Goal: Task Accomplishment & Management: Complete application form

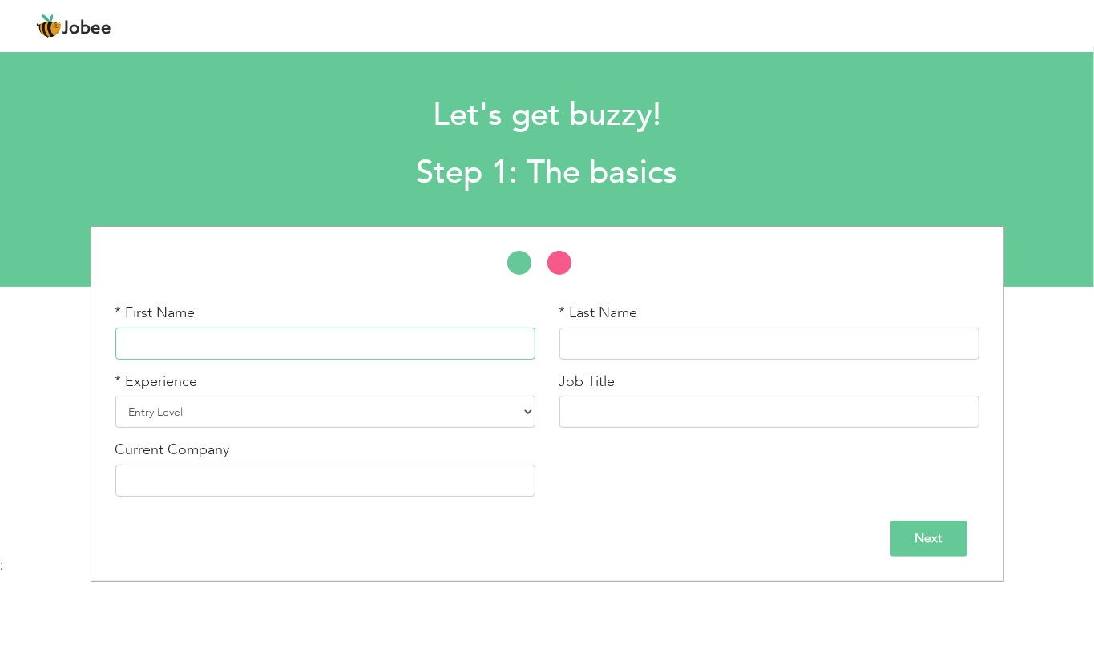
click at [354, 351] on input "text" at bounding box center [325, 344] width 420 height 32
type input "Muhammad"
click at [590, 334] on input "text" at bounding box center [769, 344] width 420 height 32
type input "Saddique"
click at [391, 417] on select "Entry Level Less than 1 Year 1 Year 2 Years 3 Years 4 Years 5 Years 6 Years 7 Y…" at bounding box center [325, 412] width 420 height 32
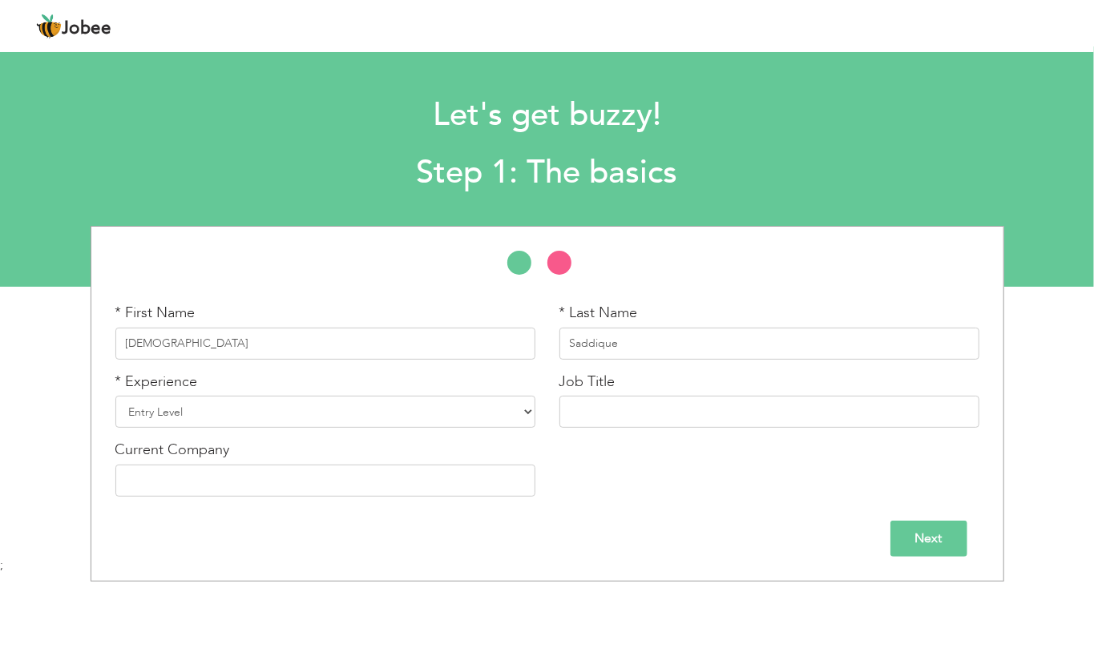
click at [314, 571] on div "* First Name Muhammad * Last Name Saddique * Experience Entry Level 1 Year" at bounding box center [547, 404] width 913 height 356
click at [315, 411] on select "Entry Level Less than 1 Year 1 Year 2 Years 3 Years 4 Years 5 Years 6 Years 7 Y…" at bounding box center [325, 412] width 420 height 32
select select "16"
click at [115, 396] on select "Entry Level Less than 1 Year 1 Year 2 Years 3 Years 4 Years 5 Years 6 Years 7 Y…" at bounding box center [325, 412] width 420 height 32
click at [623, 414] on input "text" at bounding box center [769, 412] width 420 height 32
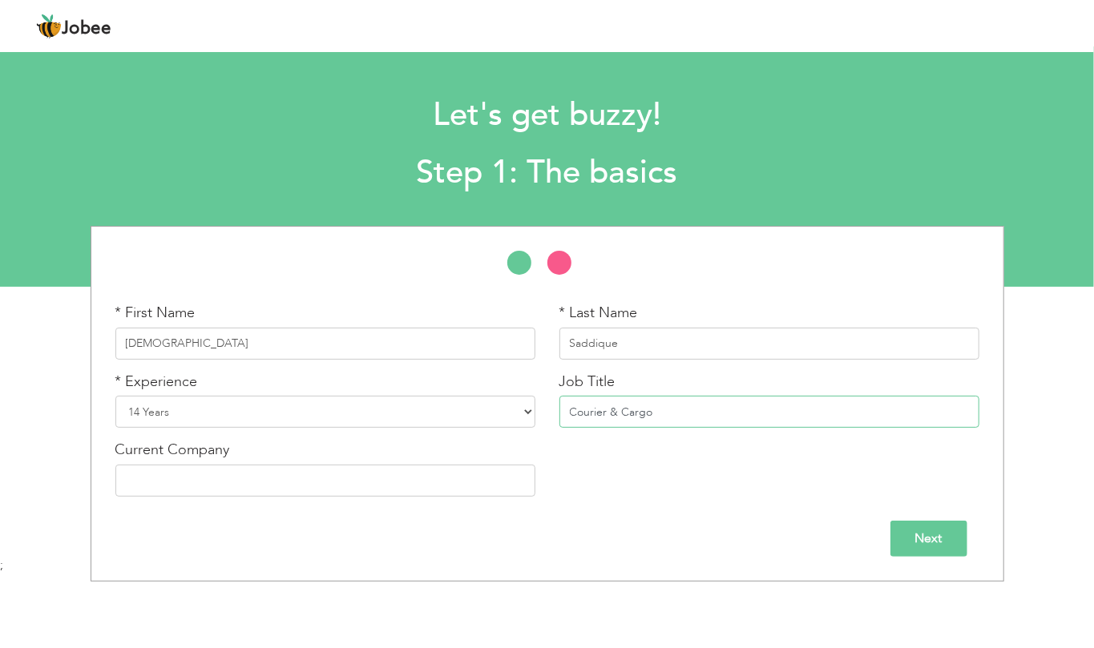
type input "Courier & Cargo"
click at [244, 482] on input "text" at bounding box center [325, 481] width 420 height 32
type input "M&P (PVT) Ltd"
click at [240, 517] on div "Next" at bounding box center [547, 533] width 888 height 48
click at [914, 553] on input "Next" at bounding box center [928, 539] width 77 height 36
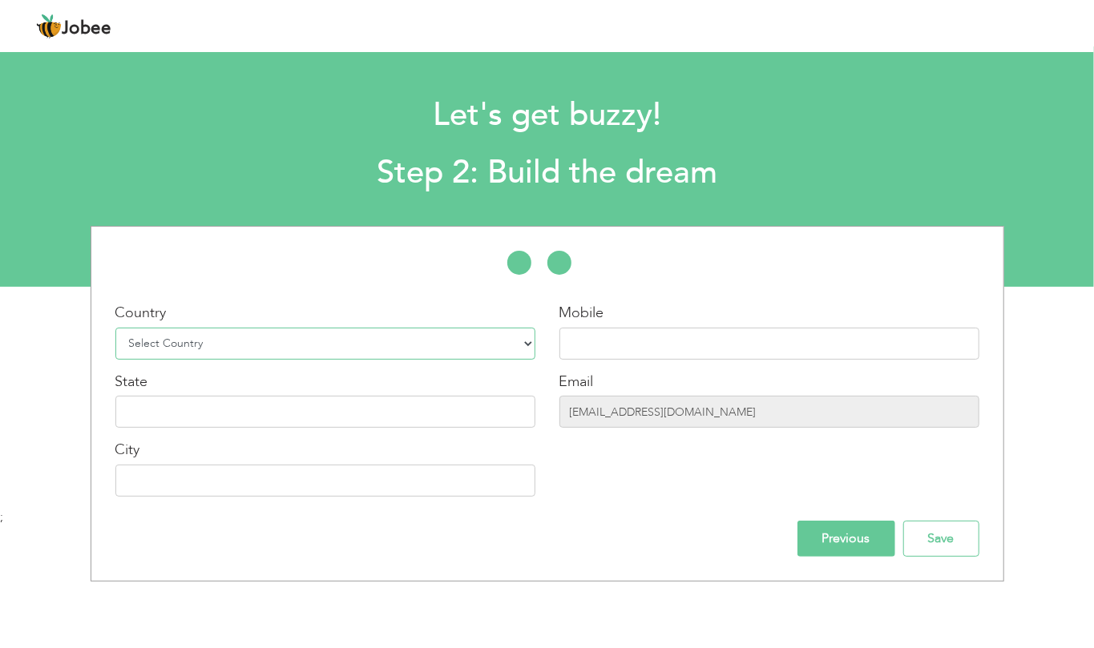
click at [398, 345] on select "Select Country Afghanistan Albania Algeria American Samoa Andorra Angola Anguil…" at bounding box center [325, 344] width 420 height 32
select select "166"
click at [115, 328] on select "Select Country Afghanistan Albania Algeria American Samoa Andorra Angola Anguil…" at bounding box center [325, 344] width 420 height 32
click at [699, 338] on input "text" at bounding box center [769, 344] width 420 height 32
type input "03007910005"
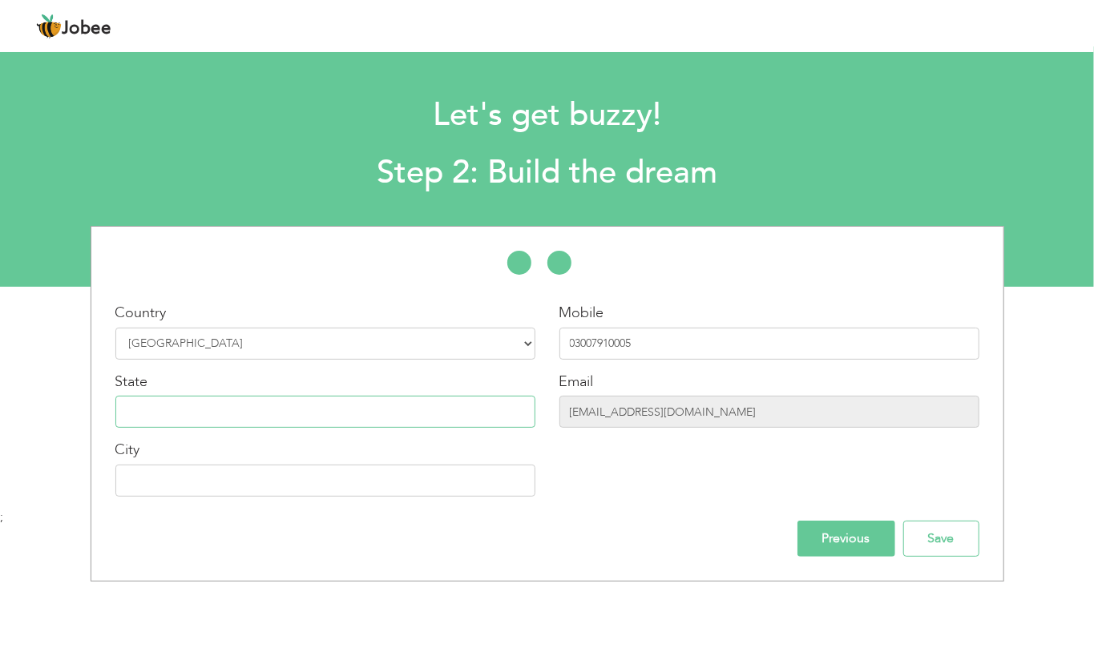
click at [401, 412] on input "text" at bounding box center [325, 412] width 420 height 32
type input "[GEOGRAPHIC_DATA]"
click at [353, 479] on input "text" at bounding box center [325, 481] width 420 height 32
type input "Jhang"
click at [963, 542] on input "Save" at bounding box center [941, 539] width 76 height 36
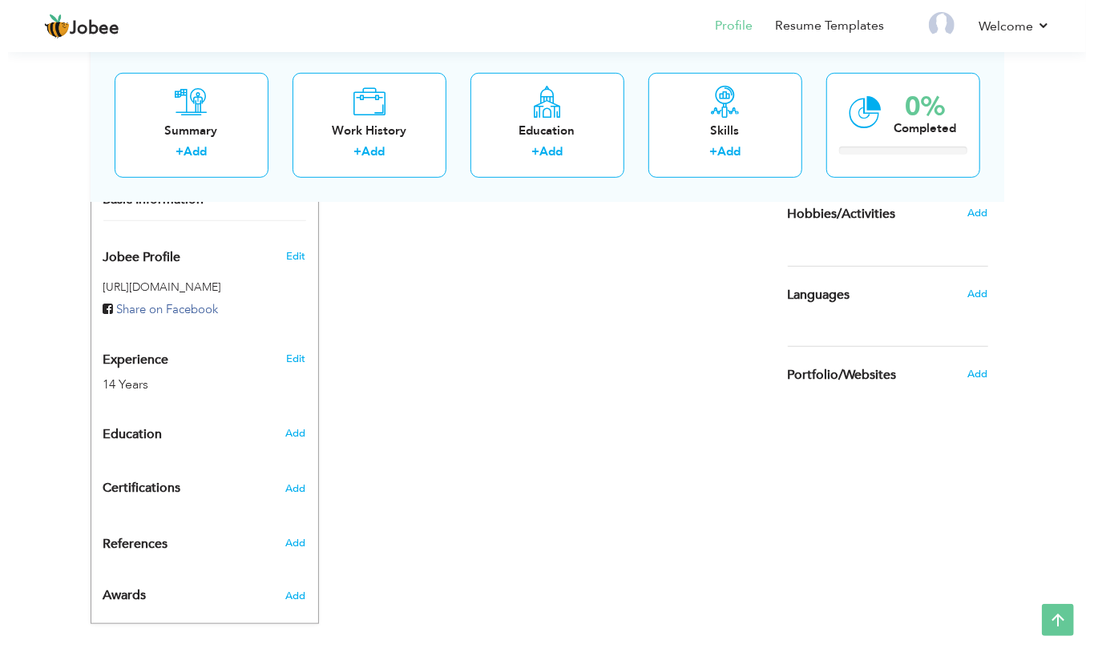
scroll to position [164, 0]
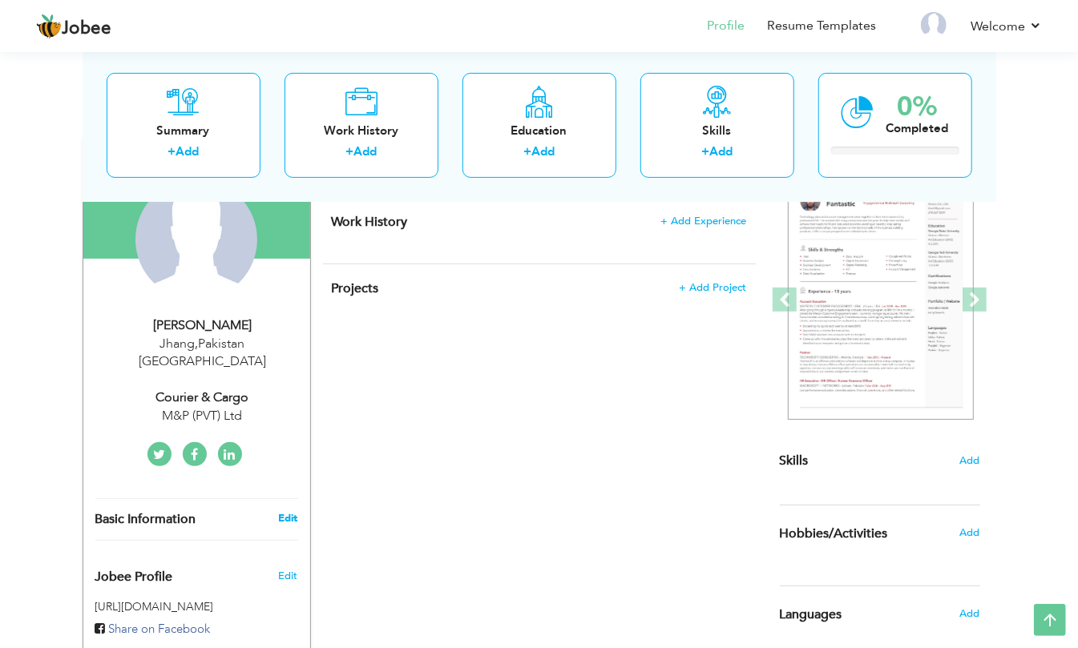
click at [292, 511] on link "Edit" at bounding box center [287, 518] width 19 height 14
type input "Muhammad"
type input "Saddique"
type input "03007910005"
select select "number:166"
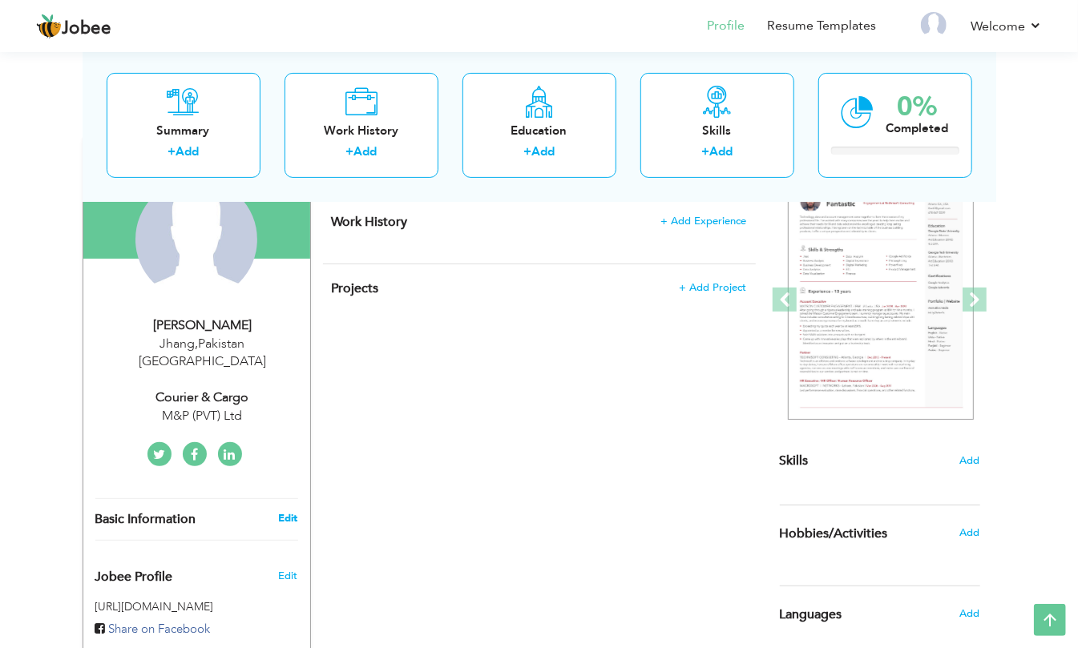
type input "[GEOGRAPHIC_DATA]"
type input "Jhang"
select select "number:16"
type input "M&P (PVT) Ltd"
type input "Courier & Cargo"
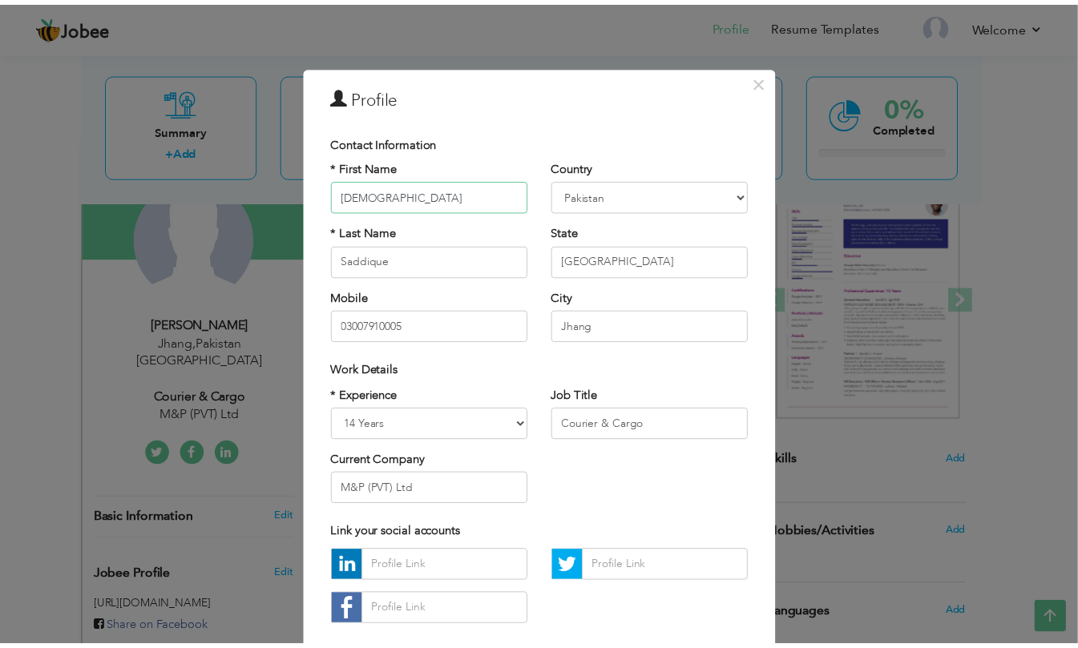
scroll to position [90, 0]
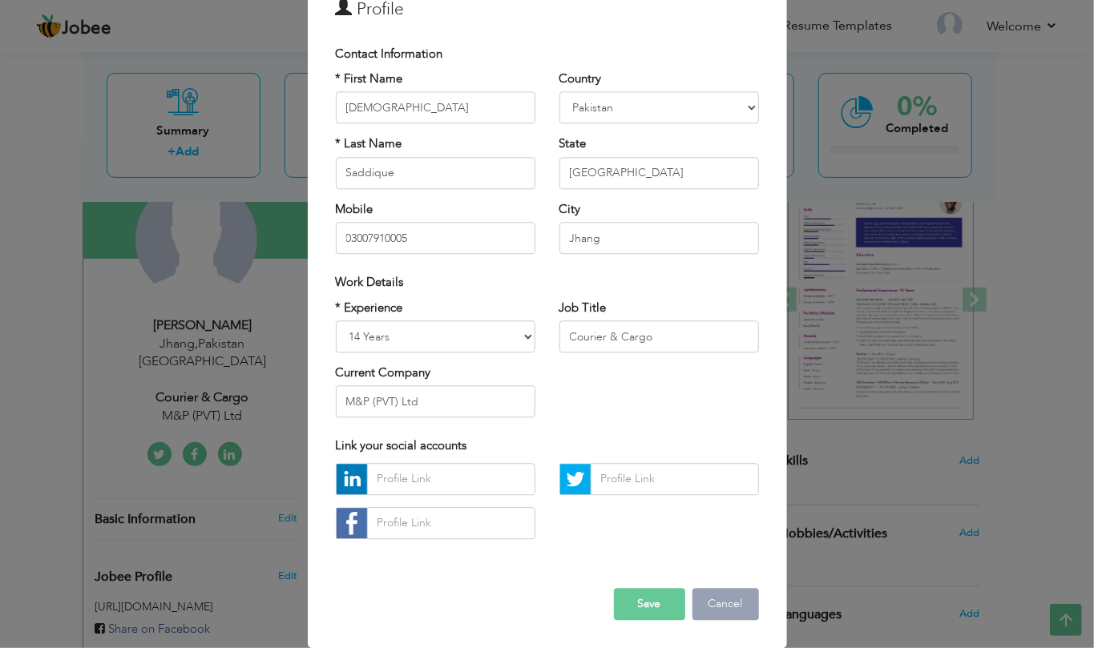
click at [727, 616] on button "Cancel" at bounding box center [725, 604] width 66 height 32
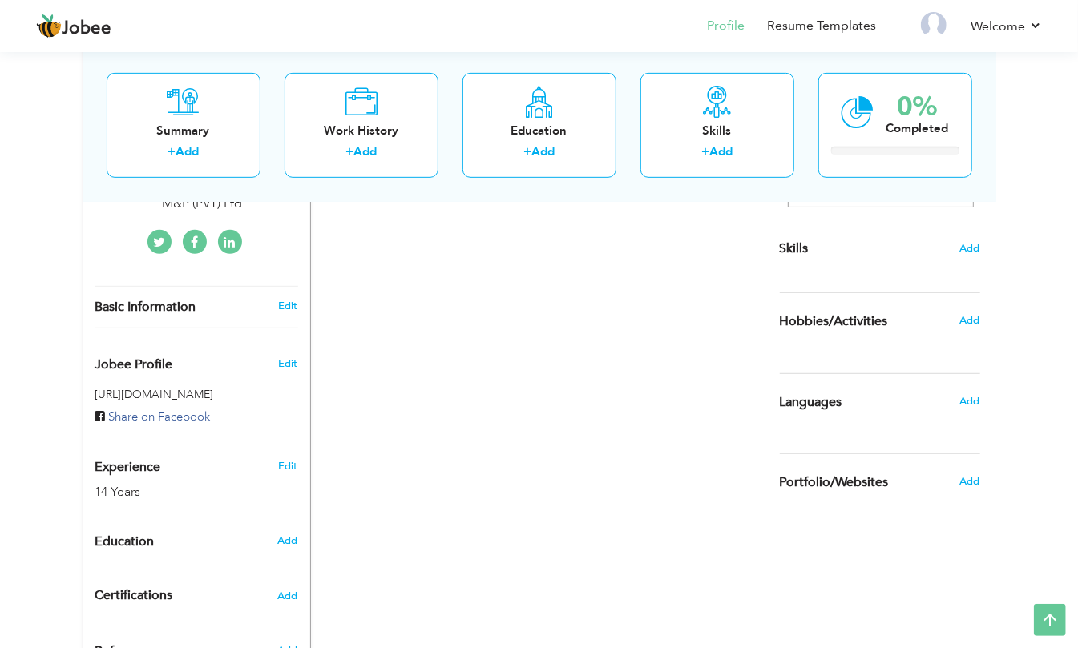
scroll to position [378, 0]
click at [283, 355] on span "Edit" at bounding box center [287, 362] width 19 height 14
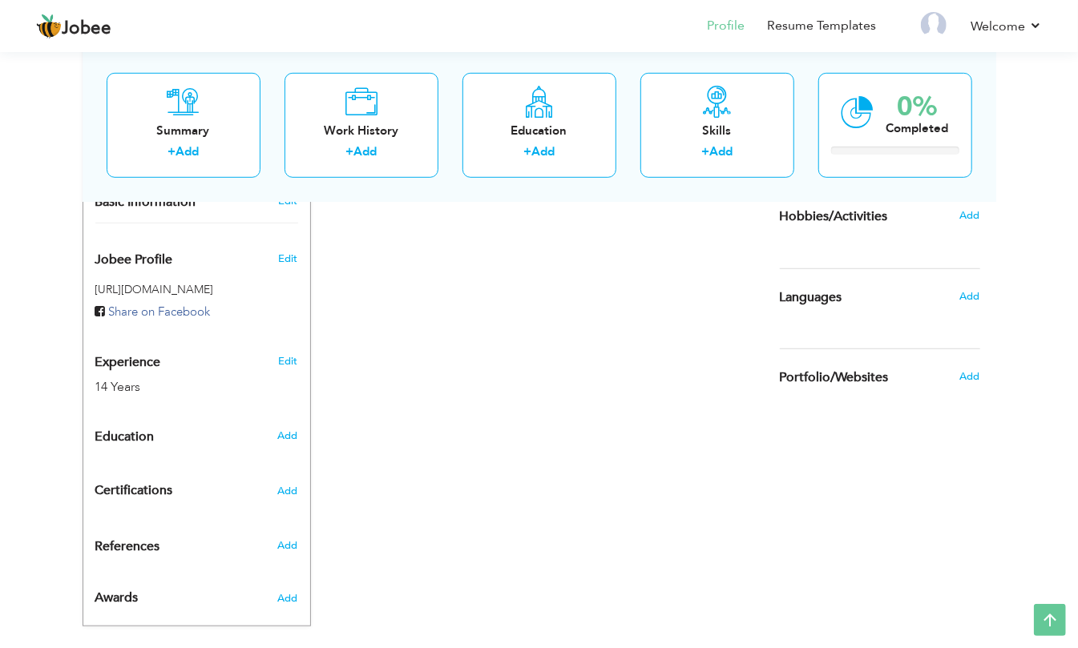
scroll to position [485, 0]
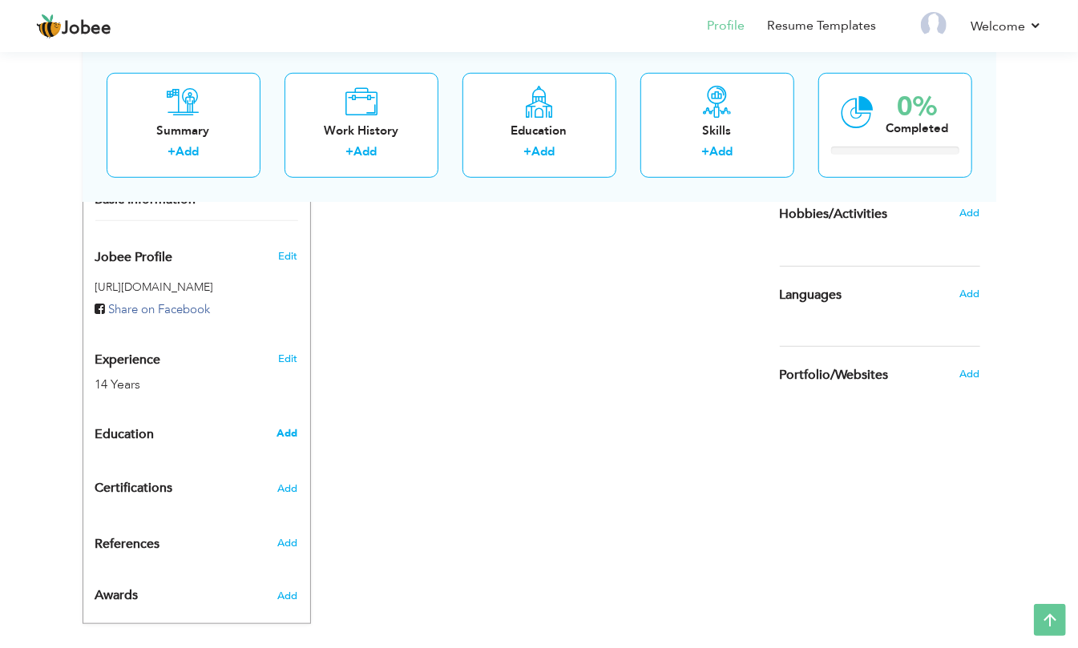
click at [292, 426] on span "Add" at bounding box center [286, 433] width 21 height 14
radio input "true"
click at [289, 426] on span "Add" at bounding box center [286, 433] width 21 height 14
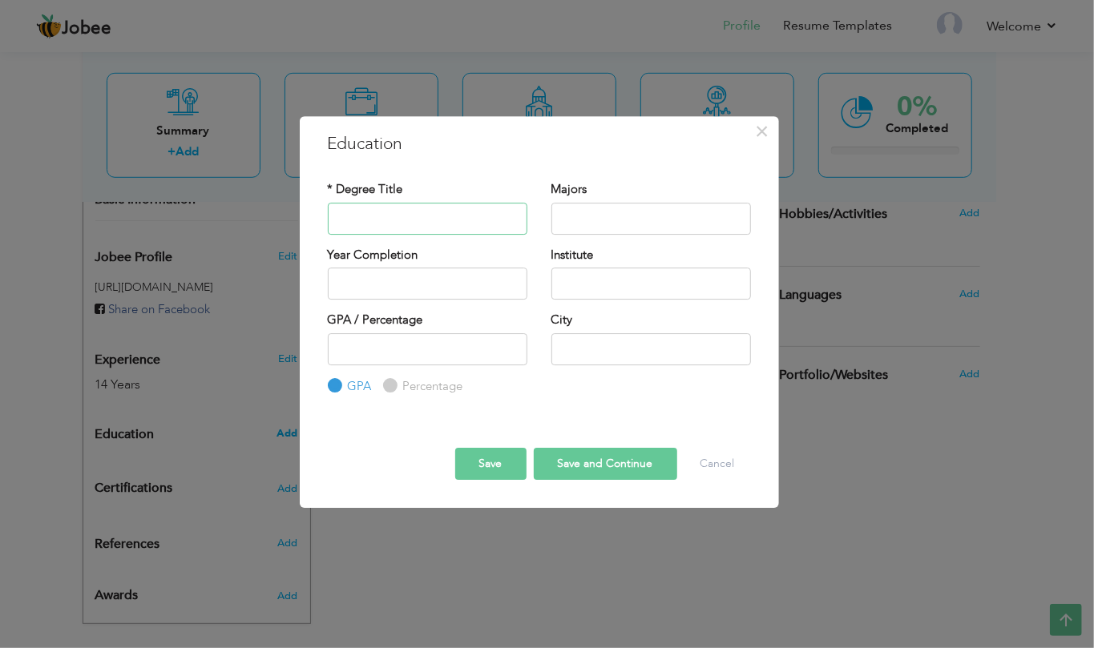
type input "d"
click at [421, 216] on input "text" at bounding box center [427, 219] width 199 height 32
type input "Matric"
click at [651, 209] on input "text" at bounding box center [650, 219] width 199 height 32
type input "Arts"
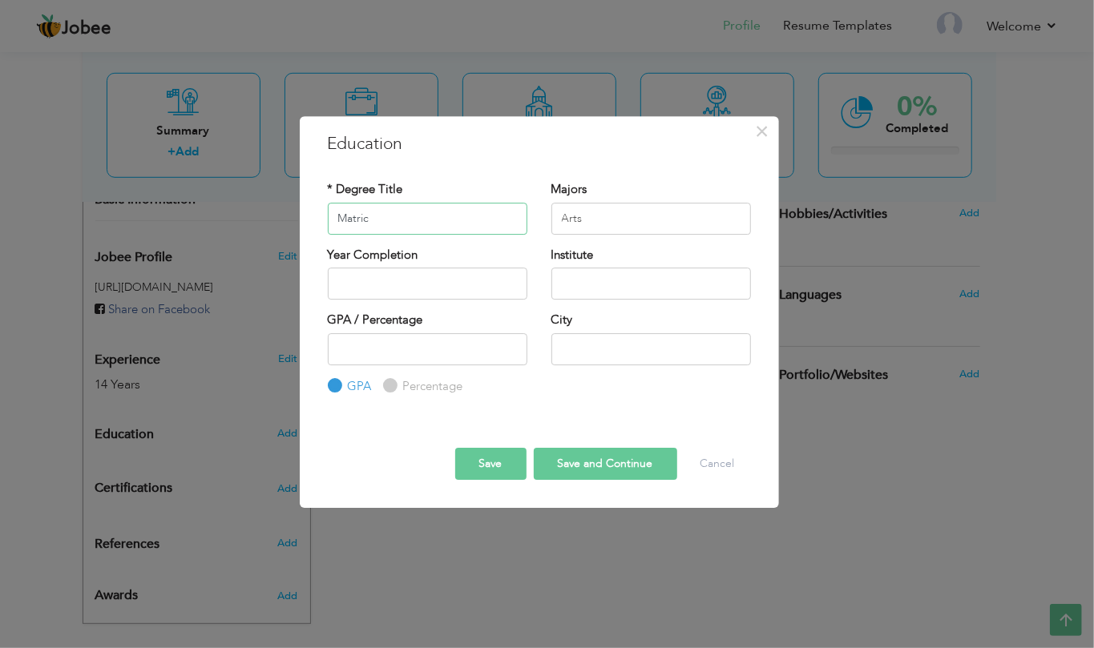
click at [440, 218] on input "Matric" at bounding box center [427, 219] width 199 height 32
paste input "matric"
click at [440, 218] on input "Matric" at bounding box center [427, 219] width 199 height 32
type input "Matric"
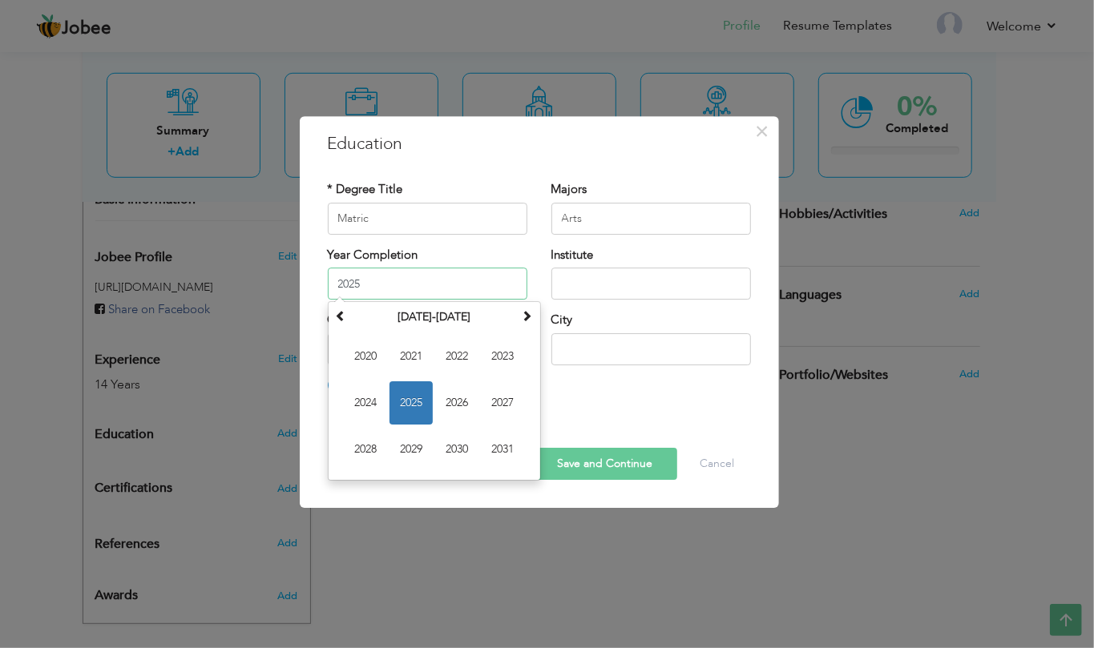
click at [463, 276] on input "2025" at bounding box center [427, 284] width 199 height 32
click at [461, 276] on input "2025" at bounding box center [427, 284] width 199 height 32
type input "2003"
click at [680, 280] on input "text" at bounding box center [650, 284] width 199 height 32
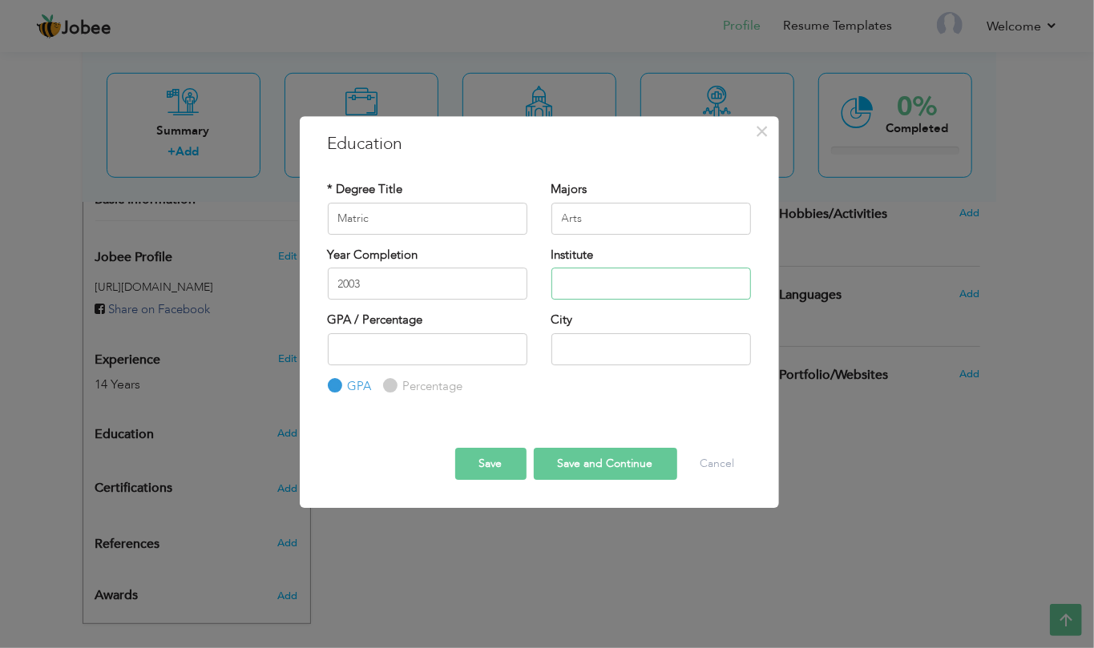
paste input "Board of Intermediate and Secondary Education"
click at [709, 292] on input "Board of Intermediate and Secondary Education Faisalabad" at bounding box center [650, 284] width 199 height 32
click at [729, 293] on input "Board of Intermediate and Secondary Education Faisalabad" at bounding box center [650, 284] width 199 height 32
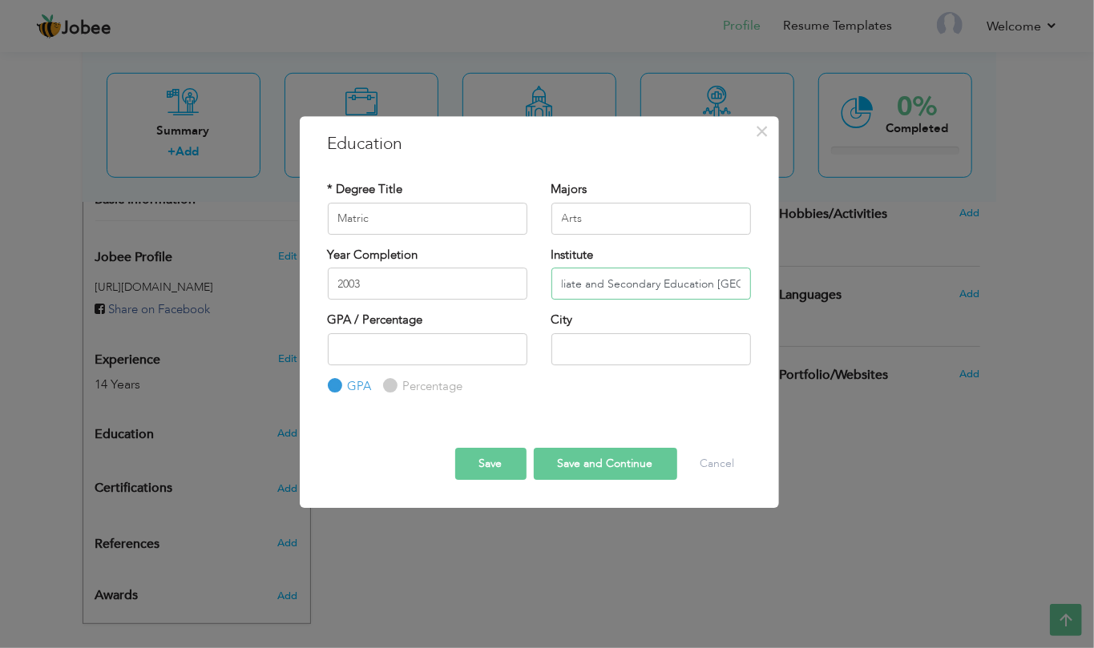
scroll to position [0, 117]
paste input "Faisalabad"
type input "Board of Intermediate and Secondary Education [GEOGRAPHIC_DATA]"
click at [617, 350] on input "text" at bounding box center [650, 349] width 199 height 32
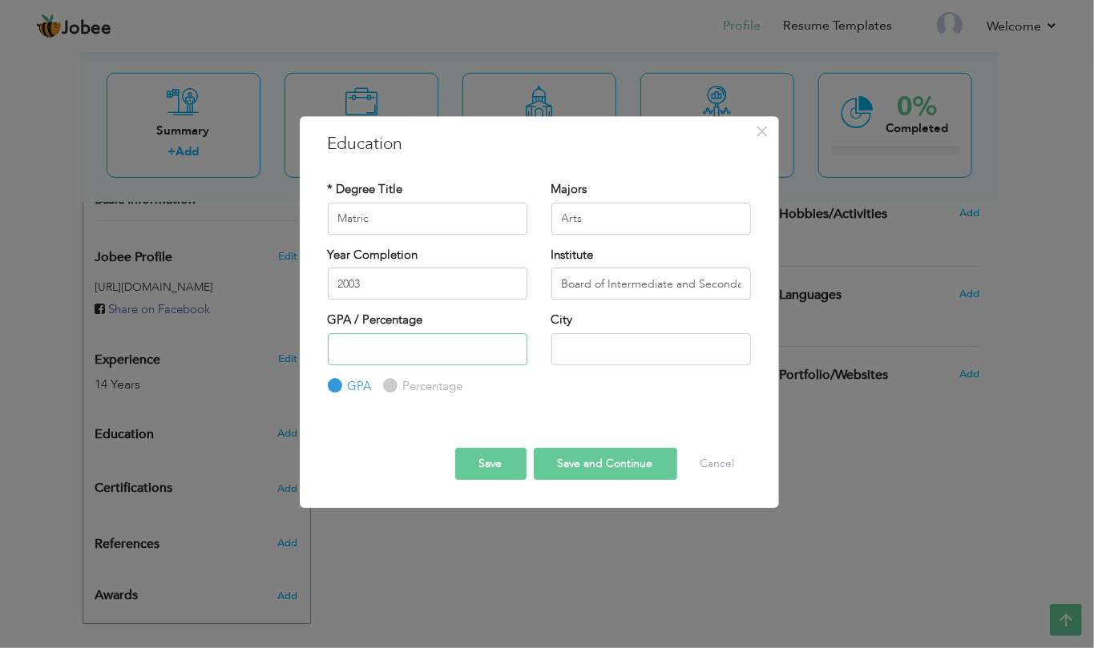
click at [411, 350] on input "number" at bounding box center [427, 349] width 199 height 32
type input "1"
click at [506, 348] on input "1" at bounding box center [427, 349] width 199 height 32
click at [443, 381] on label "Percentage" at bounding box center [431, 386] width 64 height 17
click at [393, 381] on input "Percentage" at bounding box center [388, 386] width 10 height 10
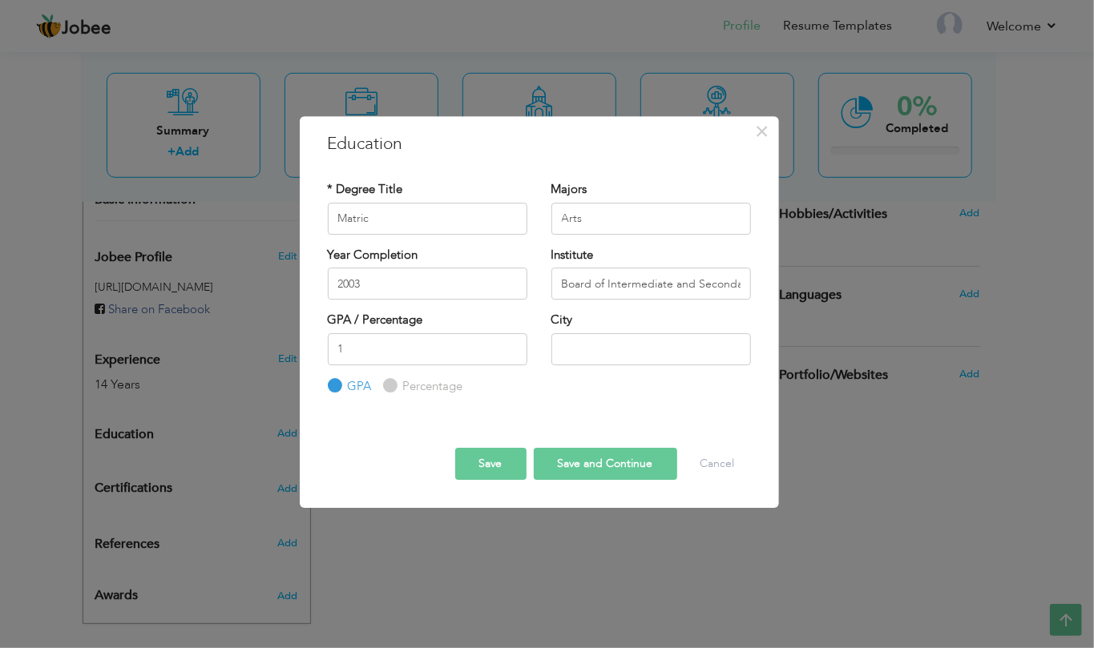
radio input "true"
click at [404, 354] on input "1" at bounding box center [427, 349] width 199 height 32
type input "49"
click at [712, 363] on input "text" at bounding box center [650, 349] width 199 height 32
type input "Jhang"
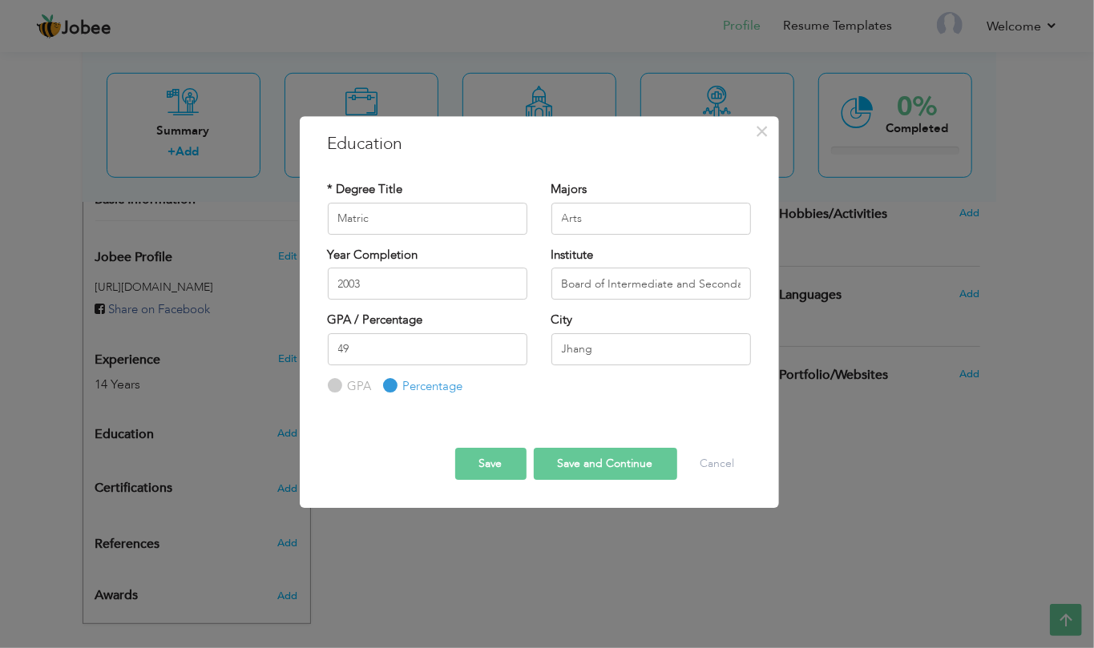
click at [603, 463] on button "Save and Continue" at bounding box center [605, 464] width 143 height 32
radio input "true"
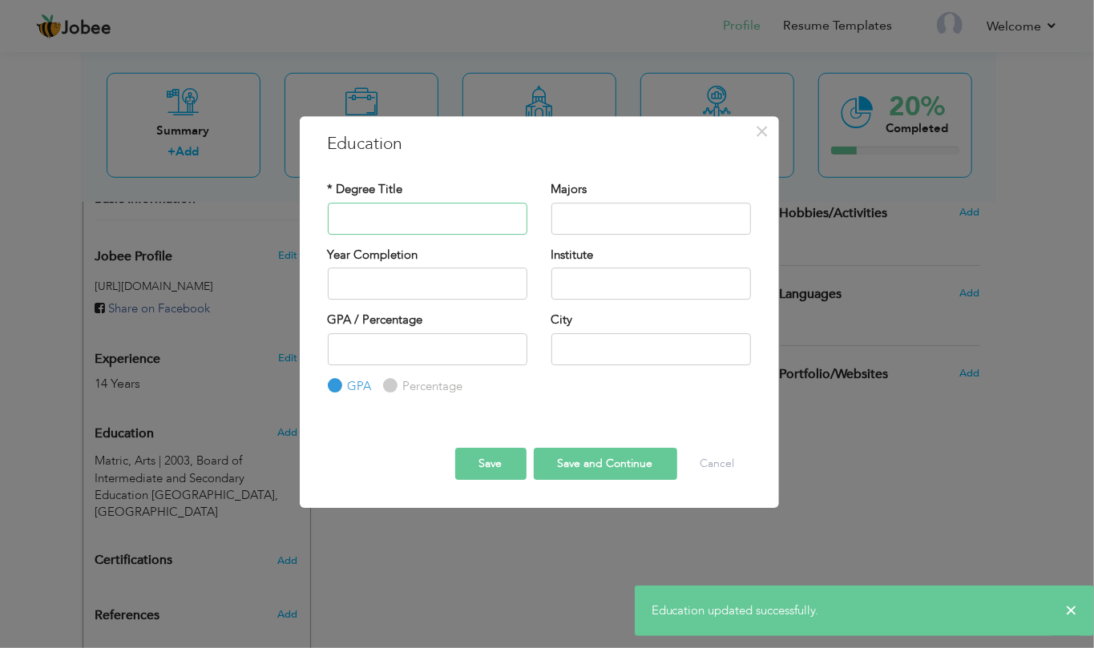
click at [408, 228] on input "text" at bounding box center [427, 219] width 199 height 32
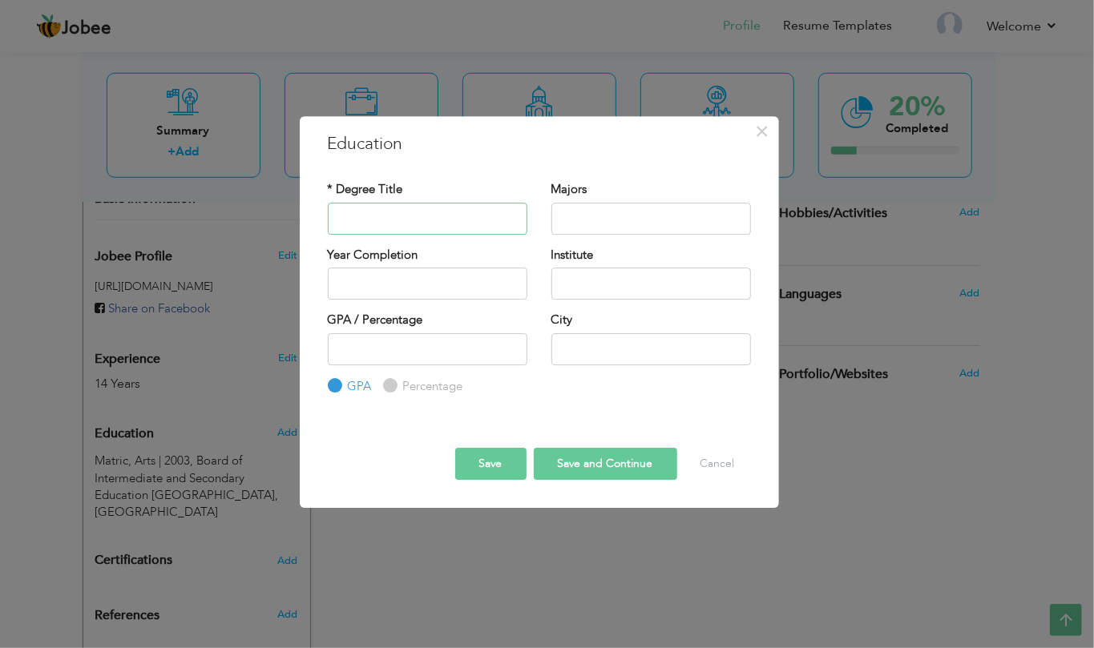
type input "f"
type input "F.A"
click at [668, 223] on input "text" at bounding box center [650, 219] width 199 height 32
type input "a"
type input "Arts"
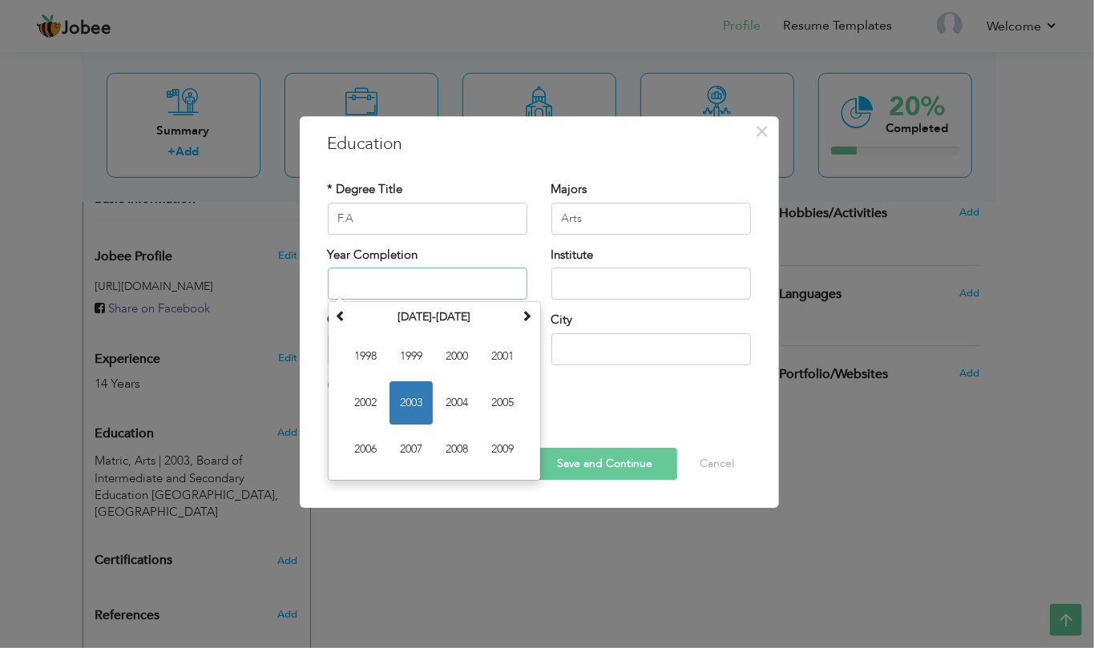
click at [456, 296] on input "text" at bounding box center [427, 284] width 199 height 32
type input "2006"
click at [659, 296] on input "text" at bounding box center [650, 284] width 199 height 32
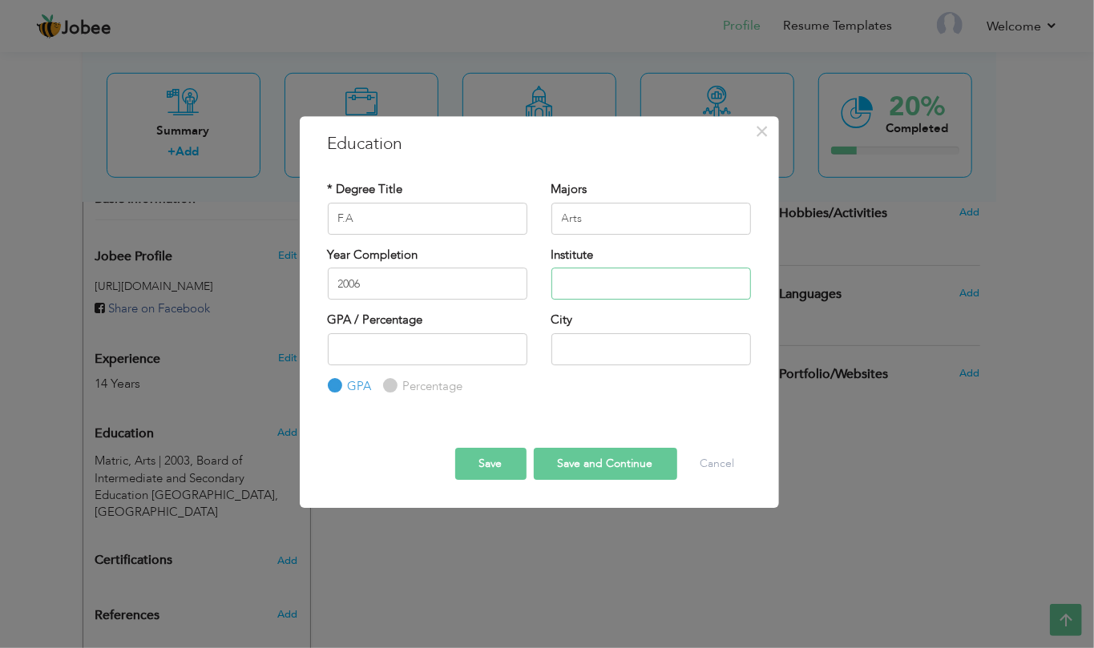
click at [659, 293] on input "text" at bounding box center [650, 284] width 199 height 32
paste input "Board of Intermediate and Secondary Education"
click at [741, 282] on input "Board of Intermediate and Secondary Education" at bounding box center [650, 284] width 199 height 32
click at [697, 288] on input "Board of Intermediate and Secondary Education" at bounding box center [650, 284] width 199 height 32
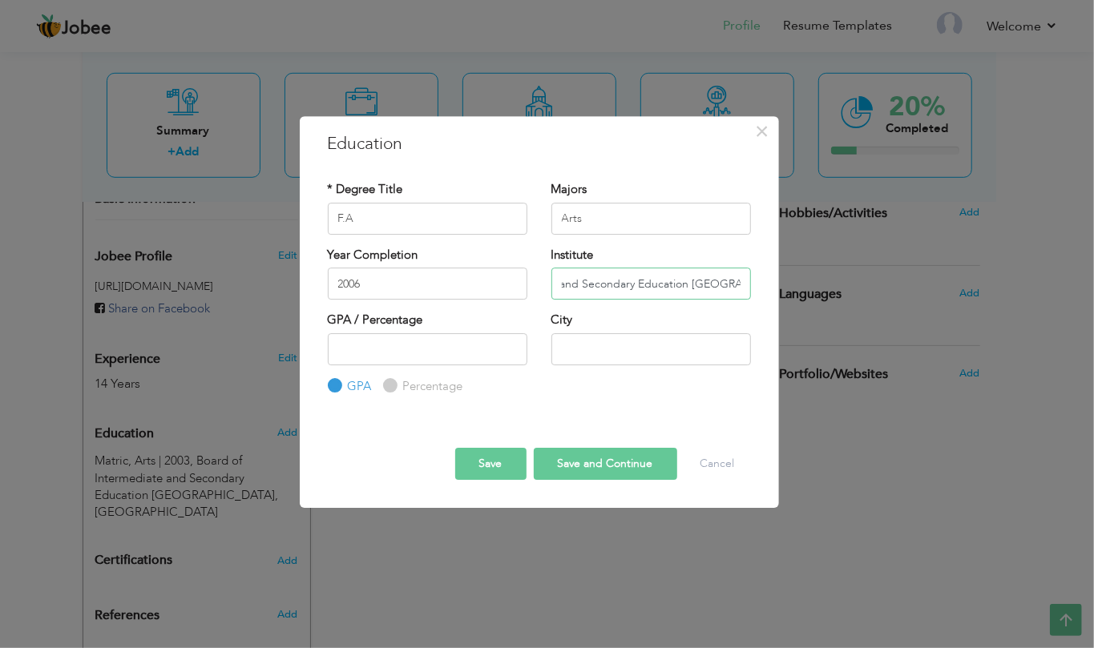
type input "Board of Intermediate and Secondary Education Faisalabad"
click at [474, 349] on input "number" at bounding box center [427, 349] width 199 height 32
drag, startPoint x: 410, startPoint y: 381, endPoint x: 421, endPoint y: 378, distance: 11.7
click at [412, 381] on label "Percentage" at bounding box center [431, 386] width 64 height 17
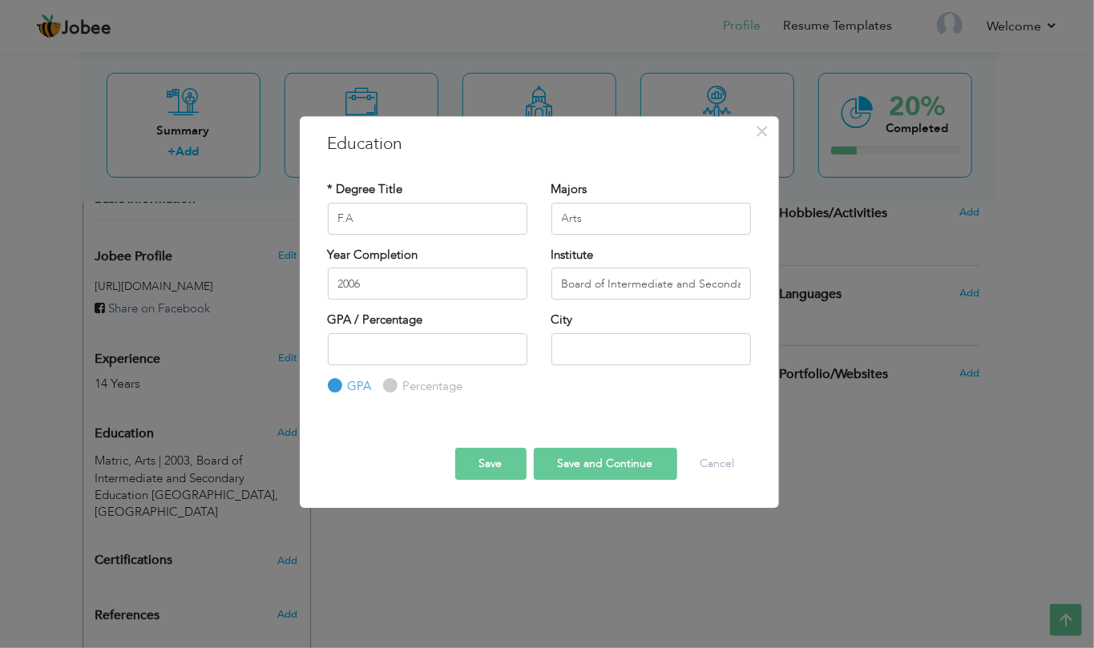
click at [393, 381] on input "Percentage" at bounding box center [388, 386] width 10 height 10
radio input "true"
click at [494, 345] on input "number" at bounding box center [427, 349] width 199 height 32
type input "68"
click at [572, 335] on input "text" at bounding box center [650, 349] width 199 height 32
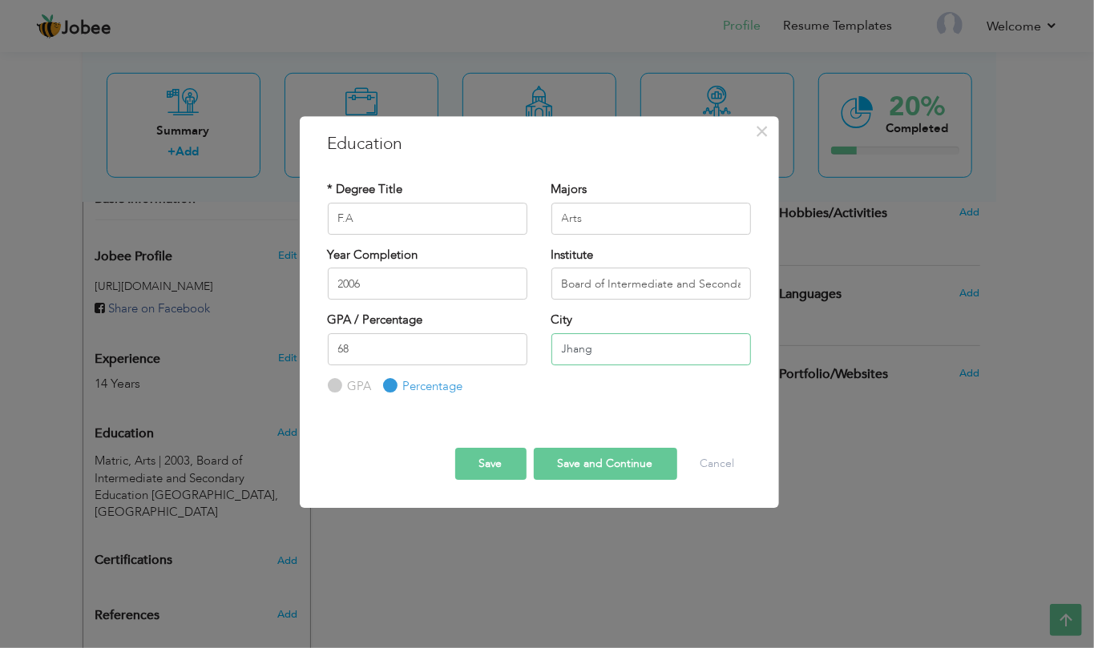
type input "Jhang"
click at [586, 470] on button "Save and Continue" at bounding box center [605, 464] width 143 height 32
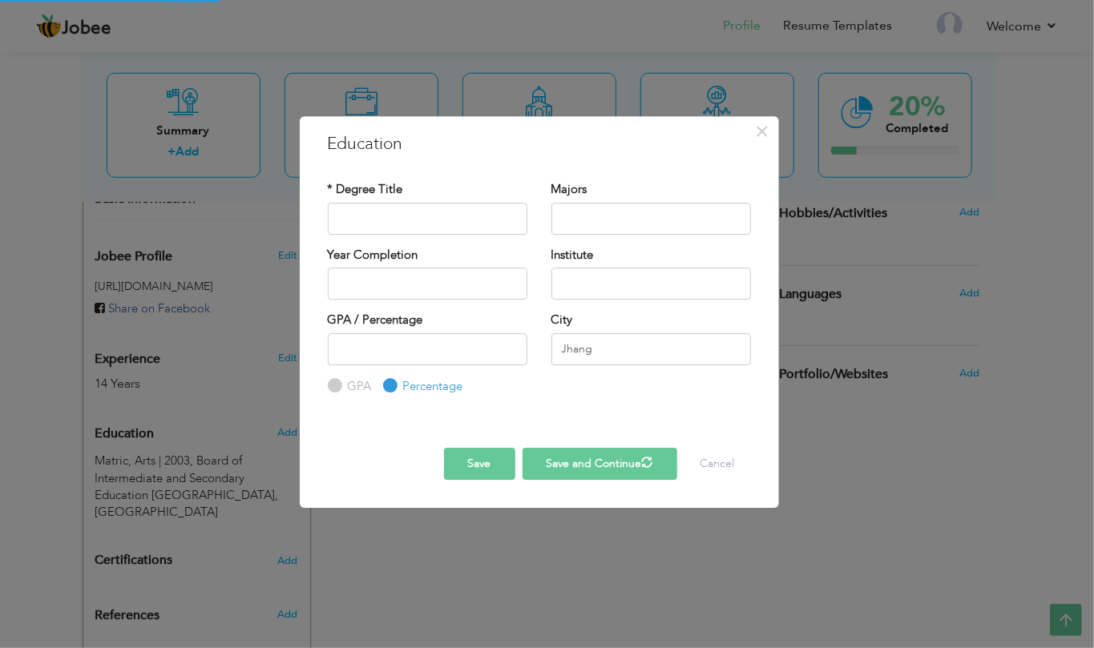
radio input "true"
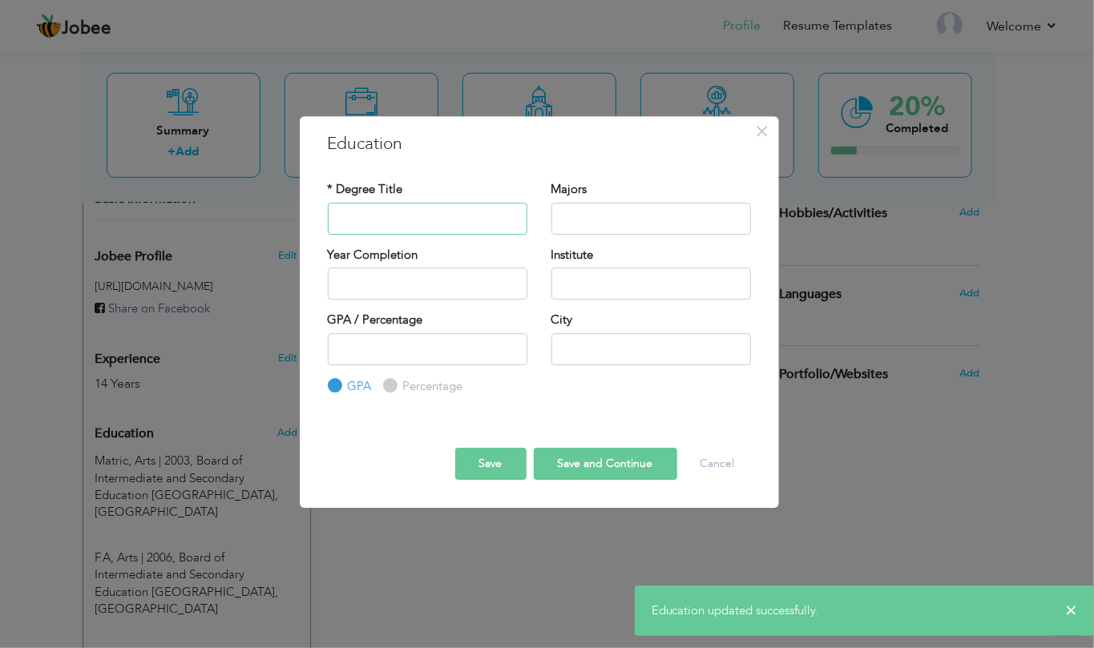
click at [463, 226] on input "text" at bounding box center [427, 219] width 199 height 32
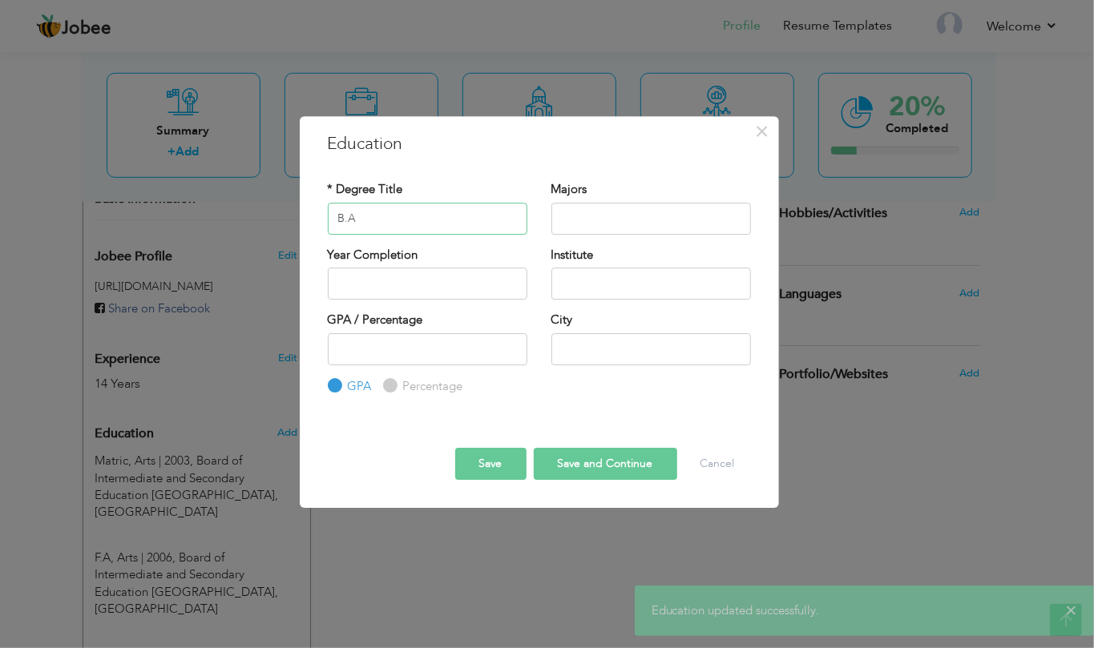
type input "B.A"
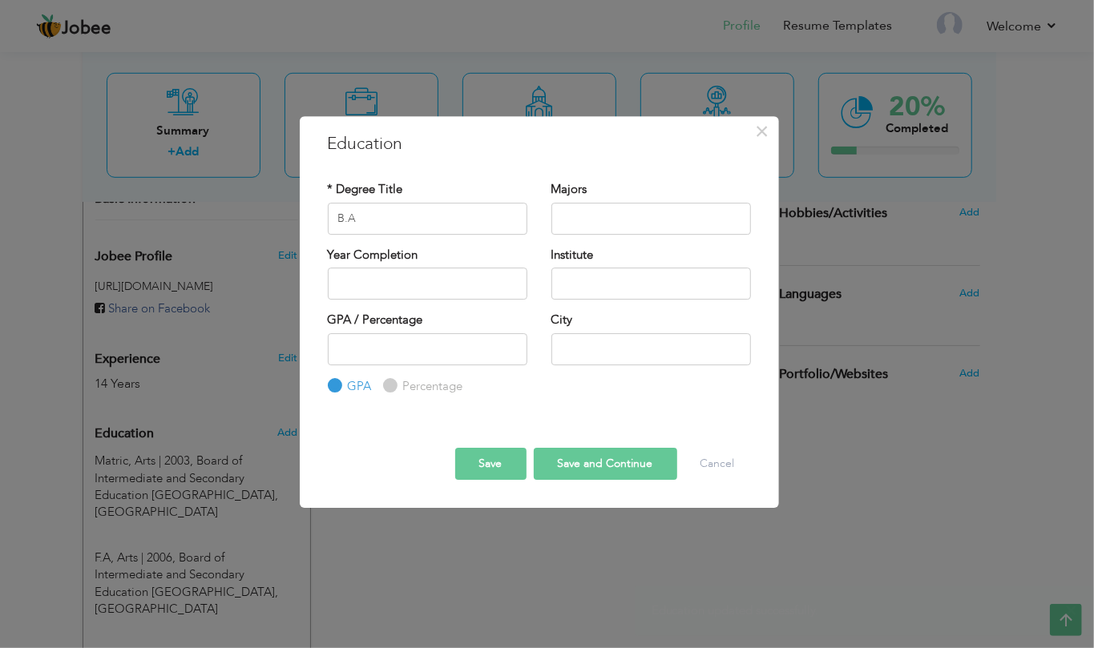
click at [549, 223] on div "Majors" at bounding box center [651, 213] width 224 height 65
click at [580, 223] on input "text" at bounding box center [650, 219] width 199 height 32
type input "Arts"
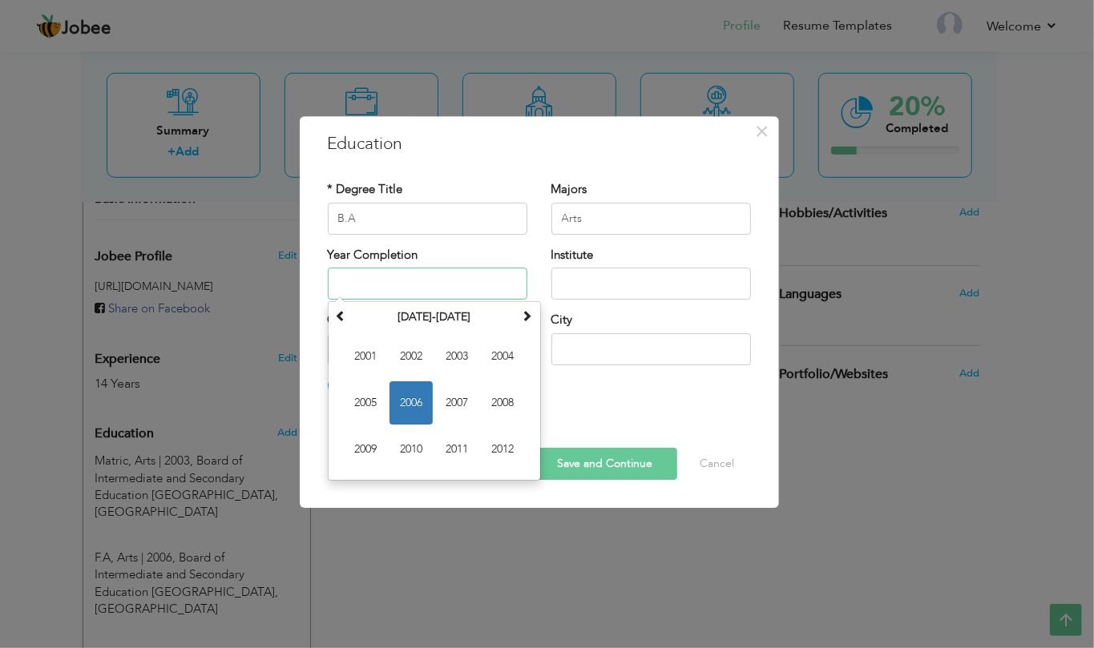
click at [505, 285] on input "text" at bounding box center [427, 284] width 199 height 32
click at [453, 286] on input "2013" at bounding box center [427, 284] width 199 height 32
type input "2011"
click at [635, 270] on input "text" at bounding box center [650, 284] width 199 height 32
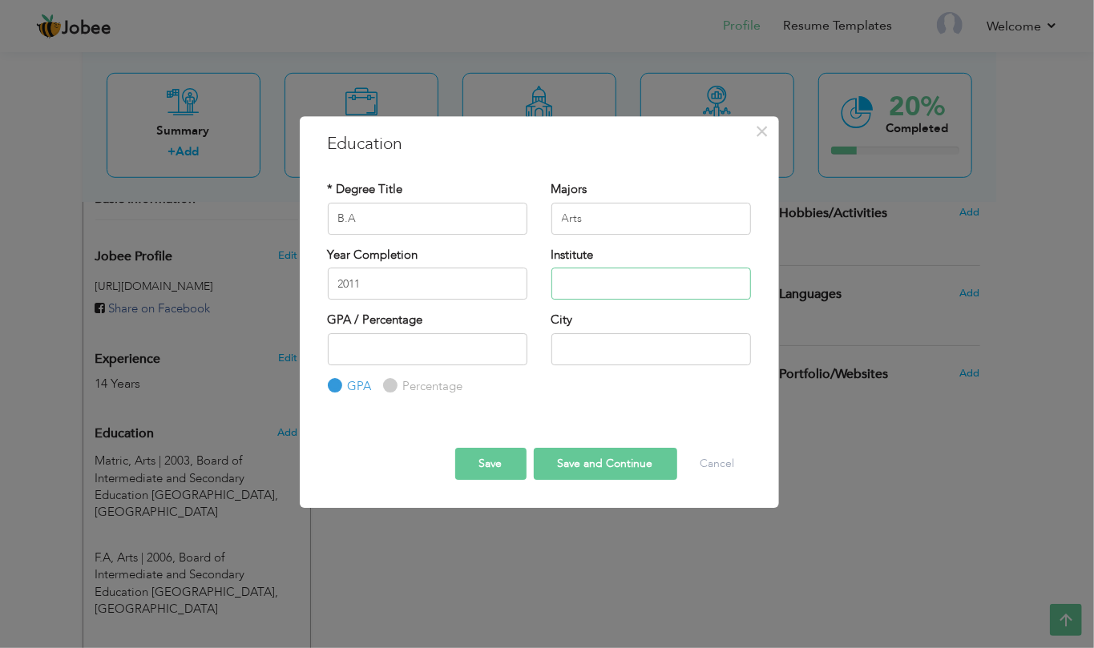
paste input "allama iqbal open university islamabad"
type input "Allama iqbal open university Islamabad"
click at [405, 324] on label "GPA / Percentage" at bounding box center [375, 320] width 95 height 17
click at [399, 343] on input "number" at bounding box center [427, 349] width 199 height 32
click at [427, 383] on label "Percentage" at bounding box center [431, 386] width 64 height 17
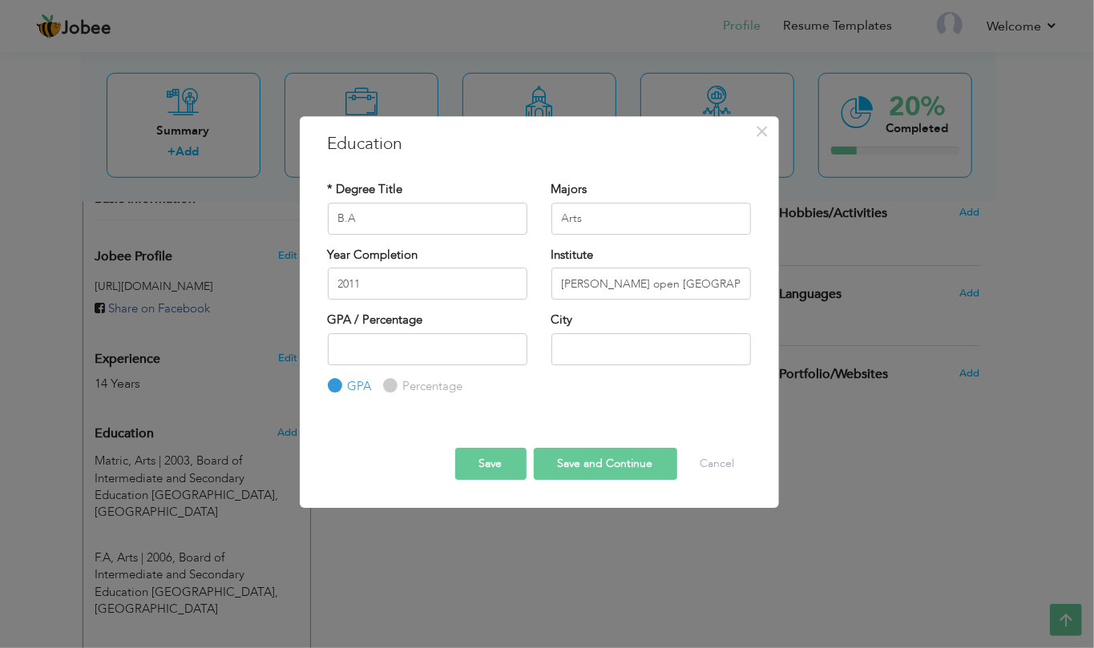
click at [393, 383] on input "Percentage" at bounding box center [388, 386] width 10 height 10
radio input "true"
click at [433, 357] on input "number" at bounding box center [427, 349] width 199 height 32
type input "66"
click at [590, 354] on input "text" at bounding box center [650, 349] width 199 height 32
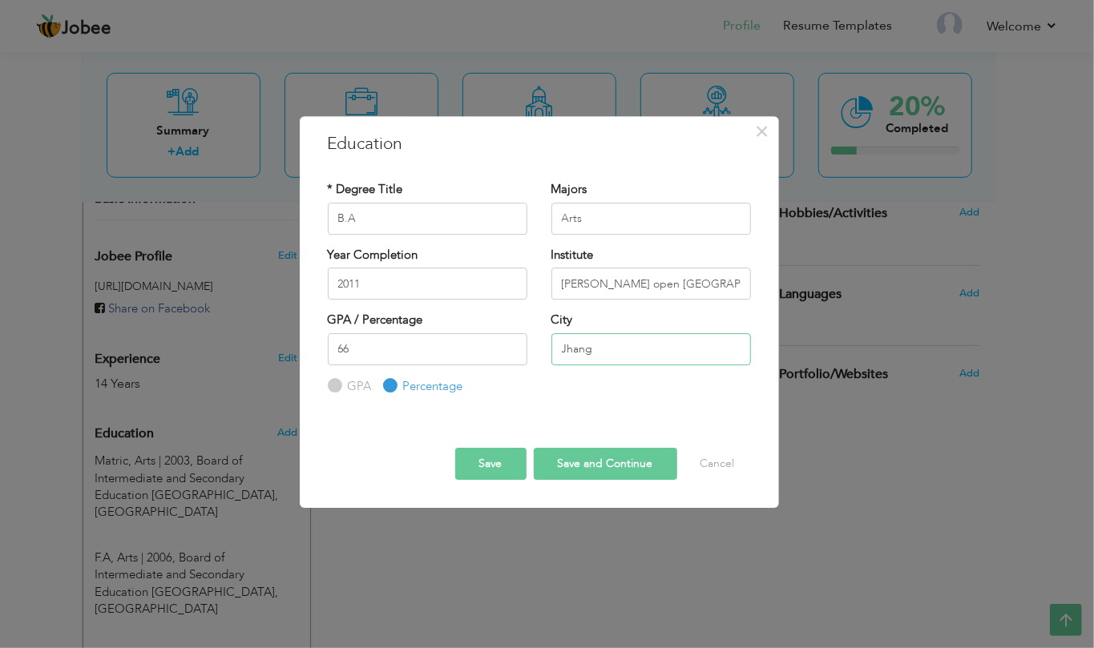
type input "Jhang"
click at [578, 460] on button "Save and Continue" at bounding box center [605, 464] width 143 height 32
radio input "true"
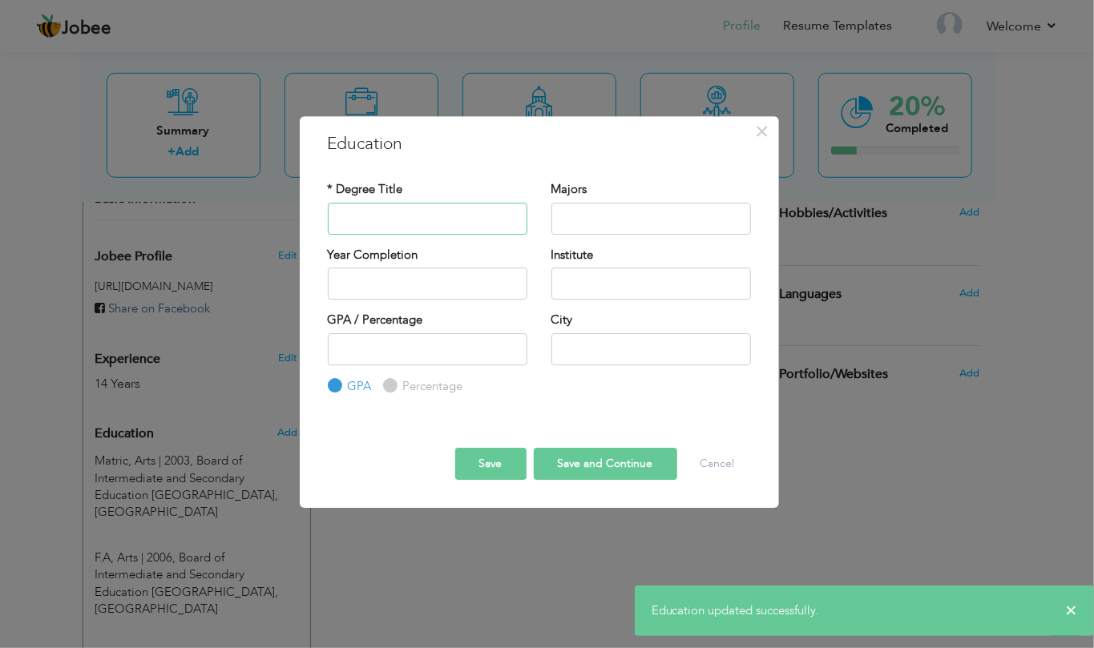
click at [357, 225] on input "text" at bounding box center [427, 219] width 199 height 32
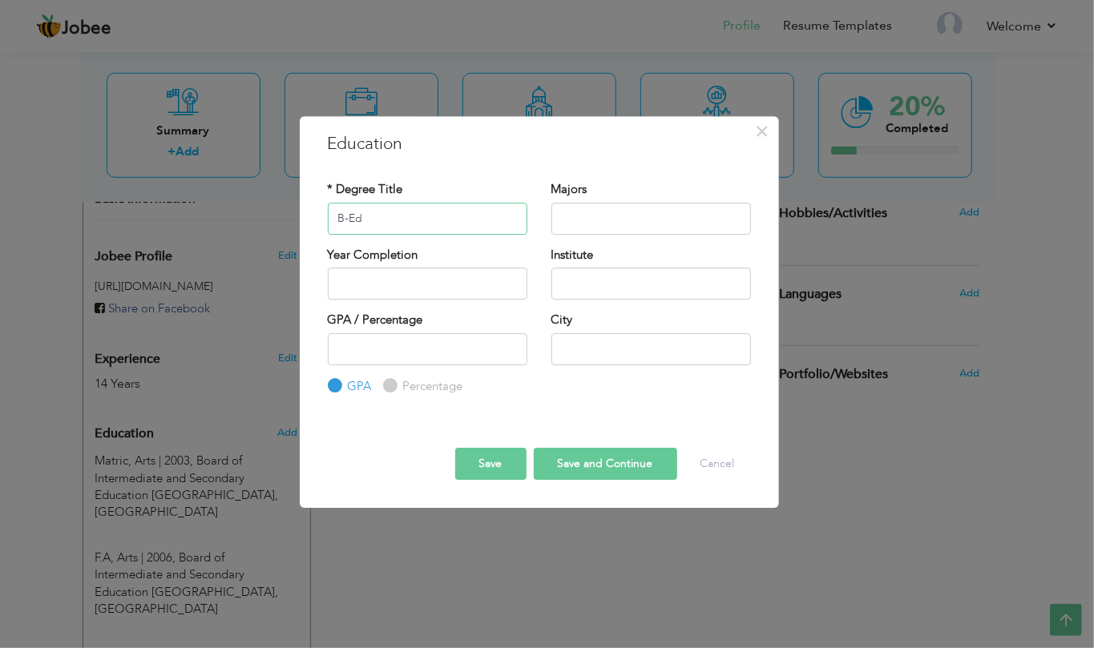
type input "B-Ed"
click at [622, 219] on input "text" at bounding box center [650, 219] width 199 height 32
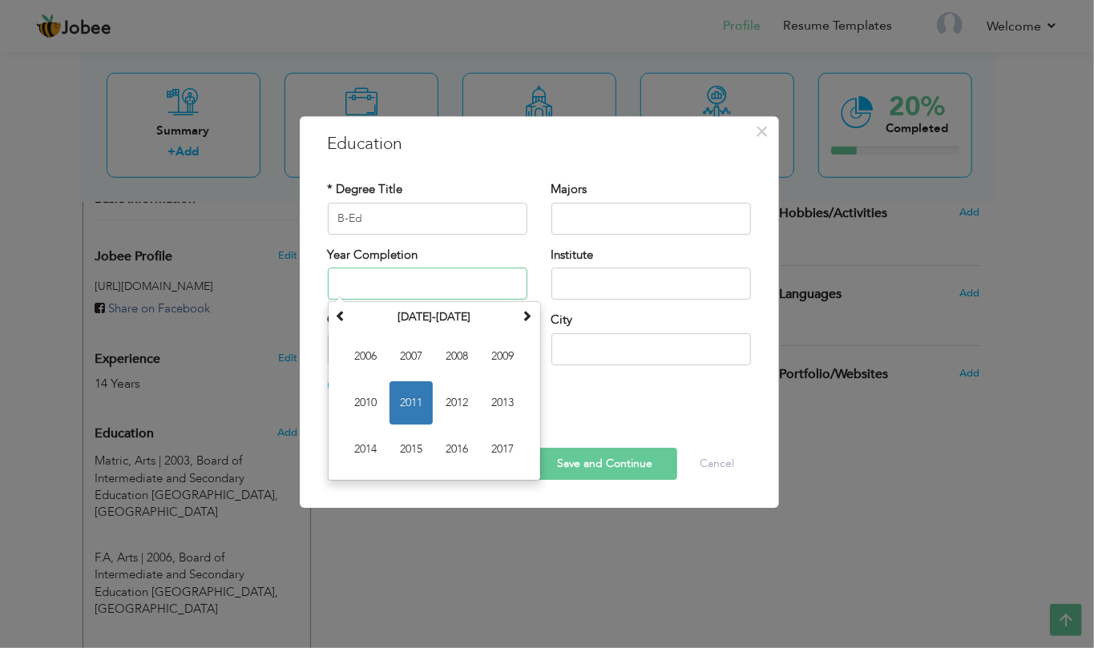
click at [492, 300] on div "Year Completion January 2011 Su Mo Tu We Th Fr Sa 26 27 28 29 30 31 1 2 3 4 5 6…" at bounding box center [428, 279] width 224 height 65
type input "2013"
click at [577, 283] on input "text" at bounding box center [650, 284] width 199 height 32
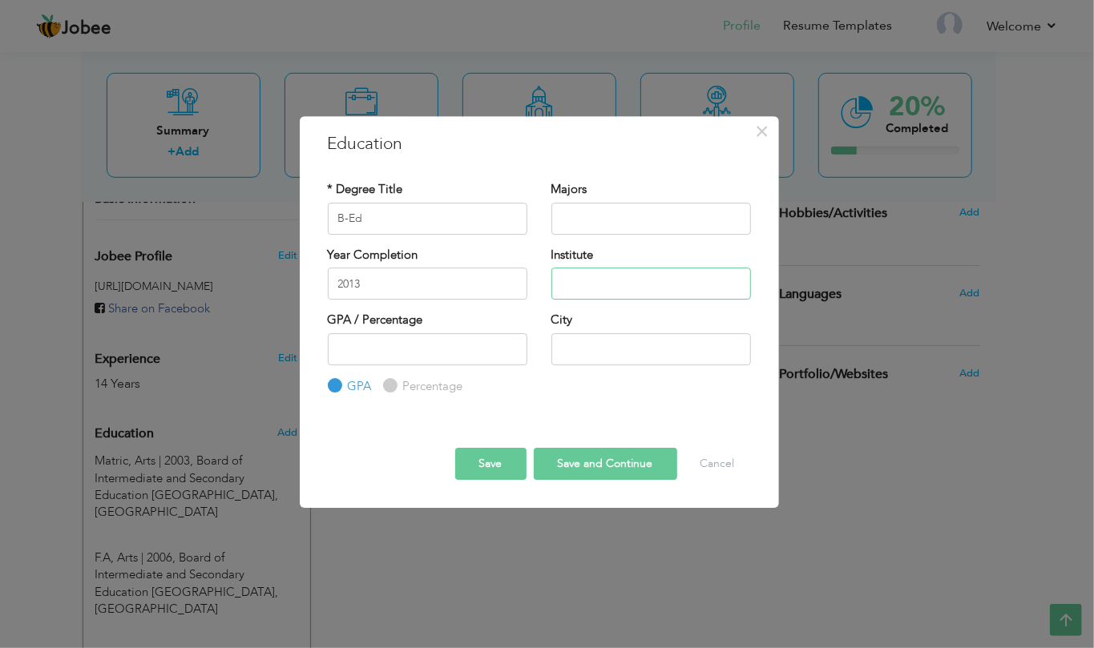
paste input "allama iqbal open university islamabad"
type input "[PERSON_NAME] open [GEOGRAPHIC_DATA]"
click at [463, 333] on input "number" at bounding box center [427, 349] width 199 height 32
click at [410, 392] on label "Percentage" at bounding box center [431, 386] width 64 height 17
click at [393, 391] on input "Percentage" at bounding box center [388, 386] width 10 height 10
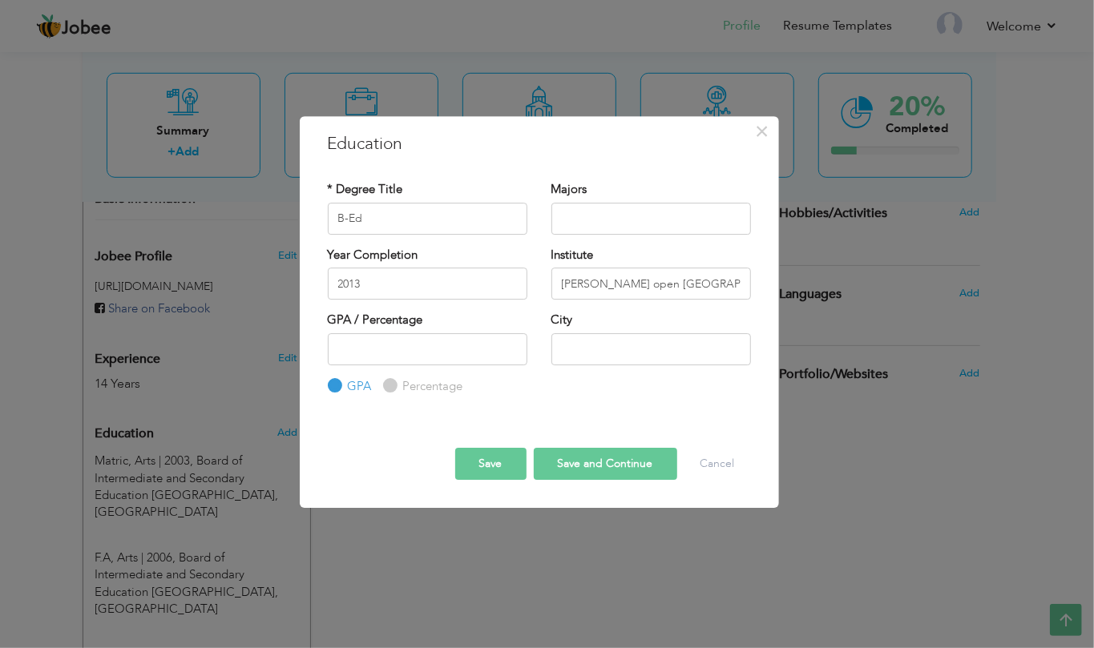
radio input "true"
click at [487, 348] on input "number" at bounding box center [427, 349] width 199 height 32
type input "68"
click at [622, 340] on input "text" at bounding box center [650, 349] width 199 height 32
type input "Jhang"
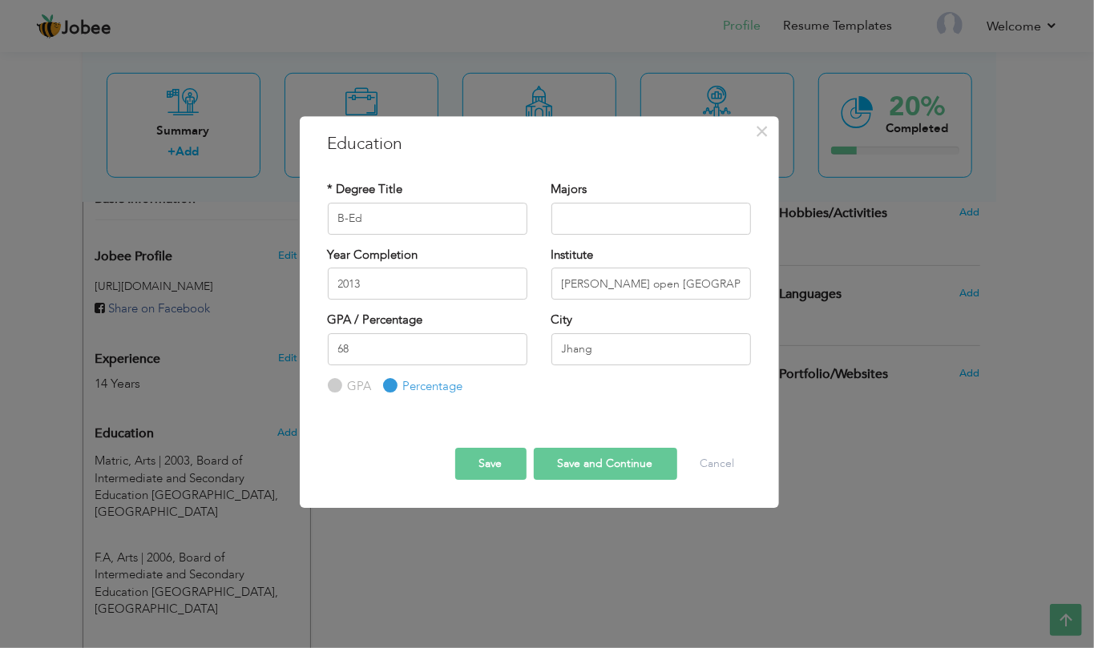
click at [508, 465] on button "Save" at bounding box center [490, 464] width 71 height 32
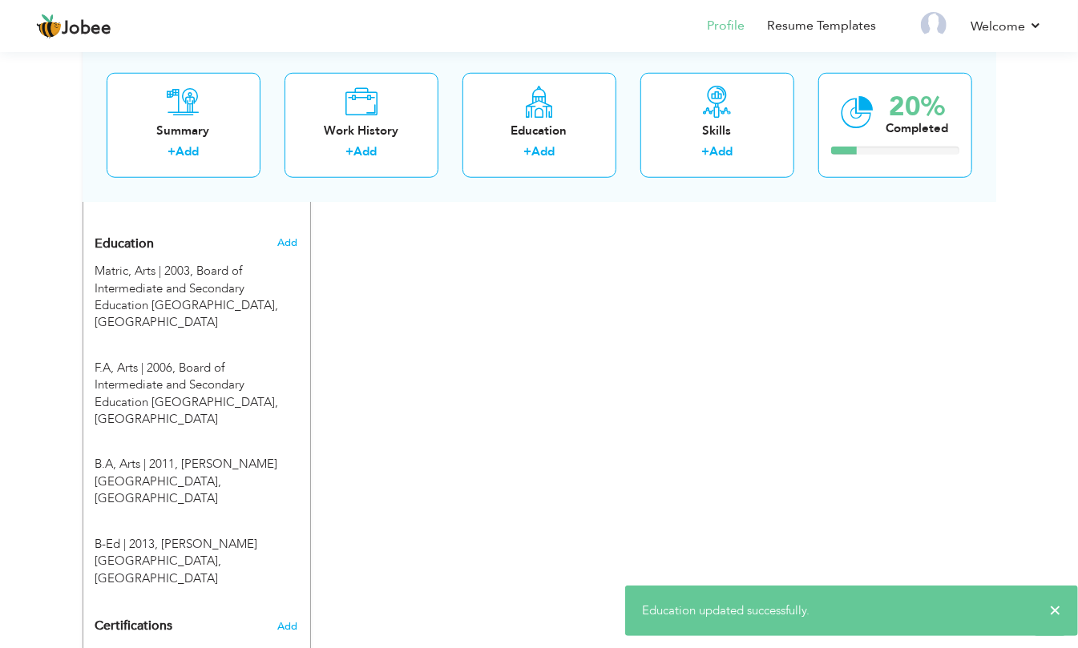
scroll to position [638, 0]
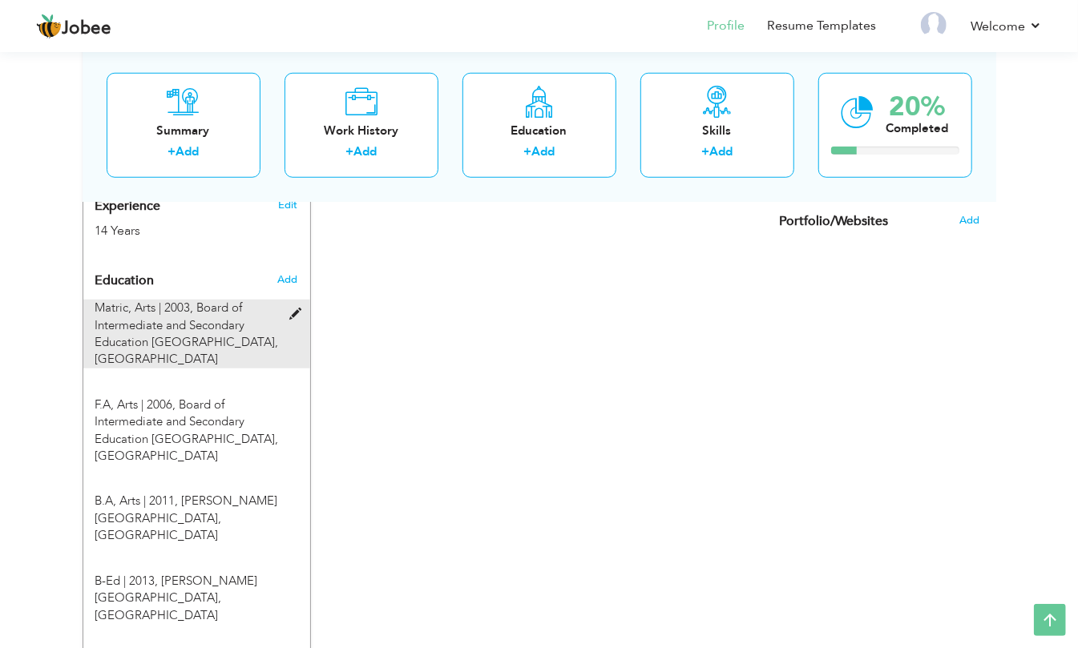
click at [296, 308] on span at bounding box center [299, 314] width 20 height 12
type input "Matric"
type input "Arts"
type input "2003"
type input "Board of Intermediate and Secondary Education [GEOGRAPHIC_DATA]"
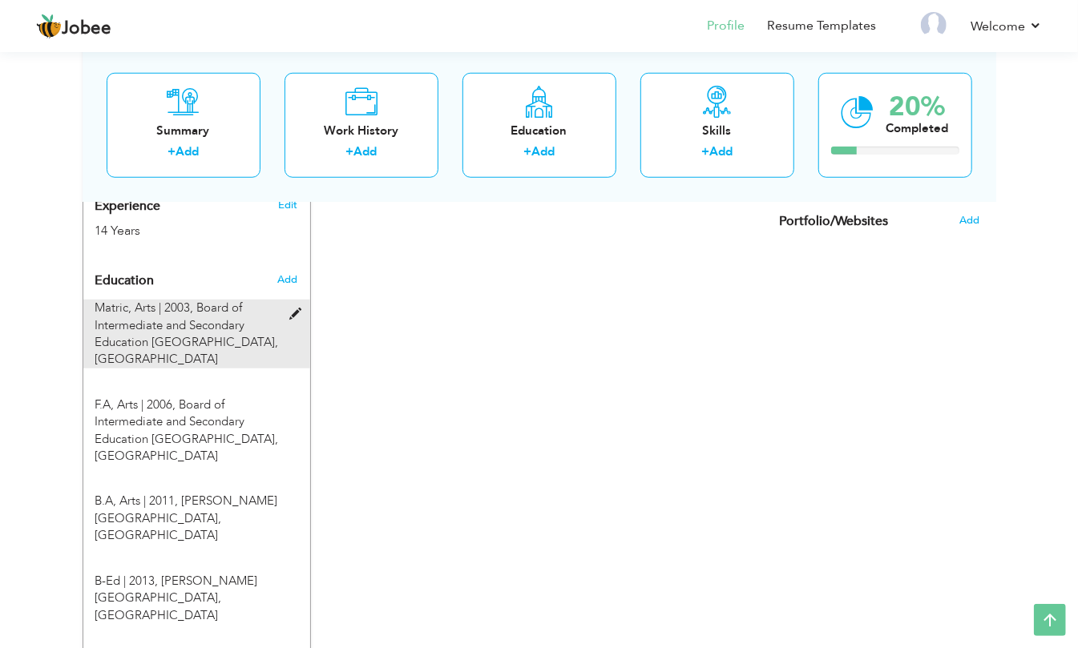
type input "49"
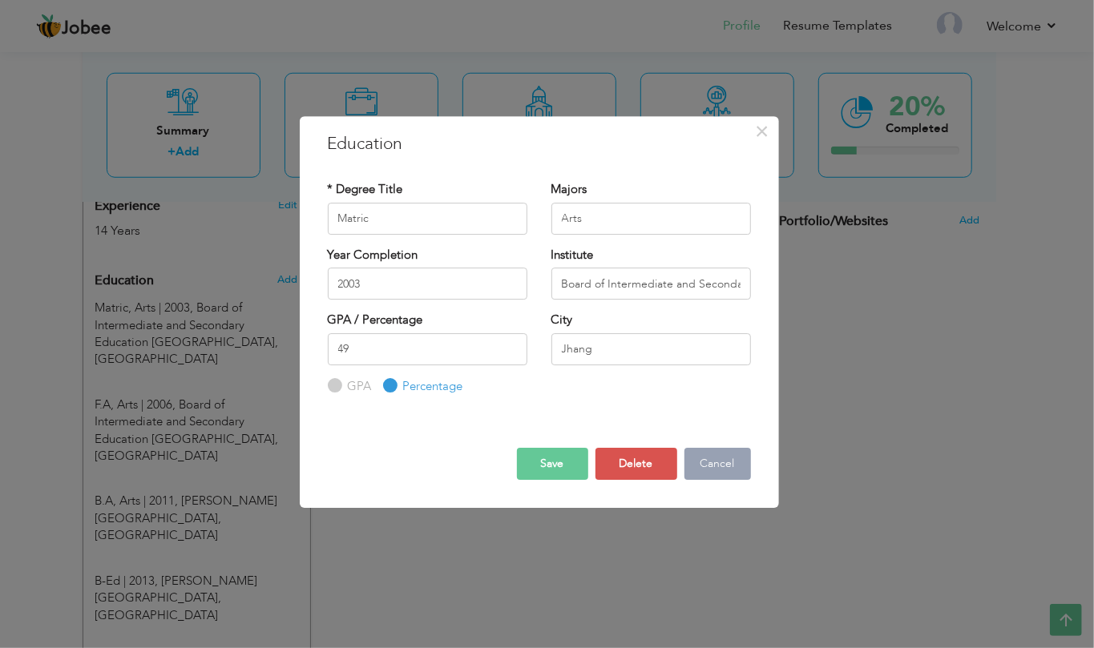
click at [735, 465] on button "Cancel" at bounding box center [717, 464] width 66 height 32
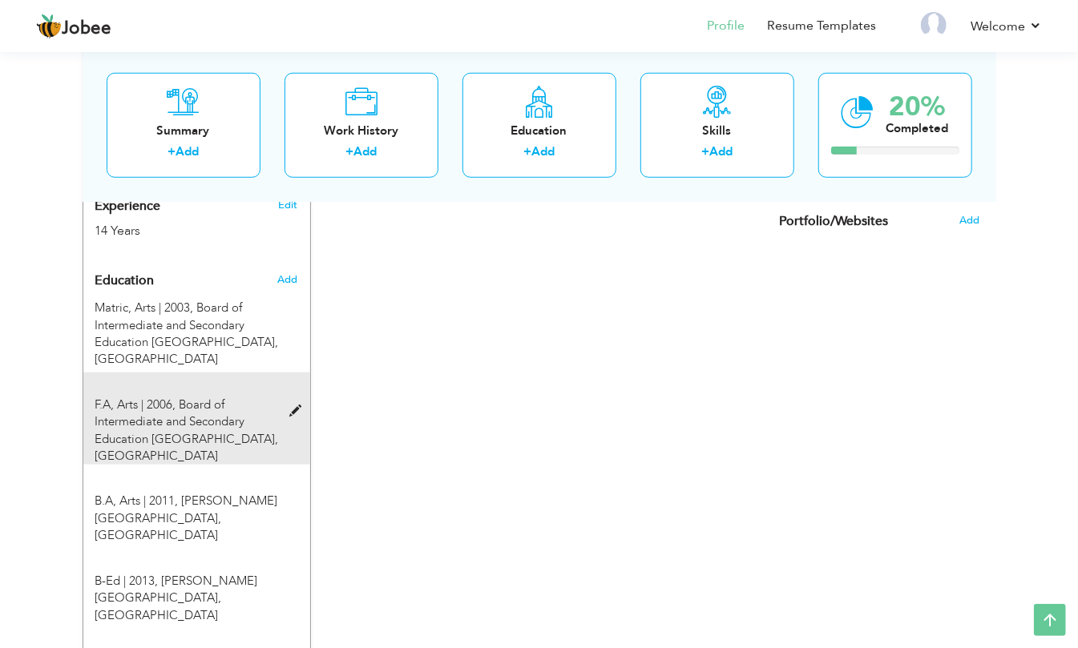
click at [296, 405] on span at bounding box center [299, 411] width 20 height 12
type input "F.A"
type input "2006"
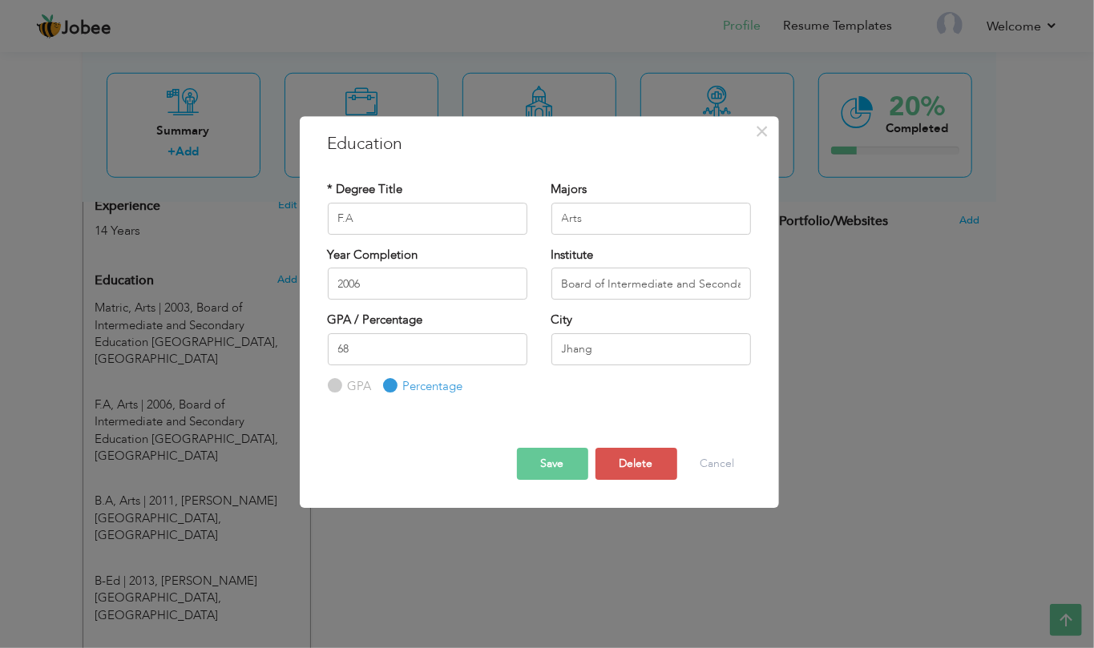
click at [443, 369] on div "68 GPA Percentage" at bounding box center [427, 364] width 199 height 62
click at [443, 362] on input "68" at bounding box center [427, 349] width 199 height 32
type input "56"
click at [569, 462] on button "Save" at bounding box center [552, 464] width 71 height 32
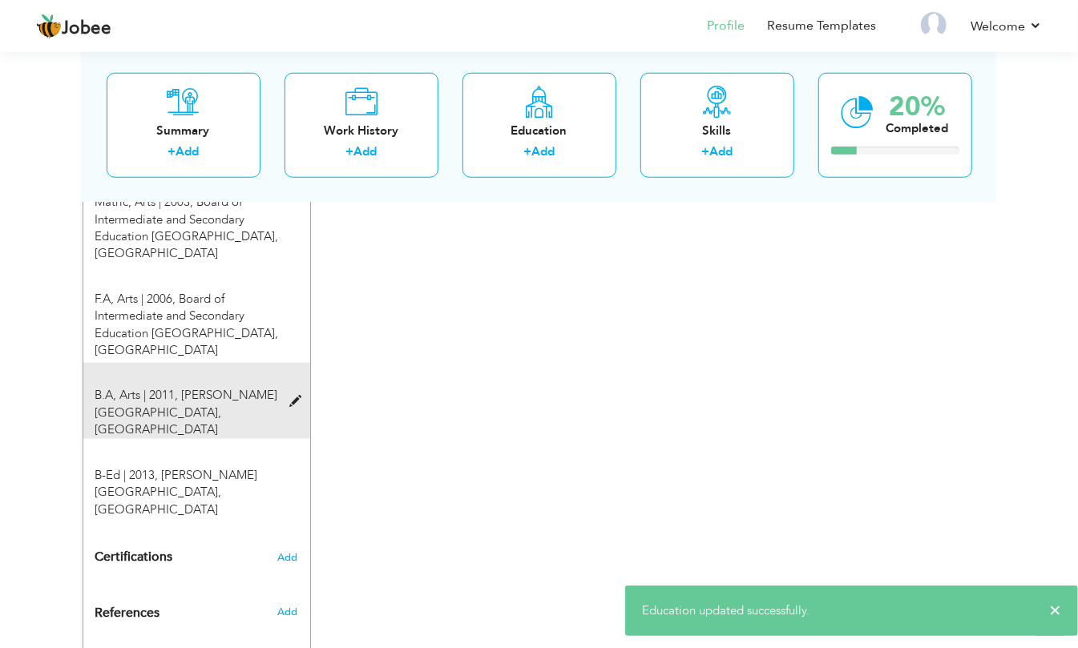
scroll to position [744, 0]
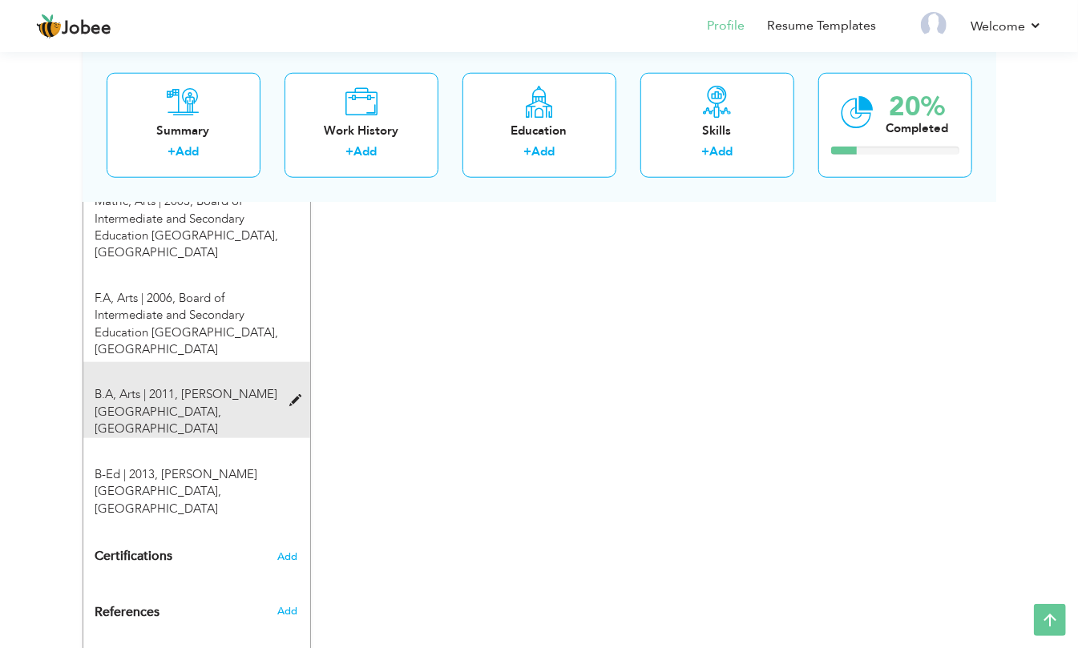
click at [298, 395] on span at bounding box center [299, 401] width 20 height 12
type input "B.A"
type input "2011"
type input "Allama iqbal open university Islamabad"
type input "66"
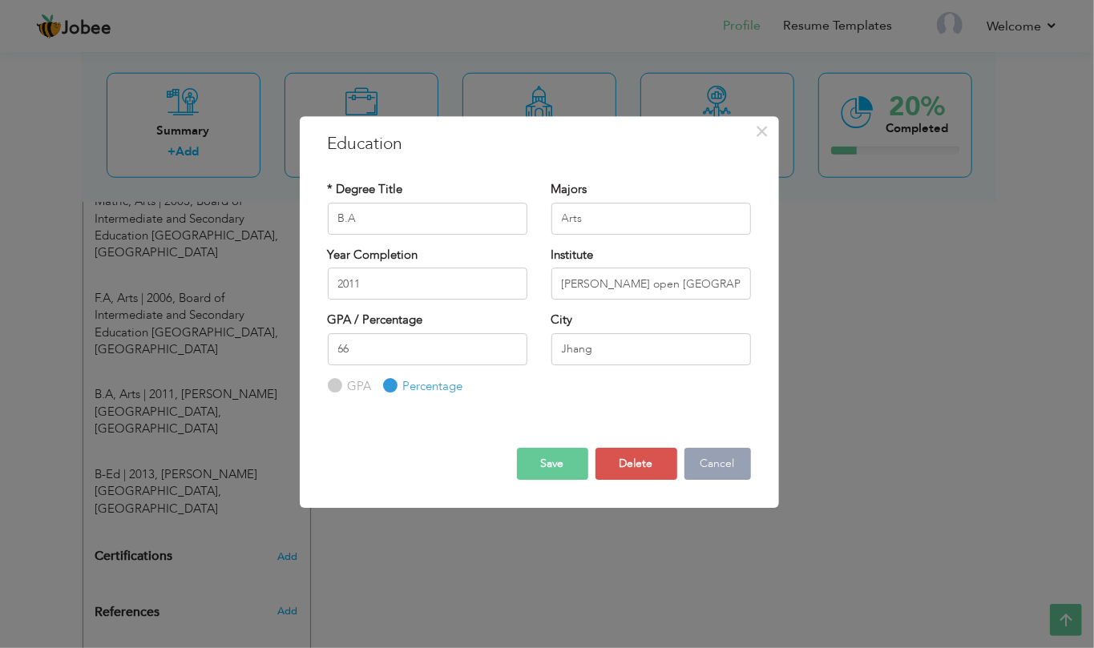
click at [744, 465] on button "Cancel" at bounding box center [717, 464] width 66 height 32
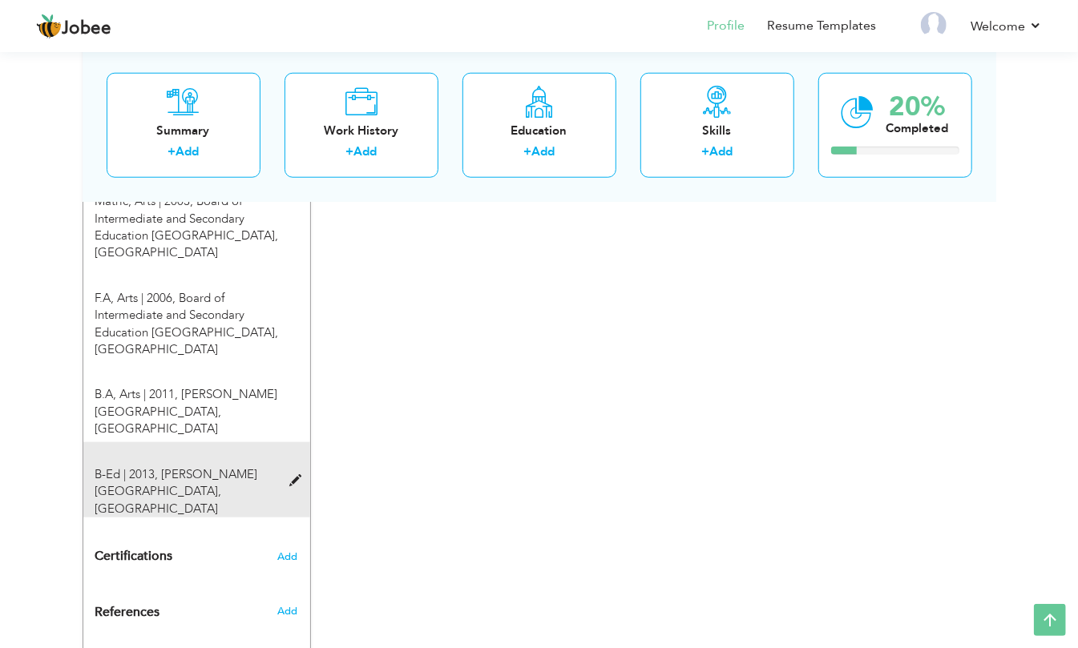
click at [287, 466] on div "B-Ed | 2013, Allama iqbal open university Islamabad, Jhang" at bounding box center [187, 491] width 208 height 51
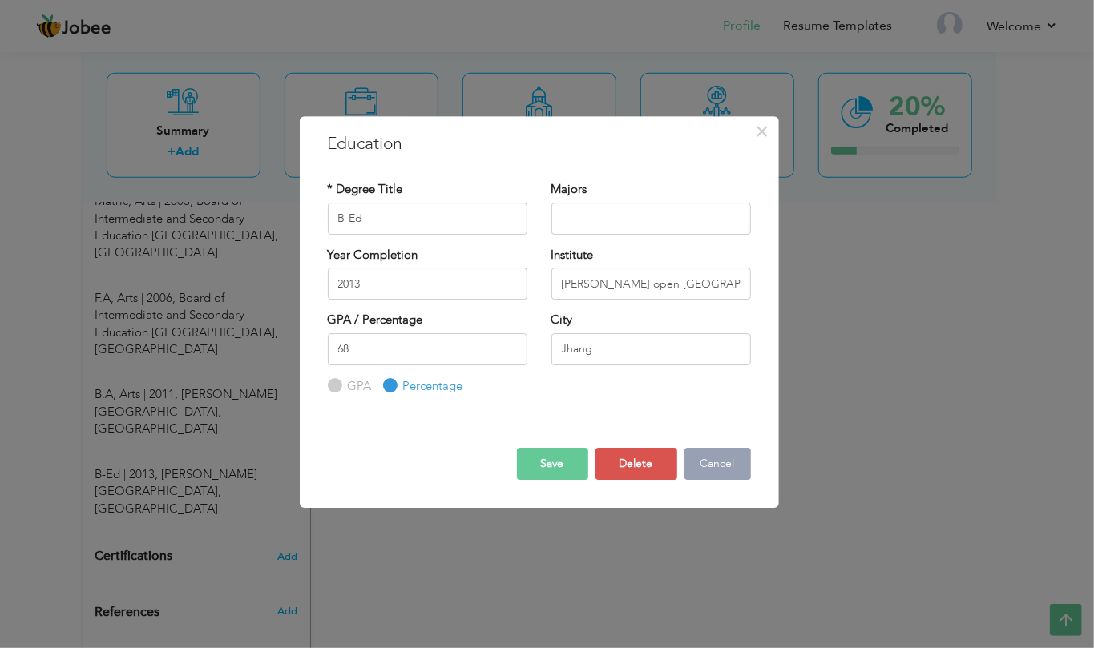
click at [727, 463] on button "Cancel" at bounding box center [717, 464] width 66 height 32
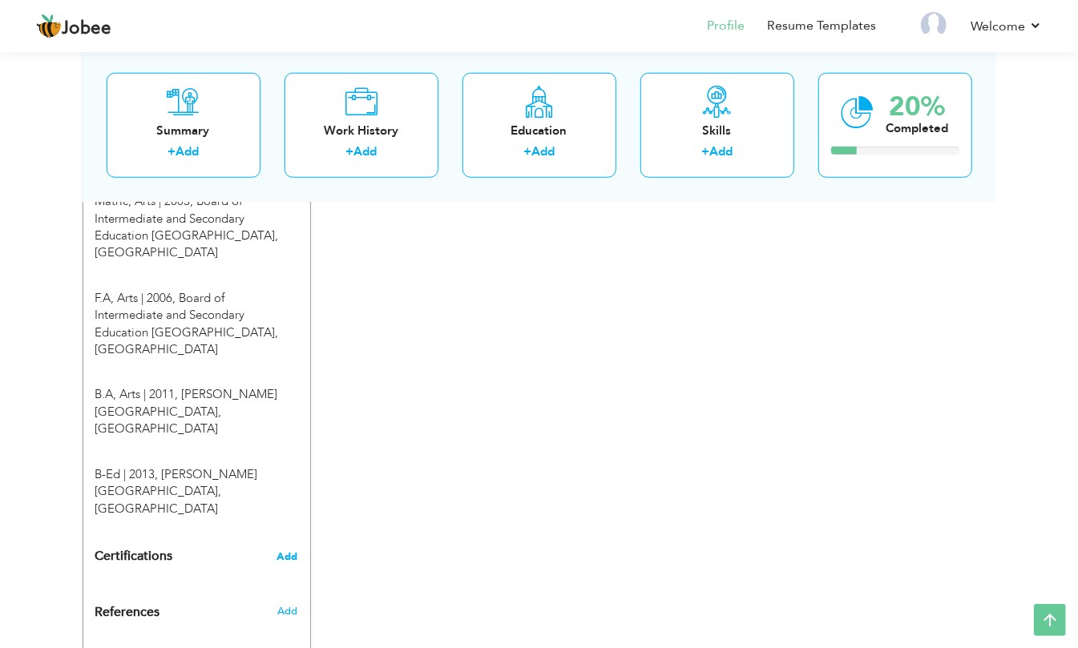
click at [289, 551] on span "Add" at bounding box center [287, 556] width 21 height 11
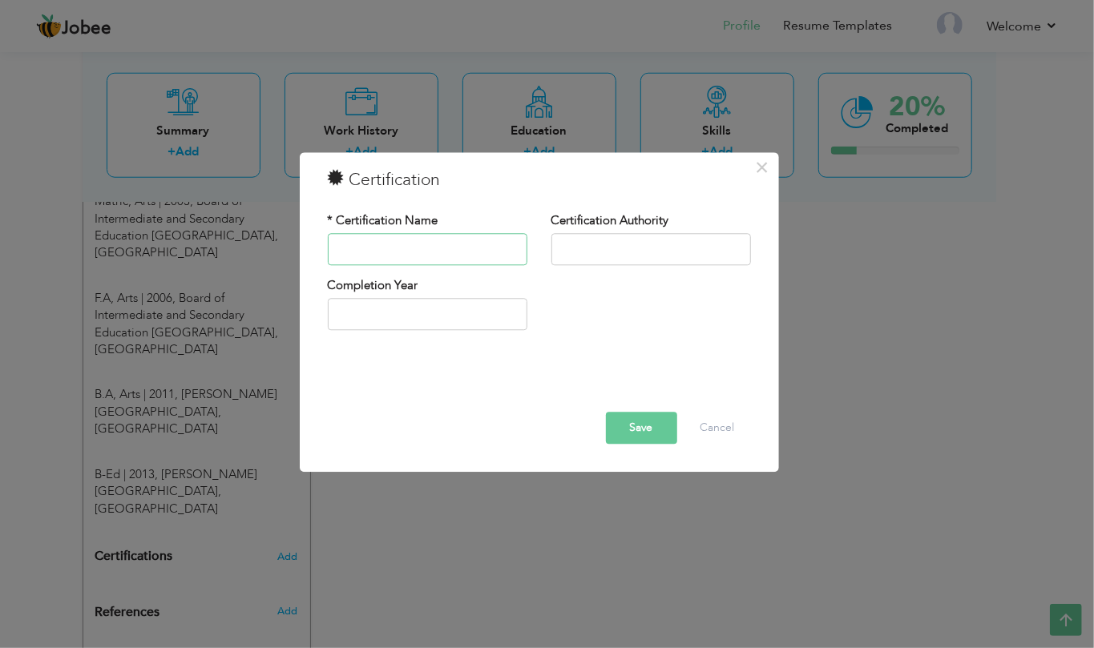
click at [415, 258] on input "text" at bounding box center [427, 249] width 199 height 32
click at [415, 250] on input "text" at bounding box center [427, 249] width 199 height 32
click at [655, 236] on input "text" at bounding box center [650, 249] width 199 height 32
drag, startPoint x: 474, startPoint y: 280, endPoint x: 449, endPoint y: 308, distance: 37.4
click at [471, 284] on div "Completion Year" at bounding box center [427, 303] width 199 height 53
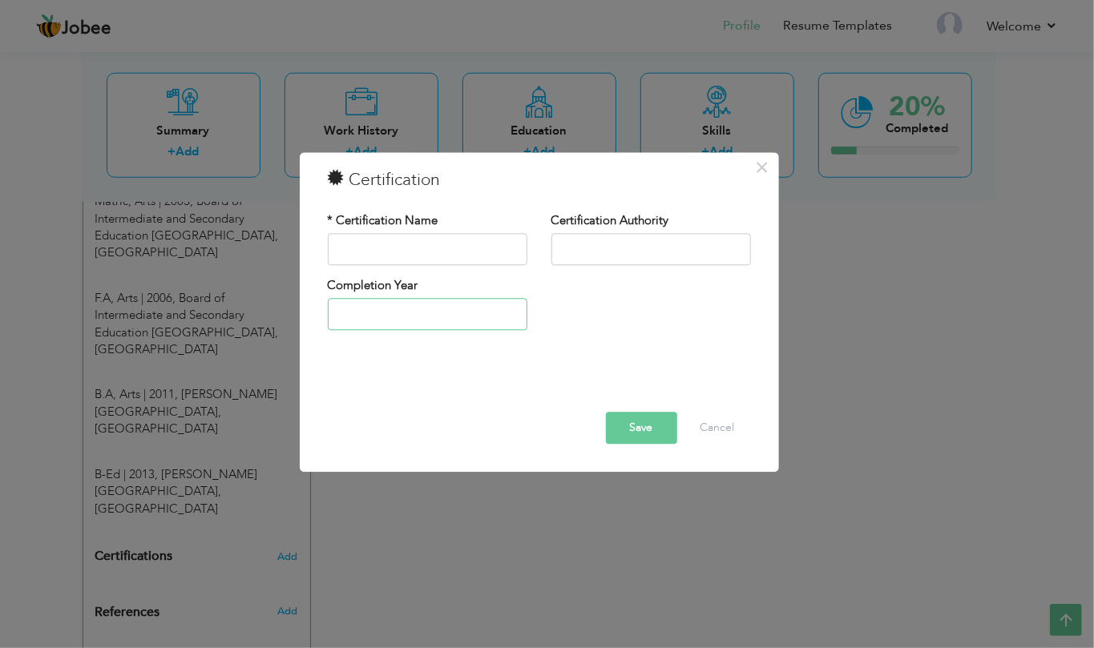
type input "2025"
click at [449, 308] on input "2025" at bounding box center [427, 315] width 199 height 32
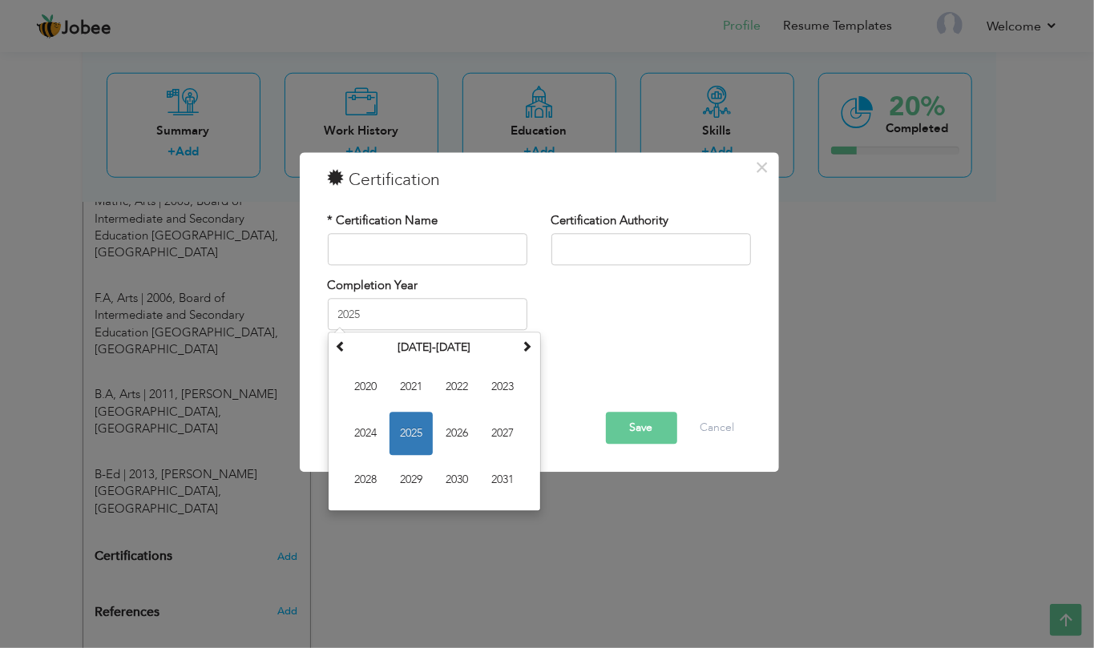
click at [812, 268] on div "× Certification * Certification Name Certification Authority 2025 Su Mo 1" at bounding box center [547, 324] width 1094 height 648
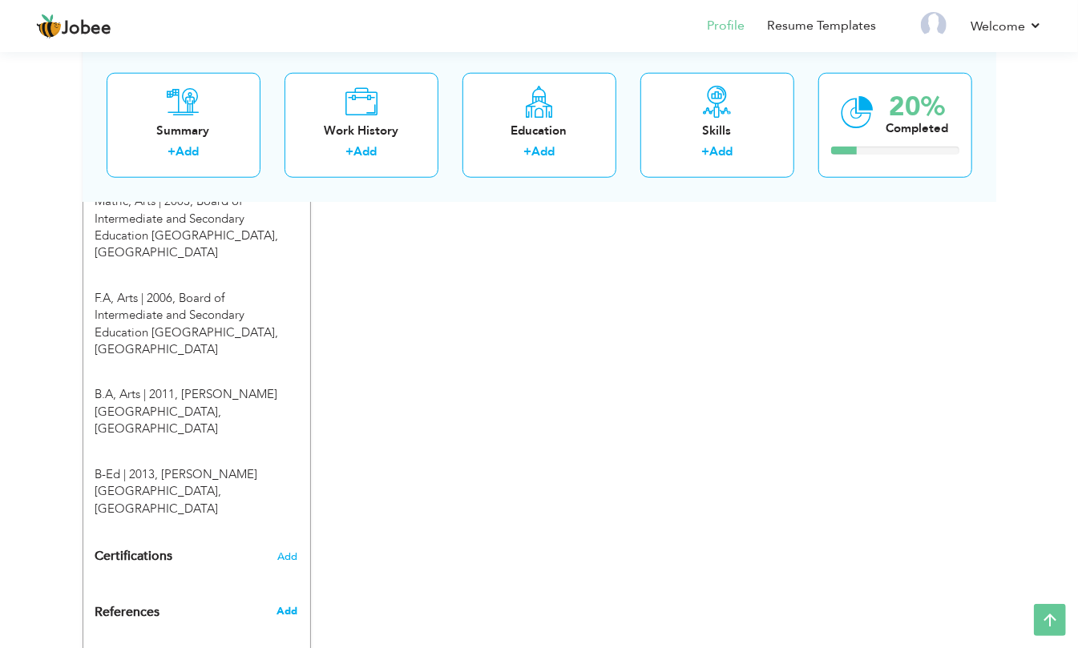
click at [293, 604] on span "Add" at bounding box center [286, 611] width 21 height 14
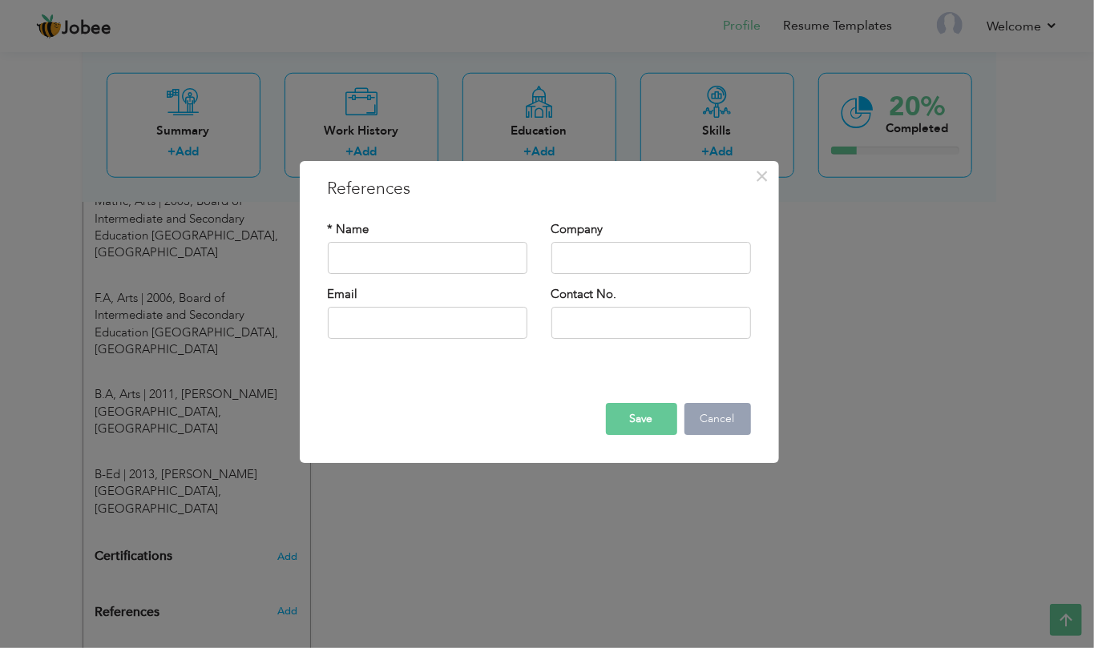
click at [709, 415] on button "Cancel" at bounding box center [717, 419] width 66 height 32
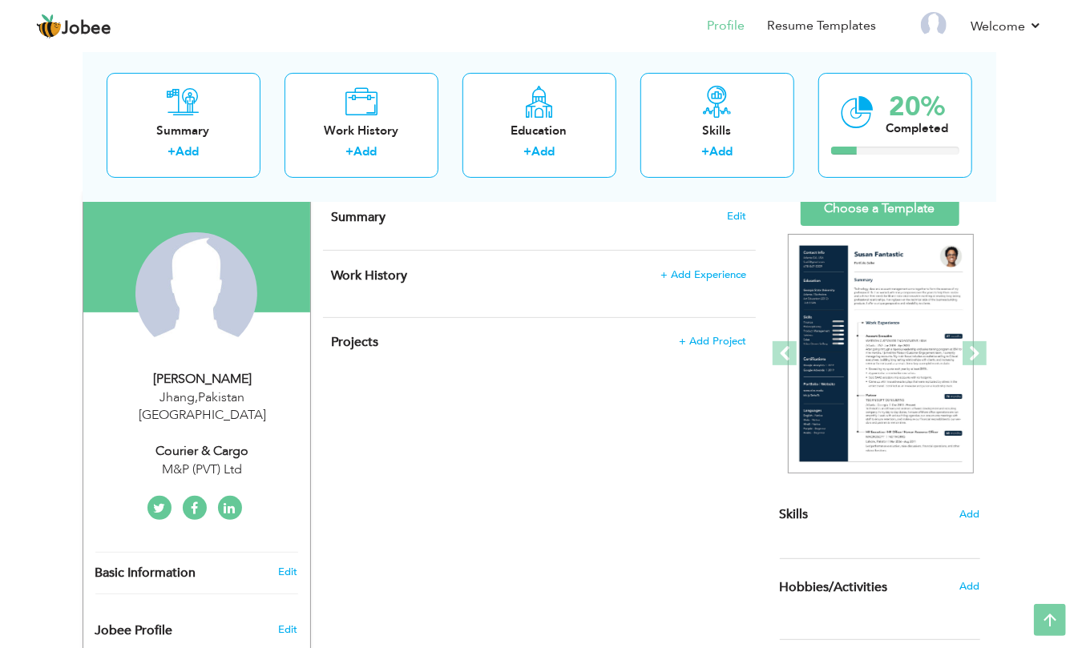
scroll to position [0, 0]
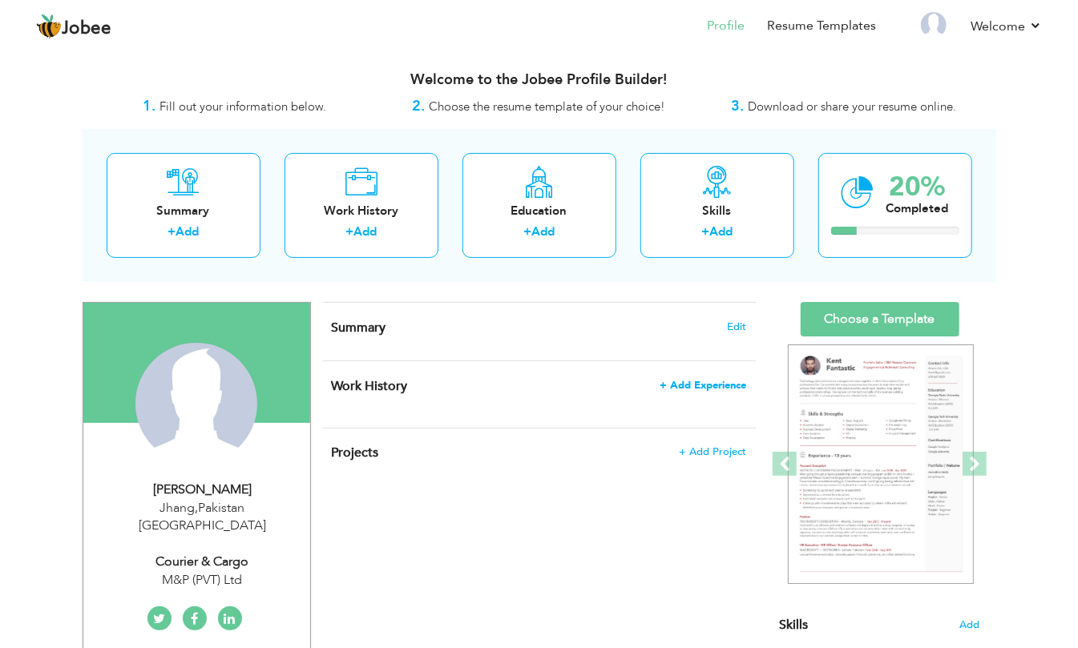
click at [726, 385] on span "+ Add Experience" at bounding box center [703, 385] width 87 height 11
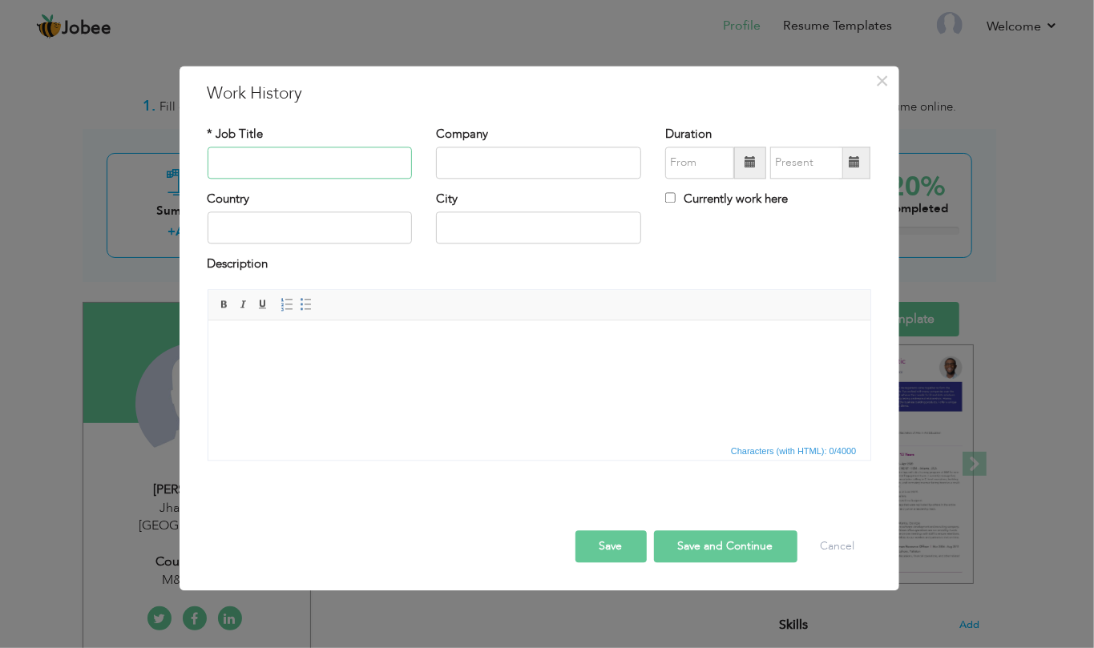
click at [300, 171] on input "text" at bounding box center [310, 163] width 205 height 32
click at [353, 163] on input "text" at bounding box center [310, 163] width 205 height 32
type input "o"
click at [353, 163] on input "text" at bounding box center [310, 163] width 205 height 32
type input "Courier and Cargo"
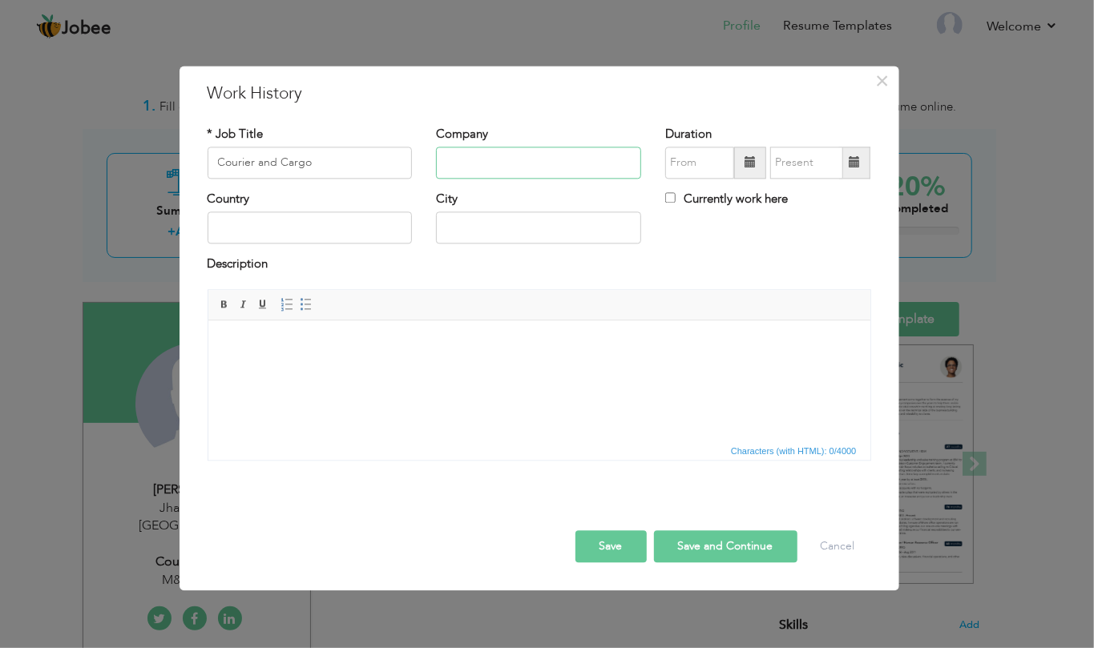
click at [517, 160] on input "text" at bounding box center [538, 163] width 205 height 32
type input "TCS (PVT) Ltd"
click at [356, 231] on input "text" at bounding box center [310, 228] width 205 height 32
type input "Jhang"
click at [461, 231] on input "text" at bounding box center [538, 228] width 205 height 32
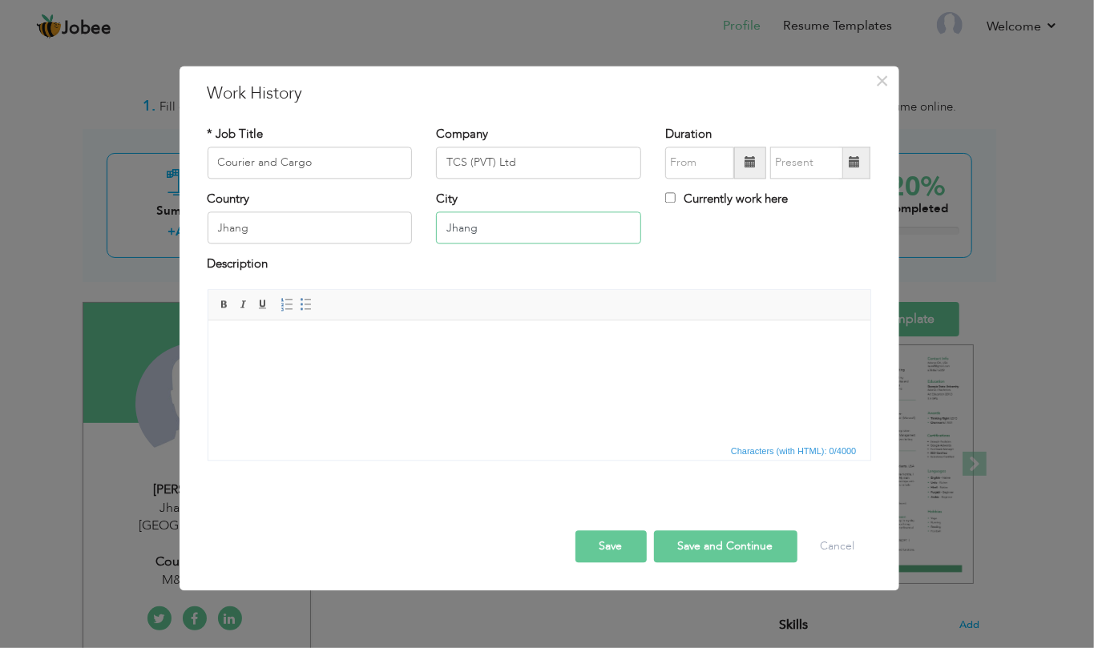
type input "Jhang"
click at [751, 165] on span at bounding box center [749, 162] width 11 height 11
type input "09/2025"
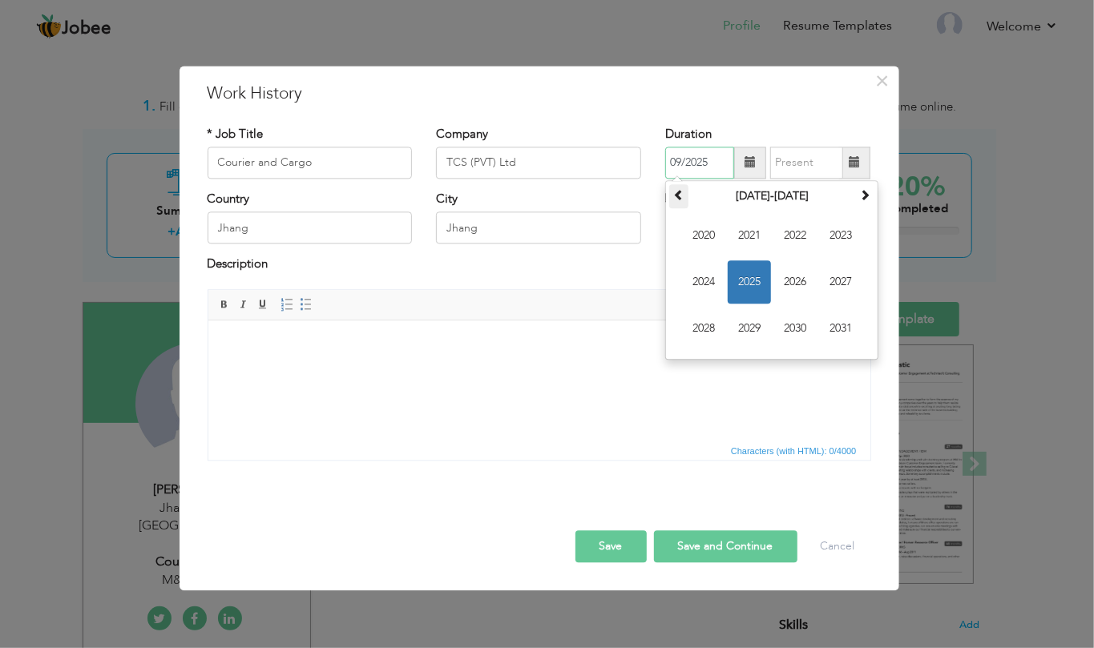
click at [678, 193] on span at bounding box center [678, 194] width 11 height 11
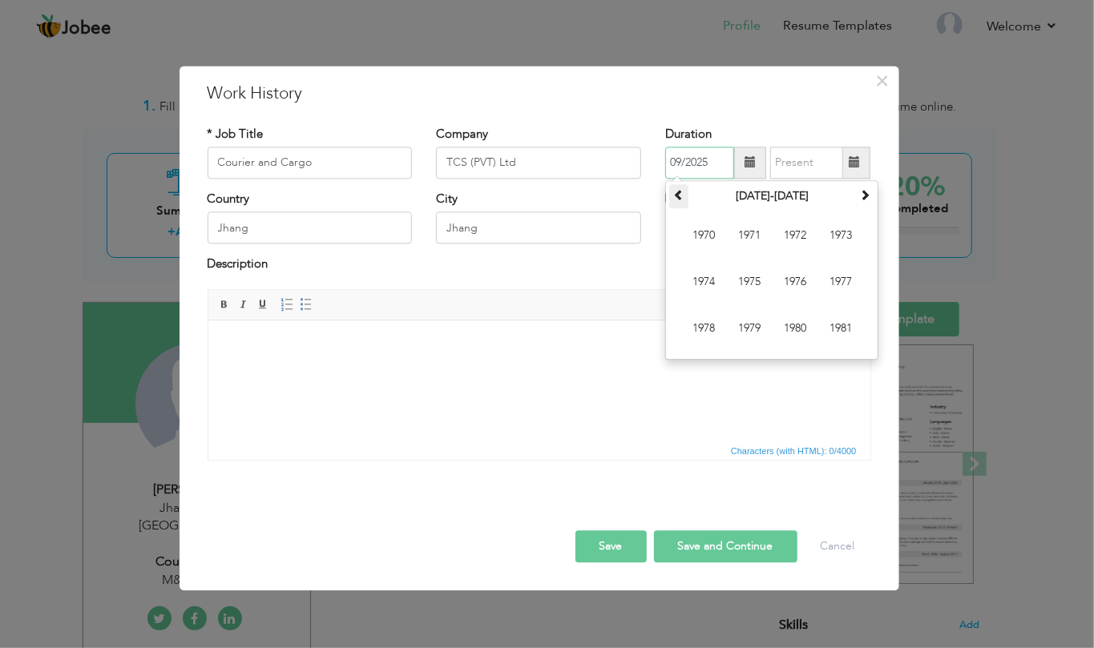
click at [678, 193] on span at bounding box center [678, 194] width 11 height 11
click at [867, 190] on span at bounding box center [864, 194] width 11 height 11
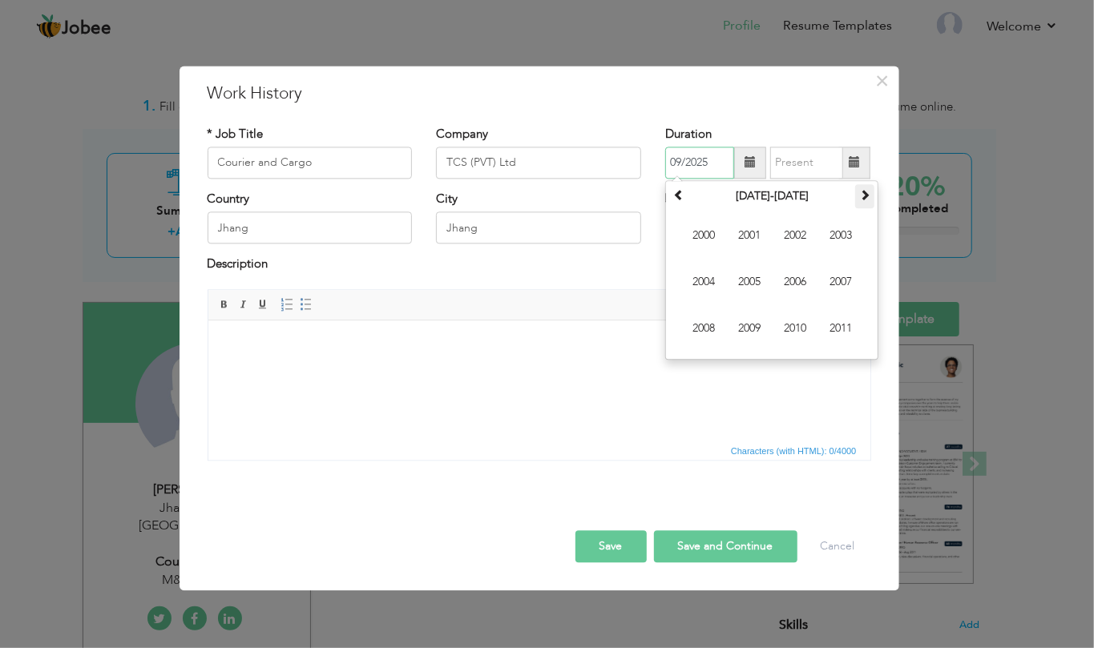
click at [859, 193] on span at bounding box center [864, 194] width 11 height 11
click at [798, 232] on span "2012" at bounding box center [794, 235] width 43 height 43
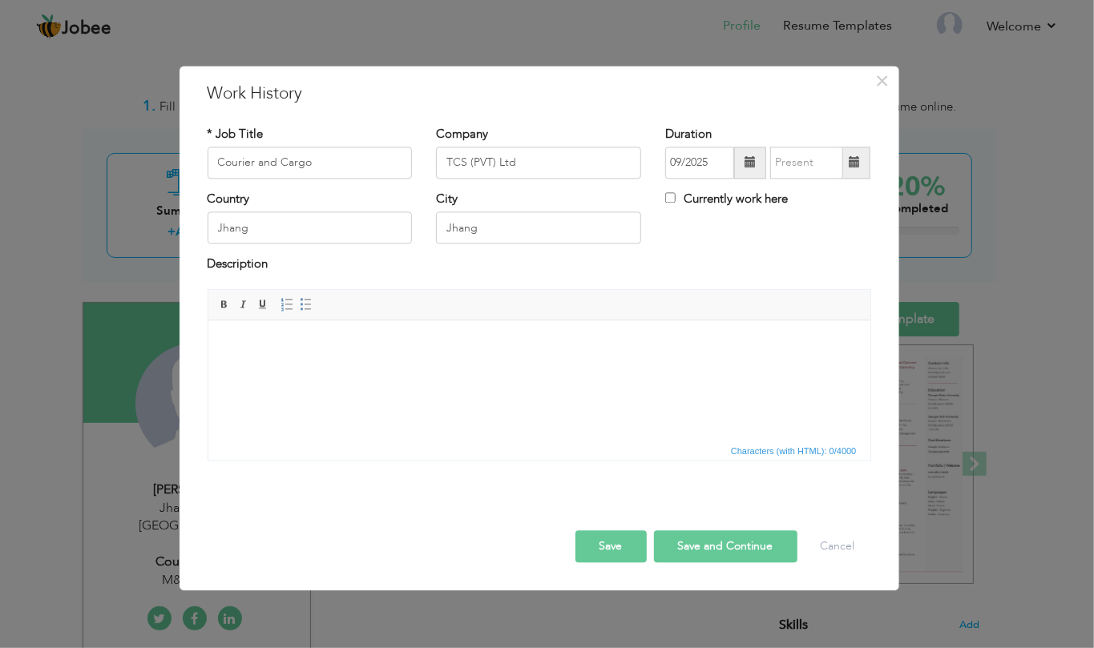
click at [851, 161] on span at bounding box center [853, 162] width 11 height 11
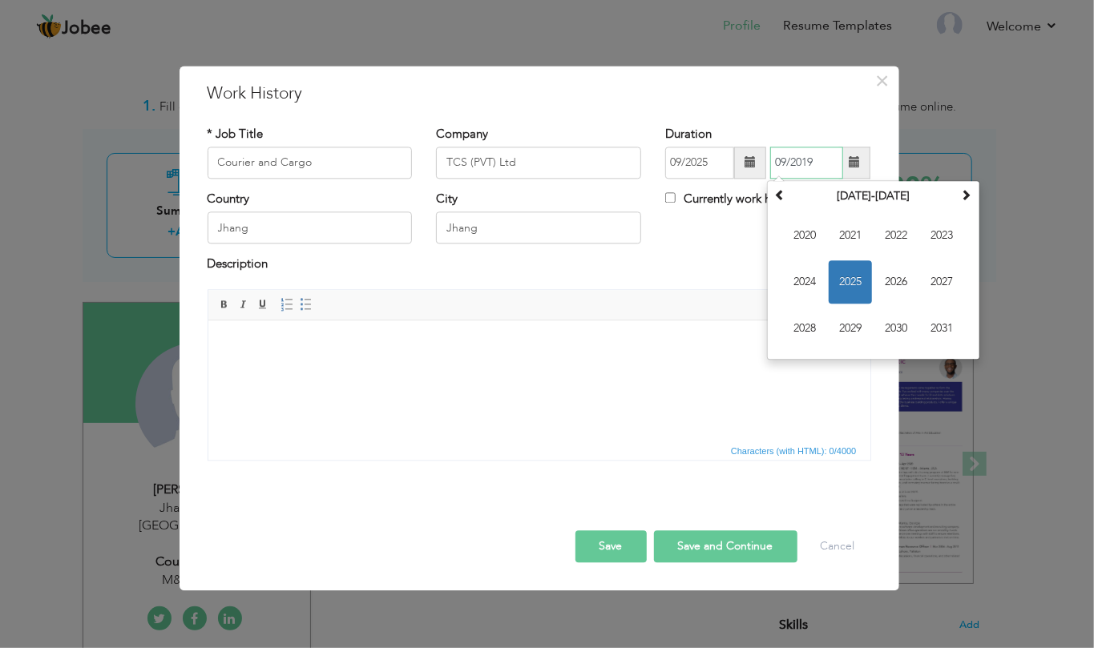
type input "09/2019"
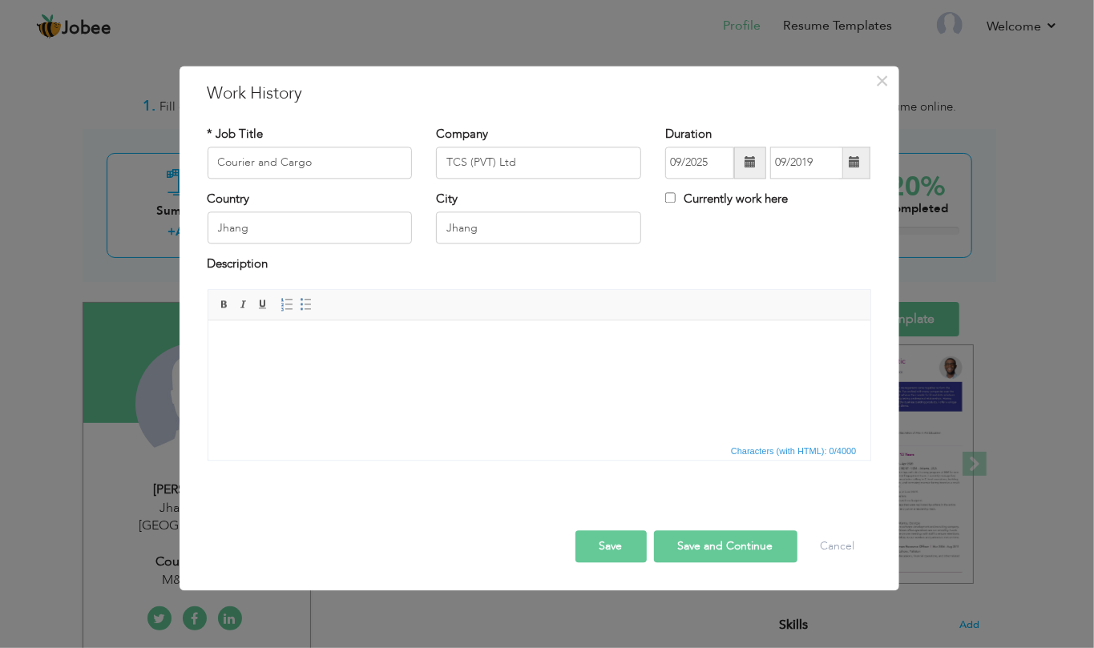
click at [731, 255] on div "Country Jhang City Jhang Currently work here" at bounding box center [538, 223] width 687 height 65
click at [718, 200] on label "Currently work here" at bounding box center [726, 199] width 123 height 17
click at [675, 200] on input "Currently work here" at bounding box center [670, 197] width 10 height 10
checkbox input "true"
click at [718, 200] on label "Currently work here" at bounding box center [726, 199] width 123 height 17
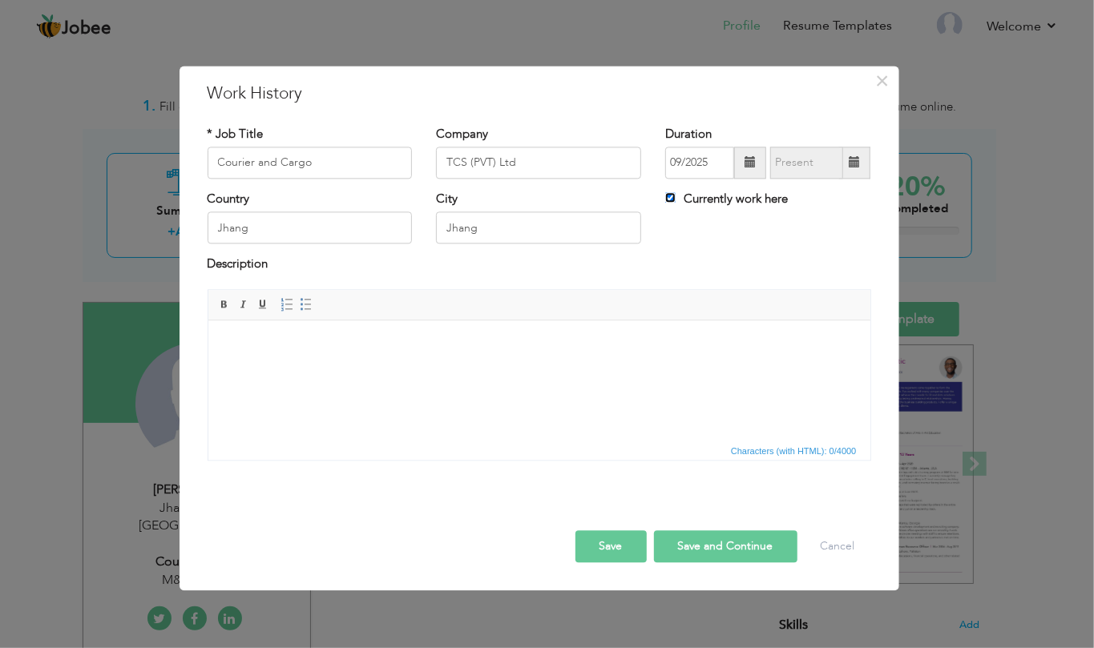
click at [675, 200] on input "Currently work here" at bounding box center [670, 197] width 10 height 10
checkbox input "false"
click at [853, 164] on span at bounding box center [853, 162] width 11 height 11
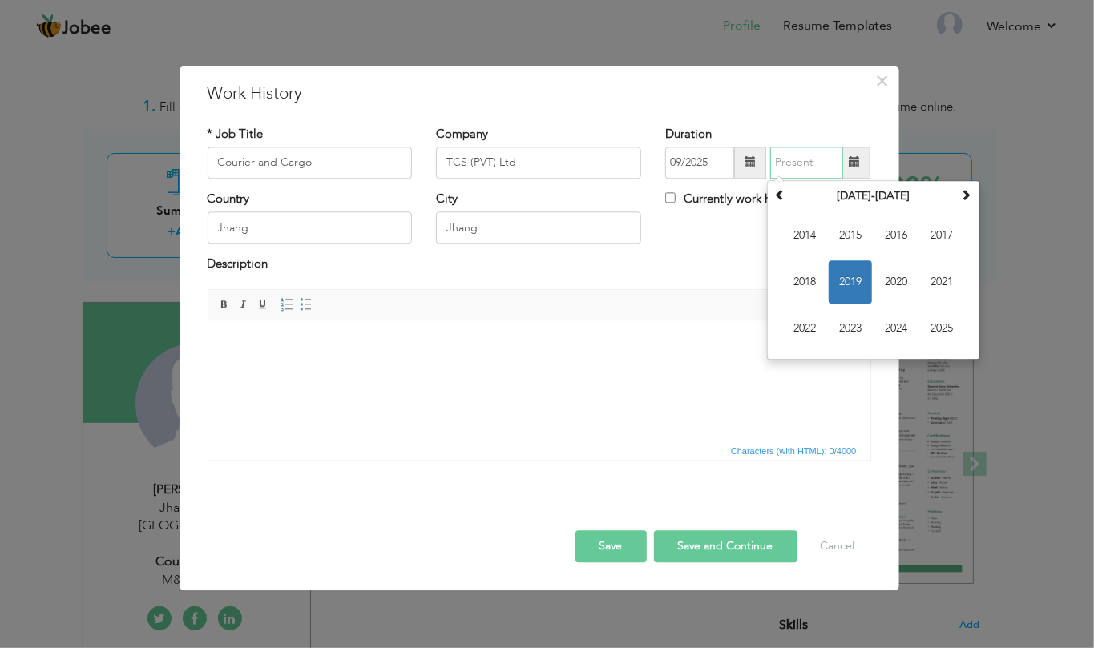
click at [844, 290] on span "2019" at bounding box center [849, 281] width 43 height 43
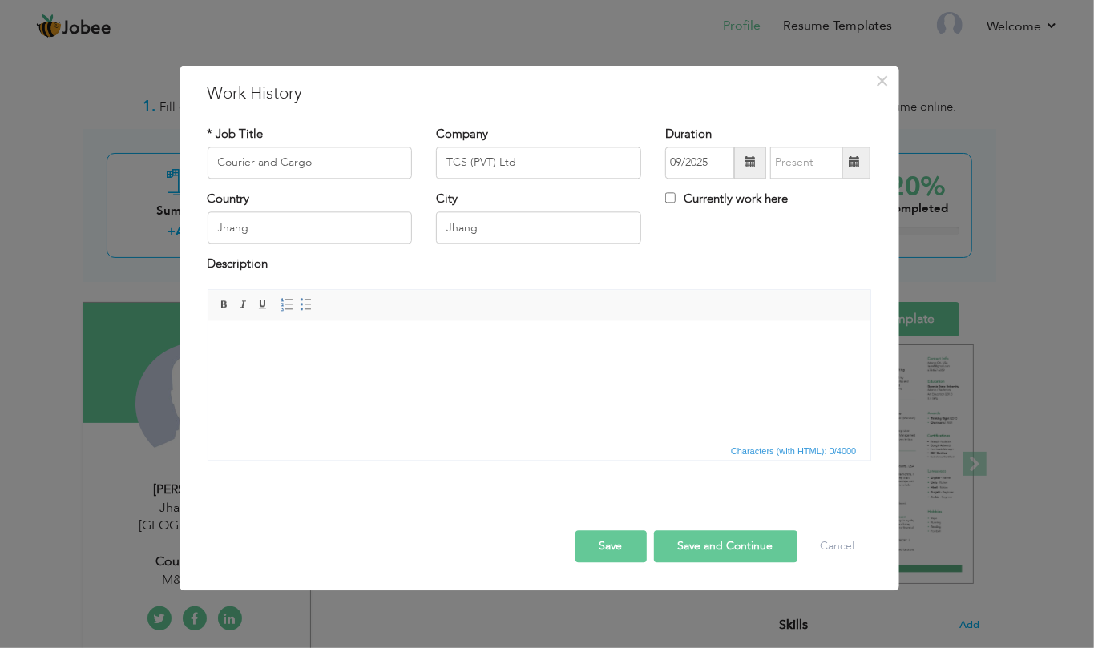
click at [722, 250] on div "Country Jhang City Jhang Currently work here" at bounding box center [538, 223] width 687 height 65
click at [789, 165] on input "text" at bounding box center [806, 163] width 73 height 32
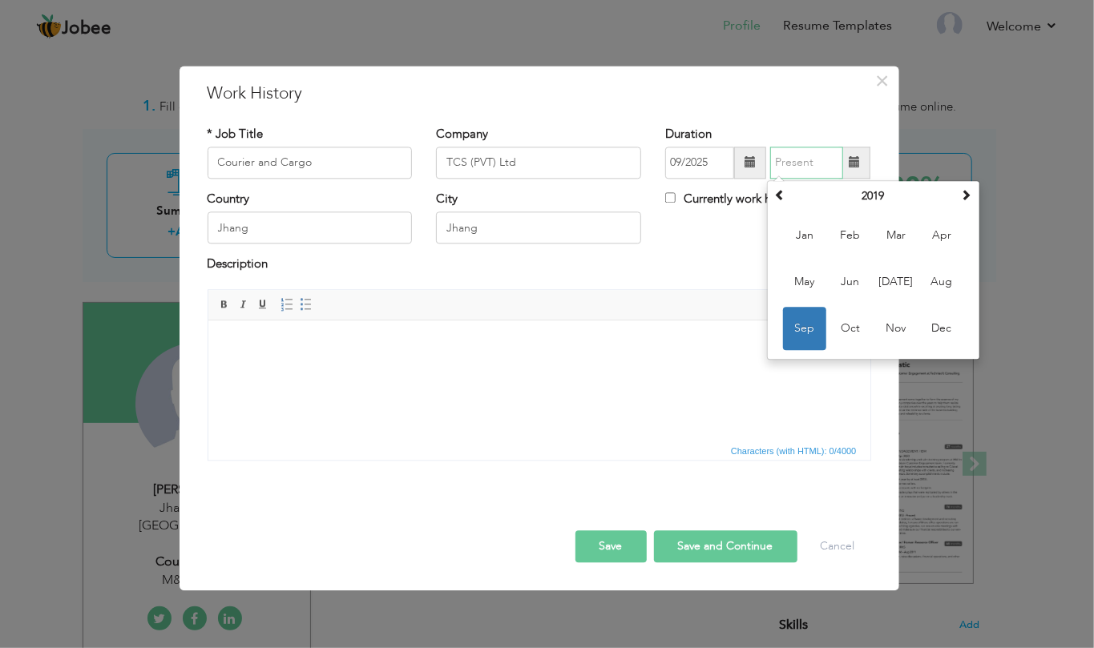
drag, startPoint x: 806, startPoint y: 330, endPoint x: 591, endPoint y: 3, distance: 391.1
click at [806, 330] on span "Sep" at bounding box center [804, 328] width 43 height 43
type input "09/2019"
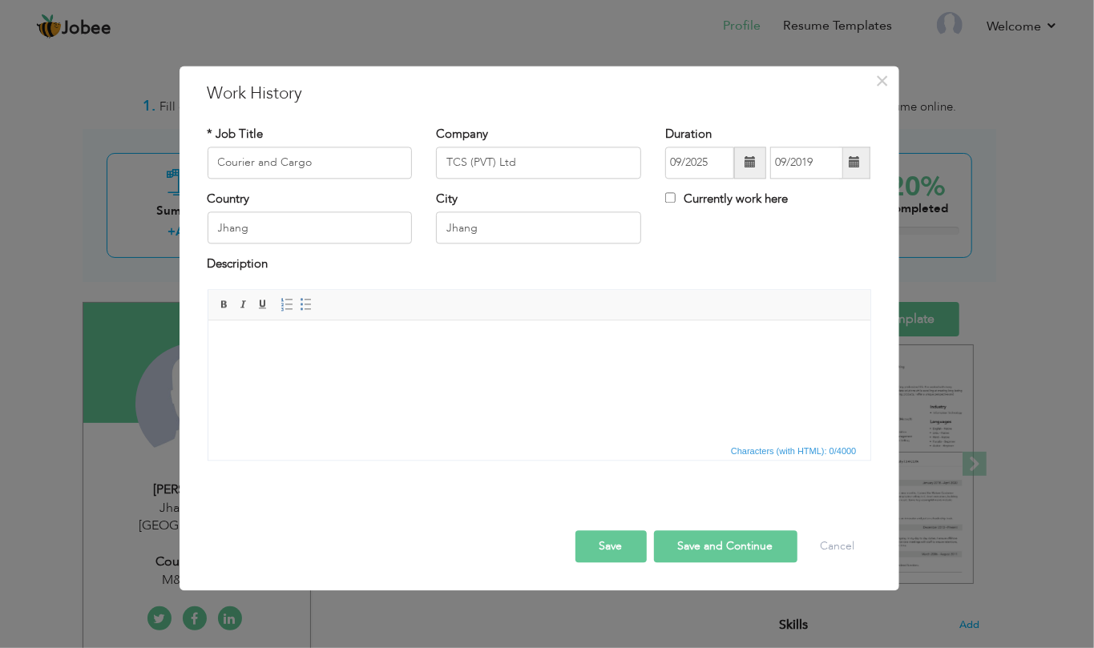
click at [753, 161] on span at bounding box center [749, 162] width 11 height 11
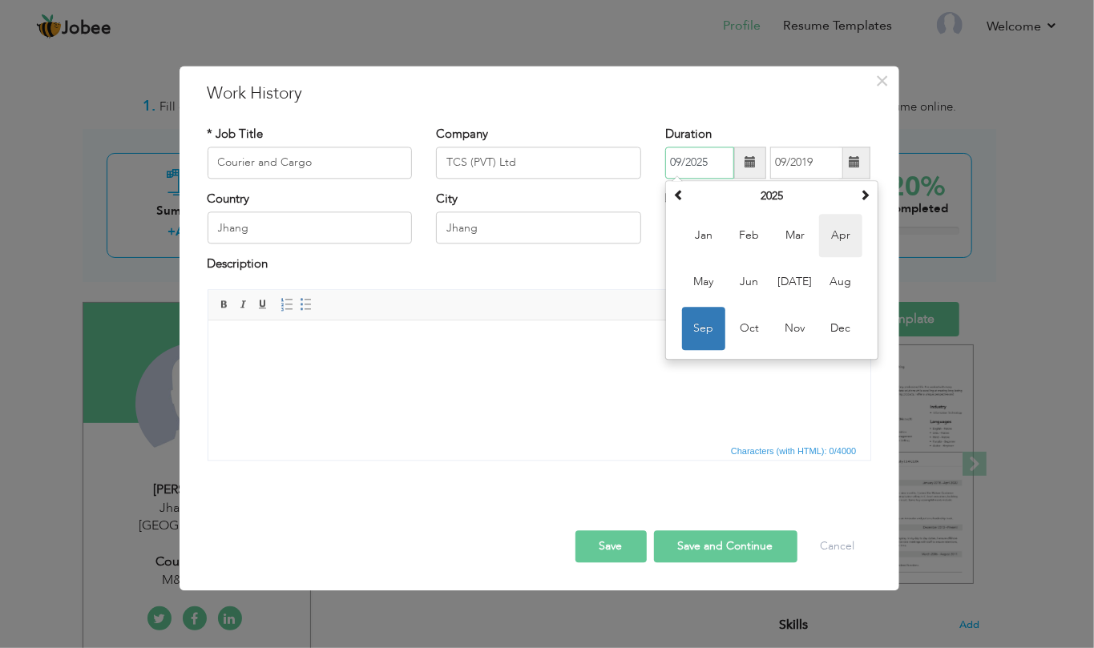
click at [844, 240] on span "Apr" at bounding box center [840, 235] width 43 height 43
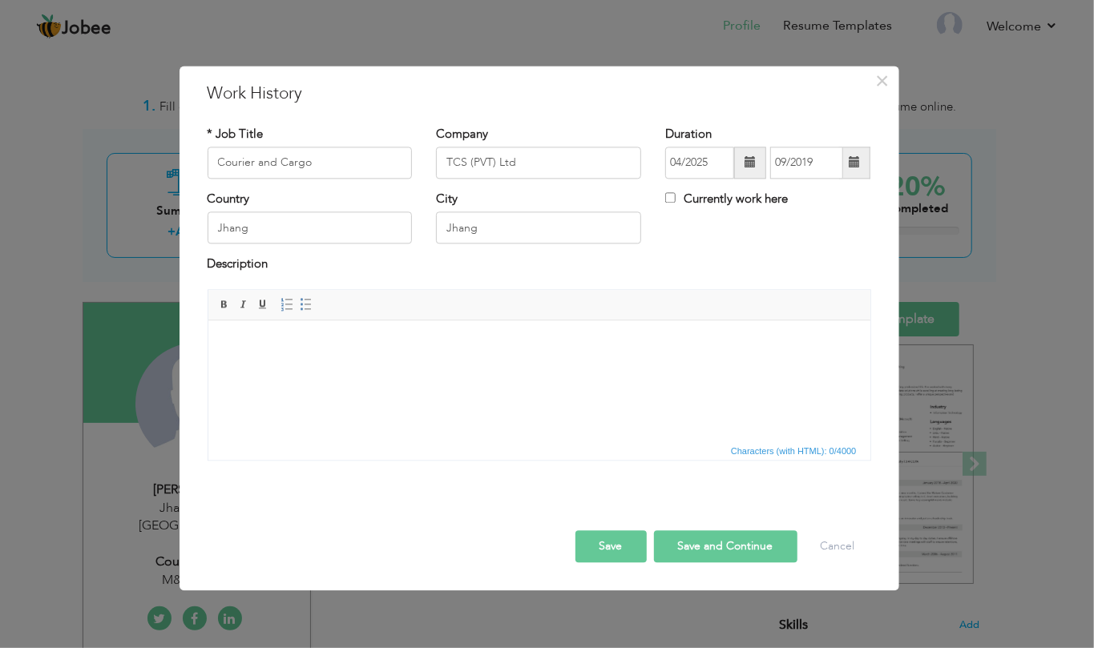
click at [719, 269] on div "Description" at bounding box center [539, 266] width 663 height 21
click at [744, 158] on span at bounding box center [749, 162] width 11 height 11
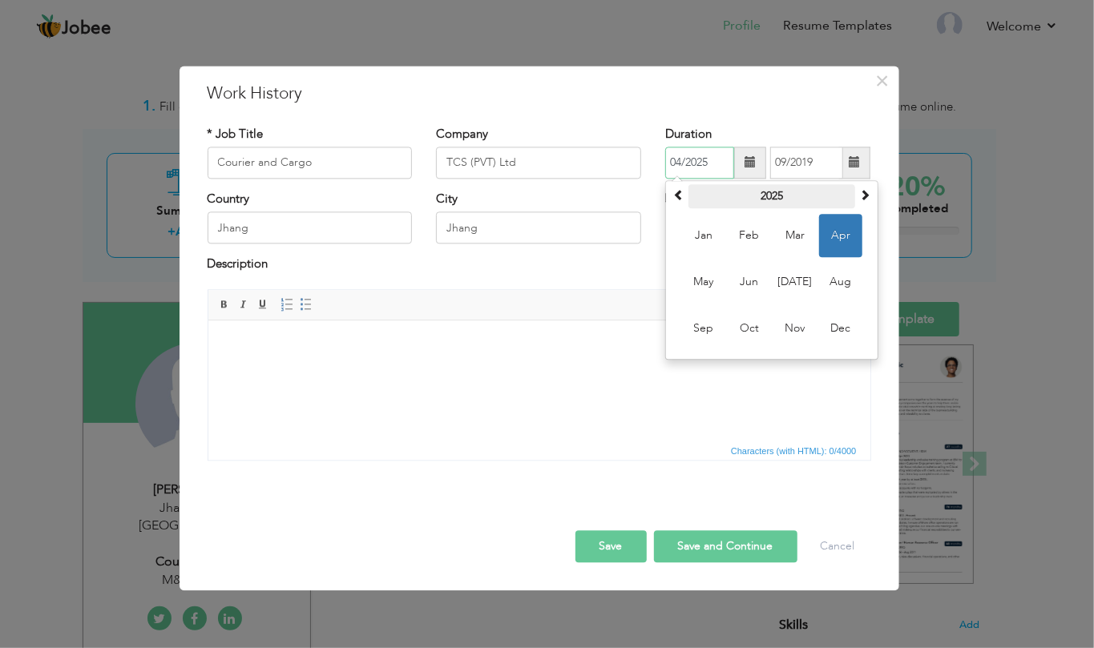
click at [787, 193] on th "2025" at bounding box center [771, 196] width 167 height 24
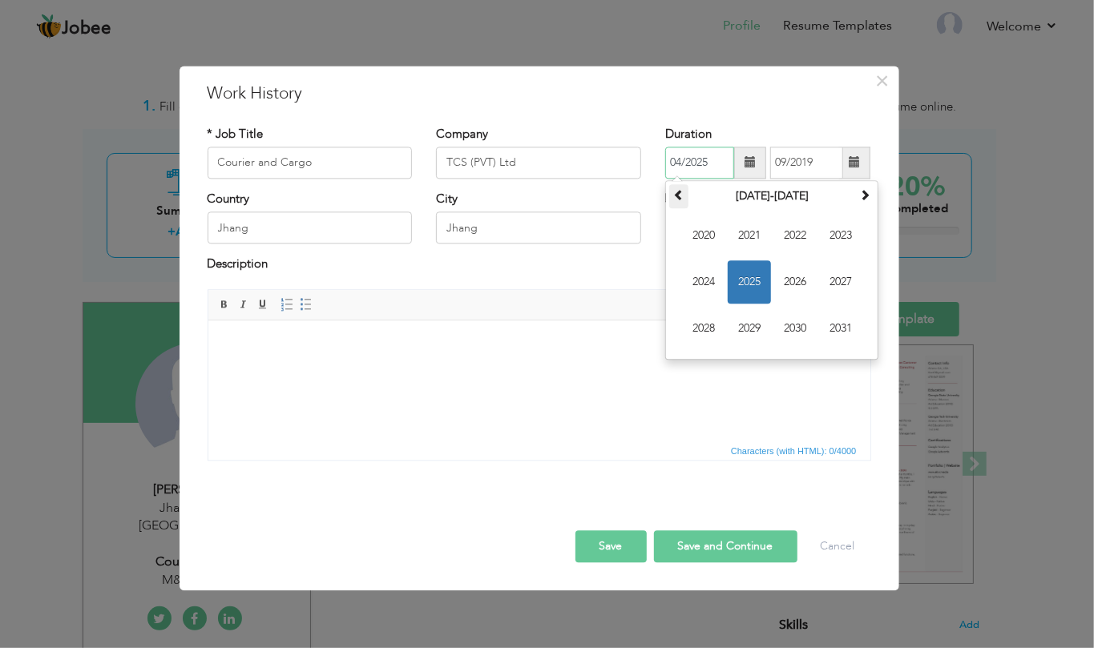
click at [681, 197] on span at bounding box center [678, 194] width 11 height 11
click at [802, 238] on span "2012" at bounding box center [794, 235] width 43 height 43
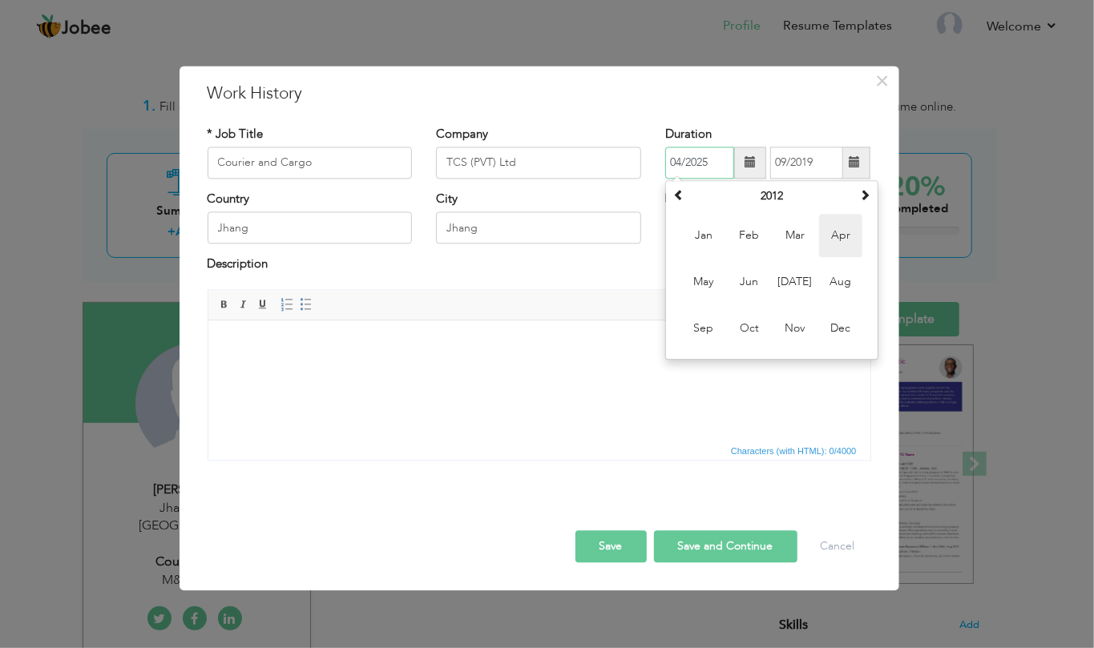
click at [836, 240] on span "Apr" at bounding box center [840, 235] width 43 height 43
type input "04/2012"
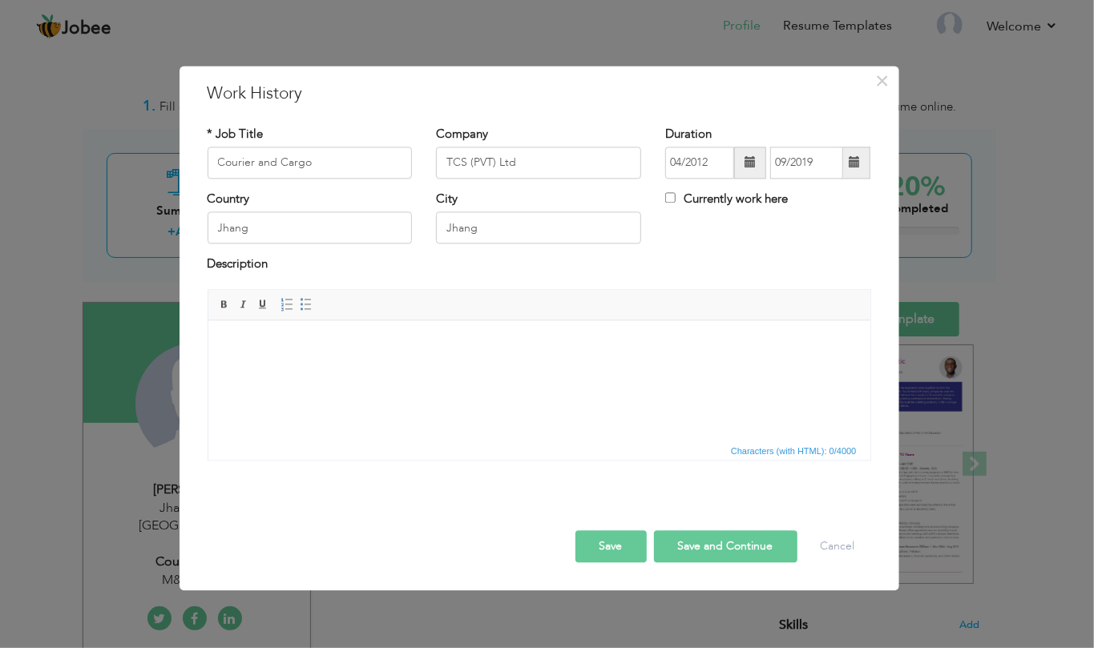
click at [850, 164] on span at bounding box center [853, 162] width 11 height 11
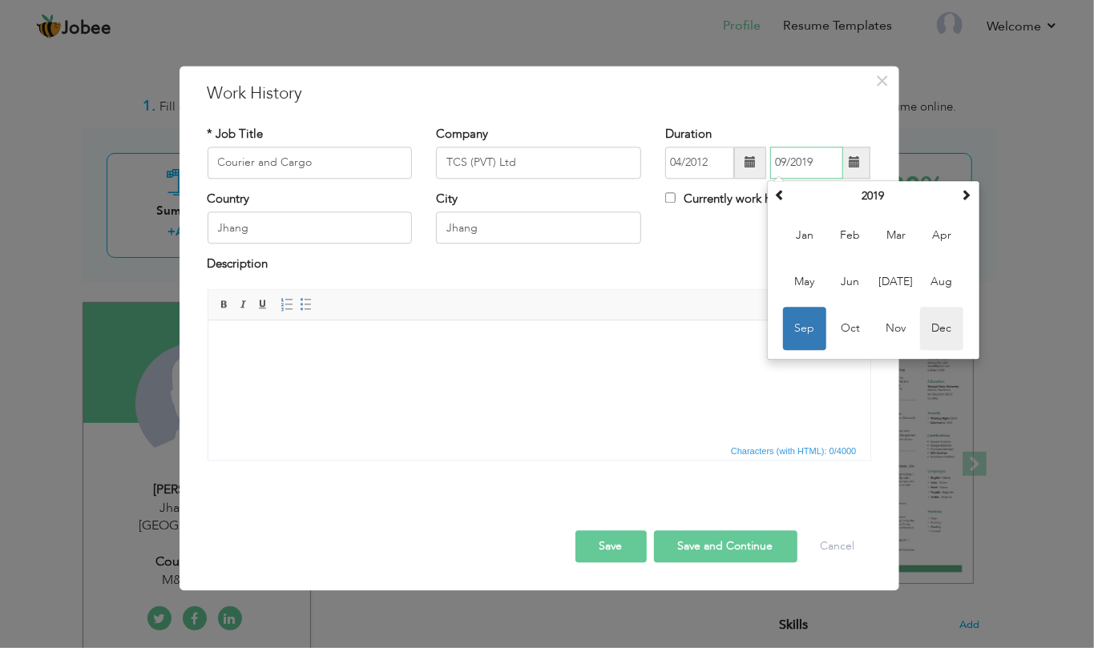
click at [941, 330] on span "Dec" at bounding box center [941, 328] width 43 height 43
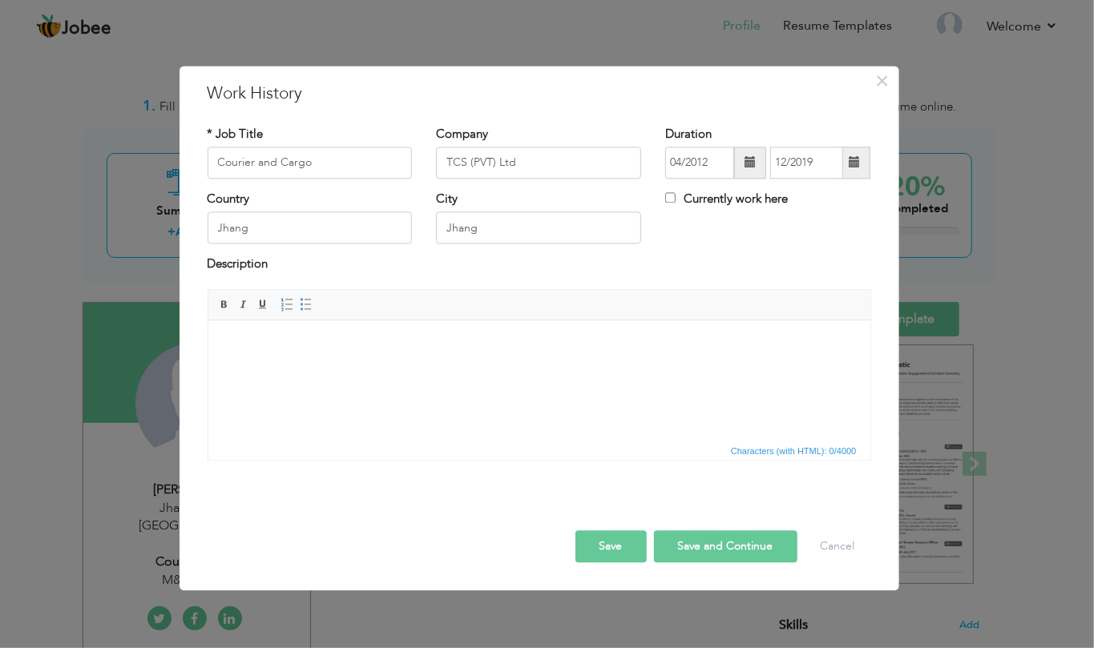
click at [827, 245] on div "Country Jhang City Jhang Currently work here" at bounding box center [538, 223] width 687 height 65
click at [266, 337] on body at bounding box center [539, 345] width 630 height 17
click at [564, 351] on body at bounding box center [539, 345] width 630 height 17
click at [851, 170] on span at bounding box center [854, 163] width 31 height 32
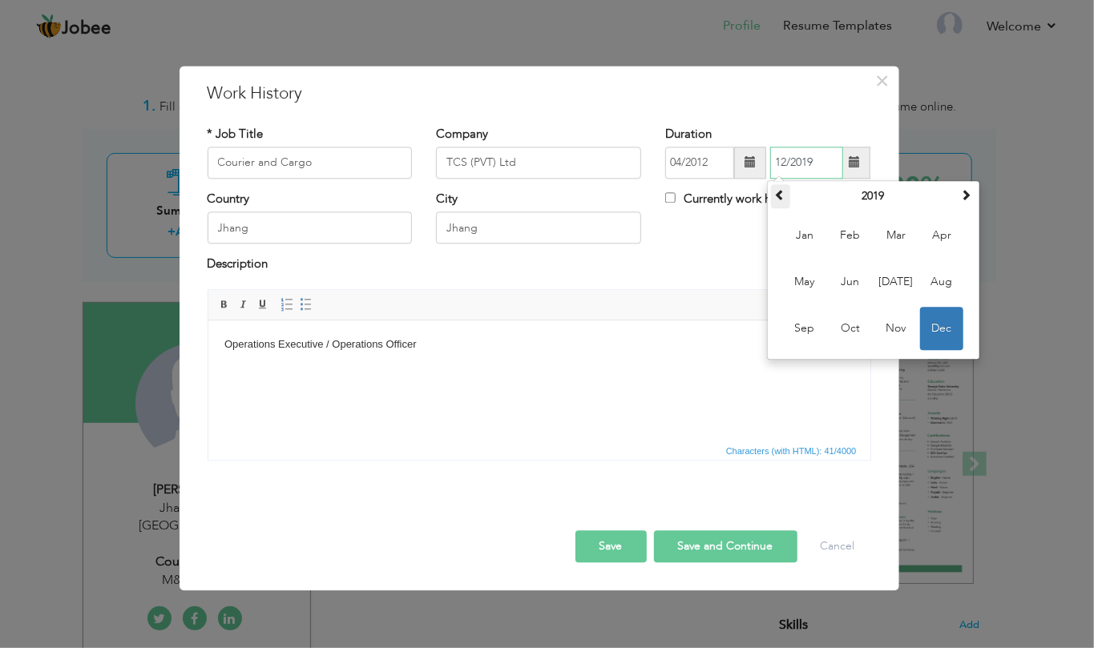
click at [780, 203] on th at bounding box center [780, 196] width 19 height 24
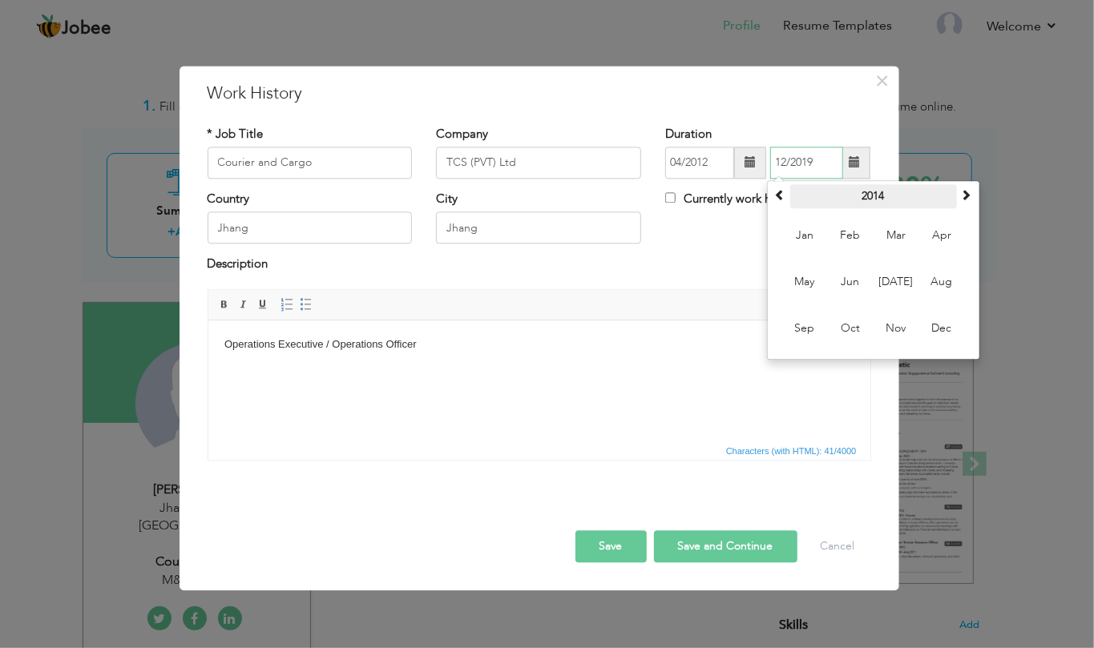
click at [865, 194] on th "2014" at bounding box center [873, 196] width 167 height 24
click at [844, 282] on span "2014" at bounding box center [849, 281] width 43 height 43
click at [941, 238] on span "Apr" at bounding box center [941, 235] width 43 height 43
type input "04/2014"
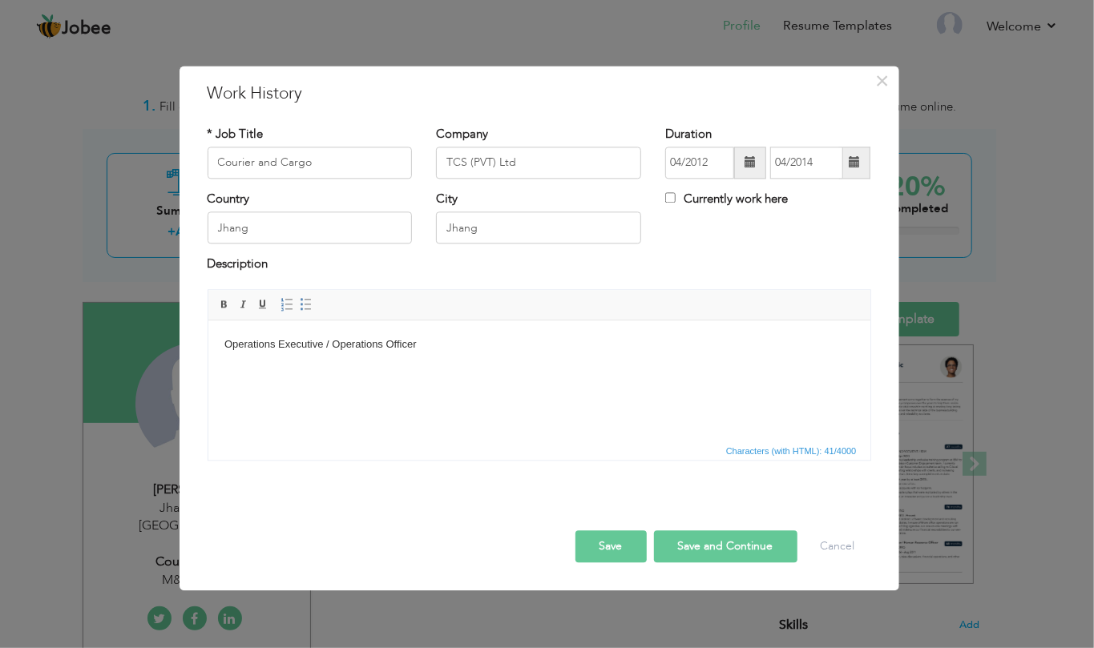
click at [750, 255] on div "Country Jhang City Jhang Currently work here" at bounding box center [538, 223] width 687 height 65
click at [725, 558] on button "Save and Continue" at bounding box center [725, 546] width 143 height 32
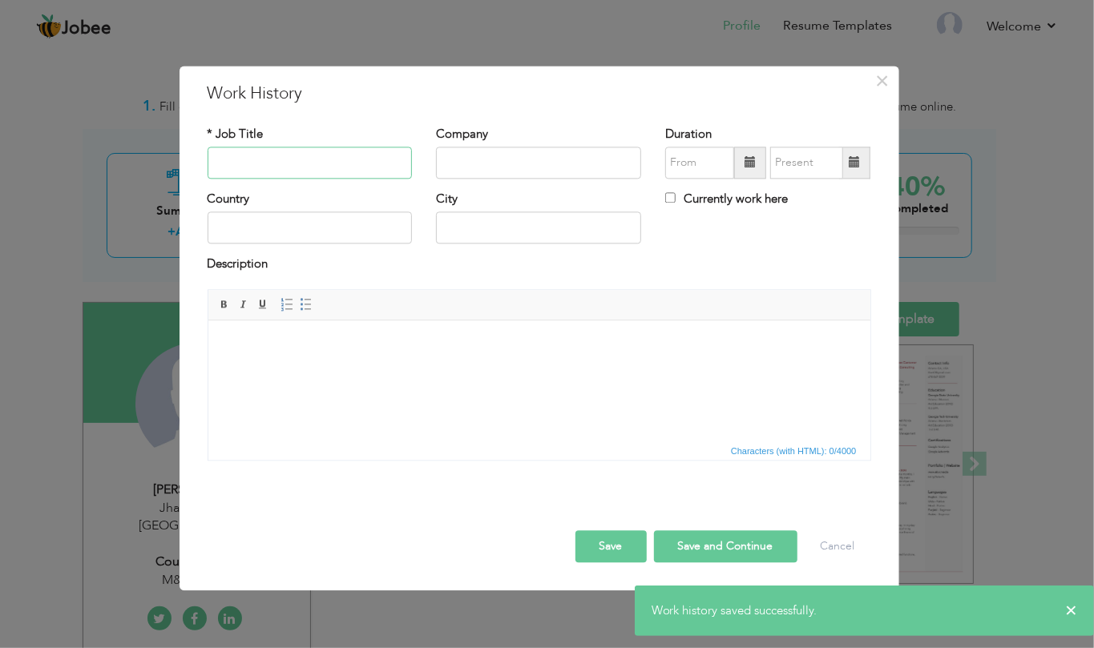
click at [300, 161] on input "text" at bounding box center [310, 163] width 205 height 32
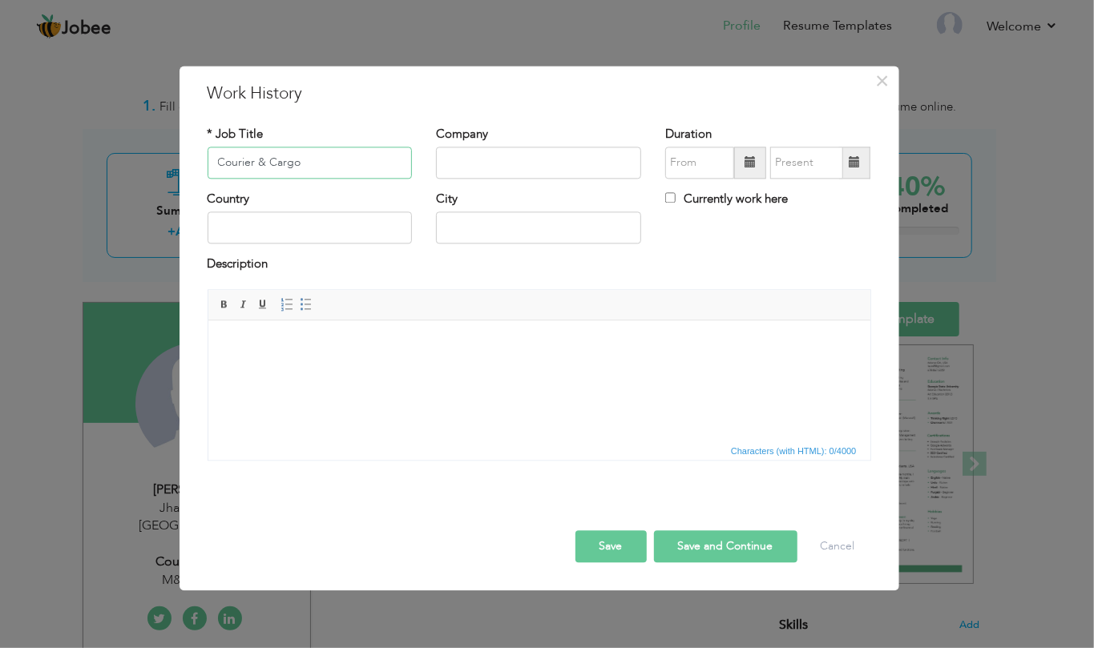
type input "Courier & Cargo"
click at [551, 178] on input "text" at bounding box center [538, 163] width 205 height 32
click at [494, 165] on input "TCS (PVT)Ltd" at bounding box center [538, 163] width 205 height 32
click at [558, 170] on input "TCS (PVT) Ltd" at bounding box center [538, 163] width 205 height 32
type input "TCS (PVT) Ltd."
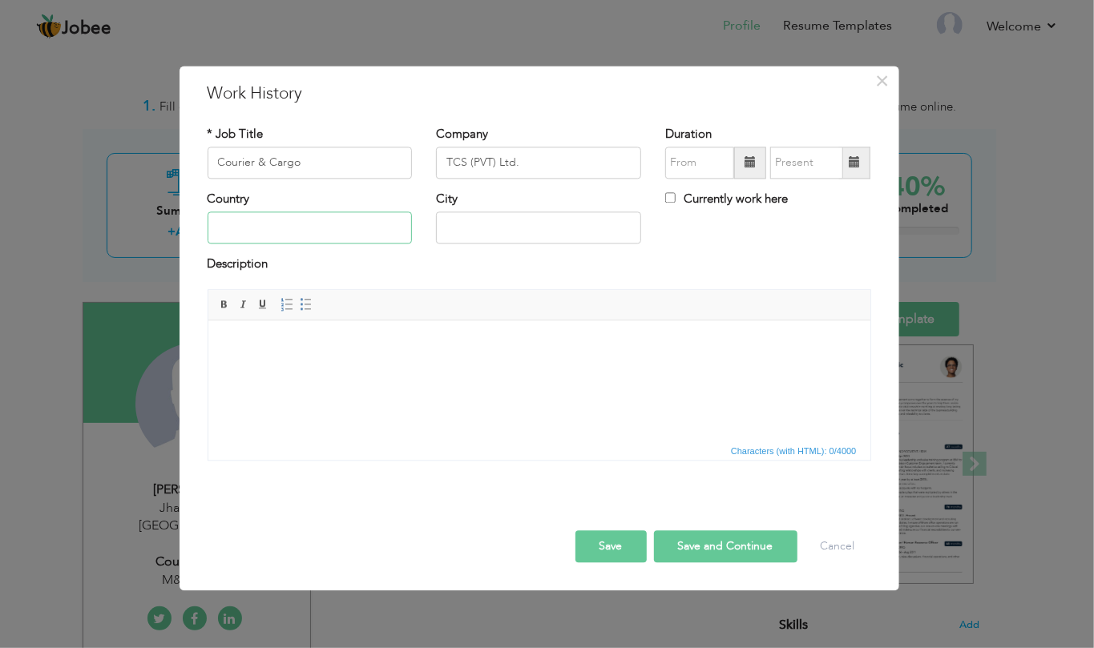
click at [253, 228] on input "text" at bounding box center [310, 228] width 205 height 32
type input "p"
type input "Pakistan"
type input "Jhang"
click at [750, 157] on span at bounding box center [749, 162] width 11 height 11
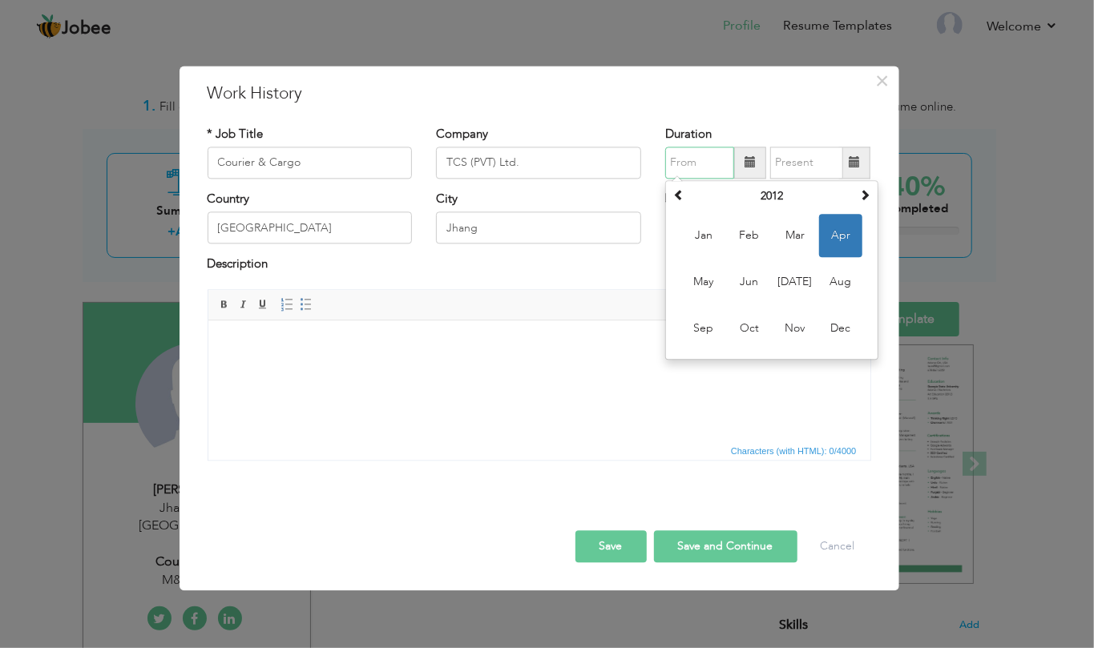
click at [833, 232] on span "Apr" at bounding box center [840, 235] width 43 height 43
type input "04/2012"
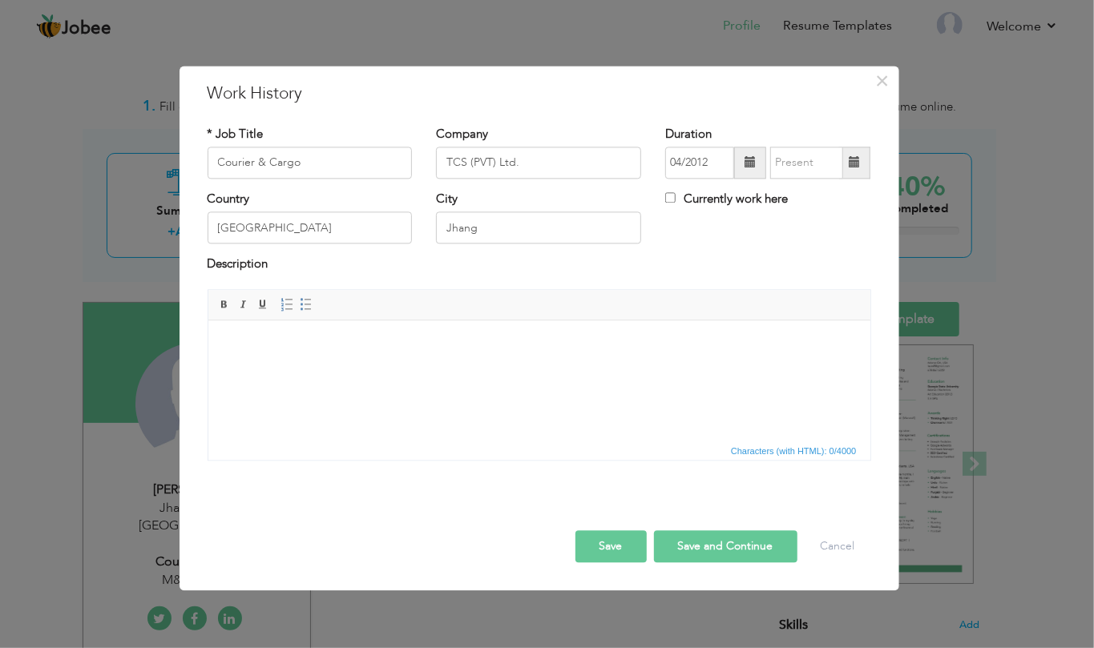
click at [748, 157] on span at bounding box center [749, 162] width 11 height 11
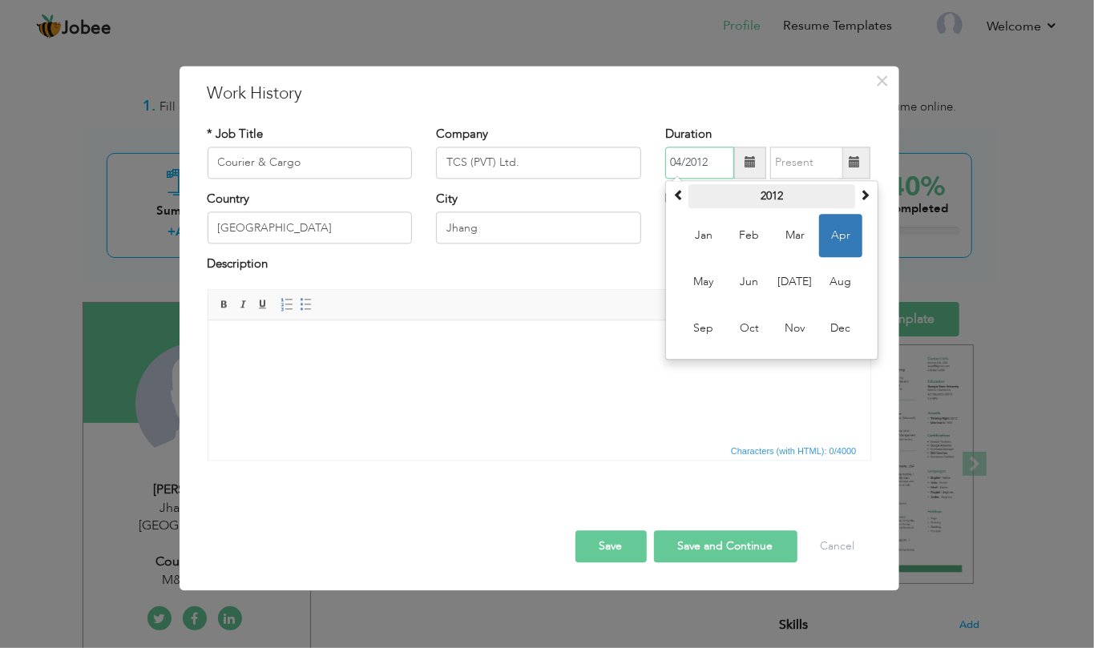
click at [769, 197] on th "2012" at bounding box center [771, 196] width 167 height 24
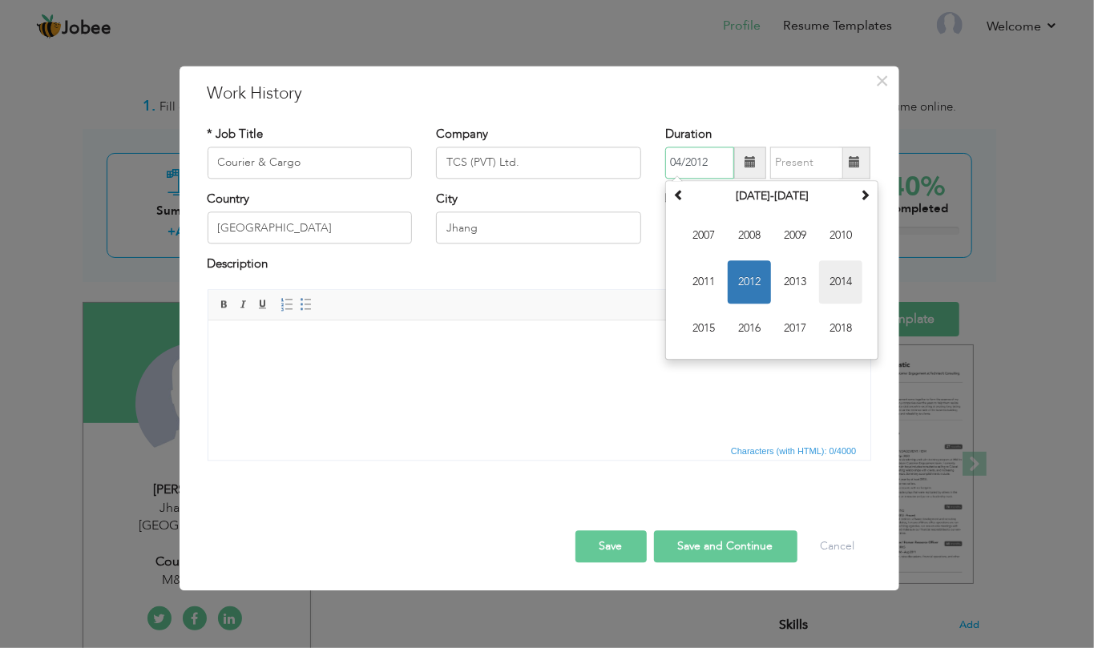
click at [847, 279] on span "2014" at bounding box center [840, 281] width 43 height 43
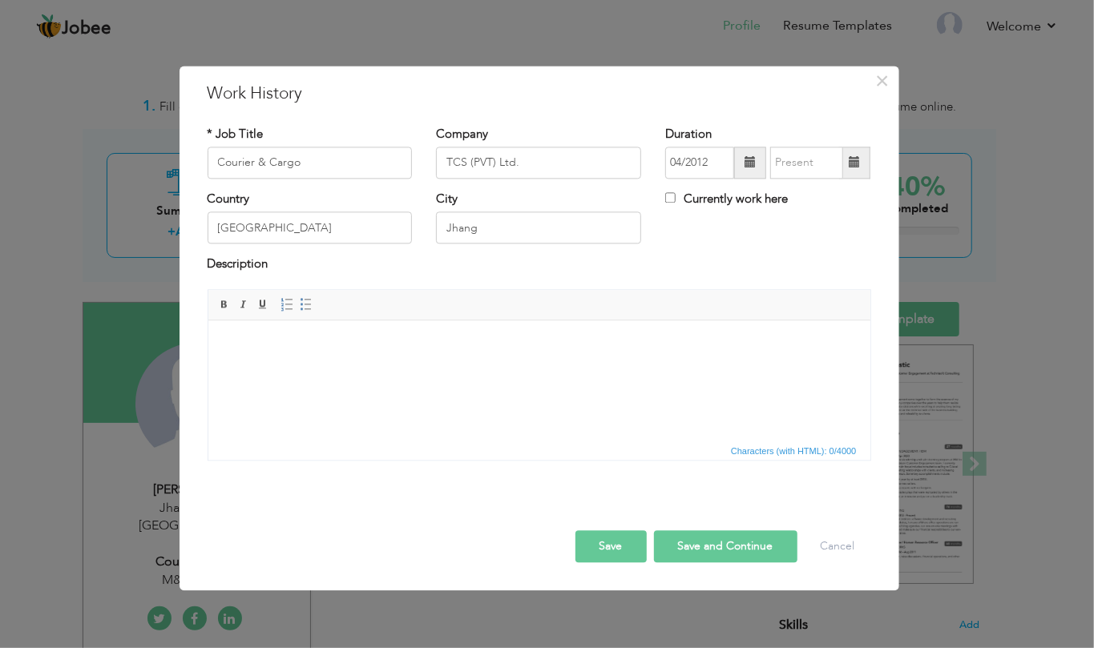
click at [857, 165] on span at bounding box center [853, 162] width 11 height 11
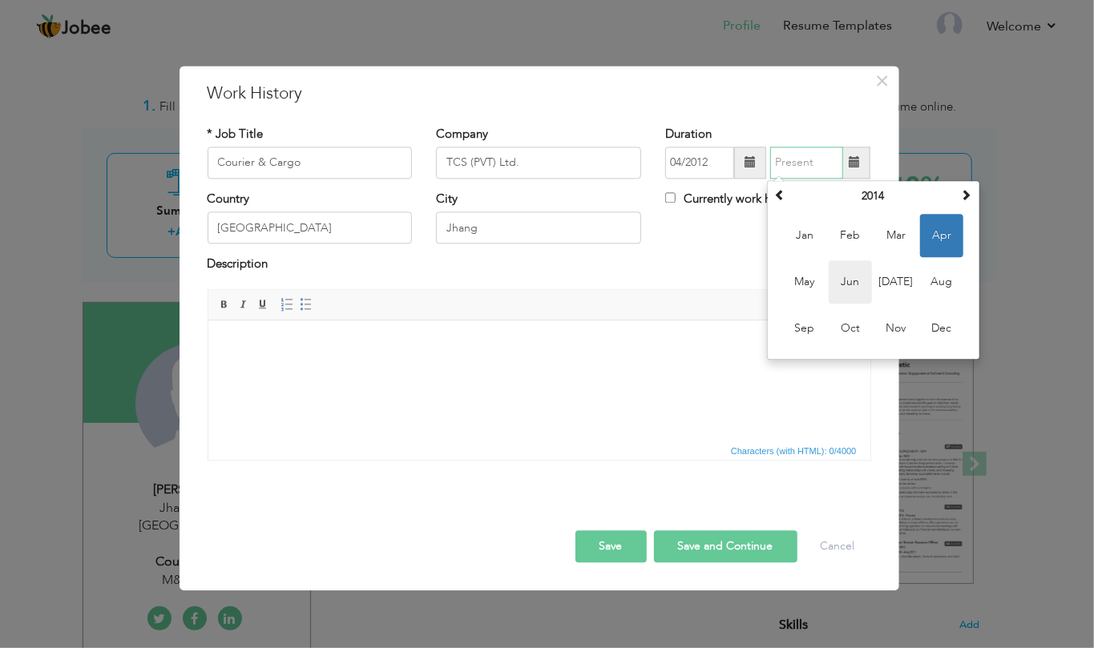
click at [852, 284] on span "Jun" at bounding box center [849, 281] width 43 height 43
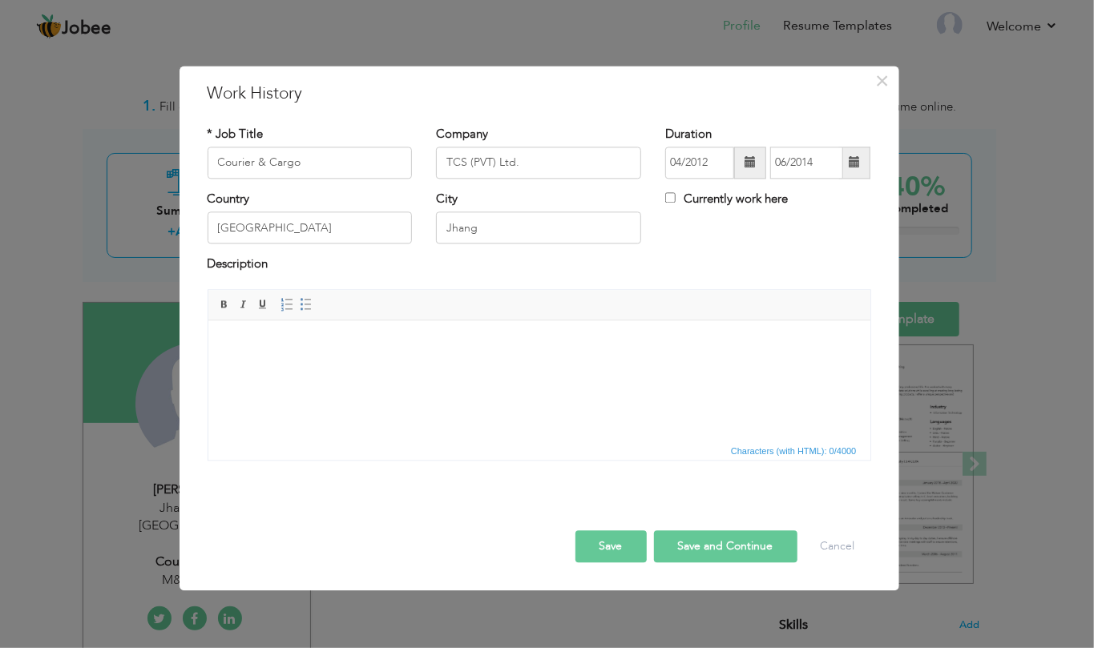
click at [852, 163] on span at bounding box center [853, 162] width 11 height 11
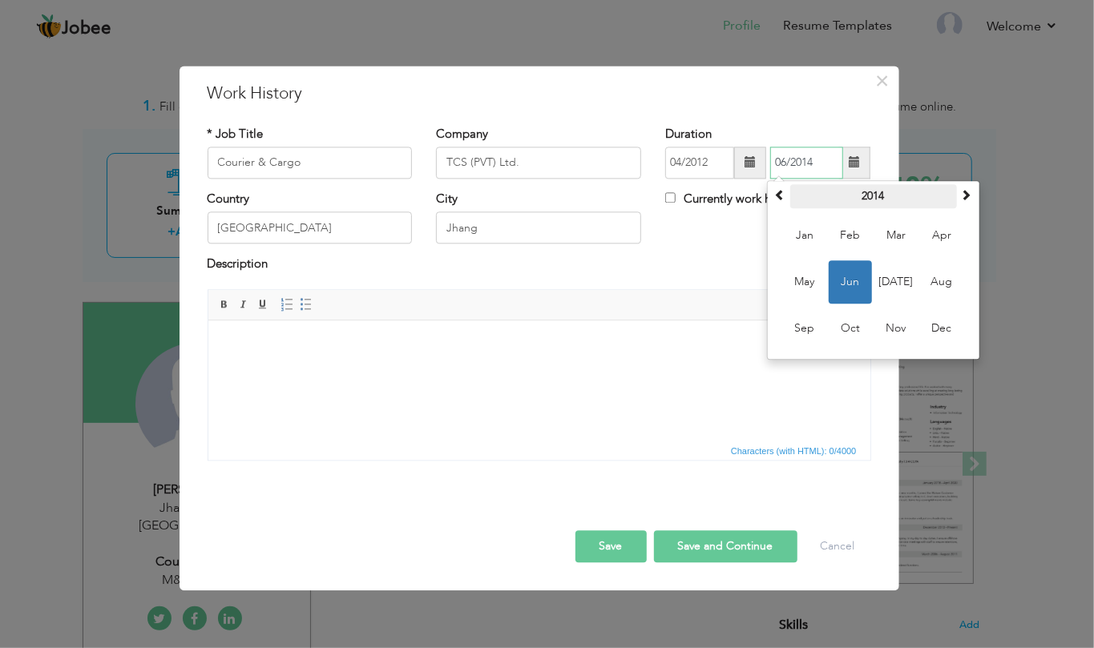
click at [870, 194] on th "2014" at bounding box center [873, 196] width 167 height 24
click at [808, 328] on span "2017" at bounding box center [804, 328] width 43 height 43
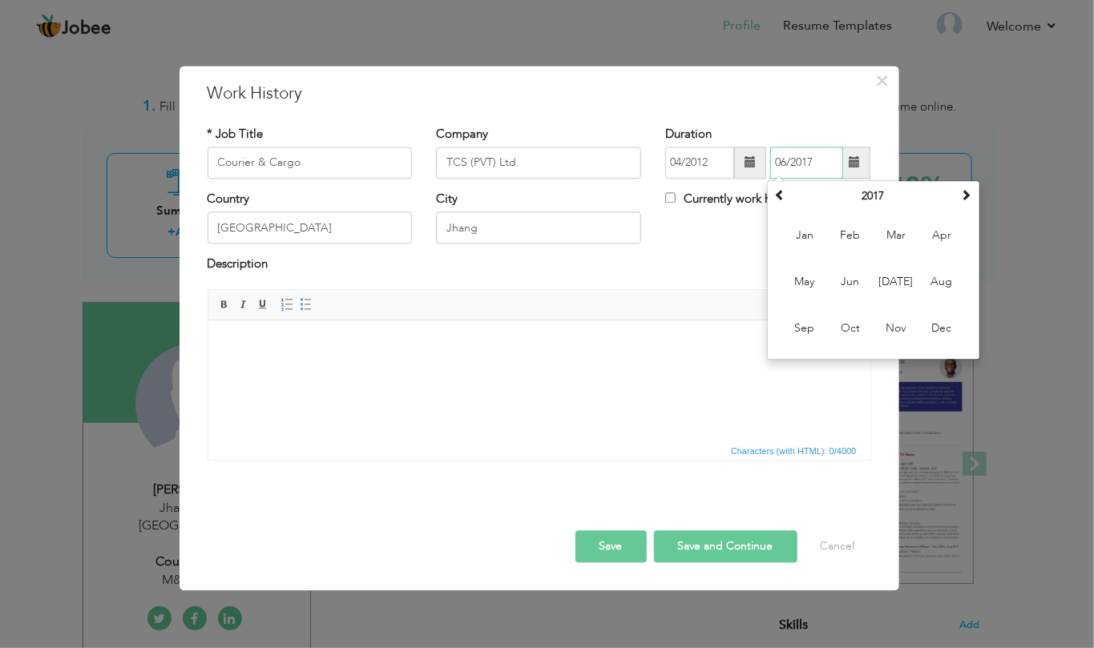
type input "06/2017"
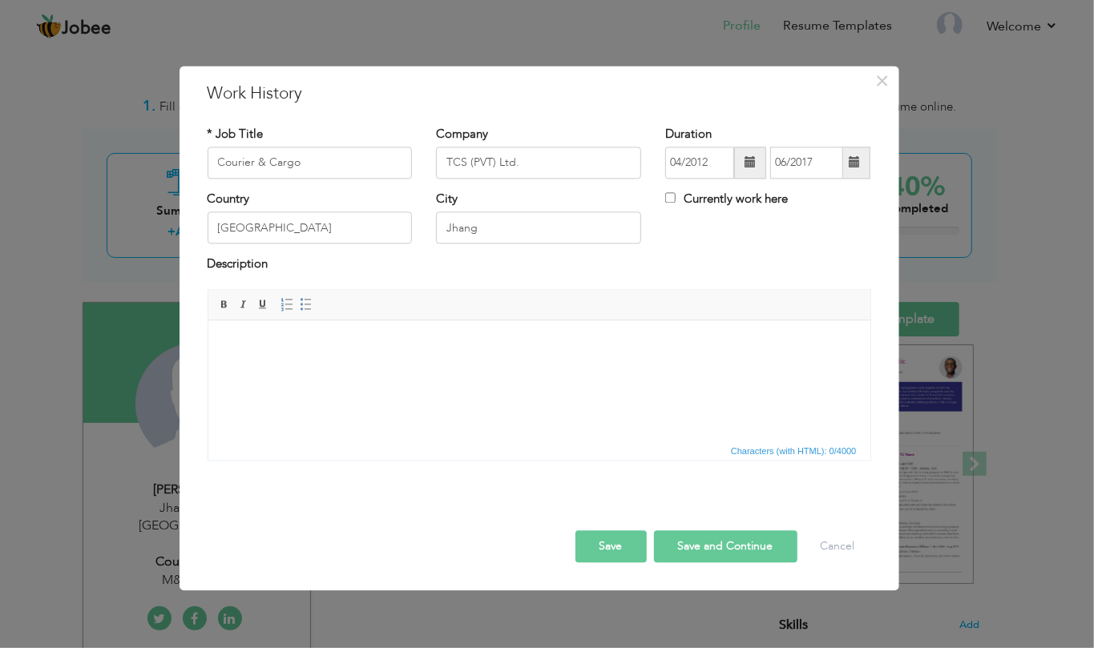
click at [725, 250] on div "Country Pakistan City Jhang Currently work here" at bounding box center [538, 223] width 687 height 65
click at [308, 232] on input "Pakistan" at bounding box center [310, 228] width 205 height 32
click at [449, 257] on div "Description" at bounding box center [539, 266] width 663 height 21
click at [380, 357] on html at bounding box center [539, 344] width 662 height 49
click at [700, 546] on button "Save and Continue" at bounding box center [725, 546] width 143 height 32
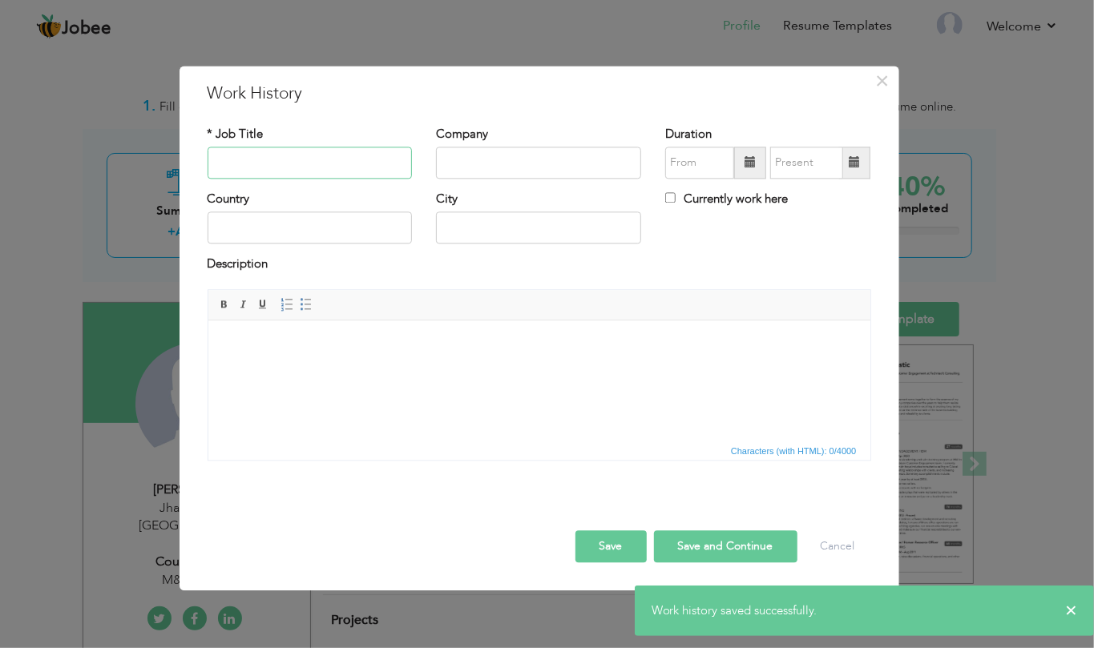
click at [288, 161] on input "text" at bounding box center [310, 163] width 205 height 32
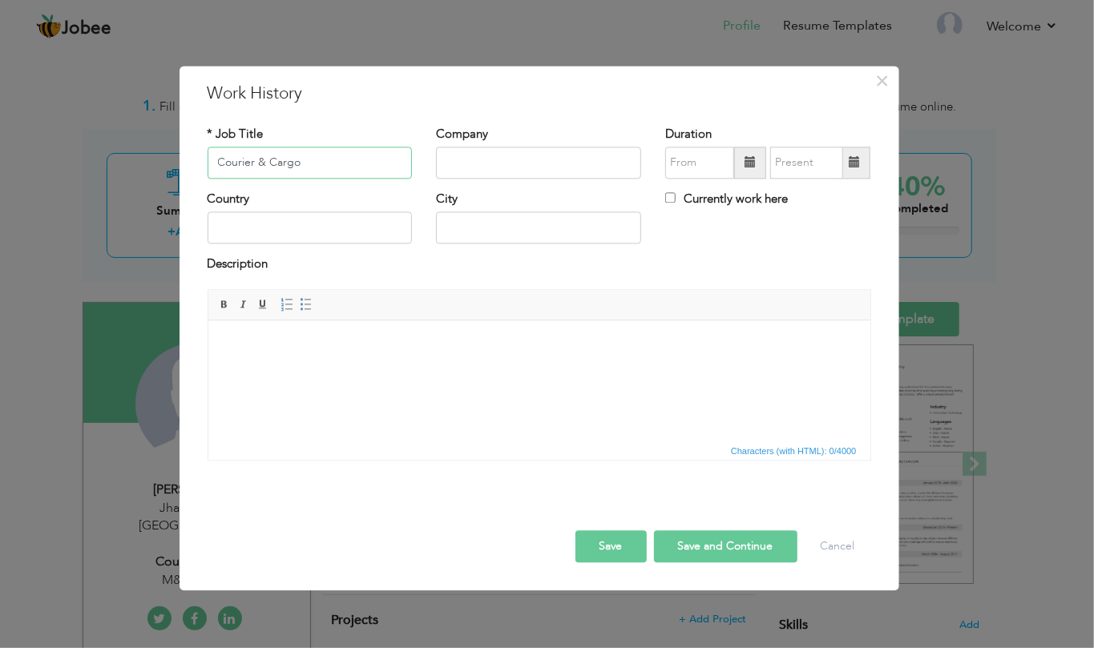
type input "Courier & Cargo"
click at [498, 167] on input "text" at bounding box center [538, 163] width 205 height 32
type input "TCS (PVT) Ltd."
click at [754, 162] on span at bounding box center [749, 162] width 11 height 11
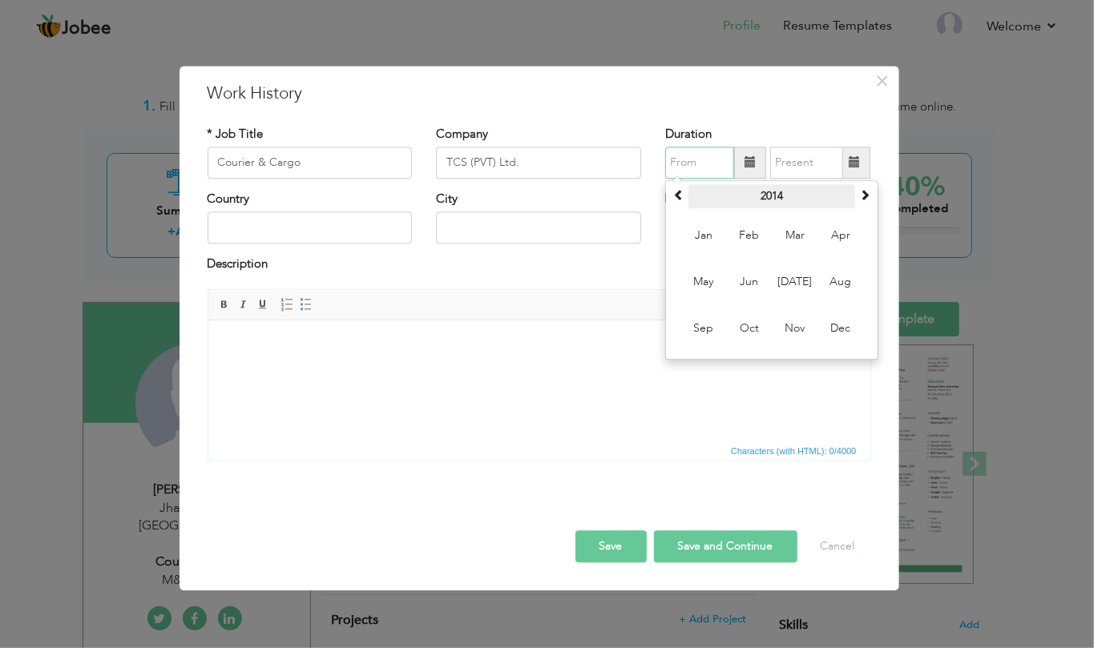
click at [784, 194] on th "2014" at bounding box center [771, 196] width 167 height 24
click at [694, 331] on span "2017" at bounding box center [703, 328] width 43 height 43
click at [792, 276] on span "Jul" at bounding box center [794, 281] width 43 height 43
type input "07/2017"
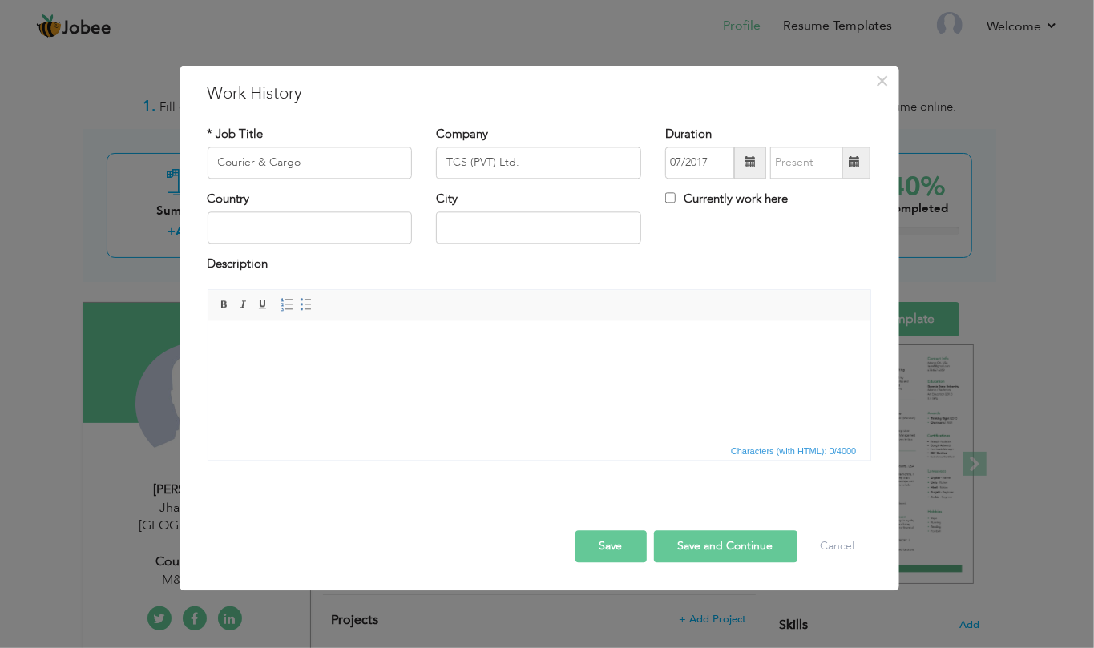
click at [854, 159] on span at bounding box center [853, 162] width 11 height 11
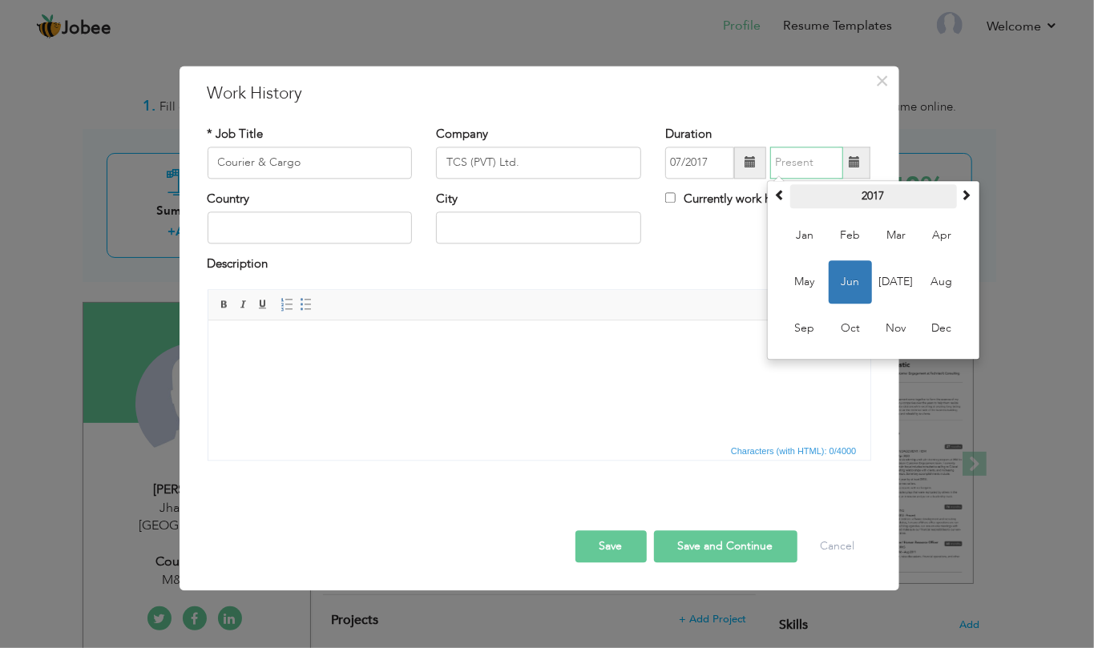
click at [865, 200] on th "2017" at bounding box center [873, 196] width 167 height 24
click at [937, 280] on span "2019" at bounding box center [941, 281] width 43 height 43
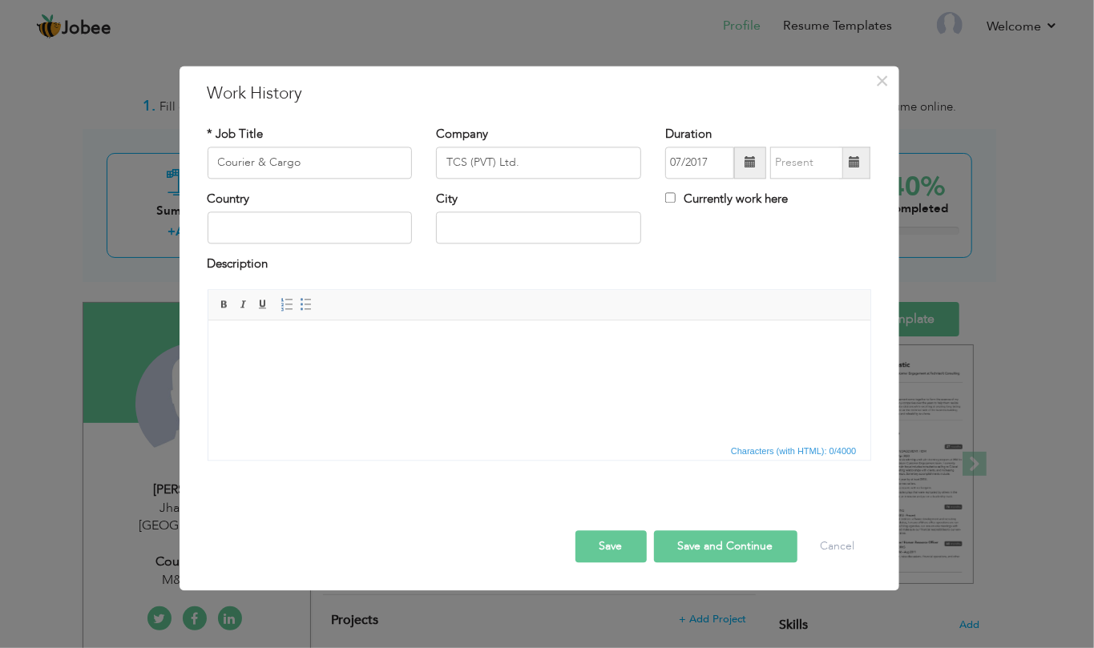
click at [859, 164] on span at bounding box center [853, 162] width 11 height 11
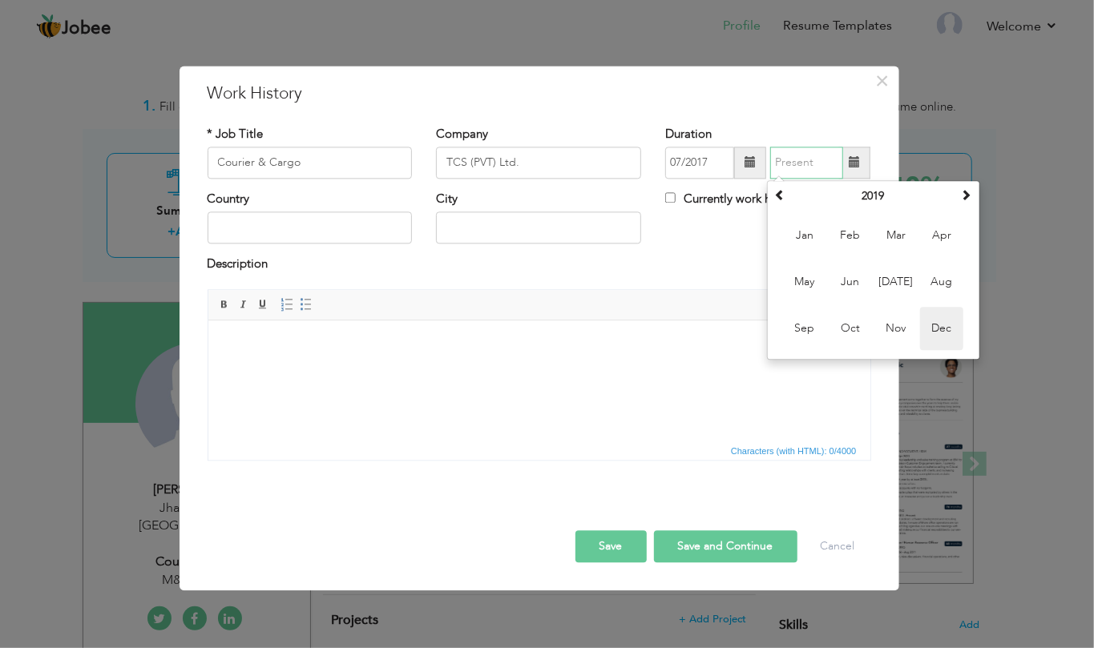
click at [930, 330] on span "Dec" at bounding box center [941, 328] width 43 height 43
type input "12/2019"
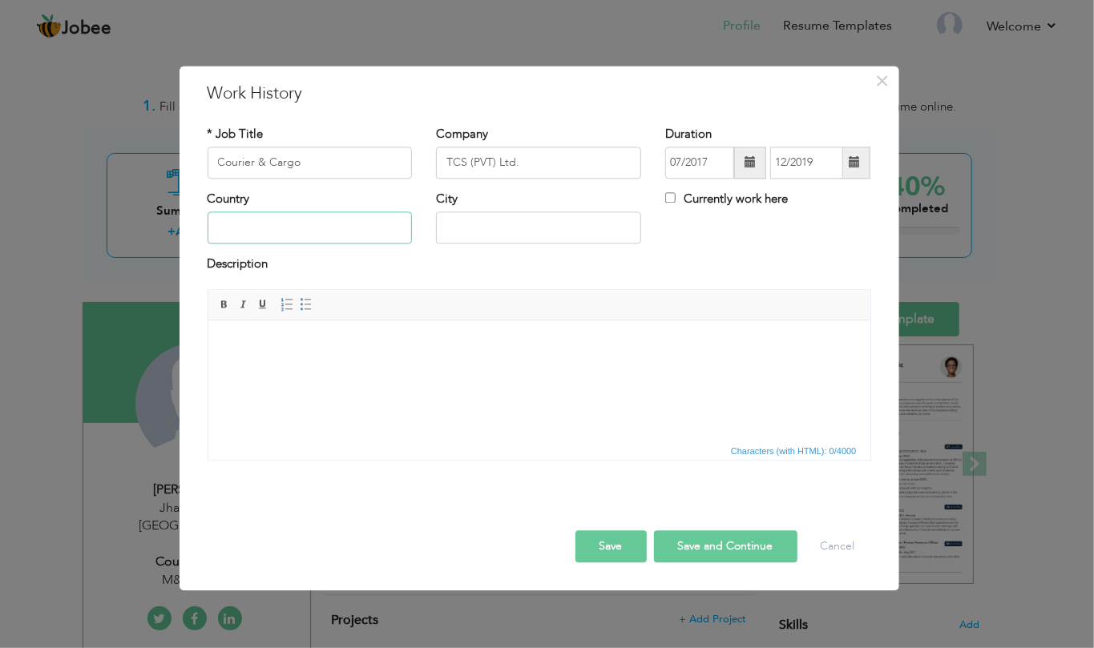
click at [312, 232] on input "text" at bounding box center [310, 228] width 205 height 32
type input "Pakistan"
type input "Jhang"
click at [725, 251] on div "Country Pakistan City Jhang Currently work here" at bounding box center [538, 223] width 687 height 65
click at [521, 349] on body at bounding box center [539, 345] width 630 height 17
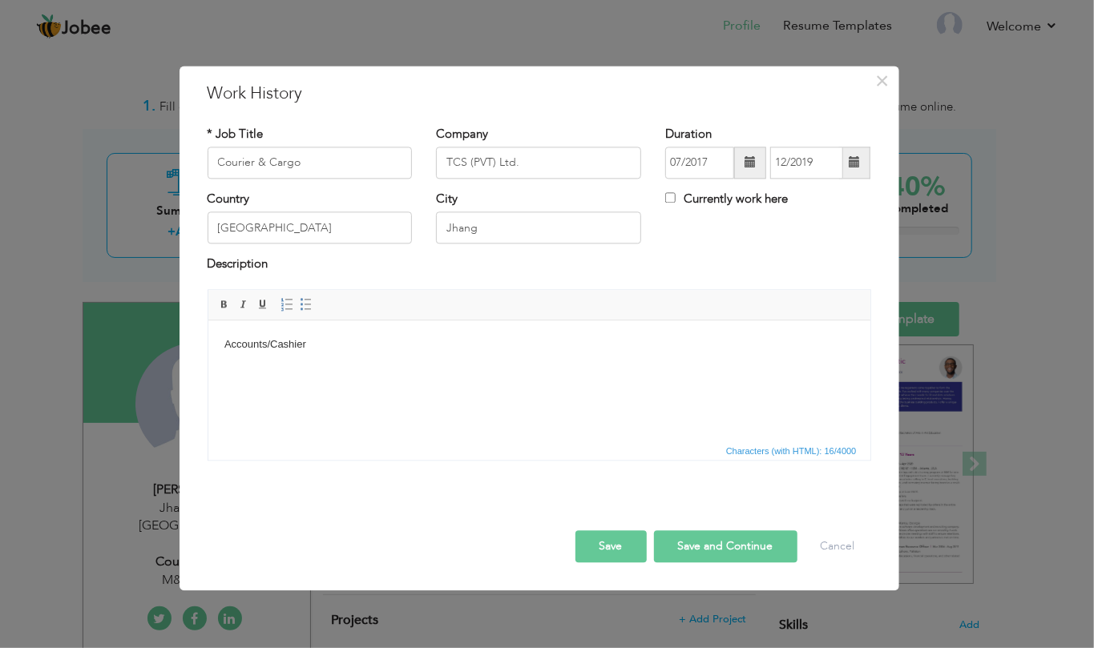
click at [713, 542] on button "Save and Continue" at bounding box center [725, 546] width 143 height 32
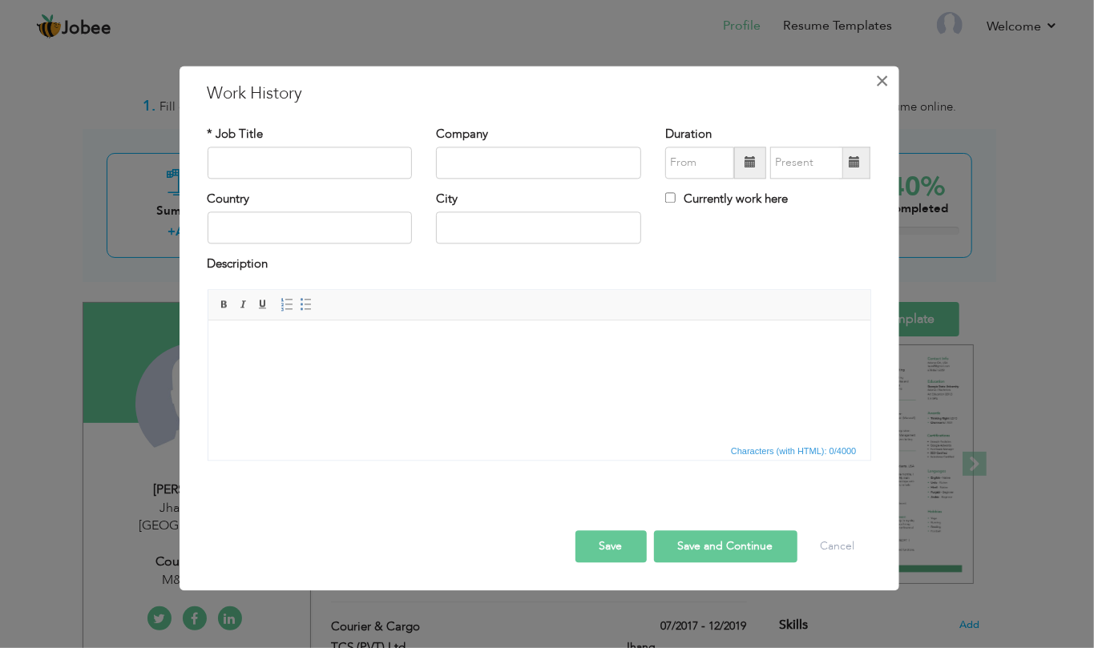
click at [883, 77] on span "×" at bounding box center [882, 80] width 14 height 29
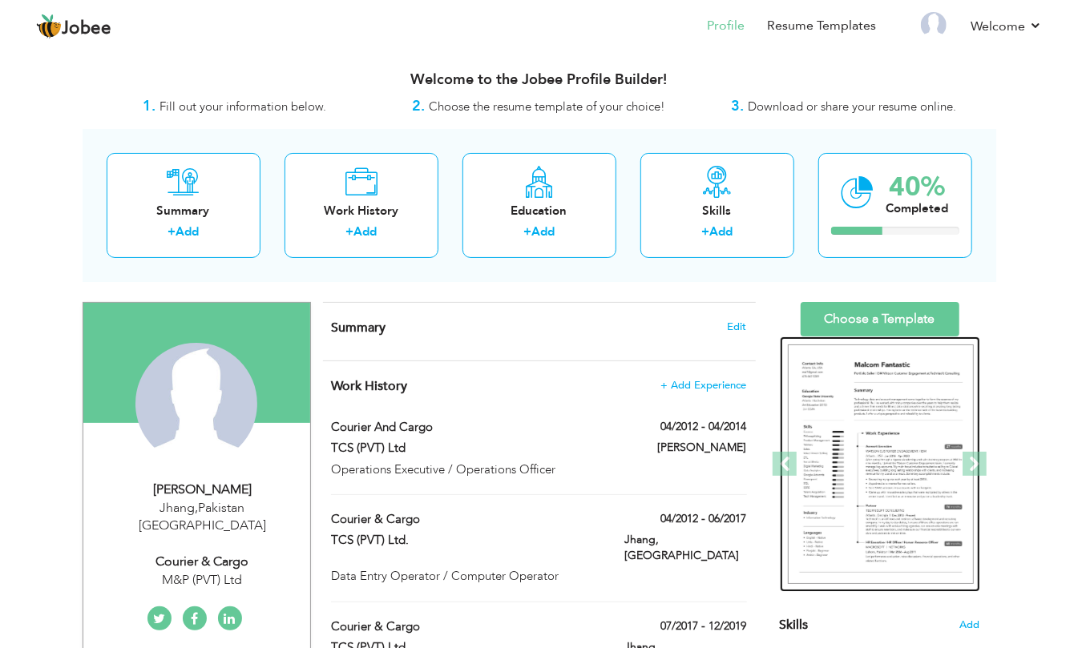
click at [850, 561] on img at bounding box center [881, 465] width 186 height 240
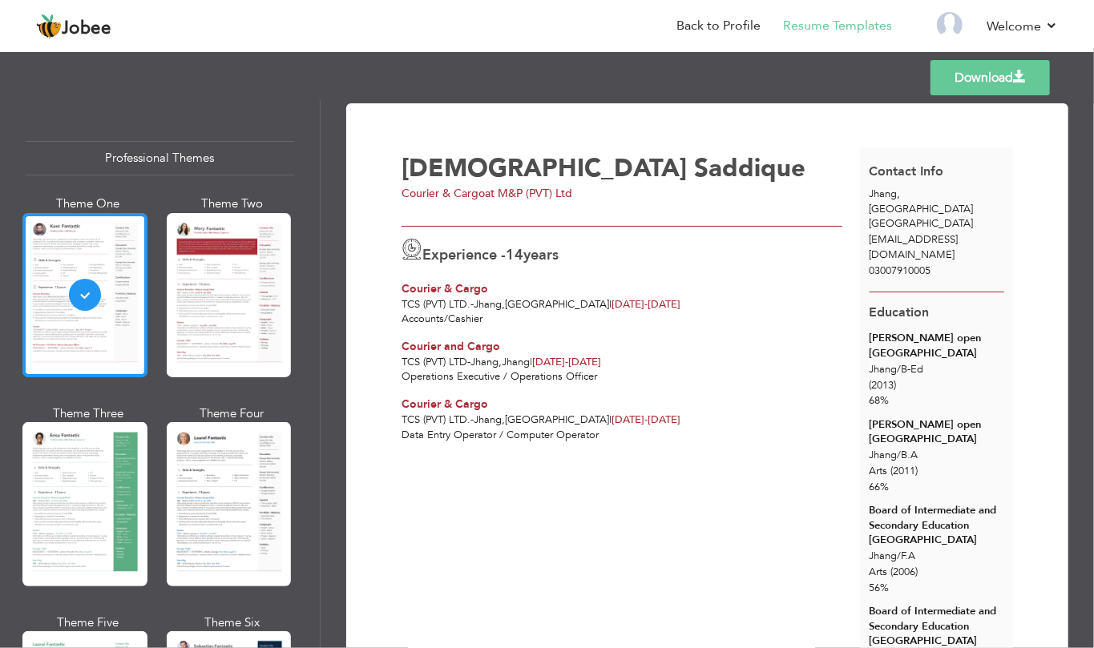
click at [107, 320] on div at bounding box center [84, 295] width 125 height 164
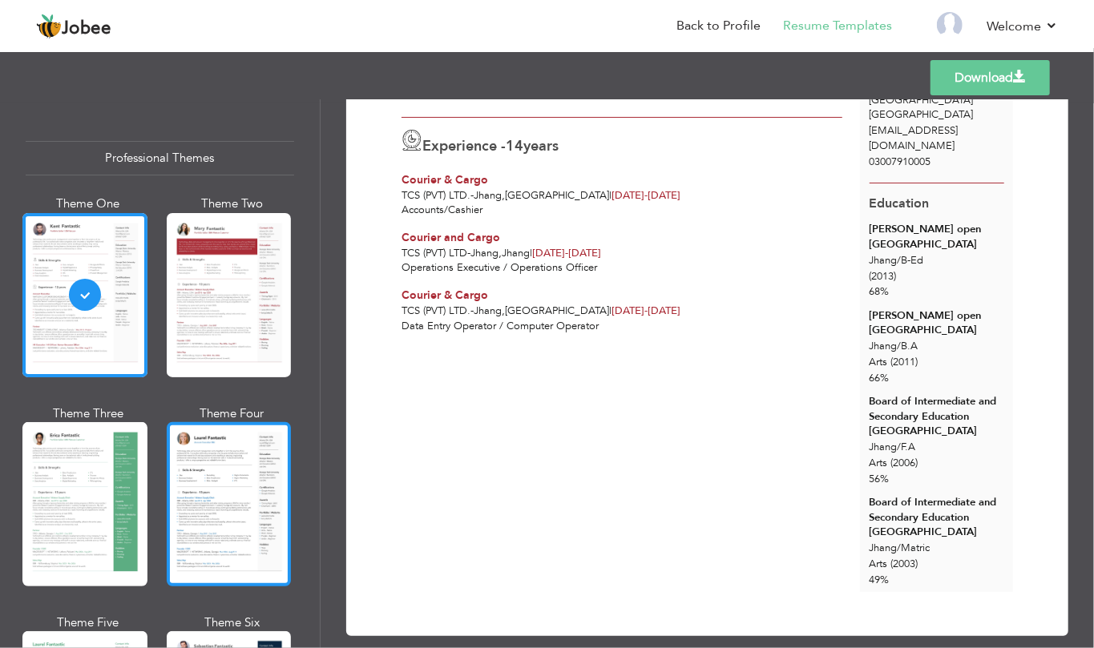
scroll to position [115, 0]
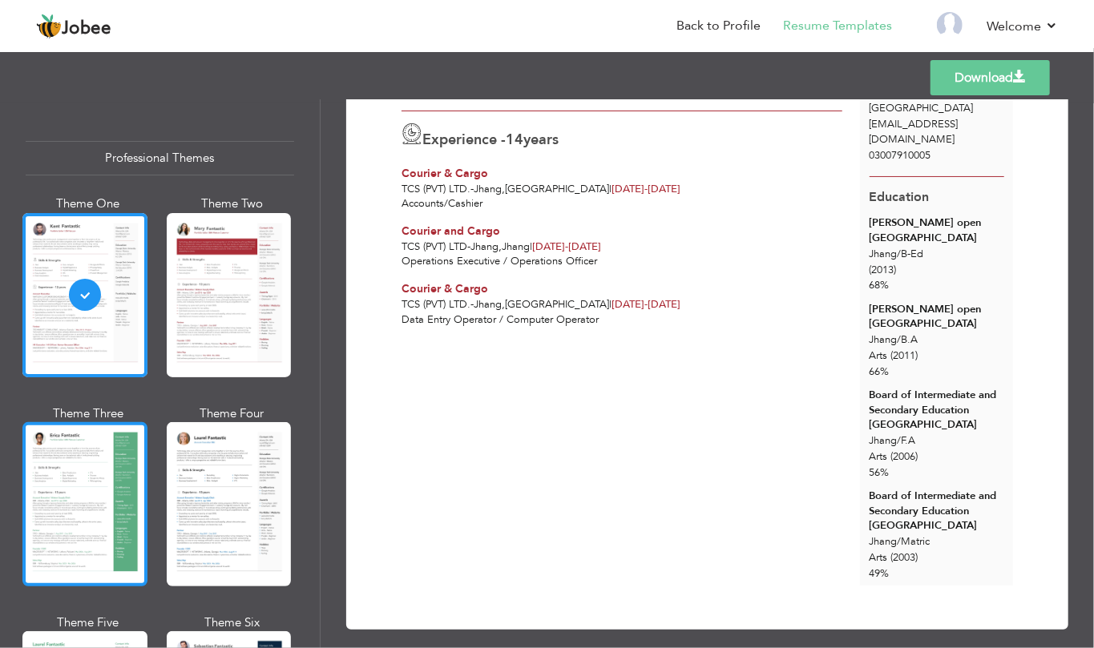
click at [103, 514] on div at bounding box center [84, 504] width 125 height 164
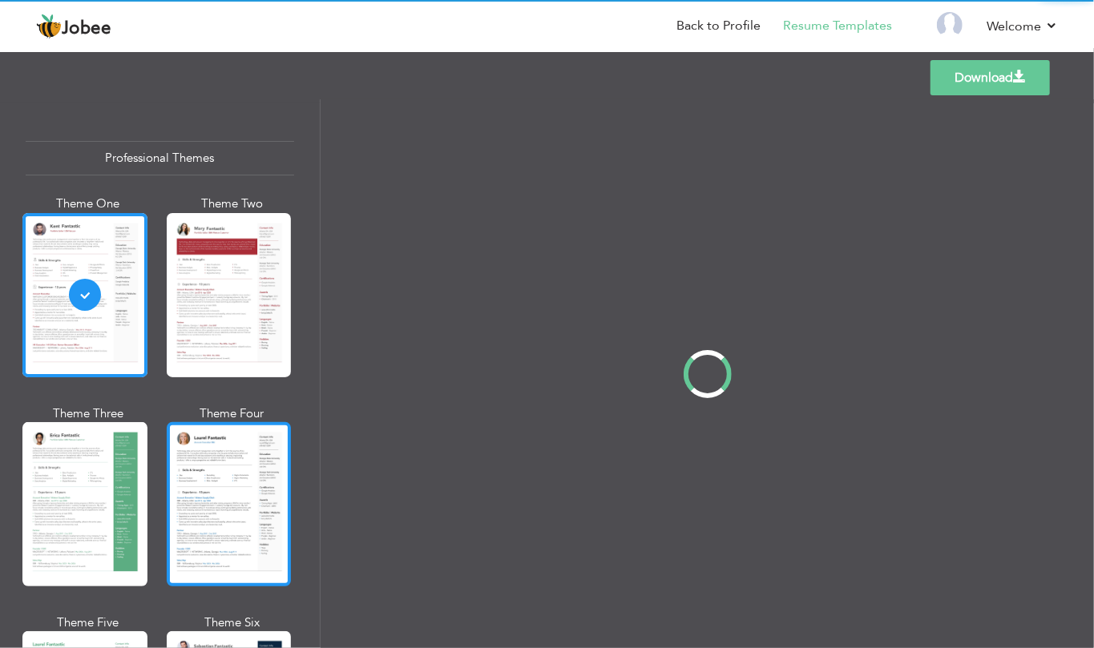
scroll to position [0, 0]
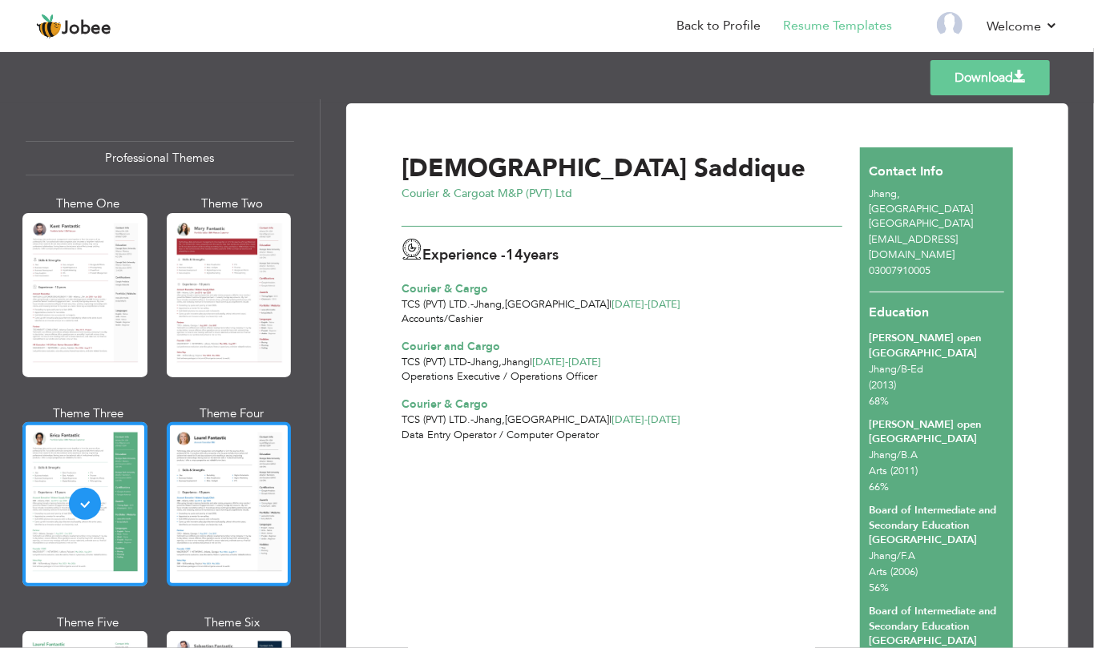
click at [242, 523] on div at bounding box center [229, 504] width 125 height 164
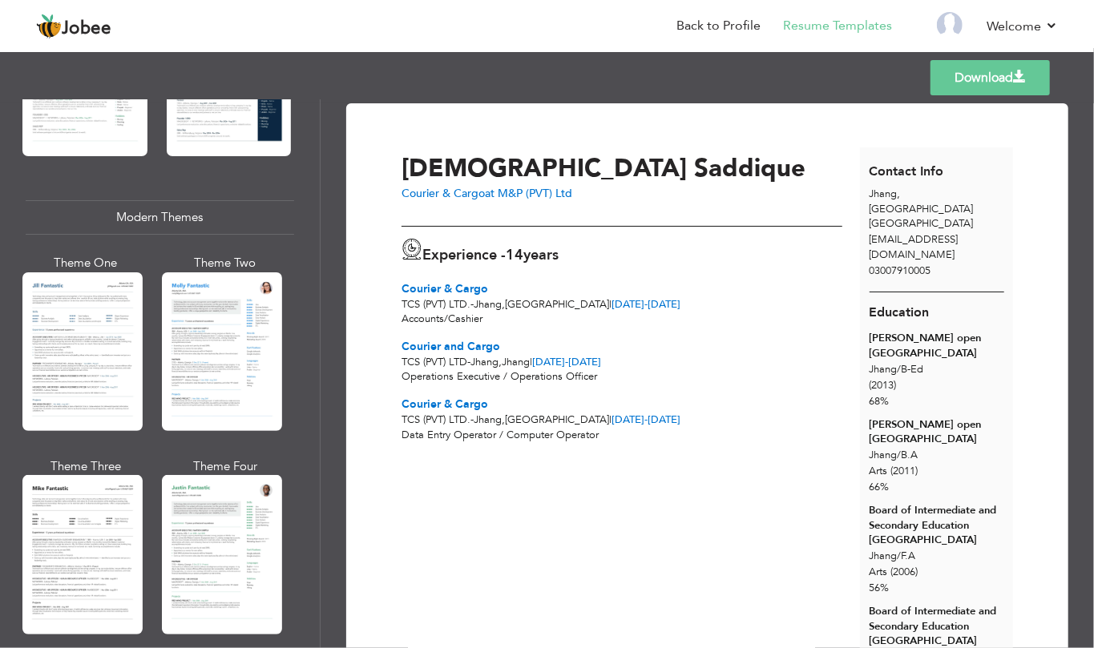
scroll to position [641, 0]
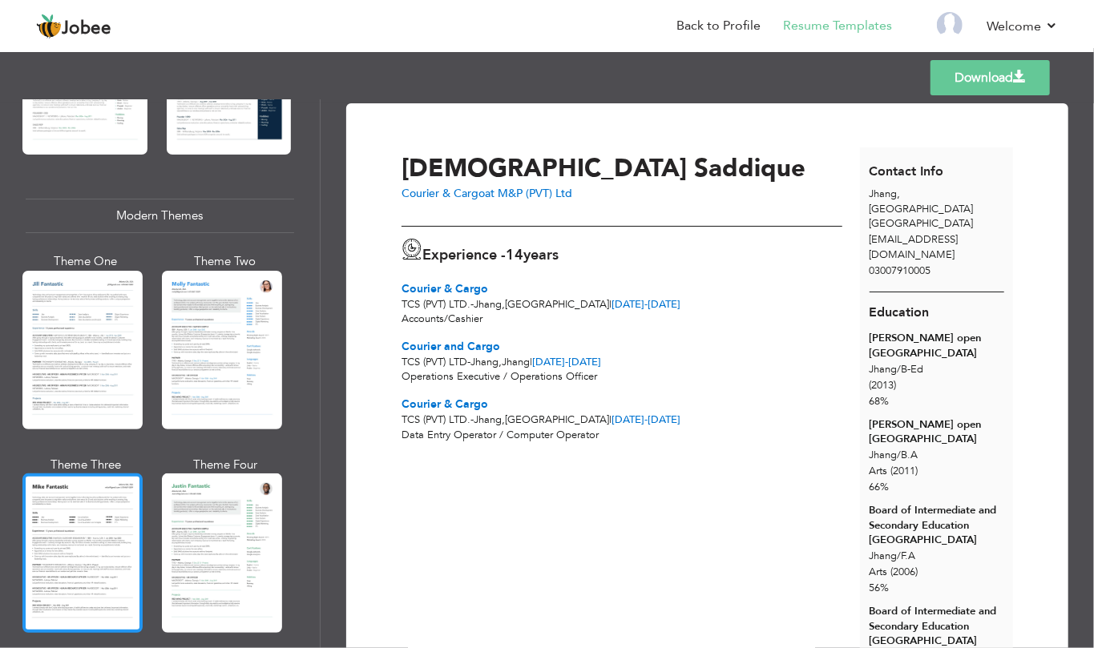
click at [111, 546] on div at bounding box center [82, 553] width 120 height 159
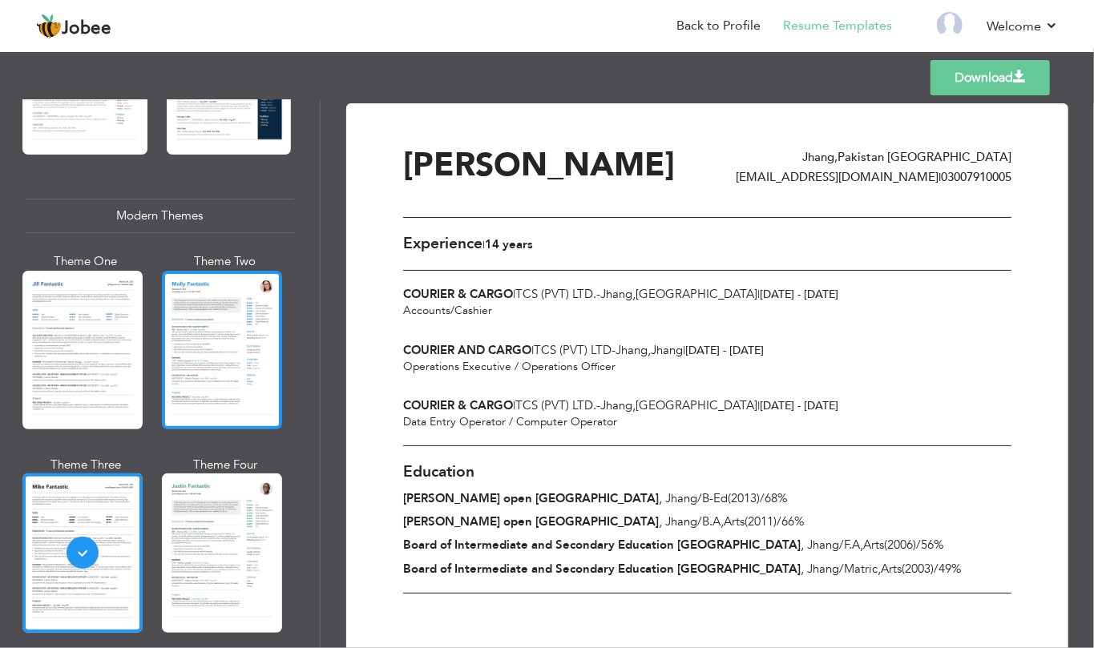
scroll to position [1068, 0]
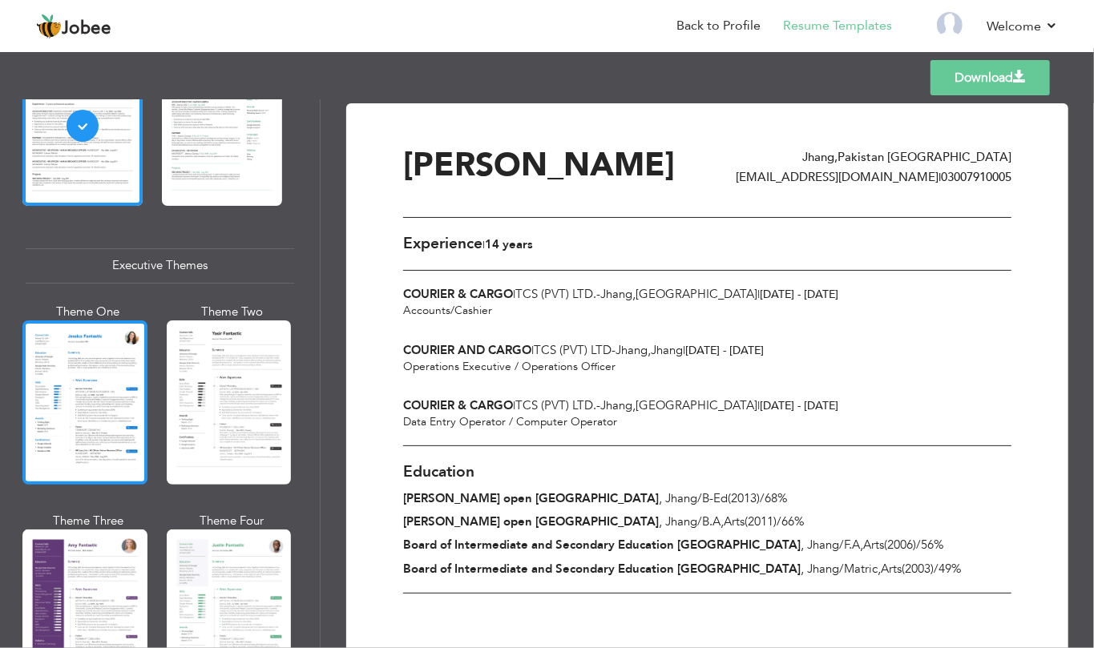
click at [101, 412] on div at bounding box center [84, 402] width 125 height 164
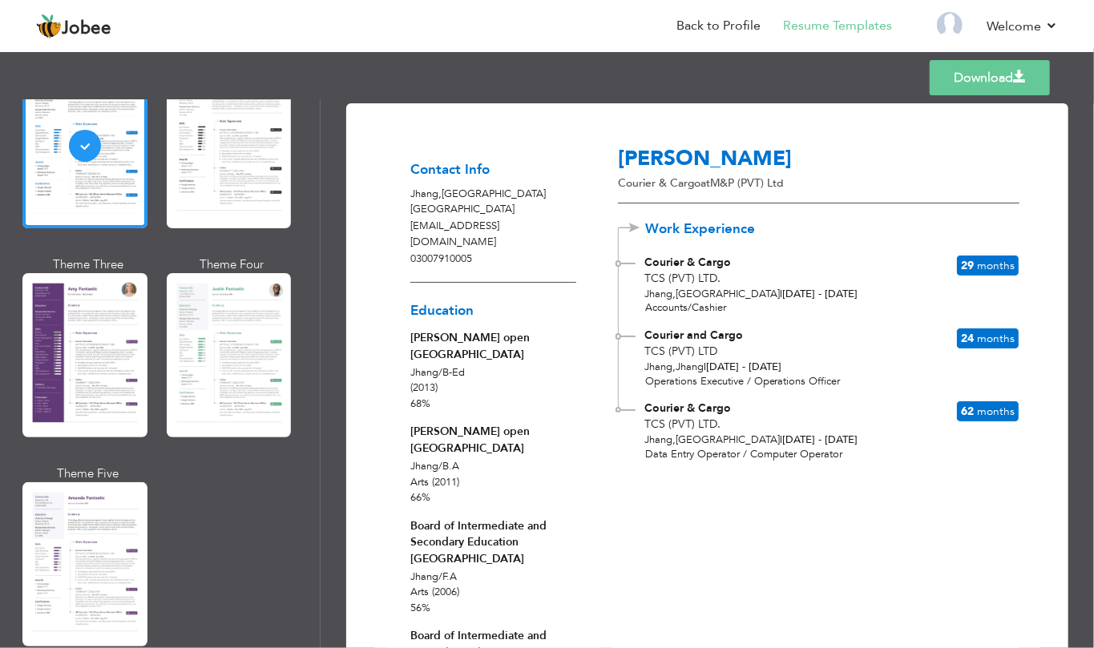
scroll to position [1494, 0]
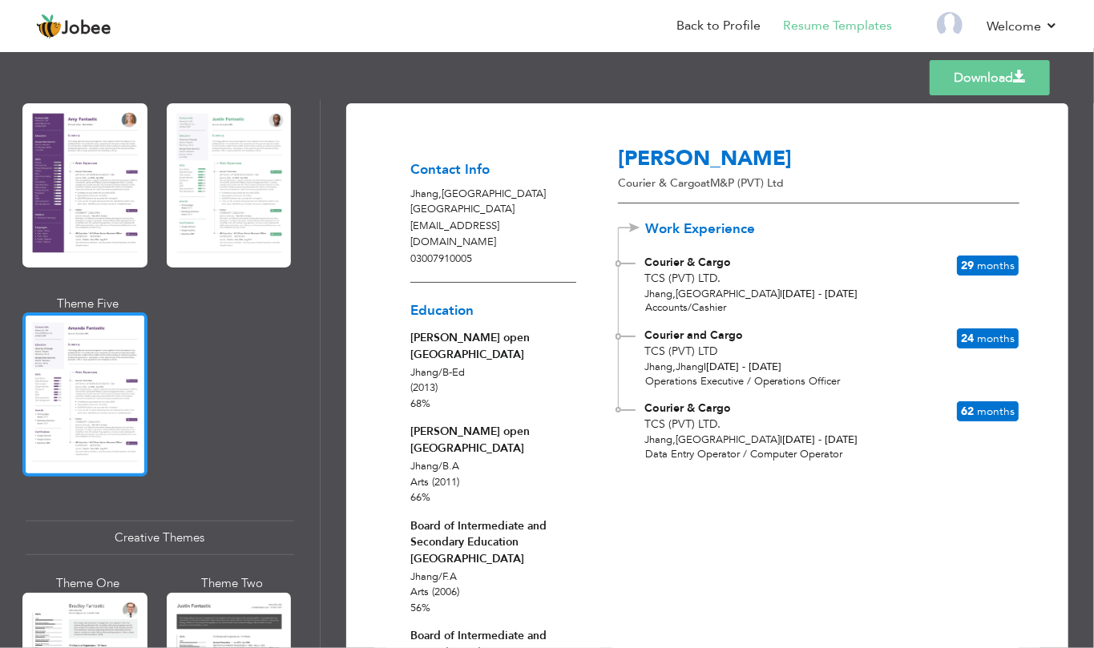
click at [94, 401] on div at bounding box center [84, 394] width 125 height 164
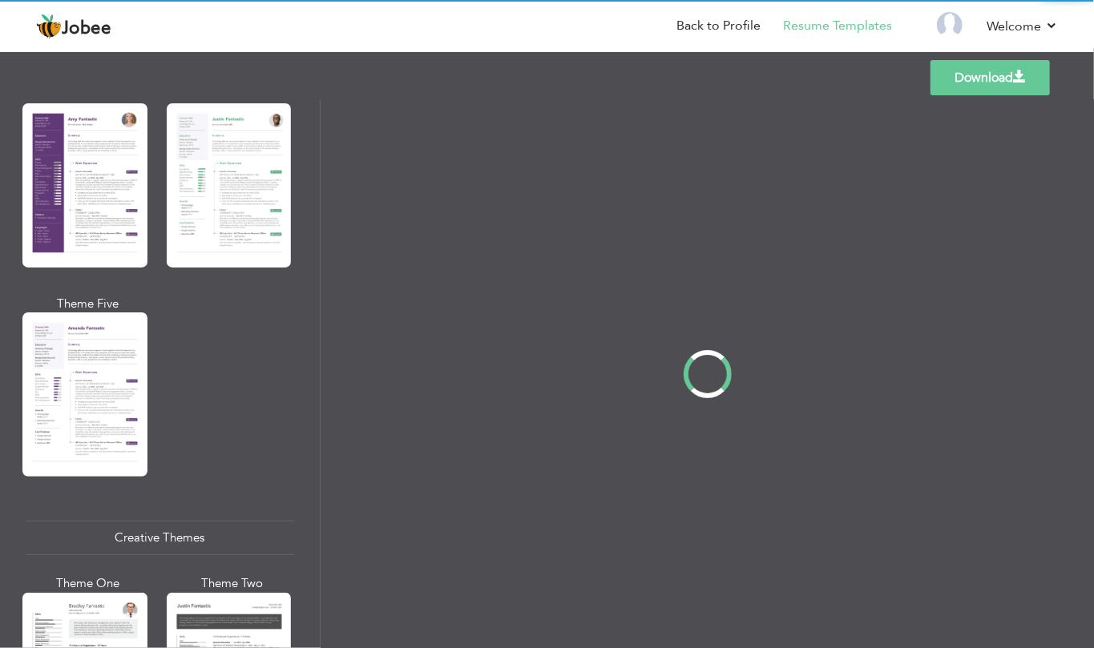
scroll to position [1497, 0]
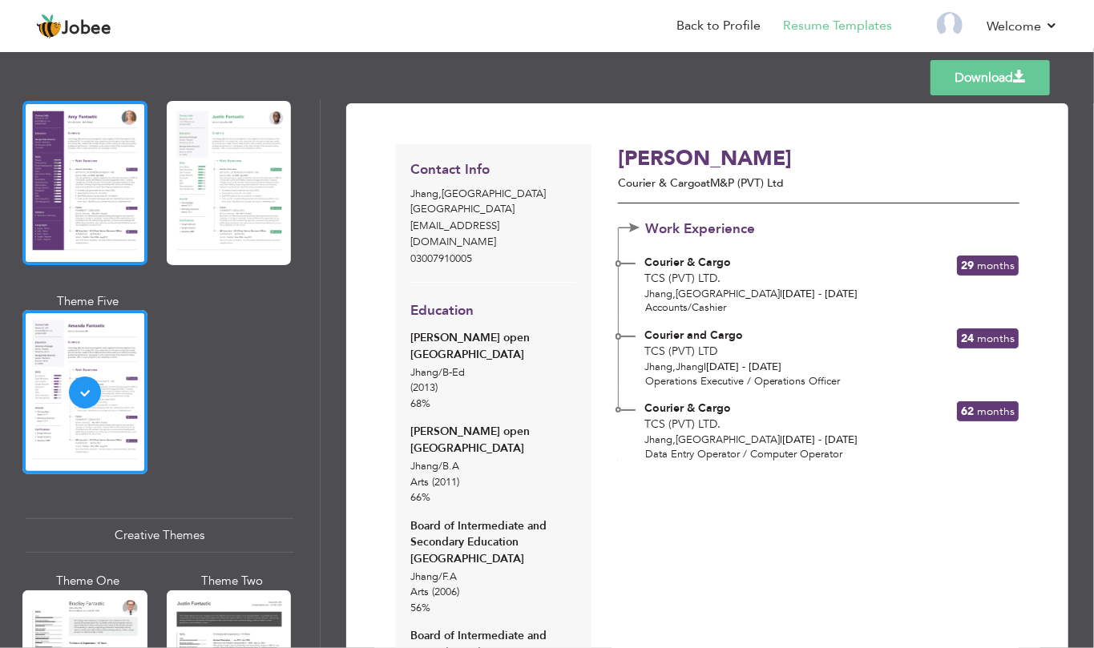
click at [126, 155] on div at bounding box center [84, 183] width 125 height 164
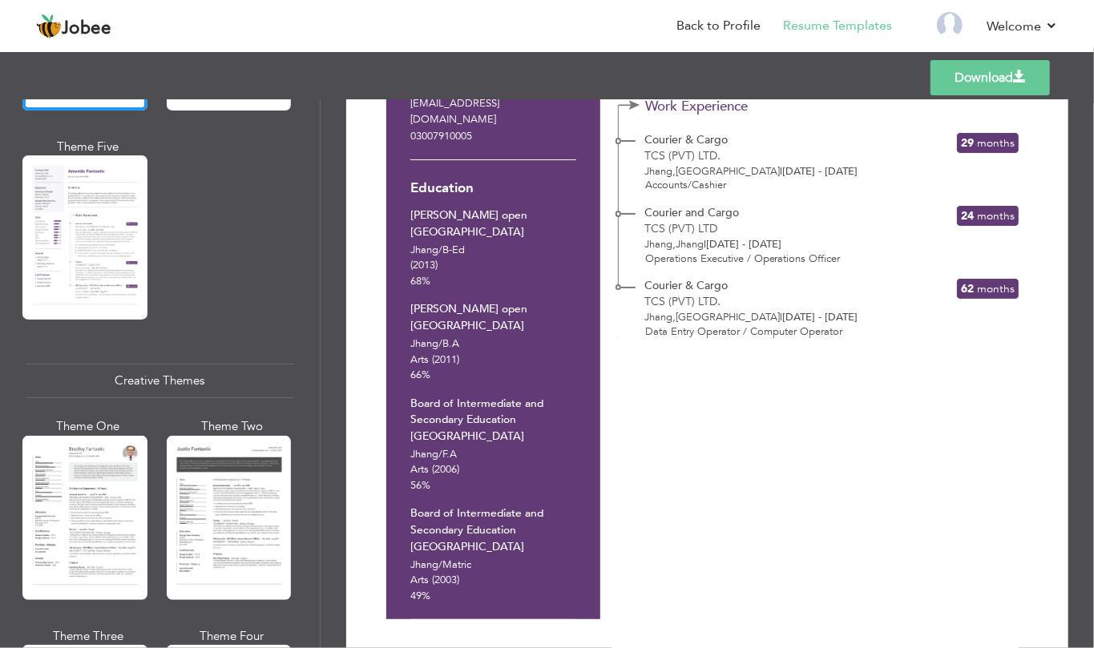
scroll to position [1924, 0]
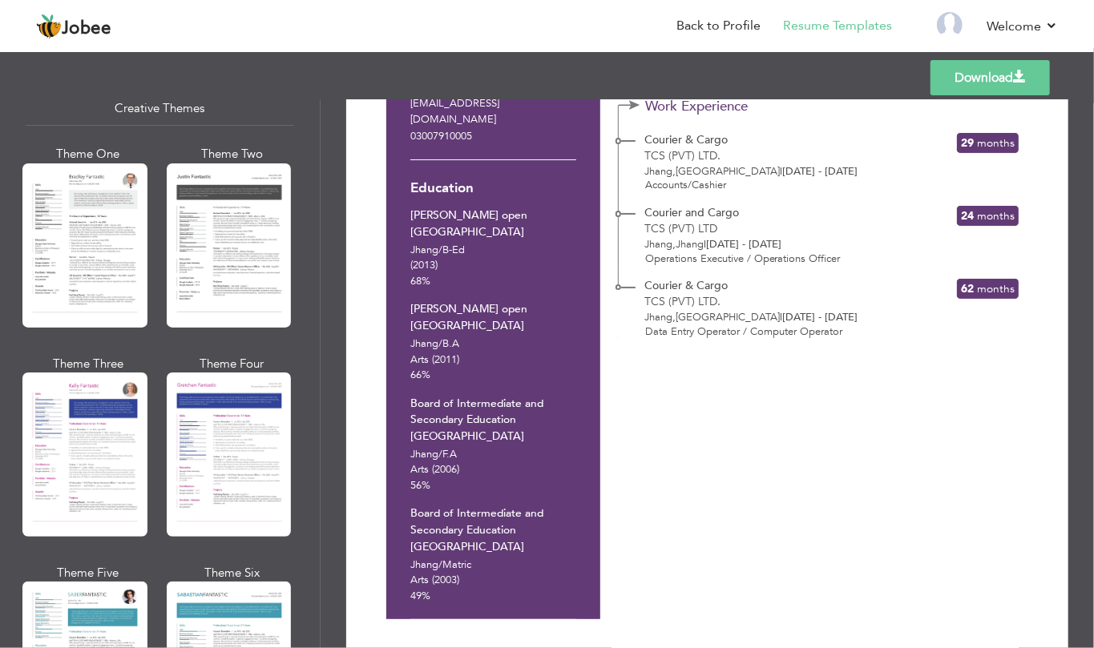
click at [151, 216] on div "Theme One Theme Two Theme Three Theme Four" at bounding box center [160, 564] width 268 height 837
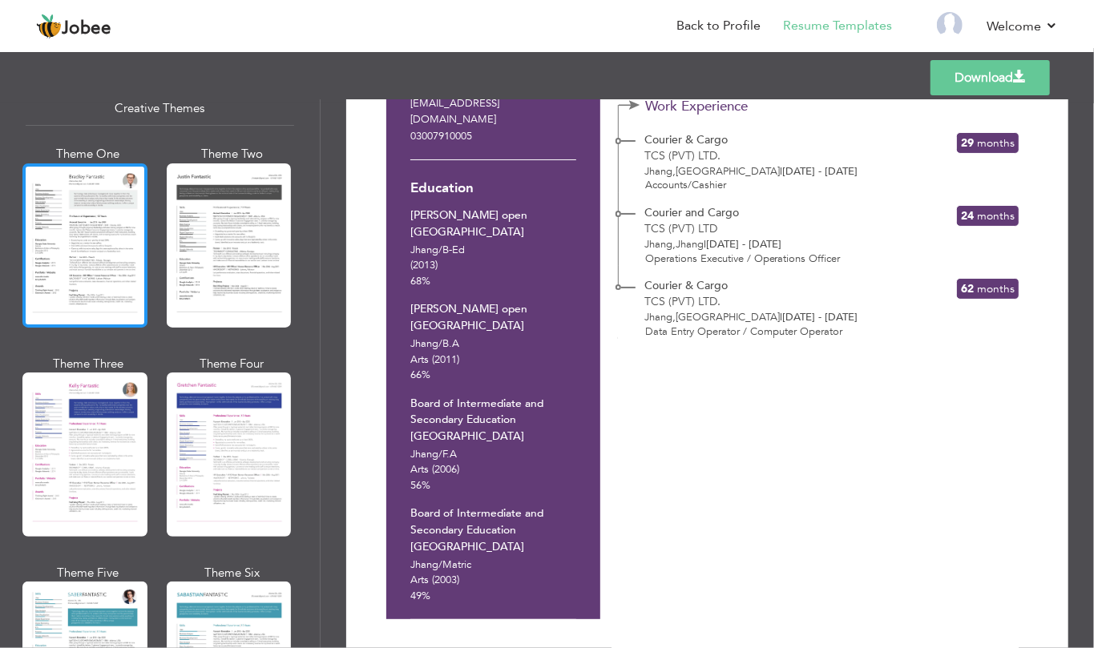
click at [93, 216] on div at bounding box center [84, 245] width 125 height 164
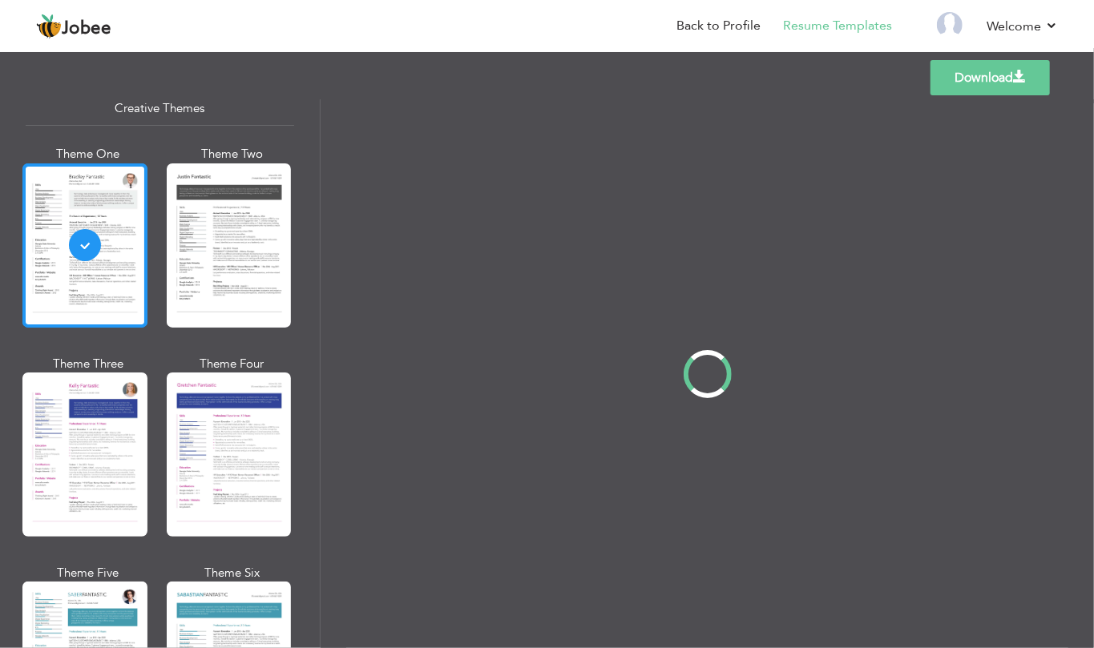
scroll to position [0, 0]
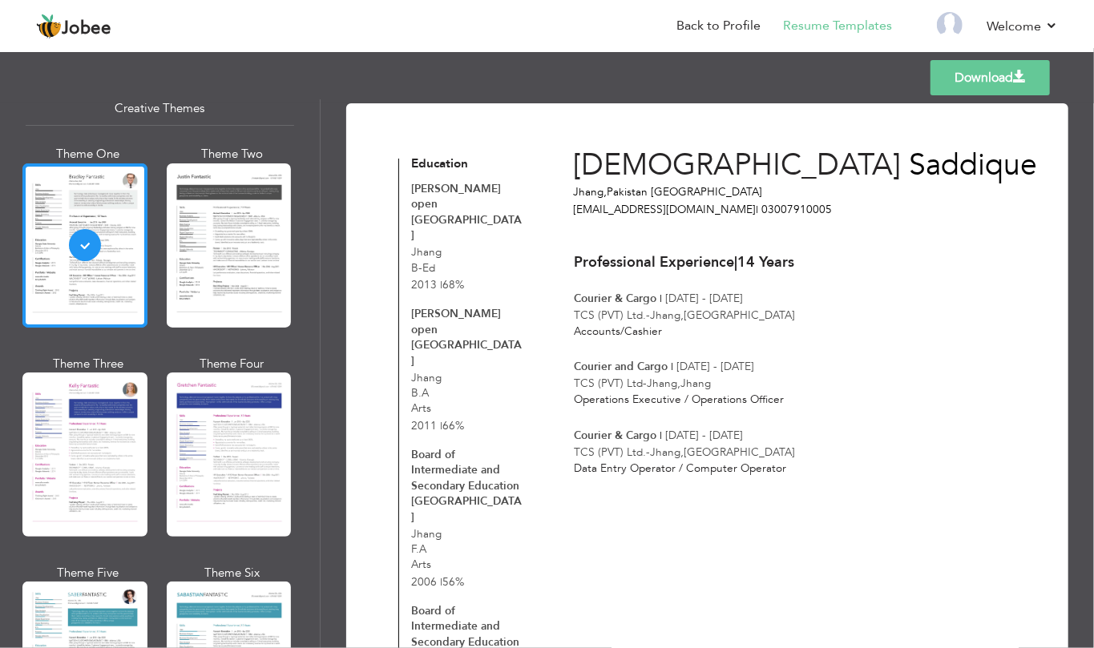
click at [93, 216] on div at bounding box center [84, 245] width 125 height 164
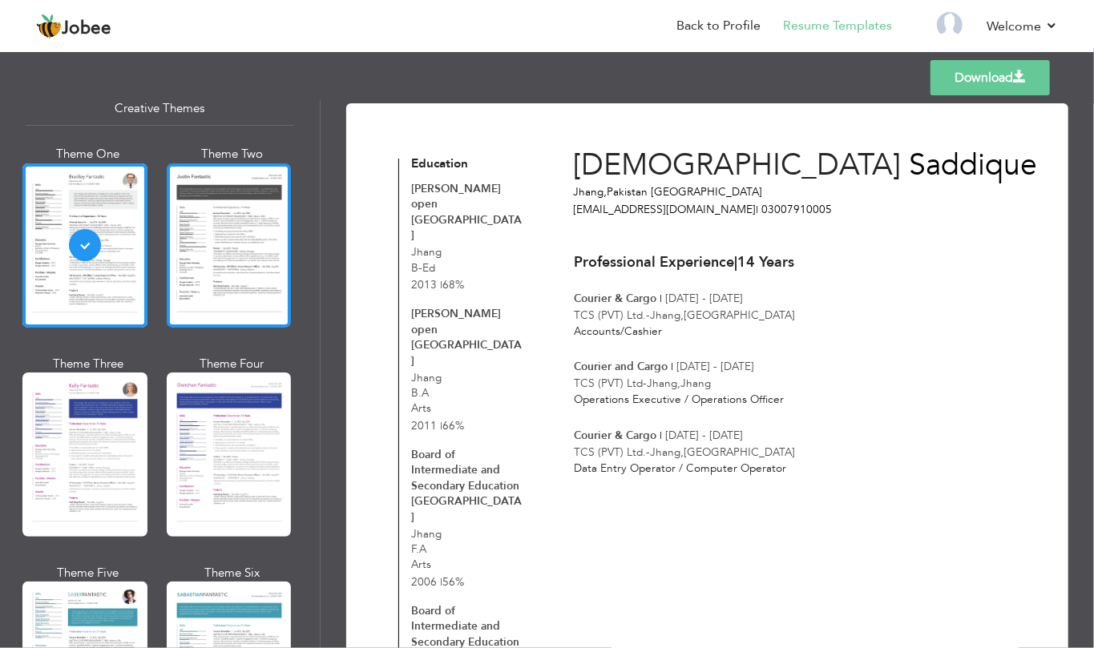
click at [212, 236] on div at bounding box center [229, 245] width 125 height 164
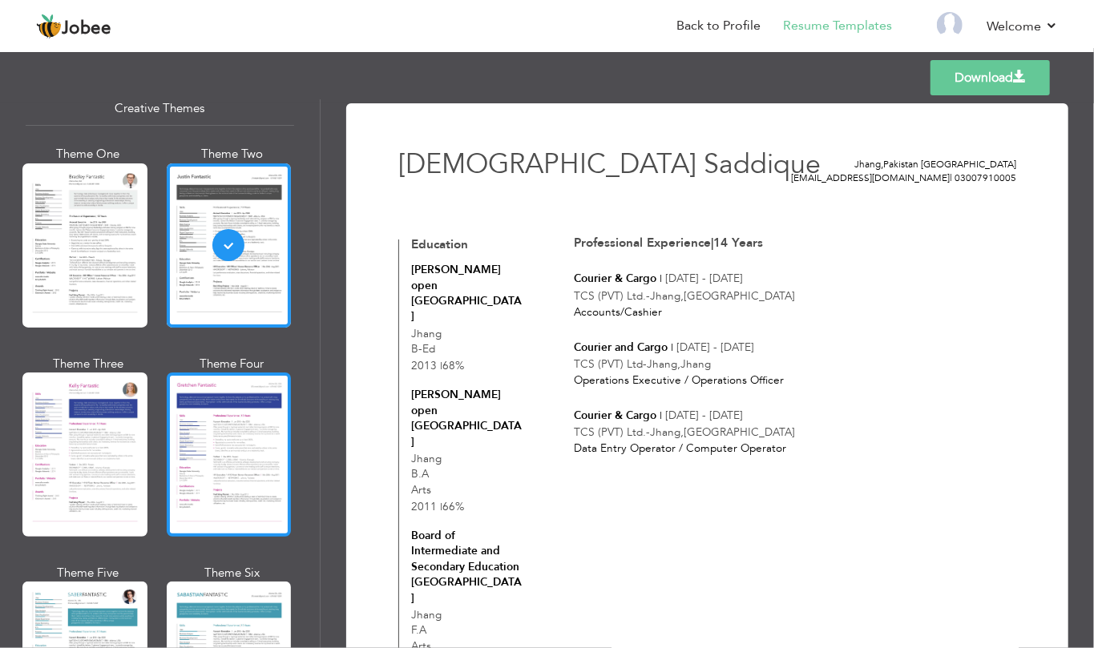
click at [219, 417] on div at bounding box center [229, 455] width 125 height 164
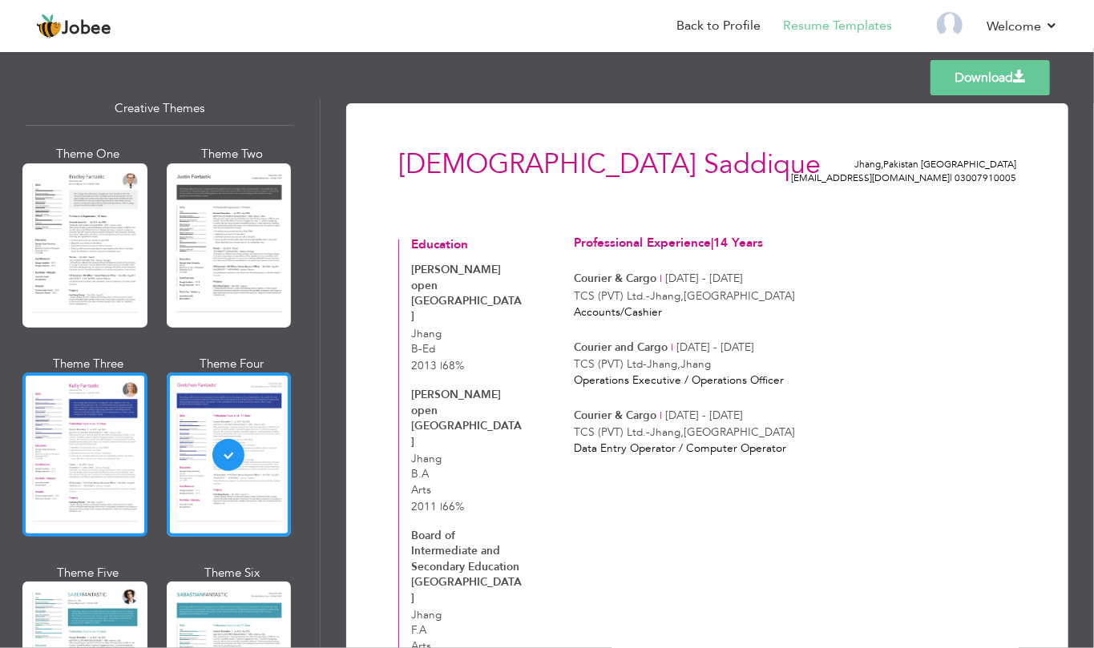
click at [101, 436] on div at bounding box center [84, 455] width 125 height 164
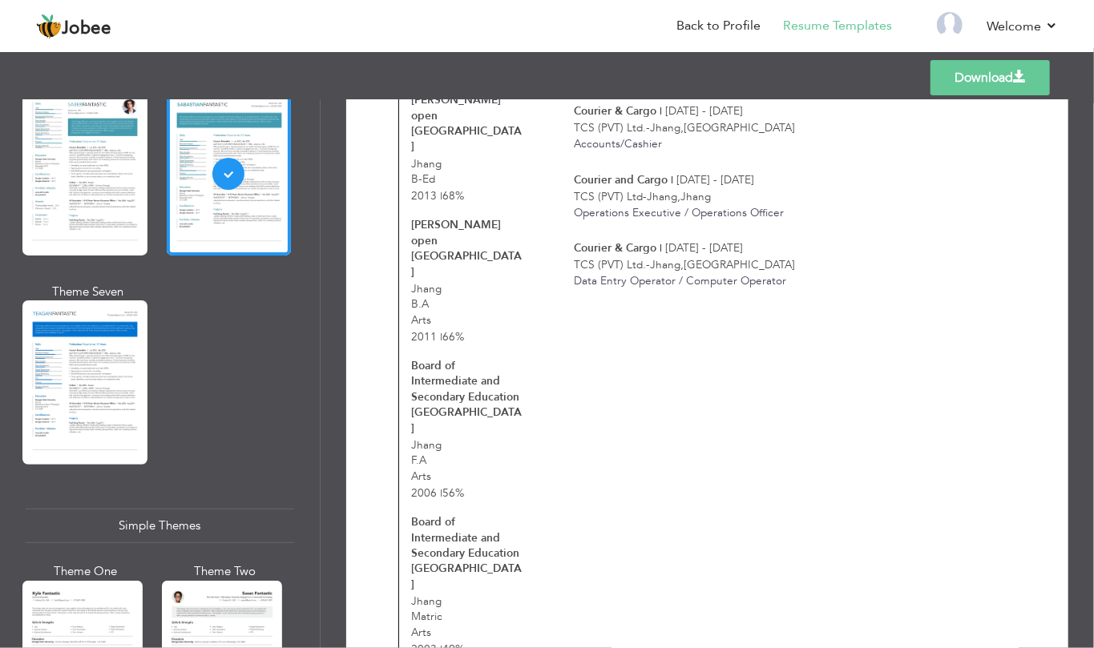
scroll to position [2458, 0]
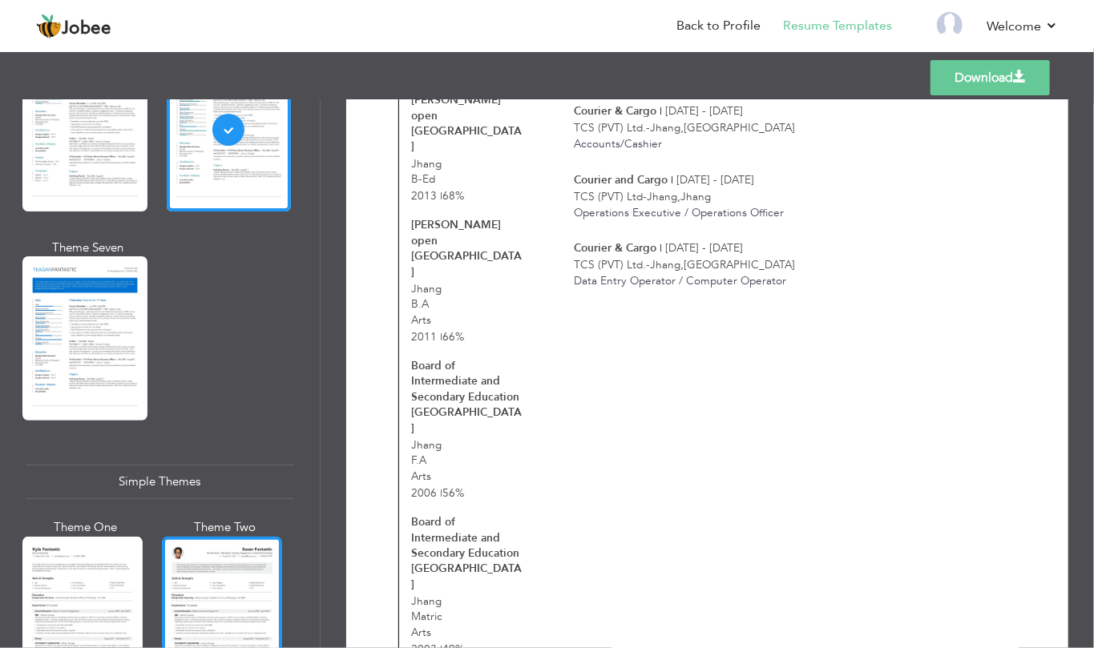
click at [232, 597] on div at bounding box center [222, 616] width 120 height 159
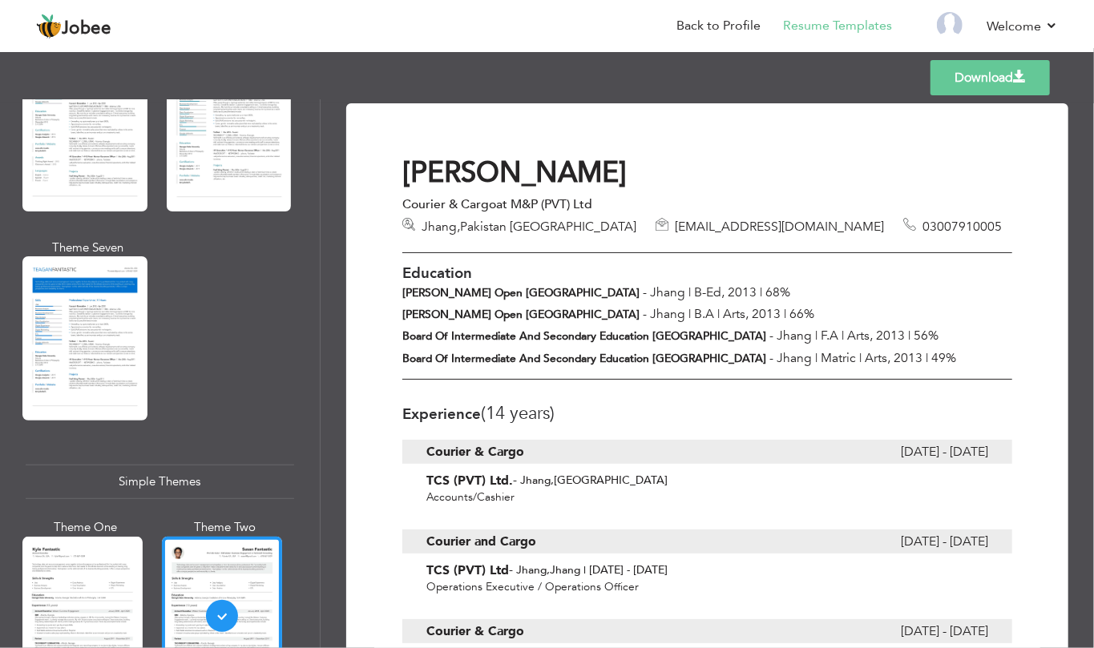
scroll to position [177, 0]
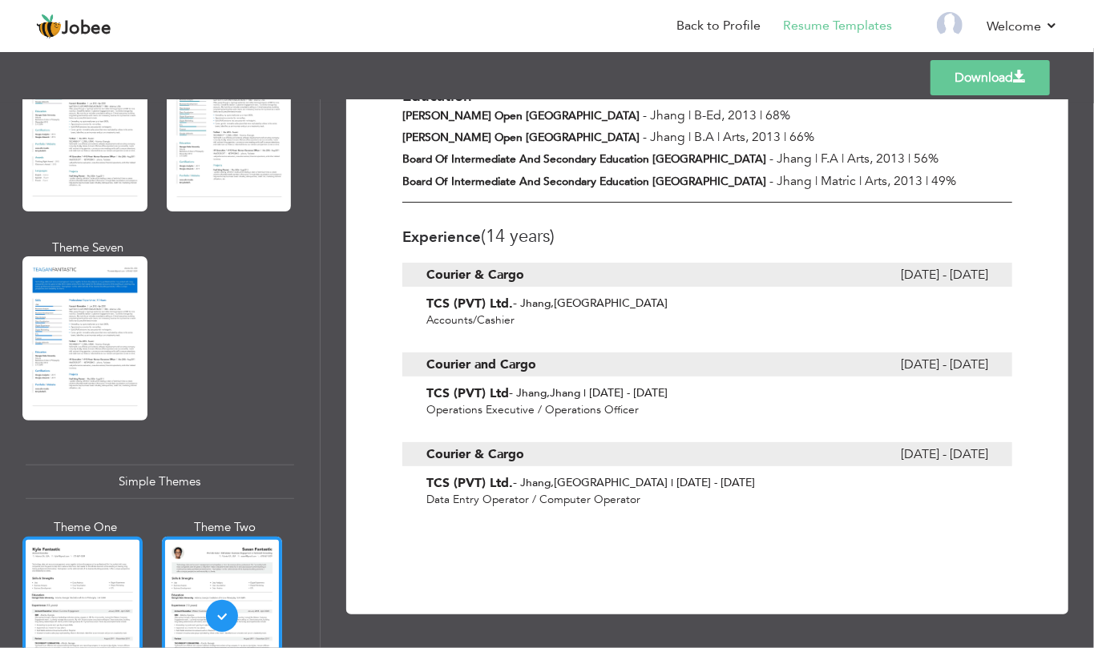
click at [58, 580] on div at bounding box center [82, 616] width 120 height 159
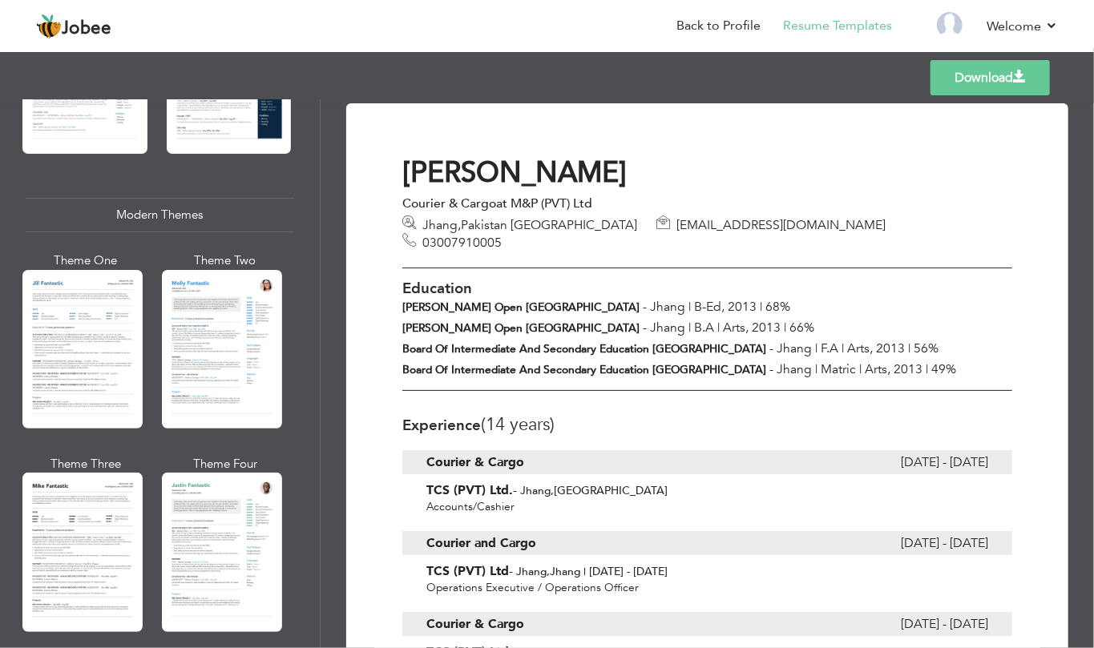
scroll to position [0, 0]
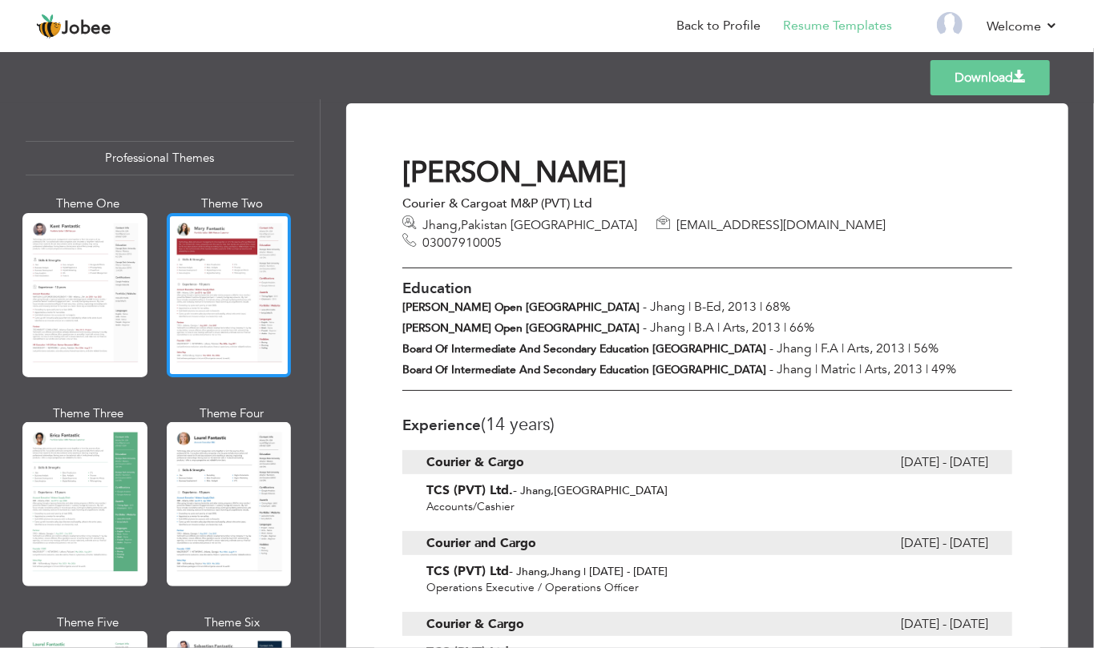
click at [248, 312] on div at bounding box center [229, 295] width 125 height 164
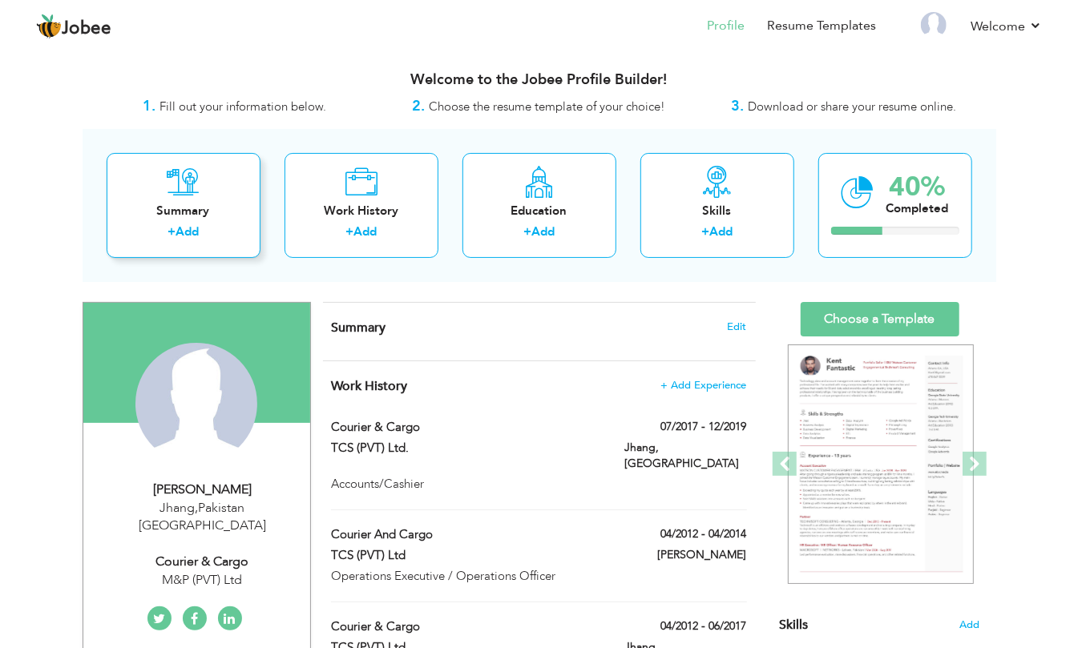
click at [177, 199] on div "Summary + Add" at bounding box center [184, 205] width 154 height 105
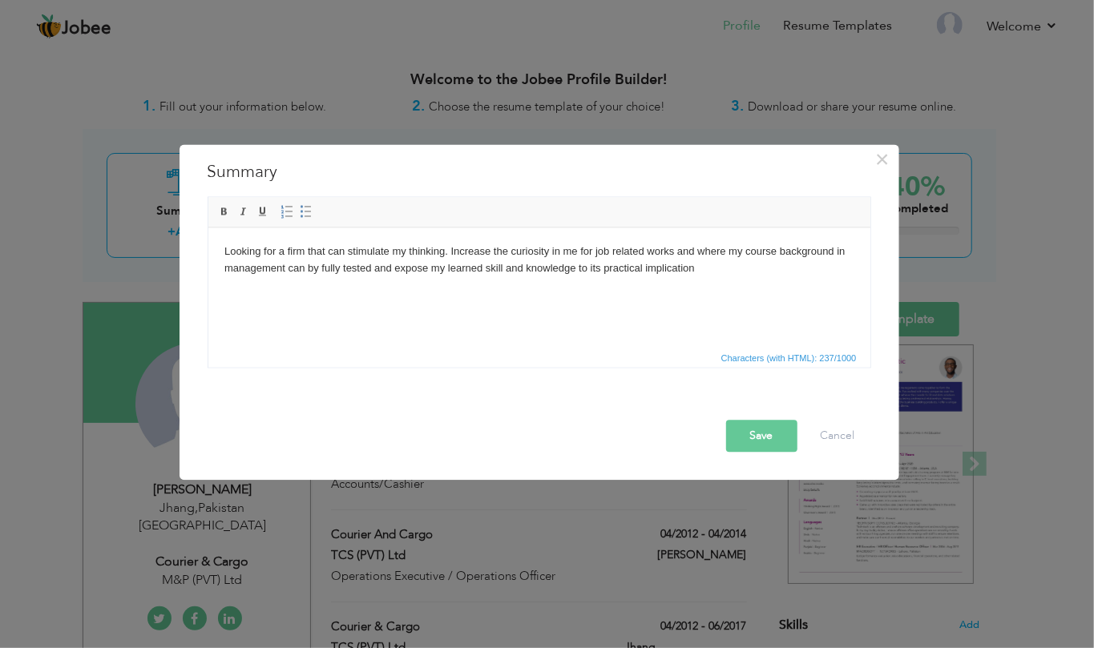
click at [768, 441] on button "Save" at bounding box center [761, 436] width 71 height 32
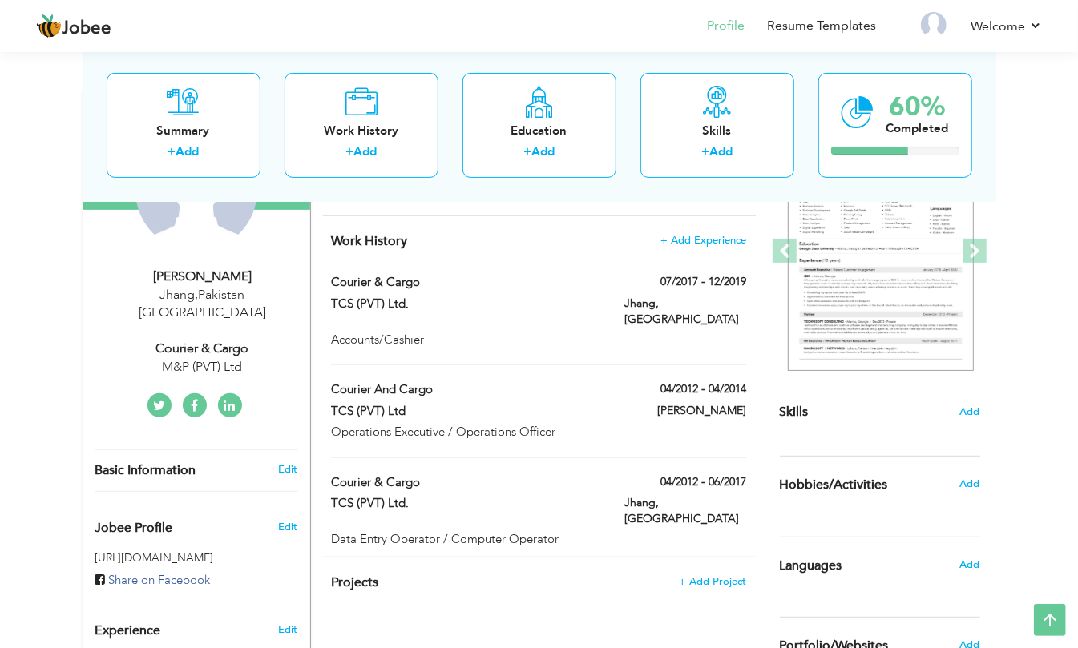
scroll to position [107, 0]
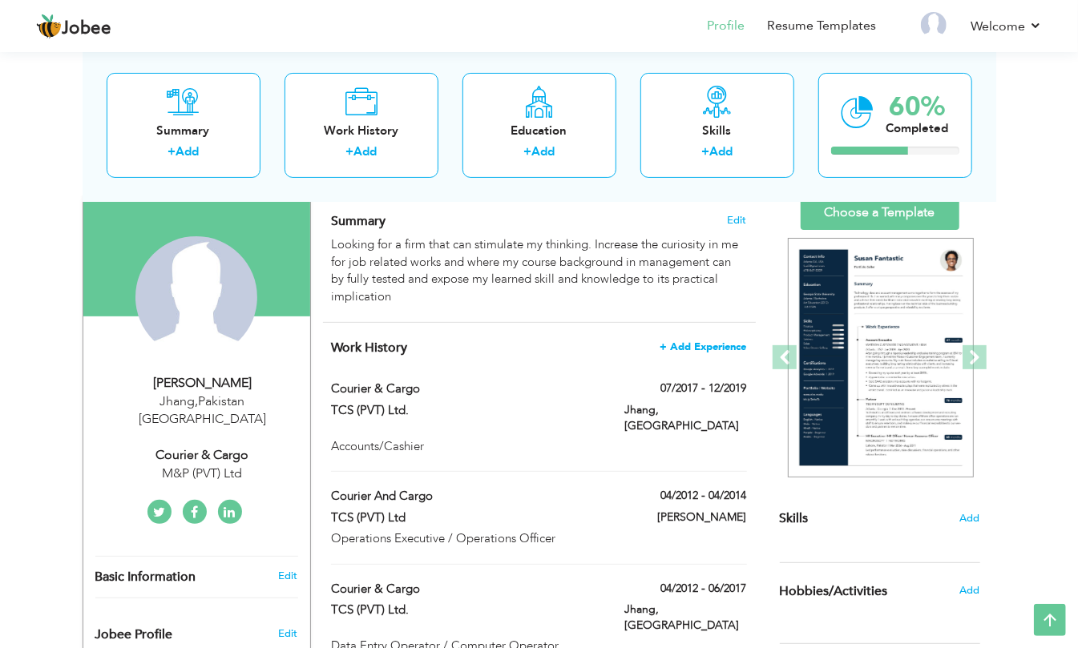
click at [713, 346] on span "+ Add Experience" at bounding box center [703, 346] width 87 height 11
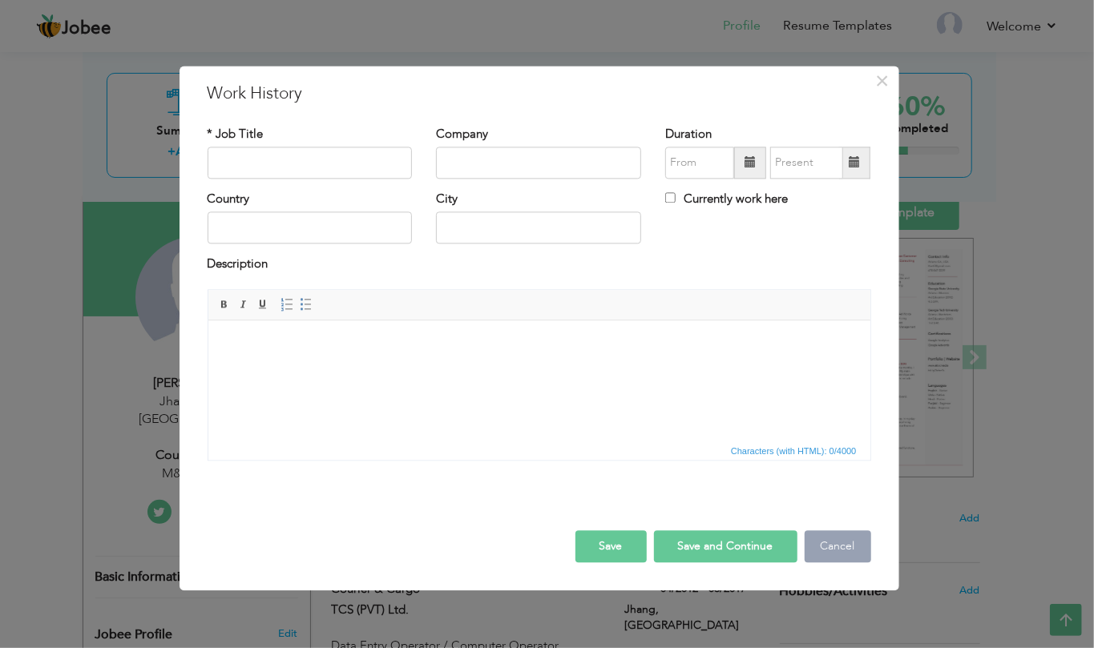
click at [836, 545] on button "Cancel" at bounding box center [837, 546] width 66 height 32
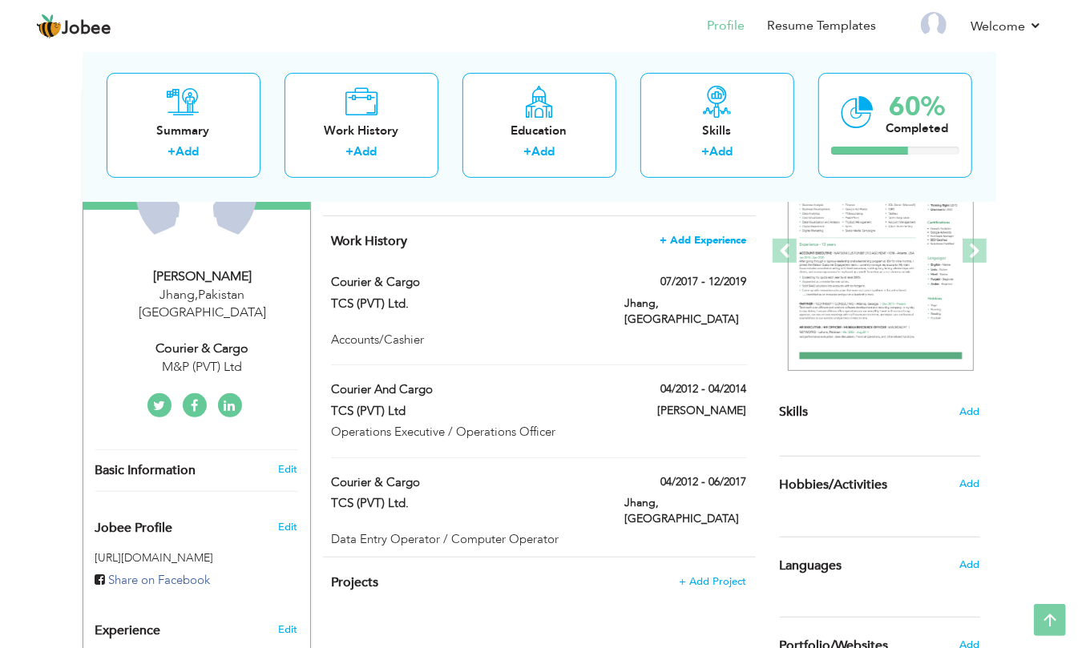
scroll to position [0, 0]
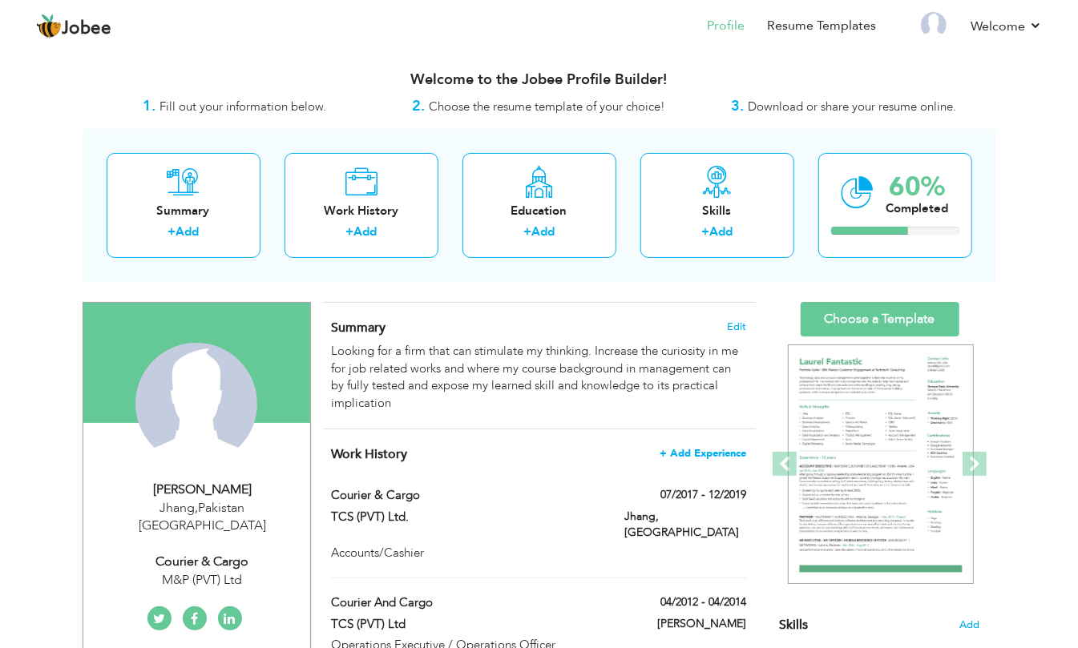
click at [729, 456] on span "+ Add Experience" at bounding box center [703, 453] width 87 height 11
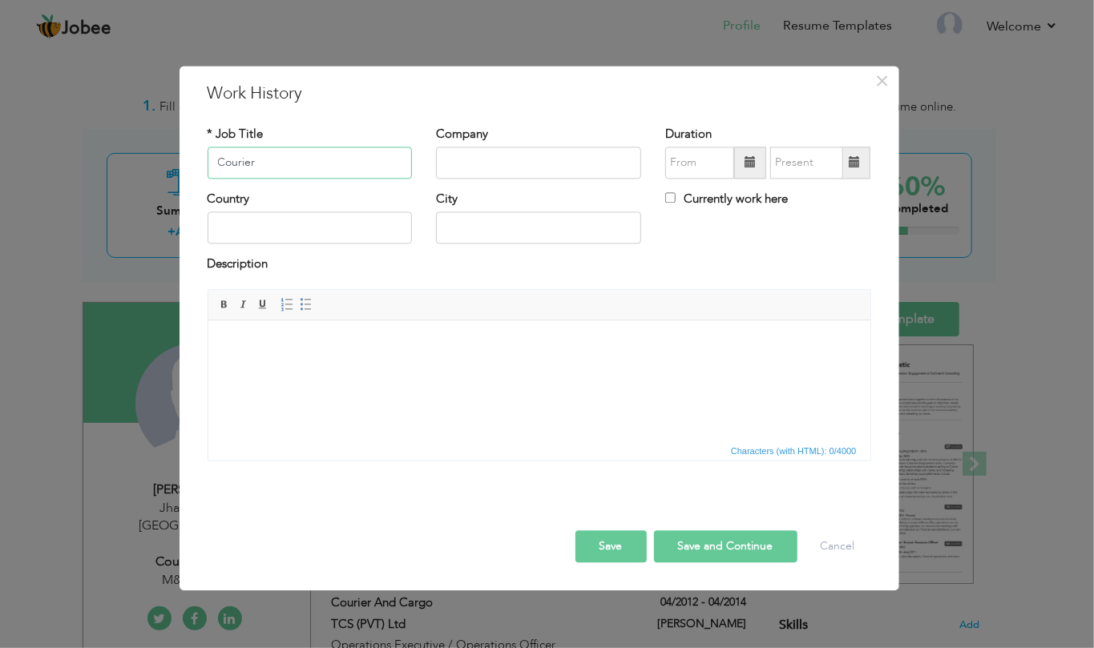
click at [370, 175] on input "Courier" at bounding box center [310, 163] width 205 height 32
type input "Courier & Cargo"
click at [457, 171] on input "text" at bounding box center [538, 163] width 205 height 32
paste input "M&P Logistics (Pvt) Ltd."
type input "M&P Logistics (Pvt) Ltd."
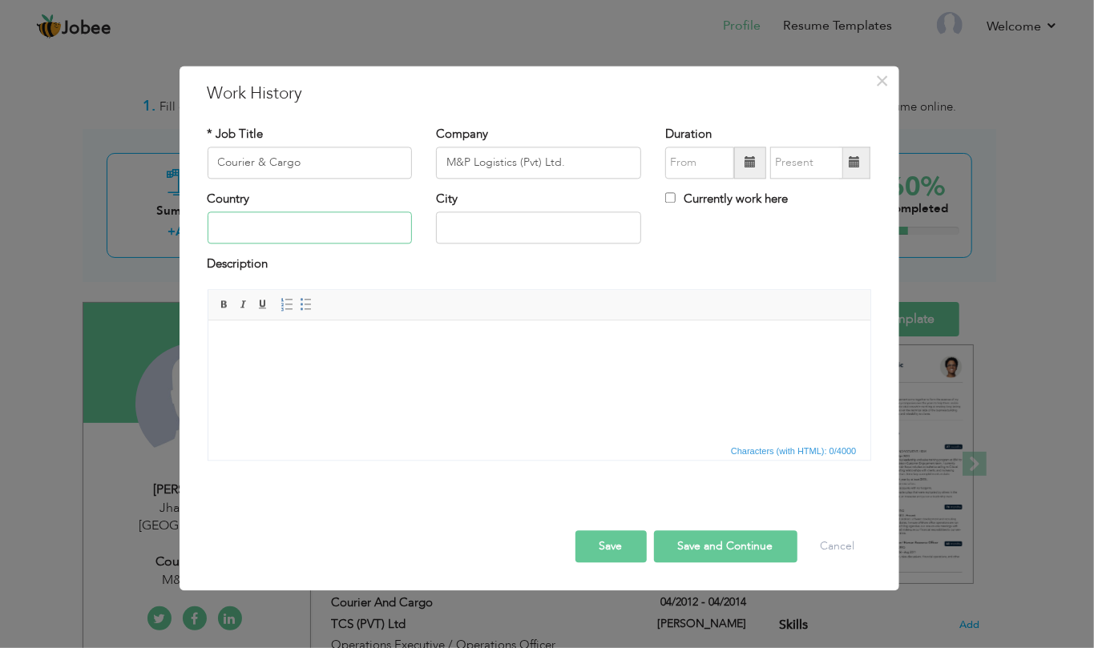
click at [320, 226] on input "text" at bounding box center [310, 228] width 205 height 32
type input "[GEOGRAPHIC_DATA]"
click at [550, 238] on input "text" at bounding box center [538, 228] width 205 height 32
type input "Jhang"
click at [301, 369] on html at bounding box center [539, 344] width 662 height 49
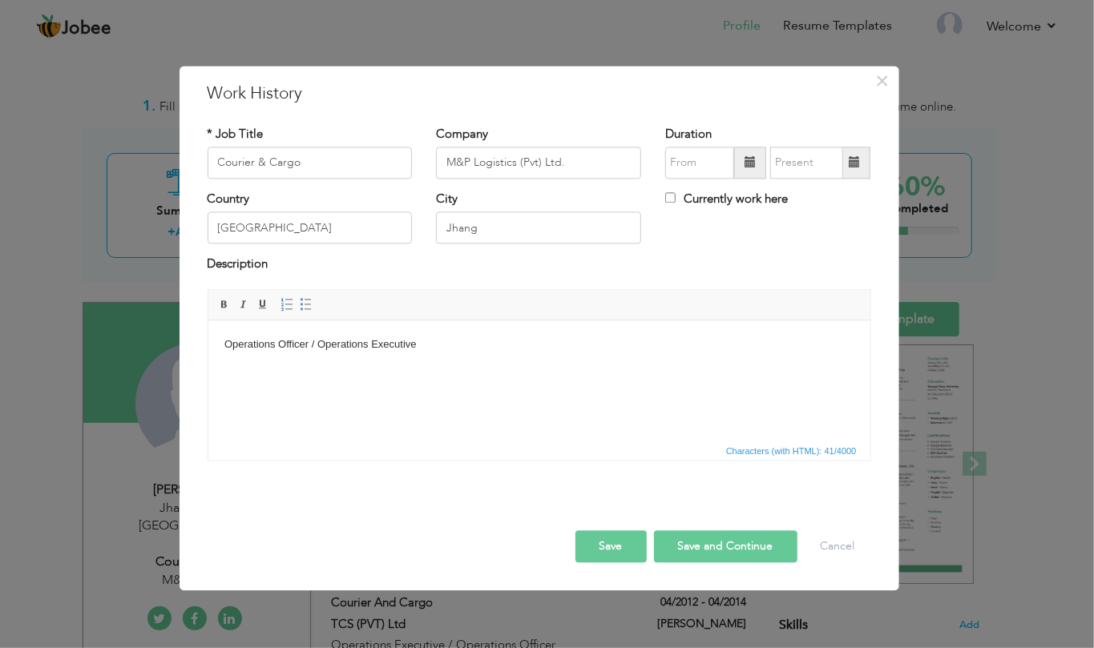
click at [751, 161] on span at bounding box center [749, 162] width 11 height 11
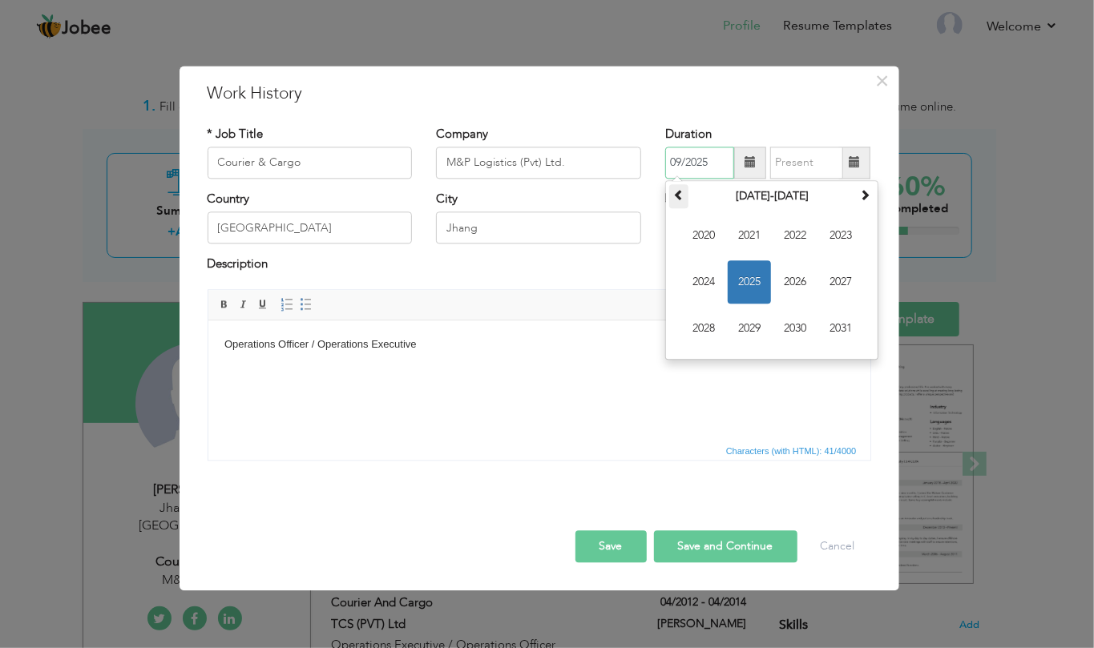
click at [671, 196] on th at bounding box center [678, 196] width 19 height 24
click at [744, 320] on span "2019" at bounding box center [748, 328] width 43 height 43
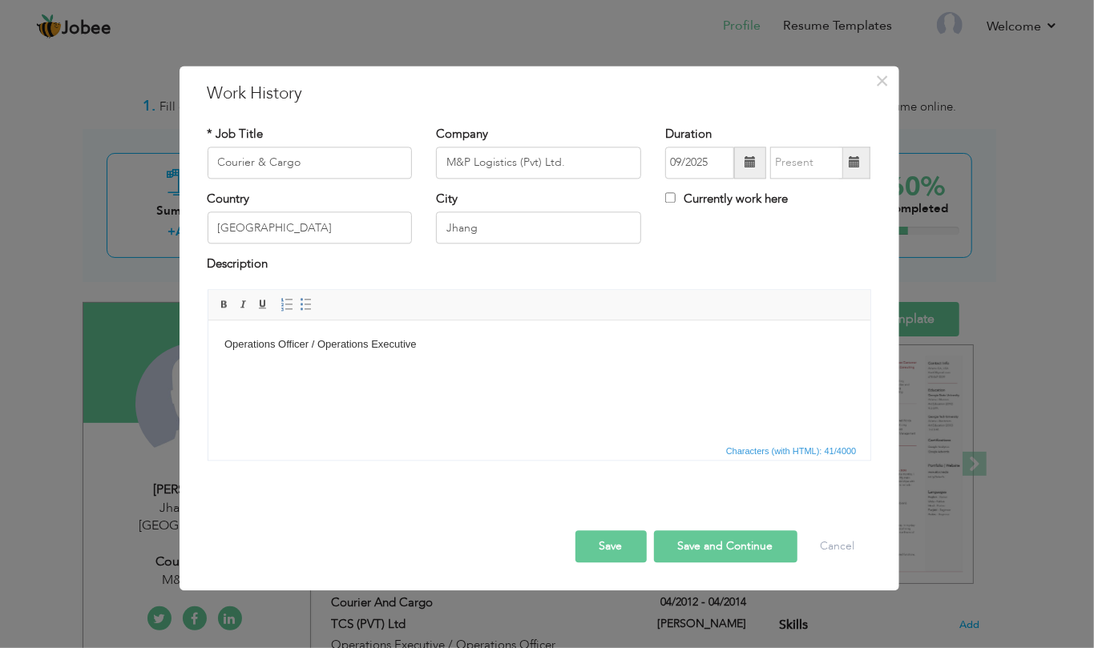
click at [751, 168] on span at bounding box center [749, 162] width 11 height 11
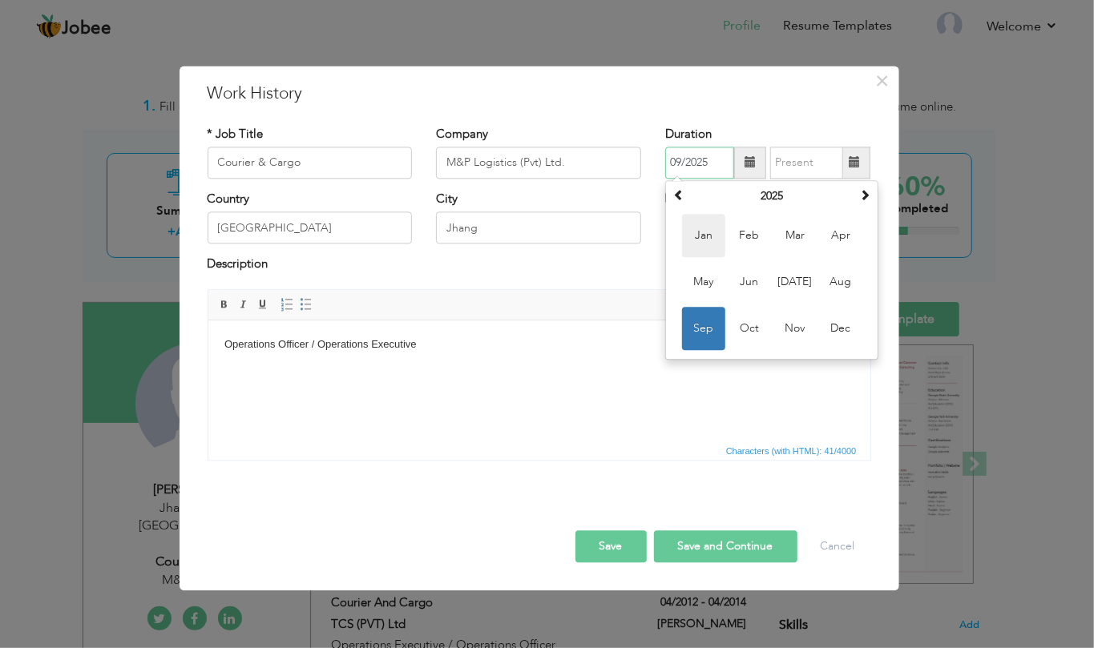
click at [702, 241] on span "Jan" at bounding box center [703, 235] width 43 height 43
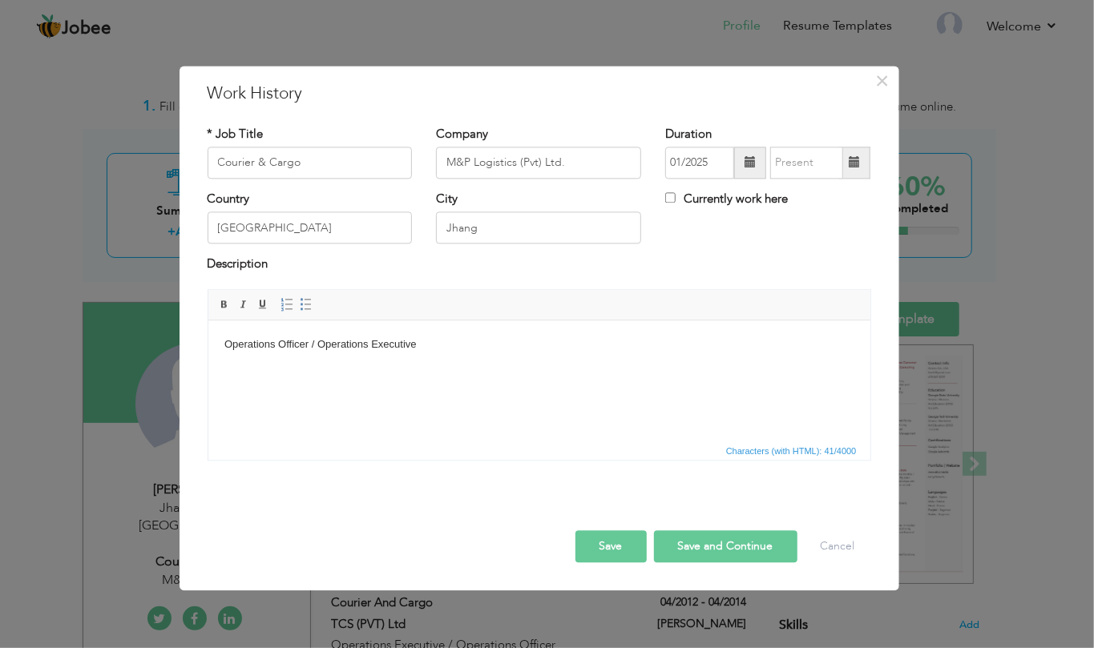
click at [740, 164] on span at bounding box center [750, 163] width 32 height 32
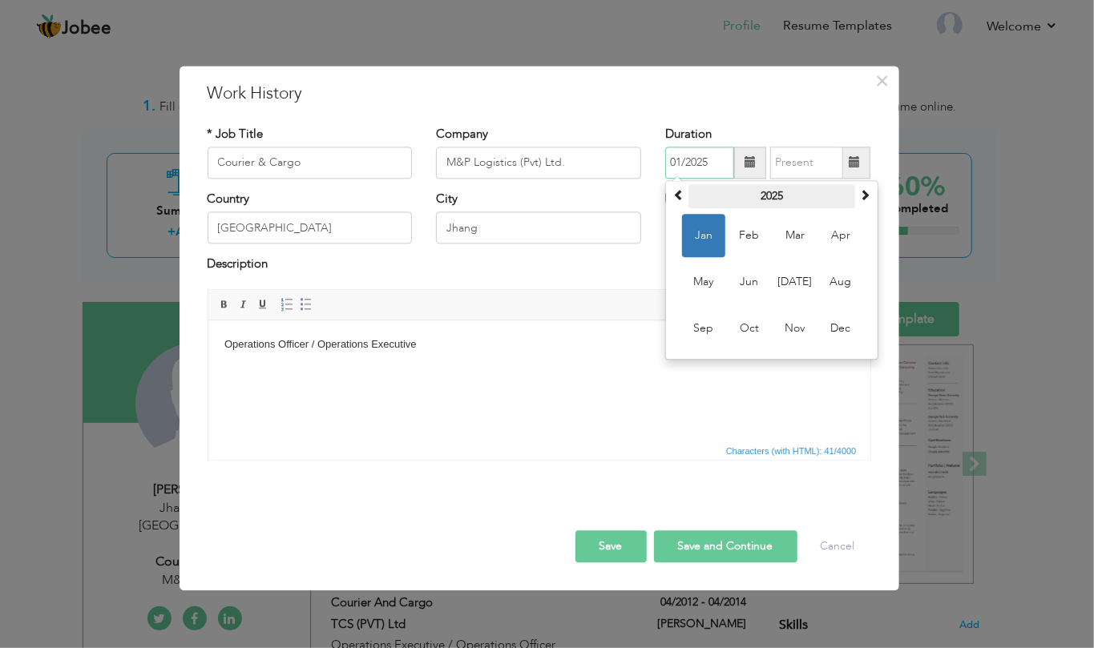
click at [779, 192] on th "2025" at bounding box center [771, 196] width 167 height 24
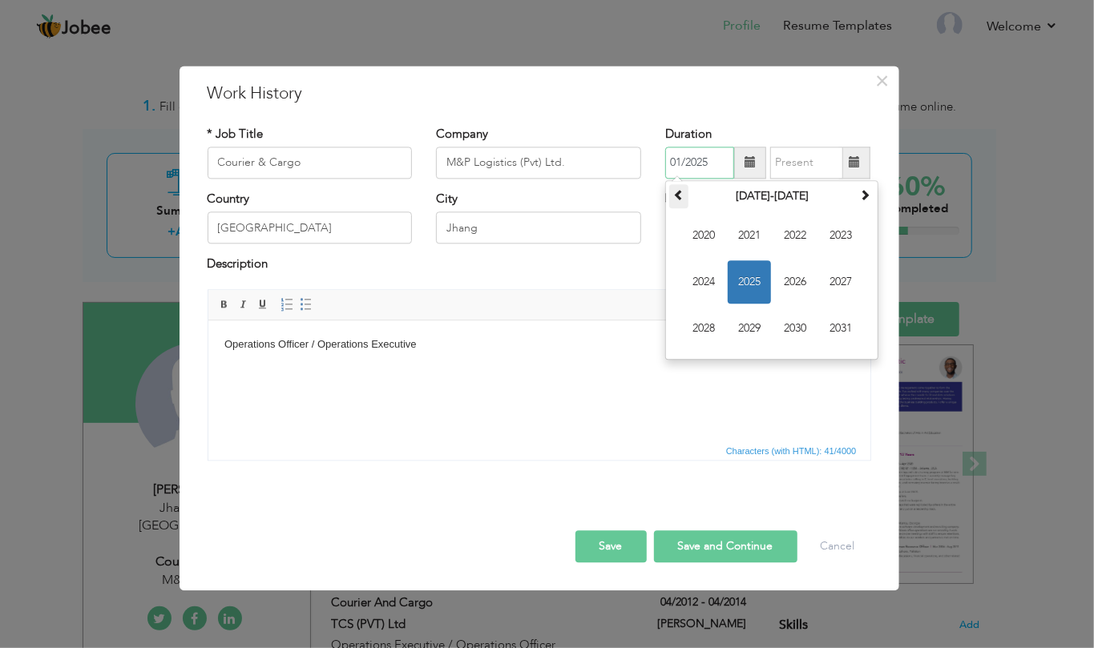
click at [681, 193] on span at bounding box center [678, 194] width 11 height 11
click at [751, 330] on span "2019" at bounding box center [748, 328] width 43 height 43
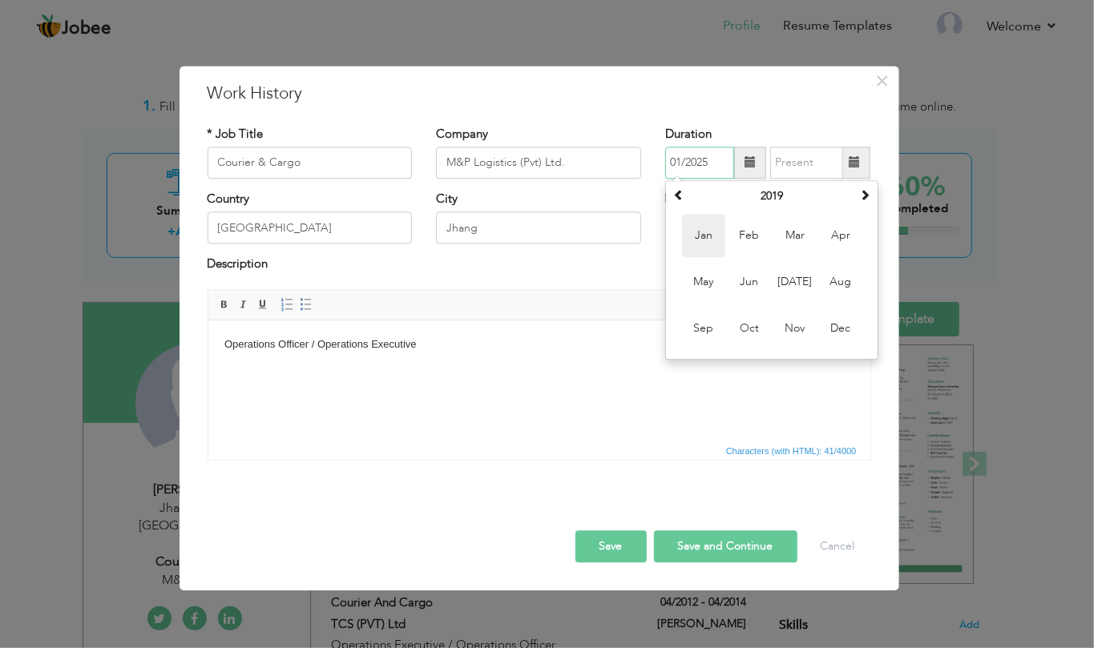
click at [707, 234] on span "Jan" at bounding box center [703, 235] width 43 height 43
type input "01/2019"
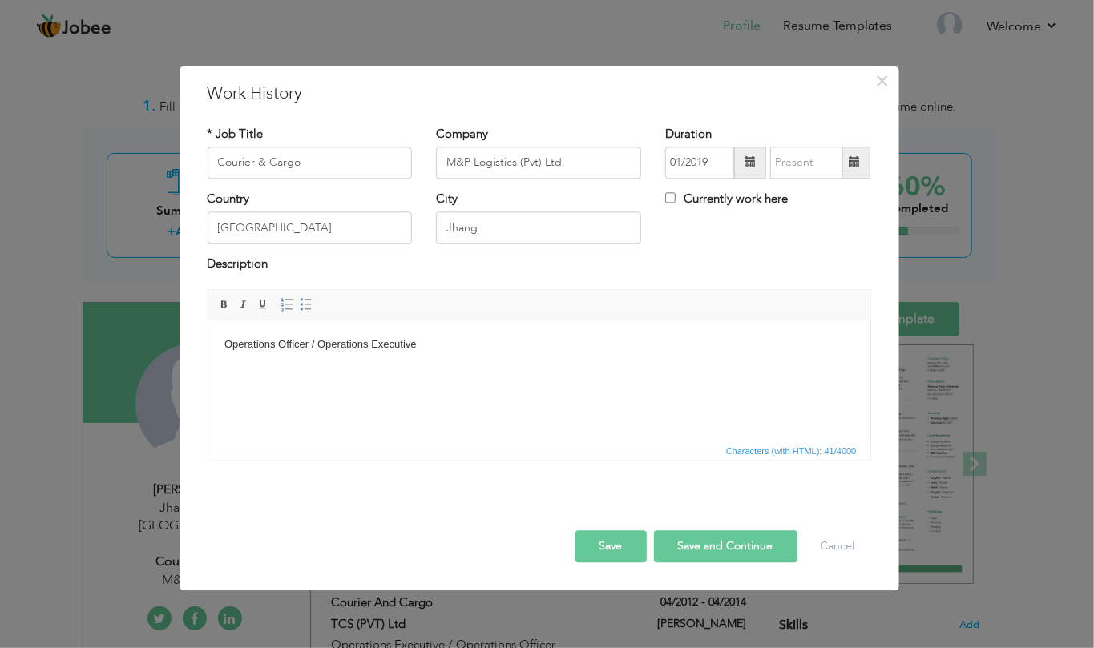
click at [860, 171] on span at bounding box center [854, 163] width 31 height 32
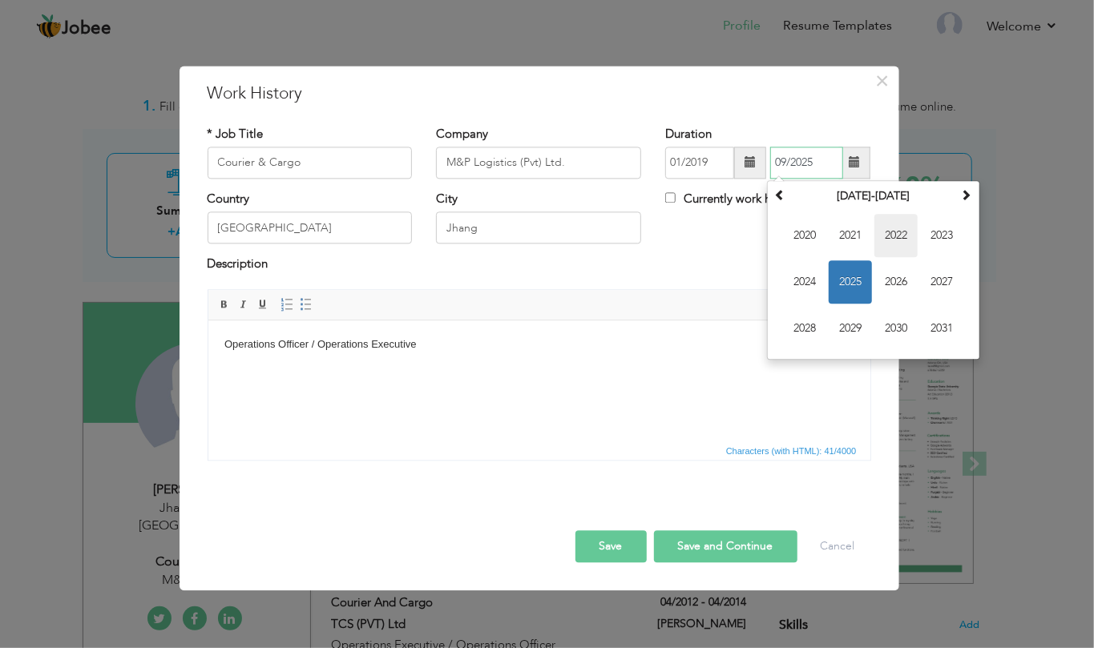
click at [895, 232] on span "2022" at bounding box center [895, 235] width 43 height 43
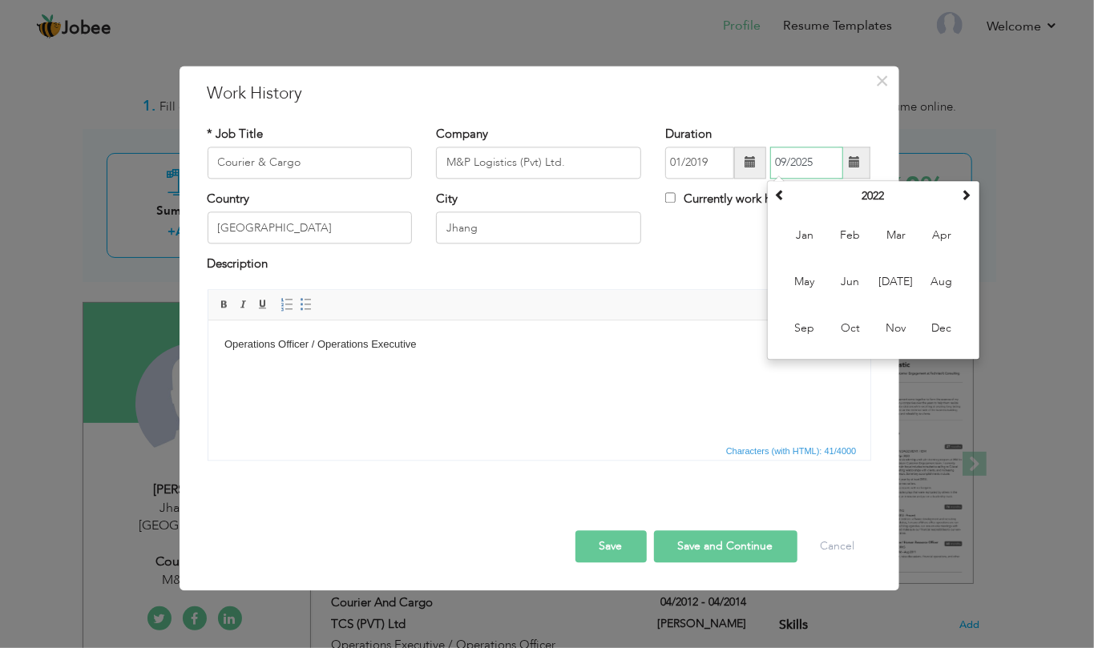
click at [854, 234] on span "Feb" at bounding box center [849, 235] width 43 height 43
type input "02/2022"
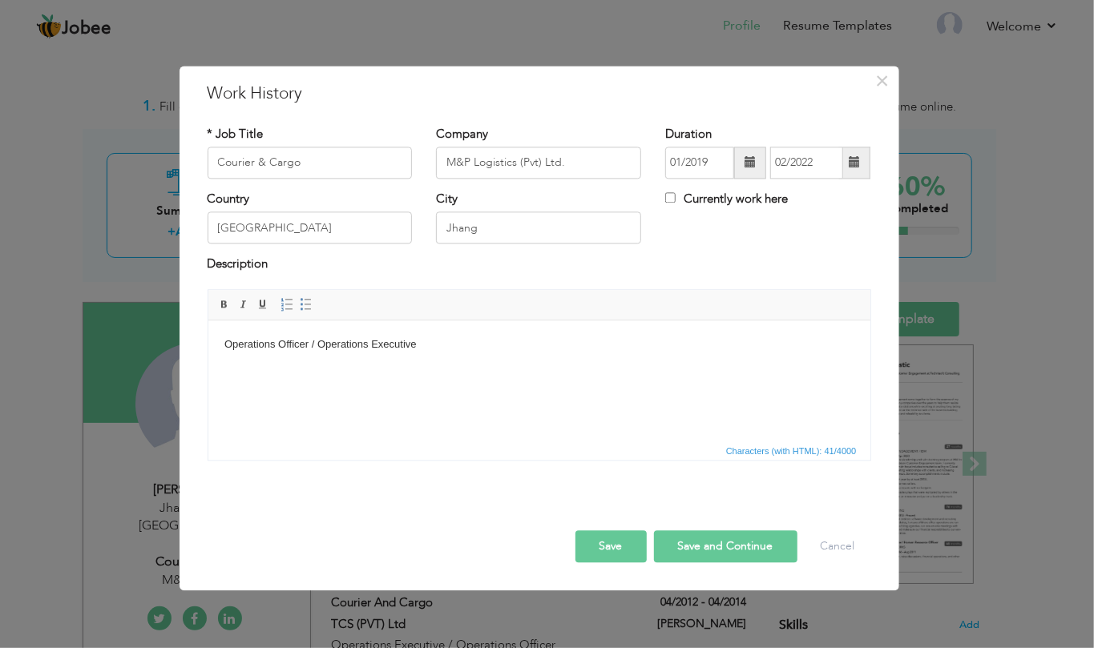
click at [570, 358] on html "Operations Officer / Operations Executive" at bounding box center [539, 344] width 662 height 49
click at [607, 549] on button "Save" at bounding box center [610, 546] width 71 height 32
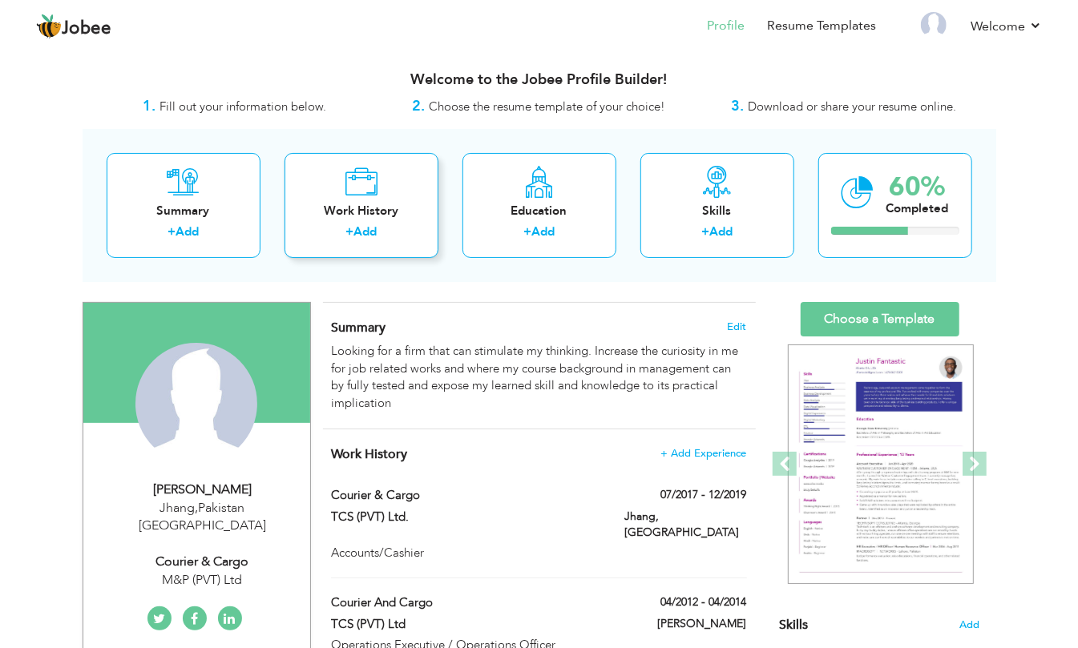
click at [357, 202] on div "Work History + Add" at bounding box center [361, 205] width 154 height 105
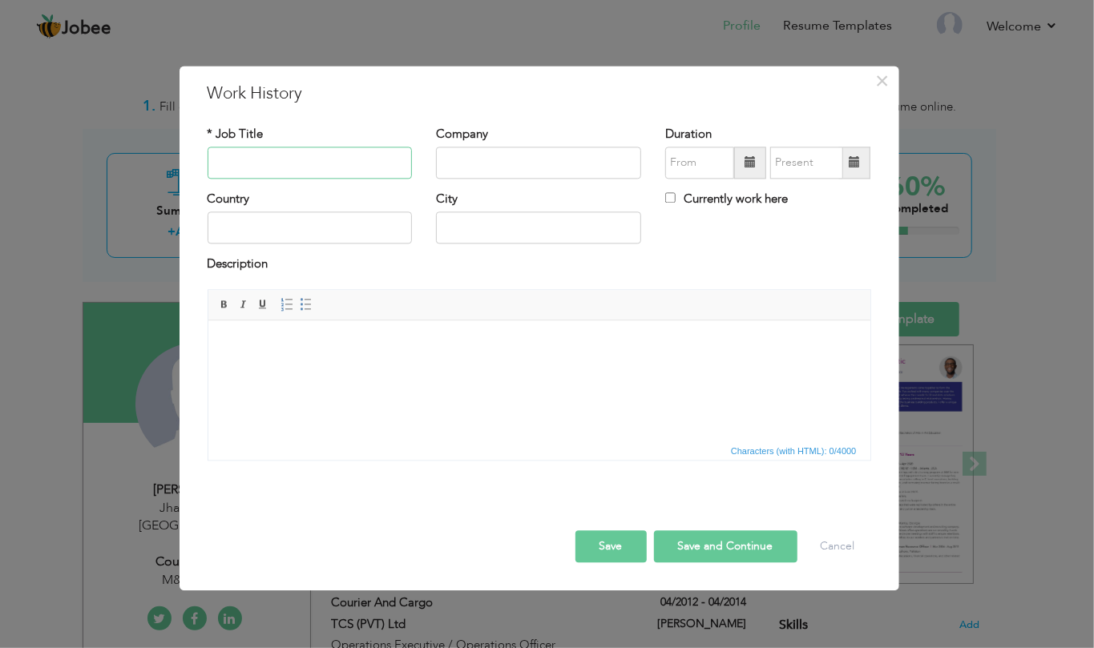
click at [344, 167] on input "text" at bounding box center [310, 163] width 205 height 32
click at [552, 170] on input "text" at bounding box center [538, 163] width 205 height 32
click at [888, 82] on span "×" at bounding box center [882, 80] width 14 height 29
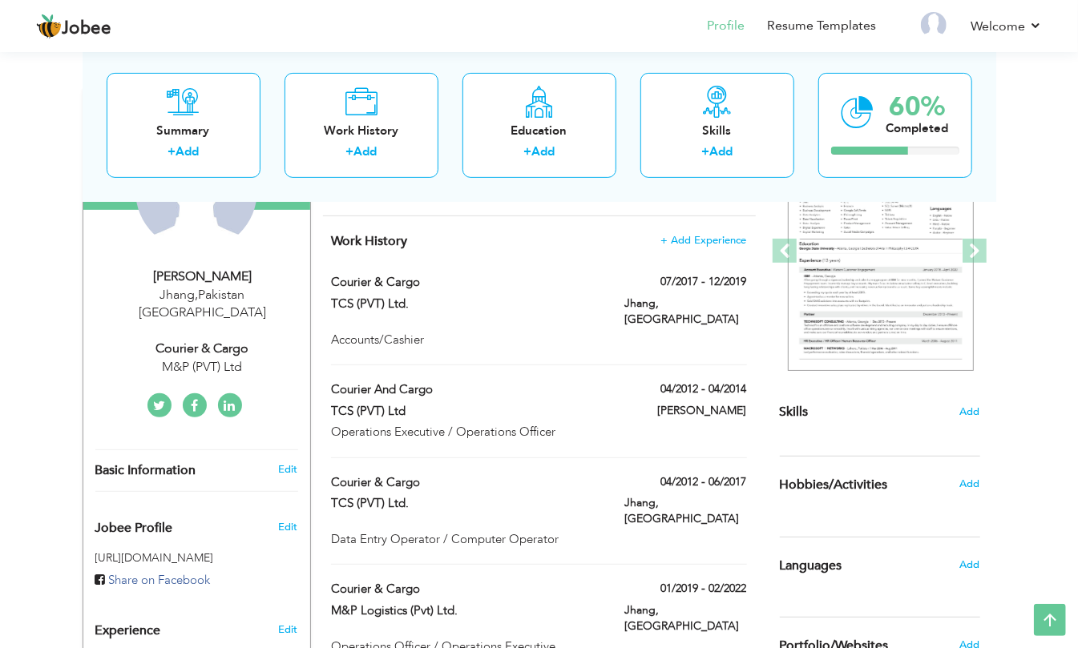
scroll to position [107, 0]
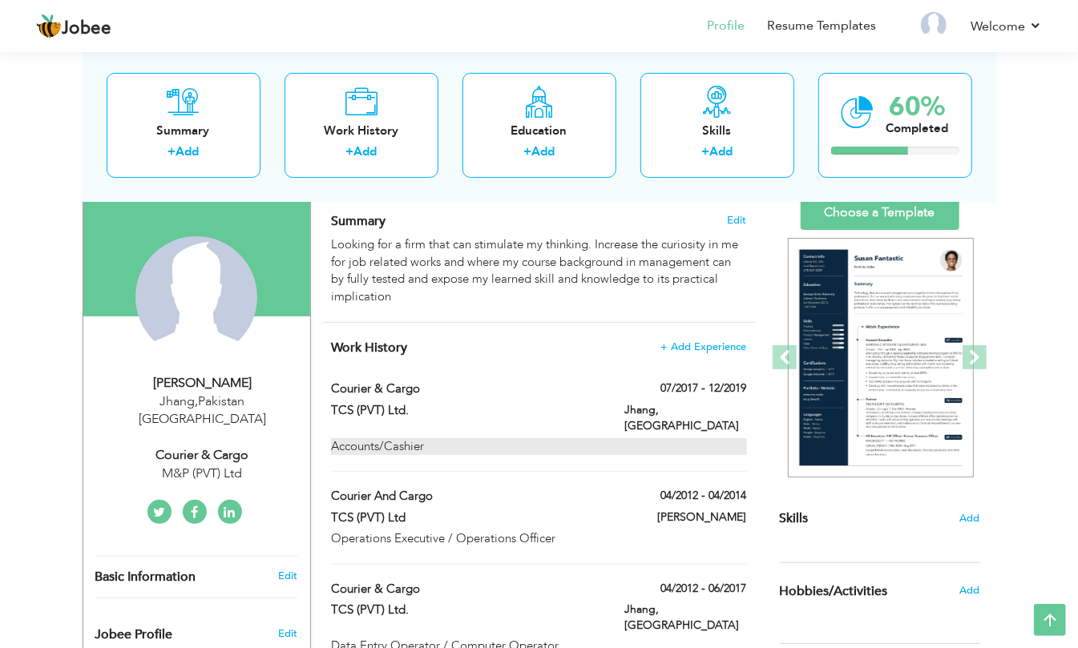
click at [514, 438] on div "Accounts/Cashier" at bounding box center [538, 446] width 415 height 17
type input "Courier & Cargo"
type input "TCS (PVT) Ltd."
type input "07/2017"
type input "12/2019"
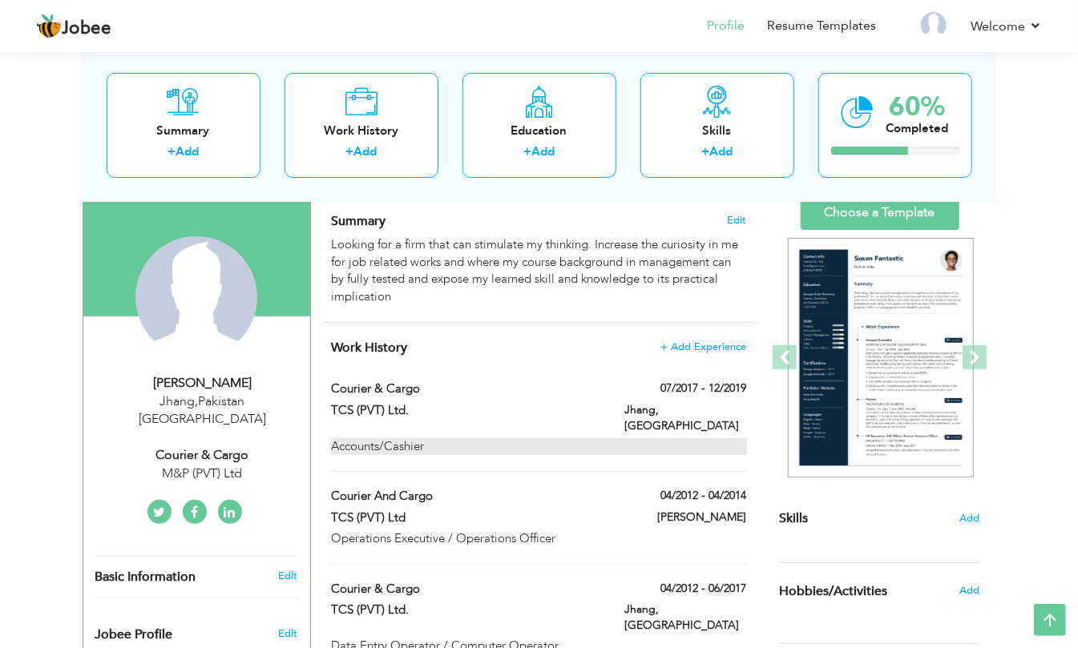
type input "[GEOGRAPHIC_DATA]"
type input "Jhang"
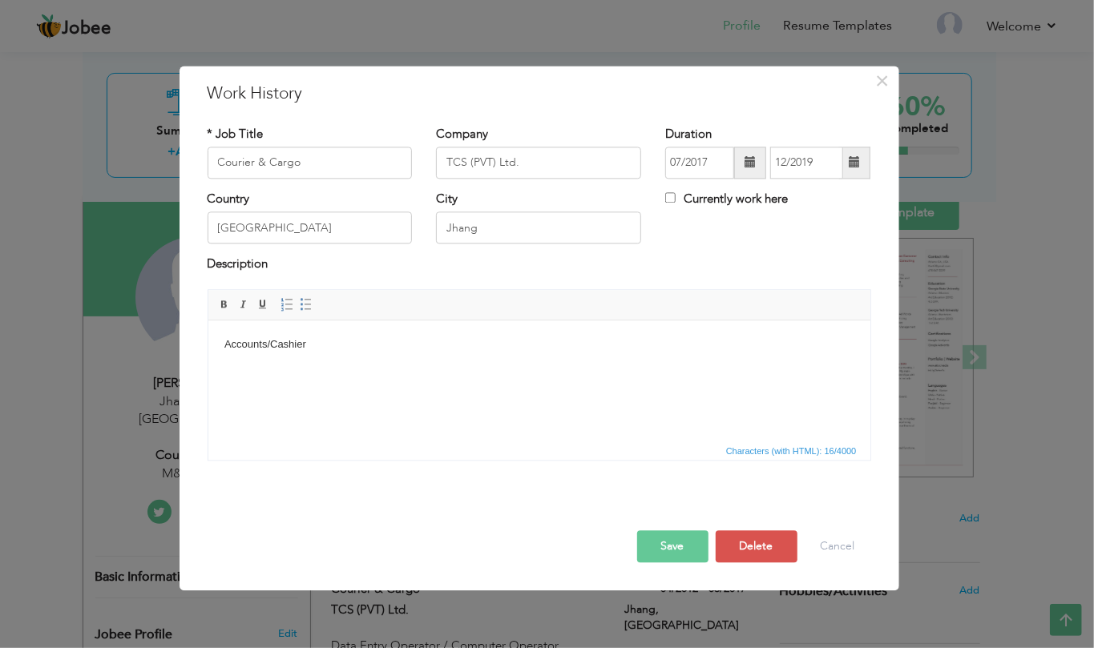
click at [222, 349] on html "Accounts/Cashier" at bounding box center [539, 344] width 662 height 49
click at [404, 342] on body "2 Year Working as Accounts/Cashier" at bounding box center [539, 345] width 630 height 17
click at [397, 369] on html "2 Year Working as Accounts/Cashier/Recovery" at bounding box center [539, 344] width 662 height 49
click at [389, 339] on body "2 Year Working as Accounts/Cashier/ Recovery" at bounding box center [539, 345] width 630 height 17
click at [424, 369] on html "2 Year Working as Accounts / Cashier / Recovery" at bounding box center [539, 344] width 662 height 49
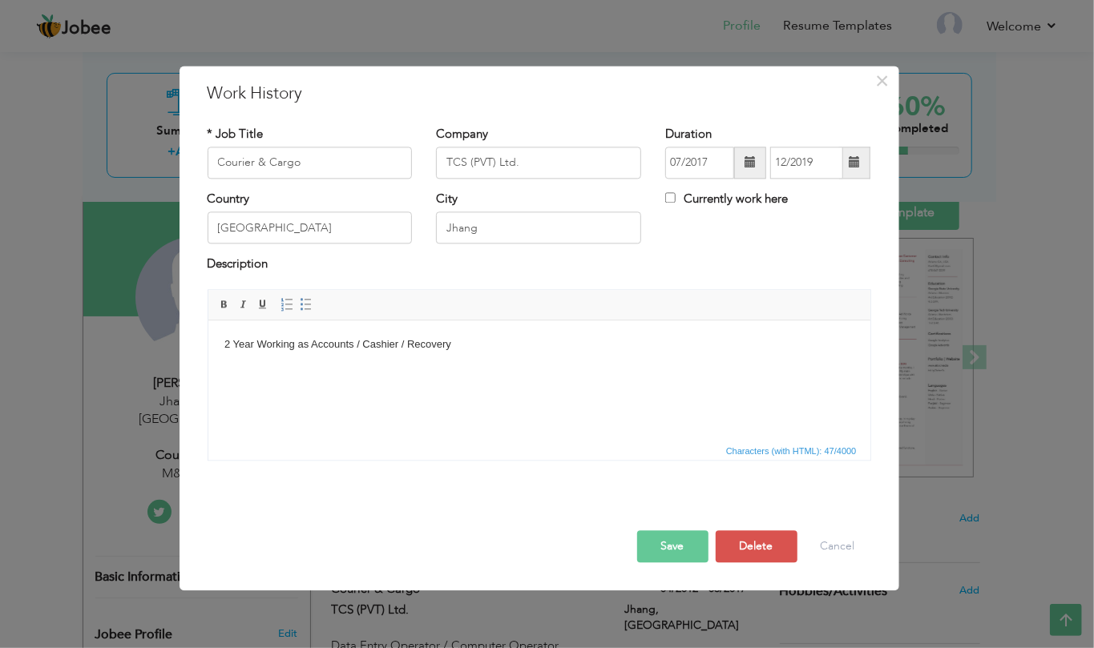
click at [667, 558] on button "Save" at bounding box center [672, 546] width 71 height 32
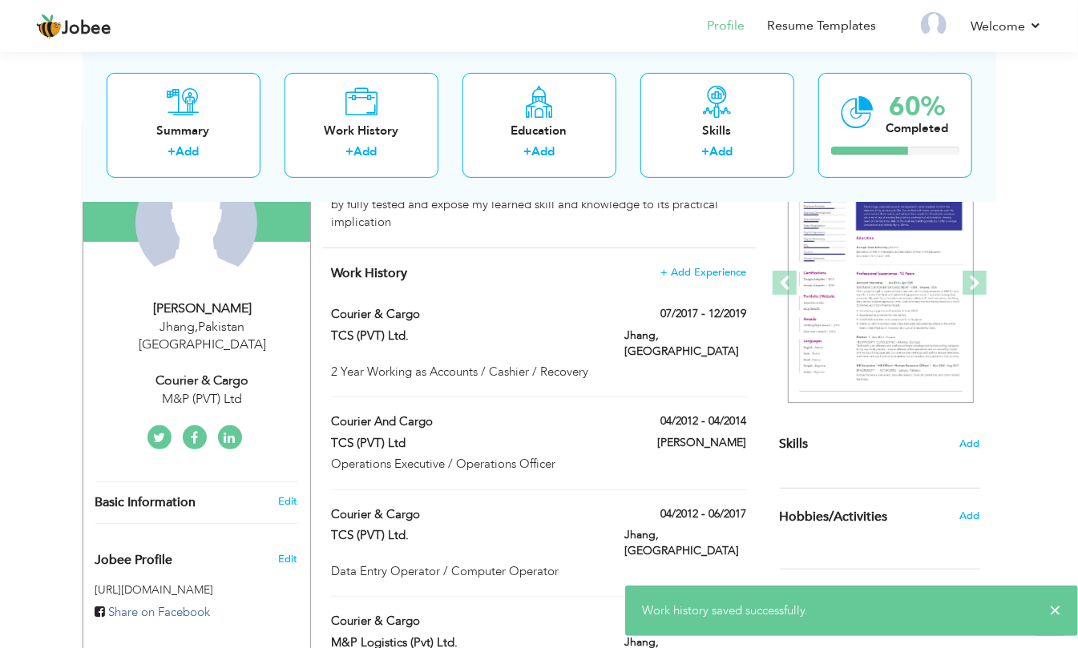
scroll to position [213, 0]
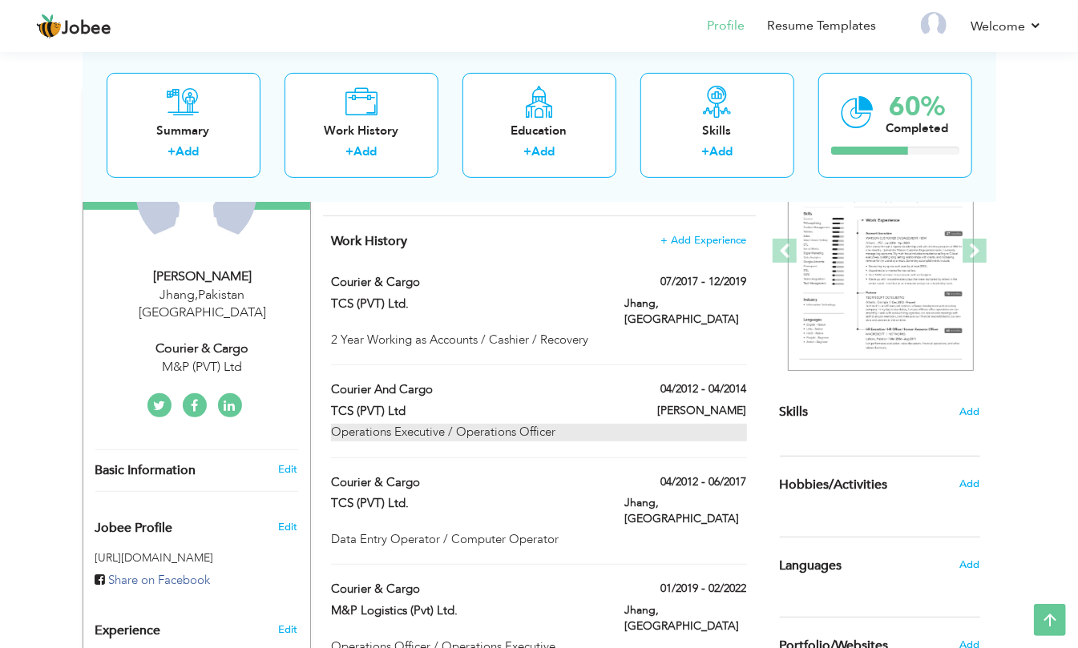
click at [415, 424] on div "Operations Executive / Operations Officer" at bounding box center [538, 432] width 415 height 17
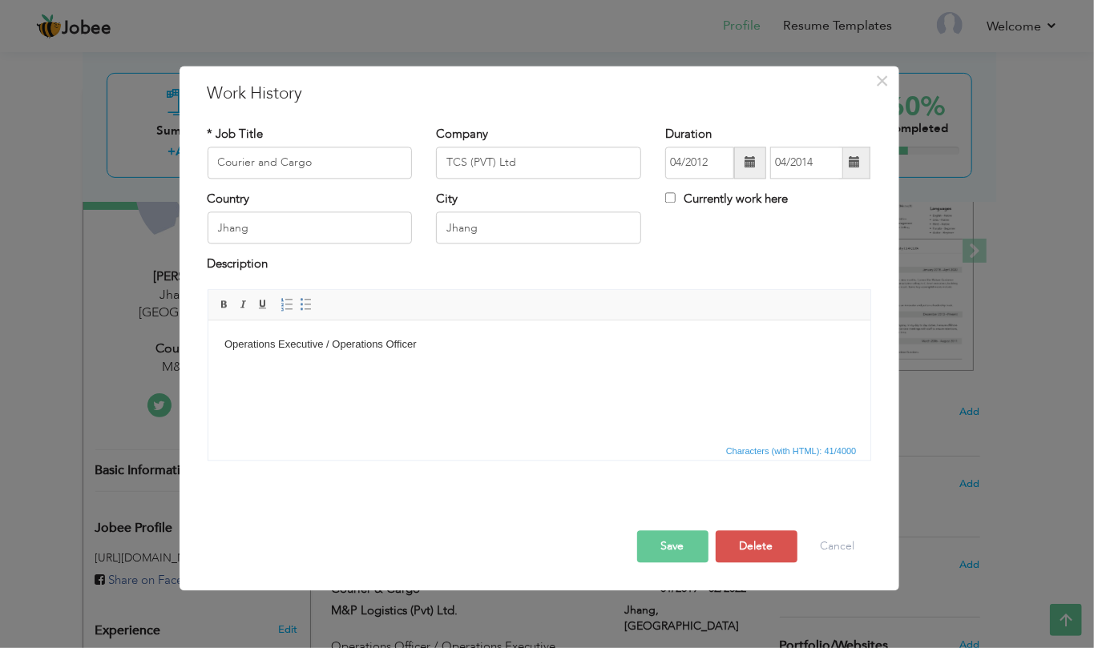
click at [225, 349] on body "Operations Executive / Operations Officer" at bounding box center [539, 345] width 630 height 17
click at [671, 550] on button "Save" at bounding box center [672, 546] width 71 height 32
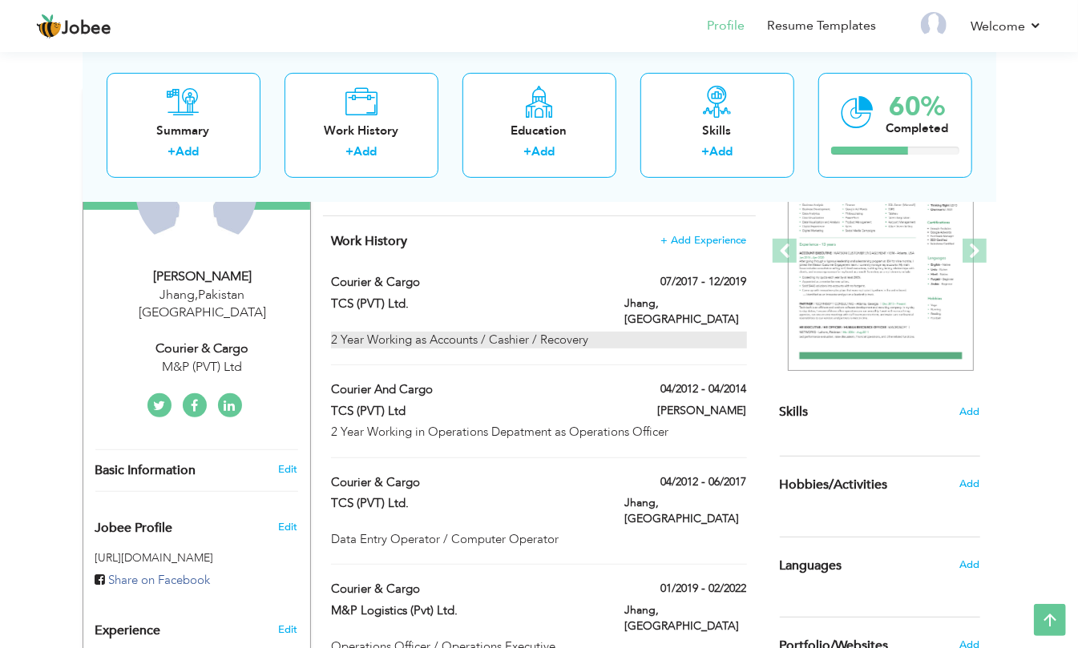
click at [442, 332] on div "2 Year Working as Accounts / Cashier / Recovery" at bounding box center [538, 340] width 415 height 17
type input "Courier & Cargo"
type input "TCS (PVT) Ltd."
type input "07/2017"
type input "12/2019"
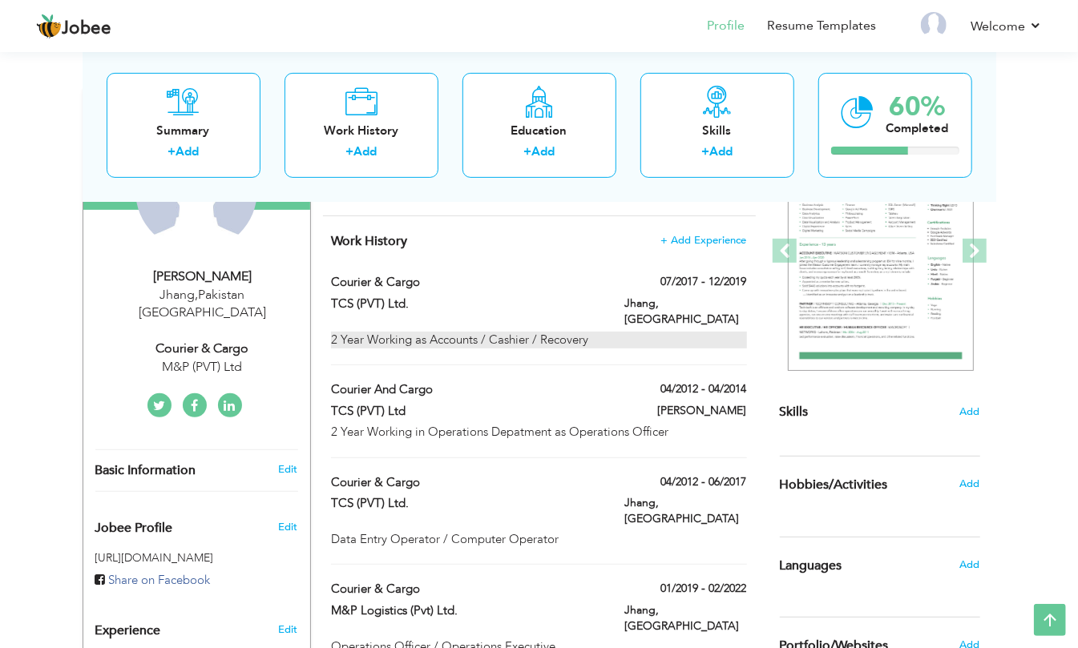
type input "[GEOGRAPHIC_DATA]"
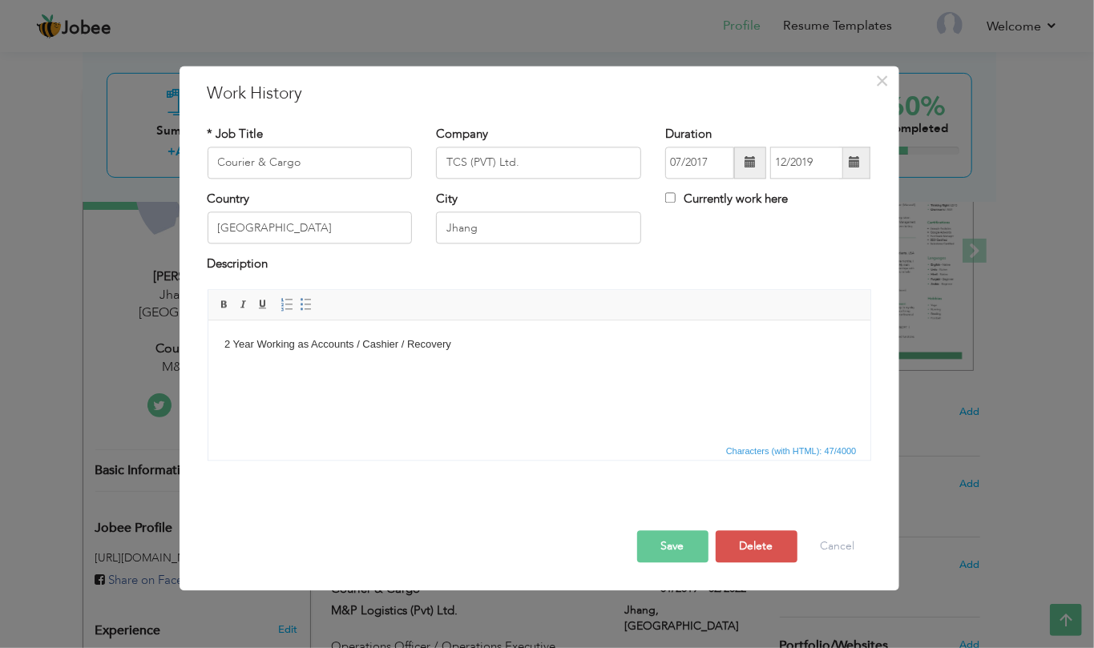
click at [311, 348] on body "2 Year Working as Accounts / Cashier / Recovery" at bounding box center [539, 345] width 630 height 17
click at [468, 345] on body "2 Year Working as Accounts department as Accounts / Cashier / Recovery" at bounding box center [539, 345] width 630 height 17
click at [353, 345] on body "2 Year Working as Accounts department as Accountent / Cashier / Recovery" at bounding box center [539, 345] width 630 height 17
click at [534, 369] on html "2 Year Working as Accounts & Recovrey department as Accountent / Cashier / Reco…" at bounding box center [539, 344] width 662 height 49
click at [683, 352] on body "2 Year Working as Accounts & Recovrey department as Accountent / Cashier / Reco…" at bounding box center [539, 345] width 630 height 17
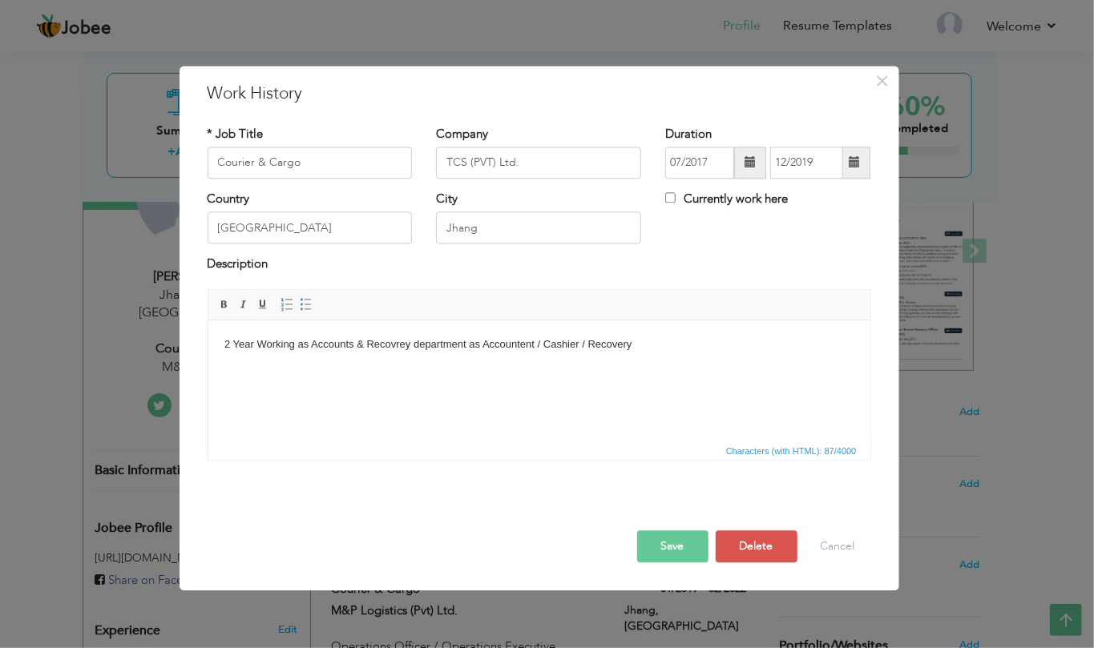
click at [533, 348] on body "2 Year Working as Accounts & Recovrey department as Accountent / Cashier / Reco…" at bounding box center [539, 345] width 630 height 17
click at [551, 355] on html "2 Year Working as Accounts & Recovrey department as Accountent Assistent / Cash…" at bounding box center [539, 344] width 662 height 49
click at [559, 342] on body "2 Year Working as Accounts & Recovrey department as Accountent Assistent / Cash…" at bounding box center [539, 345] width 630 height 17
copy body "Assistent"
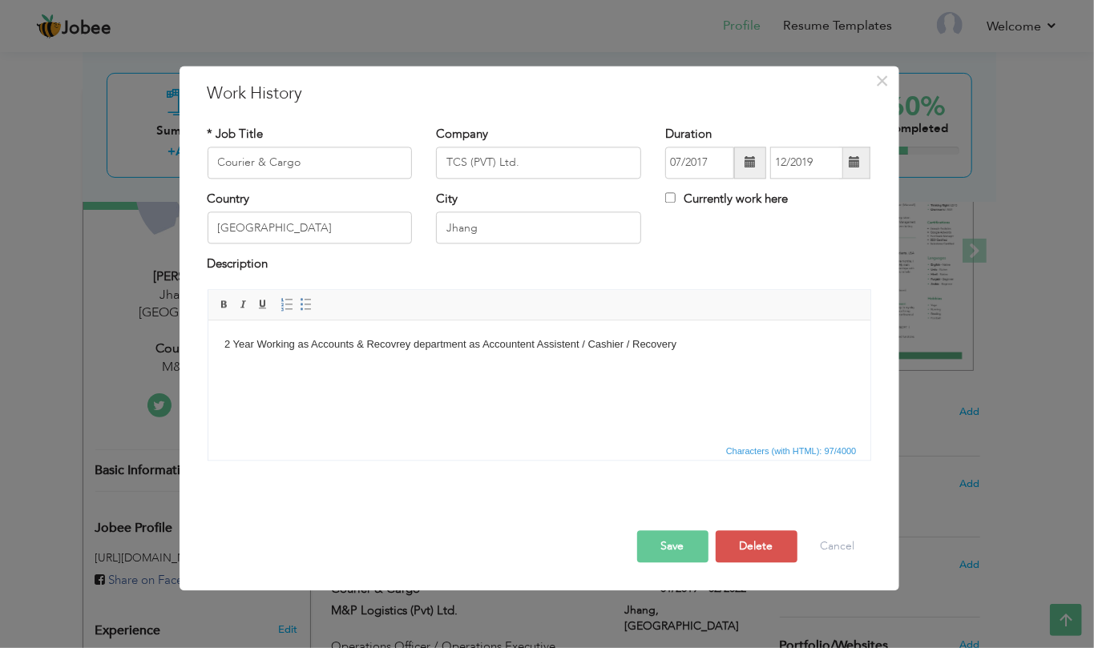
click at [484, 345] on body "2 Year Working as Accounts & Recovrey department as Accountent Assistent / Cash…" at bounding box center [539, 345] width 630 height 17
click at [606, 345] on body "2 Year Working as Accounts & Recovrey department as Assistent Accountent Assist…" at bounding box center [539, 345] width 630 height 17
drag, startPoint x: 623, startPoint y: 340, endPoint x: 709, endPoint y: 337, distance: 86.6
click at [709, 337] on body "2 Year Working as Accounts & Recovrey department as Assistent Accountent Manger…" at bounding box center [539, 345] width 630 height 17
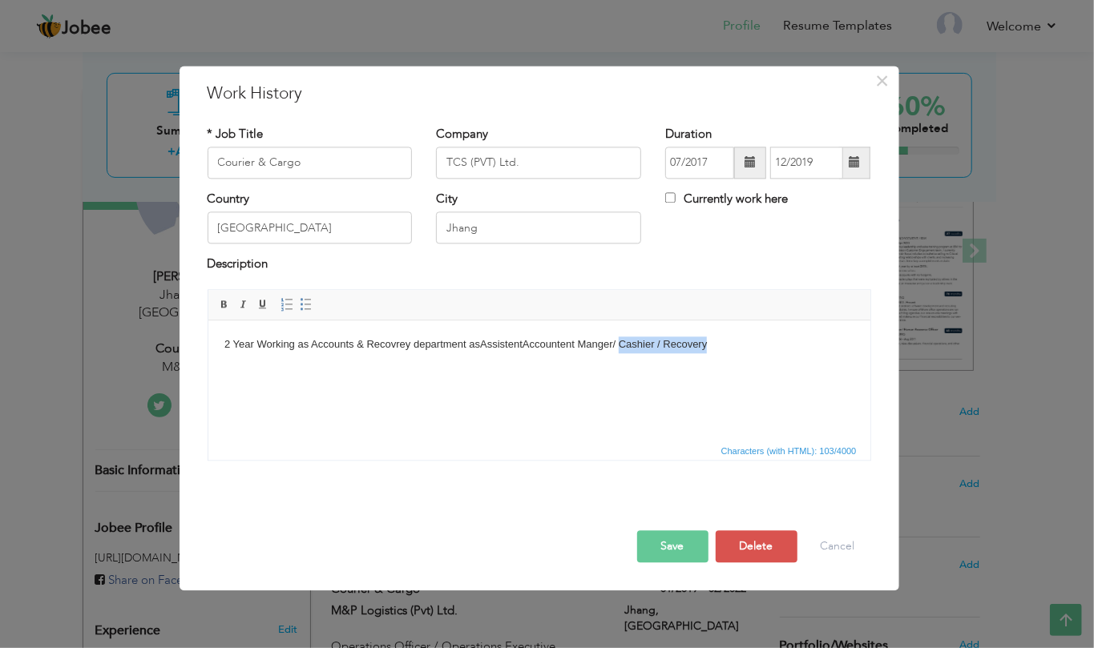
click at [690, 369] on html "2 Year Working as Accounts & Recovrey department as Assistent Accountent Manger…" at bounding box center [539, 344] width 662 height 49
click at [619, 345] on body "2 Year Working as Accounts & Recovrey department as Assistent Accountent Manger…" at bounding box center [539, 345] width 630 height 17
click at [661, 340] on body "2 Year Working as Accounts & Recovrey department as Assistent Accountent Manger…" at bounding box center [539, 345] width 630 height 17
click at [747, 343] on body "2 Year Working as Accounts & Recovrey department as Assistent Accountent Manger…" at bounding box center [539, 345] width 630 height 17
click at [747, 359] on html "2 Year Working as Accounts & Recovrey department as Assistent Accountent Manger…" at bounding box center [539, 344] width 662 height 49
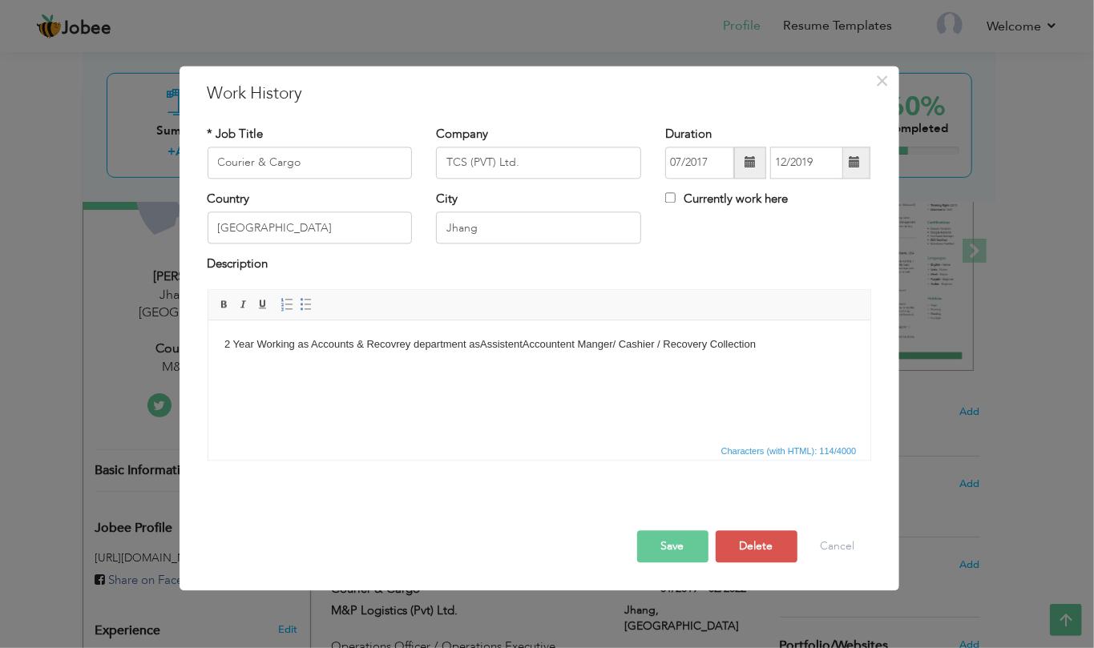
drag, startPoint x: 770, startPoint y: 375, endPoint x: 786, endPoint y: 373, distance: 16.1
click at [776, 369] on html "2 Year Working as Accounts & Recovrey department as Assistent Accountent Manger…" at bounding box center [539, 344] width 662 height 49
click at [671, 559] on button "Save" at bounding box center [672, 546] width 71 height 32
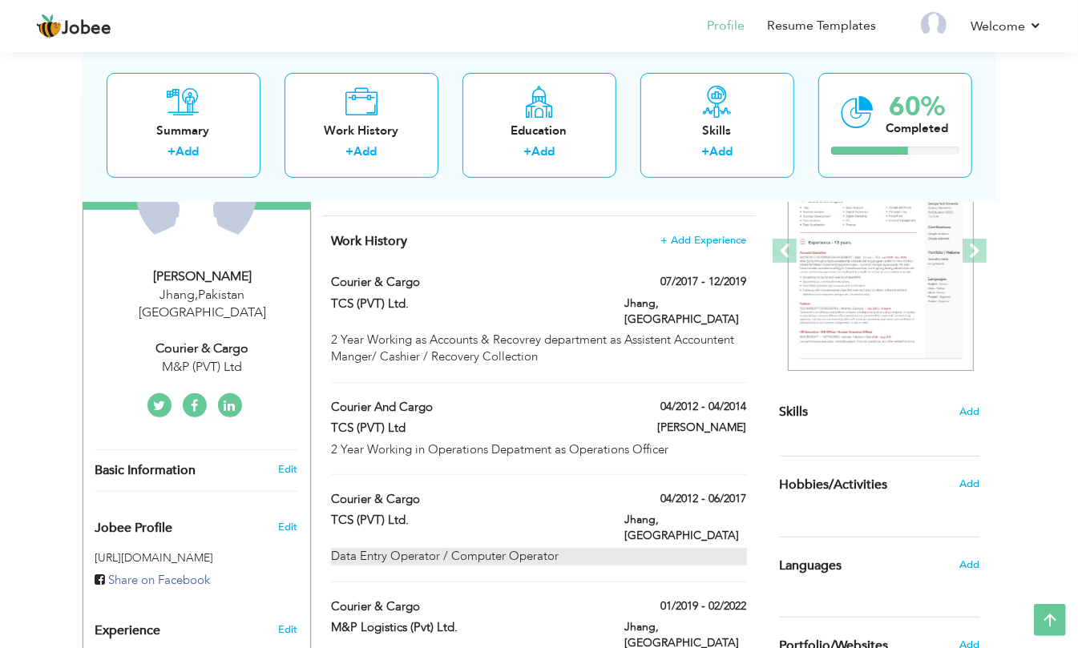
click at [546, 548] on div "Data Entry Operator / Computer Operator" at bounding box center [538, 556] width 415 height 17
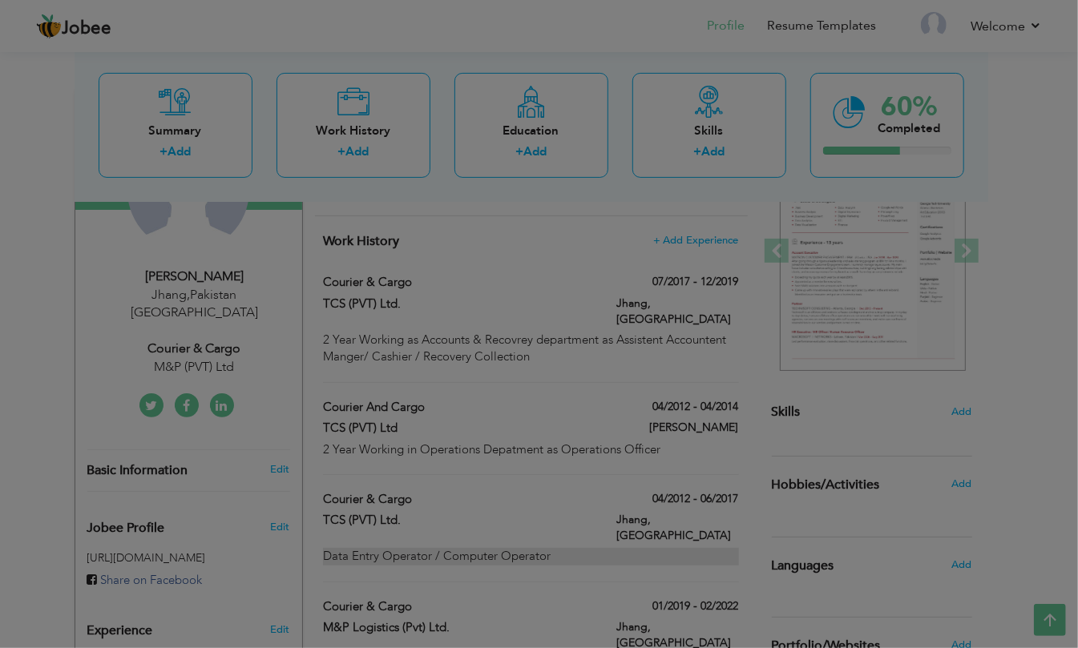
type input "04/2012"
type input "06/2017"
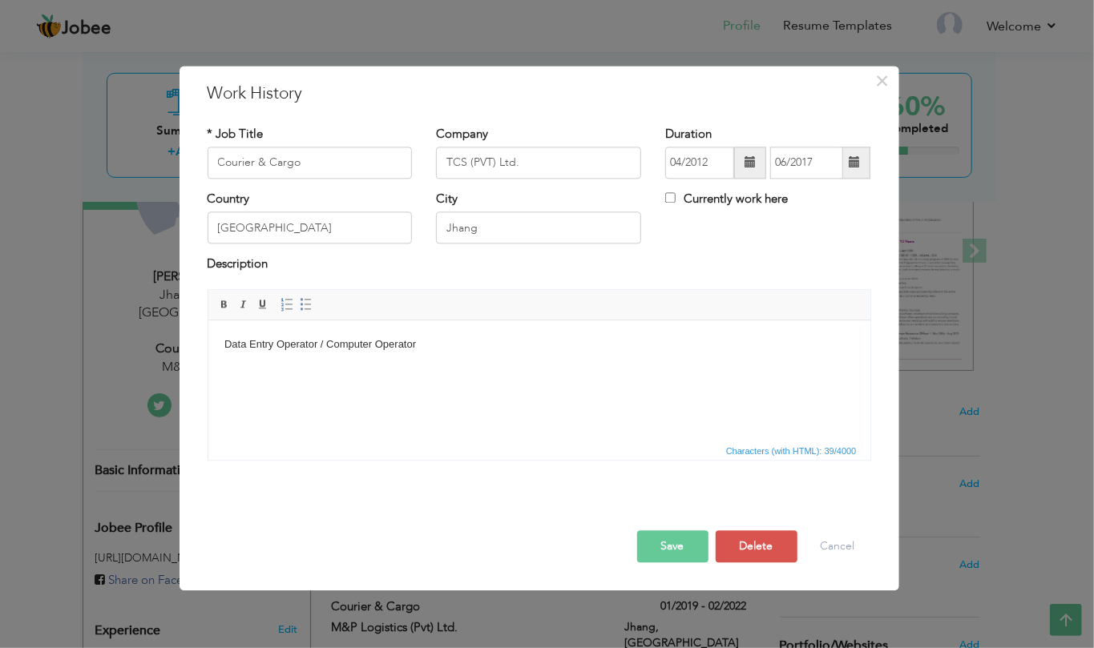
click at [220, 345] on html "Data Entry Operator / Computer Operator" at bounding box center [539, 344] width 662 height 49
click at [846, 550] on button "Cancel" at bounding box center [837, 546] width 66 height 32
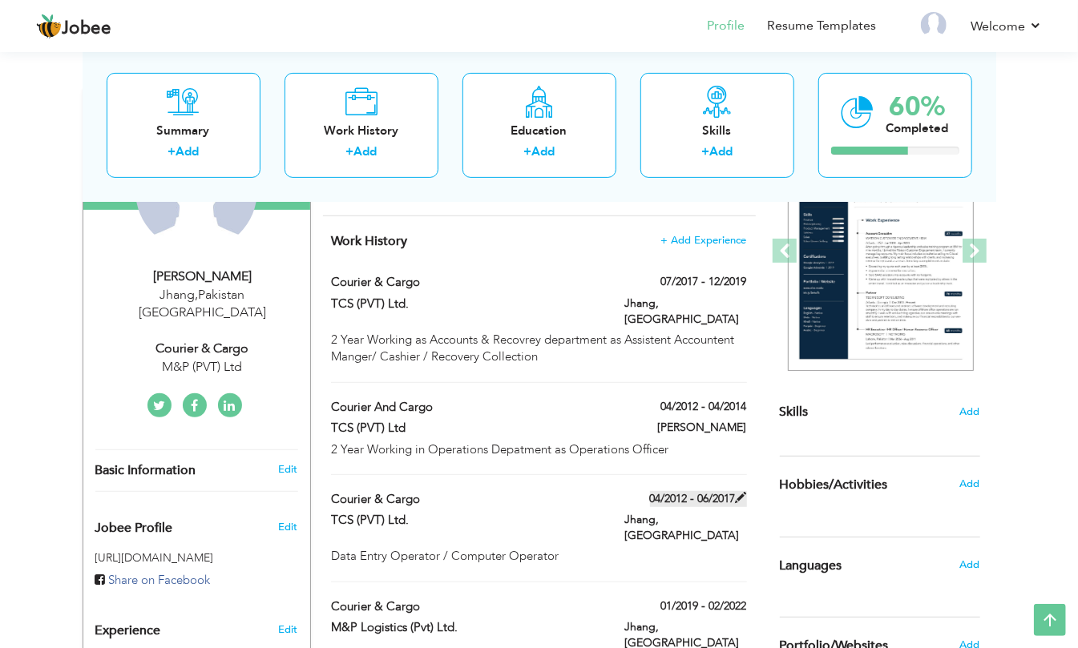
click at [713, 491] on label "04/2012 - 06/2017" at bounding box center [698, 499] width 97 height 16
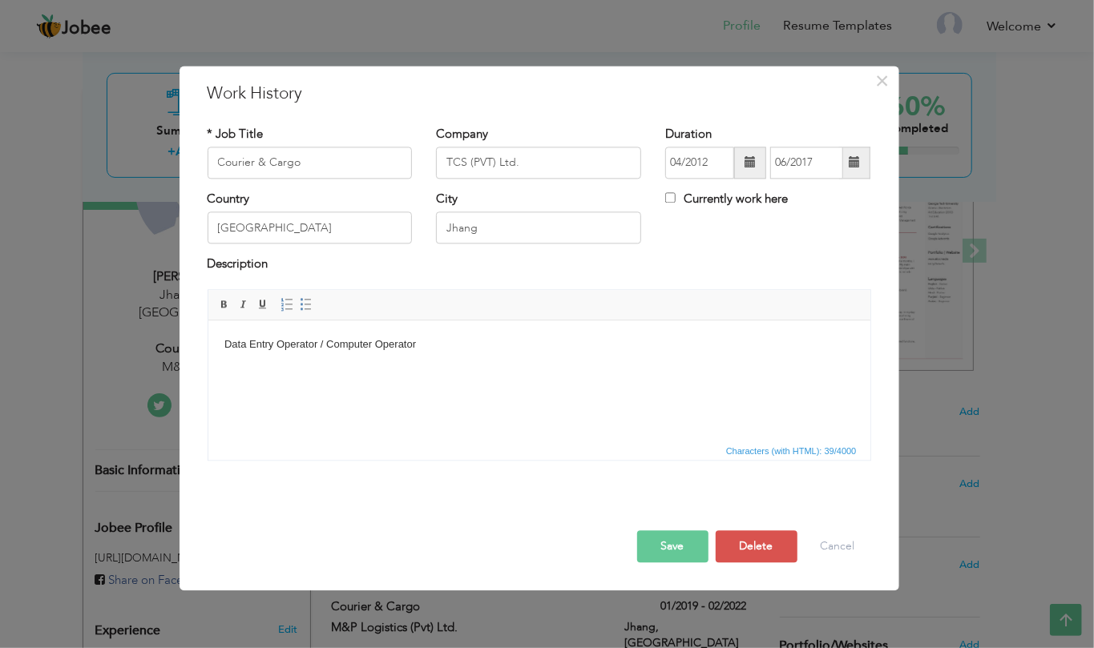
click at [747, 164] on span at bounding box center [749, 162] width 11 height 11
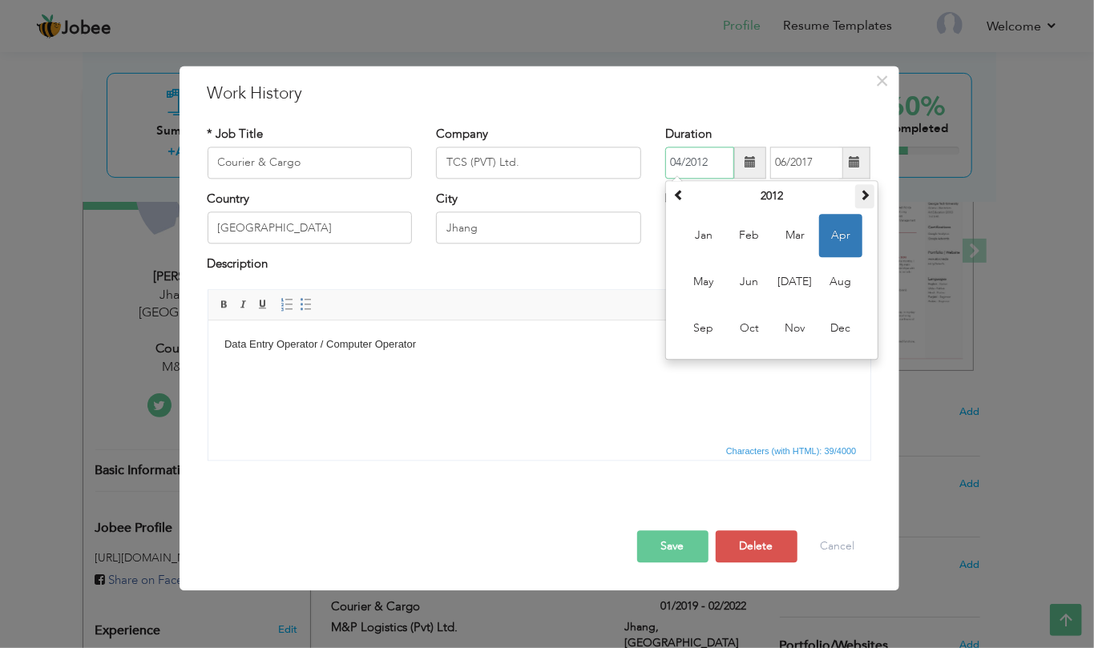
click at [863, 199] on span at bounding box center [864, 194] width 11 height 11
click at [883, 197] on div "× Work History * Job Title Courier & Cargo Company TCS (PVT) Ltd. Duration 04/2…" at bounding box center [538, 328] width 719 height 525
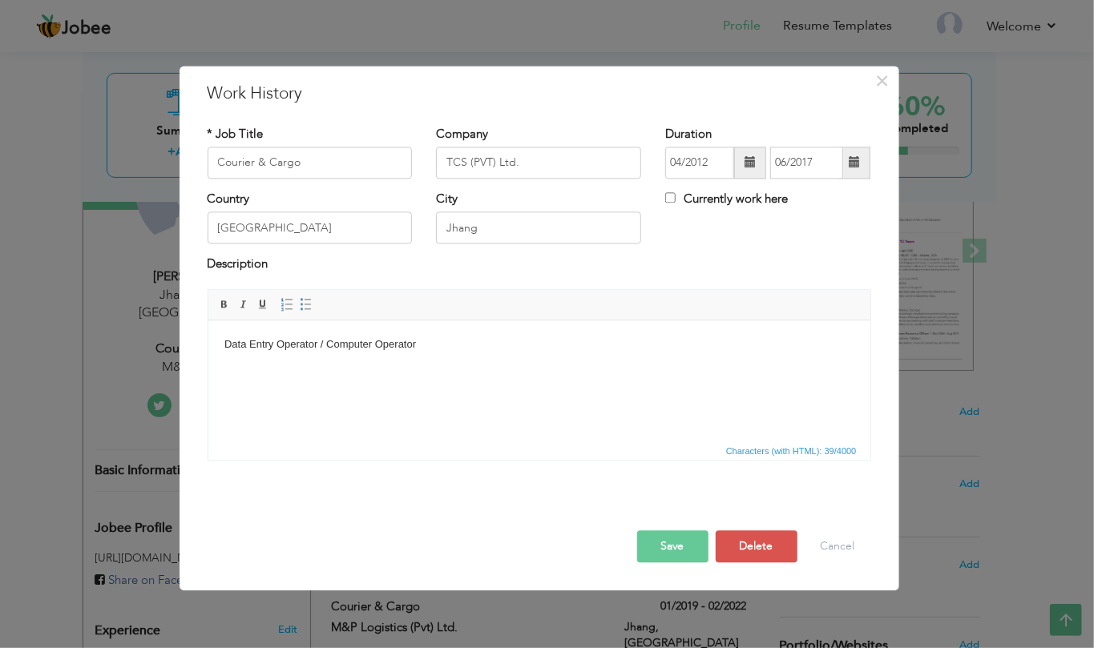
click at [744, 170] on span at bounding box center [750, 163] width 32 height 32
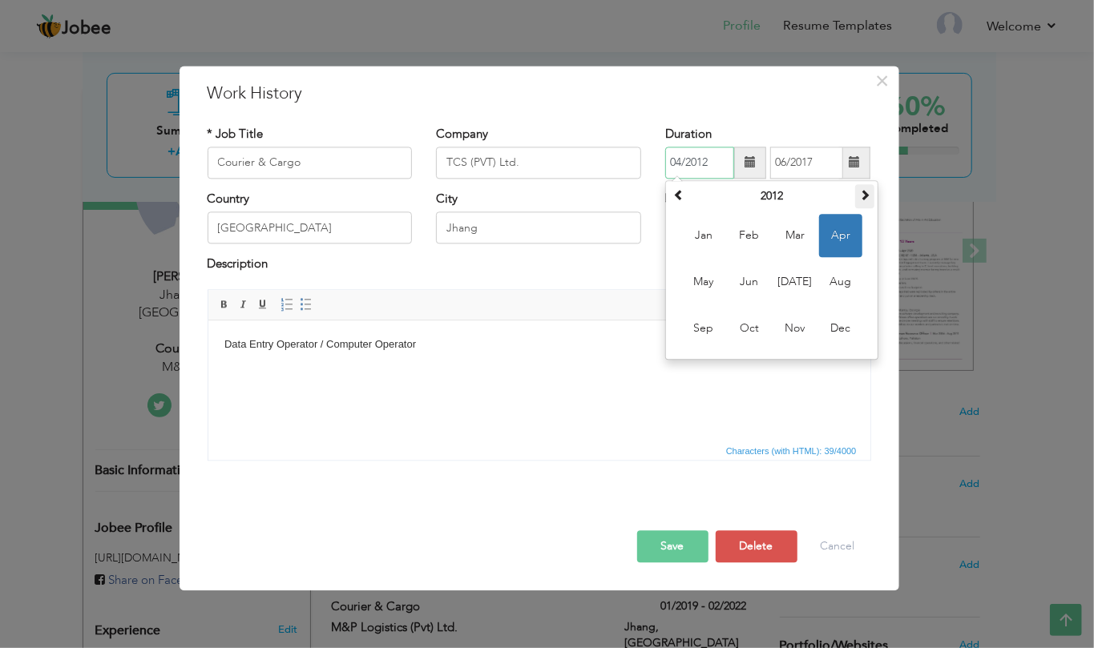
click at [862, 196] on span at bounding box center [864, 194] width 11 height 11
click at [827, 237] on span "Apr" at bounding box center [840, 235] width 43 height 43
type input "04/2014"
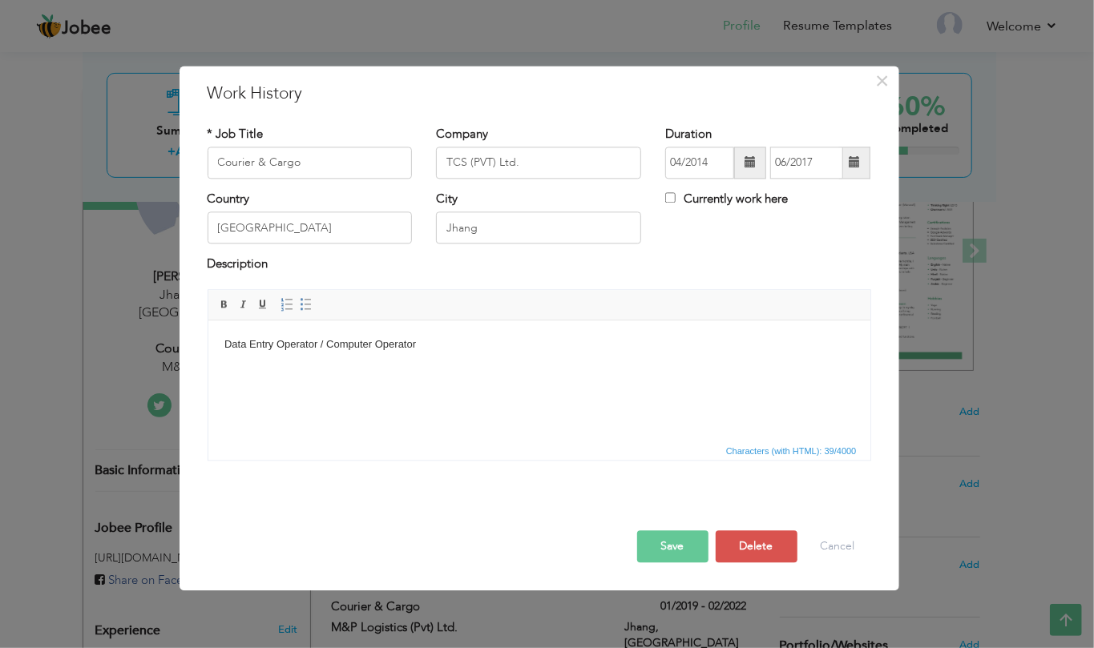
click at [681, 553] on button "Save" at bounding box center [672, 546] width 71 height 32
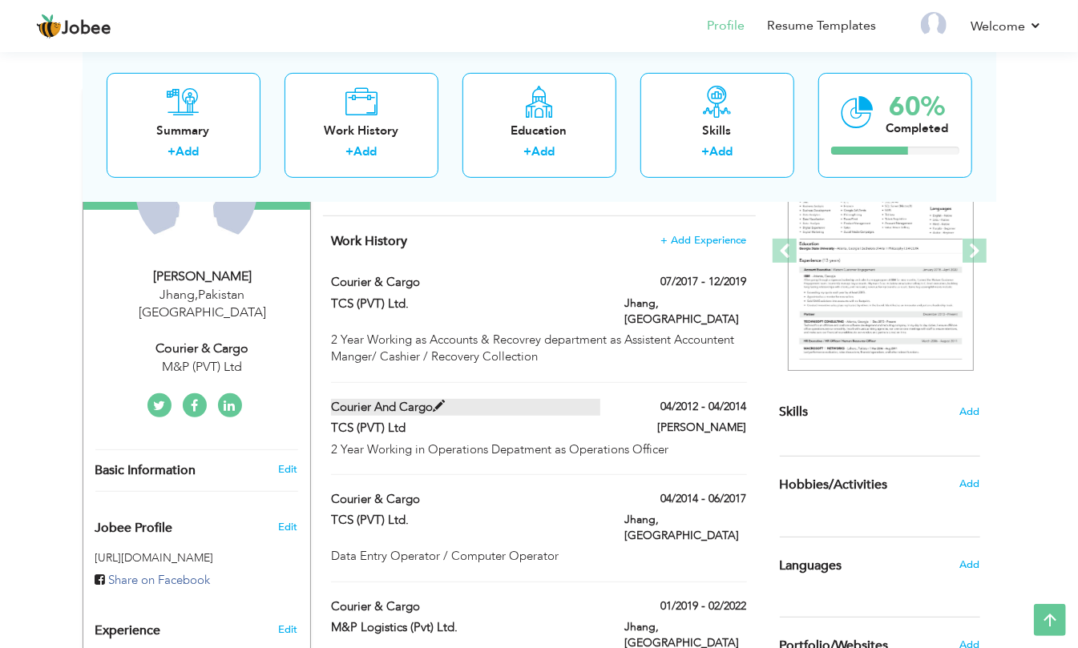
click at [427, 399] on label "Courier and Cargo" at bounding box center [465, 407] width 269 height 17
type input "Courier and Cargo"
type input "TCS (PVT) Ltd"
type input "04/2012"
type input "04/2014"
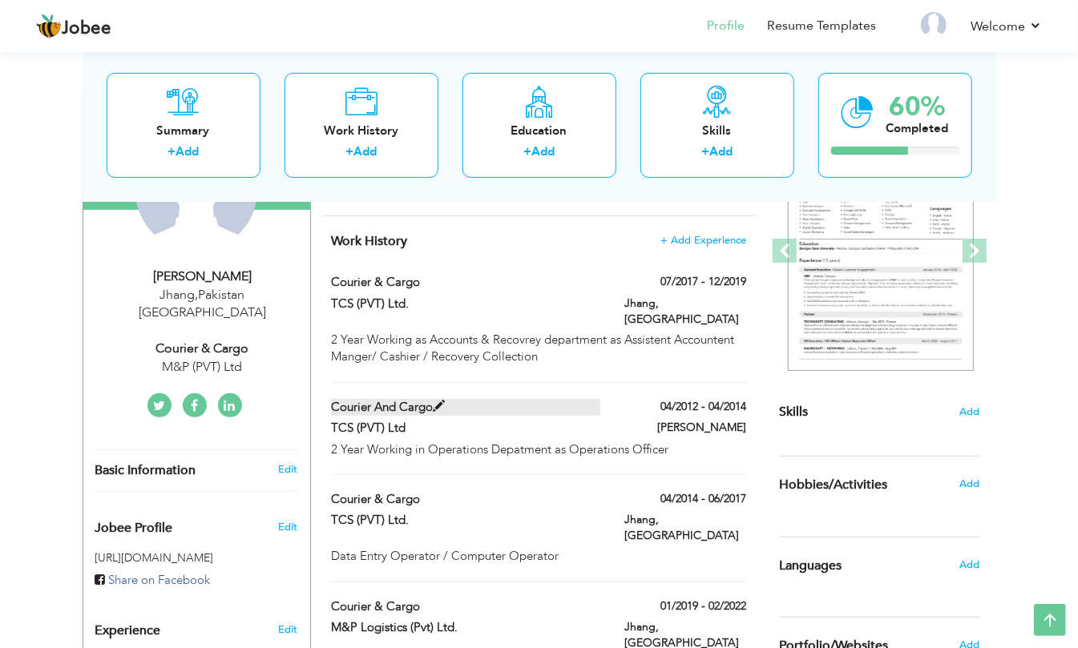
type input "Jhang"
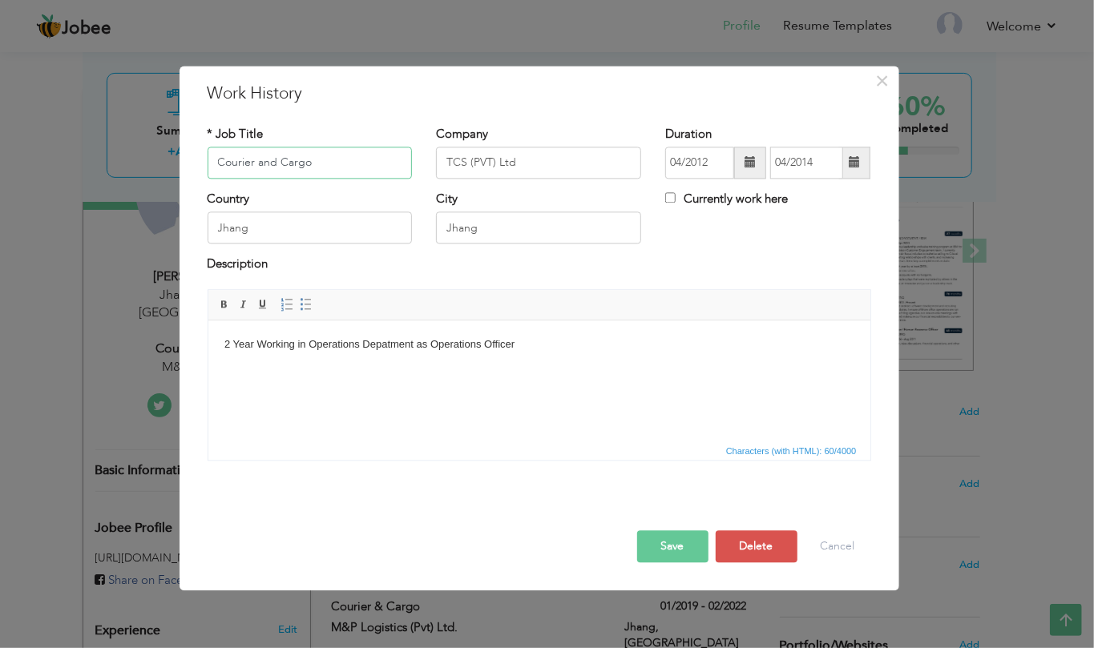
click at [255, 152] on input "Courier and Cargo" at bounding box center [310, 163] width 205 height 32
click at [276, 165] on input "Courier and Cargo" at bounding box center [310, 163] width 205 height 32
click at [267, 161] on input "Courier and Cargo" at bounding box center [310, 163] width 205 height 32
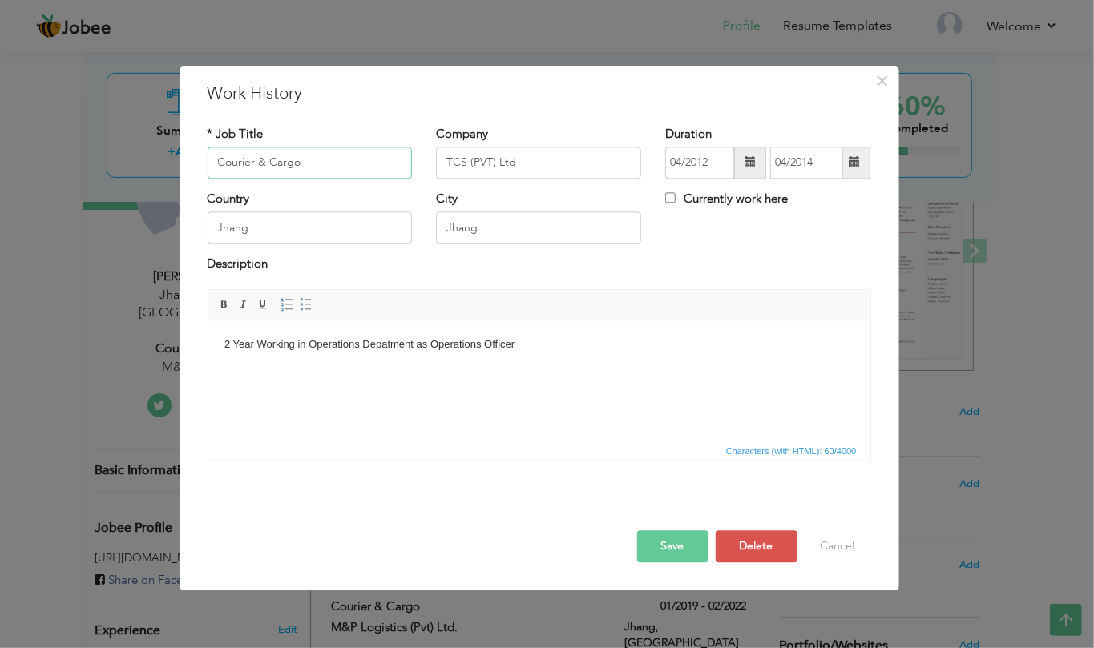
type input "Courier & Cargo"
click at [359, 369] on html "2 Year Working in Operations Depatment as Operations Officer" at bounding box center [539, 344] width 662 height 49
click at [662, 546] on button "Save" at bounding box center [672, 546] width 71 height 32
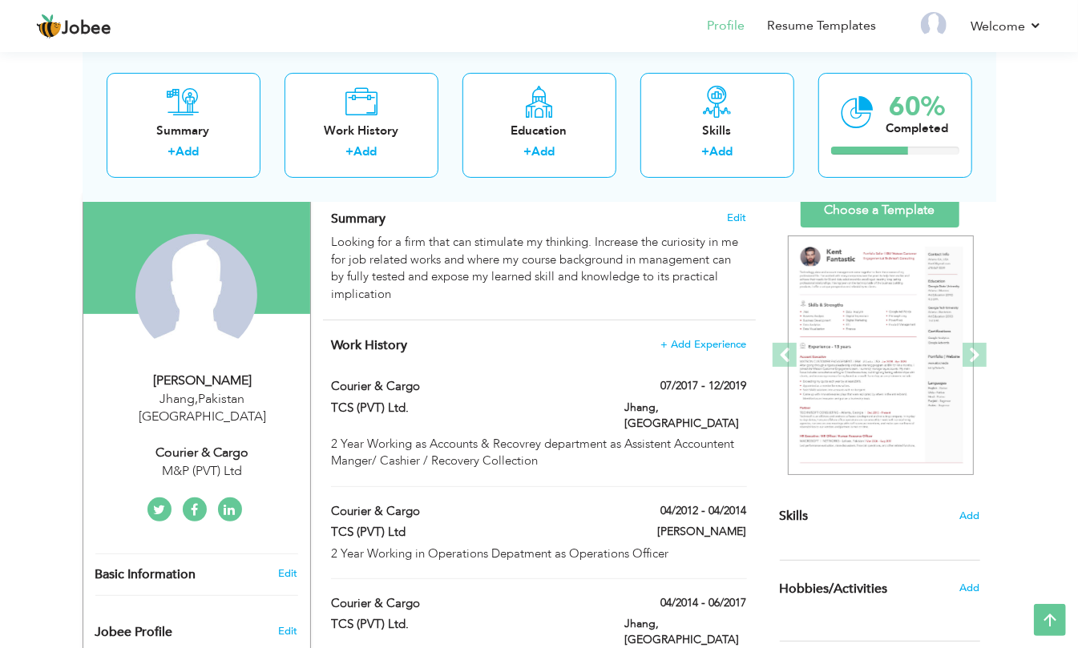
scroll to position [107, 0]
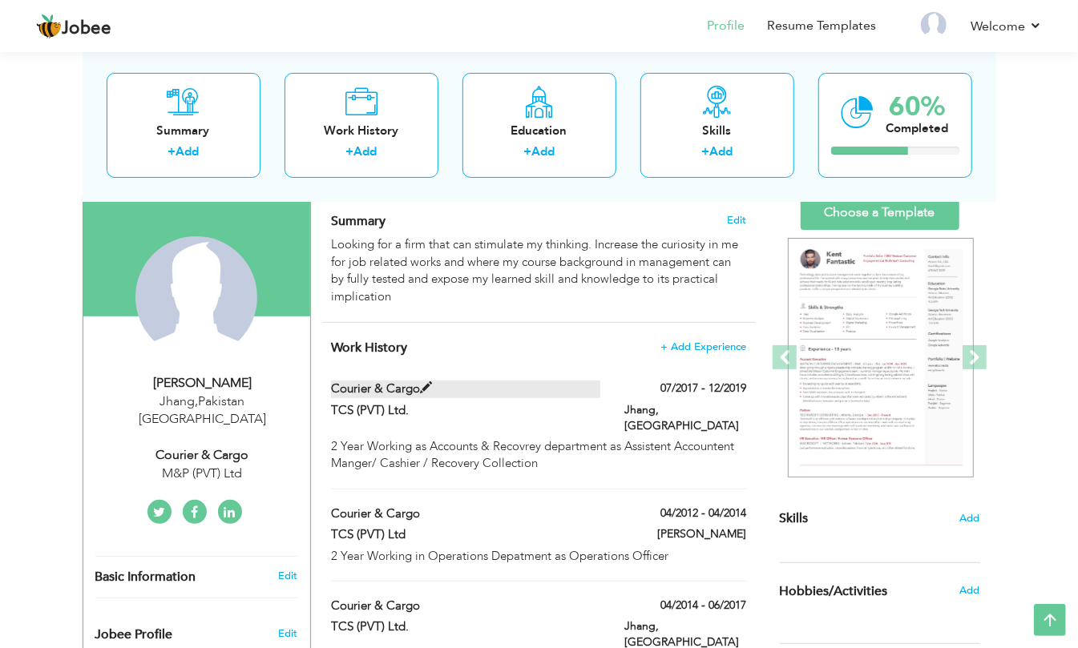
click at [420, 389] on span at bounding box center [426, 388] width 12 height 12
type input "TCS (PVT) Ltd."
type input "07/2017"
type input "12/2019"
type input "Pakistan"
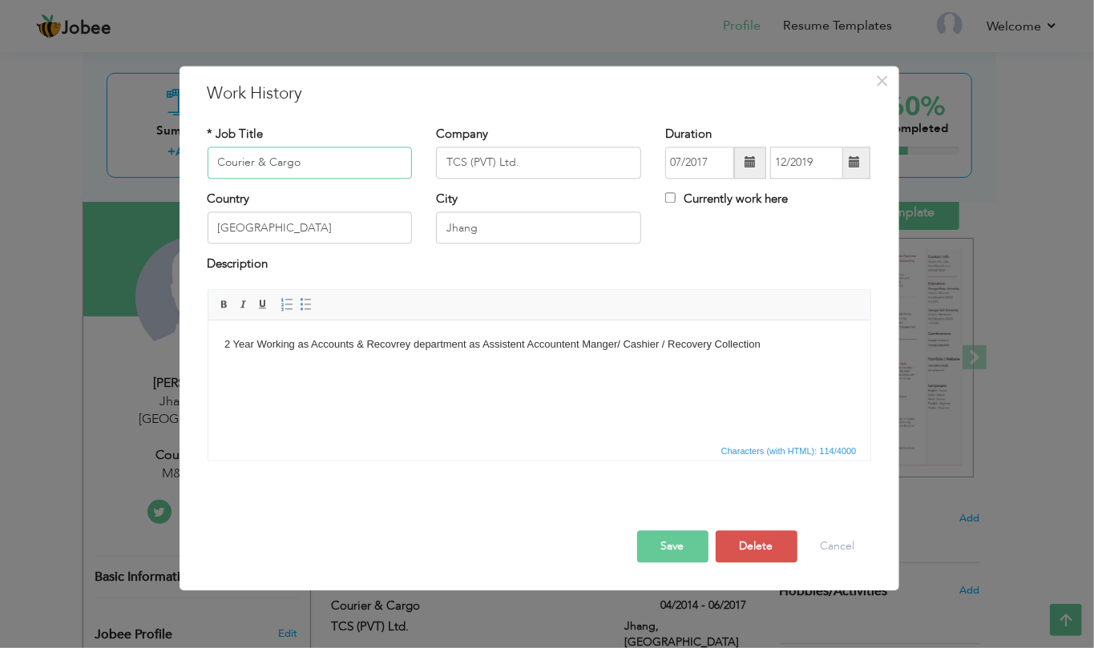
click at [327, 152] on input "Courier & Cargo" at bounding box center [310, 163] width 205 height 32
paste input "Accounts/Cashier"
type input "Accounts/Cashier"
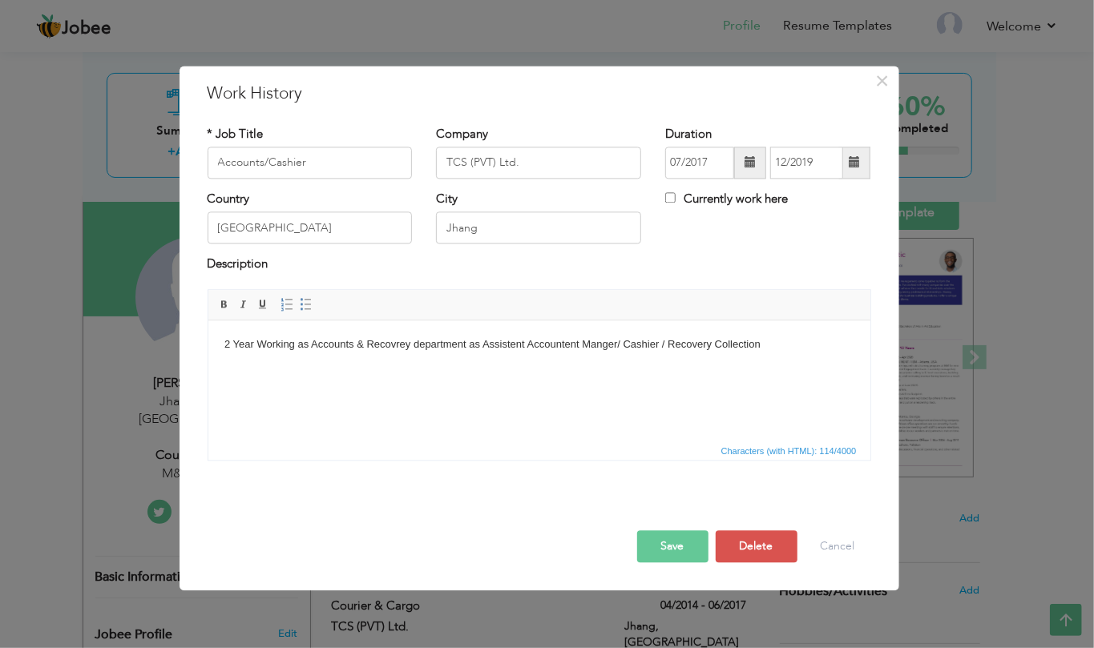
click at [370, 369] on html "2 Year Working as Accounts & Recovrey department as Assistent Accountent Manger…" at bounding box center [539, 344] width 662 height 49
drag, startPoint x: 357, startPoint y: 346, endPoint x: 408, endPoint y: 346, distance: 51.3
click at [408, 346] on body "2 Year Working as Accounts & Recovrey department as Assistent Accountent Manger…" at bounding box center [539, 345] width 630 height 17
click at [562, 345] on body "2 Year Working as Accounts department as Assistent Accountent Manger/ Cashier /…" at bounding box center [539, 345] width 630 height 17
click at [711, 342] on body "2 Year Working as Accounts department as Assistent Accountent Manger/ Cashier /…" at bounding box center [539, 345] width 630 height 17
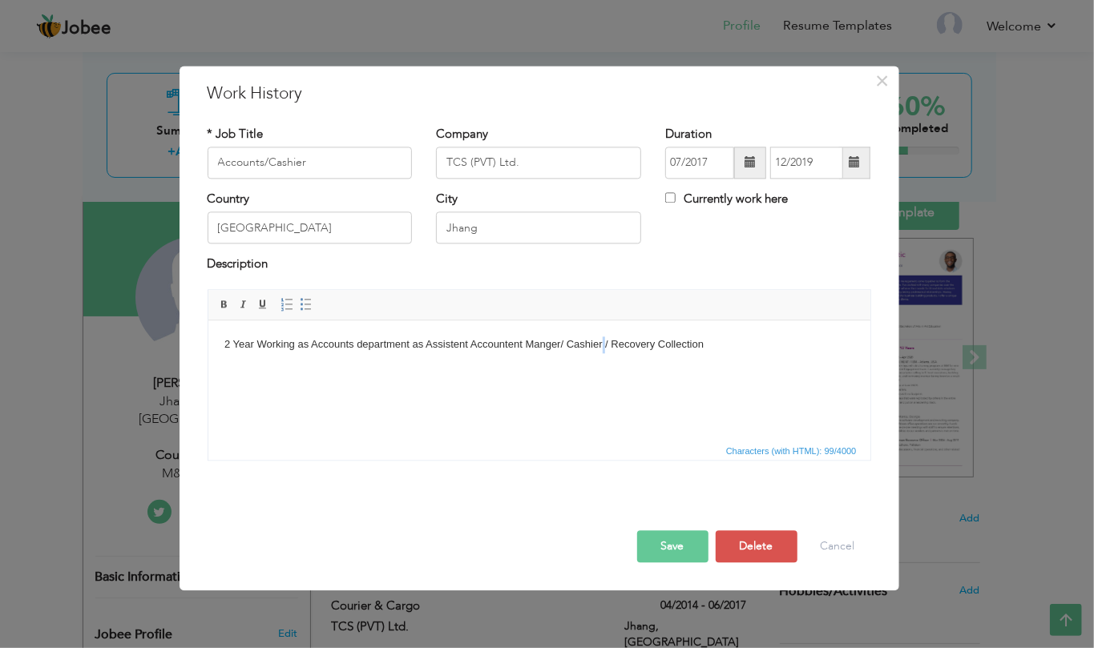
click at [603, 342] on body "2 Year Working as Accounts department as Assistent Accountent Manger/ Cashier /…" at bounding box center [539, 345] width 630 height 17
click at [603, 369] on html "2 Year Working as Accounts department as Assistent Accountent Manger/ Cashier /…" at bounding box center [539, 344] width 662 height 49
click at [565, 342] on body "2 Year Working as Accounts department as Assistent Accountent Manger/ Cashier /…" at bounding box center [539, 345] width 630 height 17
click at [711, 349] on body "2 Year Working as Accounts department as Assistent Accountent Manger (Cashier /…" at bounding box center [539, 345] width 630 height 17
click at [774, 348] on body "2 Year Working as Accounts department as Assistent Accountent Manger (Cashier /…" at bounding box center [539, 345] width 630 height 17
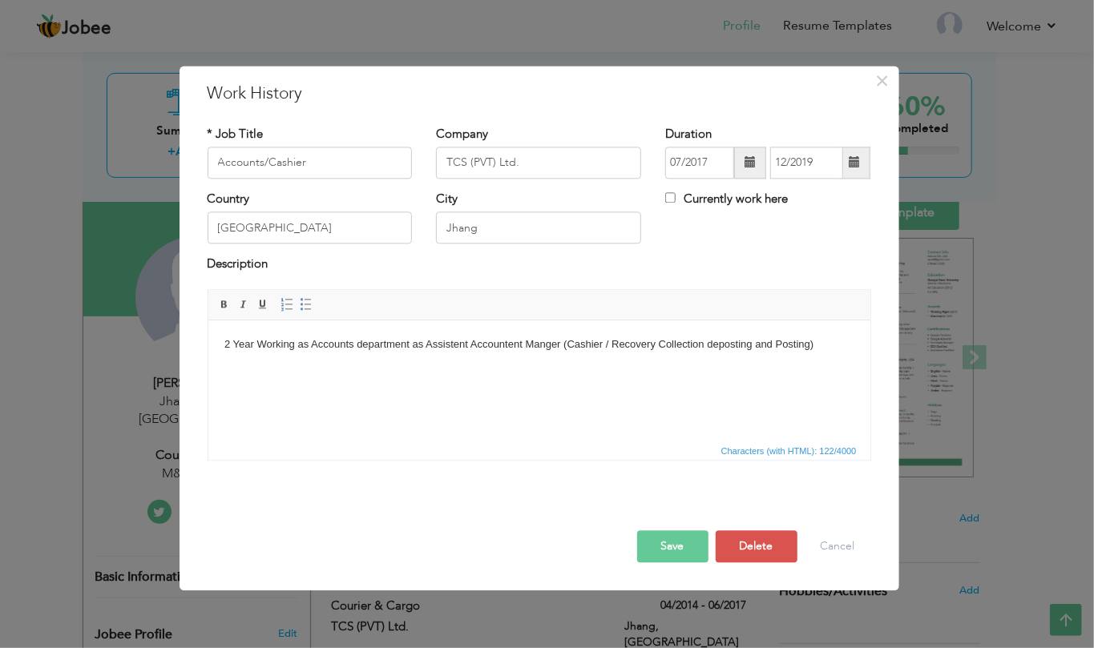
click at [699, 346] on body "2 Year Working as Accounts department as Assistent Accountent Manger (Cashier /…" at bounding box center [539, 345] width 630 height 17
drag, startPoint x: 712, startPoint y: 345, endPoint x: 981, endPoint y: 902, distance: 618.1
click at [712, 345] on body "2 Year Working as Accounts department as Assistent Accountent Manger (Cashier /…" at bounding box center [539, 345] width 630 height 17
click at [757, 369] on html "2 Year Working as Accounts department as Assistent Accountent Manger (Cashier /…" at bounding box center [539, 344] width 662 height 49
click at [732, 346] on body "2 Year Working as Accounts department as Assistent Accountent Manger (Cashier /…" at bounding box center [539, 345] width 630 height 17
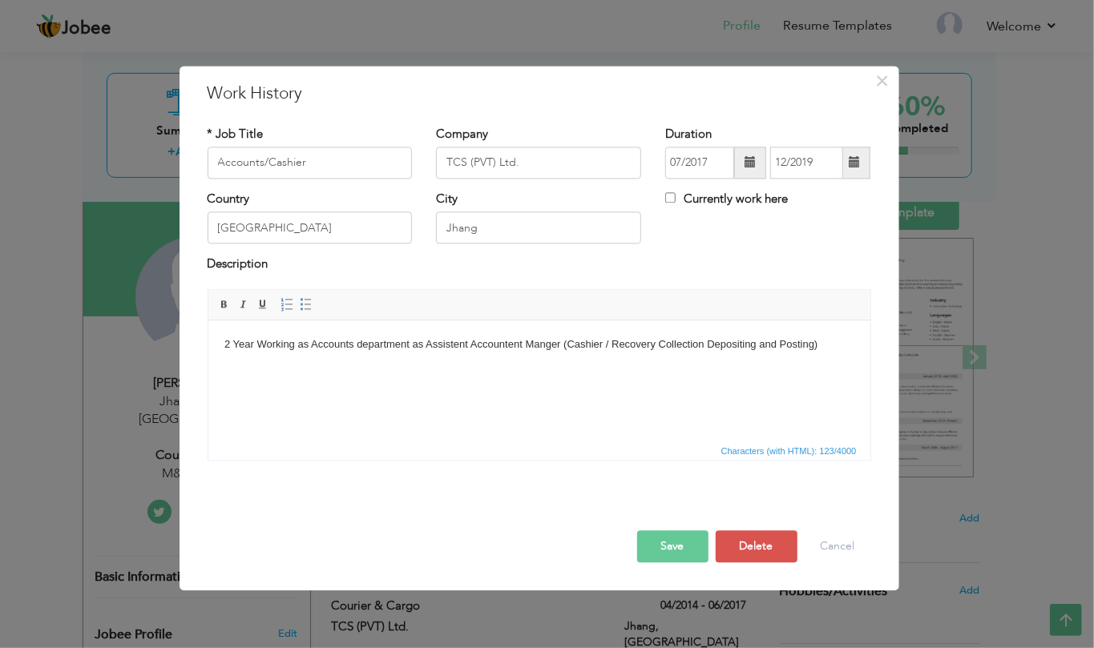
click at [776, 369] on html "2 Year Working as Accounts department as Assistent Accountent Manger (Cashier /…" at bounding box center [539, 344] width 662 height 49
click at [671, 546] on button "Save" at bounding box center [672, 546] width 71 height 32
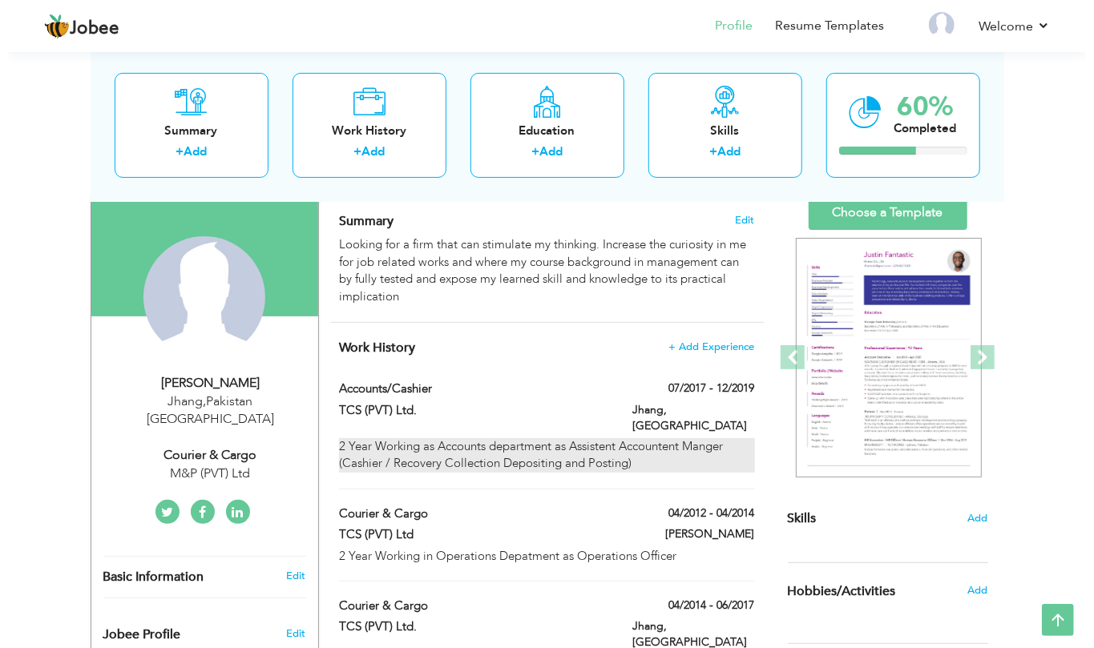
scroll to position [213, 0]
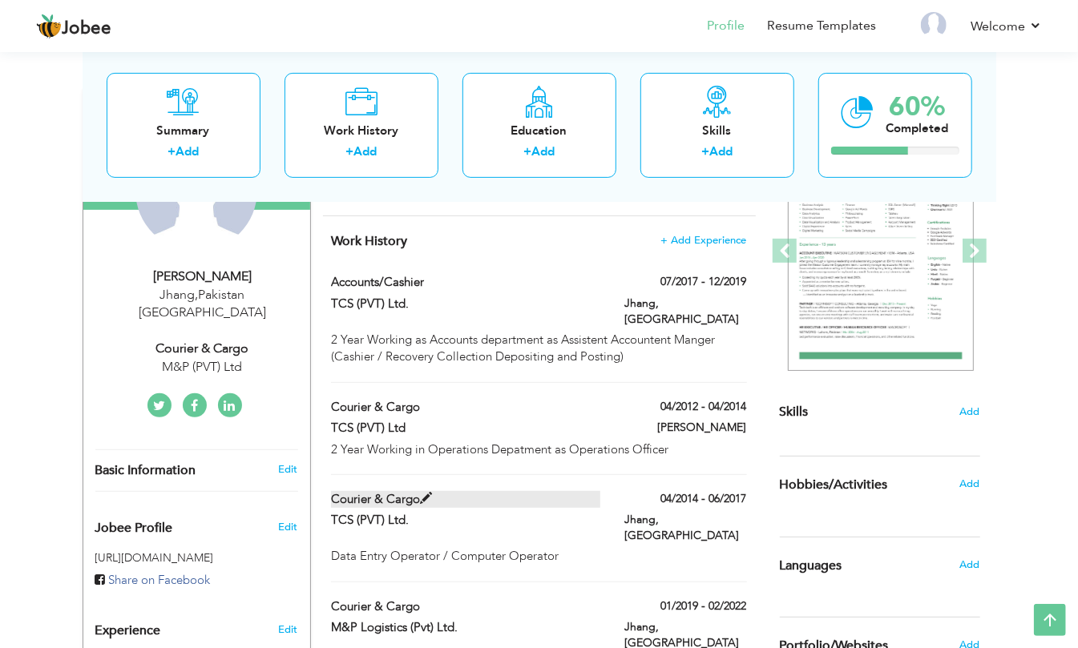
click at [401, 491] on label "Courier & Cargo" at bounding box center [465, 499] width 269 height 17
type input "Courier & Cargo"
type input "04/2014"
type input "06/2017"
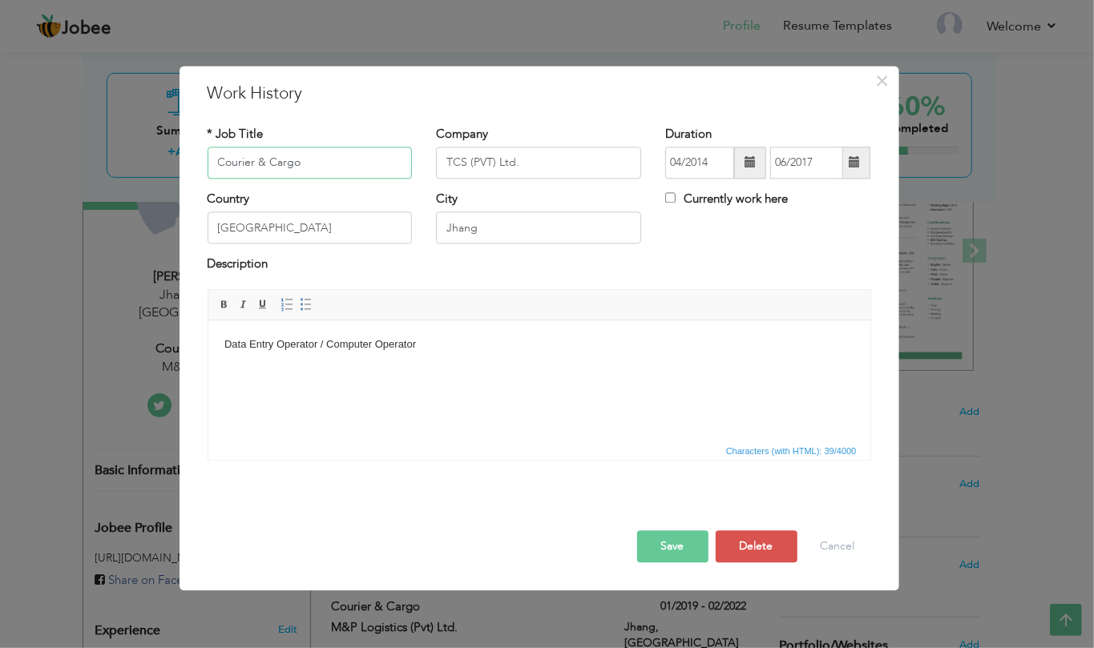
click at [334, 163] on input "Courier & Cargo" at bounding box center [310, 163] width 205 height 32
paste input "Data Entry Operator / Computer Operator"
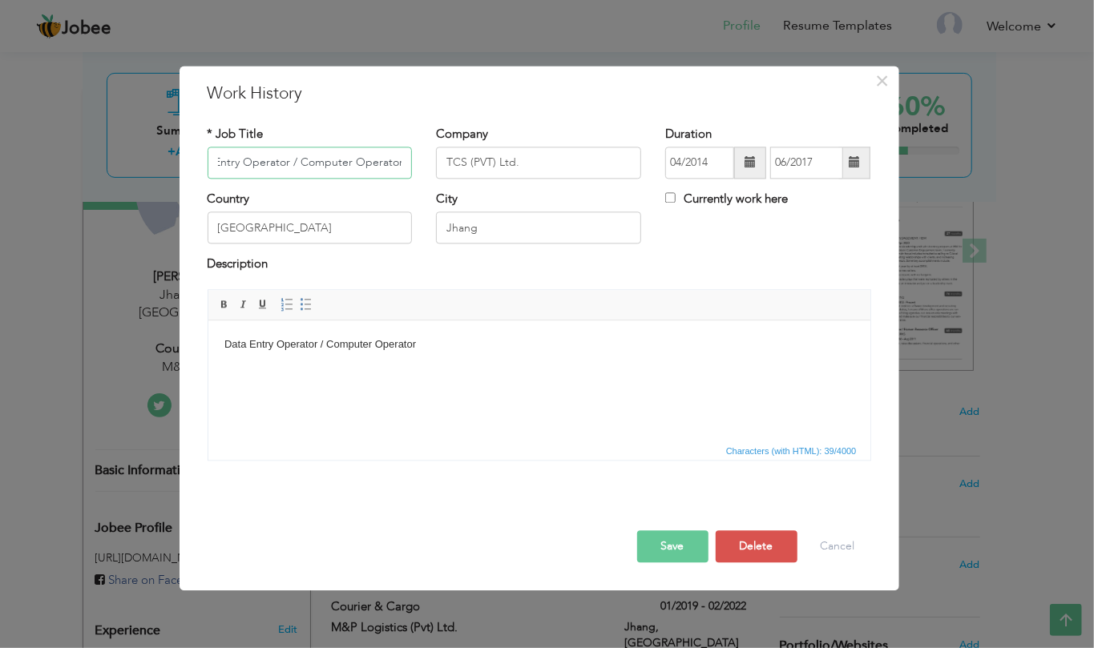
type input "Data Entry Operator / Computer Operator"
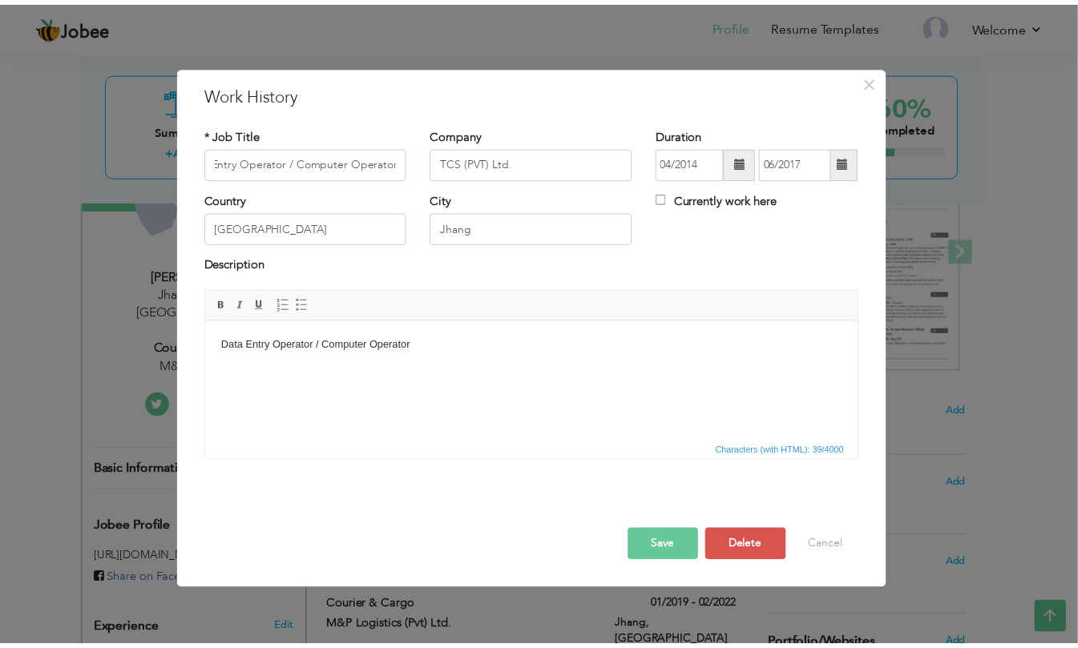
scroll to position [0, 0]
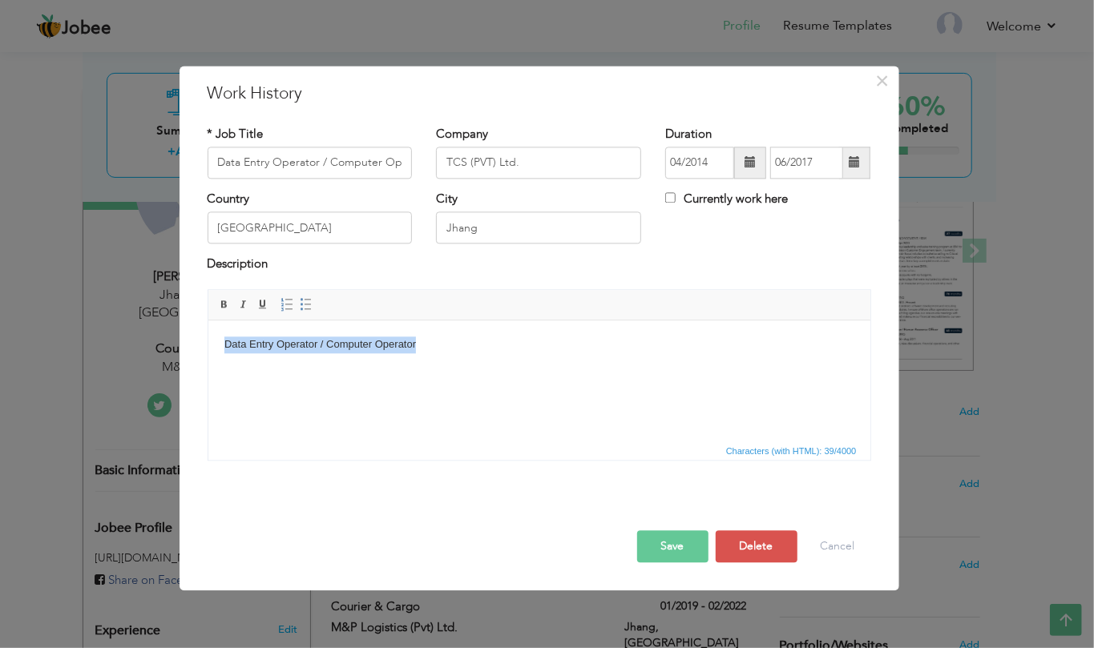
drag, startPoint x: 459, startPoint y: 345, endPoint x: 218, endPoint y: 327, distance: 241.9
click at [218, 327] on html "Data Entry Operator / Computer Operator" at bounding box center [539, 344] width 662 height 49
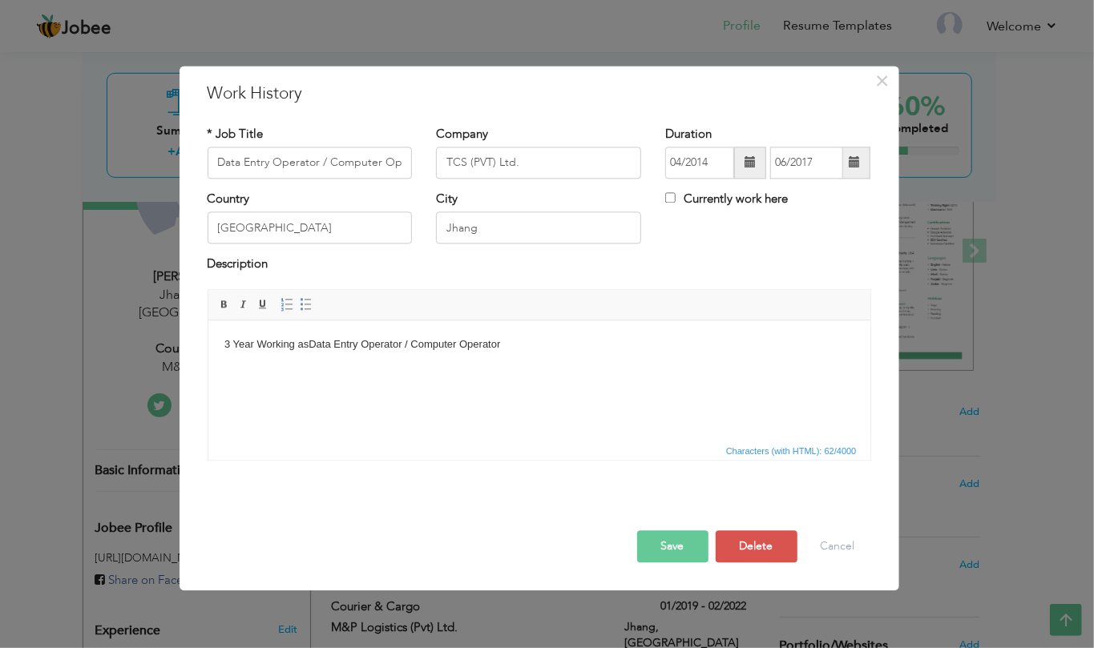
click at [407, 341] on body "3 Year Working as Data Entry Operator / Computer Operator" at bounding box center [539, 345] width 630 height 17
click at [299, 346] on body "3 Year Working as Data Entry Operator / Computer Operator in IT" at bounding box center [539, 345] width 630 height 17
click at [428, 352] on body "3 Year Working in IT Department as Data Entry Operator / Computer Operator" at bounding box center [539, 345] width 630 height 17
click at [426, 341] on body "3 Year Working in IT Department as Data Entry Operator / Computer Operator" at bounding box center [539, 345] width 630 height 17
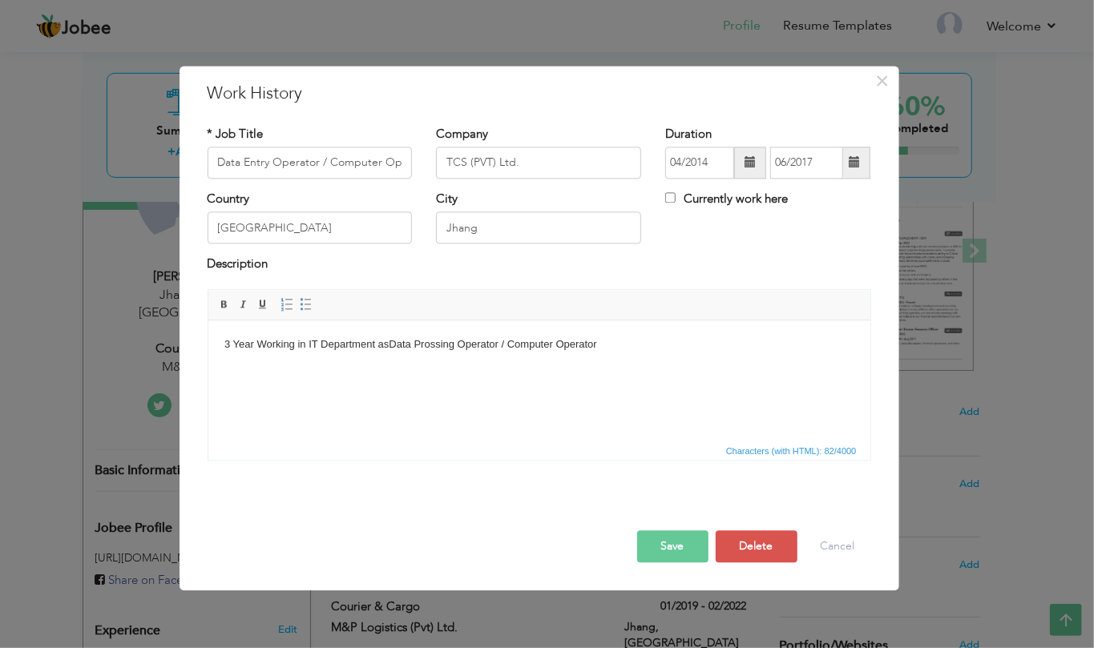
click at [459, 369] on html "3 Year Working in IT Department as Data Prossing Operator / Computer Operator" at bounding box center [539, 344] width 662 height 49
click at [659, 328] on html "3 Year Working in IT Department as Data Prossing Operator / Computer Operator" at bounding box center [539, 344] width 662 height 49
click at [679, 546] on button "Save" at bounding box center [672, 546] width 71 height 32
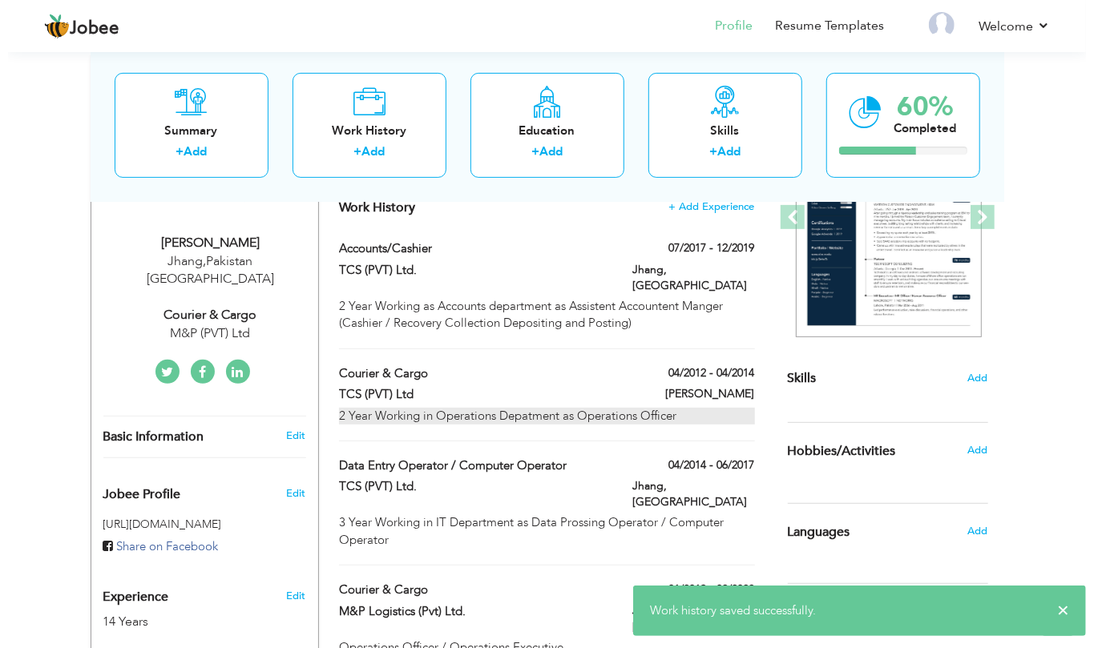
scroll to position [213, 0]
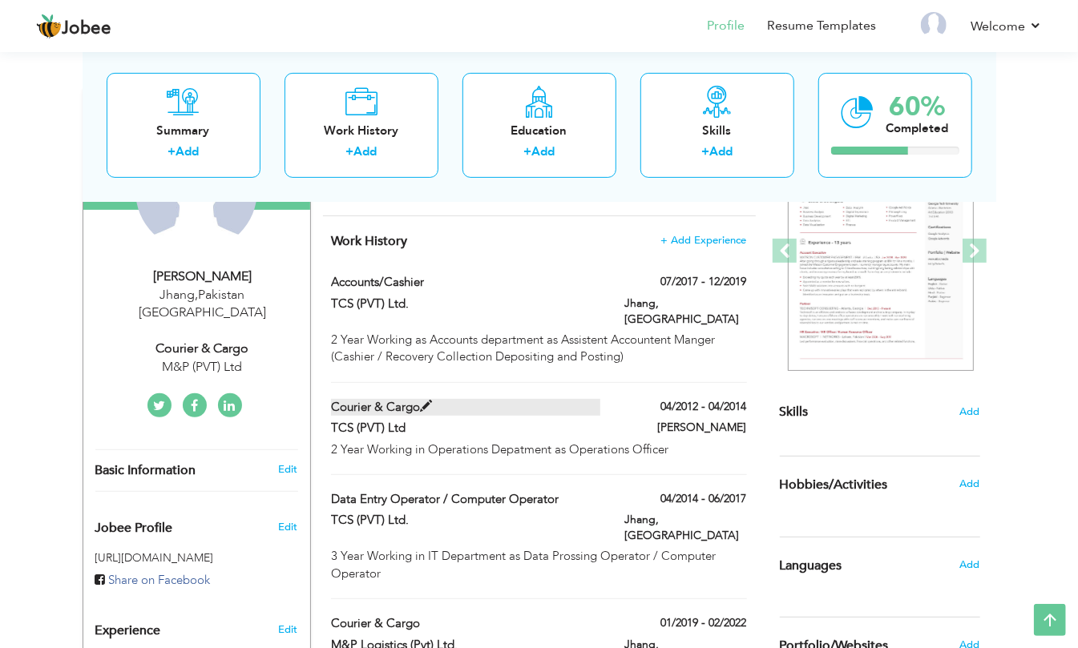
click at [410, 399] on label "Courier & Cargo" at bounding box center [465, 407] width 269 height 17
type input "Courier & Cargo"
type input "TCS (PVT) Ltd"
type input "04/2012"
type input "04/2014"
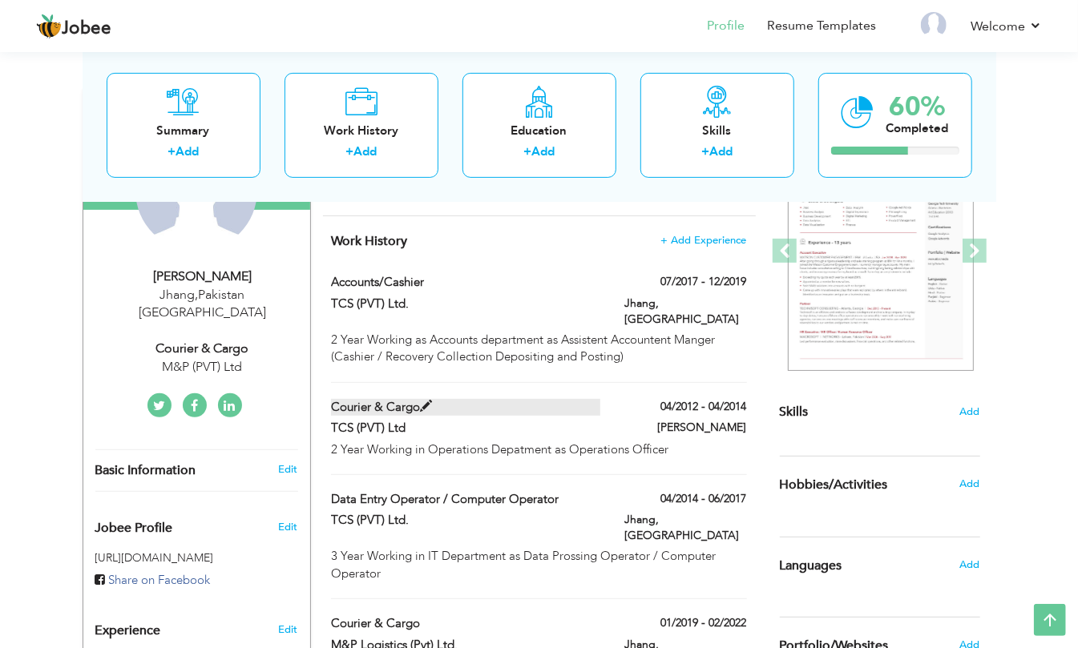
type input "Jhang"
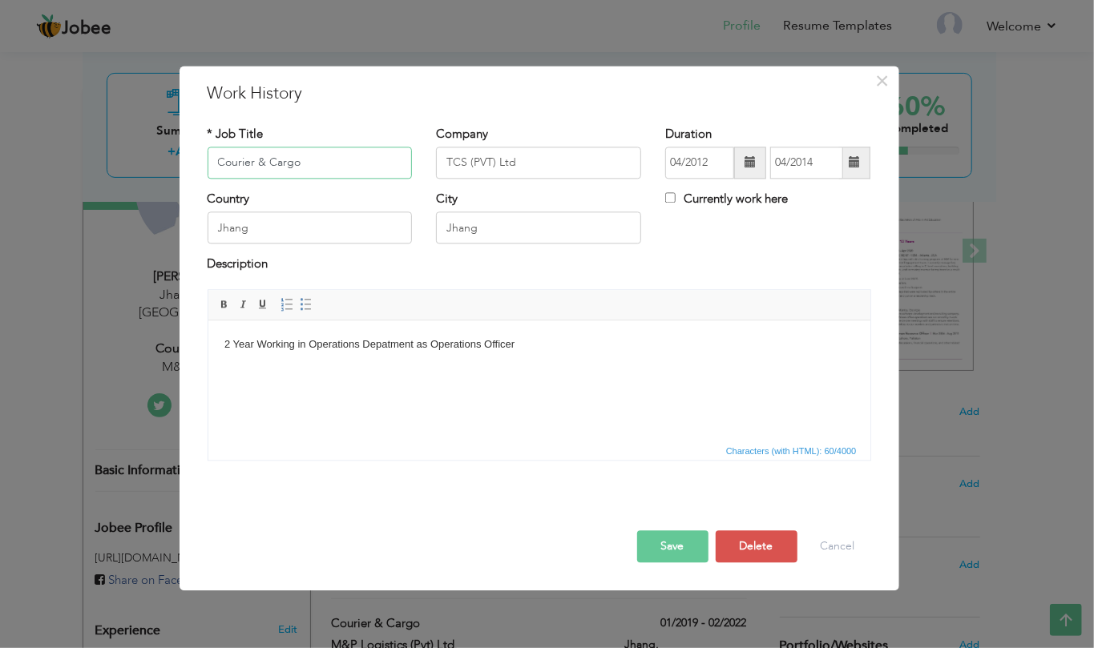
click at [344, 161] on input "Courier & Cargo" at bounding box center [310, 163] width 205 height 32
paste input "Operations Executive / Operations Officer"
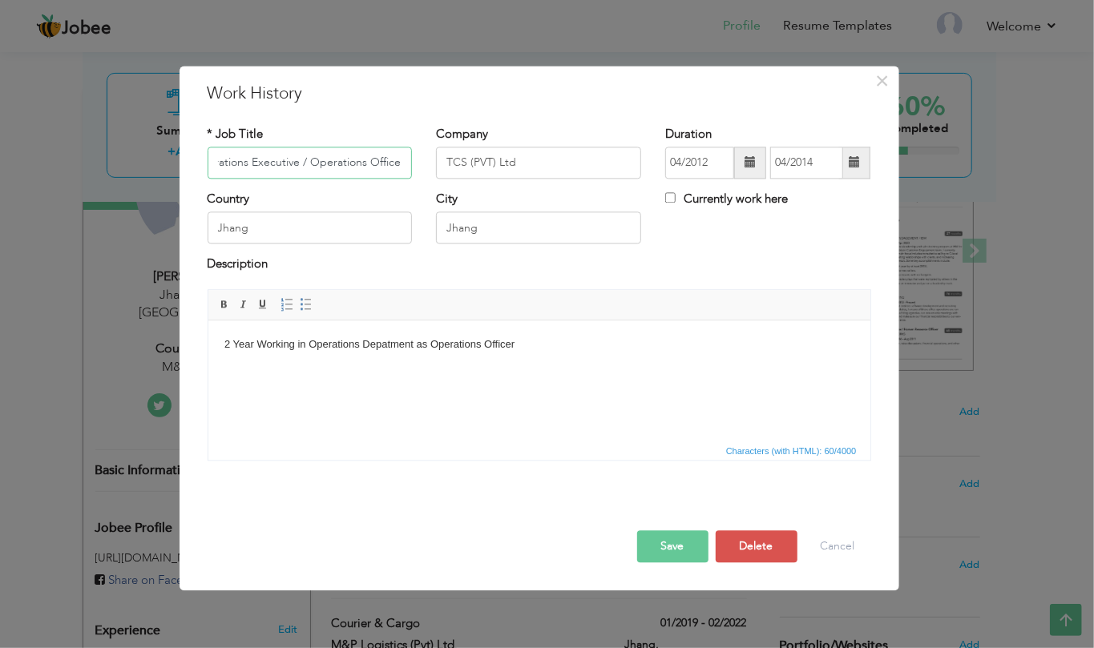
type input "Operations Executive / Operations Officer"
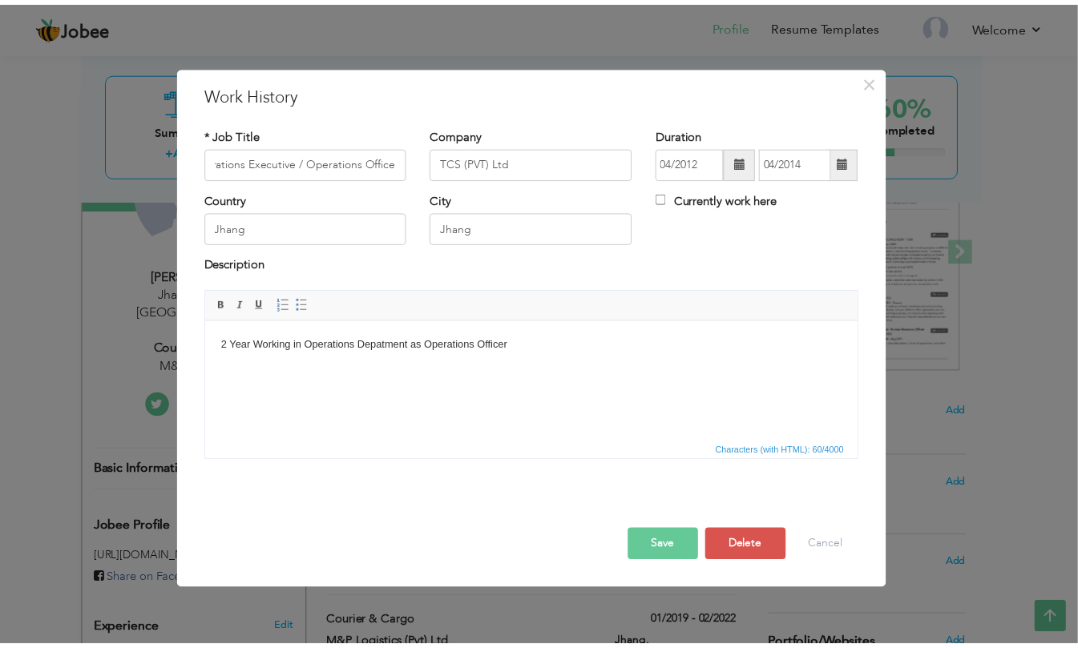
scroll to position [0, 0]
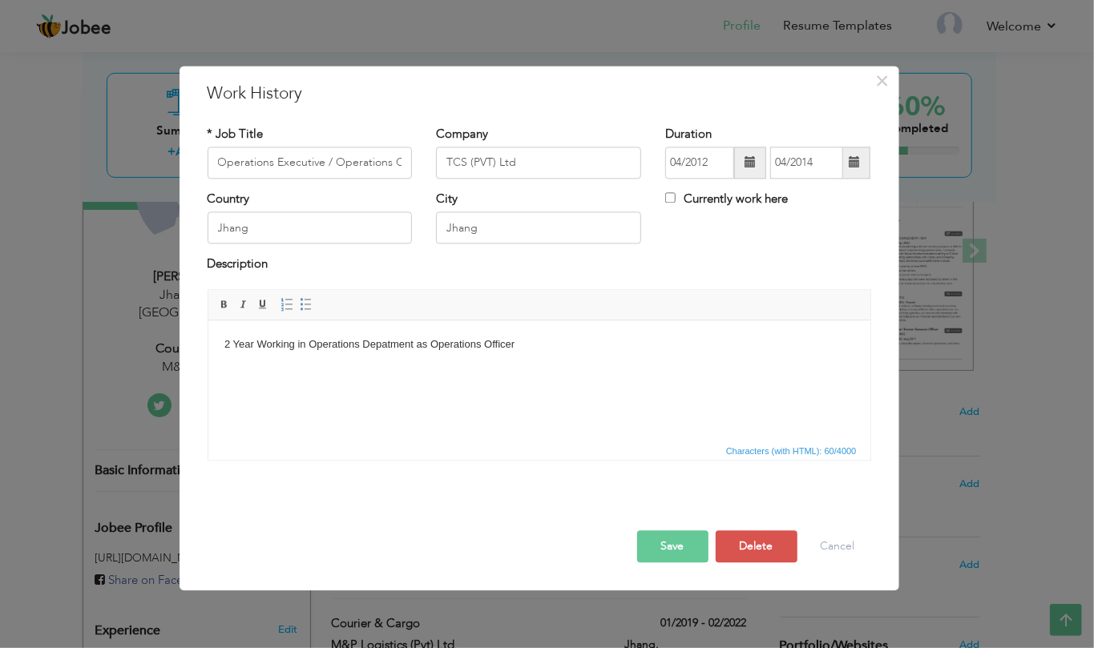
click at [549, 345] on body "2 Year Working in Operations Depatment as Operations Officer" at bounding box center [539, 345] width 630 height 17
click at [417, 380] on body "2 Year Working in Operations Depatment as Operations Officer ​​​​​​​ All incomi…" at bounding box center [539, 362] width 630 height 50
drag, startPoint x: 482, startPoint y: 374, endPoint x: 417, endPoint y: 375, distance: 64.1
click at [417, 375] on body "2 Year Working in Operations Depatment as Operations Officer ​​​​​​​ All incomi…" at bounding box center [539, 362] width 630 height 50
click at [280, 380] on body "2 Year Working in Operations Depatment as Operations Officer All incoming marti…" at bounding box center [539, 362] width 630 height 50
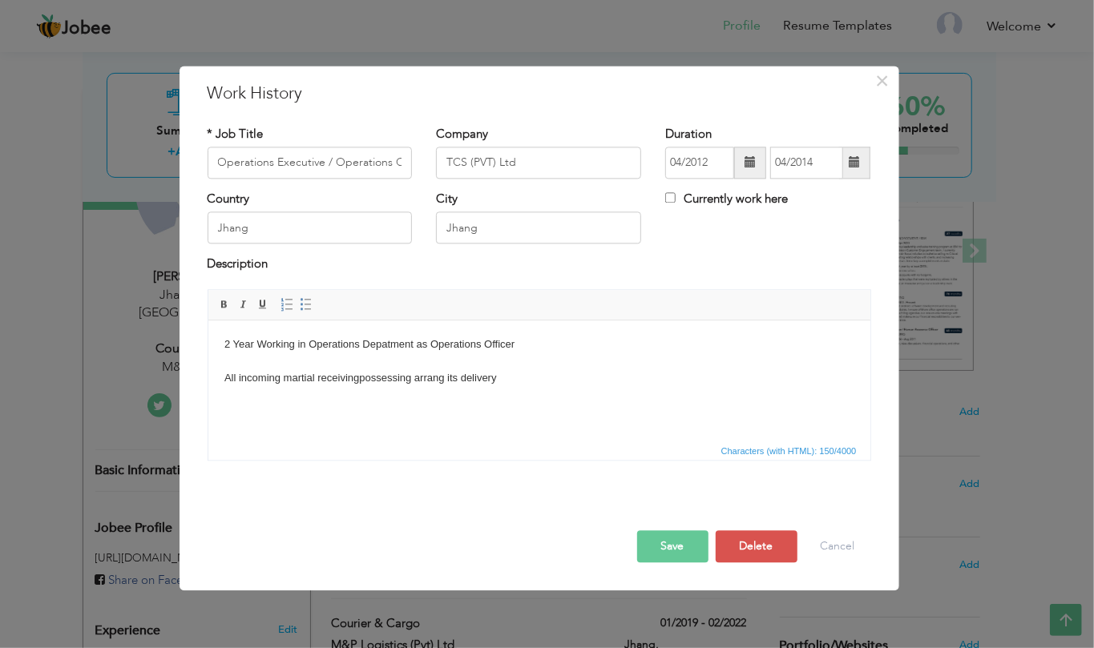
click at [635, 393] on html "2 Year Working in Operations Depatment as Operations Officer All incoming marti…" at bounding box center [539, 361] width 662 height 82
click at [295, 375] on body "2 Year Working in Operations Depatment as Operations Officer All incoming marti…" at bounding box center [539, 370] width 630 height 66
copy body "martial"
click at [292, 399] on body "2 Year Working in Operations Depatment as Operations Officer All incoming marti…" at bounding box center [539, 370] width 630 height 66
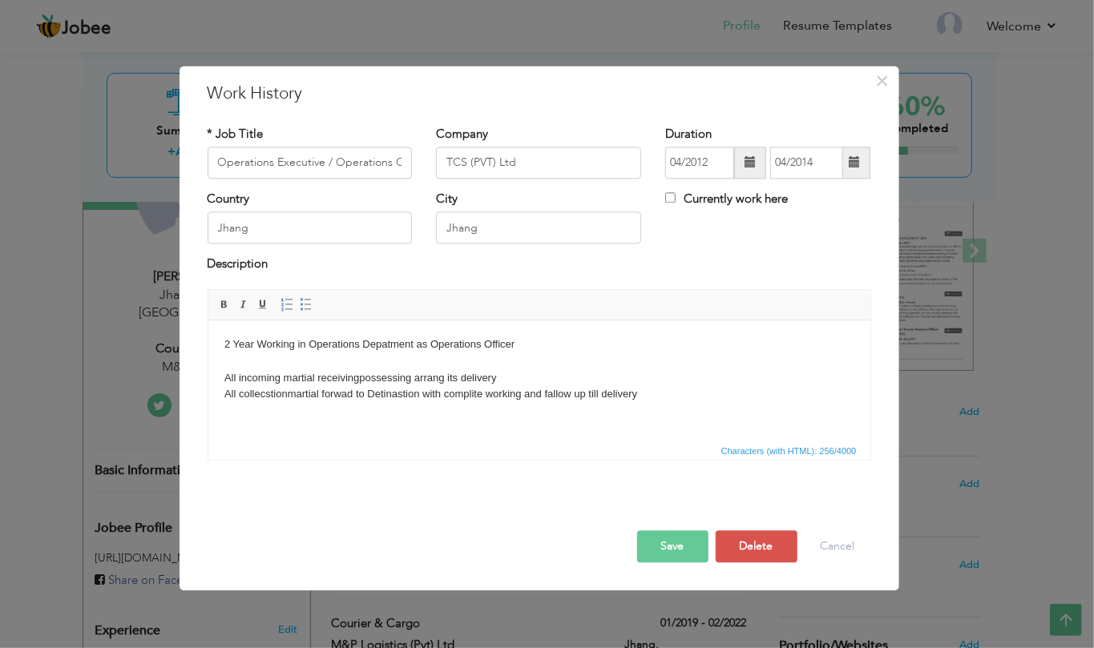
click at [478, 413] on html "2 Year Working in Operations Depatment as Operations Officer All incoming marti…" at bounding box center [539, 369] width 662 height 99
click at [663, 548] on button "Save" at bounding box center [672, 546] width 71 height 32
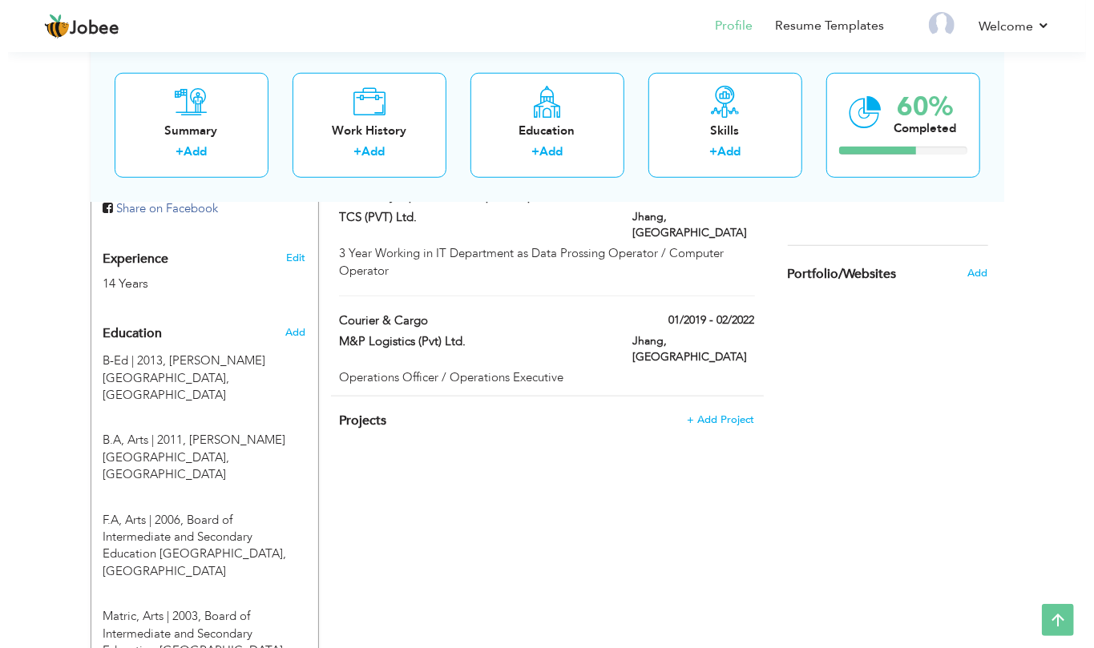
scroll to position [534, 0]
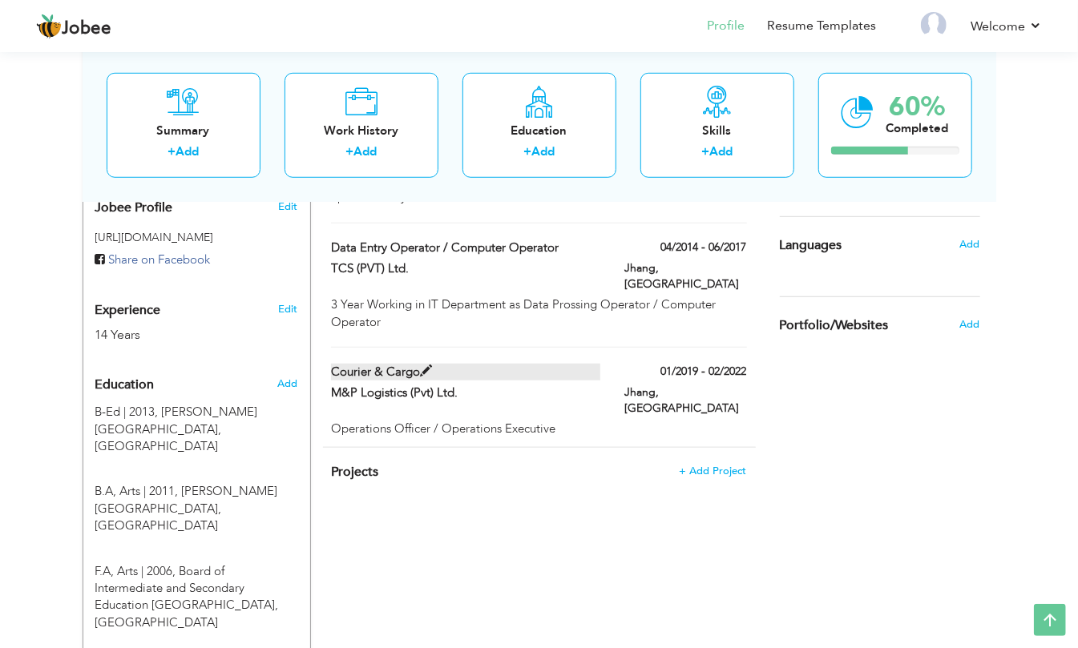
click at [393, 364] on label "Courier & Cargo" at bounding box center [465, 372] width 269 height 17
type input "Courier & Cargo"
type input "M&P Logistics (Pvt) Ltd."
type input "01/2019"
type input "02/2022"
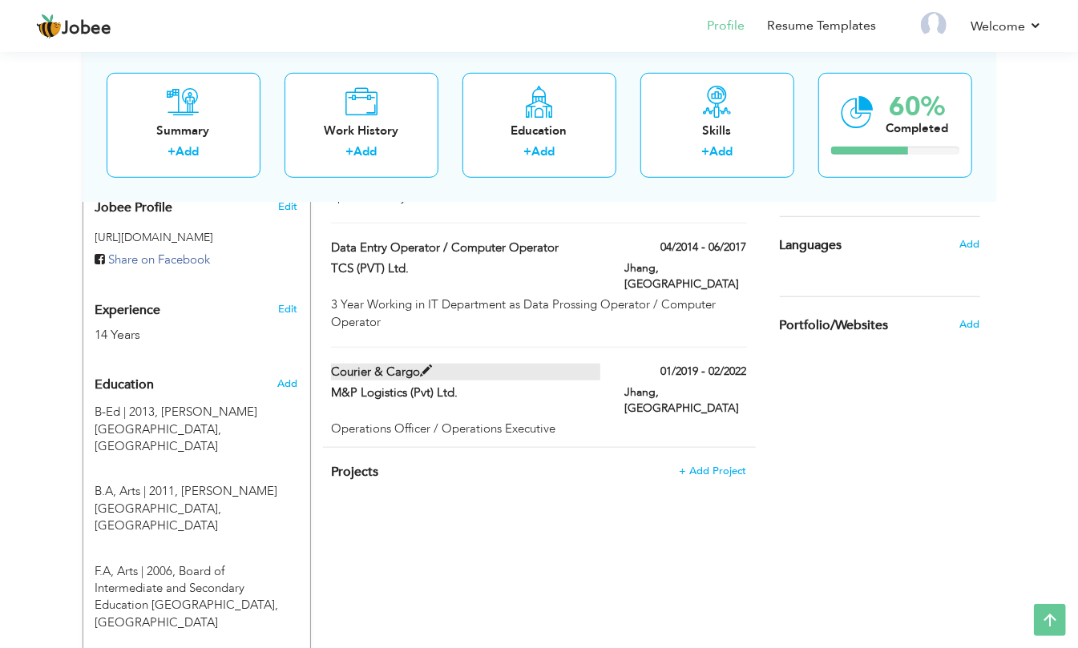
type input "Pakistan"
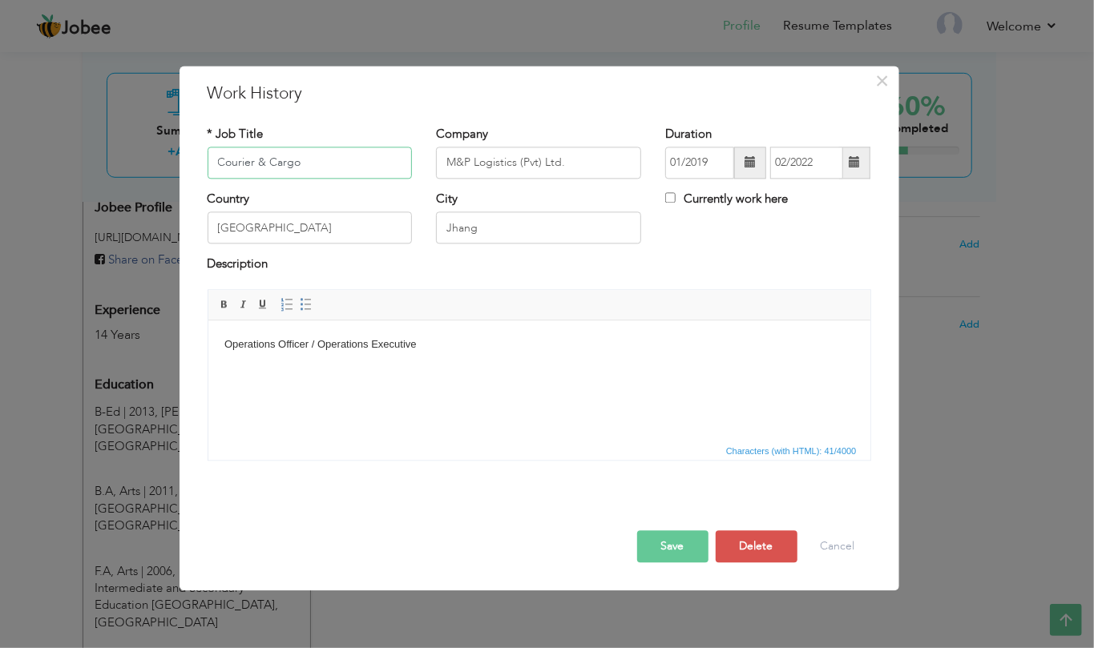
drag, startPoint x: 328, startPoint y: 167, endPoint x: 94, endPoint y: 165, distance: 234.0
click at [94, 165] on div "× Work History * Job Title Courier & Cargo Company M&P Logistics (Pvt) Ltd. Dur…" at bounding box center [547, 324] width 1094 height 648
paste input "Operations Manager / Manager Operations"
type input "Operations Manager / Manager Operations"
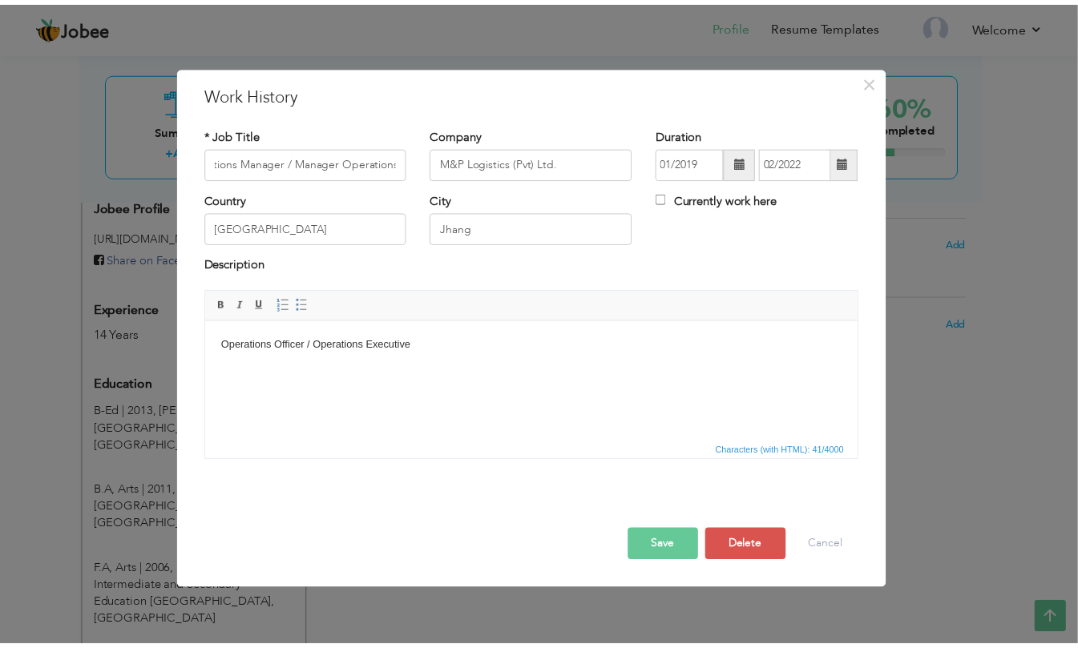
scroll to position [0, 0]
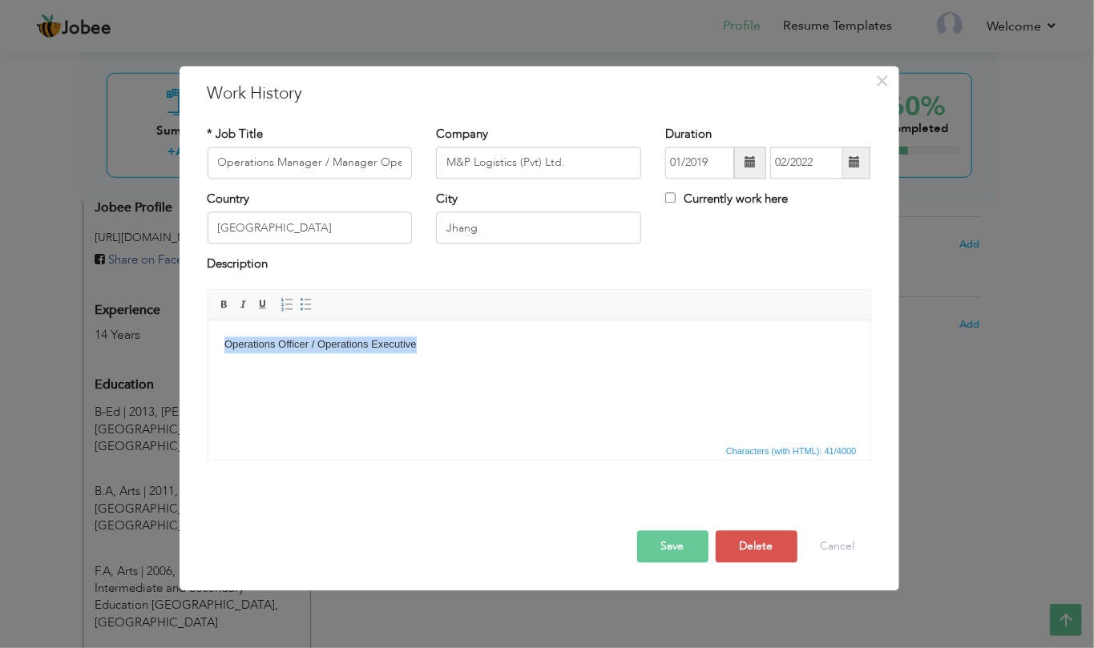
drag, startPoint x: 463, startPoint y: 348, endPoint x: 210, endPoint y: 332, distance: 253.6
click at [210, 332] on html "Operations Officer / Operations Executive" at bounding box center [539, 344] width 662 height 49
click at [668, 554] on button "Save" at bounding box center [672, 546] width 71 height 32
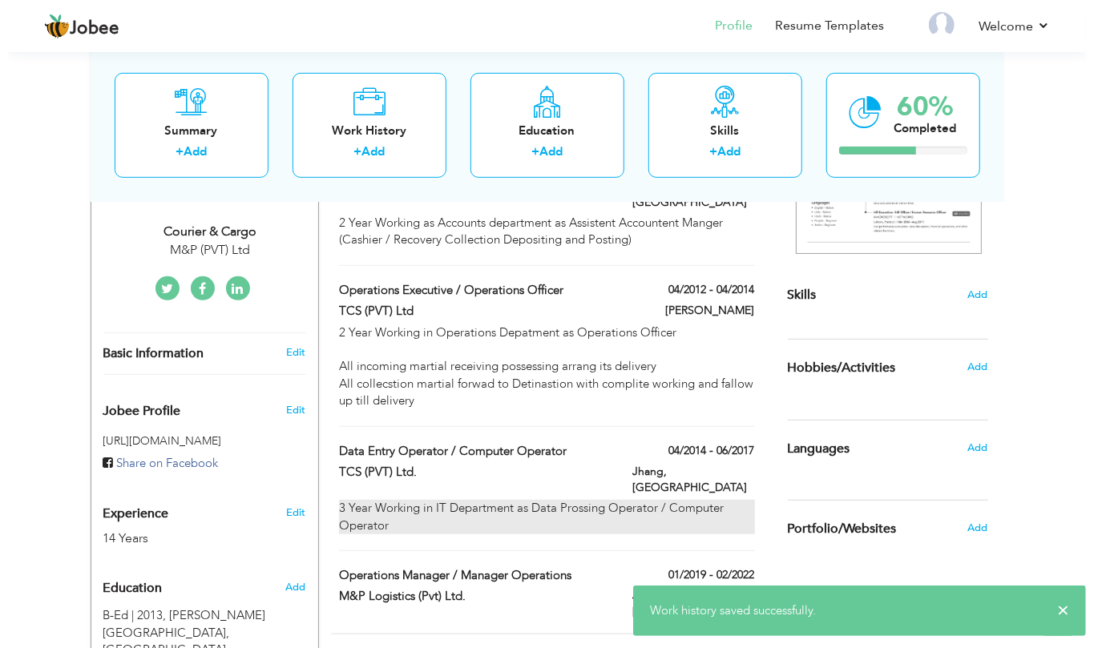
scroll to position [213, 0]
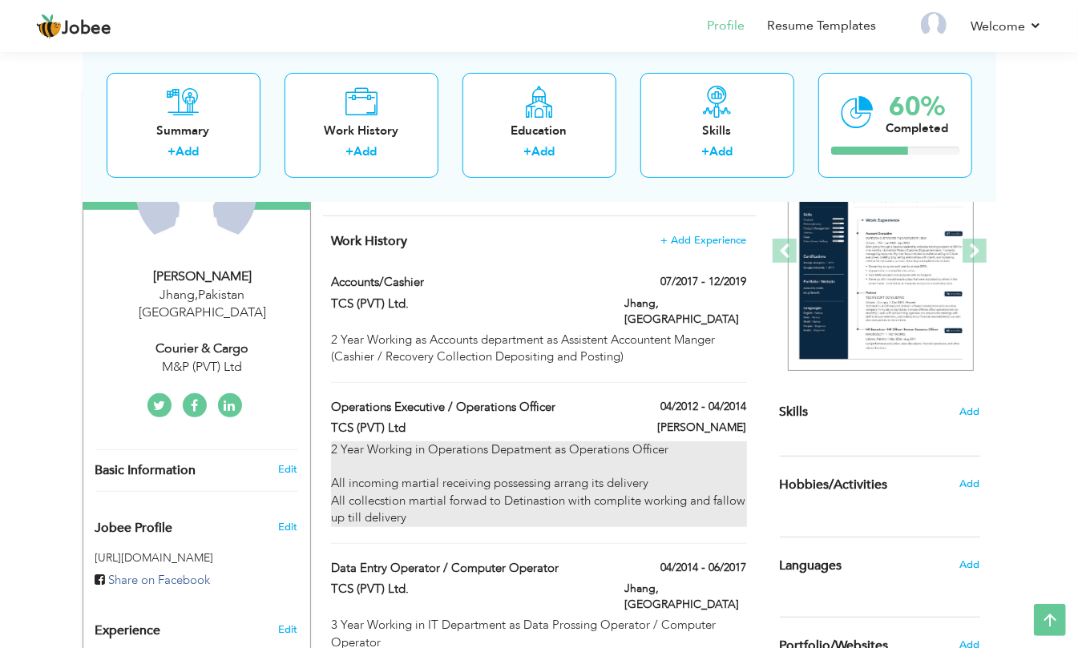
drag, startPoint x: 506, startPoint y: 486, endPoint x: 449, endPoint y: 505, distance: 60.0
click at [449, 505] on div "2 Year Working in Operations Depatment as Operations Officer All incoming marti…" at bounding box center [538, 484] width 415 height 86
type input "Operations Executive / Operations Officer"
type input "TCS (PVT) Ltd"
type input "04/2012"
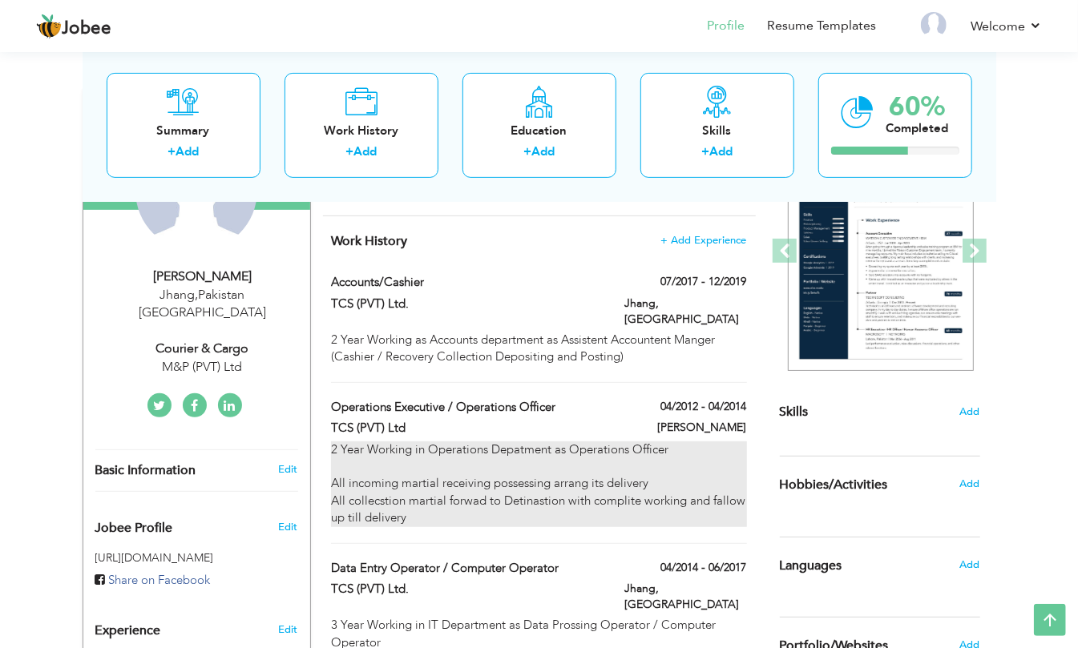
type input "04/2014"
type input "Jhang"
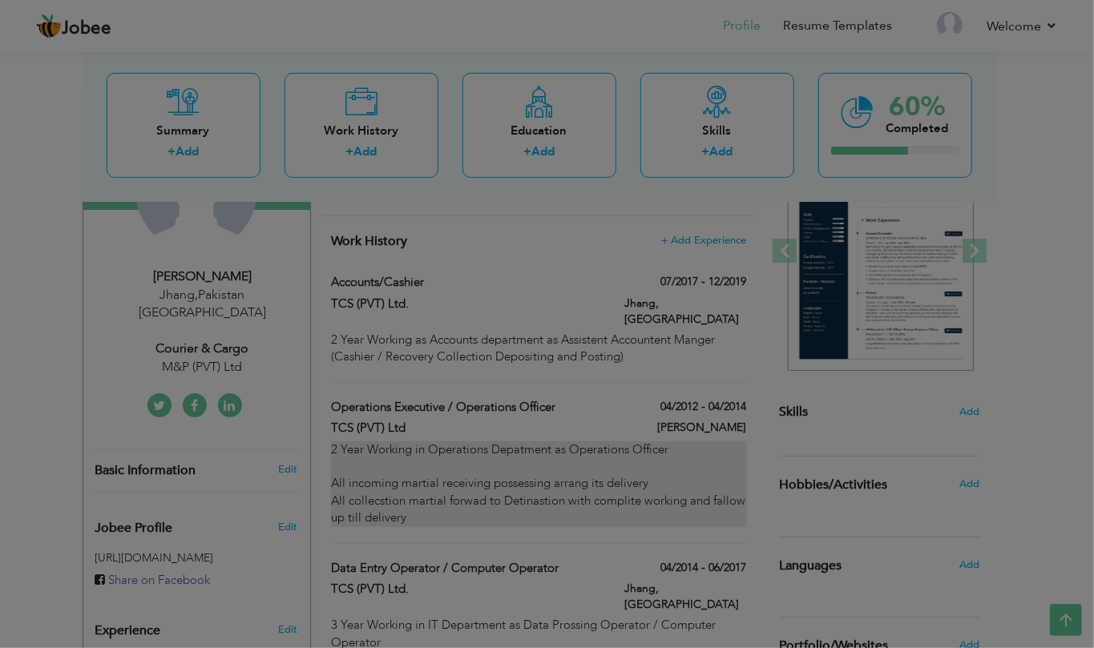
click at [449, 505] on body "Jobee Profile Resume Templates Resume Templates Cover Letters About My Resume W…" at bounding box center [547, 515] width 1094 height 1457
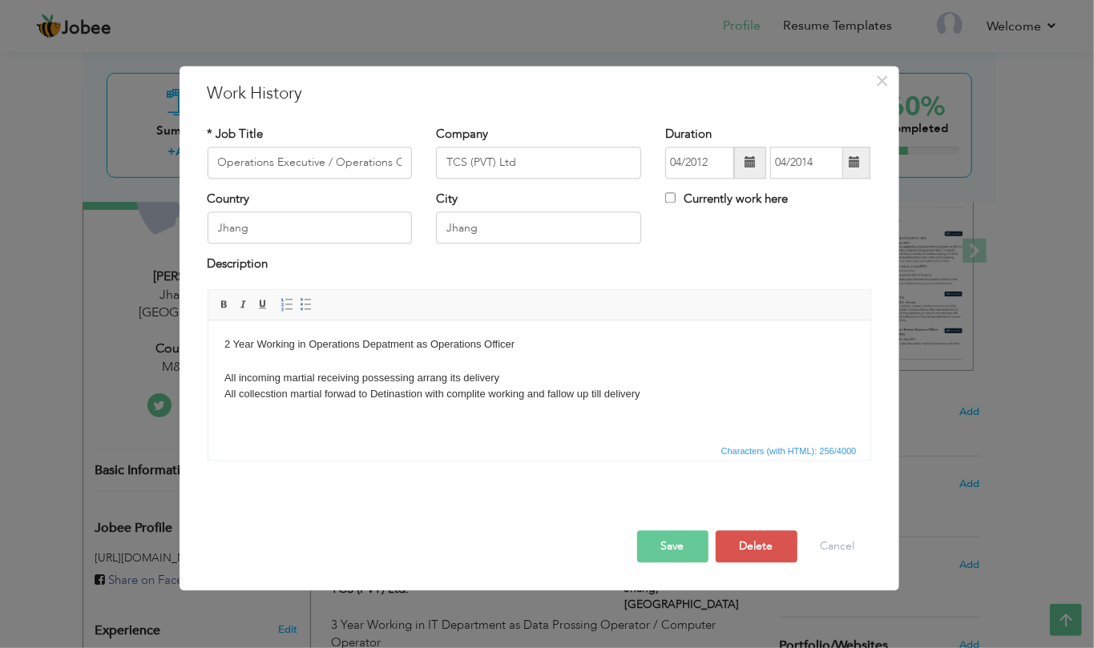
click at [449, 505] on div at bounding box center [538, 502] width 687 height 10
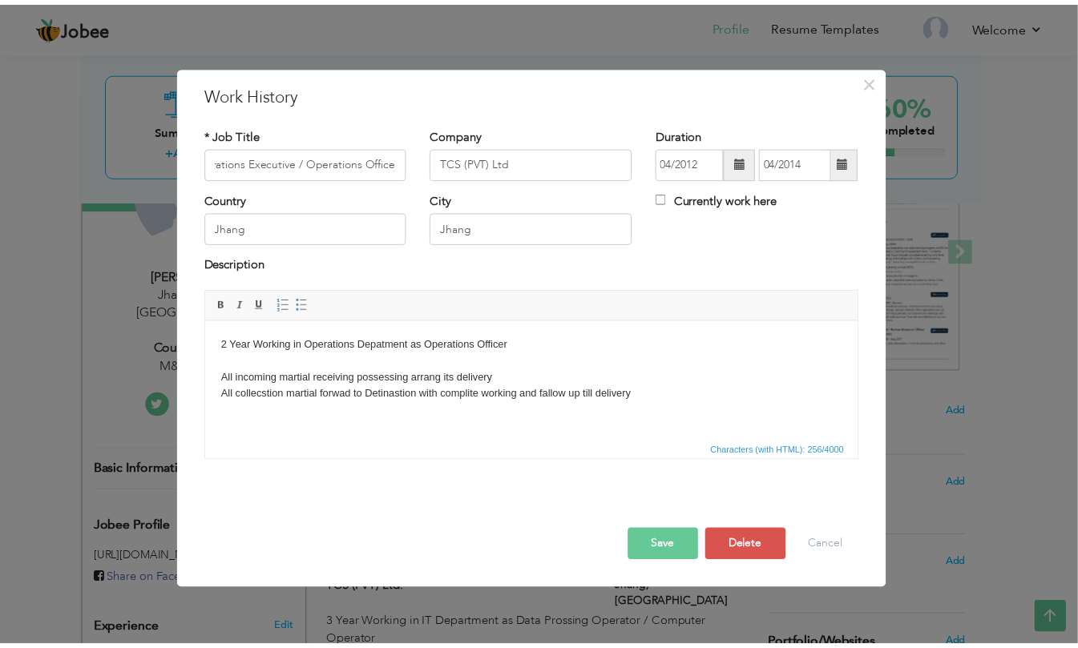
scroll to position [0, 0]
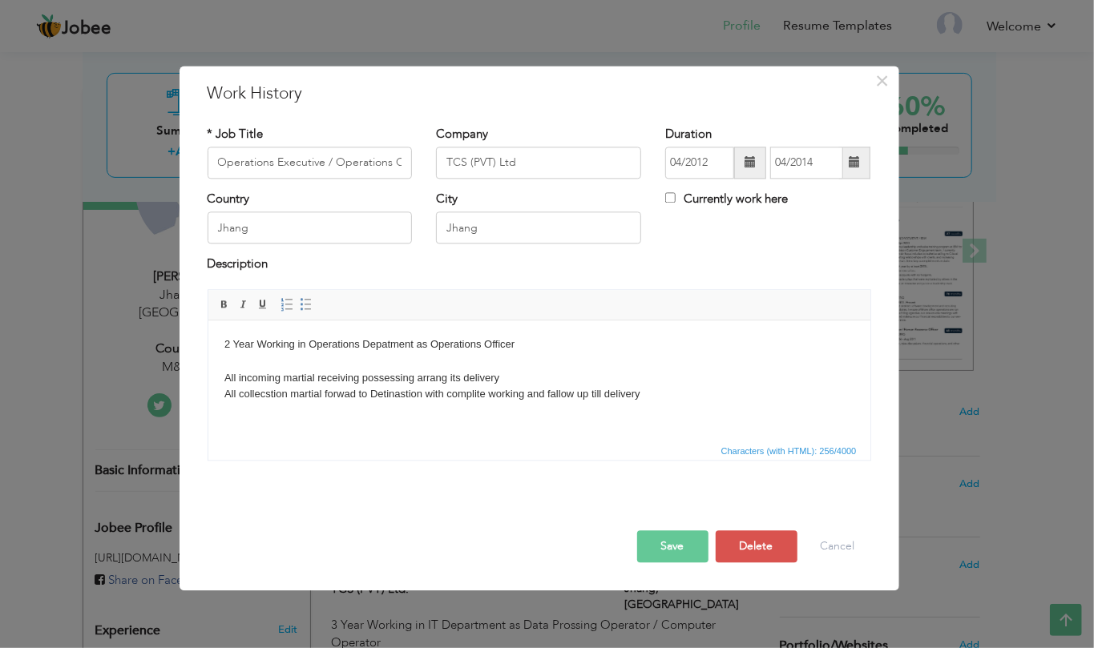
drag, startPoint x: 671, startPoint y: 400, endPoint x: 409, endPoint y: 660, distance: 368.8
click at [208, 338] on html "2 Year Working in Operations Depatment as Operations Officer All incoming marti…" at bounding box center [539, 369] width 662 height 99
copy body "2 Year Working in Operations Depatment as Operations Officer All incoming marti…"
click at [815, 550] on button "Cancel" at bounding box center [837, 546] width 66 height 32
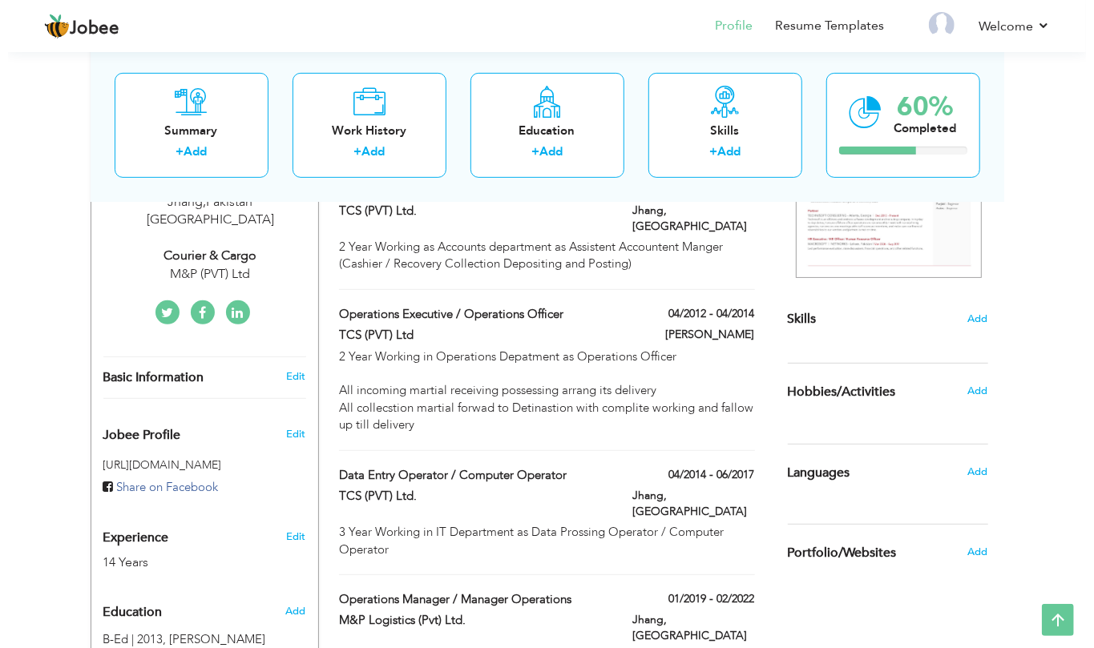
scroll to position [427, 0]
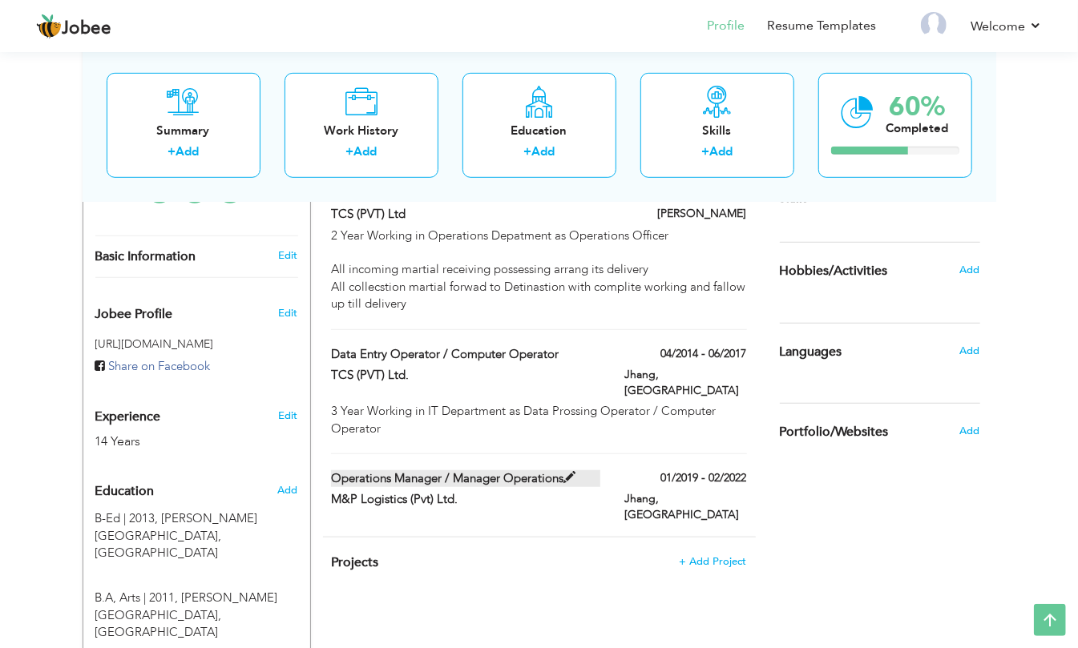
click at [468, 470] on label "Operations Manager / Manager Operations" at bounding box center [465, 478] width 269 height 17
type input "Operations Manager / Manager Operations"
type input "M&P Logistics (Pvt) Ltd."
type input "01/2019"
type input "02/2022"
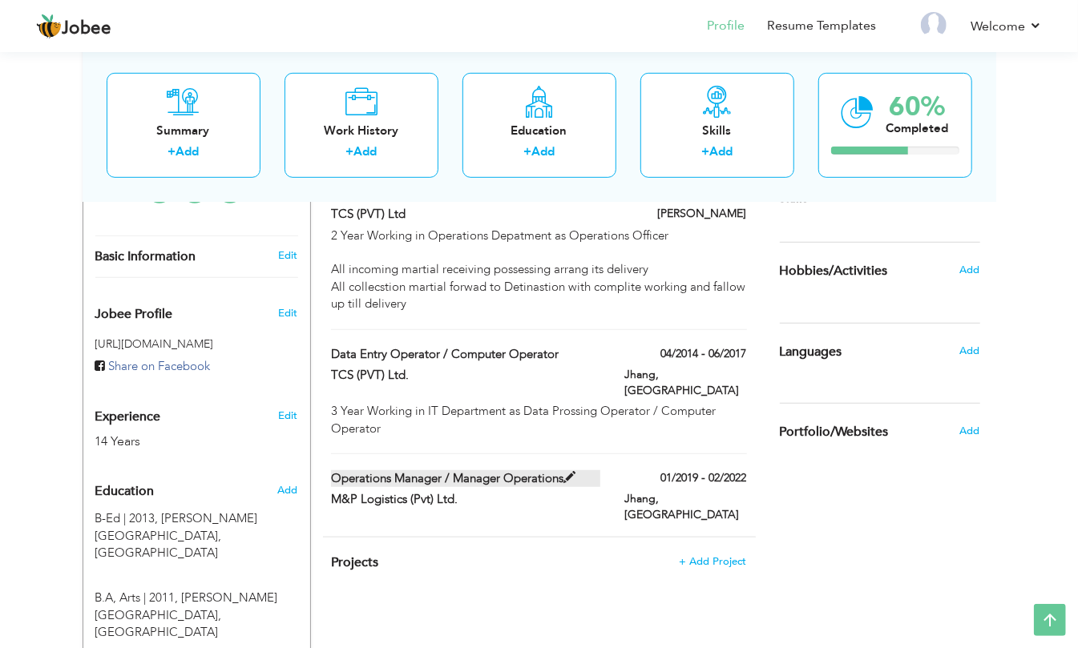
type input "Pakistan"
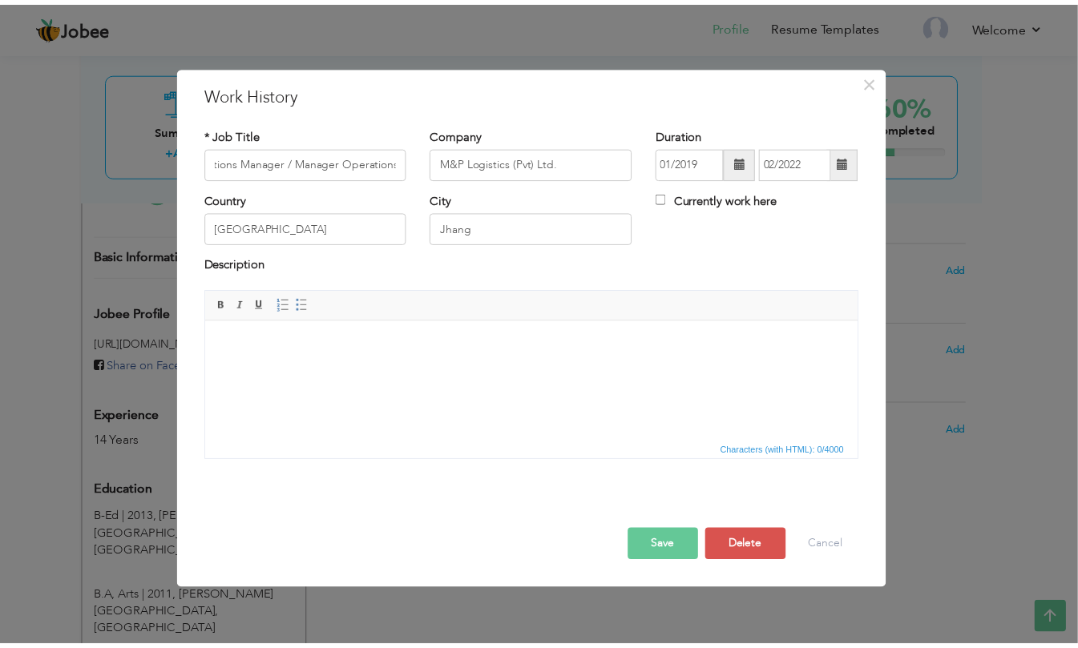
scroll to position [0, 0]
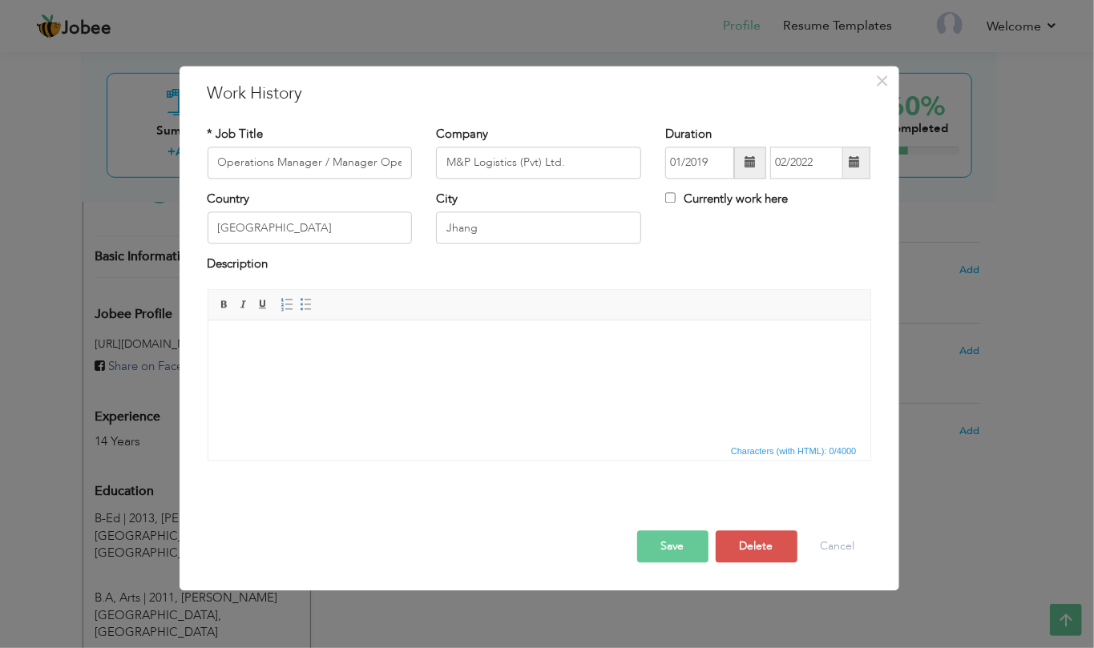
click at [442, 361] on html at bounding box center [539, 344] width 662 height 49
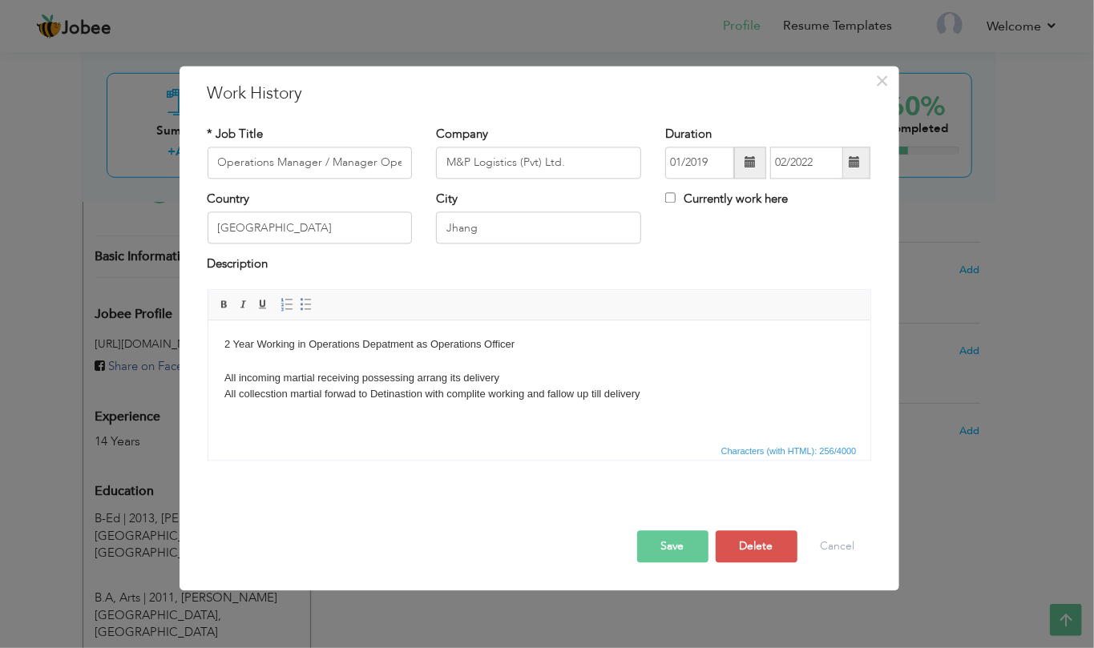
click at [220, 353] on html "2 Year Working in Operations Depatment as Operations Officer All incoming marti…" at bounding box center [539, 369] width 662 height 99
drag, startPoint x: 225, startPoint y: 342, endPoint x: 586, endPoint y: 818, distance: 597.5
click at [225, 342] on body "2 Year Working in Operations Depatment as Operations Officer All incoming marti…" at bounding box center [539, 370] width 630 height 66
click at [494, 165] on input "M&P Logistics (Pvt) Ltd." at bounding box center [538, 163] width 205 height 32
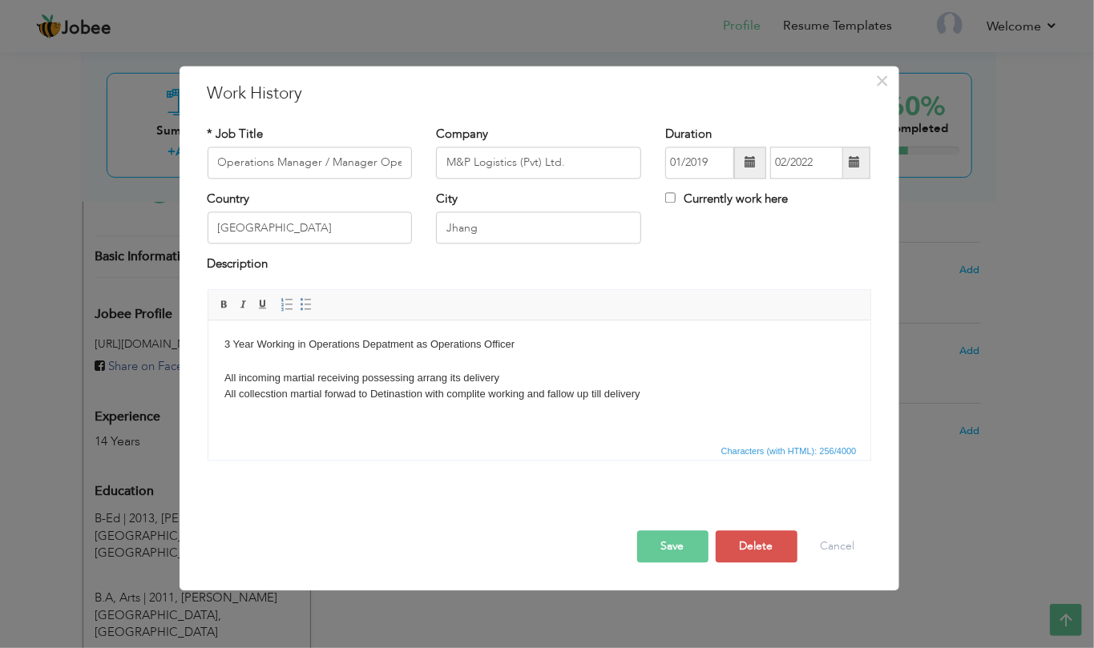
click at [495, 345] on body "3 Year Working in Operations Depatment as Operations Officer All incoming marti…" at bounding box center [539, 370] width 630 height 66
click at [668, 568] on div "Save Save and Continue Delete Cancel" at bounding box center [538, 530] width 687 height 90
click at [664, 553] on button "Save" at bounding box center [672, 546] width 71 height 32
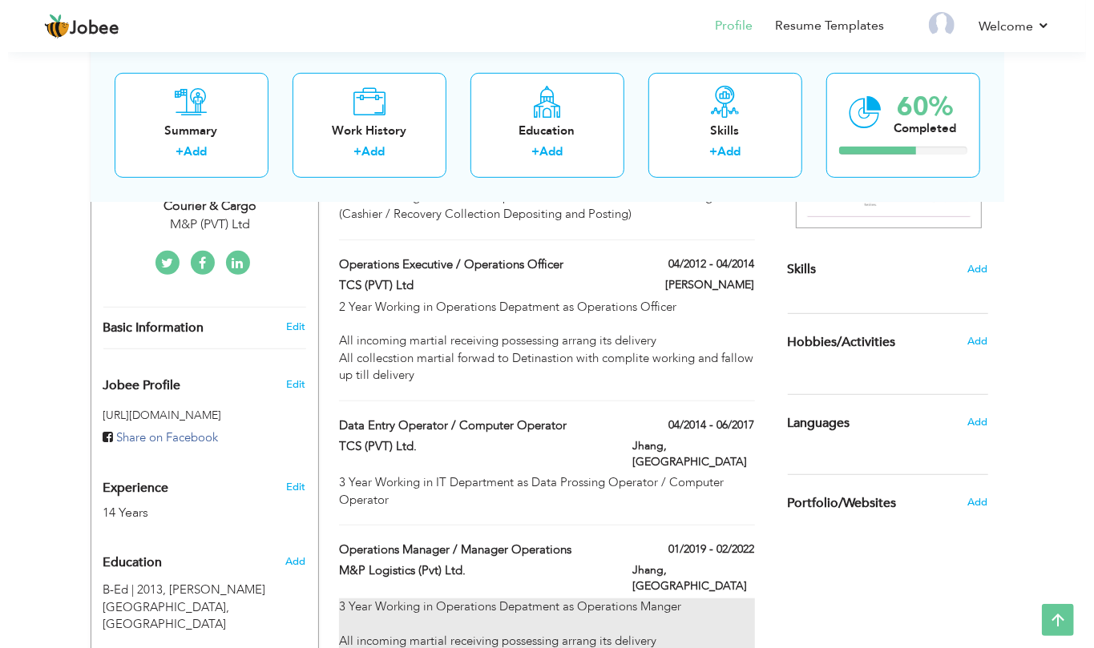
scroll to position [320, 0]
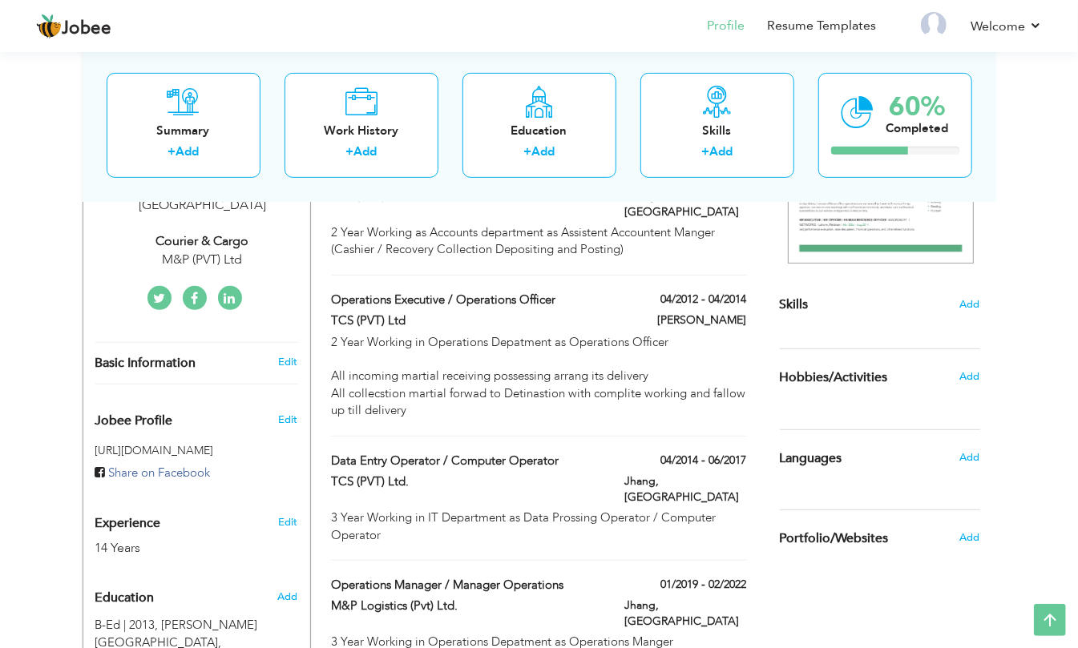
click at [392, 457] on div "Data Entry Operator / Computer Operator" at bounding box center [465, 463] width 293 height 21
type input "Data Entry Operator / Computer Operator"
type input "TCS (PVT) Ltd."
type input "04/2014"
type input "06/2017"
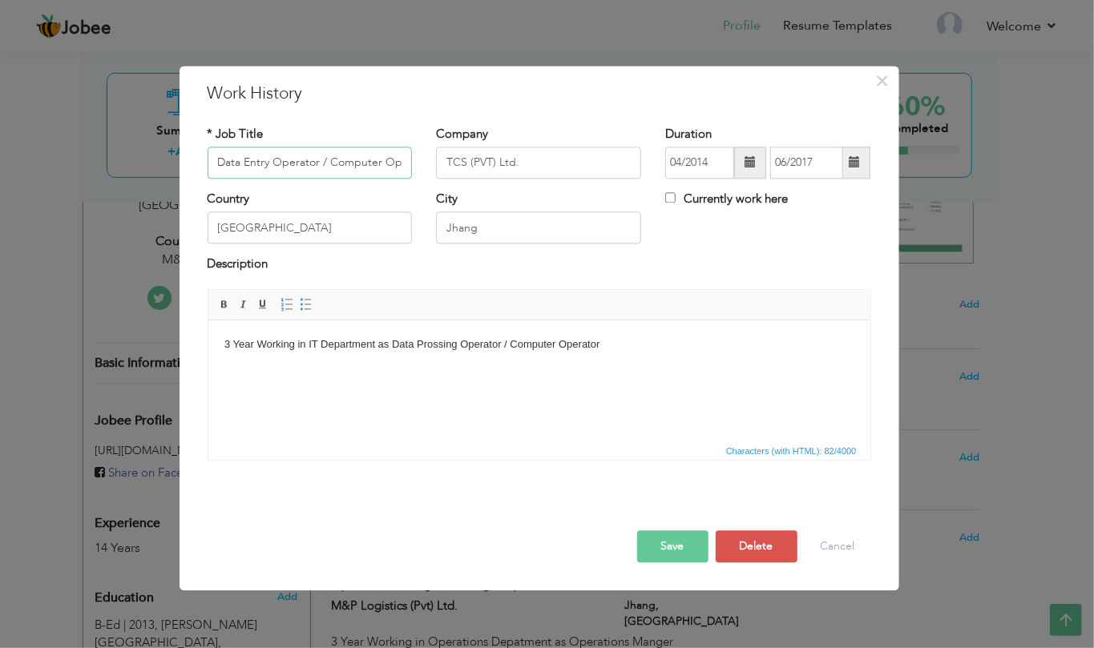
scroll to position [0, 27]
click at [466, 167] on input "TCS (PVT) Ltd." at bounding box center [538, 163] width 205 height 32
paste input "Logistics"
drag, startPoint x: 581, startPoint y: 171, endPoint x: 373, endPoint y: 147, distance: 208.8
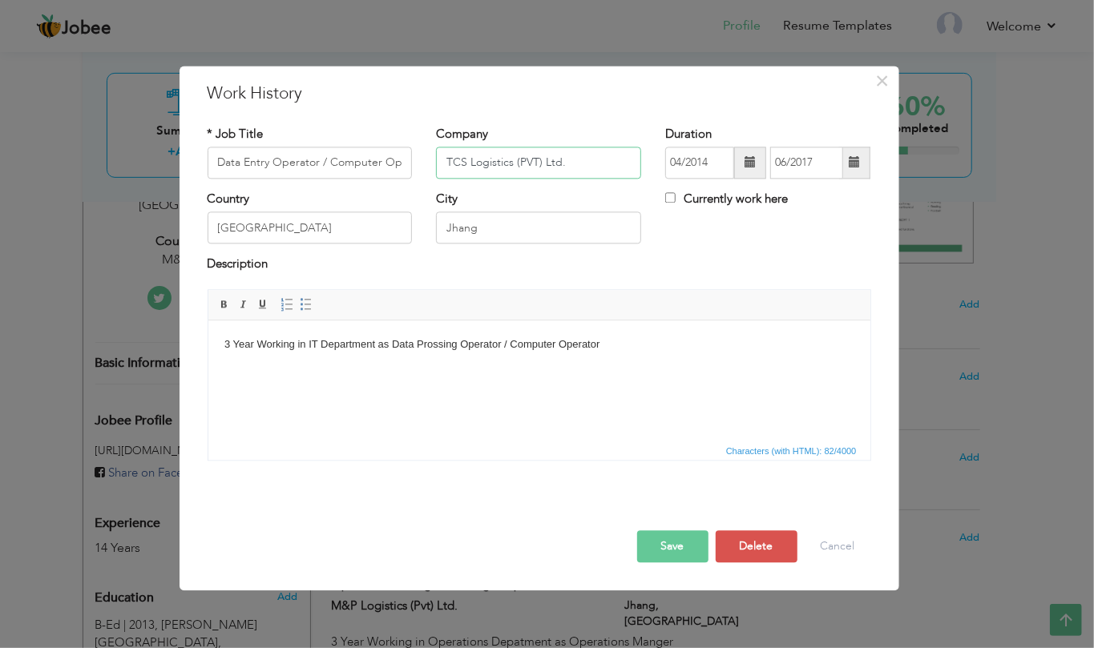
click at [373, 147] on div "* Job Title Data Entry Operator / Computer Operator Company TCS Logistics (PVT)…" at bounding box center [538, 158] width 687 height 65
type input "TCS Logistics (PVT) Ltd."
click at [674, 550] on button "Save" at bounding box center [672, 546] width 71 height 32
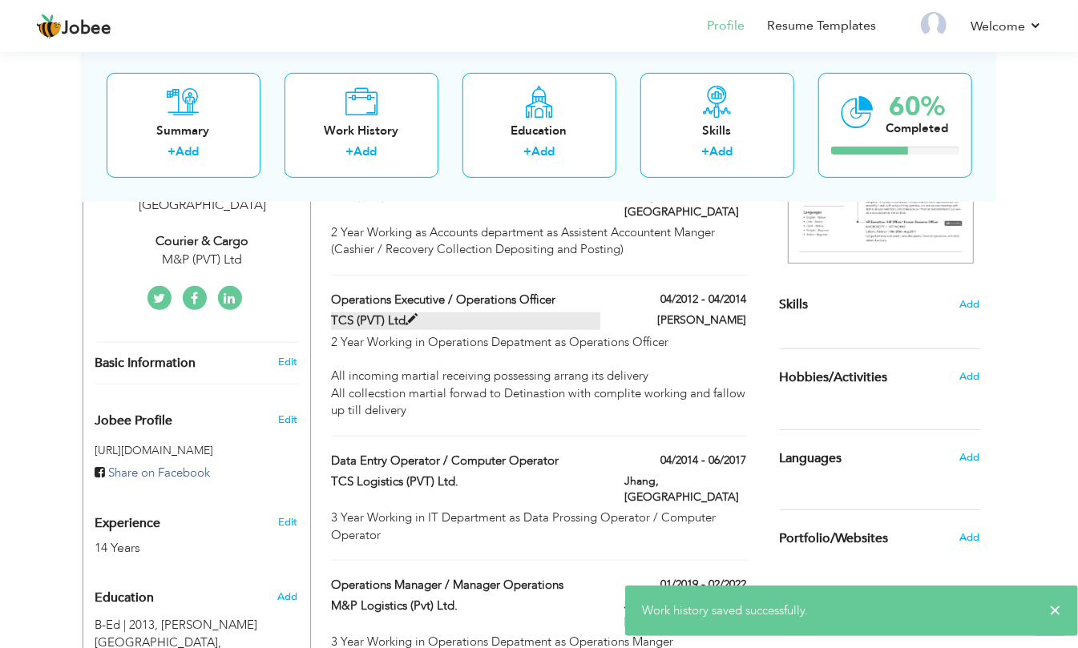
click at [405, 314] on span at bounding box center [411, 320] width 12 height 12
type input "Operations Executive / Operations Officer"
type input "TCS (PVT) Ltd"
type input "04/2012"
type input "04/2014"
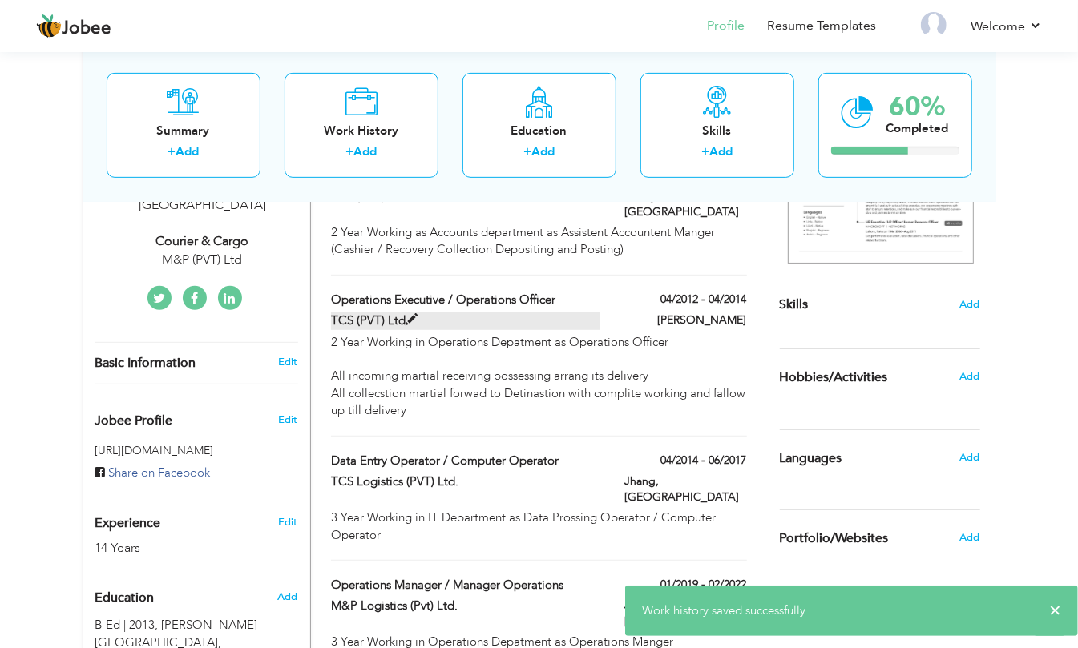
type input "Jhang"
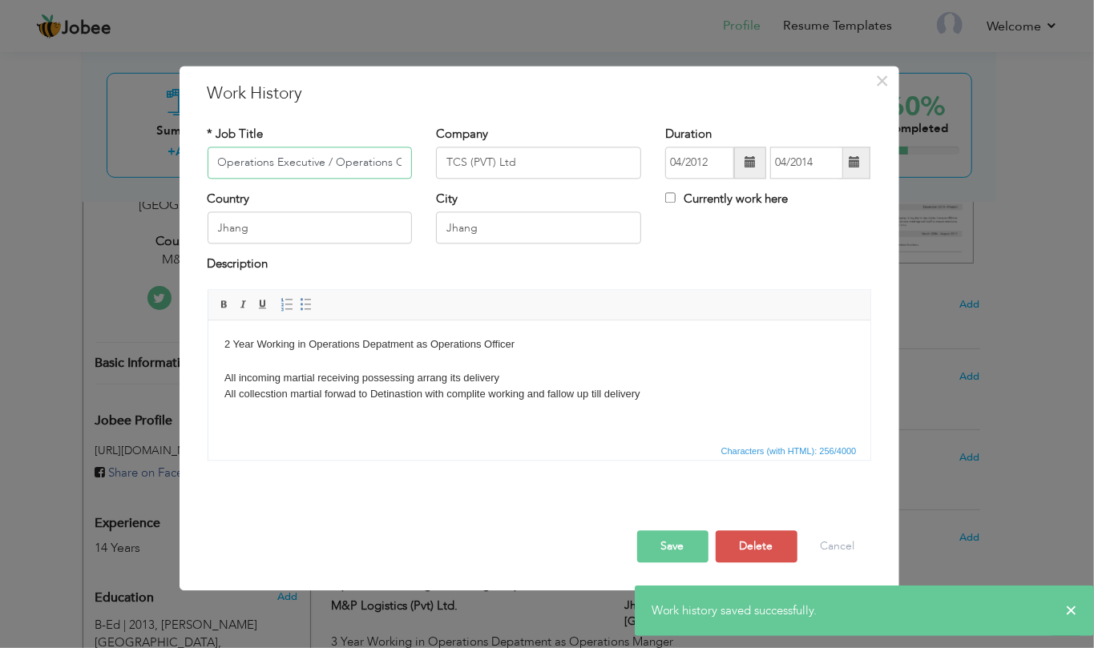
scroll to position [0, 26]
drag, startPoint x: 470, startPoint y: 163, endPoint x: 519, endPoint y: 208, distance: 66.9
click at [471, 163] on input "TCS (PVT) Ltd" at bounding box center [538, 163] width 205 height 32
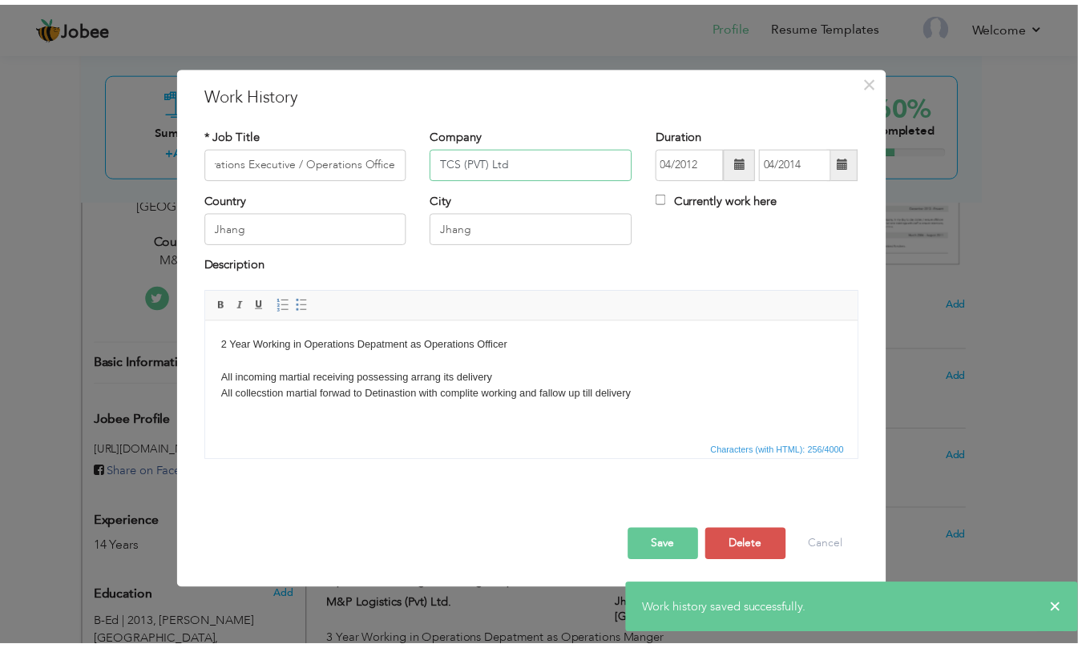
scroll to position [0, 0]
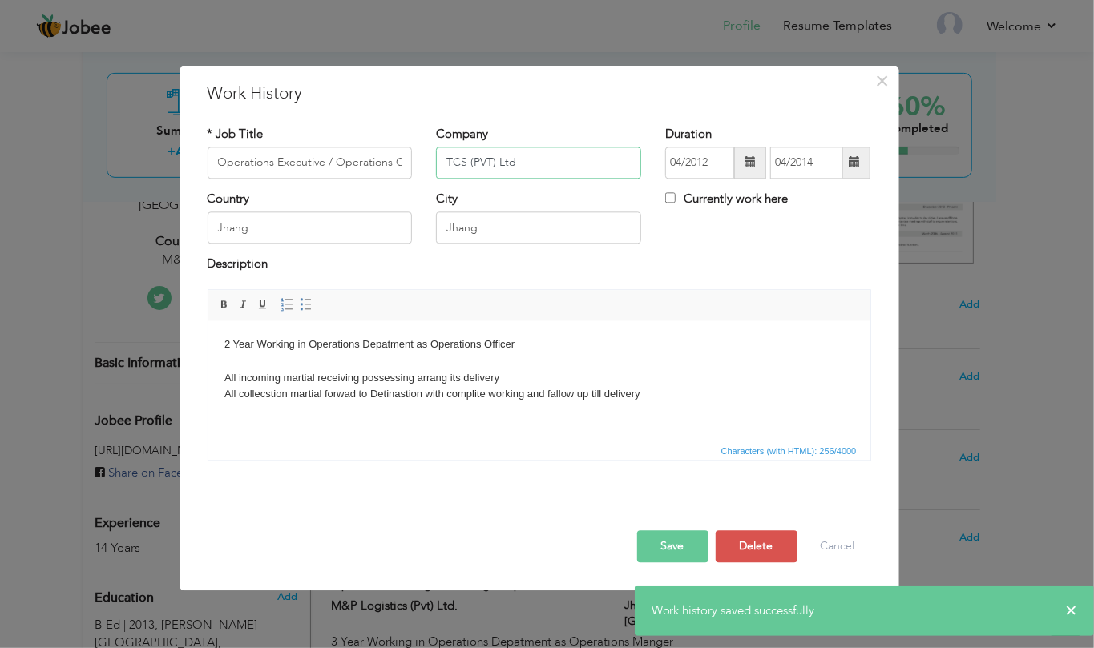
paste input "TCS Logistics (PVT) Ltd."
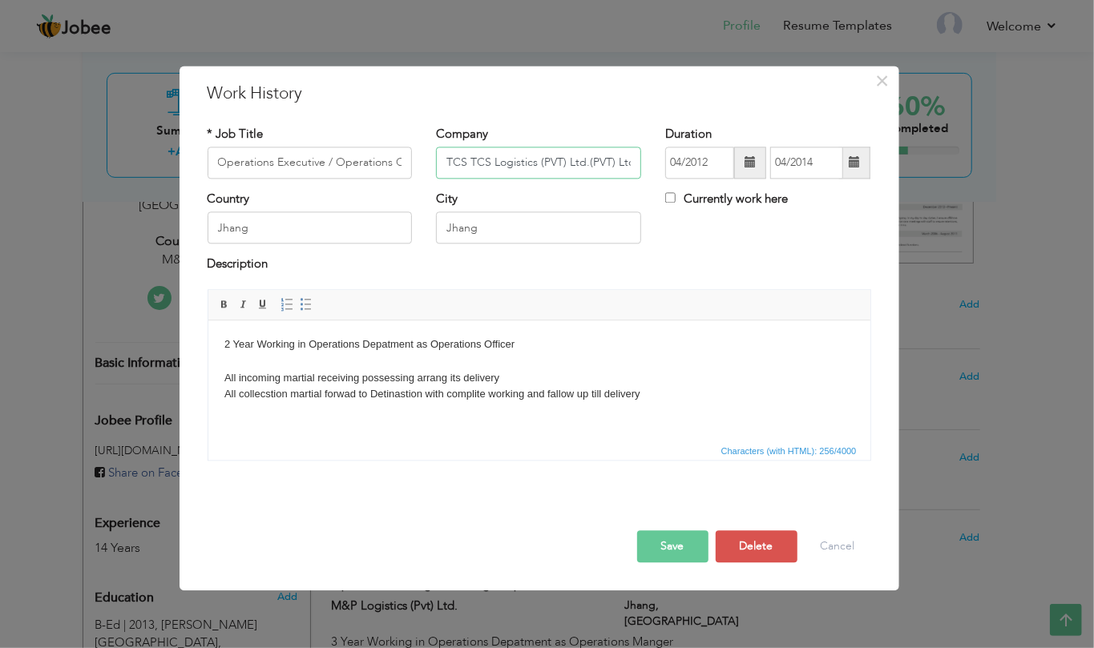
paste input "Logistics (PVT) Ltd."
type input "TCS Logistics (PVT) Ltd."
click at [663, 549] on button "Save" at bounding box center [672, 546] width 71 height 32
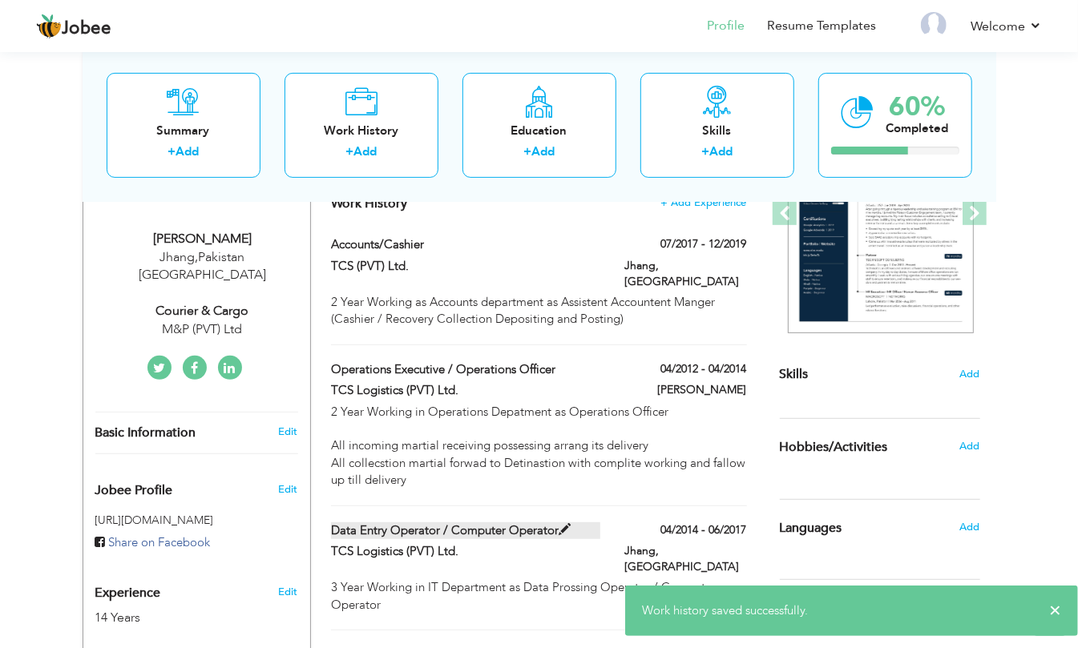
scroll to position [213, 0]
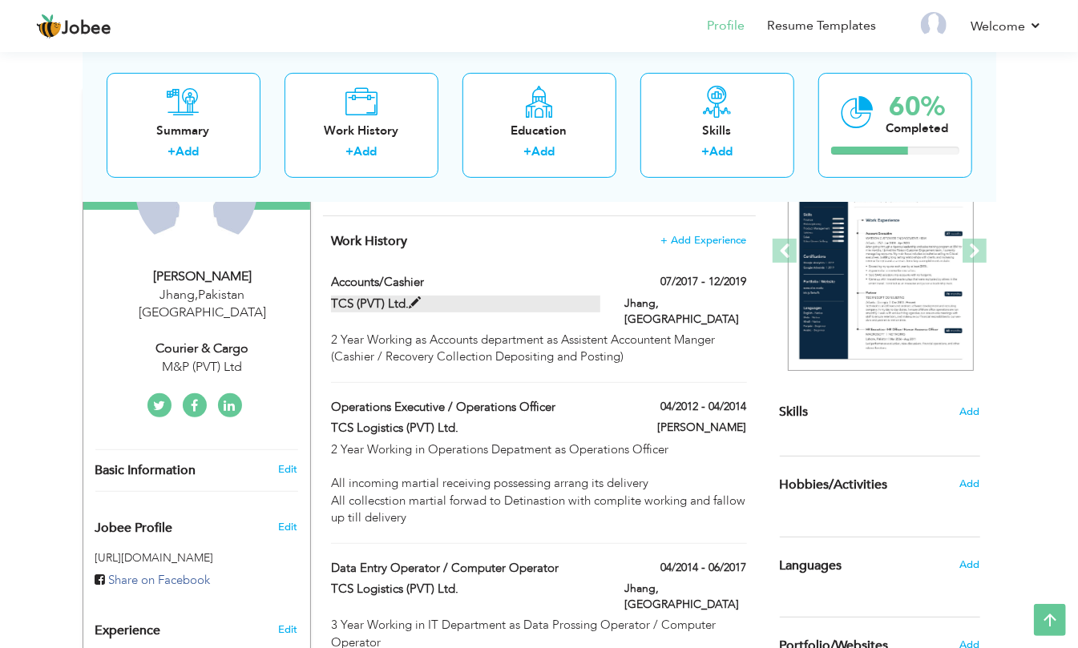
click at [401, 303] on label "TCS (PVT) Ltd." at bounding box center [465, 304] width 269 height 17
type input "Accounts/Cashier"
type input "TCS (PVT) Ltd."
type input "07/2017"
type input "12/2019"
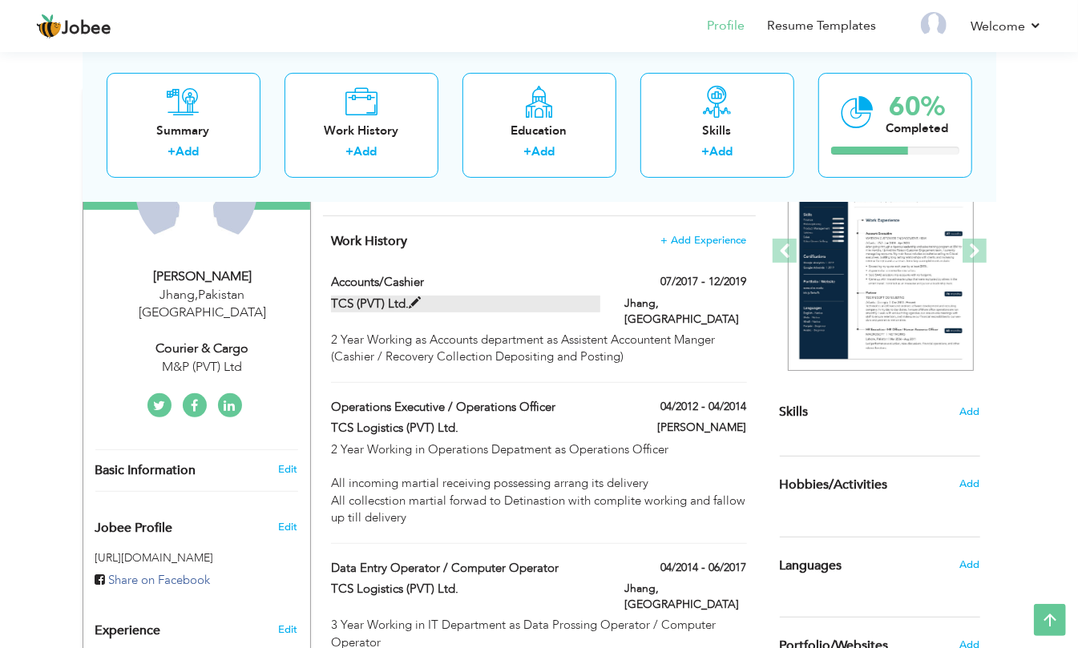
type input "Pakistan"
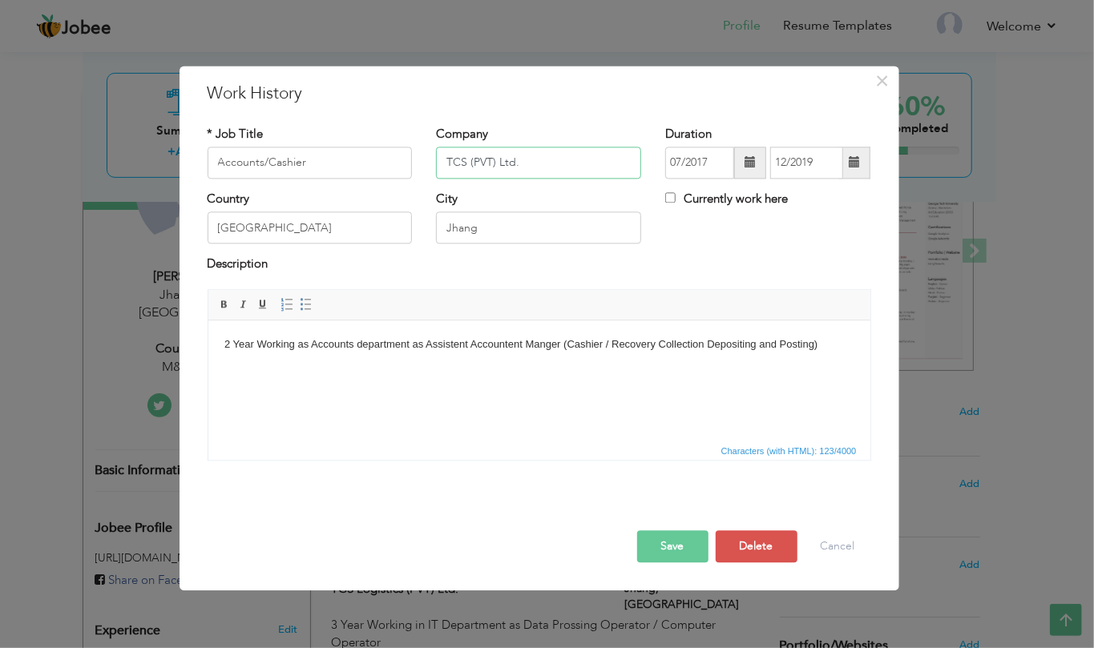
click at [488, 162] on input "TCS (PVT) Ltd." at bounding box center [538, 163] width 205 height 32
paste input "Logistics"
type input "TCS Logistics (PVT) Ltd."
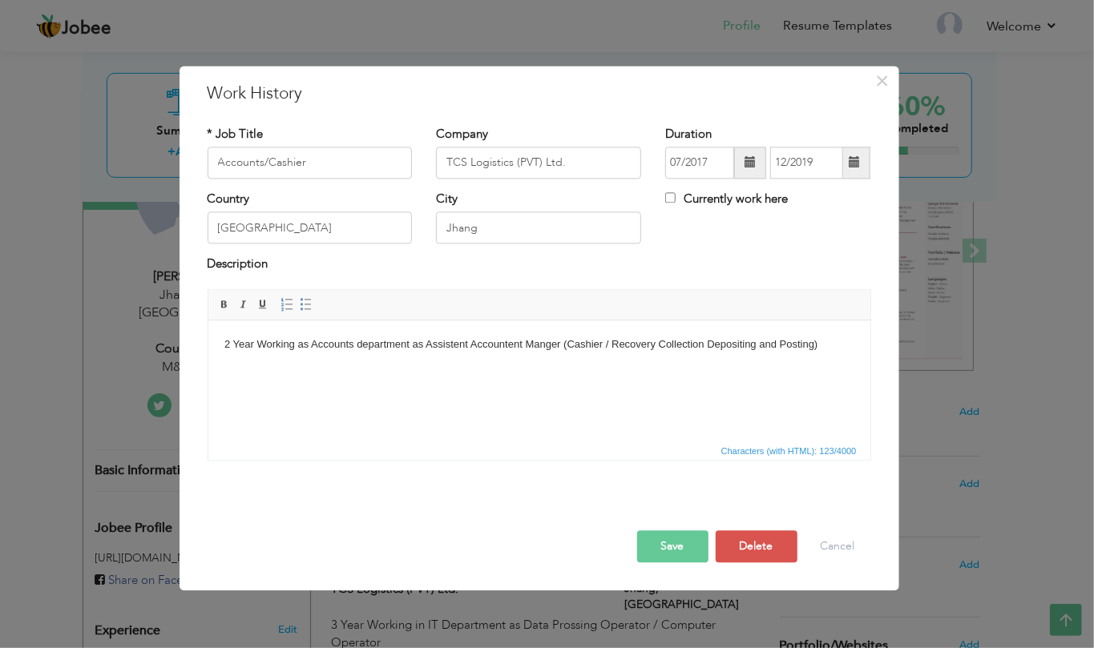
click at [680, 539] on button "Save" at bounding box center [672, 546] width 71 height 32
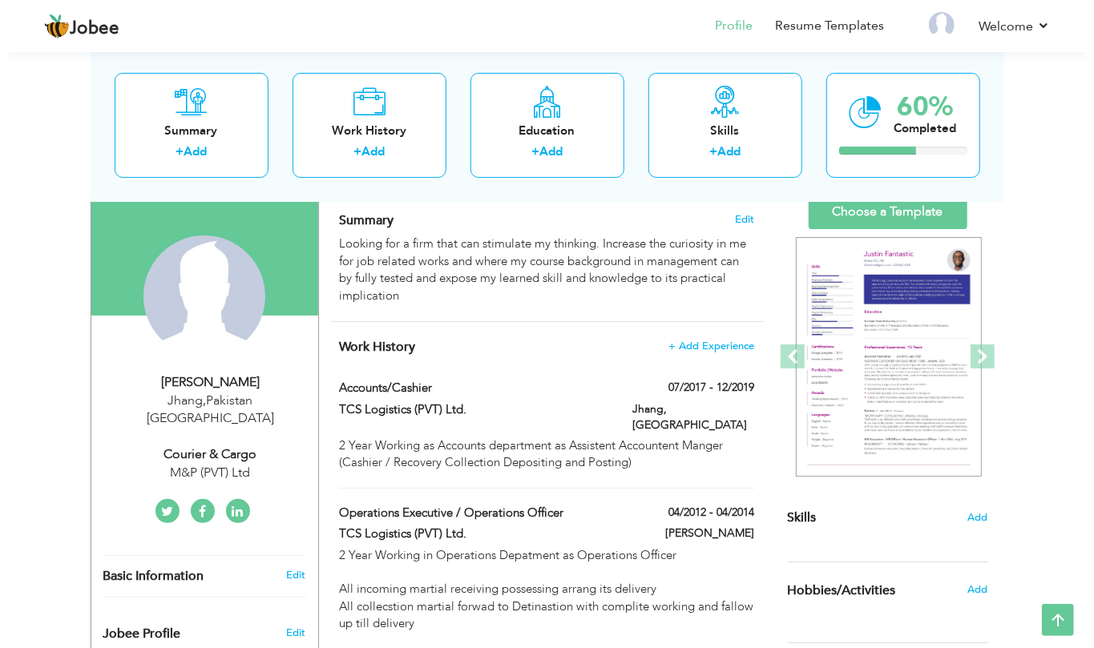
scroll to position [107, 0]
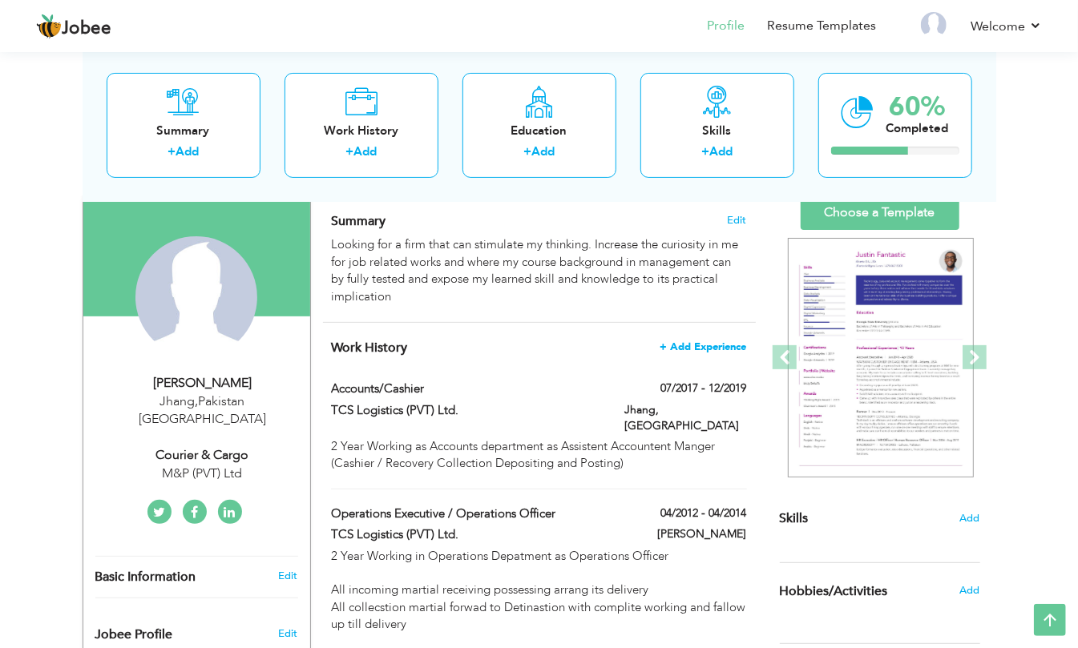
click at [710, 347] on span "+ Add Experience" at bounding box center [703, 346] width 87 height 11
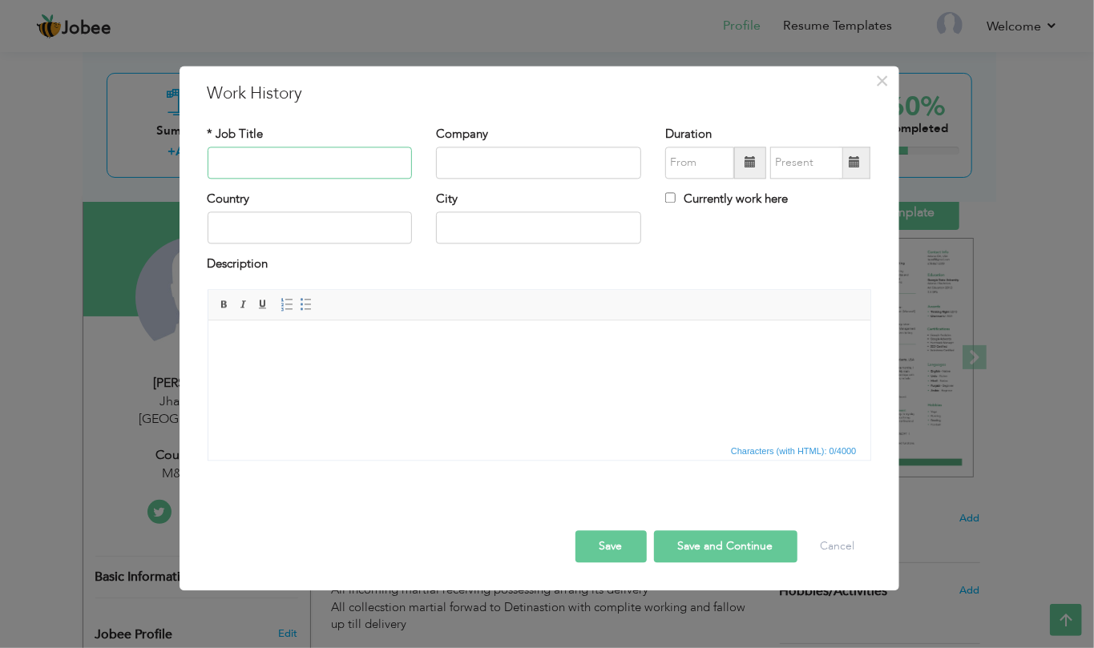
paste input "Team Leader Operation / Operations Executiv"
type input "Team Leader Operation / Operations Executive"
click at [471, 171] on input "text" at bounding box center [538, 163] width 205 height 32
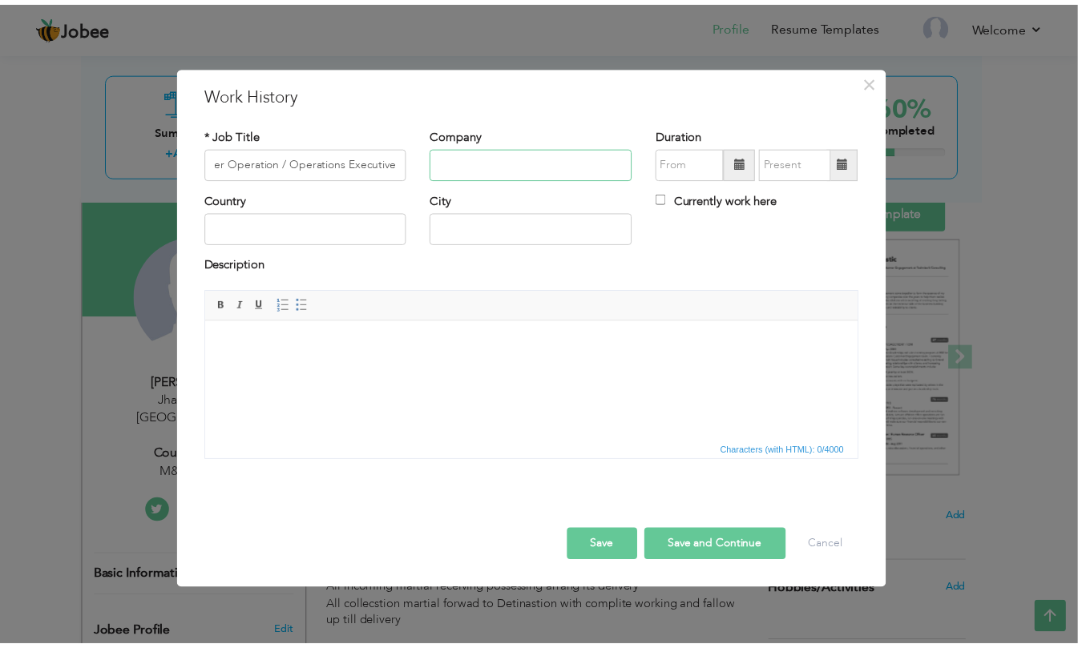
scroll to position [0, 0]
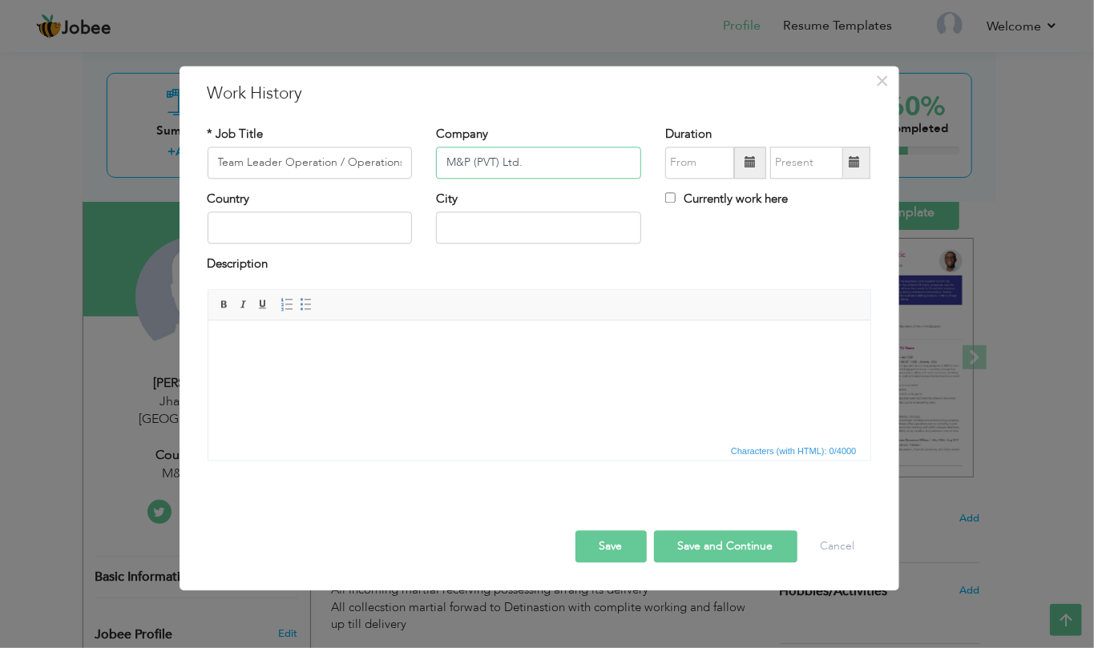
type input "M&P (PVT) Ltd."
click at [341, 223] on input "text" at bounding box center [310, 228] width 205 height 32
type input "Pakistan"
type input "Jhang"
click at [623, 552] on button "Save" at bounding box center [610, 546] width 71 height 32
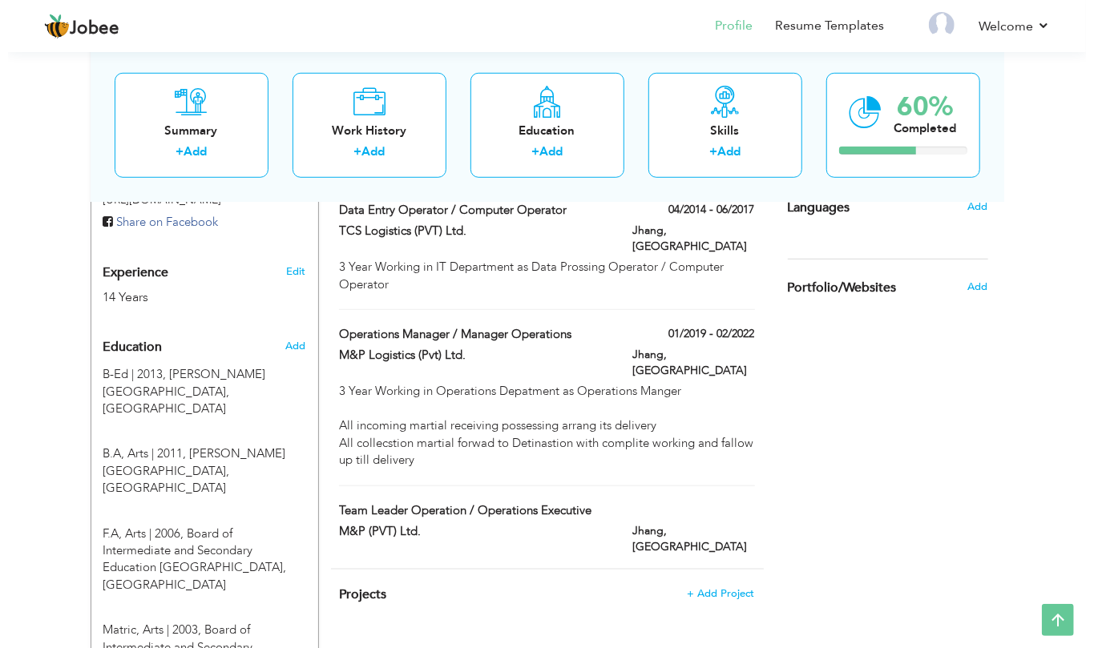
scroll to position [534, 0]
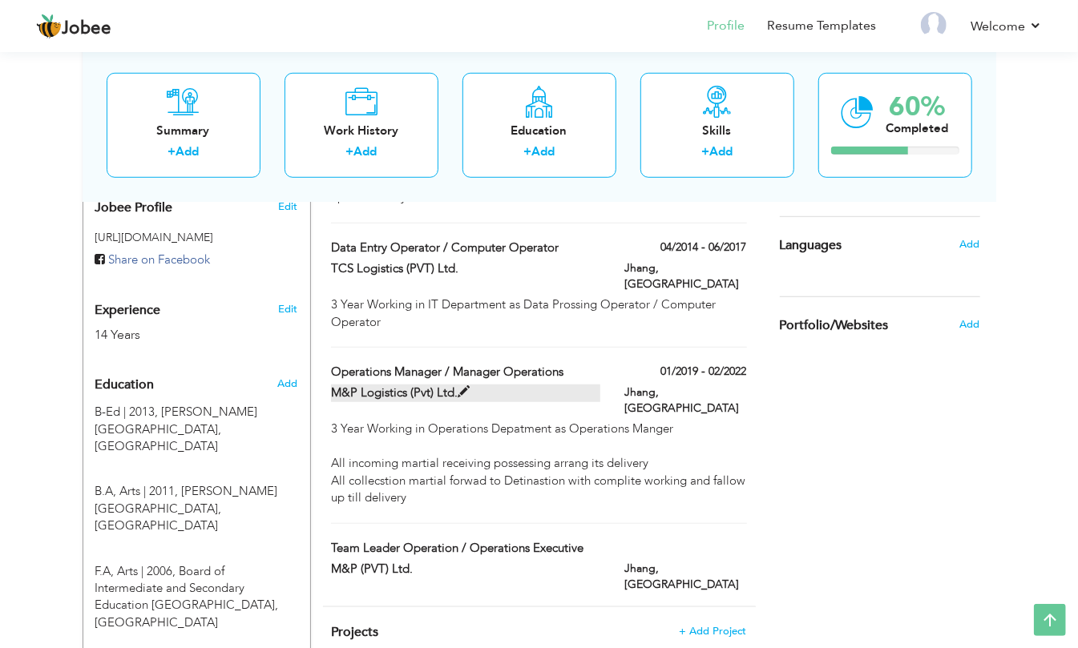
click at [460, 386] on span at bounding box center [463, 392] width 12 height 12
type input "Operations Manager / Manager Operations"
type input "M&P Logistics (Pvt) Ltd."
type input "01/2019"
type input "02/2022"
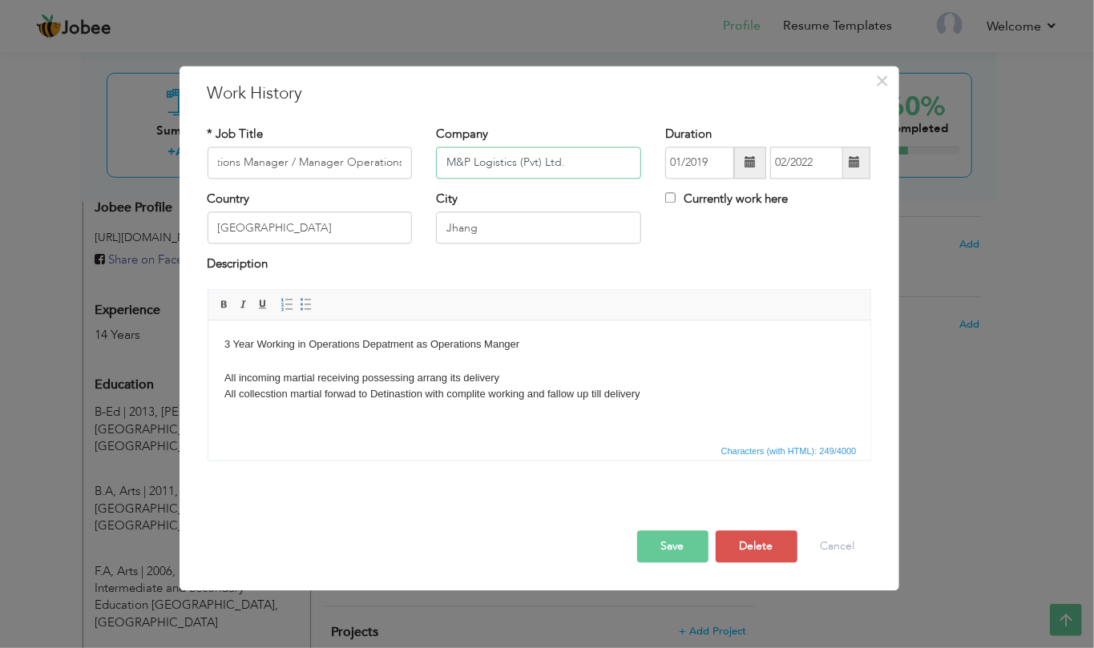
scroll to position [0, 0]
click at [501, 167] on input "M&P Logistics (Pvt) Ltd." at bounding box center [538, 163] width 205 height 32
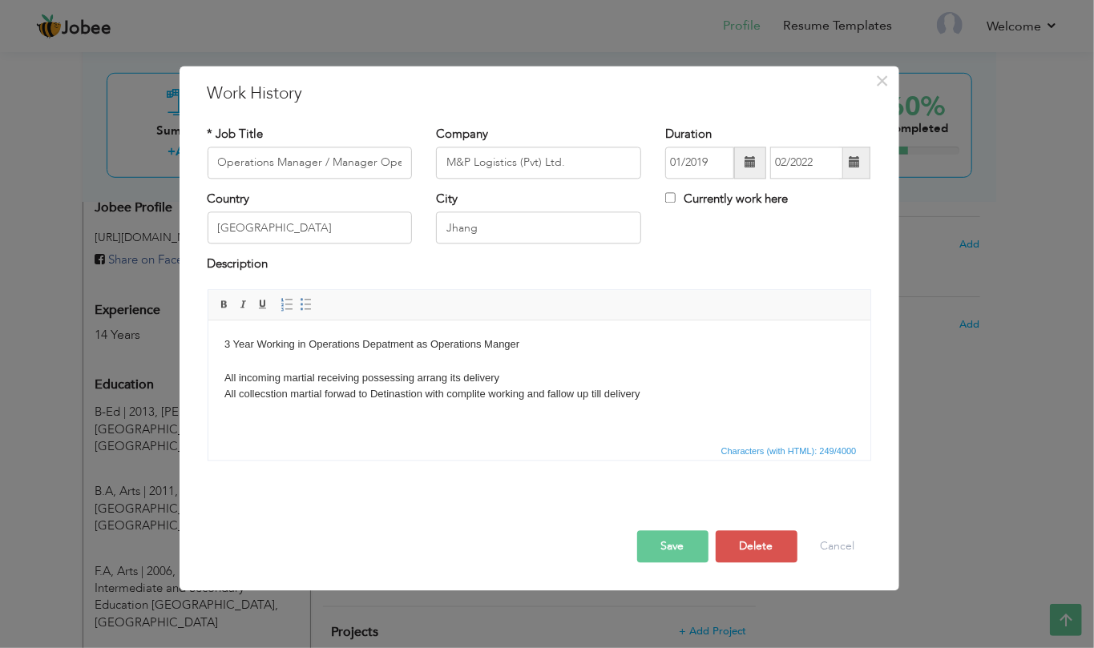
click at [671, 553] on button "Save" at bounding box center [672, 546] width 71 height 32
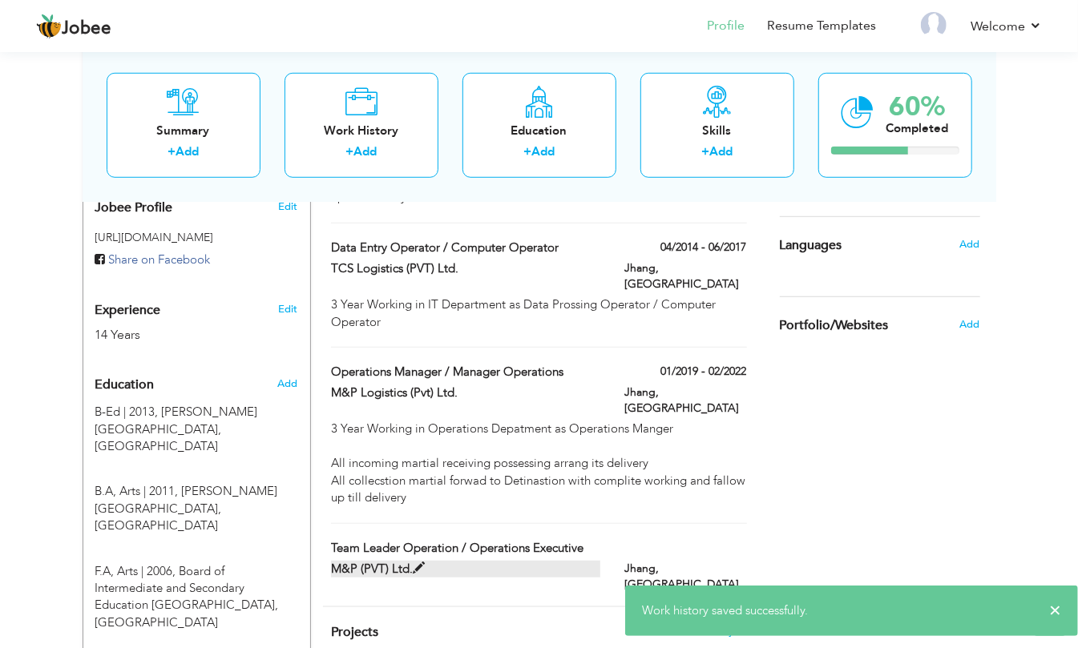
click at [413, 562] on span at bounding box center [419, 568] width 12 height 12
type input "Team Leader Operation / Operations Executive"
type input "M&P (PVT) Ltd."
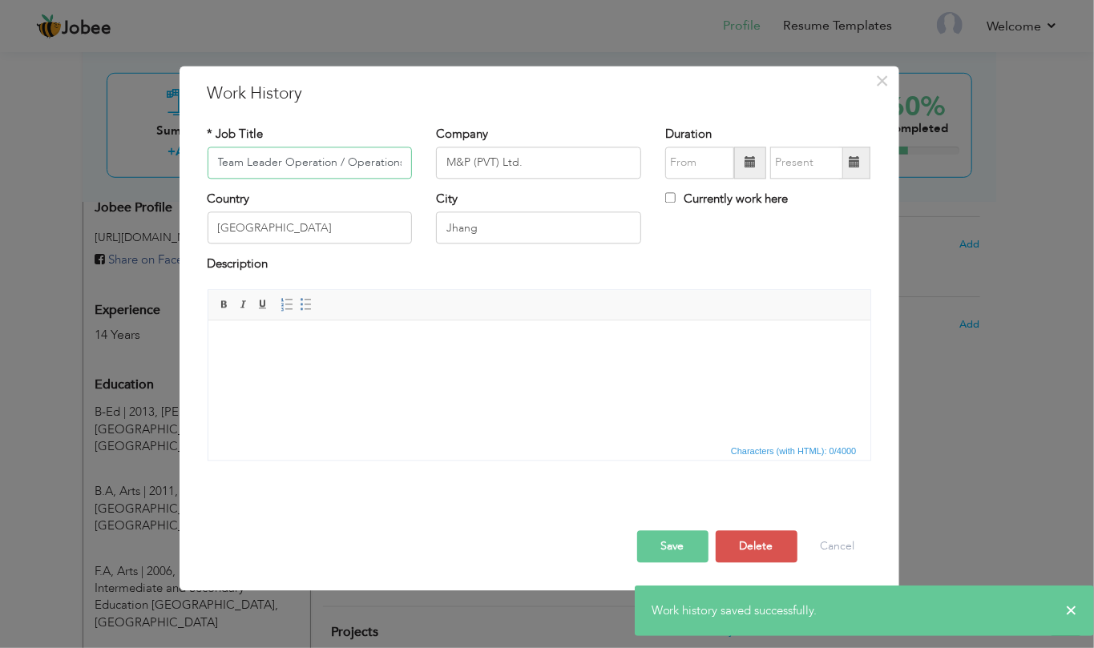
scroll to position [0, 51]
click at [539, 151] on input "M&P (PVT) Ltd." at bounding box center [538, 163] width 205 height 32
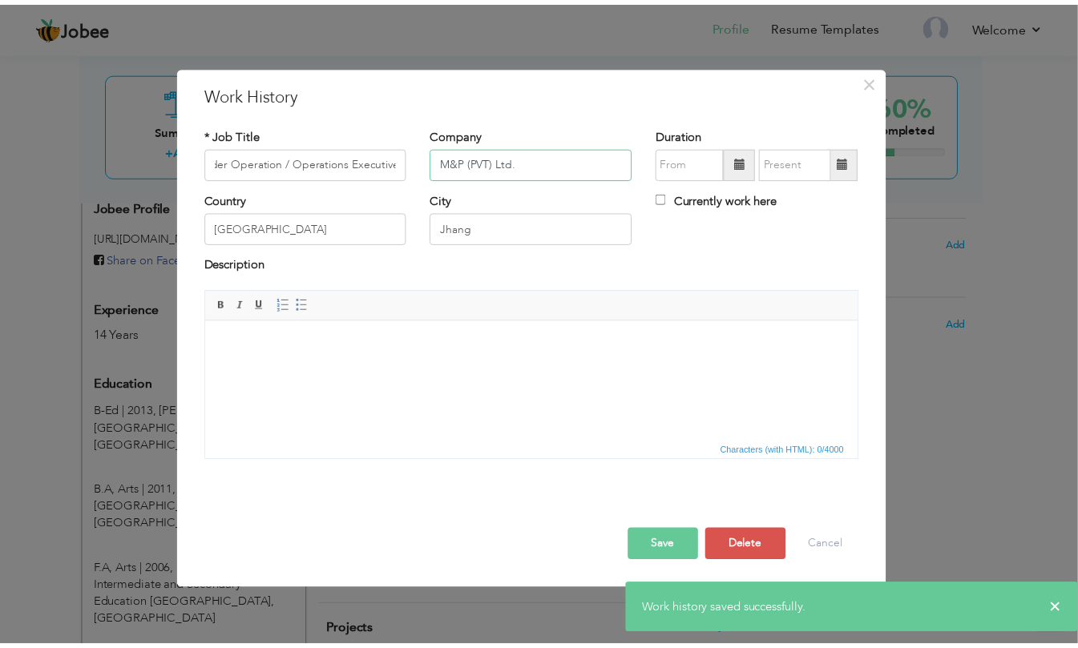
scroll to position [0, 0]
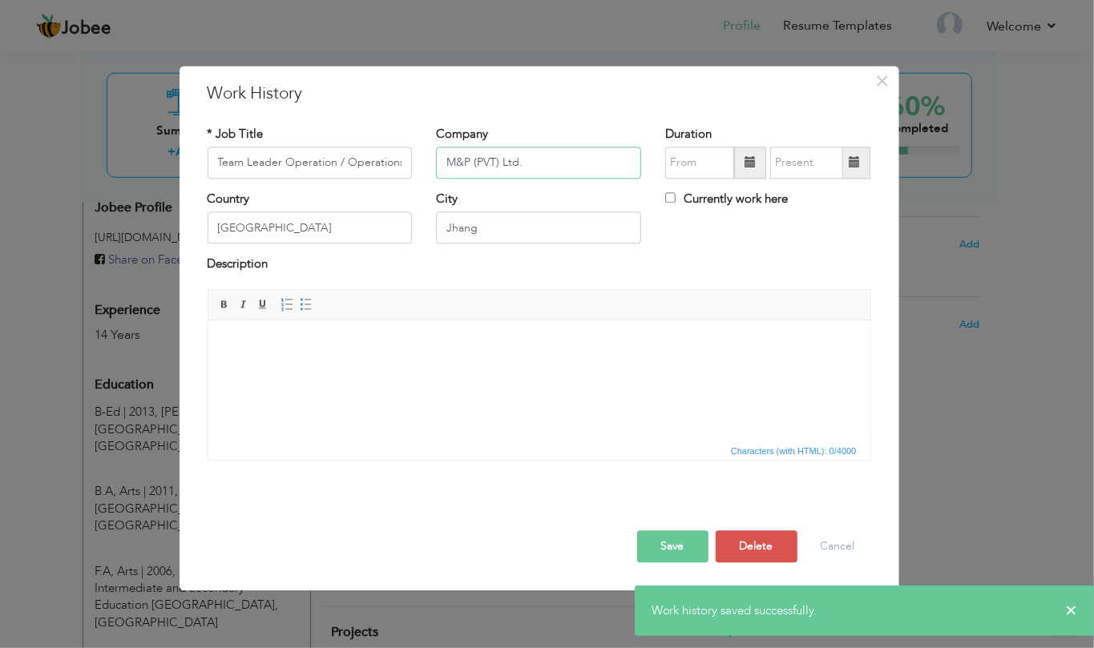
click at [542, 160] on input "M&P (PVT) Ltd." at bounding box center [538, 163] width 205 height 32
paste input "Logistics (Pvt"
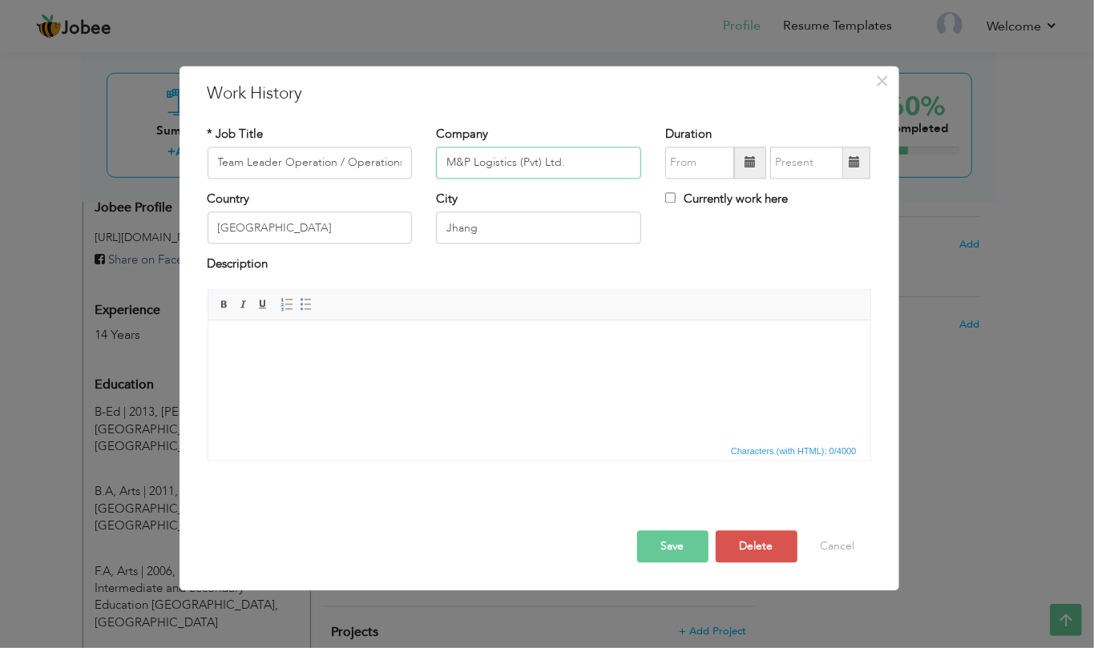
type input "M&P Logistics (Pvt) Ltd."
click at [687, 549] on button "Save" at bounding box center [672, 546] width 71 height 32
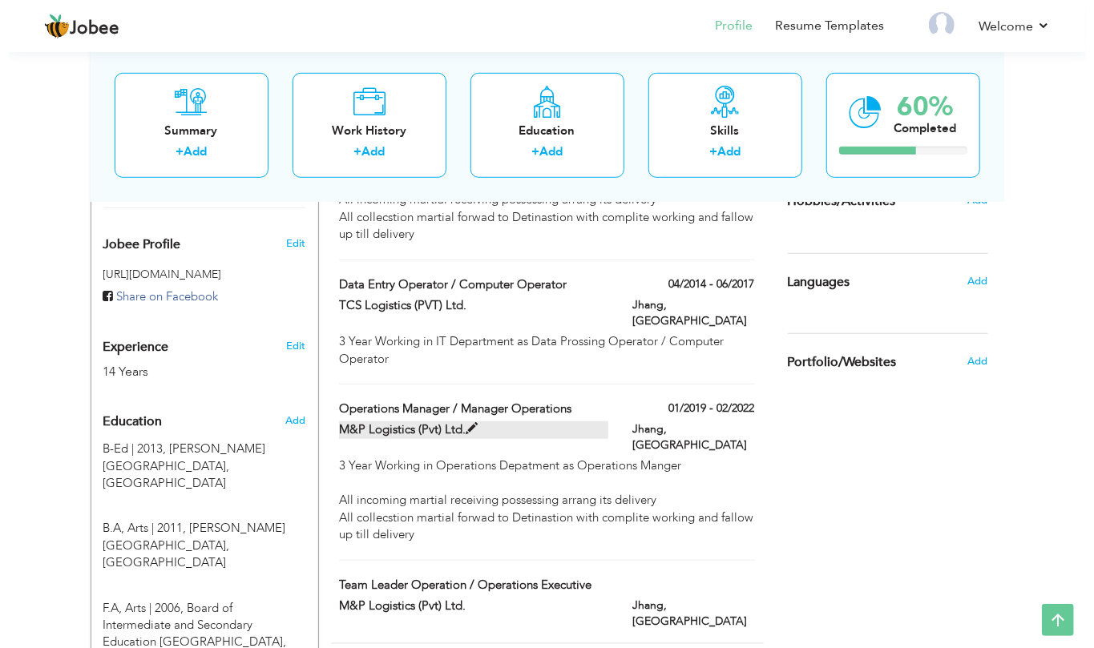
scroll to position [534, 0]
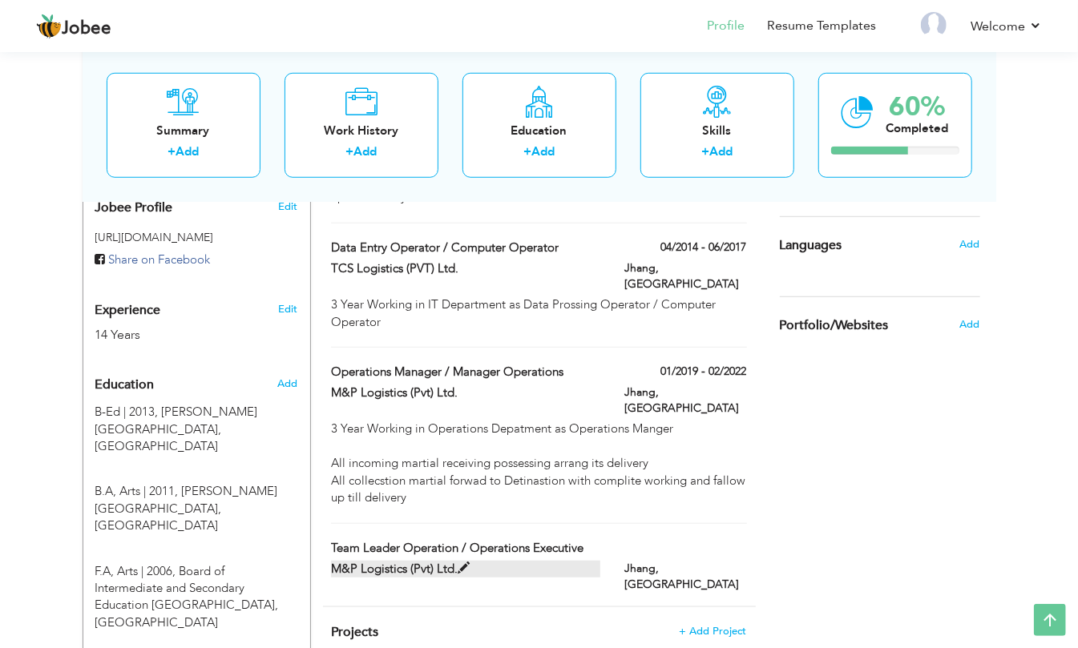
click at [492, 561] on label "M&P Logistics (Pvt) Ltd." at bounding box center [465, 569] width 269 height 17
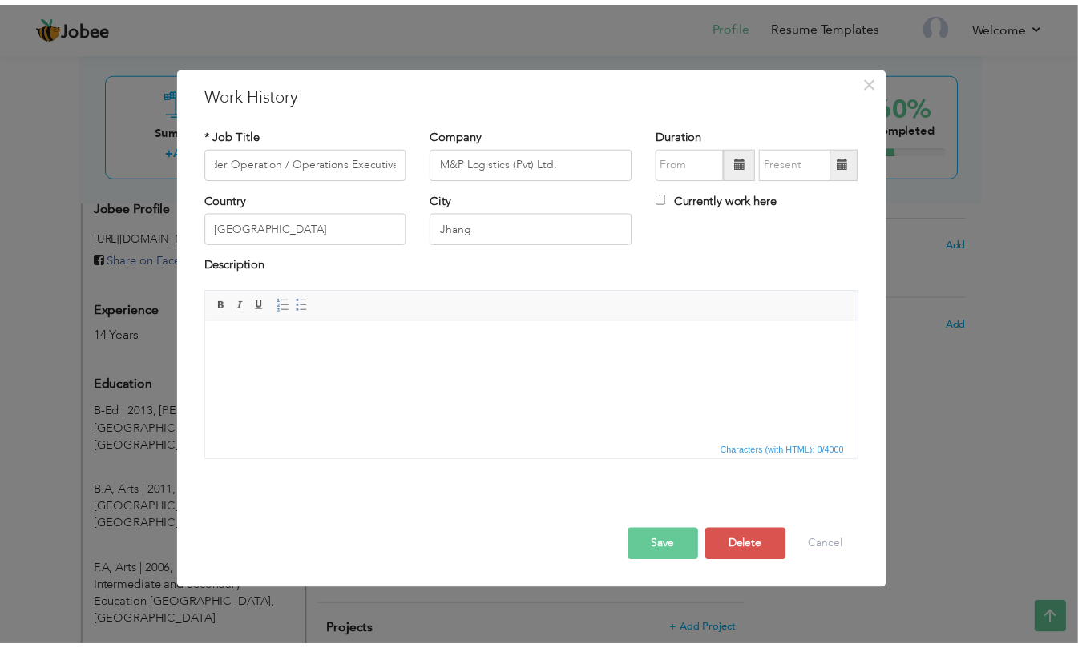
scroll to position [0, 0]
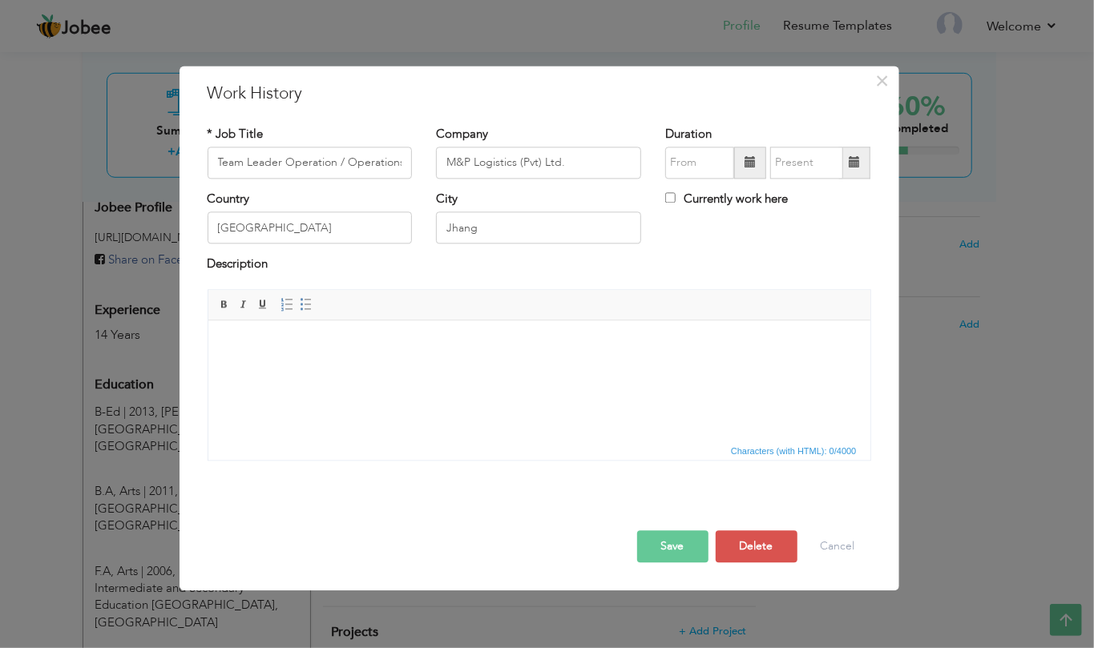
click at [745, 171] on span at bounding box center [750, 163] width 32 height 32
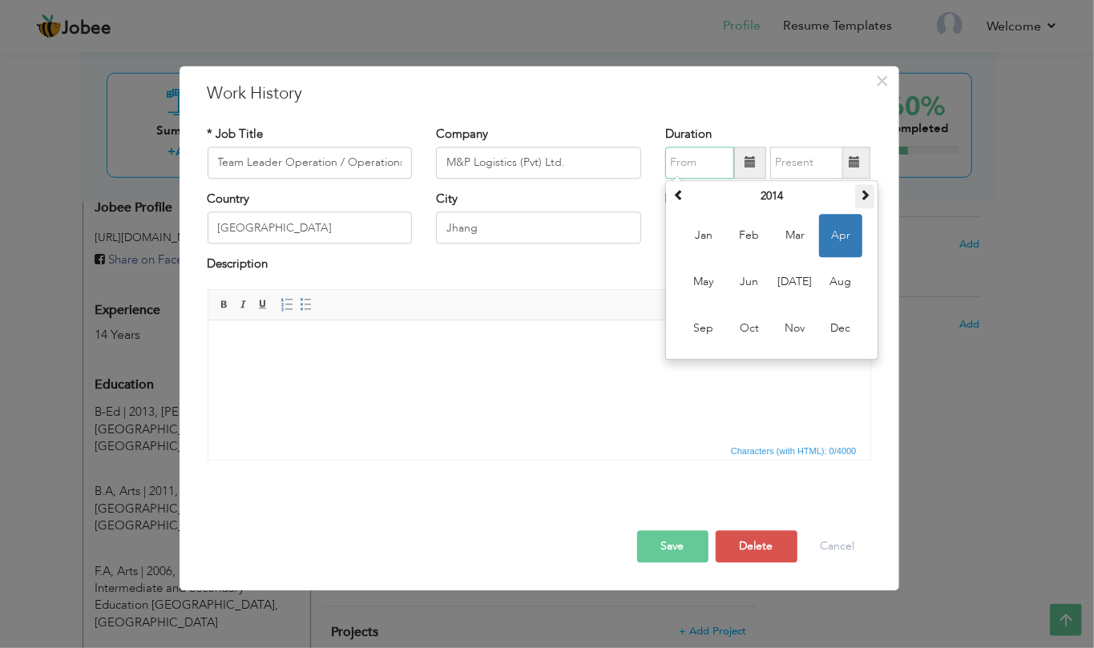
click at [863, 192] on span at bounding box center [864, 194] width 11 height 11
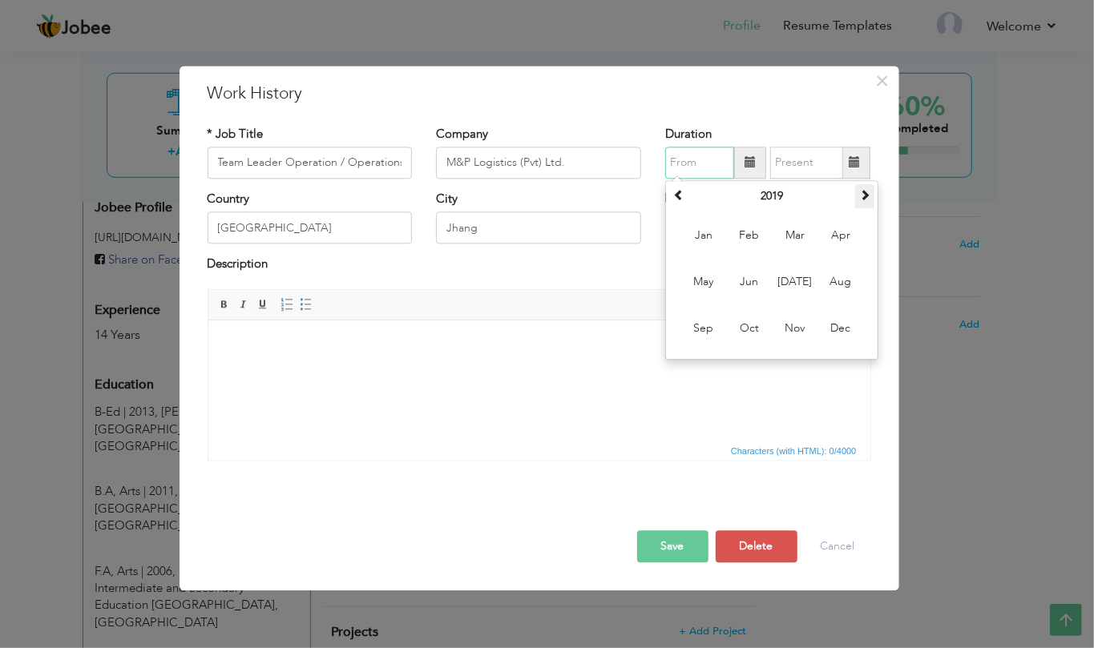
click at [863, 192] on span at bounding box center [864, 194] width 11 height 11
click at [863, 191] on span at bounding box center [864, 194] width 11 height 11
click at [754, 239] on span "Feb" at bounding box center [748, 235] width 43 height 43
type input "02/2022"
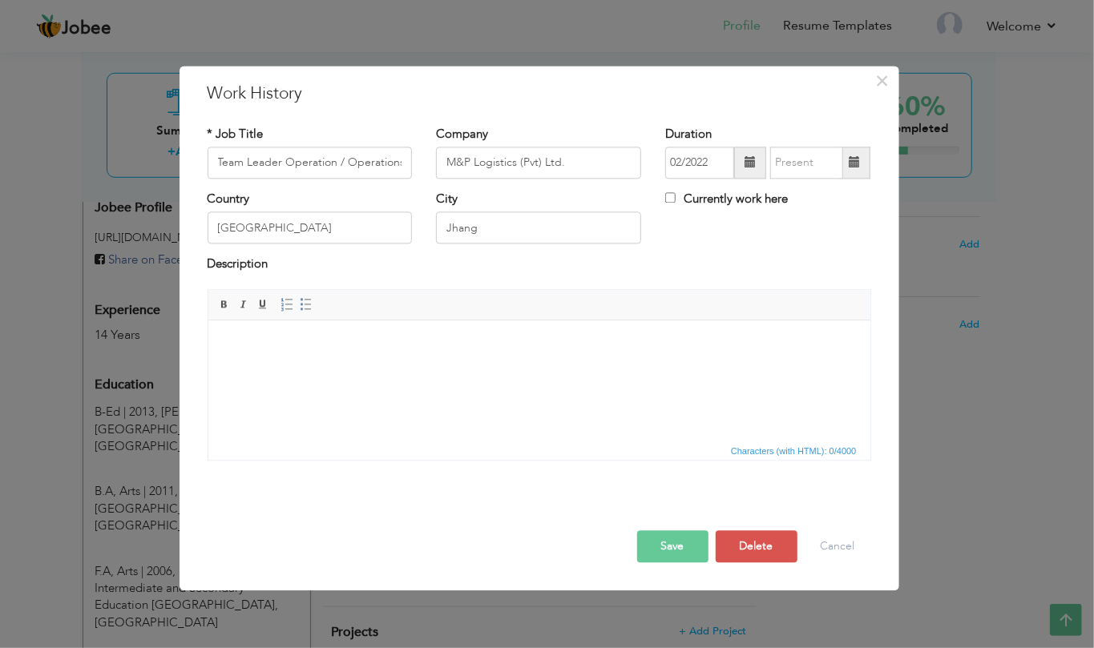
click at [859, 163] on span at bounding box center [853, 162] width 11 height 11
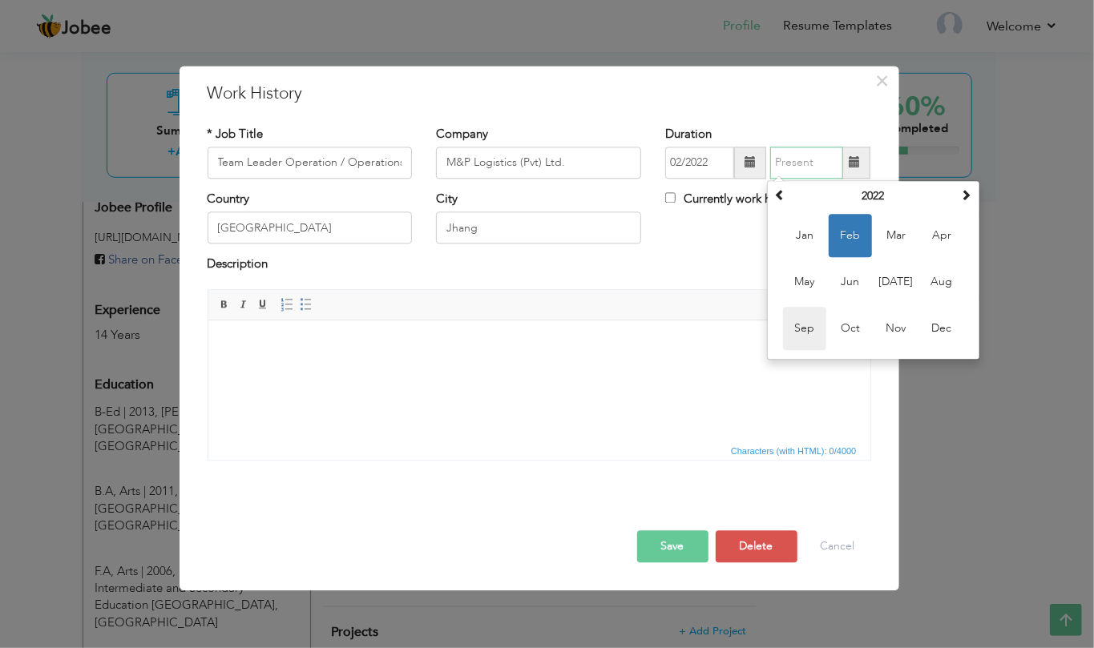
click at [799, 325] on span "Sep" at bounding box center [804, 328] width 43 height 43
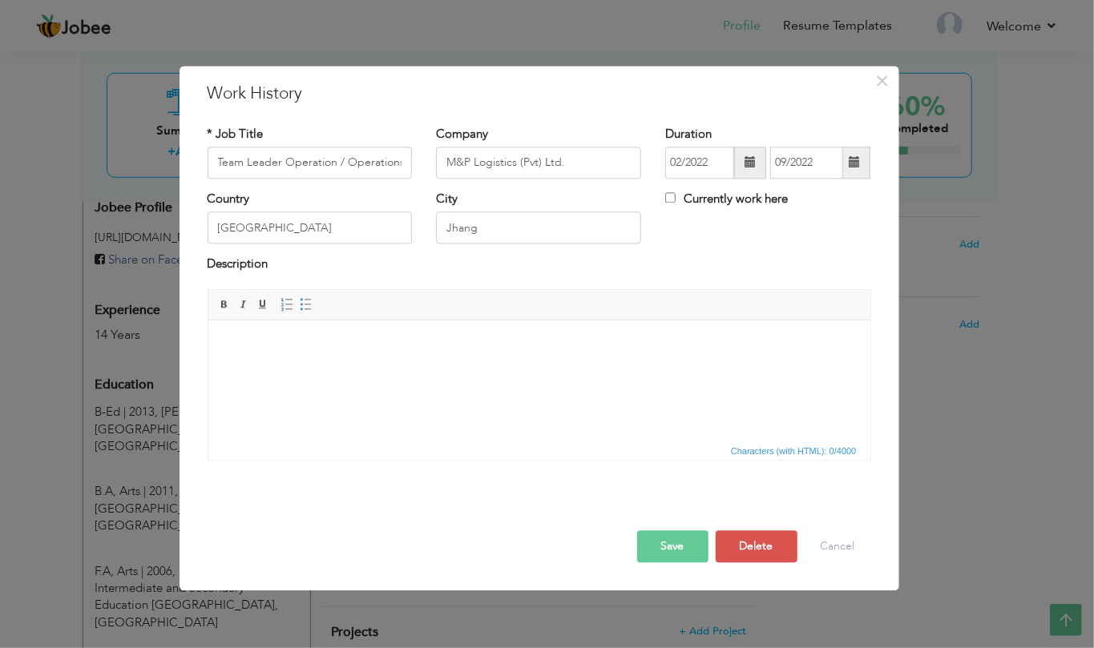
click at [859, 165] on span at bounding box center [853, 162] width 11 height 11
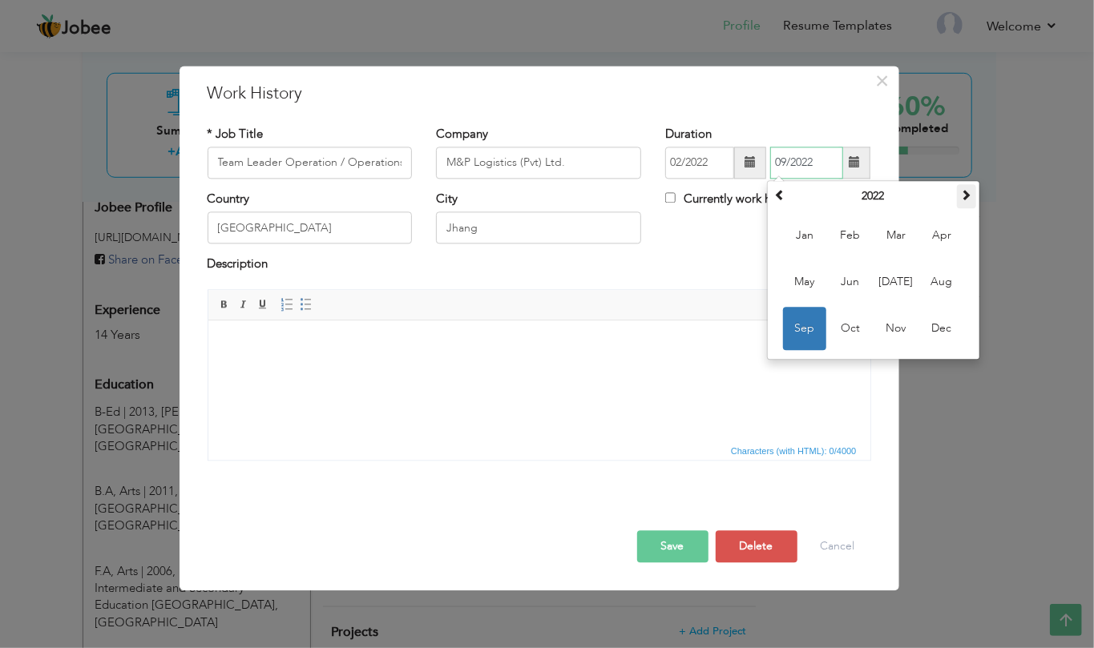
click at [962, 199] on span at bounding box center [966, 194] width 11 height 11
click at [873, 200] on th "2025" at bounding box center [873, 196] width 167 height 24
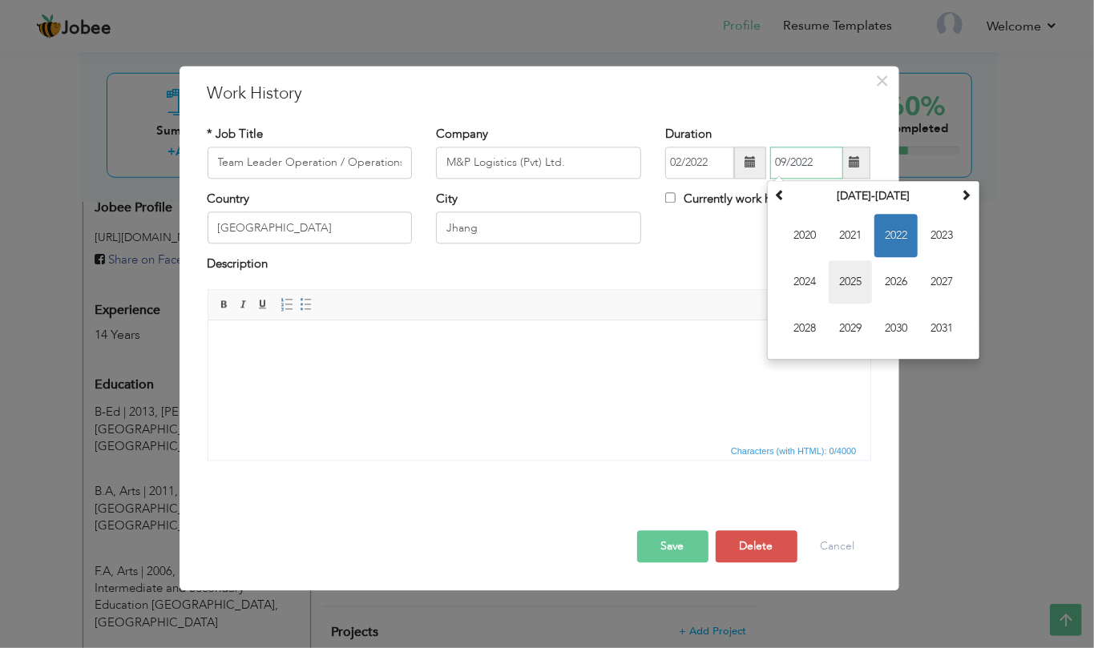
click at [856, 274] on span "2025" at bounding box center [849, 281] width 43 height 43
click at [812, 328] on span "Sep" at bounding box center [804, 328] width 43 height 43
type input "09/2025"
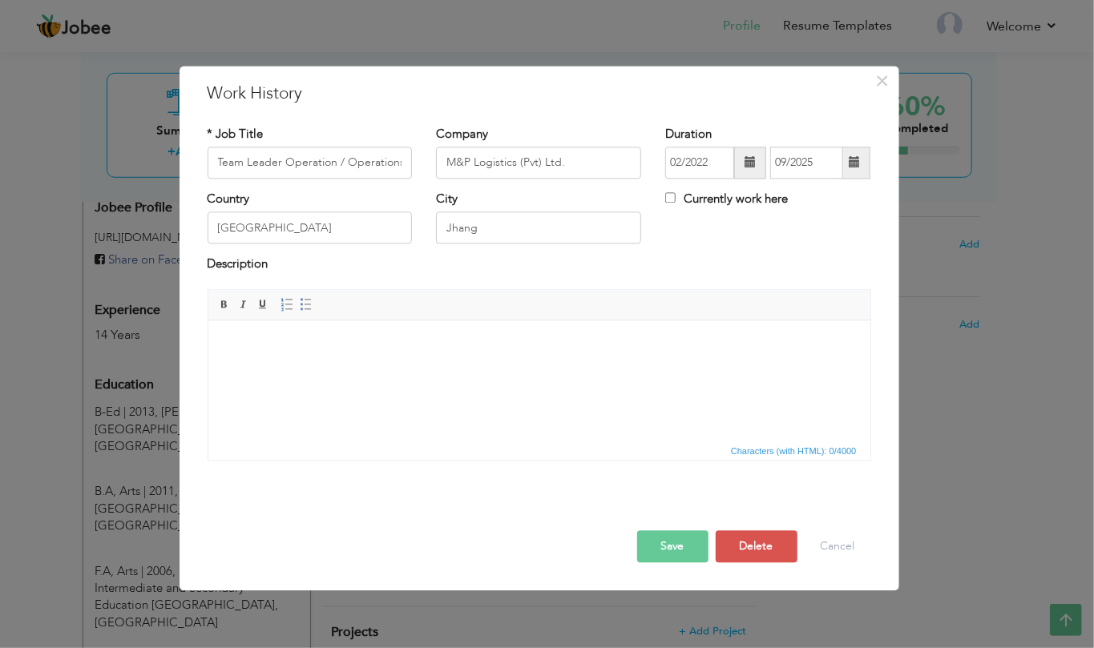
click at [741, 202] on label "Currently work here" at bounding box center [726, 199] width 123 height 17
click at [675, 202] on input "Currently work here" at bounding box center [670, 197] width 10 height 10
checkbox input "true"
click at [375, 359] on html at bounding box center [539, 344] width 662 height 49
click at [314, 167] on input "Team Leader Operation / Operations Executive" at bounding box center [310, 163] width 205 height 32
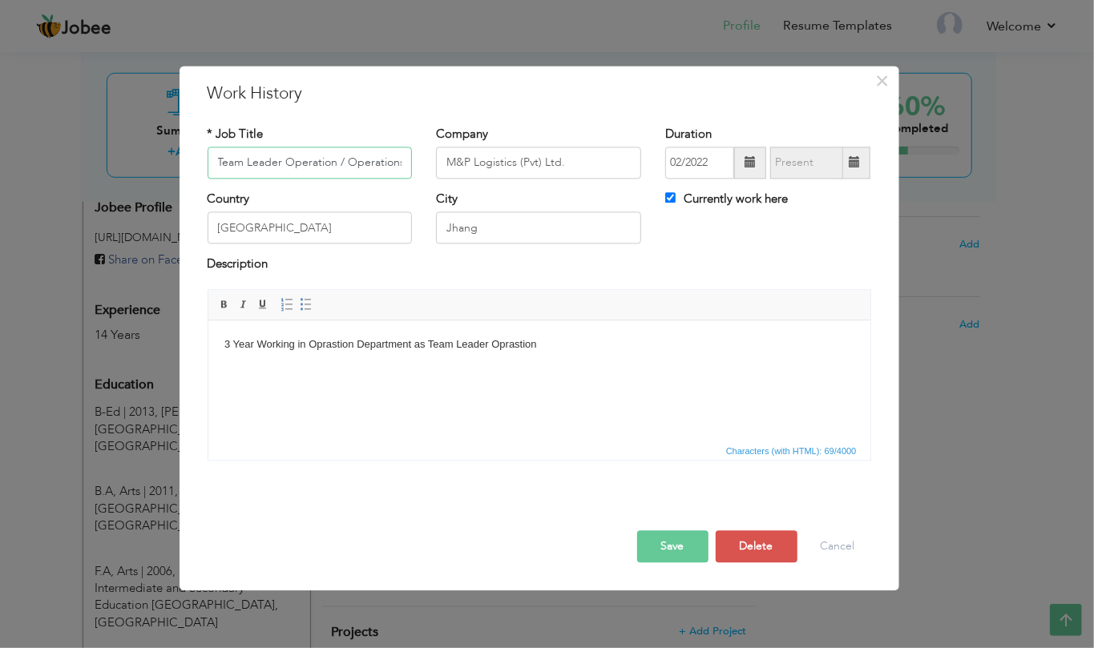
click at [314, 167] on input "Team Leader Operation / Operations Executive" at bounding box center [310, 163] width 205 height 32
click at [513, 340] on body "3 Year Working in Oprastion Department as Team Leader Oprastion" at bounding box center [539, 345] width 630 height 17
click at [510, 369] on html "3 Year Working in Oprastion Department as Team Leader Operation" at bounding box center [539, 344] width 662 height 49
click at [296, 342] on body "3 Year Working in Oprastion Department as Team Leader Operation" at bounding box center [539, 345] width 630 height 17
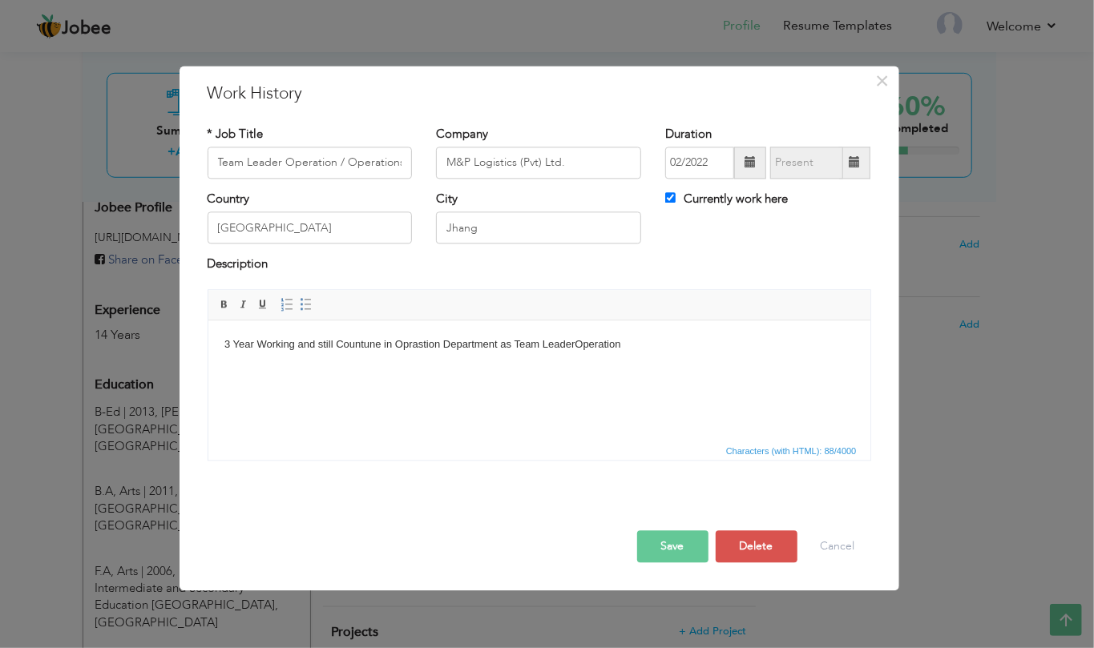
click at [719, 343] on body "3 Year Working and still Countune in Oprastion Department as Team Leader Operat…" at bounding box center [539, 345] width 630 height 17
click at [357, 375] on body "3 Year Working and still Countune in Oprastion Department as Team Leader Operat…" at bounding box center [539, 362] width 630 height 50
click at [474, 393] on html "3 Year Working and still Countune in Oprastion Department as Team Leader Operat…" at bounding box center [539, 361] width 662 height 82
click at [479, 387] on html "3 Year Working and still Countune in Oprastion Department as Team Leader Operat…" at bounding box center [539, 361] width 662 height 82
click at [661, 549] on button "Save" at bounding box center [672, 546] width 71 height 32
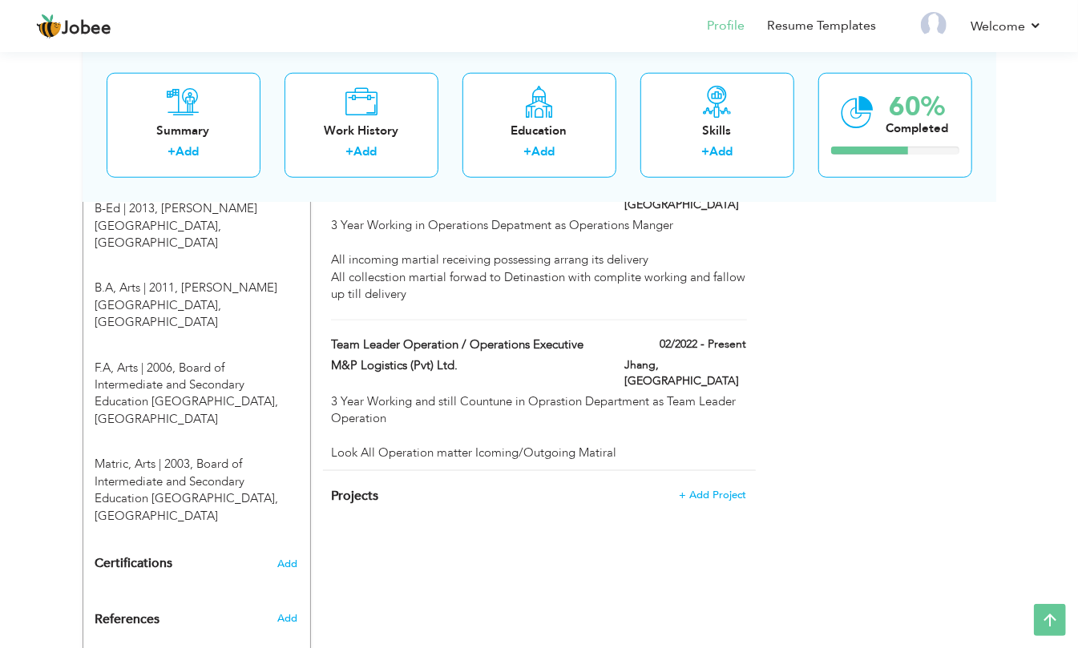
scroll to position [744, 0]
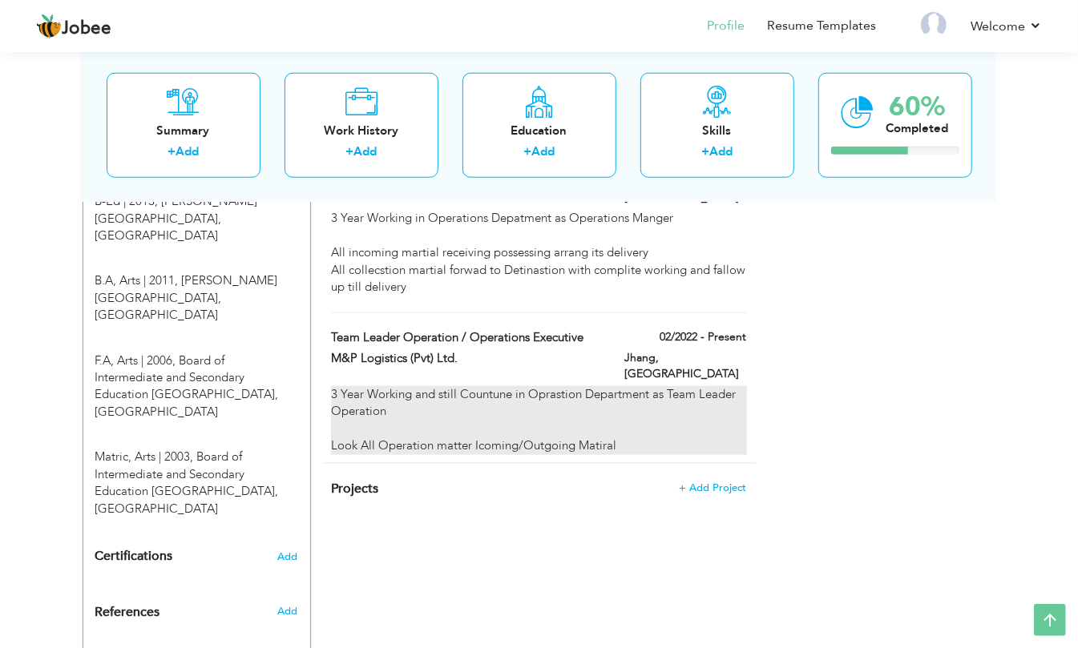
click at [594, 389] on div "3 Year Working and still Countune in Oprastion Department as Team Leader Operat…" at bounding box center [538, 420] width 415 height 69
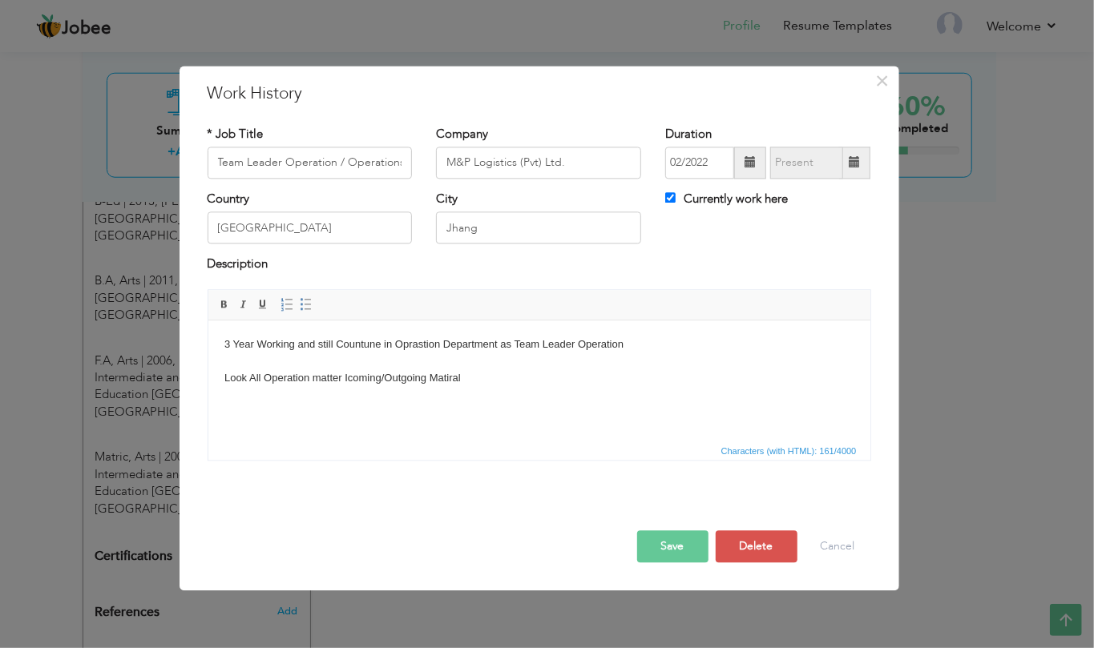
click at [443, 378] on body "3 Year Working and still Countune in Oprastion Department as Team Leader Operat…" at bounding box center [539, 362] width 630 height 50
click at [485, 402] on html "3 Year Working and still Countune in Oprastion Department as Team Leader Operat…" at bounding box center [539, 361] width 662 height 82
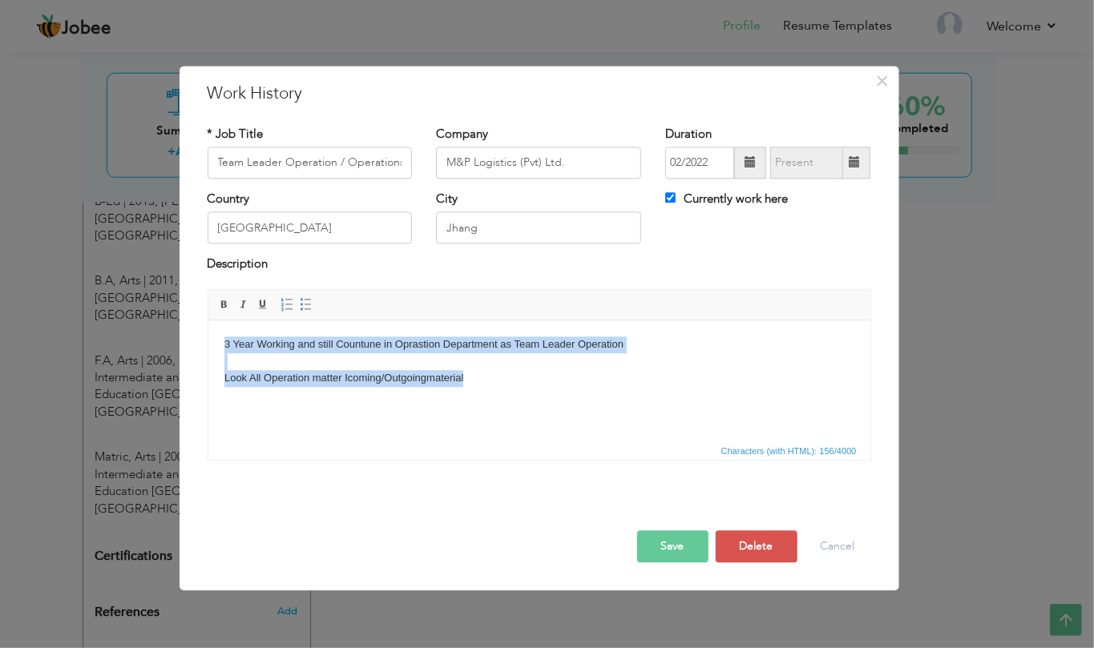
drag, startPoint x: 545, startPoint y: 388, endPoint x: 414, endPoint y: 667, distance: 308.6
click at [208, 345] on html "3 Year Working and still Countune in Oprastion Department as Team Leader Operat…" at bounding box center [539, 361] width 662 height 82
copy body "3 Year Working and still Countune in Oprastion Department as Team Leader Operat…"
click at [484, 399] on html "3 Year Working and still Countune in Oprastion Department as Team Leader Operat…" at bounding box center [539, 361] width 662 height 82
drag, startPoint x: 482, startPoint y: 387, endPoint x: 220, endPoint y: 329, distance: 268.3
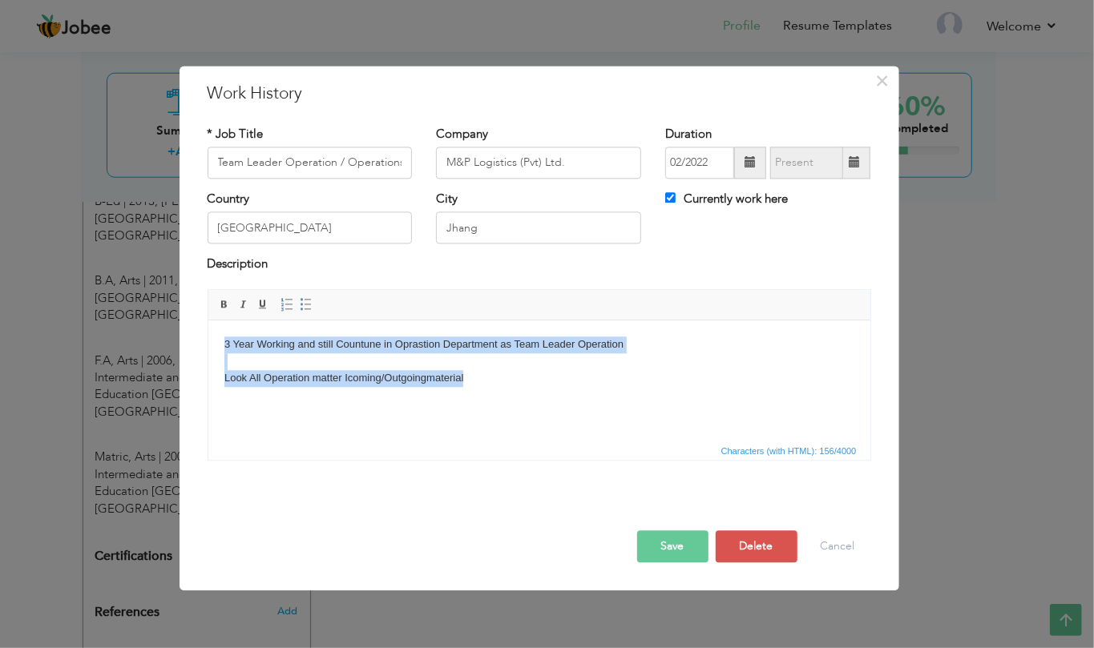
click at [220, 329] on html "3 Year Working and still Countune in Oprastion Department as Team Leader Operat…" at bounding box center [539, 361] width 662 height 82
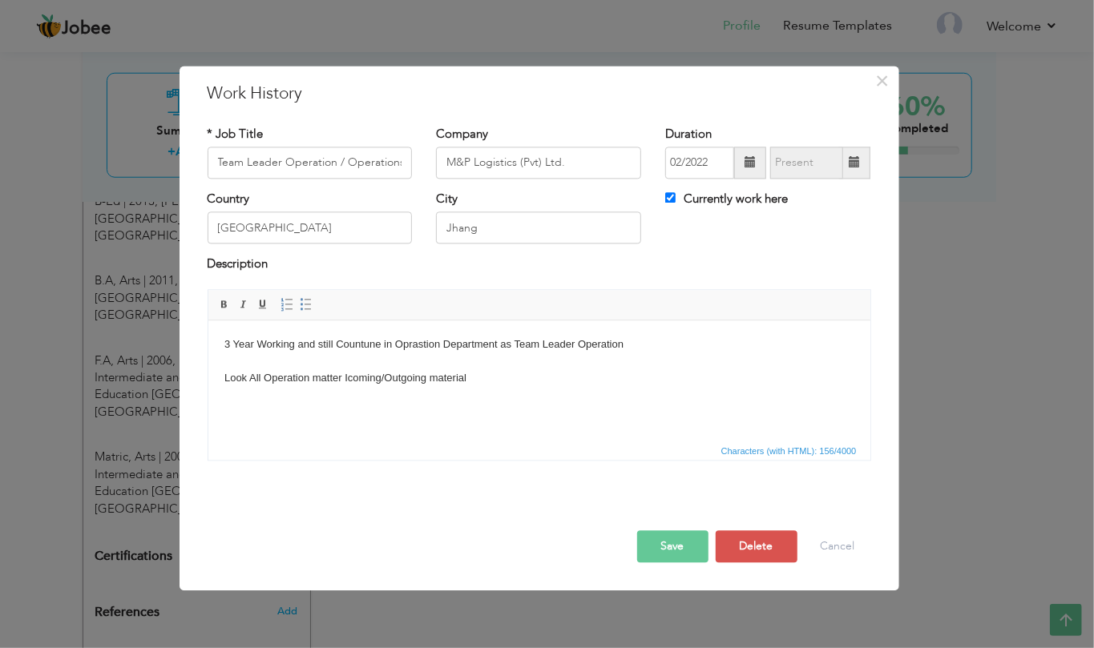
click at [343, 459] on span "Characters (with HTML): 156/4000" at bounding box center [539, 450] width 662 height 19
click at [468, 389] on html "3 Year Working and still Countune in Oprastion Department as Team Leader Operat…" at bounding box center [539, 361] width 662 height 82
click at [638, 346] on body "3 Year Working and still Countune in Oprastion Department as Team Leader Operat…" at bounding box center [539, 362] width 630 height 50
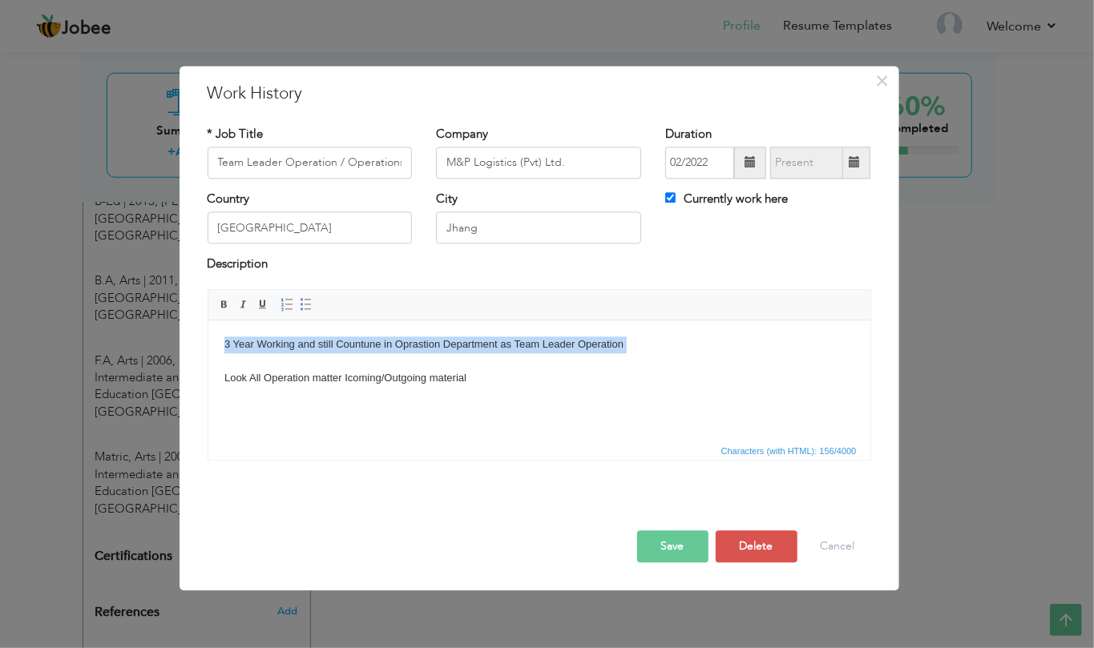
click at [638, 346] on body "3 Year Working and still Countune in Oprastion Department as Team Leader Operat…" at bounding box center [539, 362] width 630 height 50
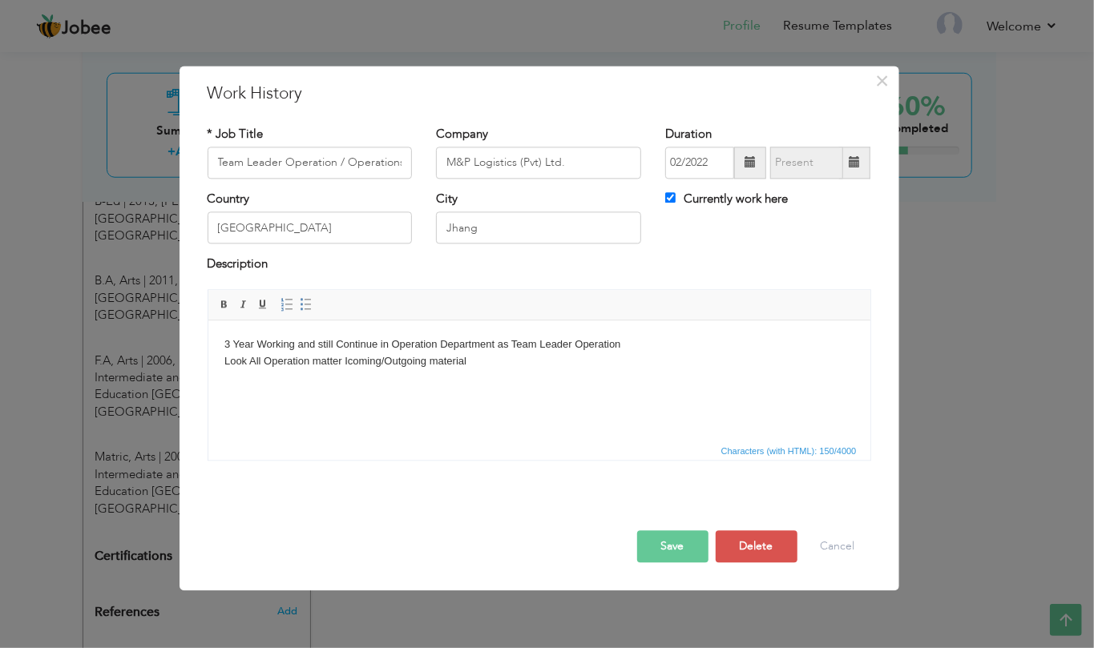
click at [488, 367] on body "3 Year Working and still Continue in Operation Department as Team Leader Operat…" at bounding box center [539, 354] width 630 height 34
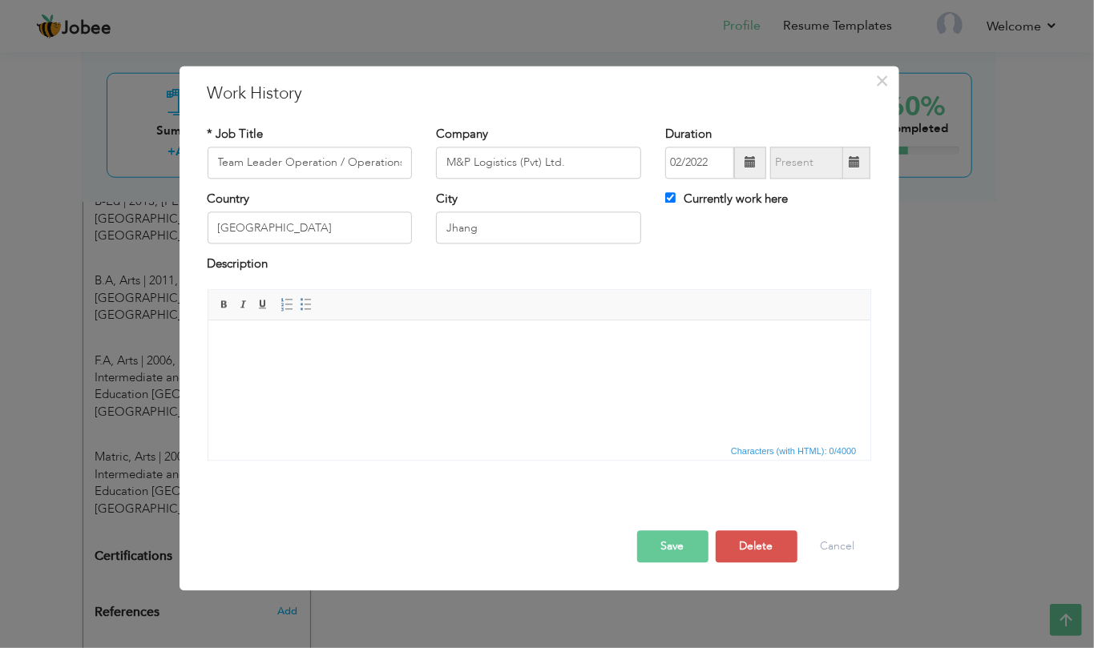
drag, startPoint x: 343, startPoint y: 324, endPoint x: 277, endPoint y: 393, distance: 95.2
click at [277, 369] on html at bounding box center [539, 344] width 662 height 49
click at [443, 380] on body "3 Year Working and still Countune in Oprastion Department as Team Leader Operat…" at bounding box center [539, 362] width 630 height 50
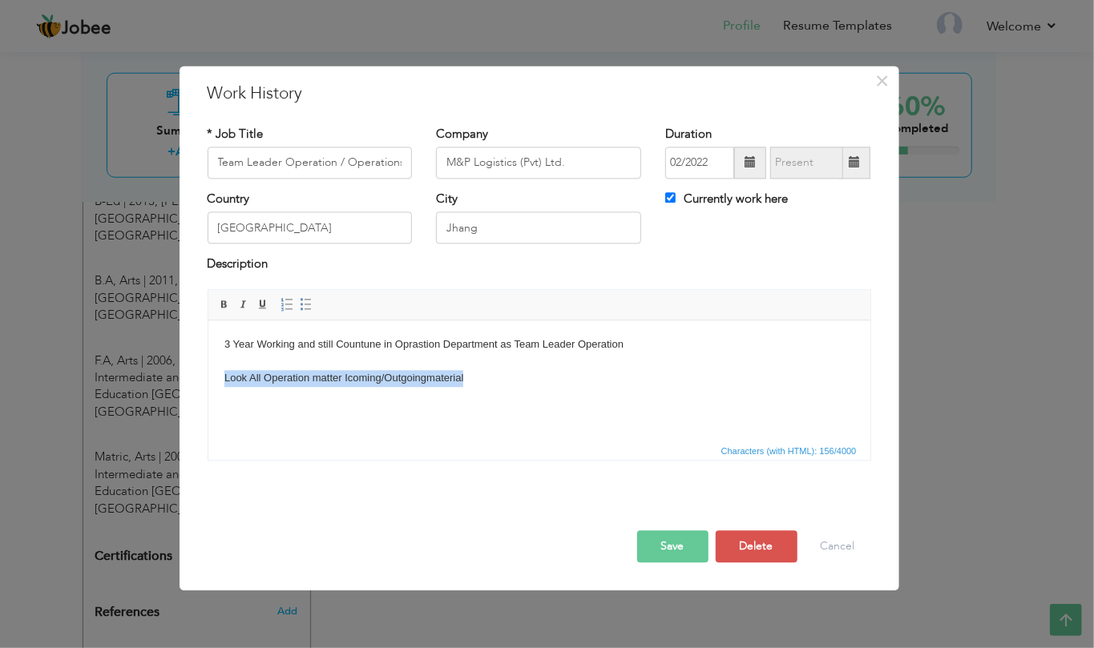
drag, startPoint x: 479, startPoint y: 375, endPoint x: 213, endPoint y: 381, distance: 266.1
click at [213, 381] on html "3 Year Working and still Countune in Oprastion Department as Team Leader Operat…" at bounding box center [539, 361] width 662 height 82
drag, startPoint x: 632, startPoint y: 345, endPoint x: 203, endPoint y: 345, distance: 429.4
click at [208, 345] on html "3 Year Working and still Countune in Oprastion Department as Team Leader Operat…" at bounding box center [539, 361] width 662 height 82
click at [594, 402] on html "3 Year Working and still Continue in Operation Department as Team Leader Operat…" at bounding box center [539, 361] width 662 height 82
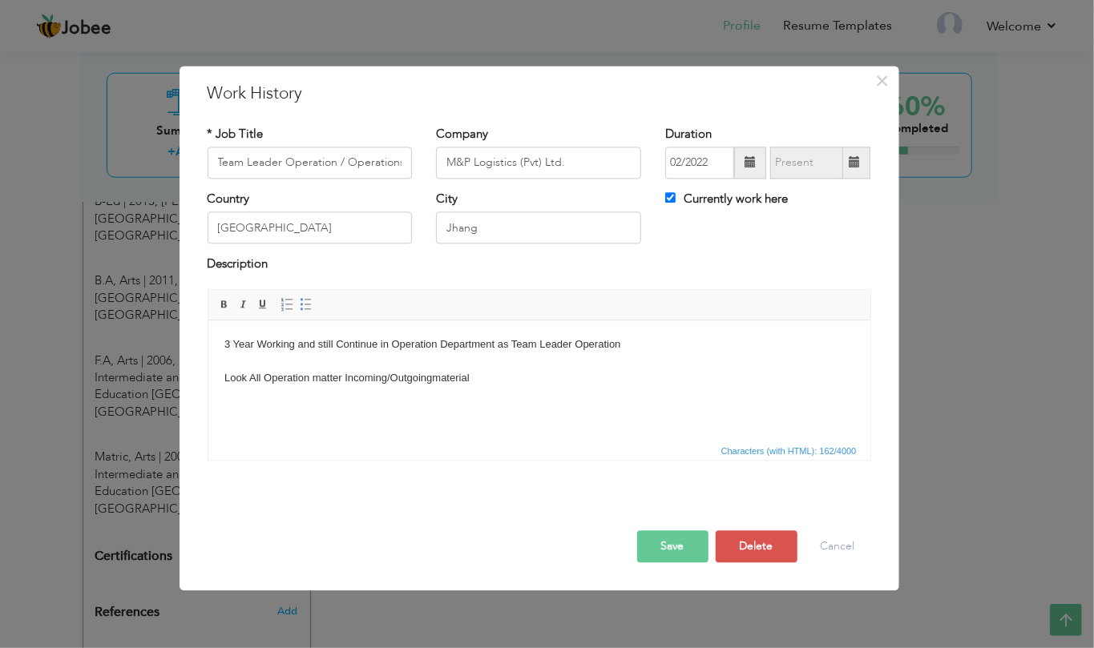
click at [667, 569] on div "Save Save and Continue Delete Cancel" at bounding box center [538, 530] width 687 height 90
click at [677, 546] on button "Save" at bounding box center [672, 546] width 71 height 32
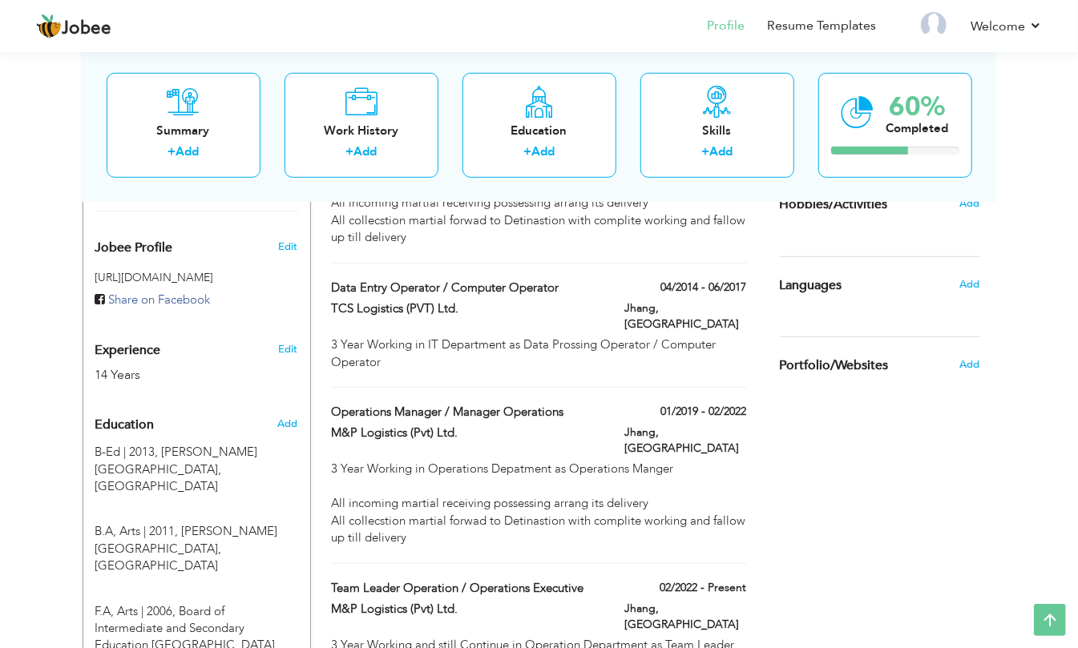
scroll to position [530, 0]
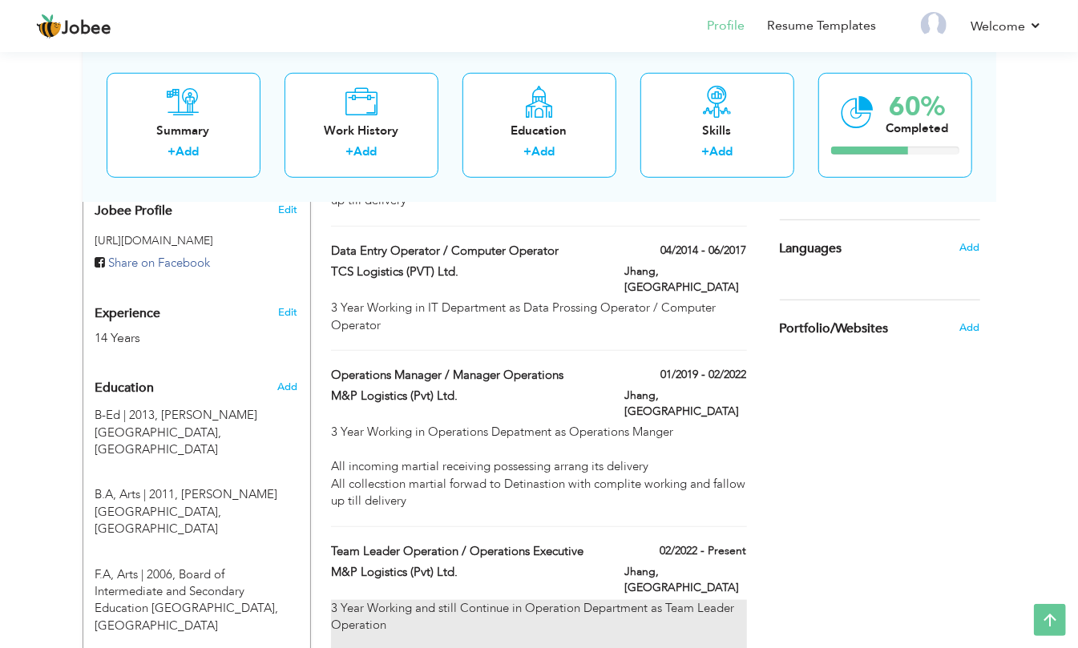
click at [565, 600] on div "3 Year Working and still Continue in Operation Department as Team Leader Operat…" at bounding box center [538, 634] width 415 height 69
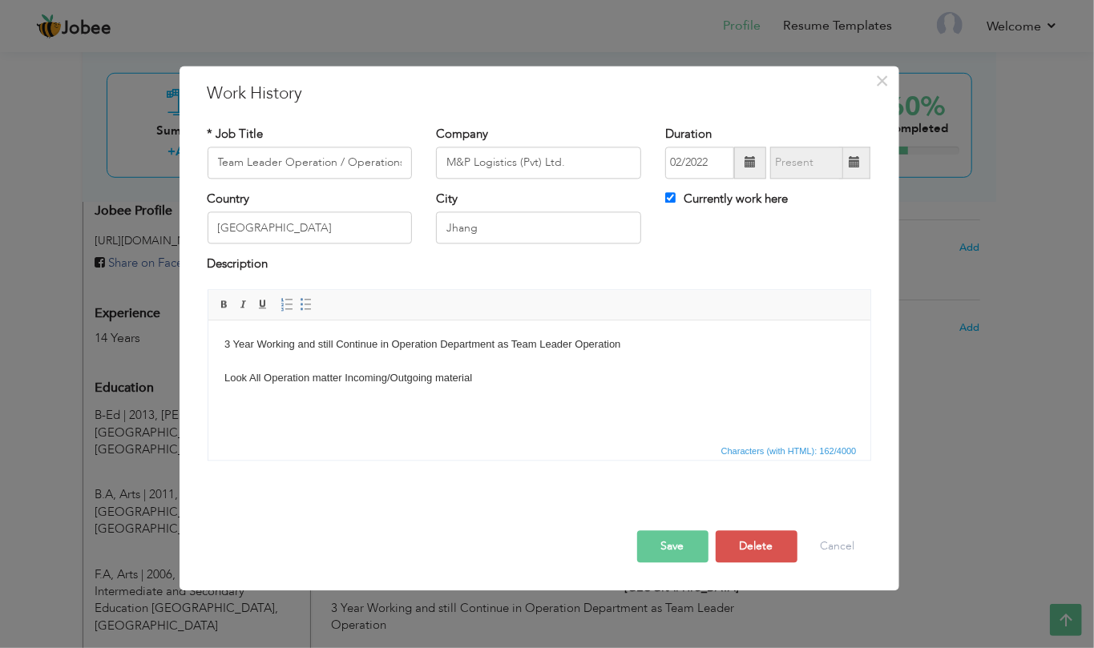
click at [503, 387] on html "3 Year Working and still Continue in Operation Department as Team Leader Operat…" at bounding box center [539, 361] width 662 height 82
click at [603, 349] on body "3 Year Working and still Continue in Operation Department as Team Leader Operat…" at bounding box center [539, 362] width 630 height 50
click at [602, 348] on body "3 Year Working and still Continue in Operation Department as Team Leader Operat…" at bounding box center [539, 362] width 630 height 50
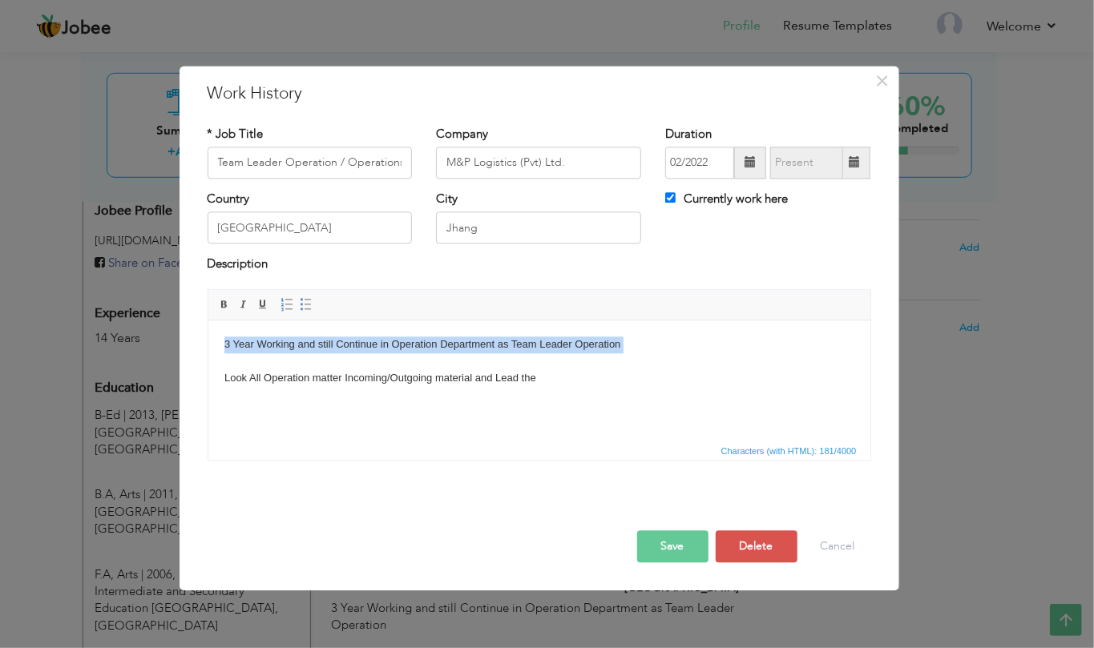
click at [602, 348] on body "3 Year Working and still Continue in Operation Department as Team Leader Operat…" at bounding box center [539, 362] width 630 height 50
click at [617, 343] on body "3 Year Working and still Continue in Operation Department as Team Leader Operat…" at bounding box center [539, 362] width 630 height 50
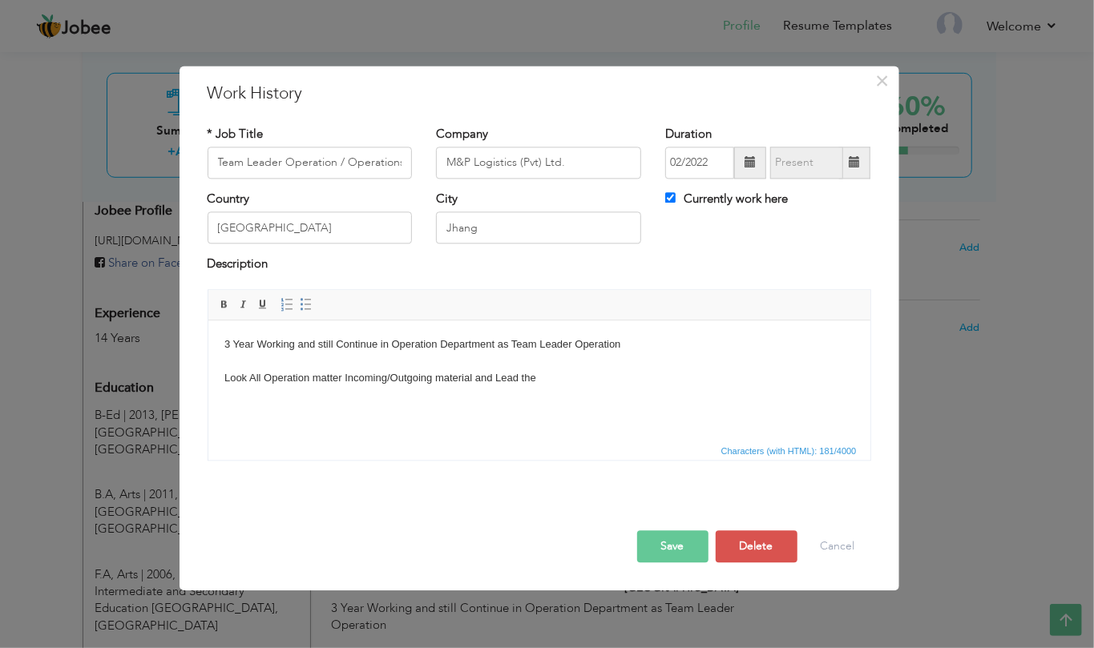
click at [616, 342] on body "3 Year Working and still Continue in Operation Department as Team Leader Operat…" at bounding box center [539, 362] width 630 height 50
copy body "Operation"
click at [590, 371] on body "3 Year Working and still Continue in Operation Department as Team Leader Operat…" at bounding box center [539, 362] width 630 height 50
click at [674, 537] on div "Save Save and Continue Delete Cancel" at bounding box center [538, 530] width 687 height 90
click at [674, 538] on button "Save" at bounding box center [672, 546] width 71 height 32
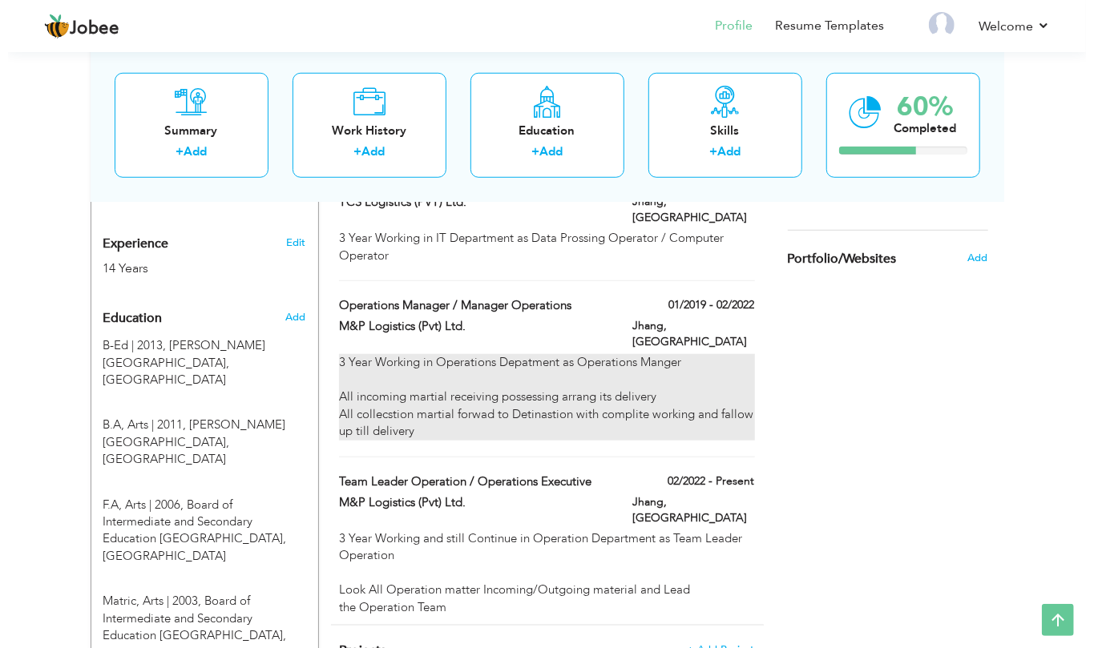
scroll to position [638, 0]
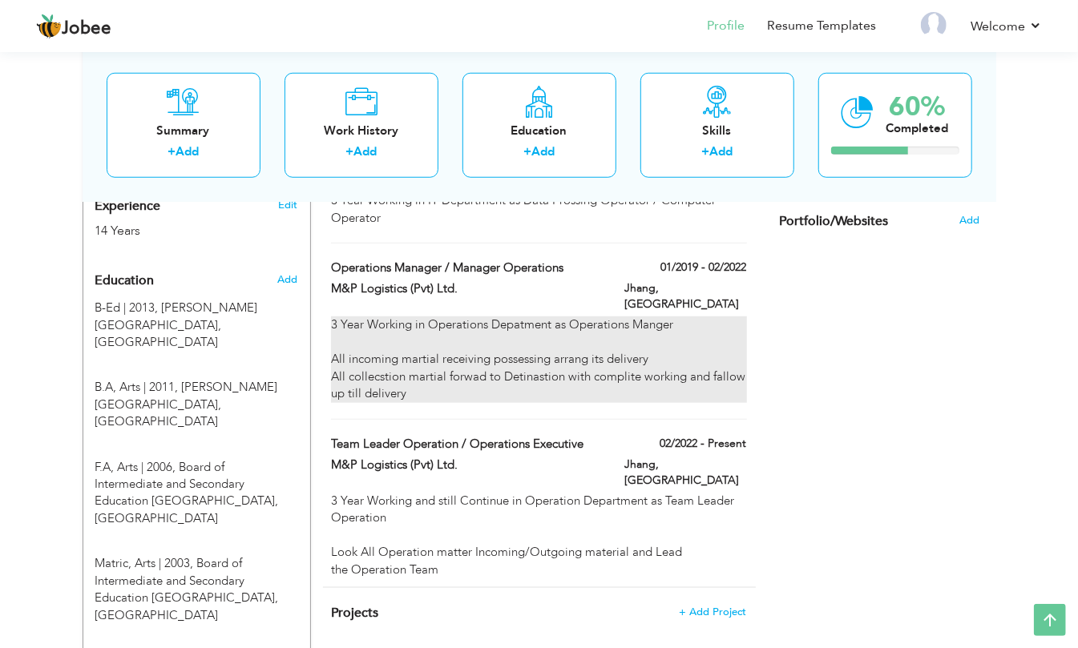
click at [514, 346] on div "3 Year Working in Operations Depatment as Operations Manger All incoming martia…" at bounding box center [538, 359] width 415 height 86
type input "Operations Manager / Manager Operations"
type input "01/2019"
type input "02/2022"
checkbox input "false"
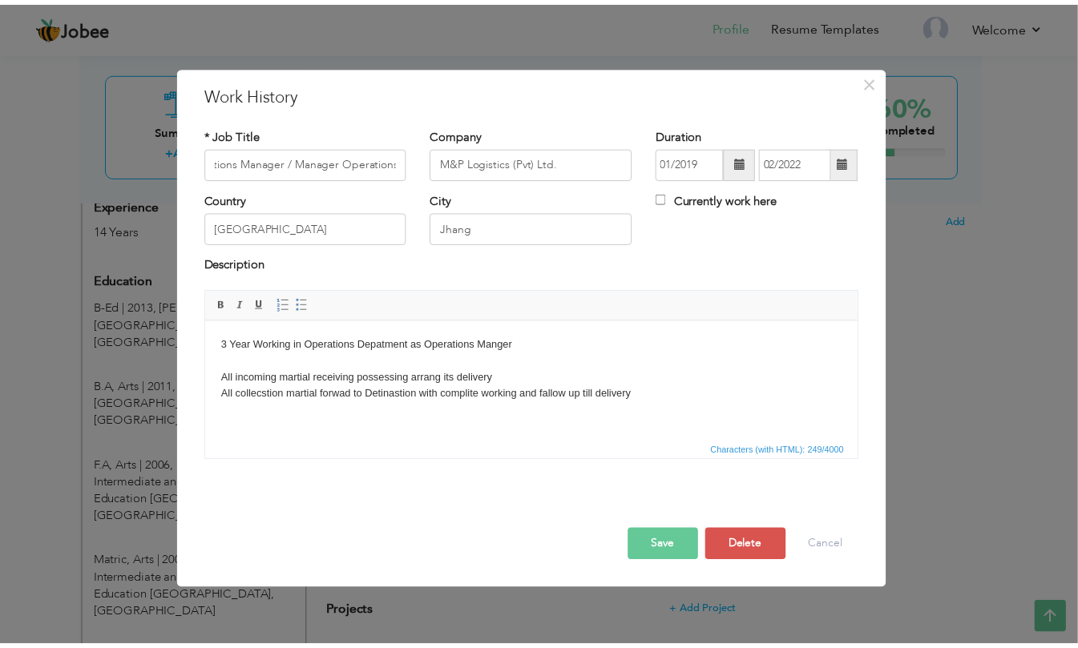
scroll to position [0, 0]
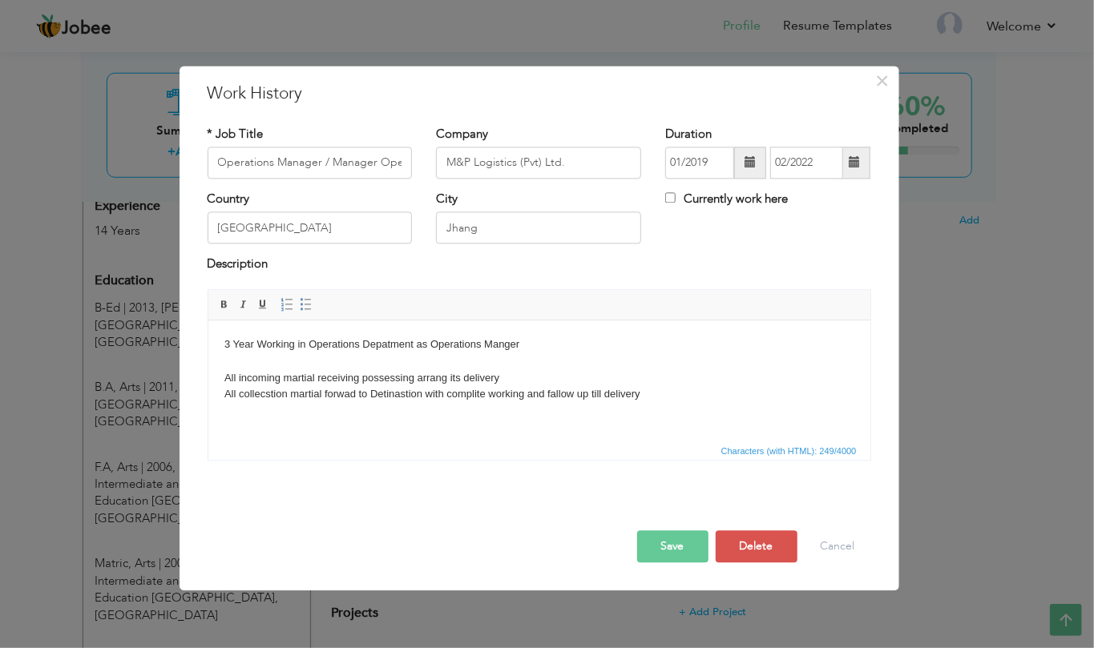
drag, startPoint x: 676, startPoint y: 397, endPoint x: 212, endPoint y: 338, distance: 468.4
click at [212, 338] on html "3 Year Working in Operations Depatment as Operations Manger All incoming martia…" at bounding box center [539, 369] width 662 height 99
copy body "3 Year Working in Operations Depatment as Operations Manger All incoming martia…"
click at [542, 357] on body "3 Year Working in Operations Depatment as Operations Manger All incoming martia…" at bounding box center [539, 370] width 630 height 66
drag, startPoint x: 543, startPoint y: 343, endPoint x: 373, endPoint y: 683, distance: 380.2
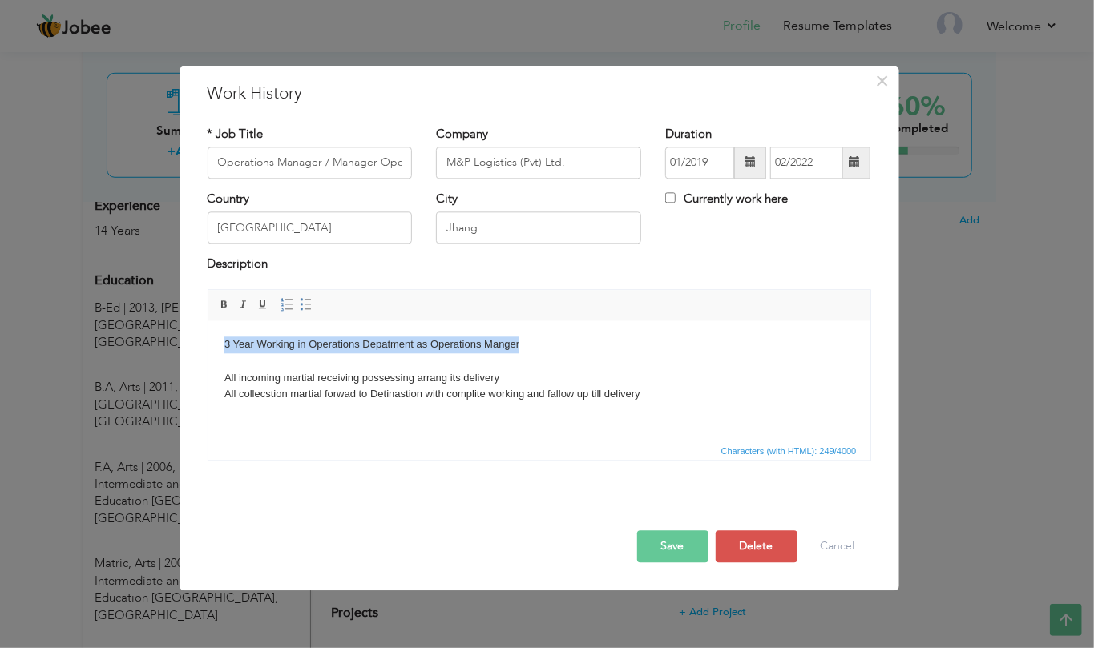
click at [208, 343] on html "3 Year Working in Operations Depatment as Operations Manger All incoming martia…" at bounding box center [539, 369] width 662 height 99
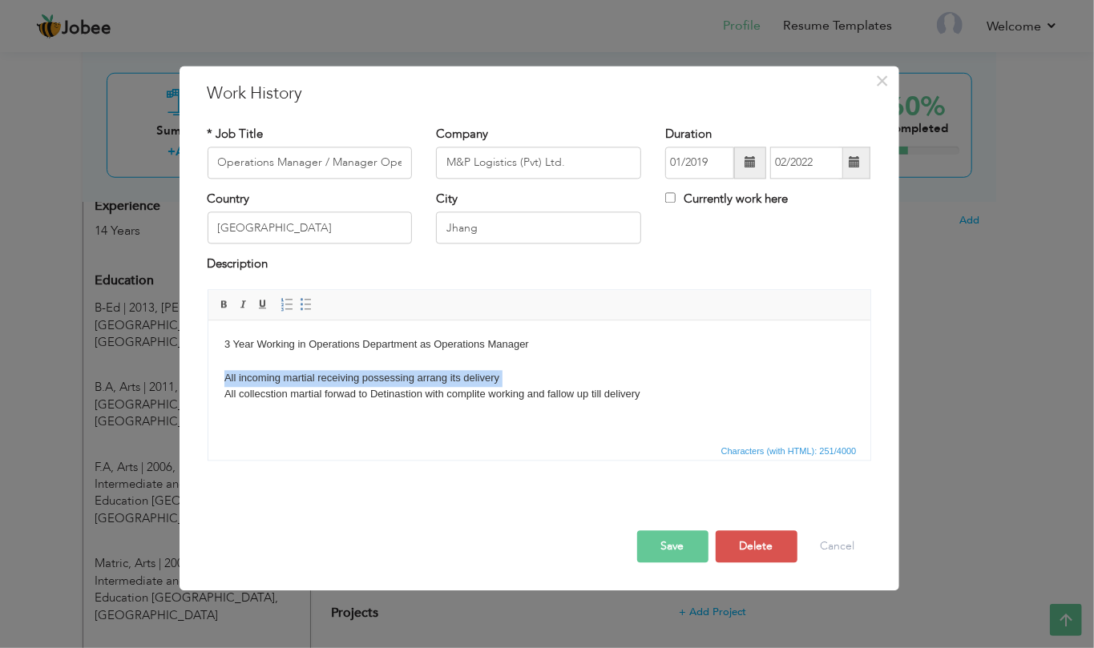
drag, startPoint x: 510, startPoint y: 381, endPoint x: 220, endPoint y: 387, distance: 290.1
click at [220, 387] on html "3 Year Working in Operations Department as Operations Manager All incoming mart…" at bounding box center [539, 369] width 662 height 99
click at [530, 384] on body "3 Year Working in Operations Department as Operations Manager All incoming mart…" at bounding box center [539, 370] width 630 height 66
drag, startPoint x: 529, startPoint y: 380, endPoint x: 414, endPoint y: 697, distance: 337.3
click at [208, 375] on html "3 Year Working in Operations Department as Operations Manager All incoming mart…" at bounding box center [539, 369] width 662 height 99
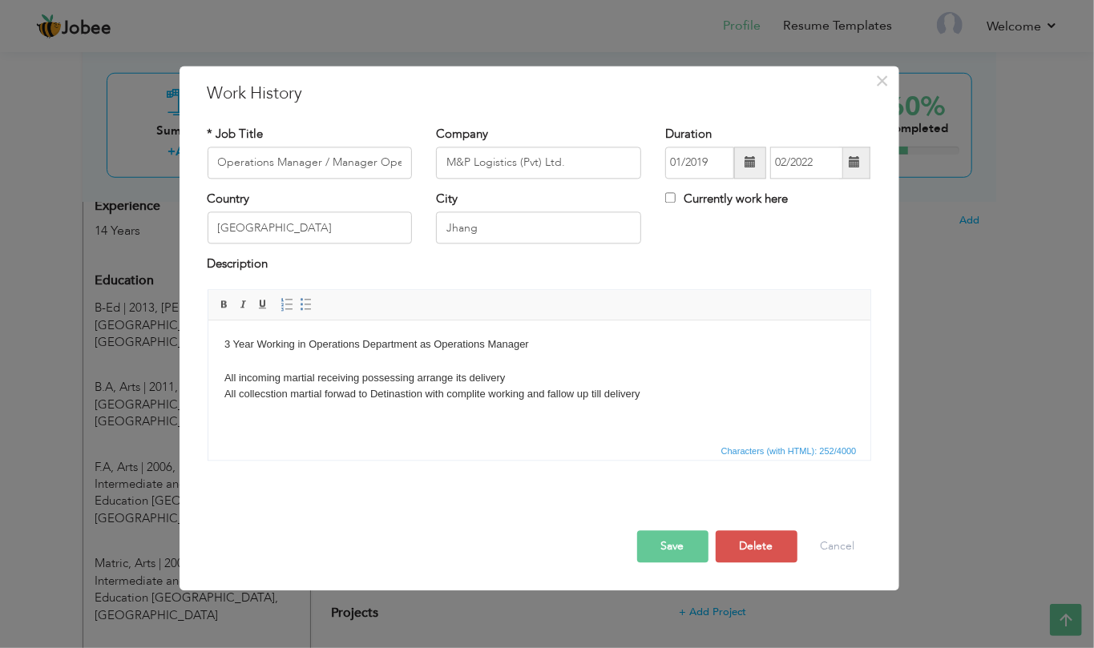
drag, startPoint x: 552, startPoint y: 401, endPoint x: 216, endPoint y: 400, distance: 335.7
click at [216, 400] on html "3 Year Working in Operations Department as Operations Manager All incoming mart…" at bounding box center [539, 369] width 662 height 99
click at [660, 548] on button "Save" at bounding box center [672, 546] width 71 height 32
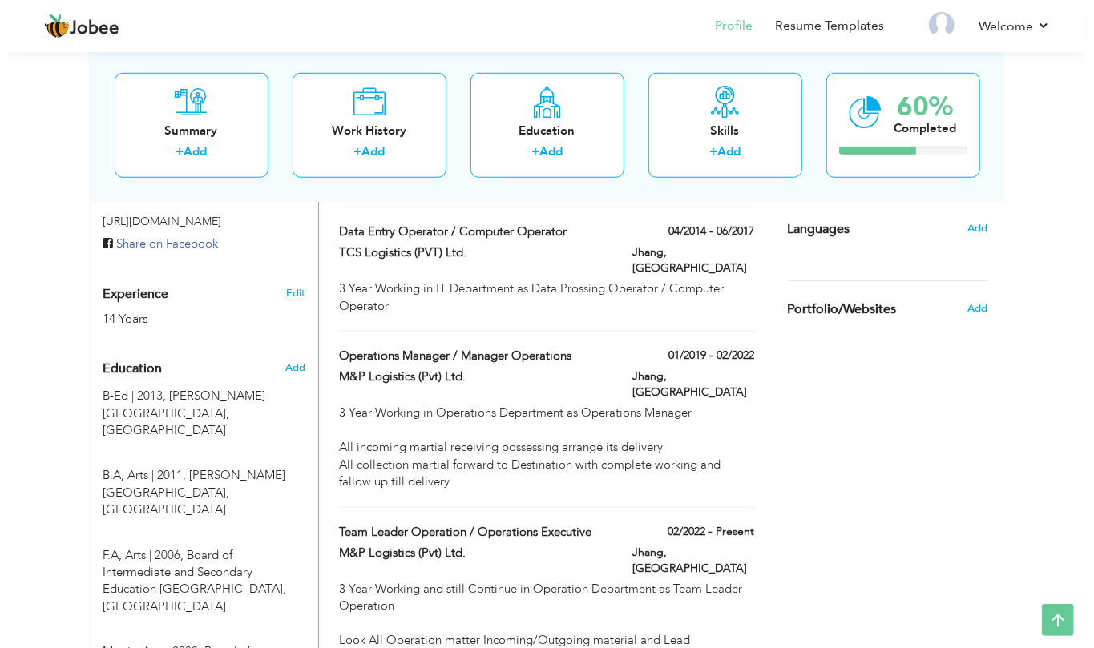
scroll to position [530, 0]
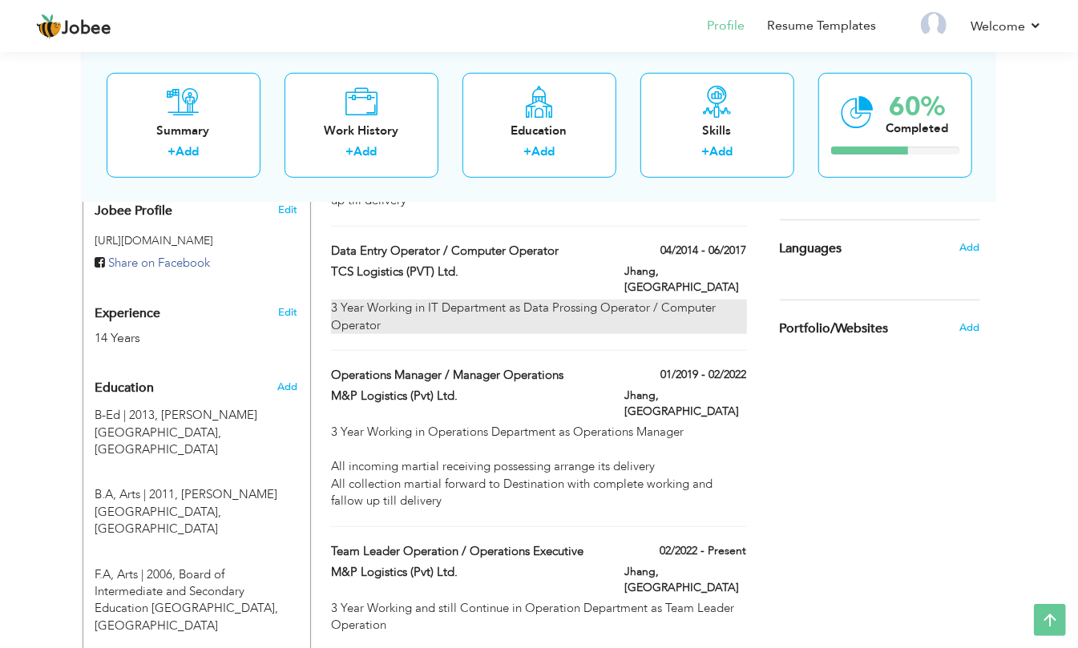
click at [526, 300] on div "3 Year Working in IT Department as Data Prossing Operator / Computer Operator" at bounding box center [538, 317] width 415 height 34
type input "Data Entry Operator / Computer Operator"
type input "TCS Logistics (PVT) Ltd."
type input "04/2014"
type input "06/2017"
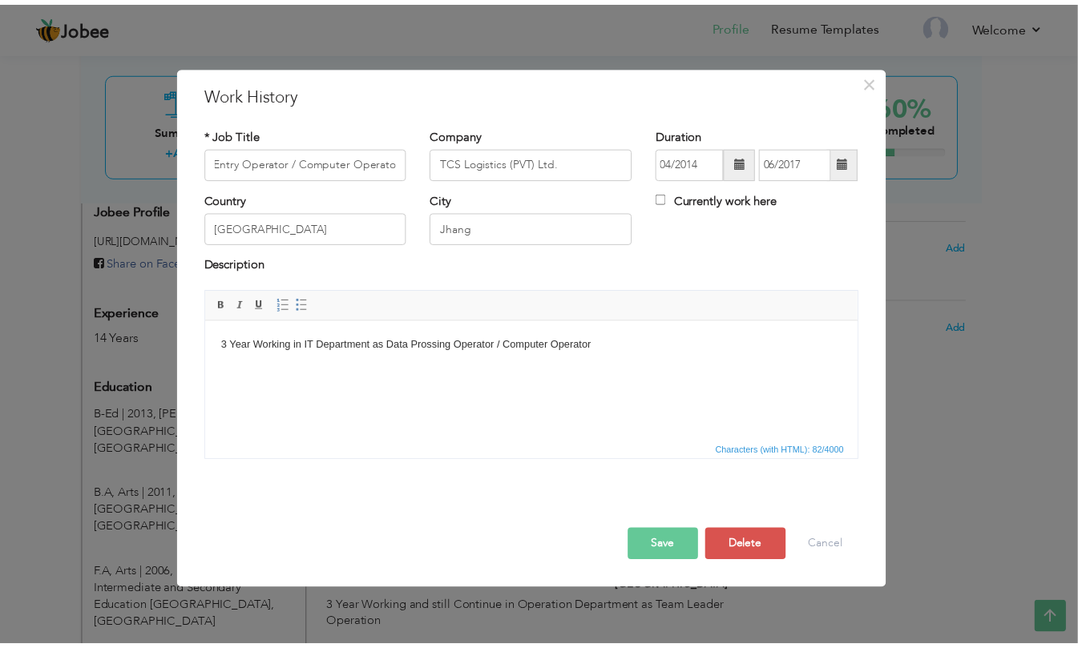
scroll to position [0, 0]
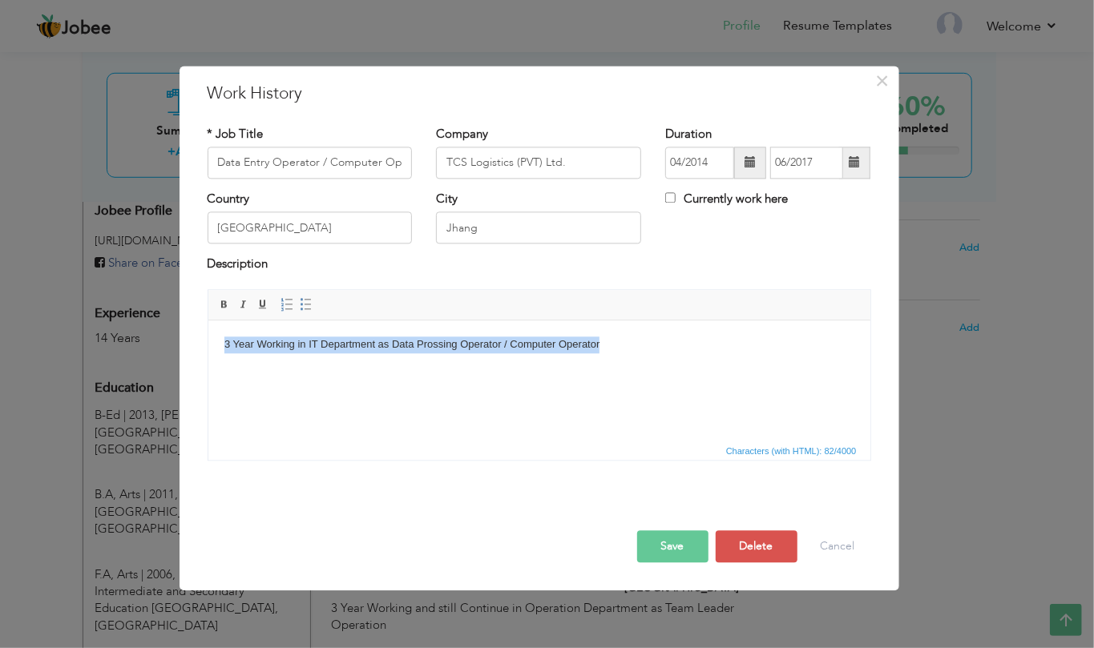
drag, startPoint x: 639, startPoint y: 343, endPoint x: 376, endPoint y: 678, distance: 425.7
click at [208, 343] on html "3 Year Working in IT Department as Data Prossing Operator / Computer Operator" at bounding box center [539, 344] width 662 height 49
copy body "3 Year Working in IT Department as Data Prossing Operator / Computer Operator"
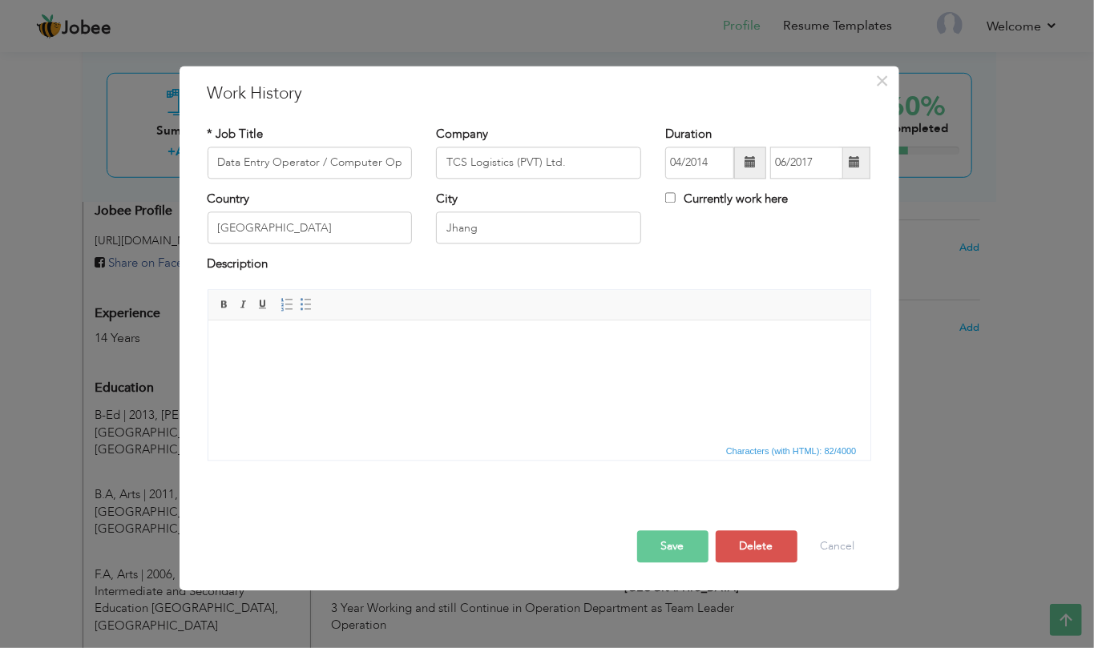
click at [386, 449] on span "Characters (with HTML): 82/4000" at bounding box center [539, 450] width 662 height 19
click at [424, 361] on html at bounding box center [539, 344] width 662 height 49
click at [686, 552] on button "Save" at bounding box center [672, 546] width 71 height 32
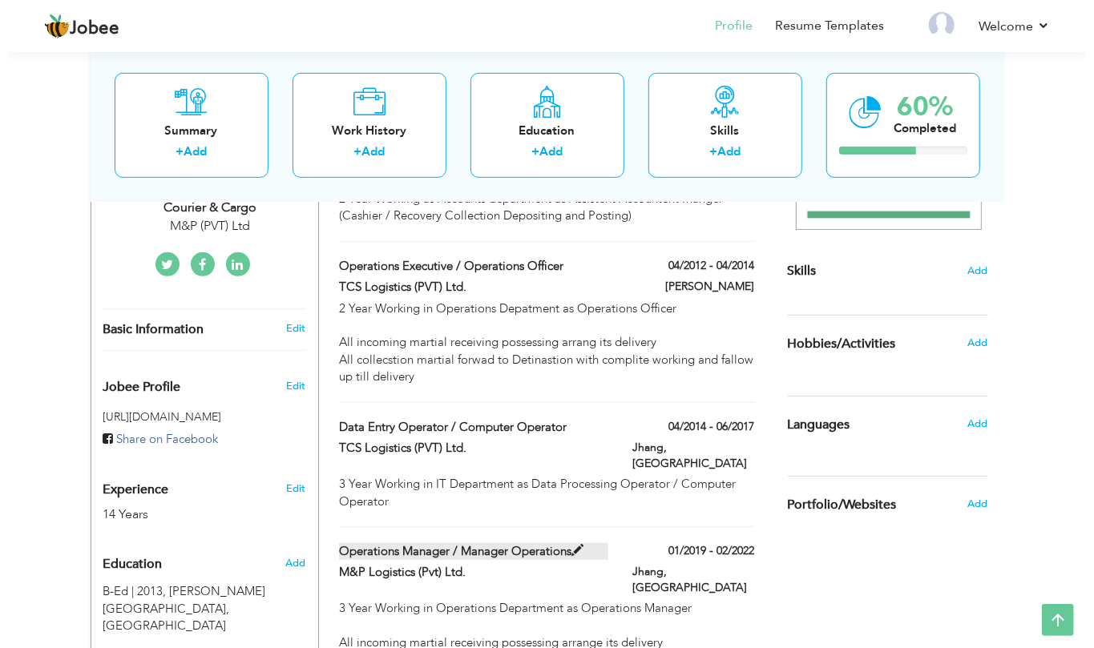
scroll to position [317, 0]
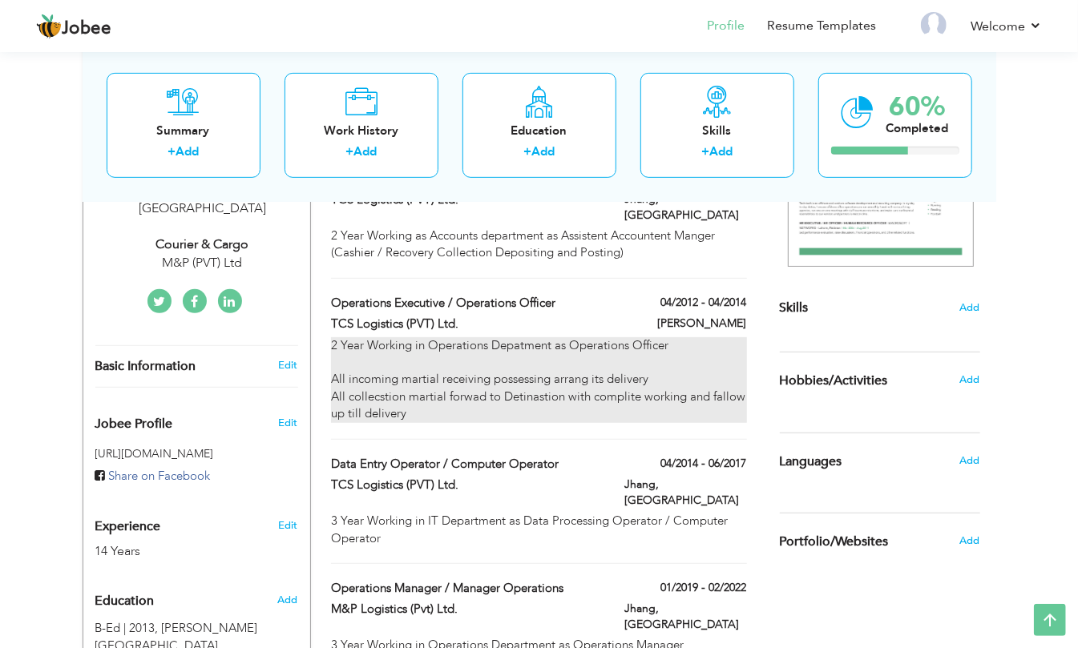
click at [463, 382] on div "2 Year Working in Operations Depatment as Operations Officer All incoming marti…" at bounding box center [538, 380] width 415 height 86
type input "Operations Executive / Operations Officer"
type input "04/2012"
type input "04/2014"
type input "Jhang"
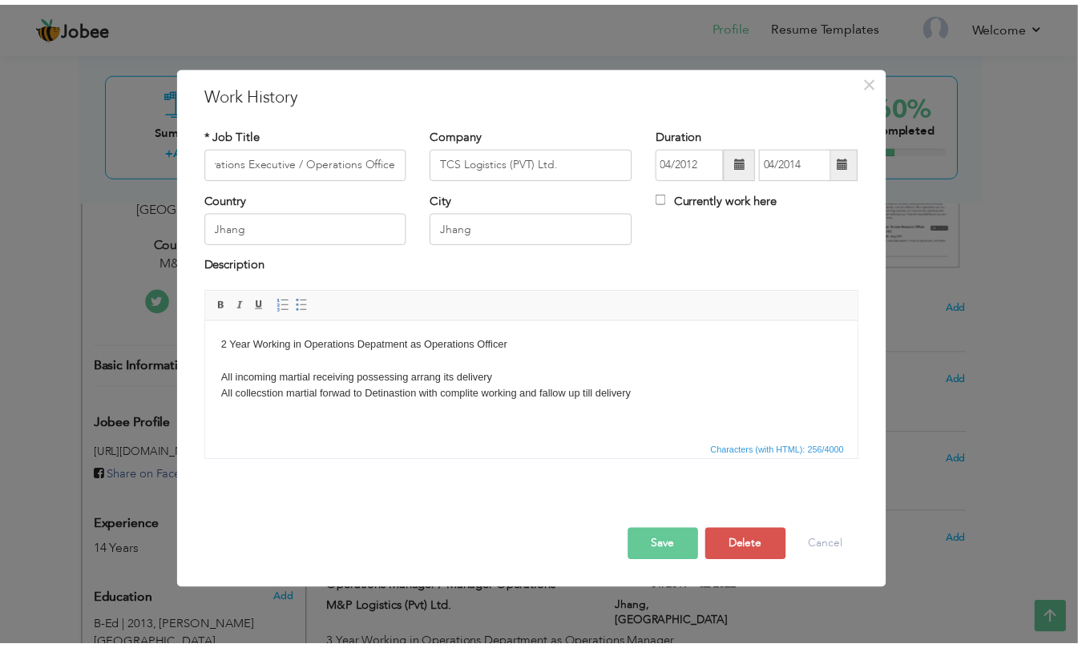
scroll to position [0, 0]
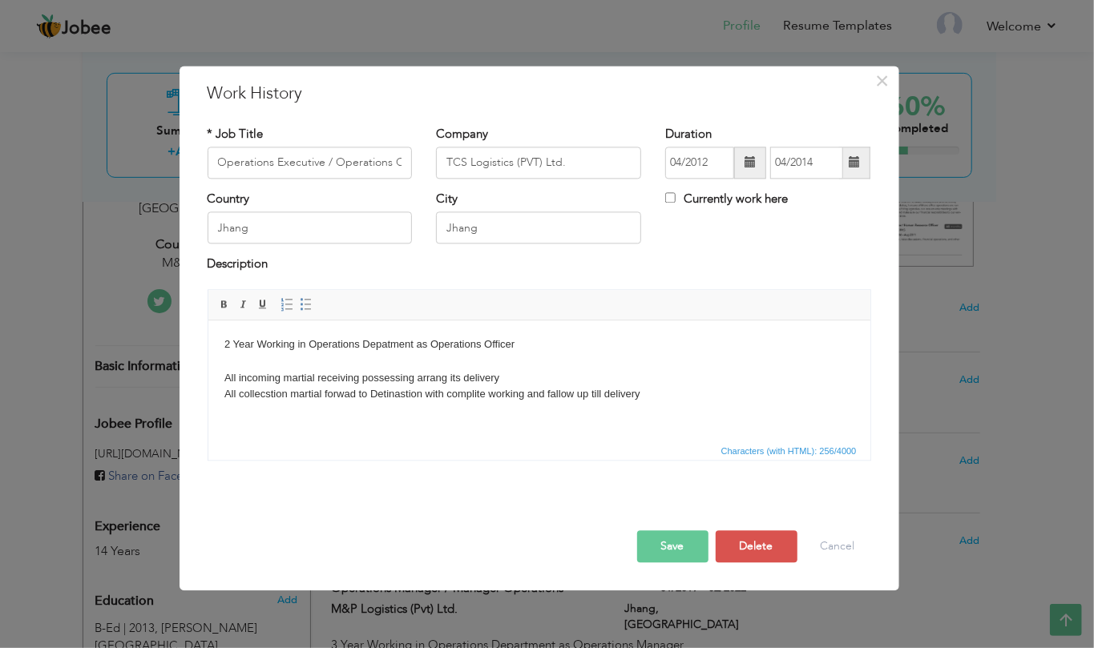
drag, startPoint x: 661, startPoint y: 397, endPoint x: 68, endPoint y: 346, distance: 595.1
click at [208, 346] on html "2 Year Working in Operations Depatment as Operations Officer All incoming marti…" at bounding box center [539, 369] width 662 height 99
copy body "2 Year Working in Operations Depatment as Operations Officer All incoming marti…"
click at [543, 345] on body "2 Year Working in Operations Depatment as Operations Officer All incoming marti…" at bounding box center [539, 370] width 630 height 66
drag, startPoint x: 539, startPoint y: 341, endPoint x: 361, endPoint y: 651, distance: 357.5
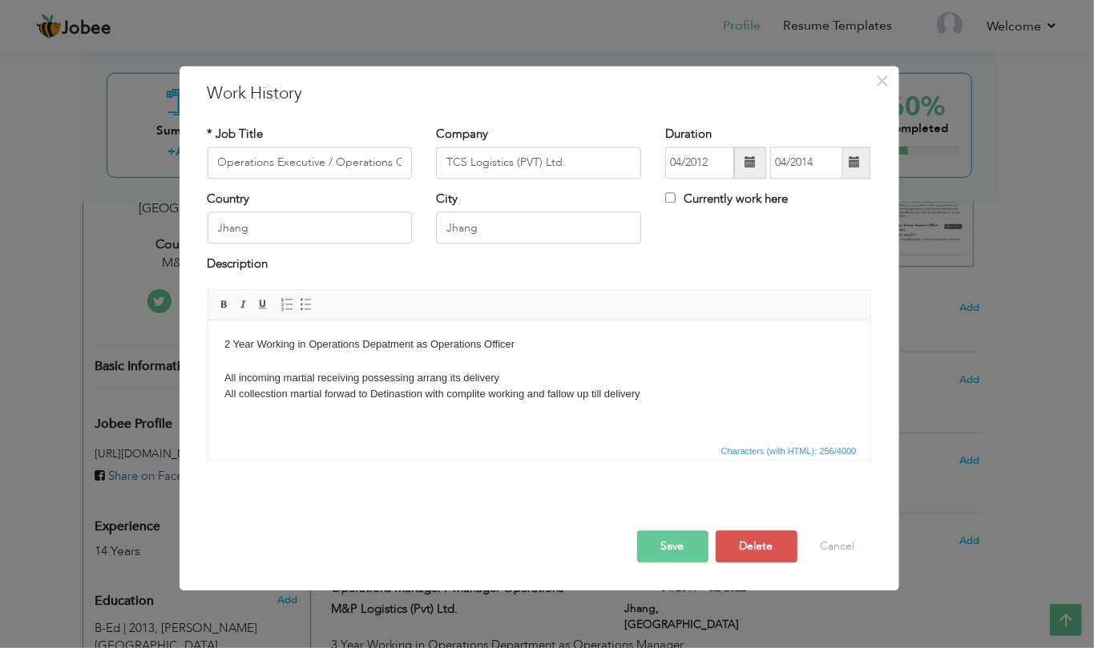
click at [208, 329] on html "2 Year Working in Operations Depatment as Operations Officer All incoming marti…" at bounding box center [539, 369] width 662 height 99
drag, startPoint x: 518, startPoint y: 373, endPoint x: 209, endPoint y: 377, distance: 308.5
click at [209, 377] on html "2 Year Working in Operations Department as Operations Officer All incoming mart…" at bounding box center [539, 369] width 662 height 99
drag, startPoint x: 507, startPoint y: 377, endPoint x: 225, endPoint y: 384, distance: 282.1
click at [225, 384] on body "2 Year Working in Operations Department as Operations Officer All incoming mart…" at bounding box center [539, 370] width 630 height 66
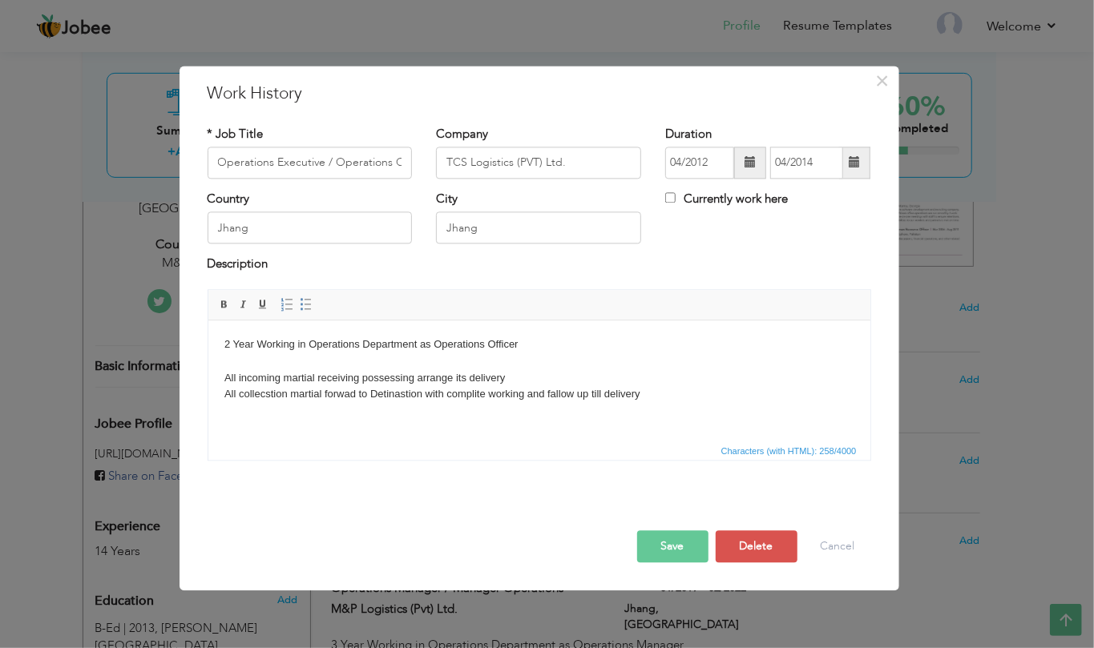
drag, startPoint x: 651, startPoint y: 399, endPoint x: 574, endPoint y: 850, distance: 457.6
click at [208, 394] on html "2 Year Working in Operations Department as Operations Officer All incoming mart…" at bounding box center [539, 369] width 662 height 99
click at [657, 543] on button "Save" at bounding box center [672, 546] width 71 height 32
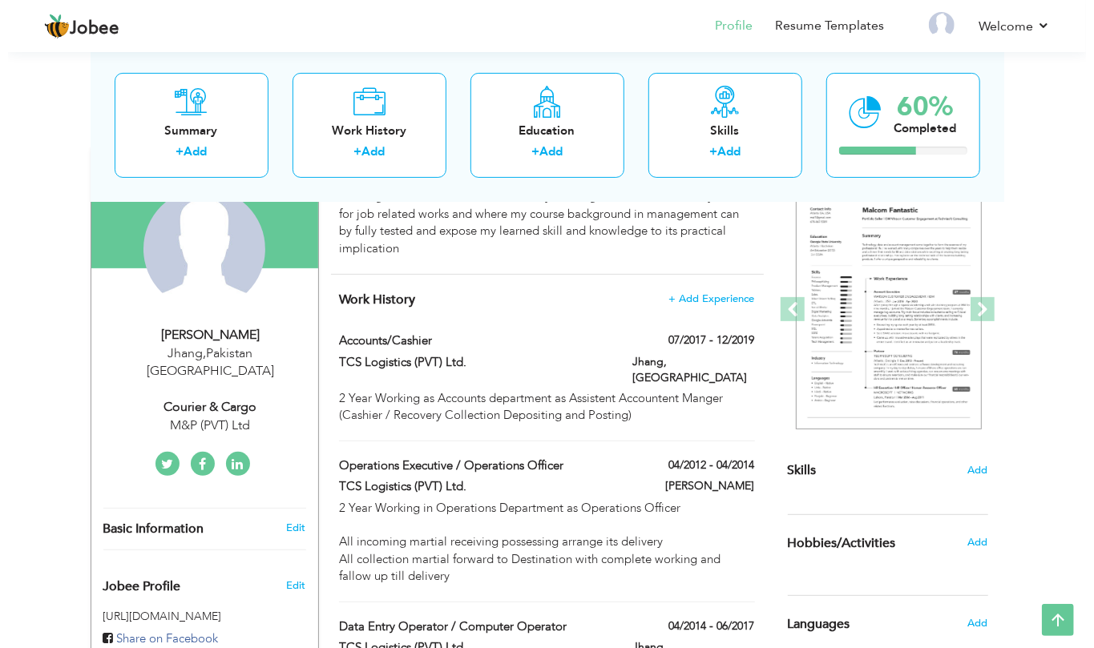
scroll to position [103, 0]
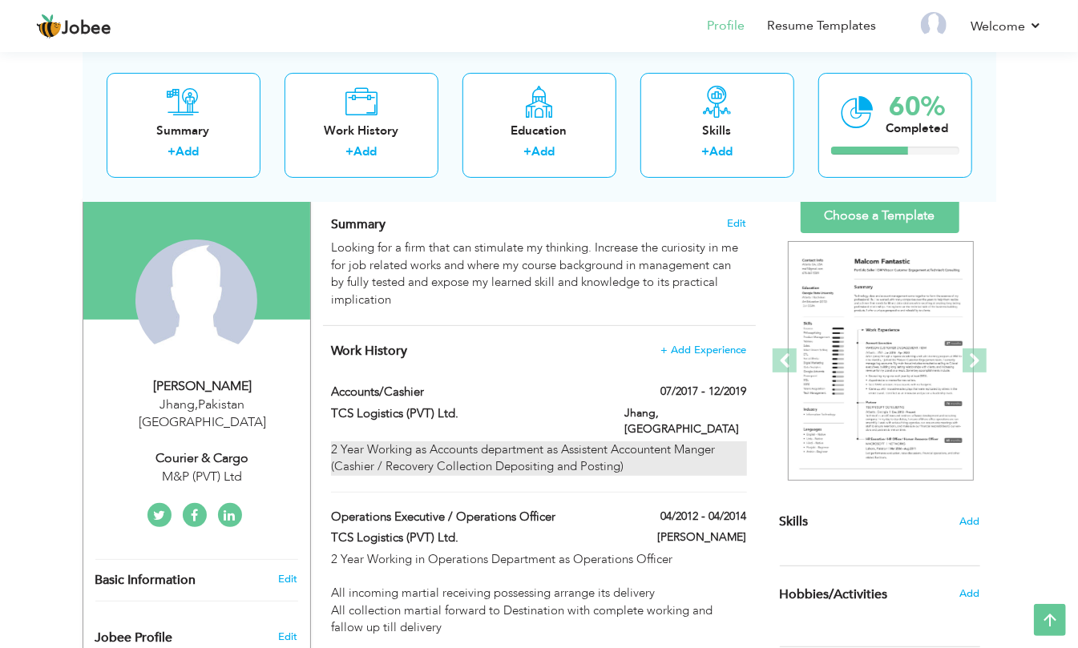
click at [551, 441] on div "2 Year Working as Accounts department as Assistent Accountent Manger (Cashier /…" at bounding box center [538, 458] width 415 height 34
type input "Accounts/Cashier"
type input "07/2017"
type input "12/2019"
type input "Pakistan"
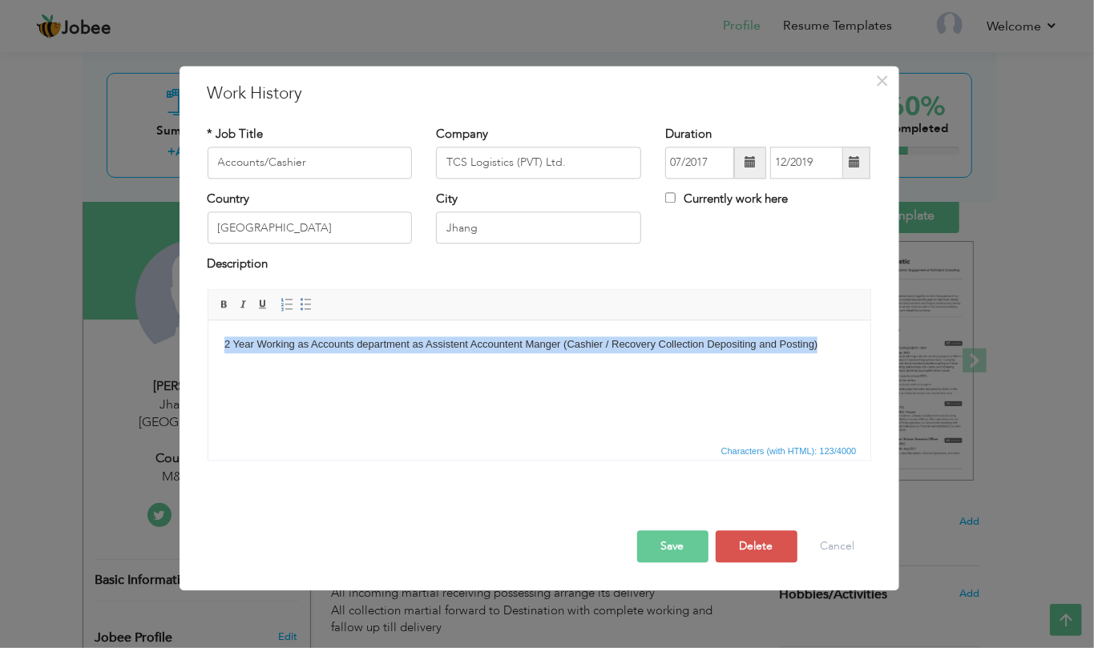
drag, startPoint x: 830, startPoint y: 351, endPoint x: 449, endPoint y: 821, distance: 605.5
click at [208, 358] on html "2 Year Working as Accounts department as Assistent Accountent Manger (Cashier /…" at bounding box center [539, 344] width 662 height 49
copy body "2 Year Working as Accounts department as Assistent Accountent Manger (Cashier /…"
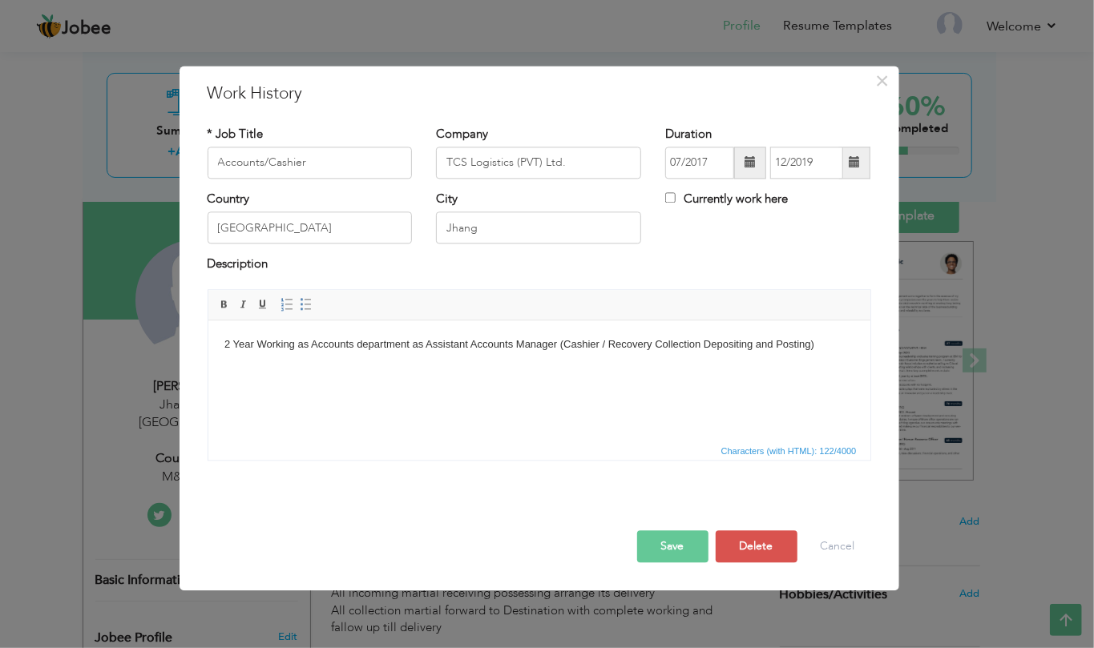
click at [668, 554] on button "Save" at bounding box center [672, 546] width 71 height 32
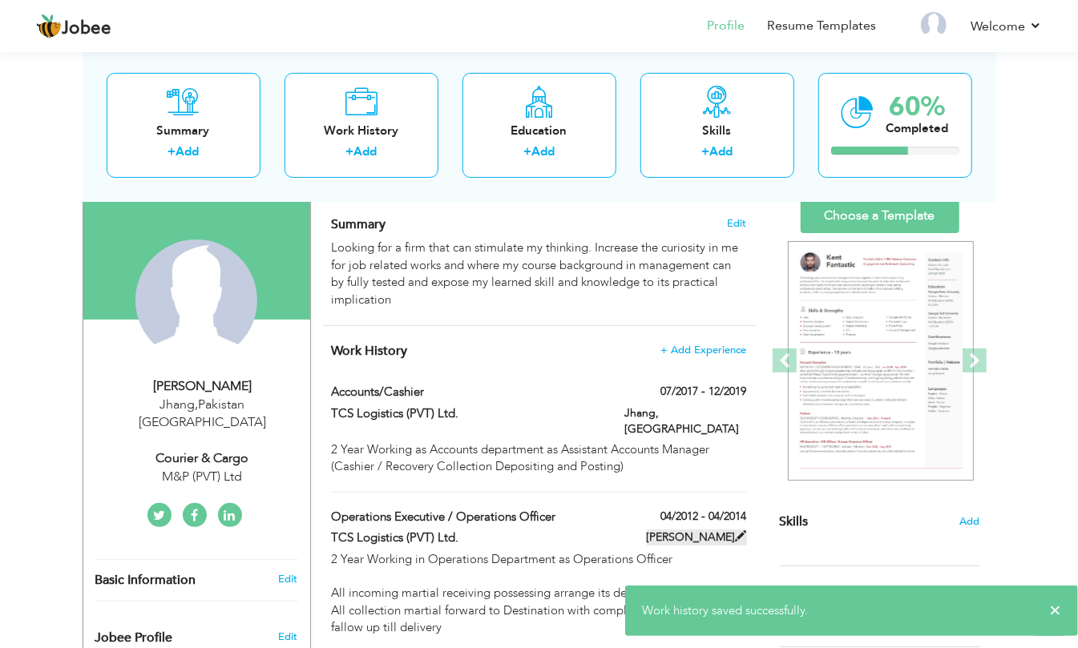
click at [715, 530] on label "Jhang, Jhang" at bounding box center [697, 538] width 100 height 16
type input "Operations Executive / Operations Officer"
type input "04/2012"
type input "04/2014"
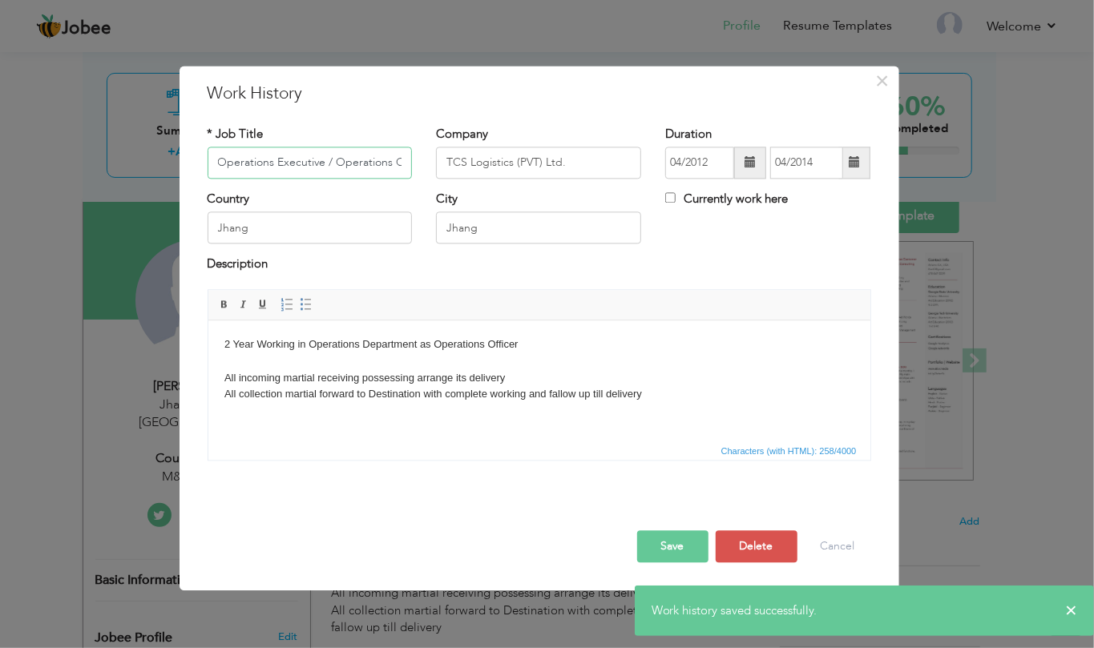
scroll to position [0, 26]
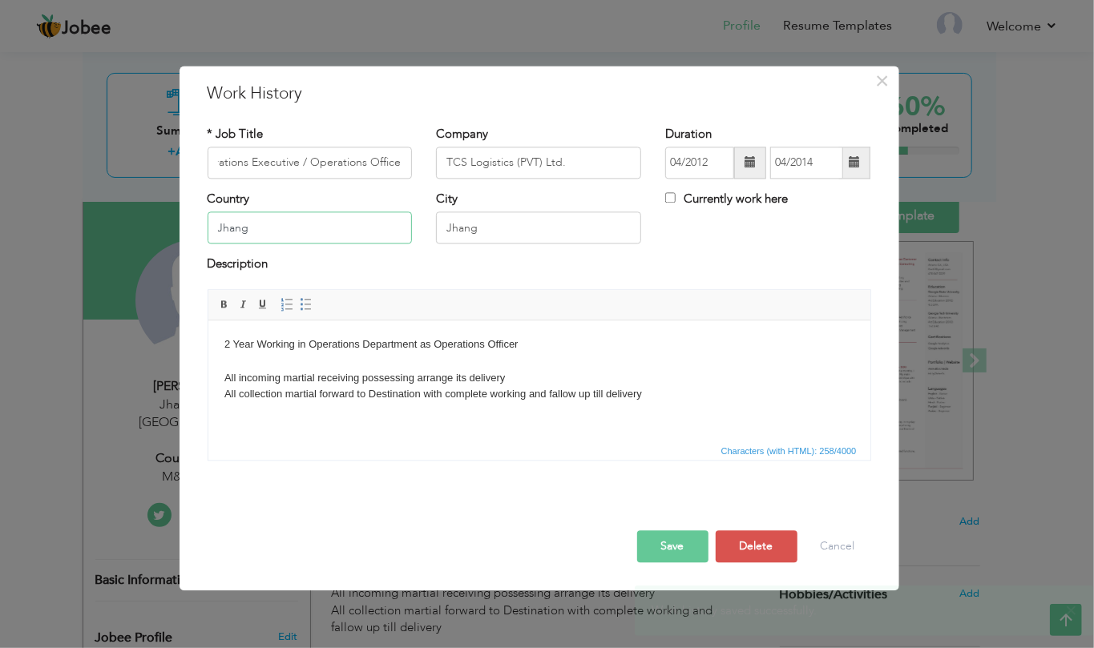
click at [308, 231] on input "Jhang" at bounding box center [310, 228] width 205 height 32
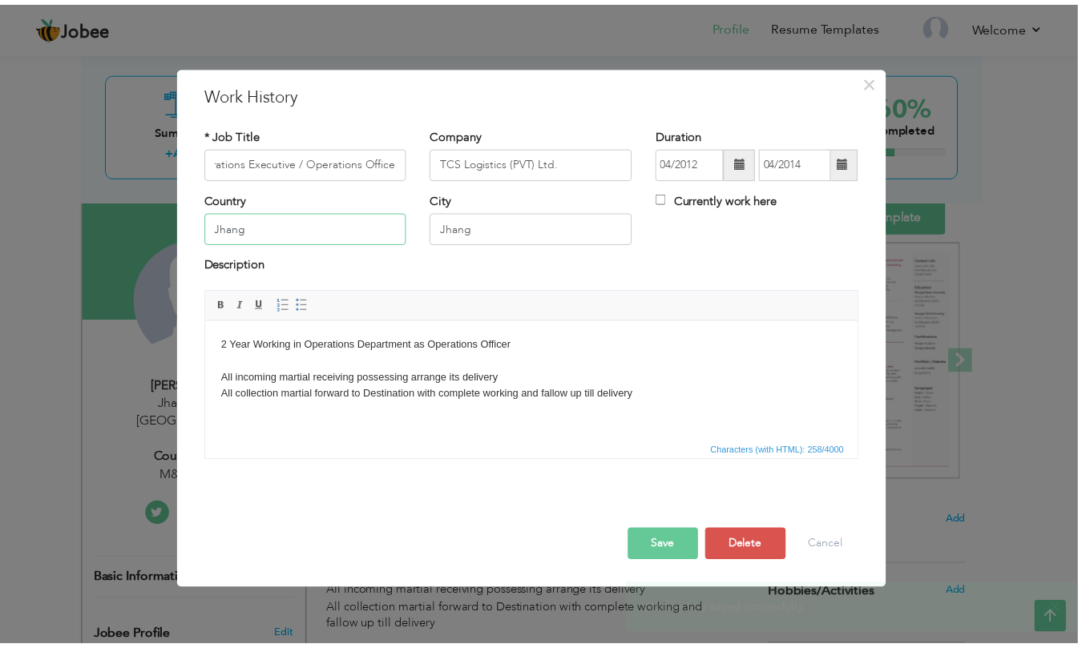
scroll to position [0, 0]
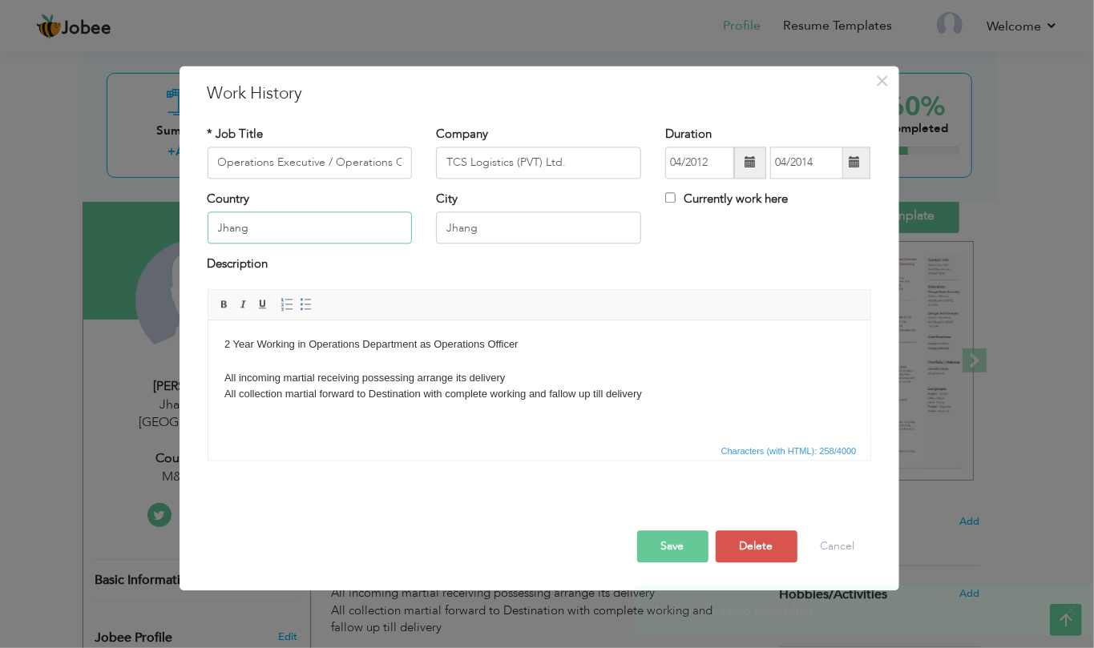
click at [308, 231] on input "Jhang" at bounding box center [310, 228] width 205 height 32
type input "Pakistan"
click at [673, 546] on button "Save" at bounding box center [672, 546] width 71 height 32
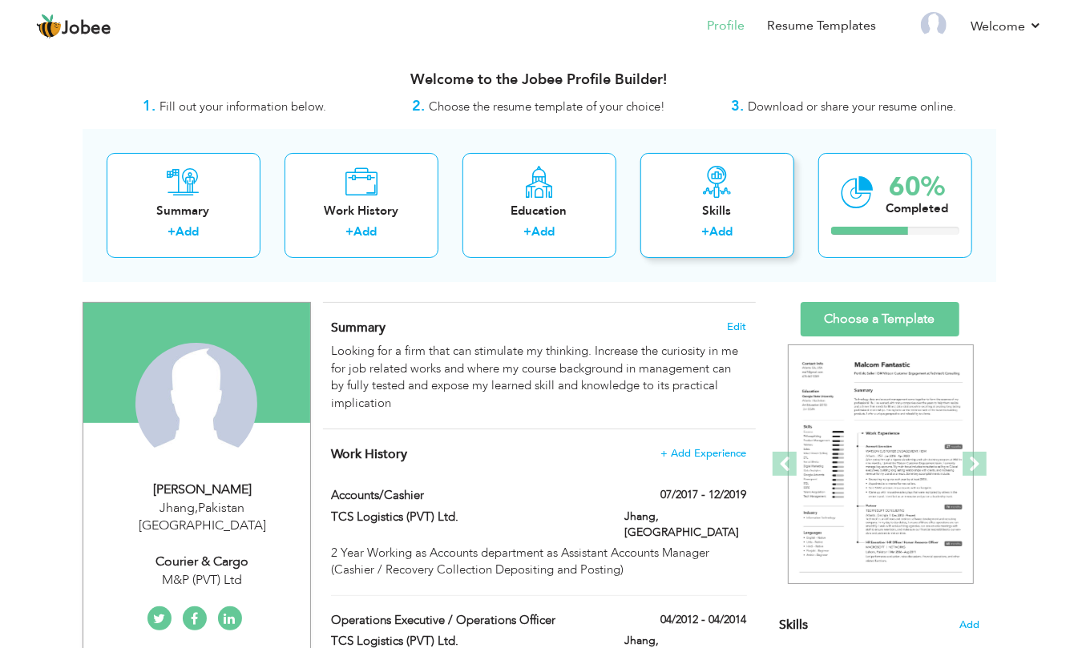
click at [709, 189] on icon at bounding box center [717, 182] width 32 height 32
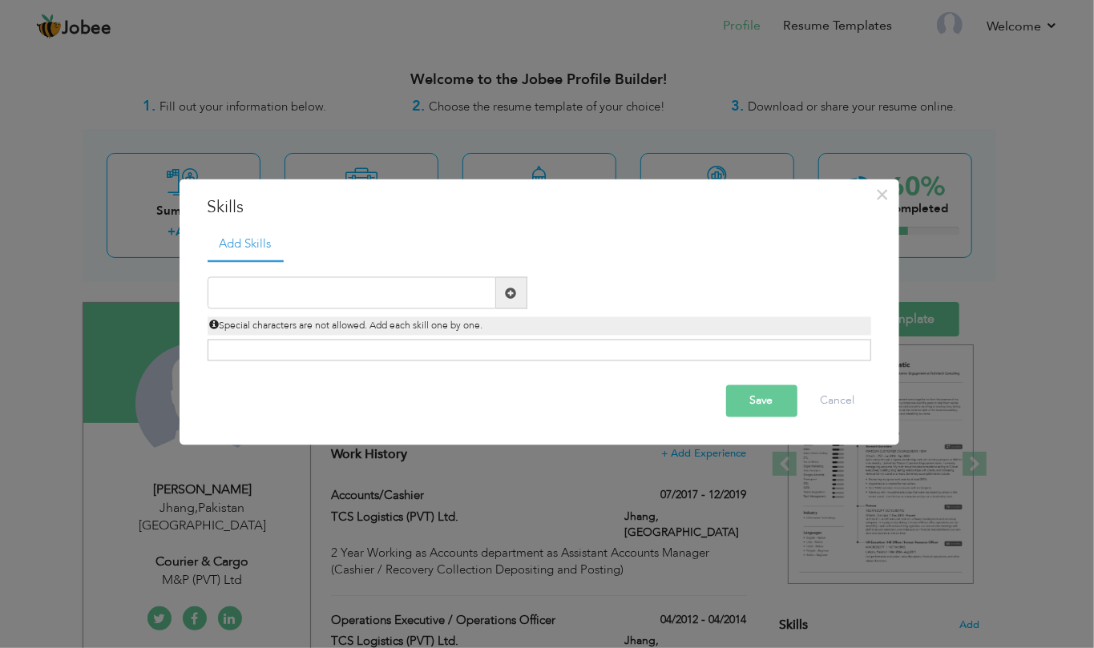
click at [507, 288] on span at bounding box center [511, 292] width 11 height 11
click at [470, 298] on input "text" at bounding box center [352, 293] width 288 height 32
click at [470, 287] on input "text" at bounding box center [352, 293] width 288 height 32
type input "c"
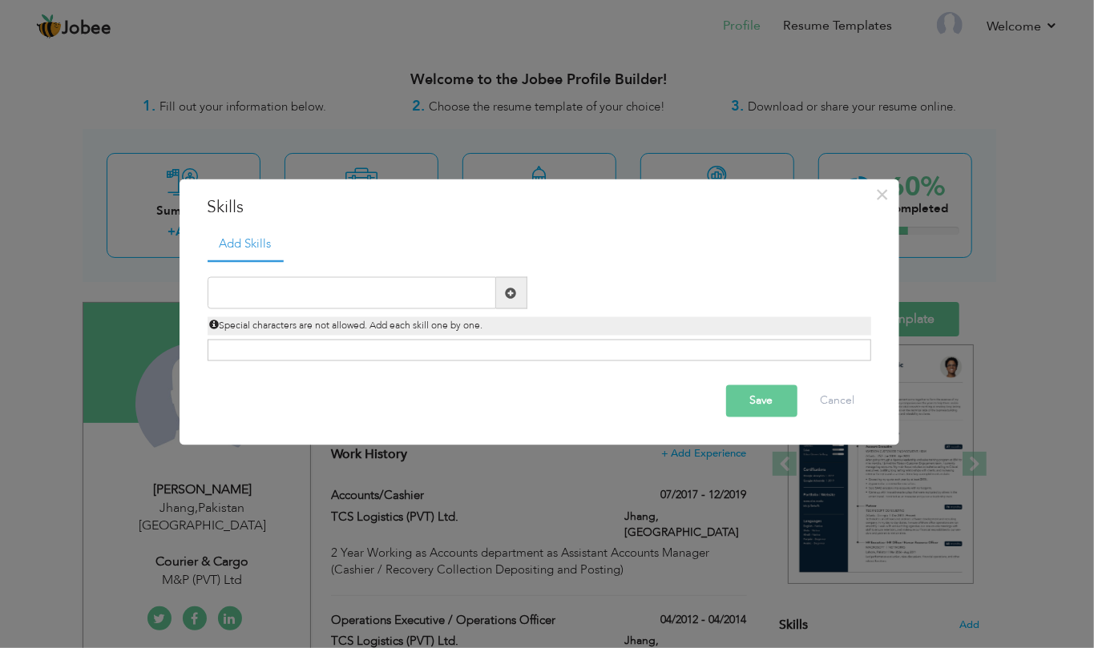
click at [473, 327] on span "Special characters are not allowed. Add each skill one by one." at bounding box center [346, 326] width 273 height 13
click at [351, 286] on input "text" at bounding box center [352, 293] width 288 height 32
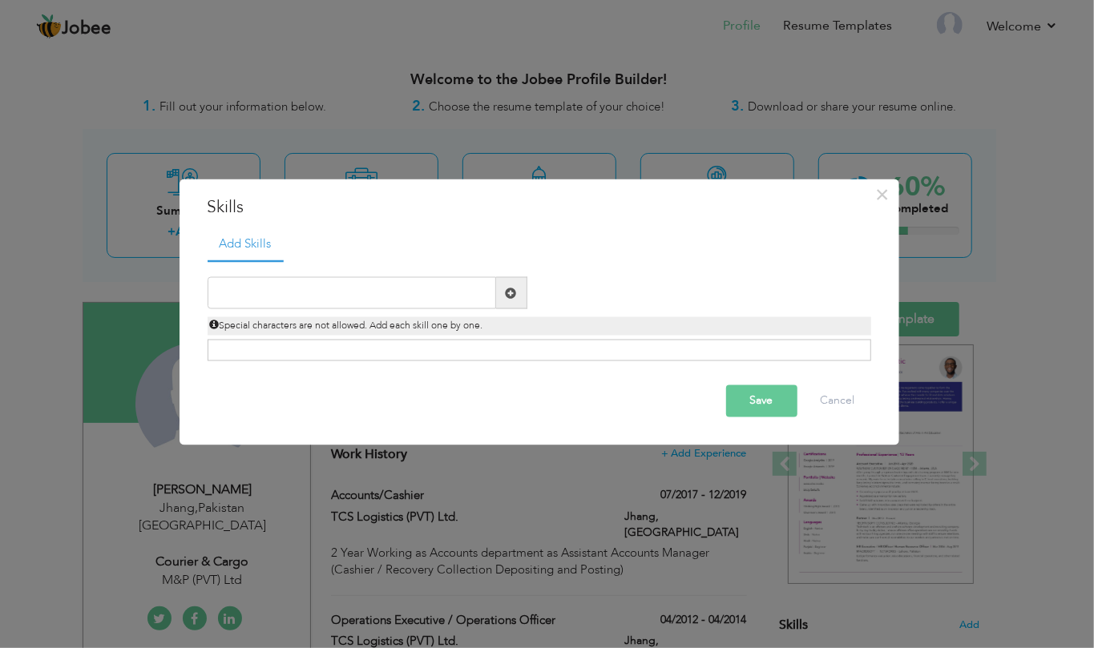
click at [514, 293] on span at bounding box center [511, 292] width 11 height 11
paste input "MS Office"
type input "MS Office"
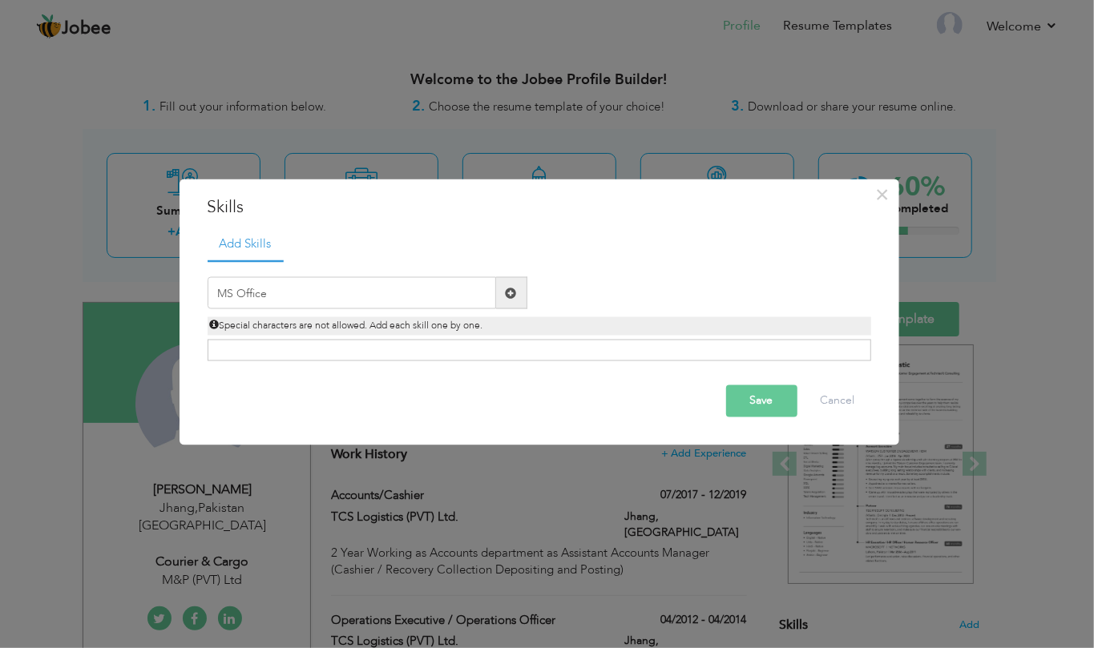
click at [485, 350] on div "Click on , to mark skill as primary." at bounding box center [539, 351] width 663 height 22
click at [484, 349] on div "Click on , to mark skill as primary." at bounding box center [539, 351] width 663 height 22
click at [482, 353] on div "Click on , to mark skill as primary." at bounding box center [539, 351] width 663 height 22
click at [503, 288] on span at bounding box center [511, 293] width 31 height 32
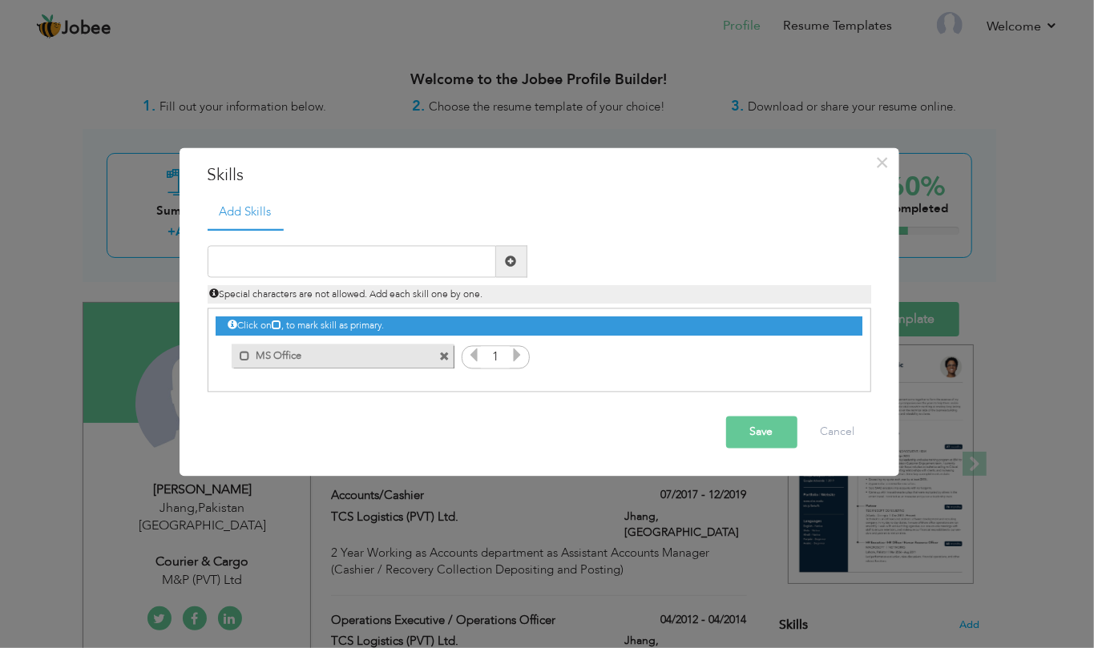
click at [280, 325] on icon at bounding box center [277, 325] width 10 height 10
click at [303, 248] on input "text" at bounding box center [352, 262] width 288 height 32
paste input "Outlook"
type input "Outlook Email"
click at [516, 269] on span at bounding box center [511, 262] width 31 height 32
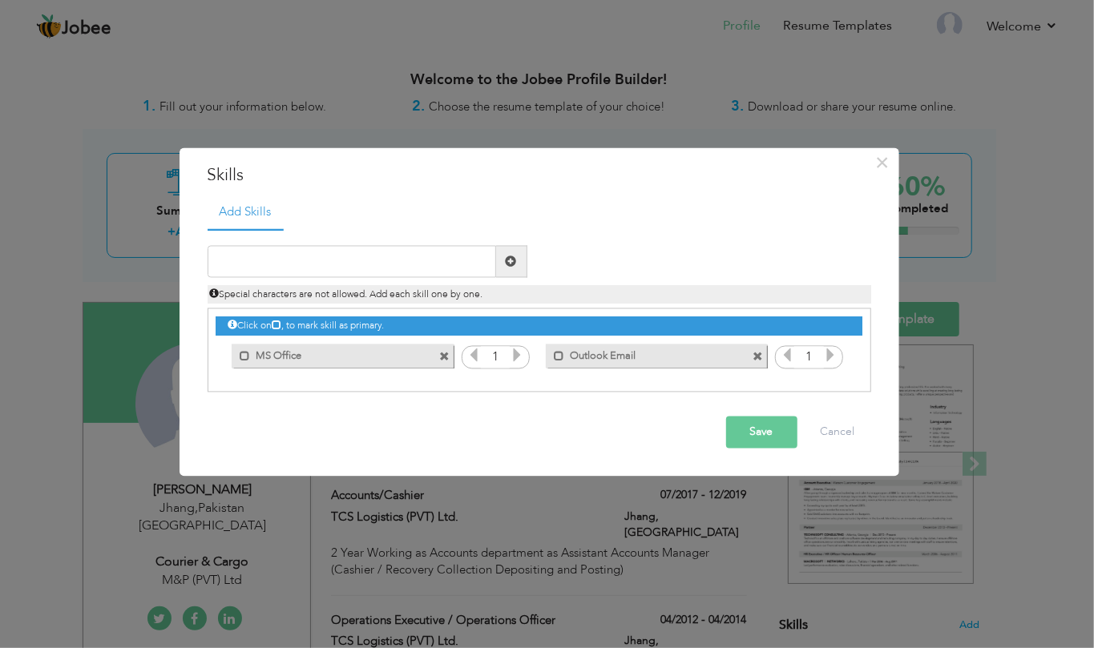
click at [441, 359] on span at bounding box center [444, 357] width 10 height 10
click at [318, 242] on div "Duplicate entry" at bounding box center [539, 310] width 663 height 164
click at [312, 261] on input "text" at bounding box center [352, 262] width 288 height 32
type input "m"
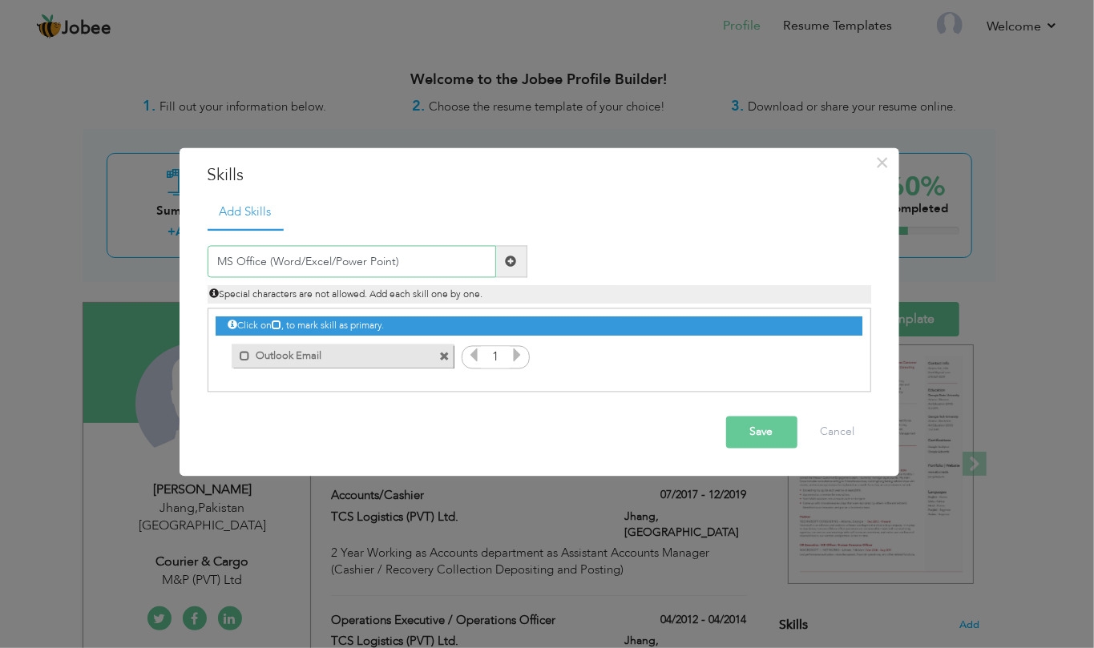
type input "MS Office (Word/Excel/Power Point)"
click at [510, 257] on span at bounding box center [511, 261] width 11 height 11
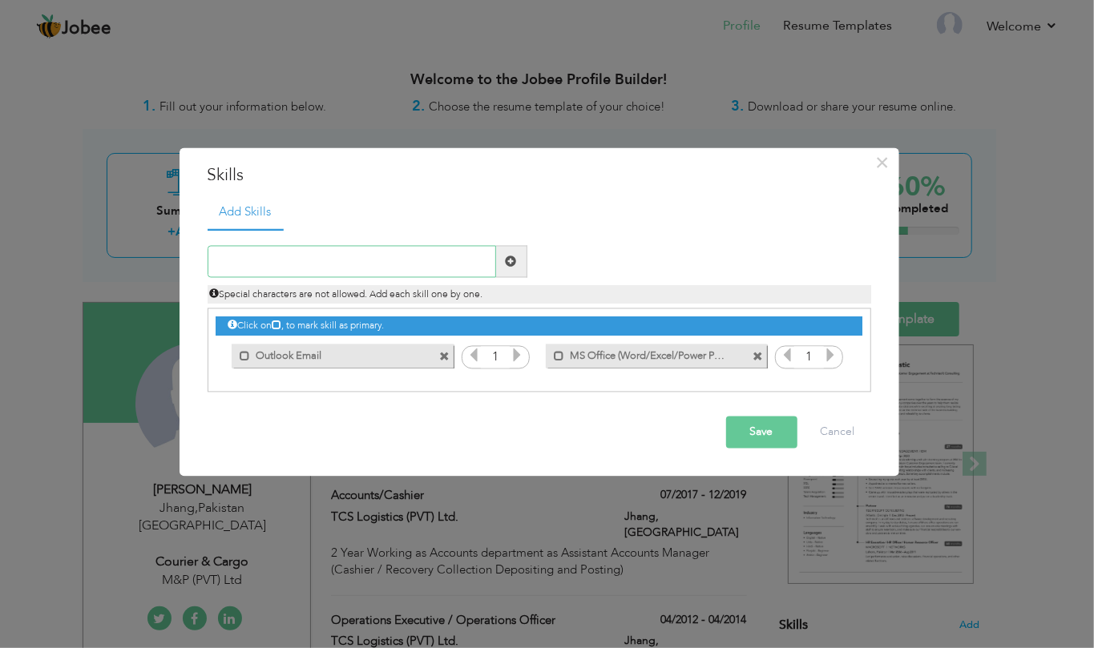
click at [424, 264] on input "text" at bounding box center [352, 262] width 288 height 32
paste input "Inpage"
type input "I"
paste input "Customer Service"
type input "Customer Services"
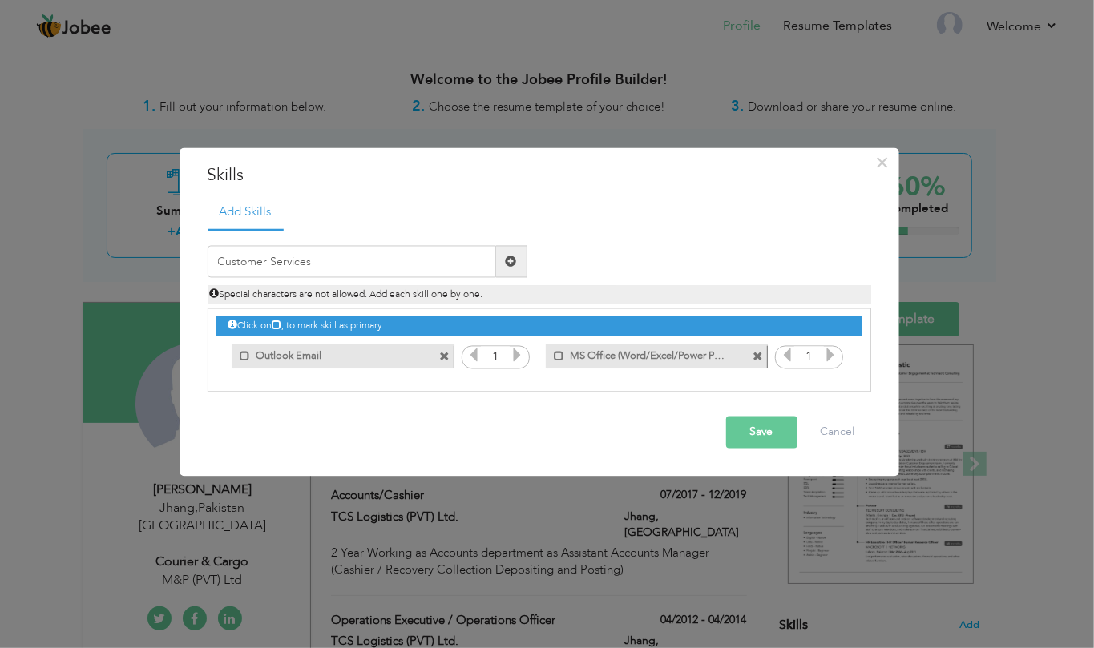
click at [507, 266] on span at bounding box center [511, 261] width 11 height 11
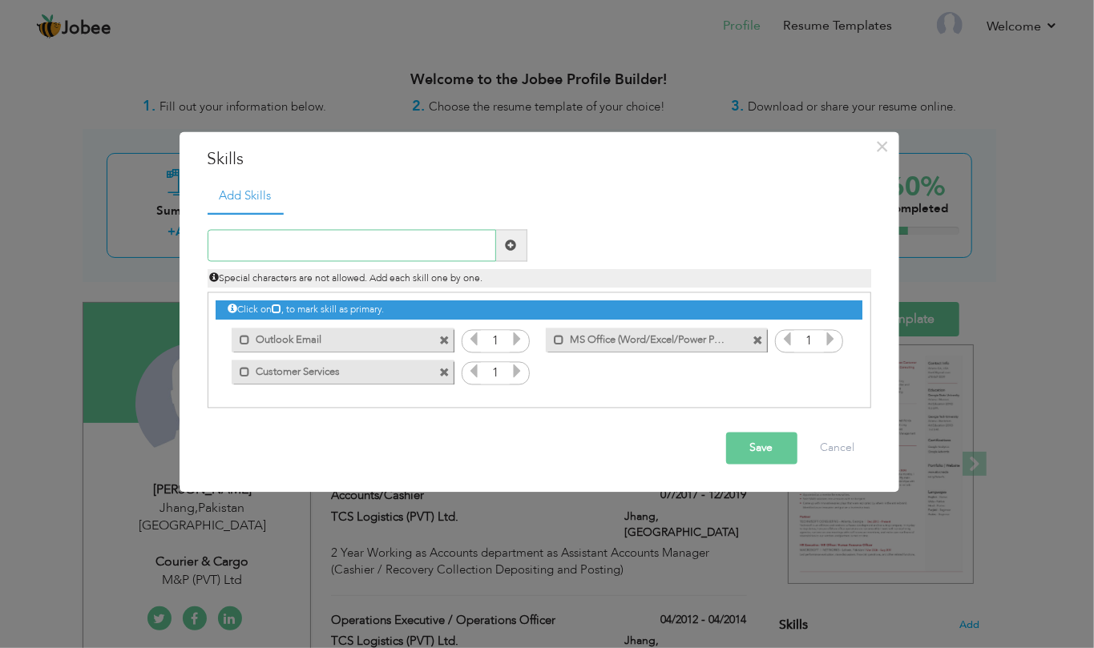
click at [405, 250] on input "text" at bounding box center [352, 246] width 288 height 32
paste input "internet oprasting"
click at [274, 247] on input "internet oprasting" at bounding box center [352, 246] width 288 height 32
click at [264, 244] on input "internet operating" at bounding box center [352, 246] width 288 height 32
type input "Internet Operating"
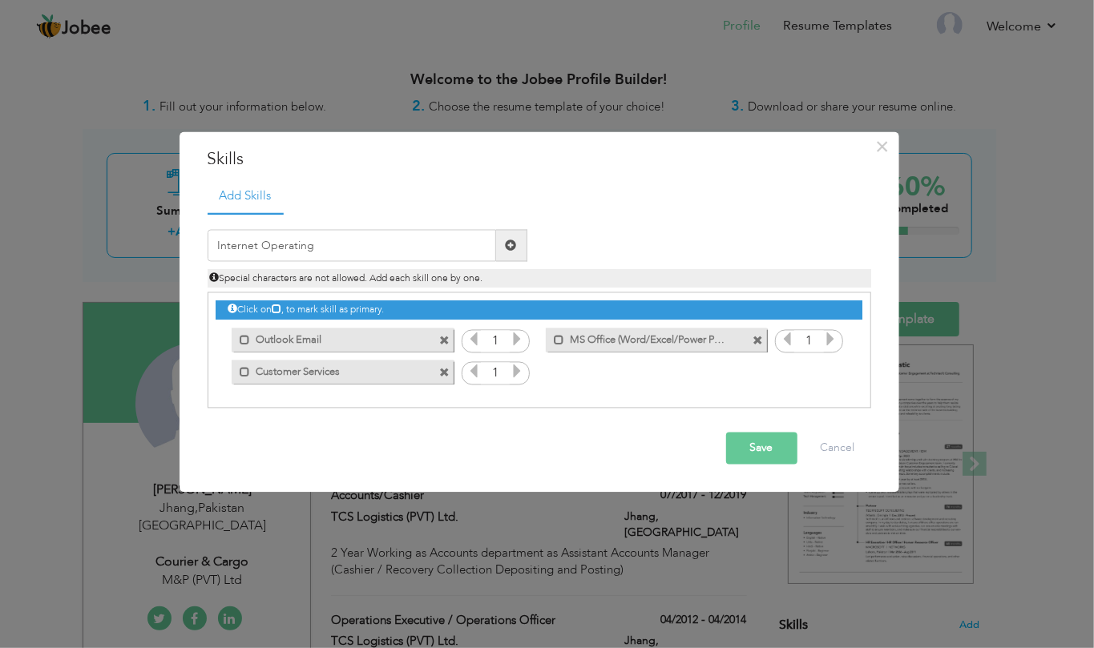
click at [511, 238] on span at bounding box center [511, 246] width 31 height 32
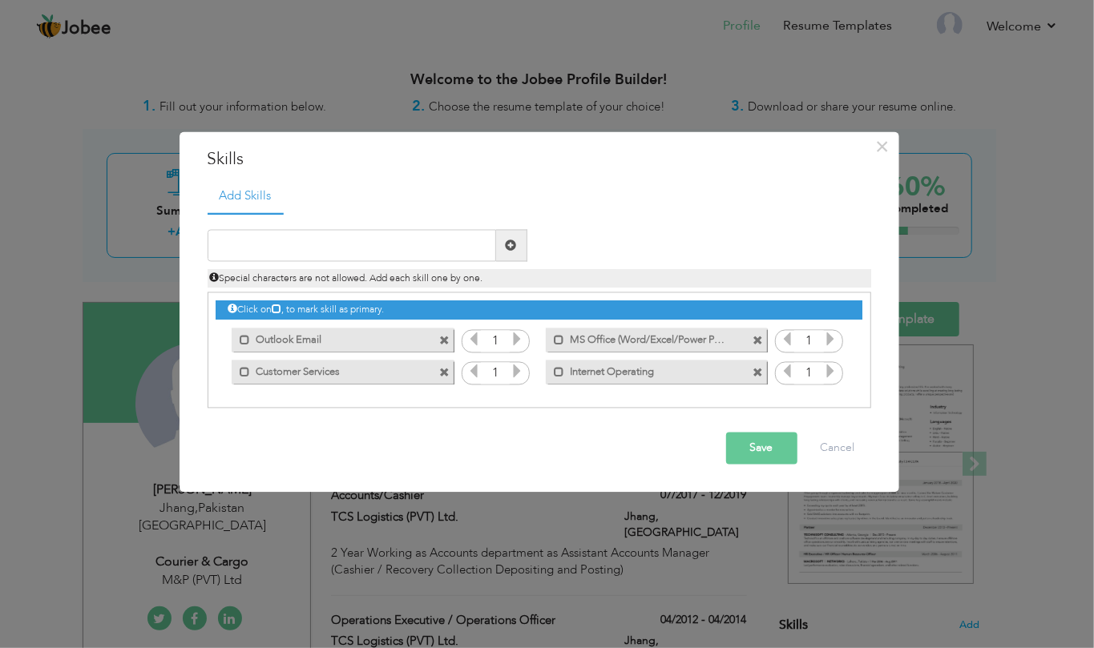
click at [766, 453] on button "Save" at bounding box center [761, 449] width 71 height 32
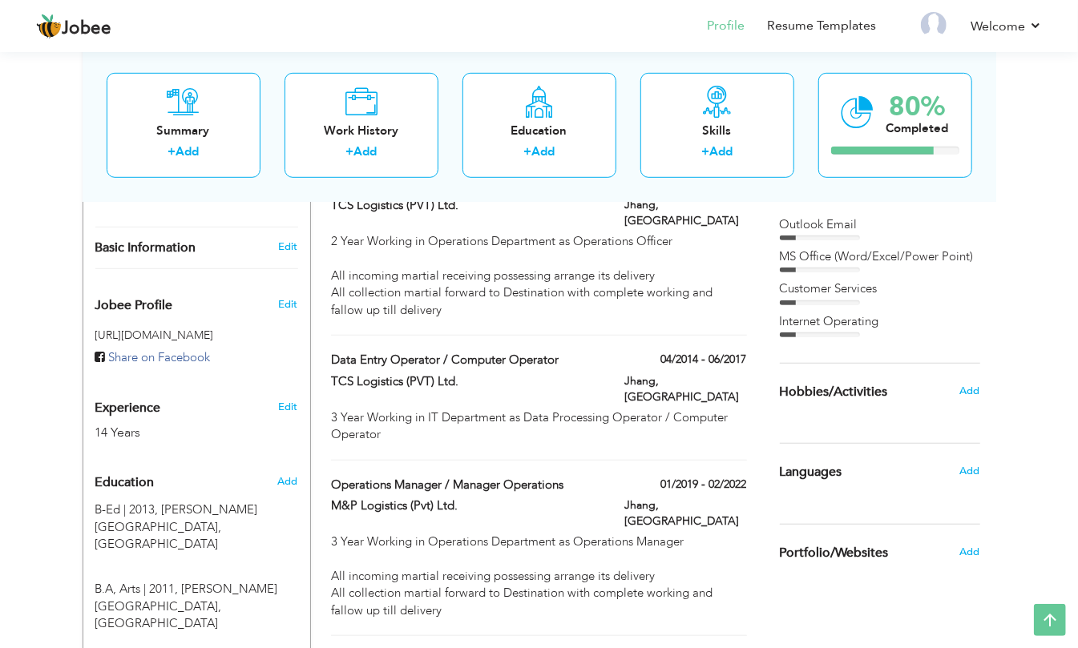
scroll to position [638, 0]
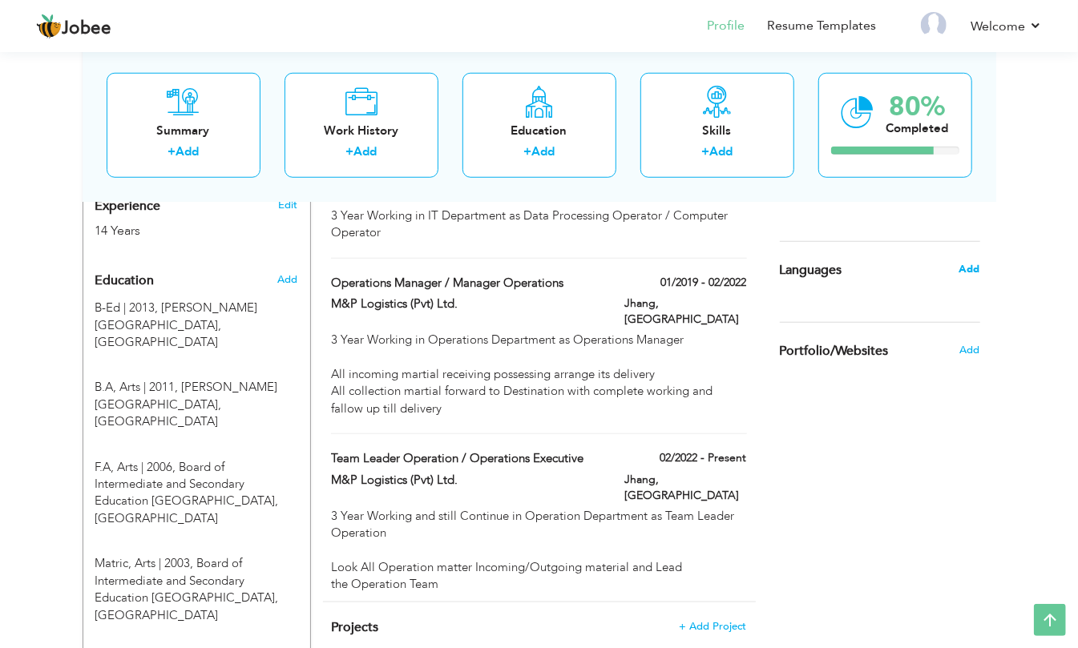
click at [968, 268] on span "Add" at bounding box center [968, 269] width 21 height 14
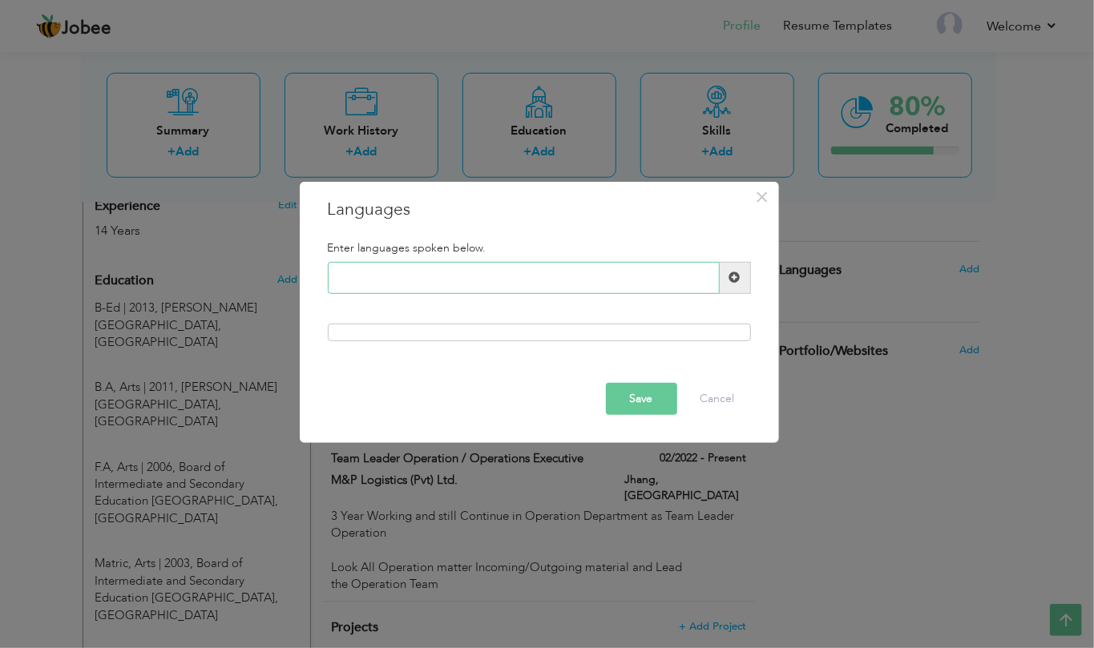
paste input "English"
type input "English"
click at [729, 272] on span at bounding box center [734, 277] width 11 height 11
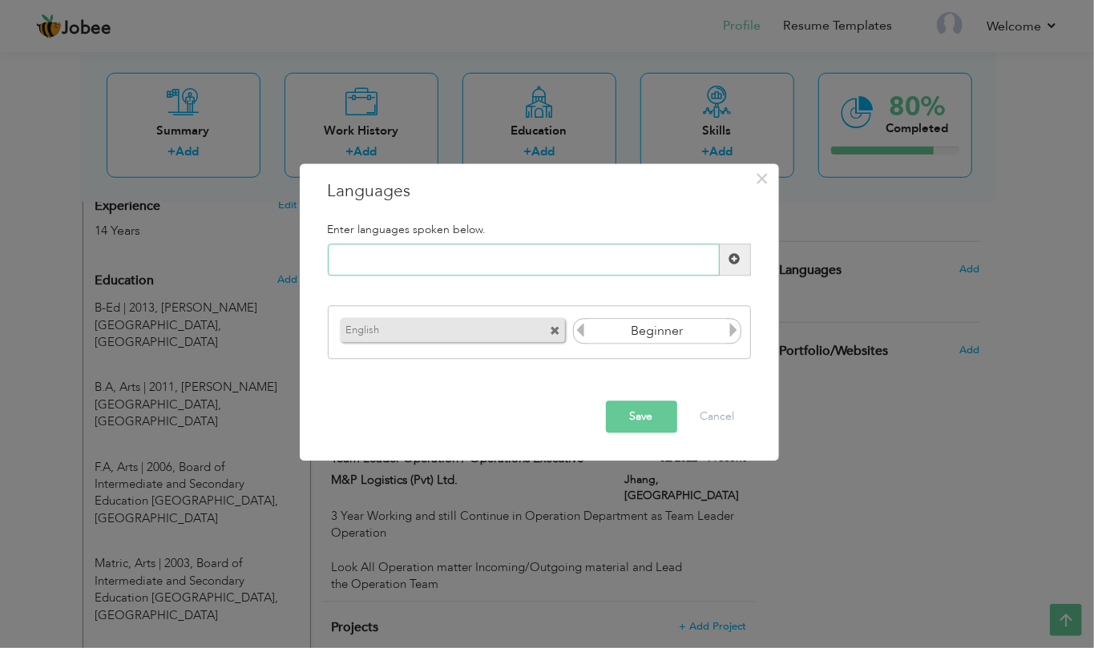
click at [490, 255] on input "text" at bounding box center [524, 260] width 392 height 32
paste input "Punjabi"
type input "Punjabi"
click at [729, 264] on span at bounding box center [734, 259] width 11 height 11
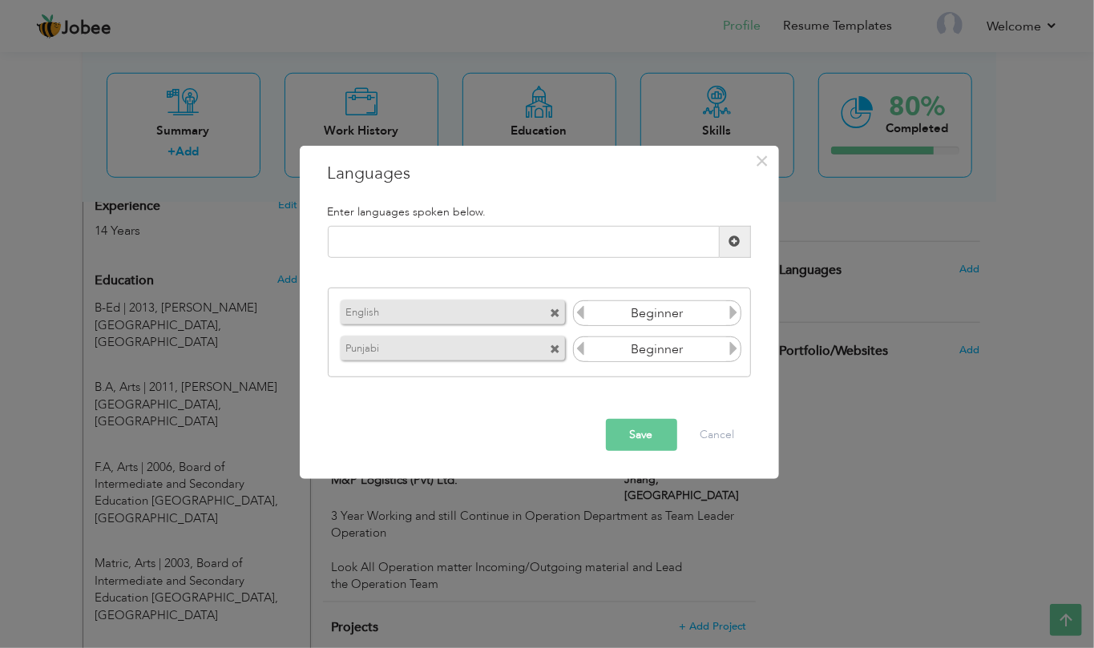
click at [502, 260] on div "Please enter a valid language." at bounding box center [539, 248] width 447 height 45
click at [504, 242] on input "text" at bounding box center [524, 242] width 392 height 32
paste input "Urdu"
type input "Urdu"
click at [740, 401] on div "× Languages Enter languages spoken below. Urdu Please enter a valid language." at bounding box center [539, 311] width 479 height 333
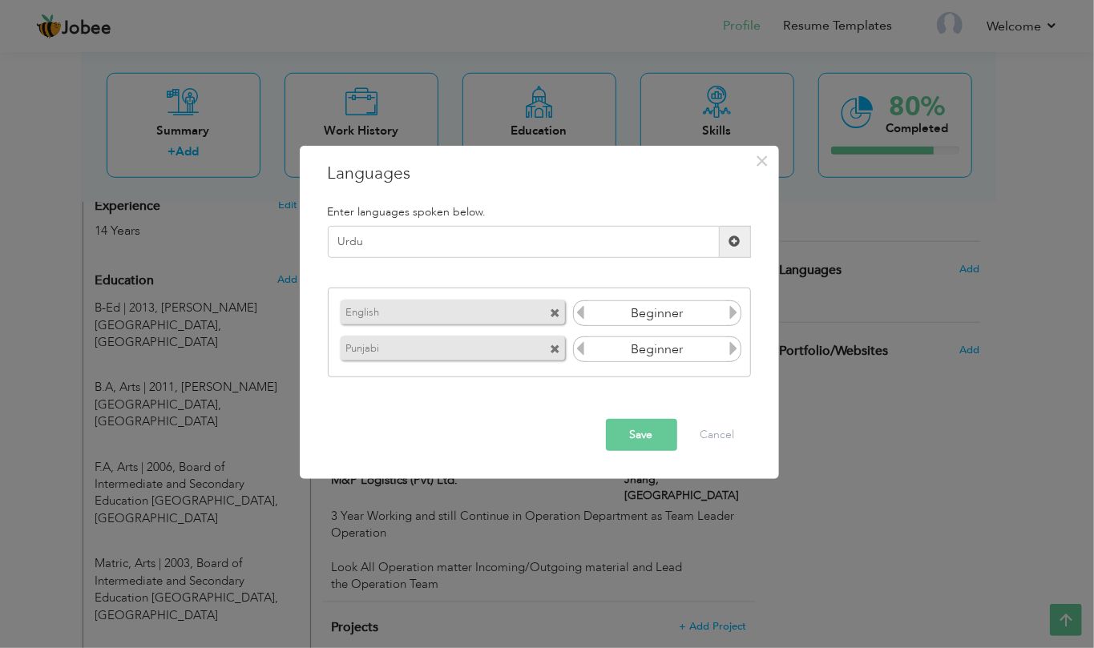
click at [536, 420] on div "Save Cancel" at bounding box center [539, 435] width 447 height 56
click at [728, 234] on span at bounding box center [734, 242] width 31 height 32
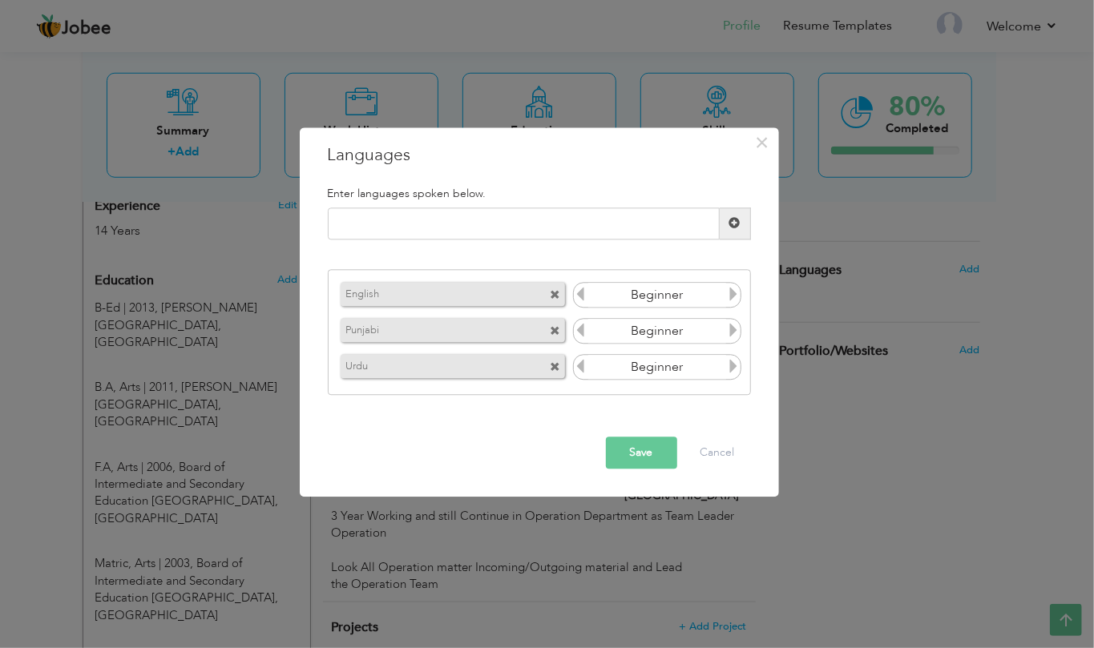
click at [660, 301] on input "Beginner" at bounding box center [657, 296] width 139 height 24
click at [732, 298] on icon at bounding box center [733, 295] width 14 height 14
click at [722, 296] on input "Beginner" at bounding box center [657, 296] width 139 height 24
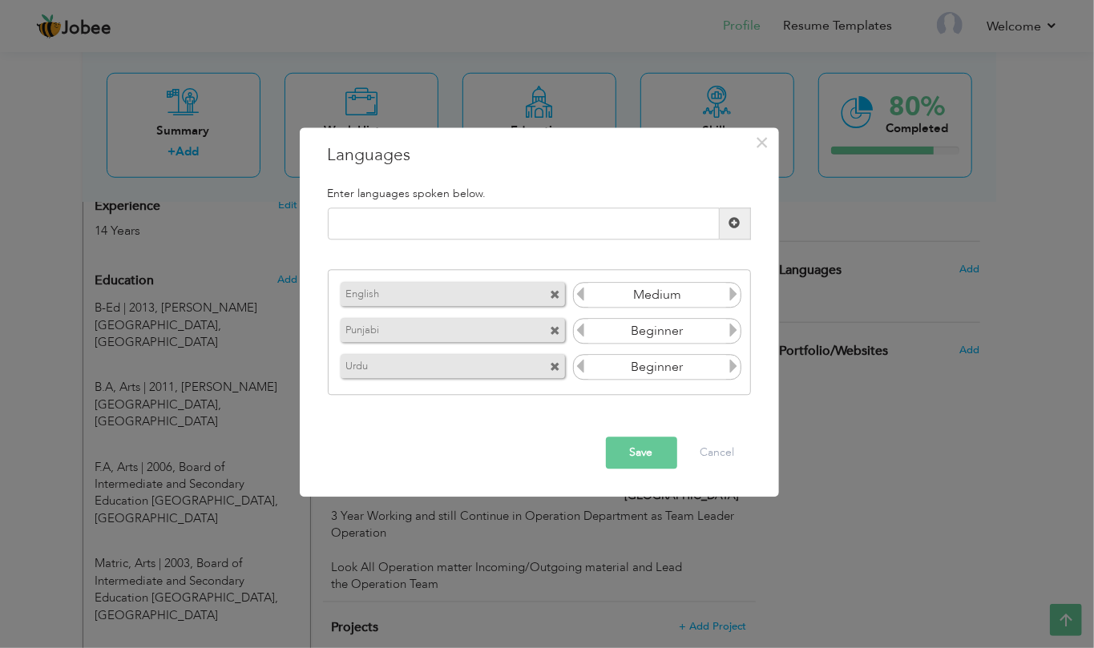
type input "Medium"
click at [639, 366] on input "Beginner" at bounding box center [657, 368] width 139 height 24
click at [735, 367] on icon at bounding box center [733, 367] width 14 height 14
click at [731, 364] on icon at bounding box center [733, 367] width 14 height 14
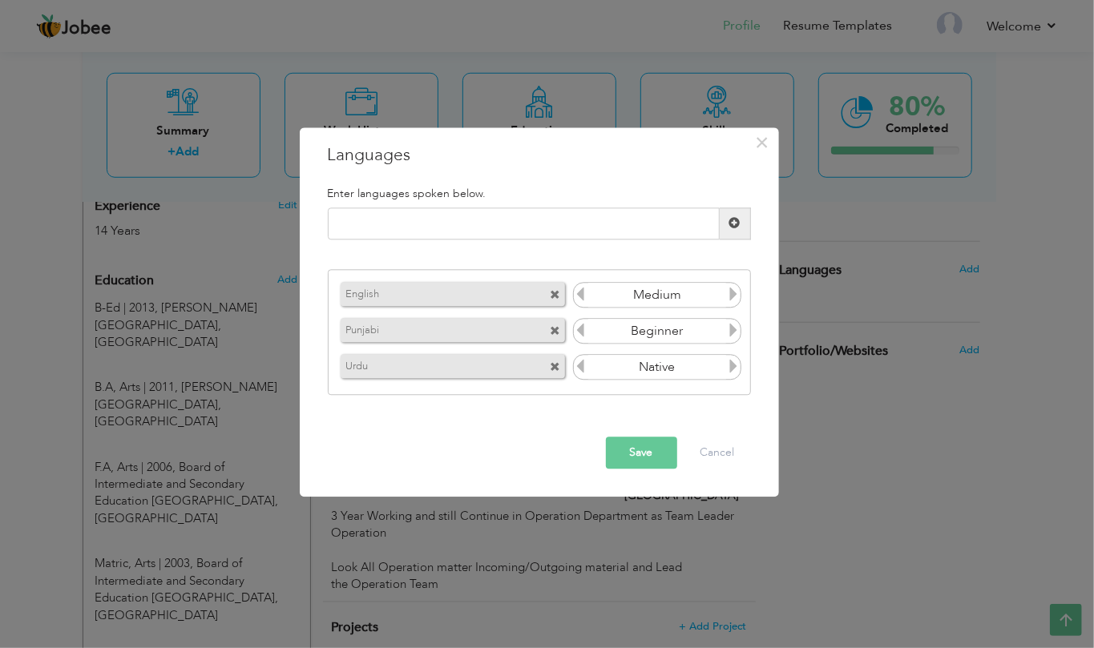
click at [580, 366] on icon at bounding box center [581, 367] width 14 height 14
click at [645, 457] on button "Save" at bounding box center [641, 453] width 71 height 32
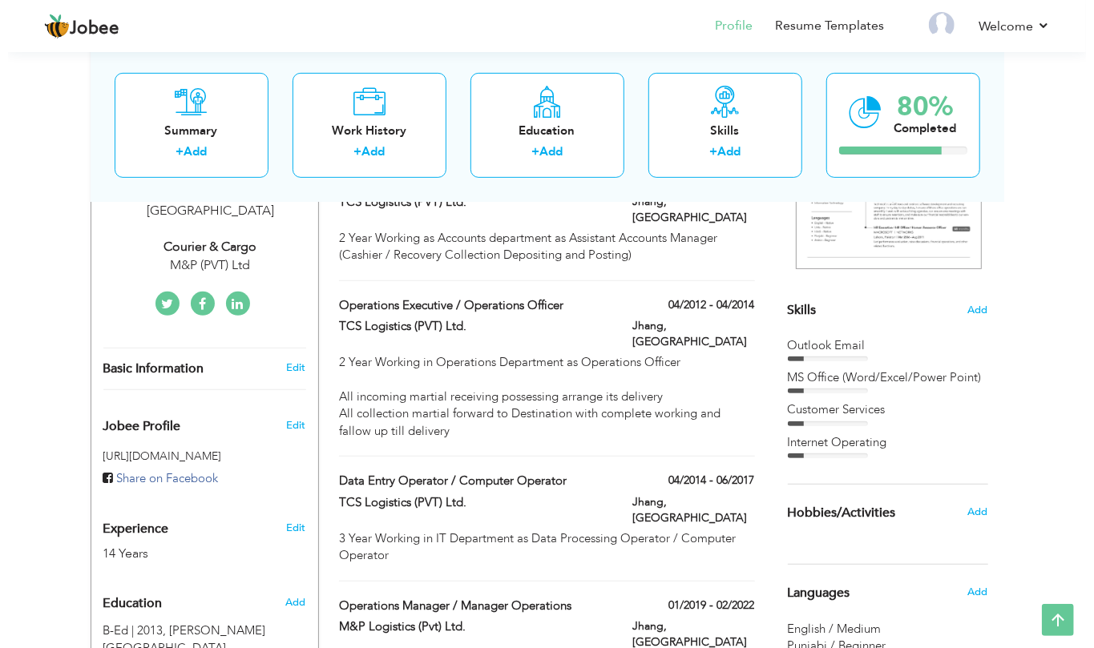
scroll to position [320, 0]
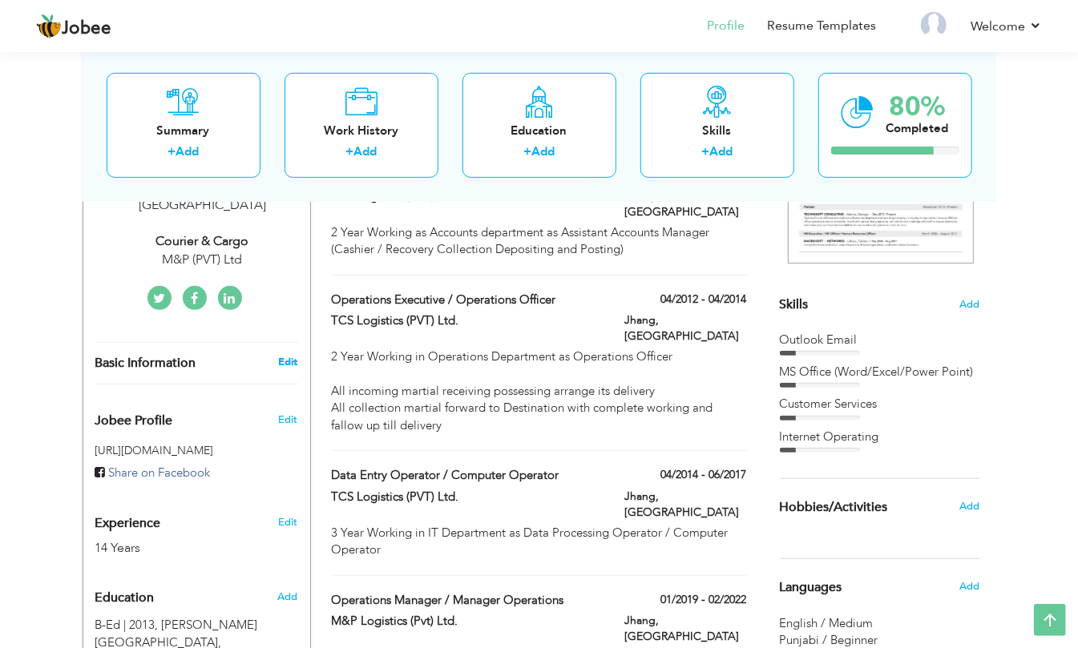
click at [287, 355] on link "Edit" at bounding box center [287, 362] width 19 height 14
select select "number:166"
select select "number:16"
type input "M&P (PVT) Ltd"
type input "Courier & Cargo"
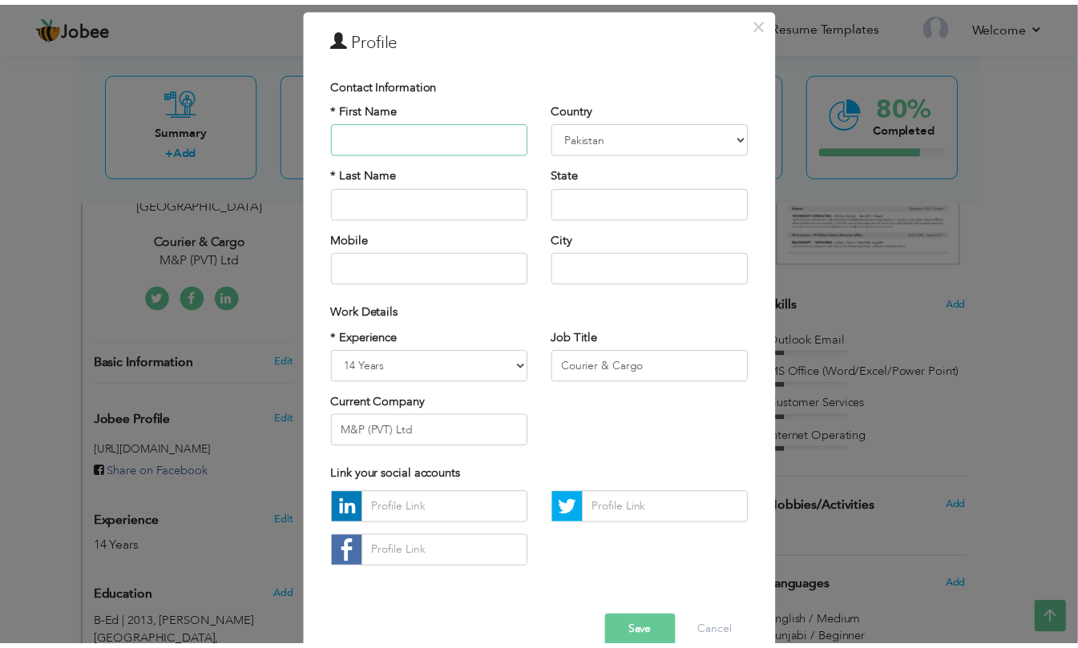
scroll to position [90, 0]
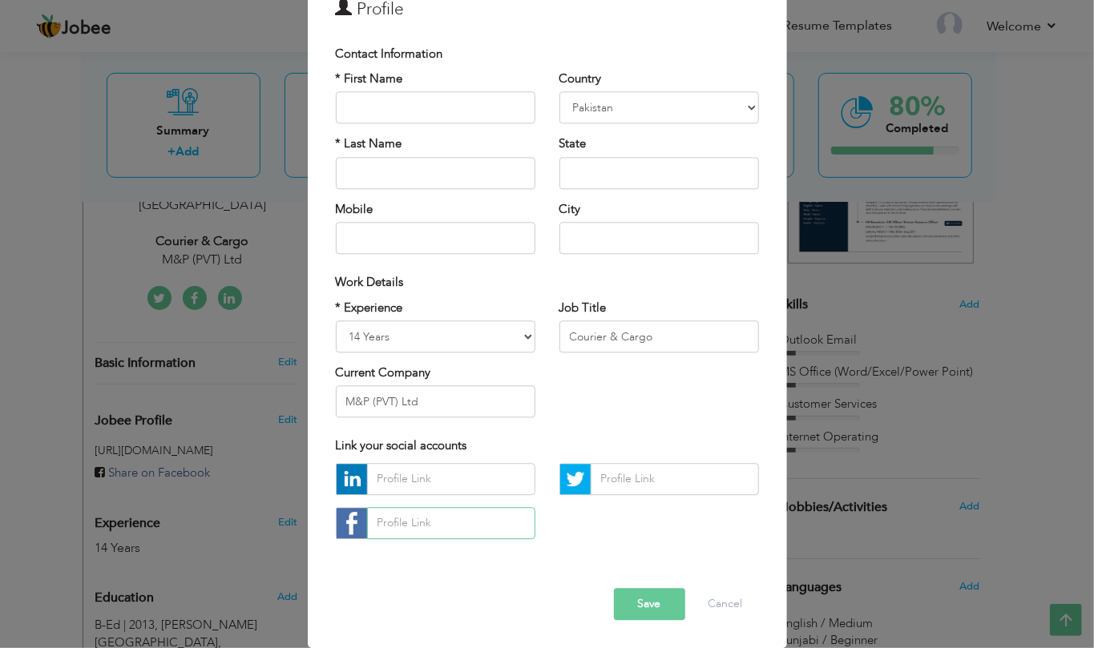
click at [463, 523] on input "text" at bounding box center [451, 523] width 168 height 32
click at [597, 485] on input "text" at bounding box center [674, 479] width 168 height 32
click at [468, 583] on div "Error" at bounding box center [547, 575] width 447 height 25
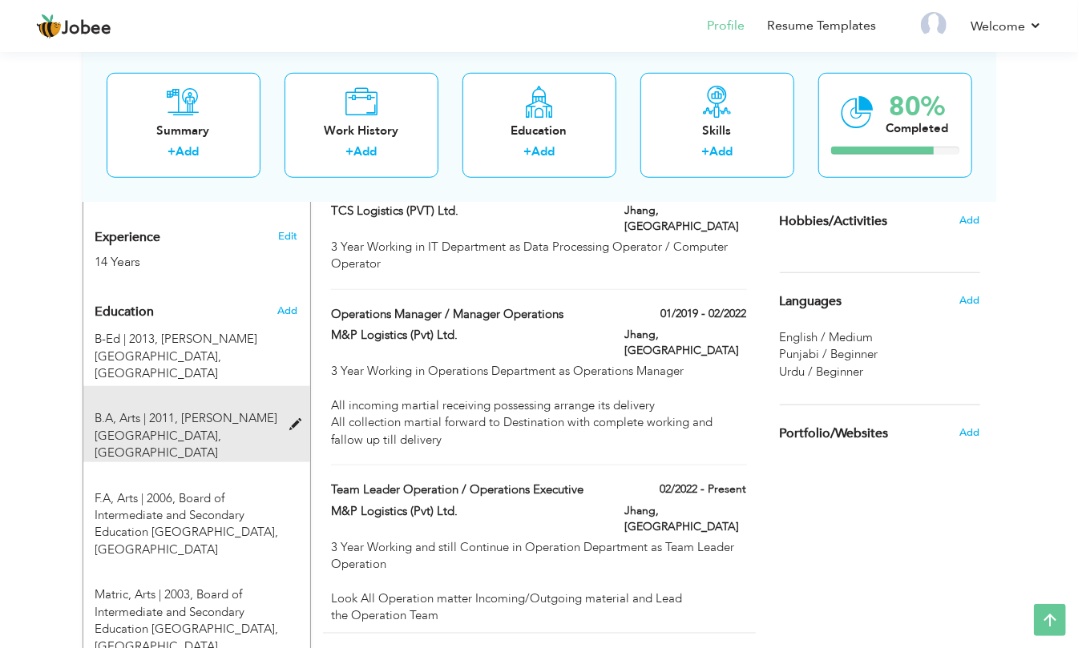
scroll to position [744, 0]
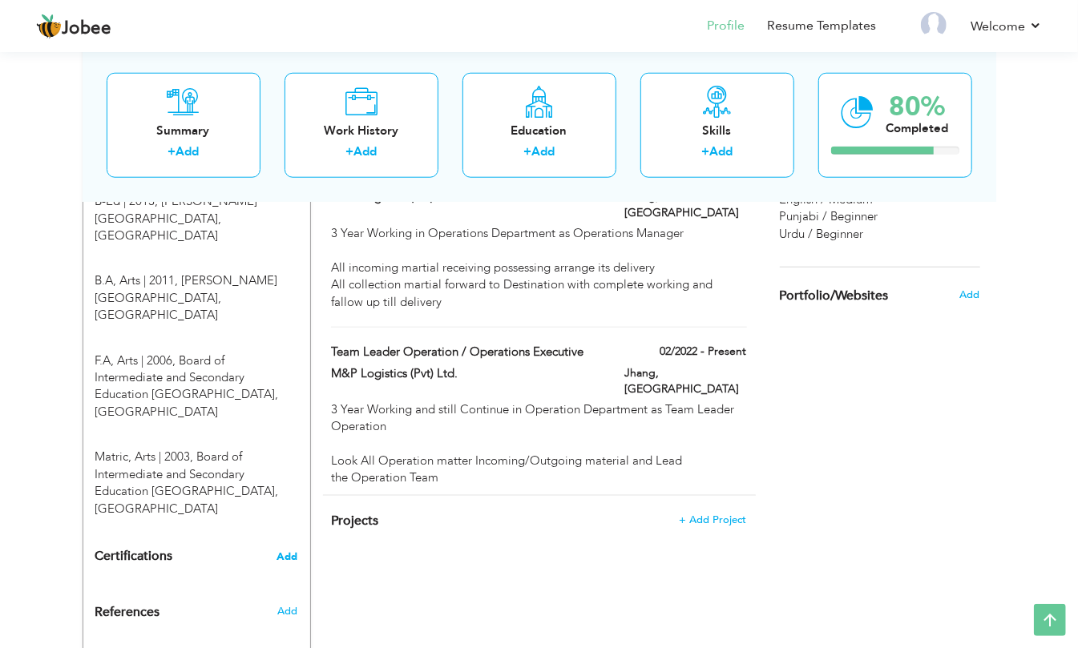
click at [292, 551] on span "Add" at bounding box center [287, 556] width 21 height 11
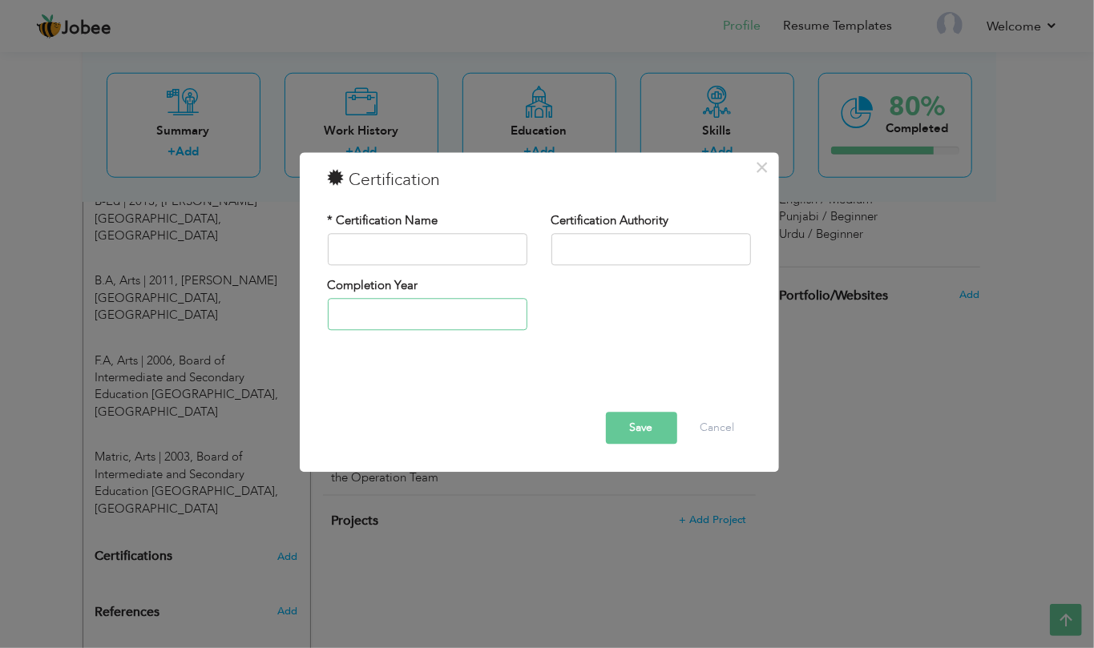
type input "2025"
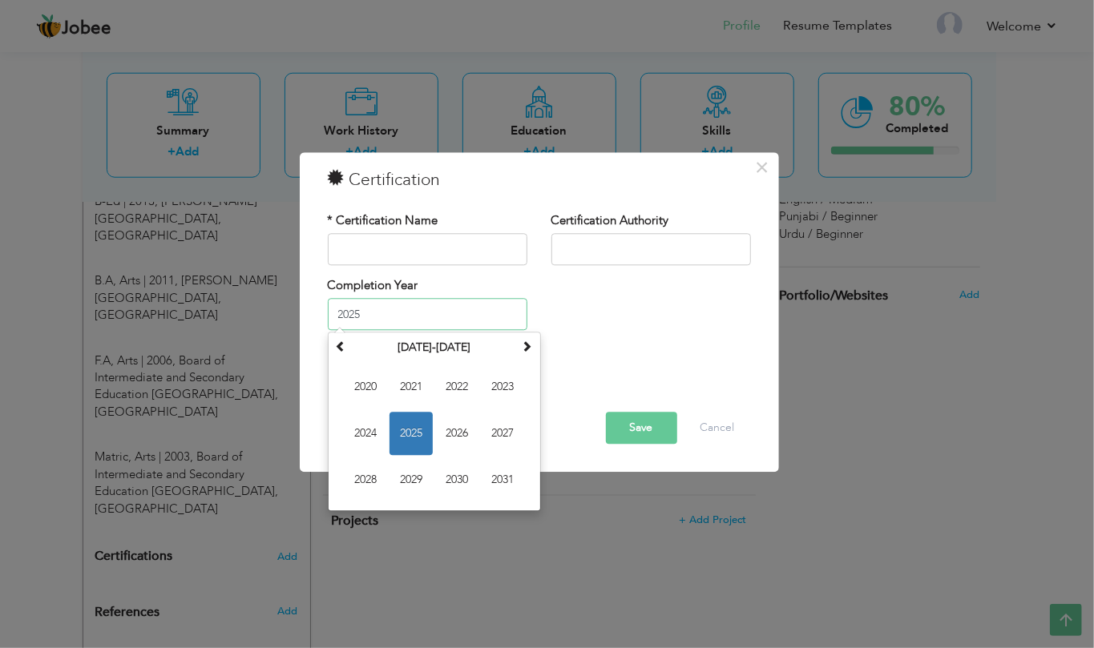
click at [421, 322] on input "2025" at bounding box center [427, 315] width 199 height 32
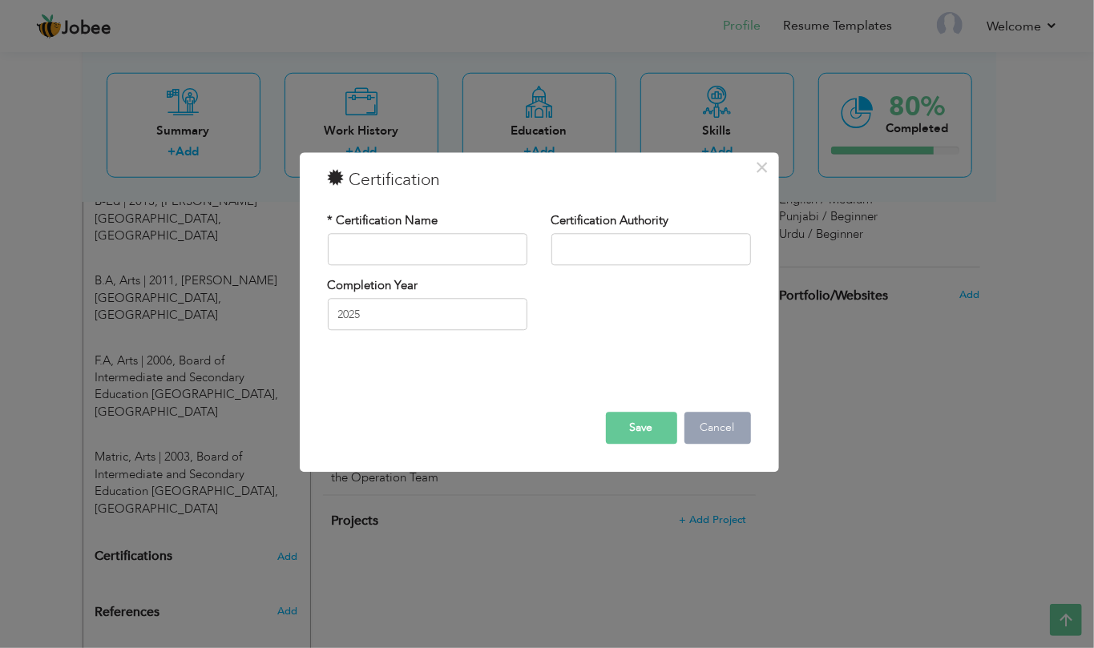
click at [715, 417] on button "Cancel" at bounding box center [717, 428] width 66 height 32
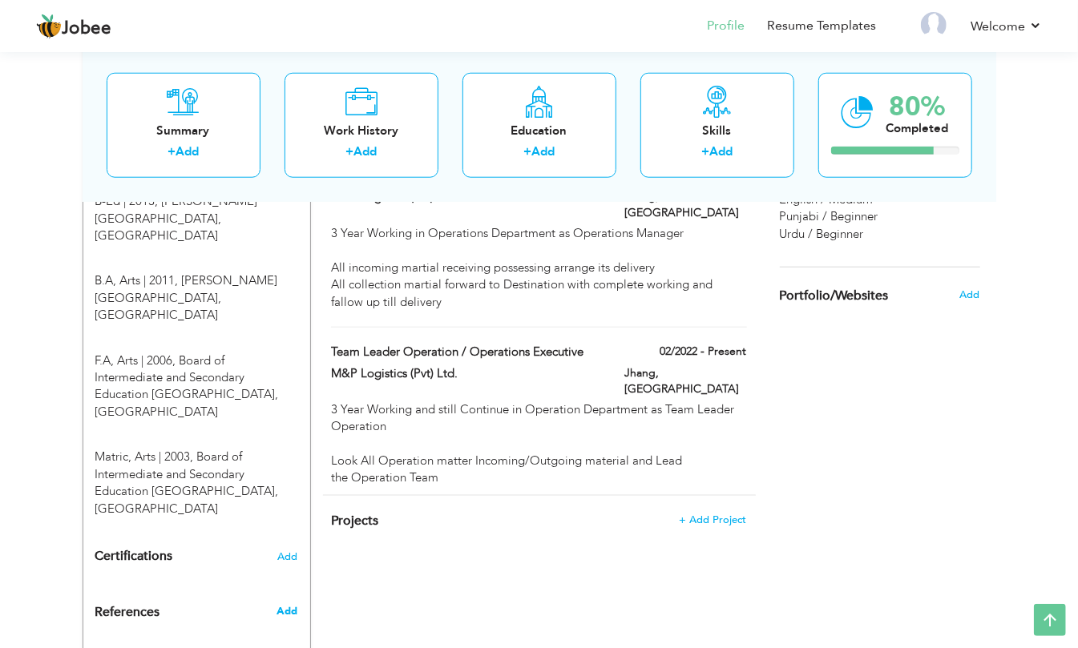
click at [280, 604] on span "Add" at bounding box center [286, 611] width 21 height 14
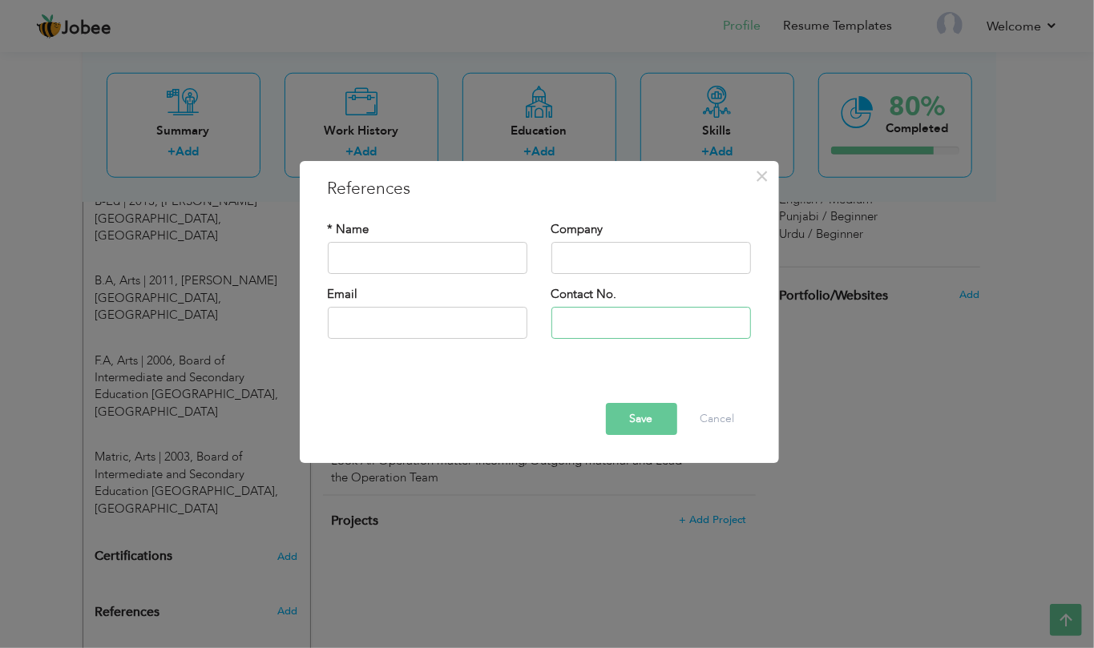
click at [602, 332] on input "text" at bounding box center [650, 323] width 199 height 32
click at [731, 421] on button "Cancel" at bounding box center [717, 419] width 66 height 32
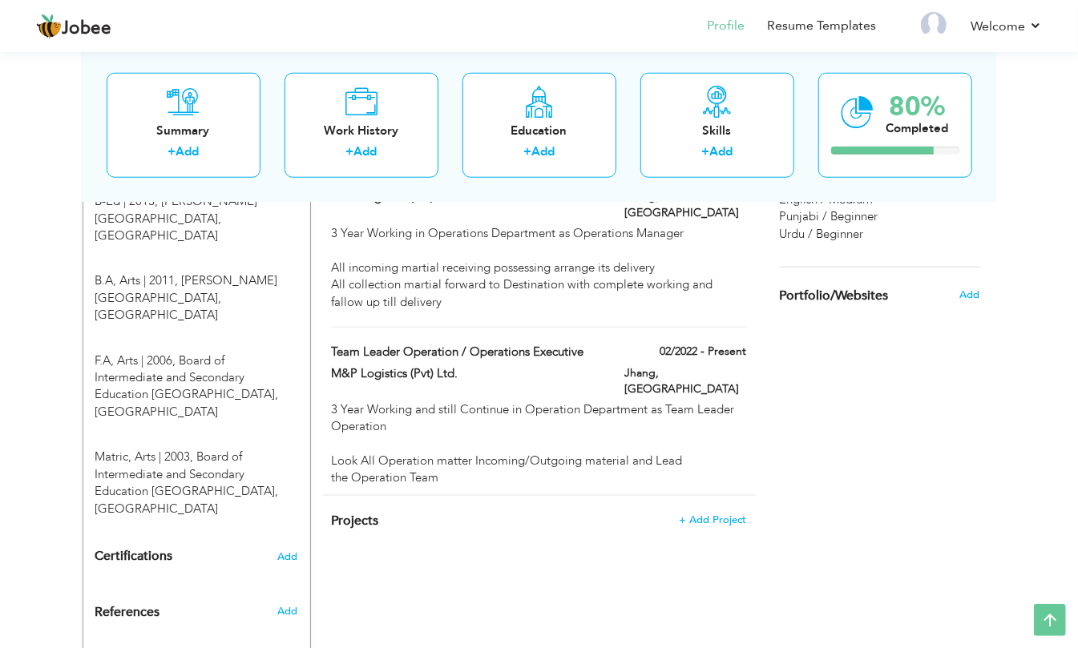
click at [298, 641] on div "Add" at bounding box center [291, 660] width 38 height 38
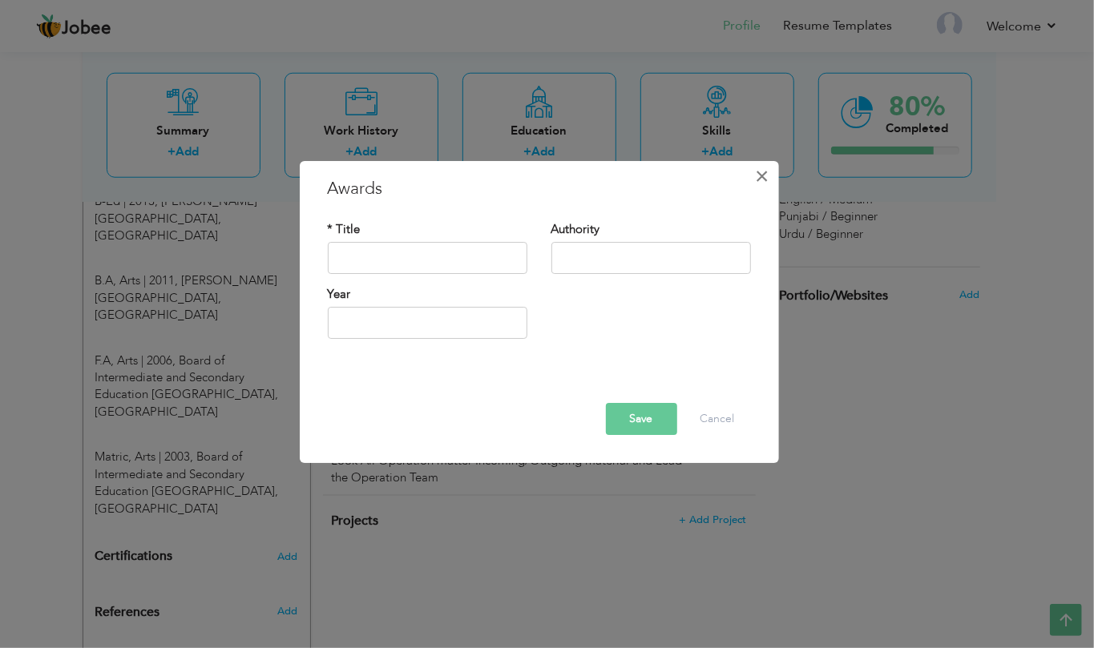
click at [760, 176] on span "×" at bounding box center [762, 176] width 14 height 29
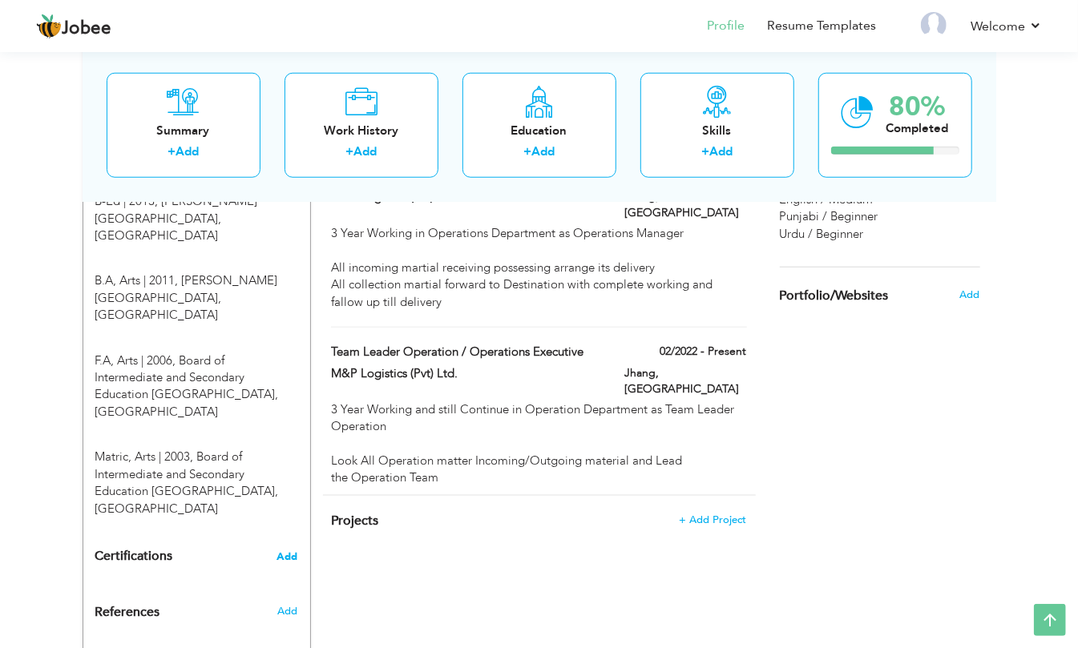
click at [284, 551] on span "Add" at bounding box center [287, 556] width 21 height 11
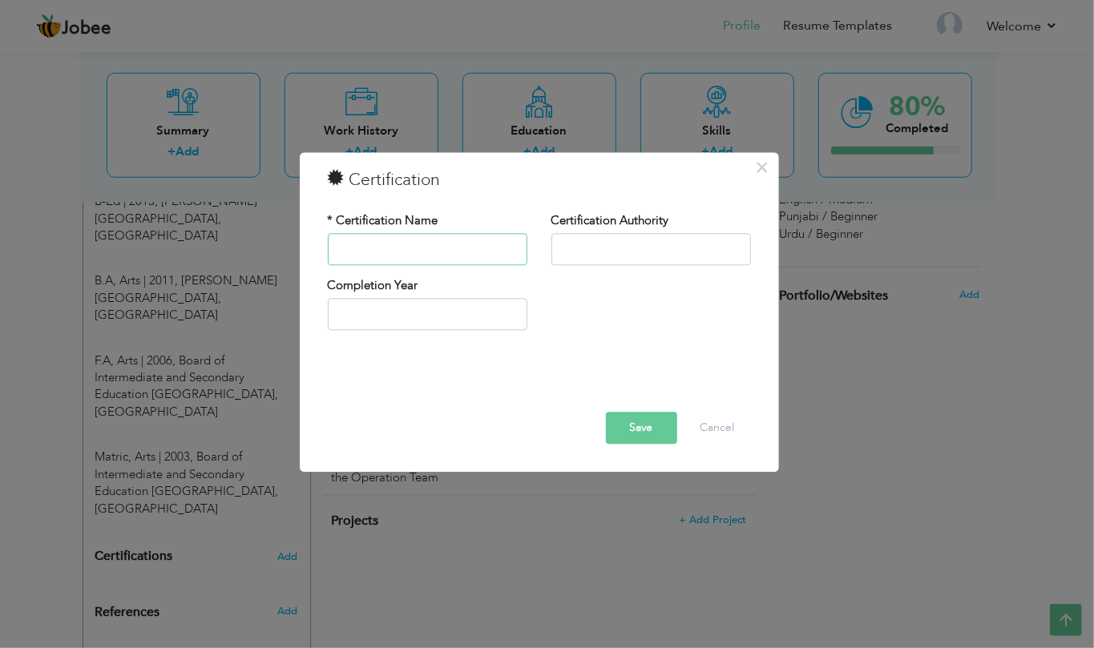
click at [414, 245] on input "text" at bounding box center [427, 249] width 199 height 32
click at [758, 163] on span "×" at bounding box center [762, 167] width 14 height 29
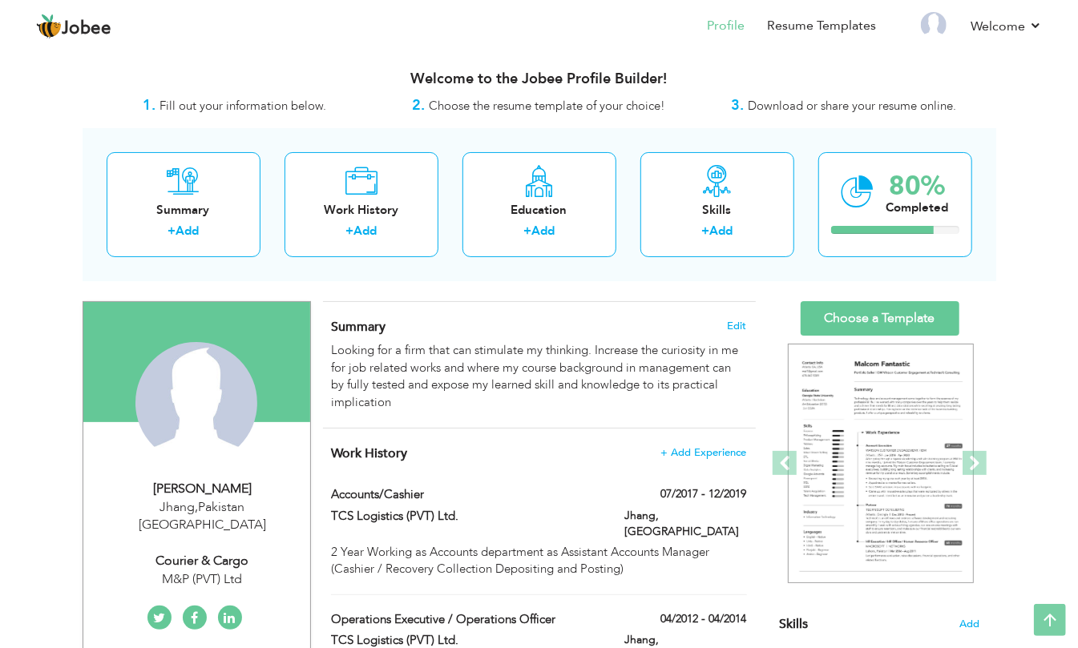
scroll to position [0, 0]
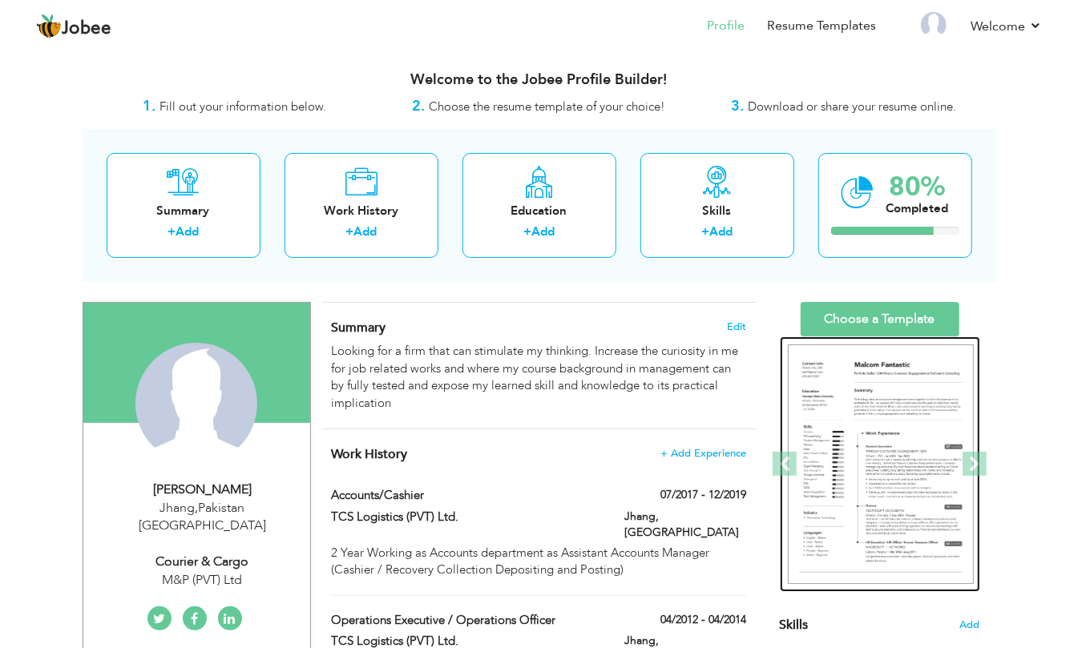
click at [886, 471] on img at bounding box center [881, 465] width 186 height 240
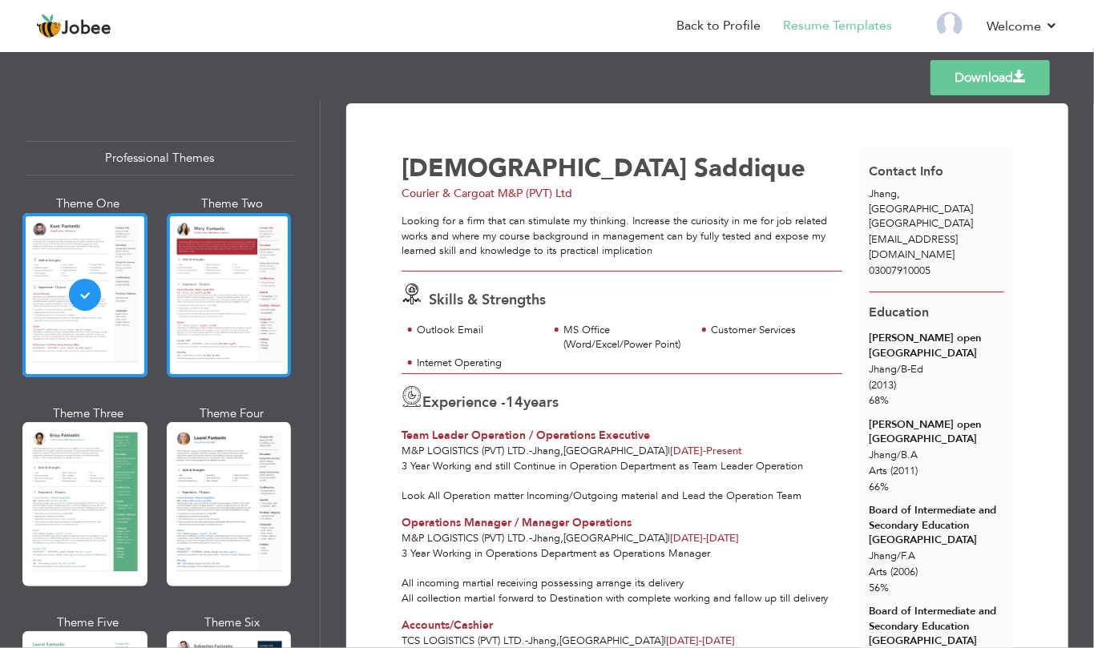
click at [203, 286] on div at bounding box center [229, 295] width 125 height 164
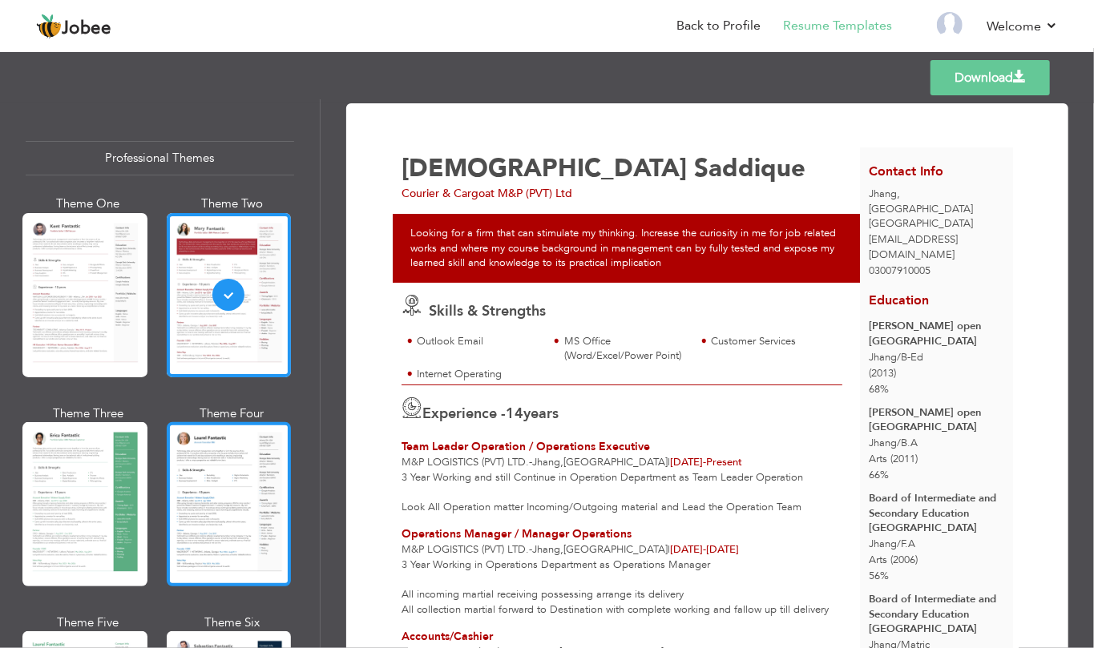
click at [212, 506] on div at bounding box center [229, 504] width 125 height 164
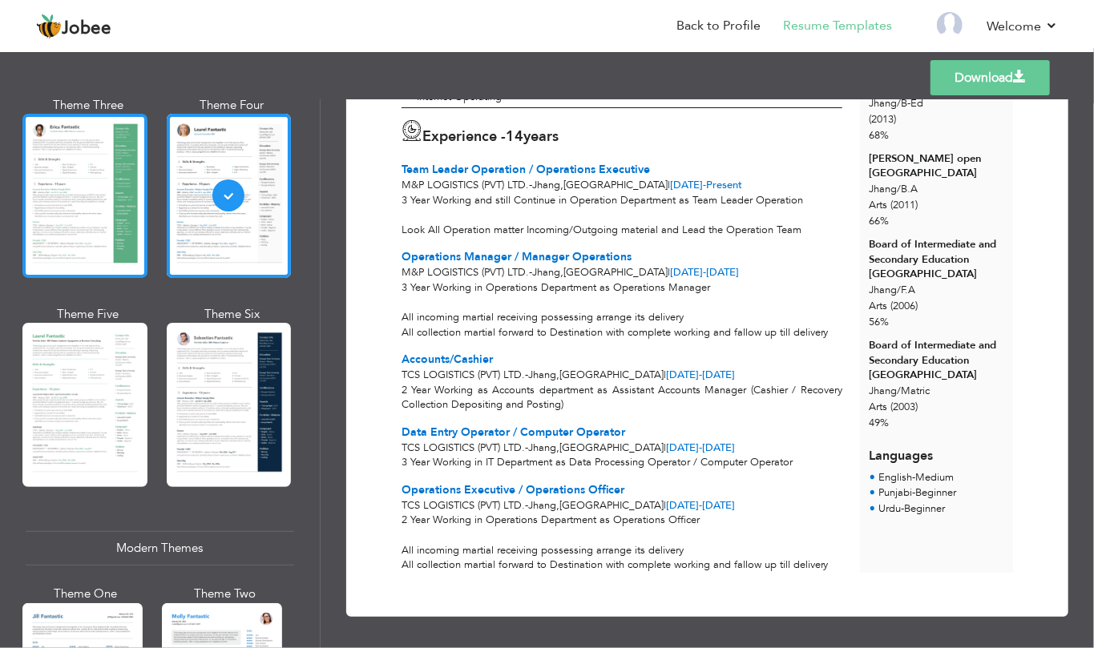
scroll to position [320, 0]
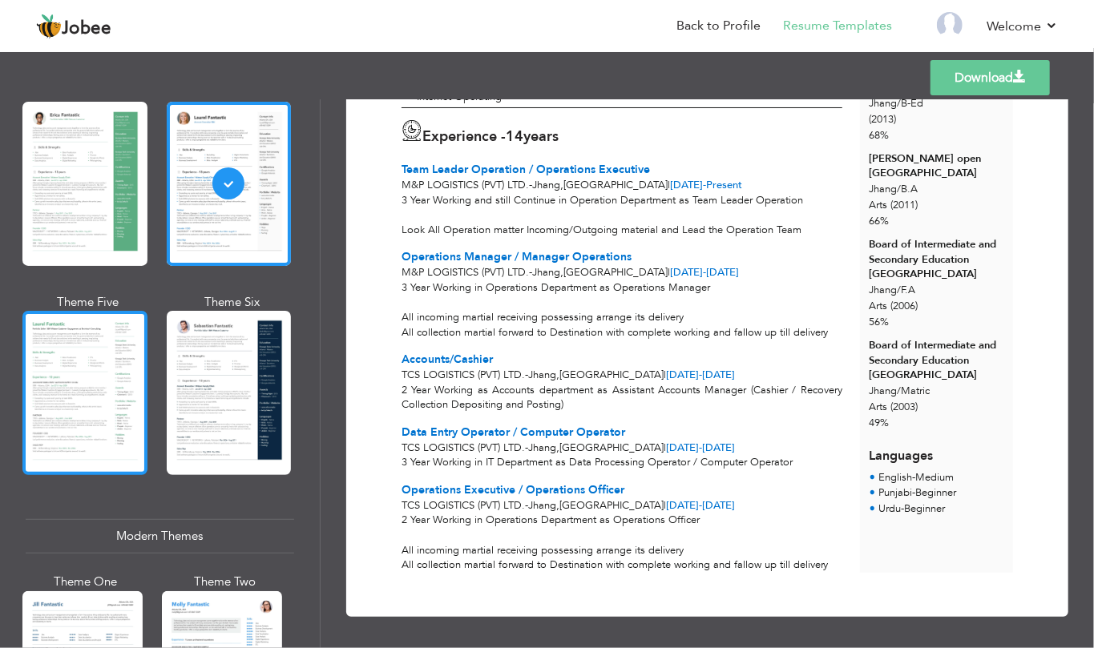
click at [97, 381] on div at bounding box center [84, 393] width 125 height 164
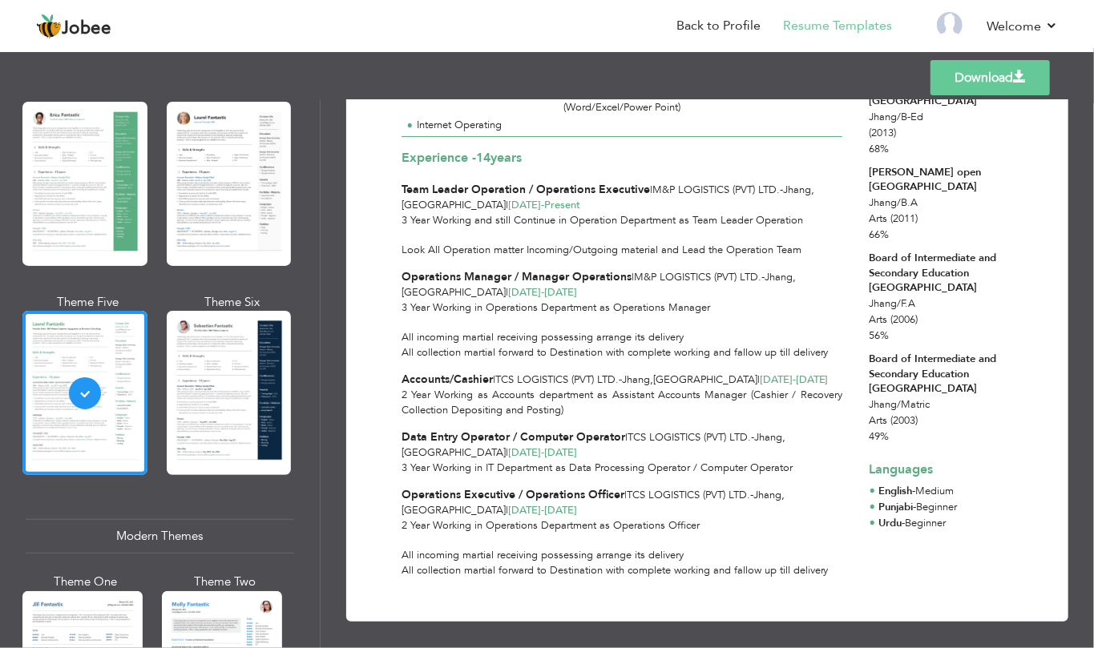
scroll to position [236, 0]
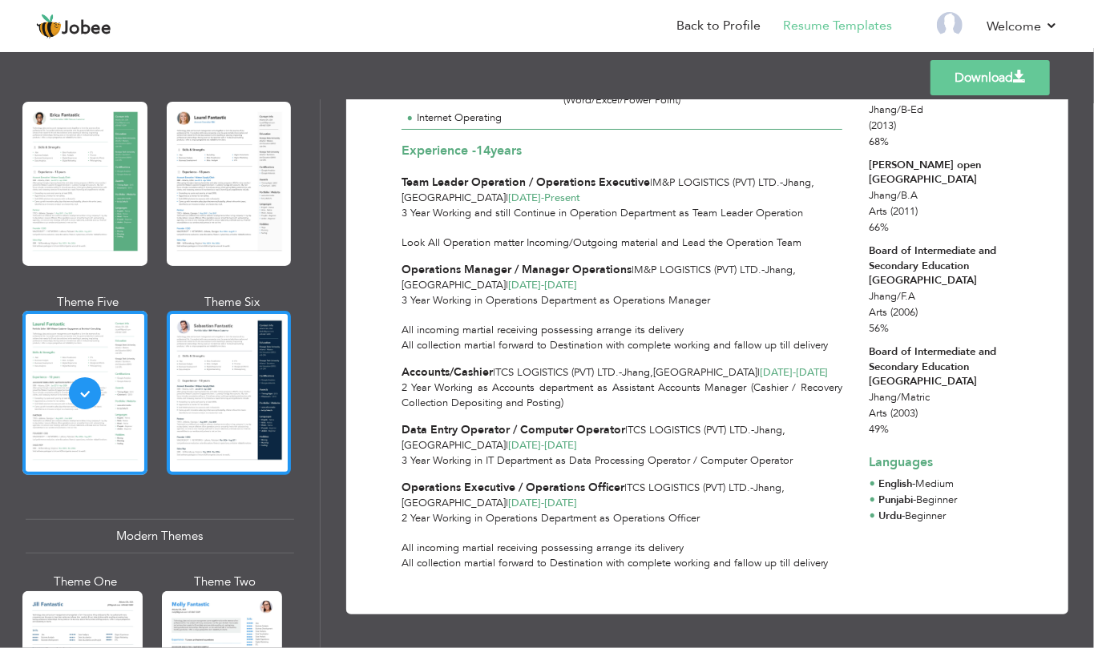
click at [237, 394] on div at bounding box center [229, 393] width 125 height 164
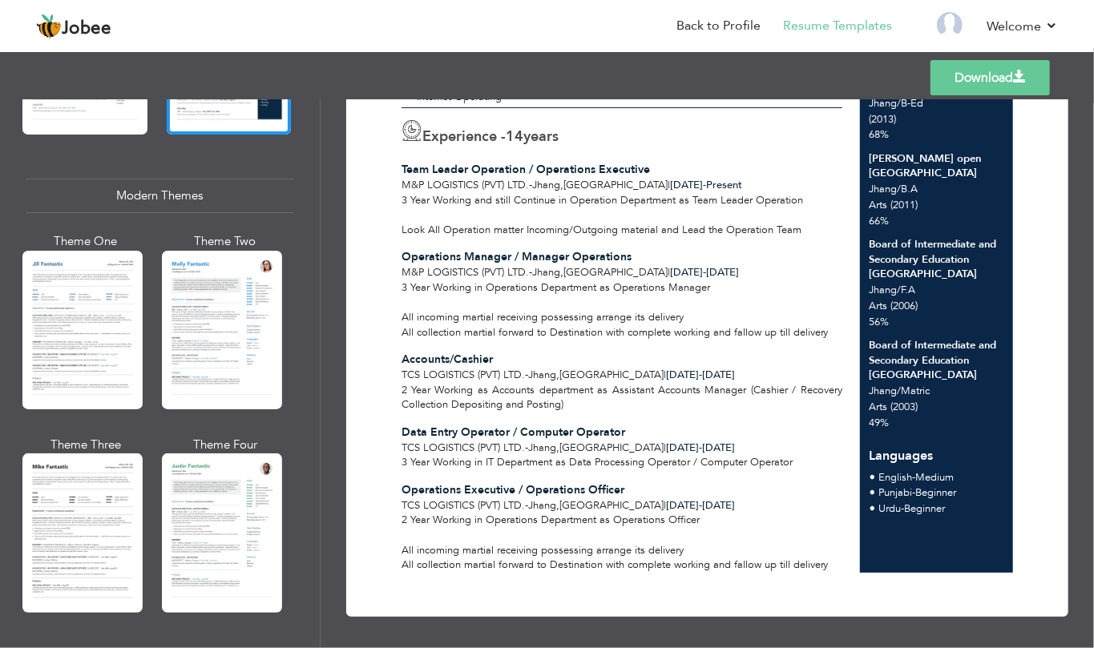
scroll to position [748, 0]
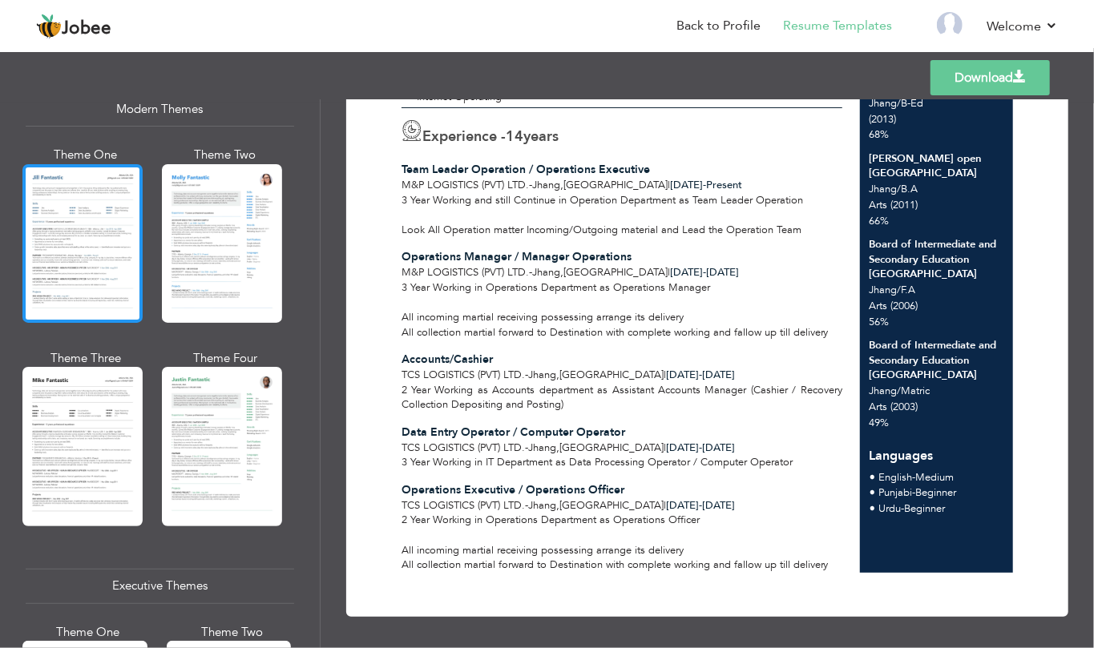
click at [72, 216] on div at bounding box center [82, 243] width 120 height 159
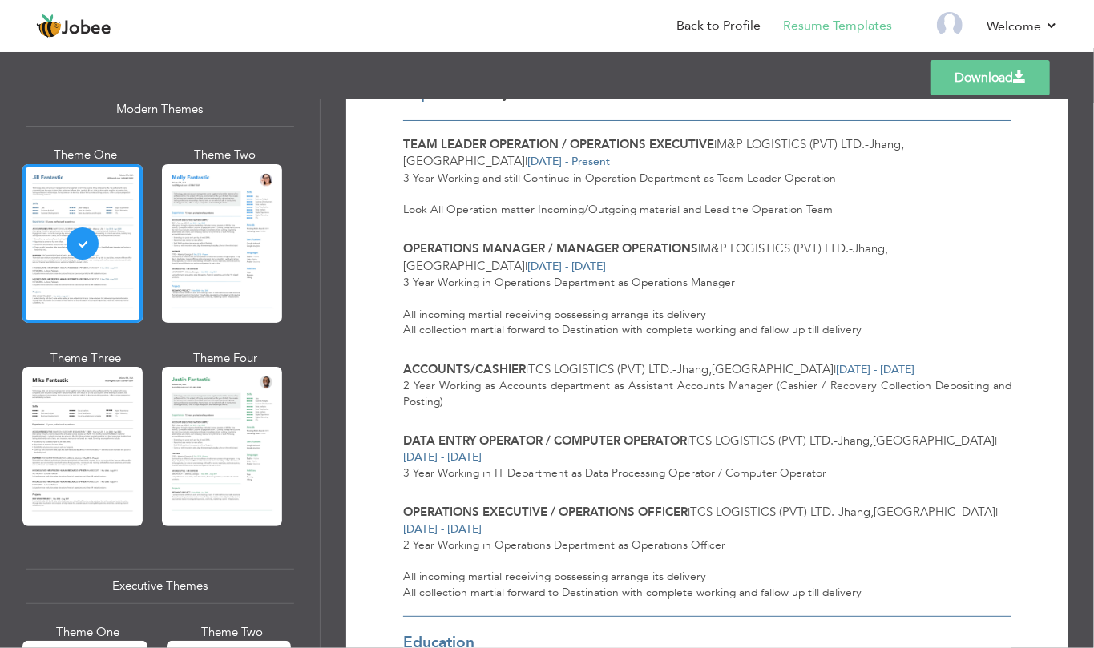
scroll to position [107, 0]
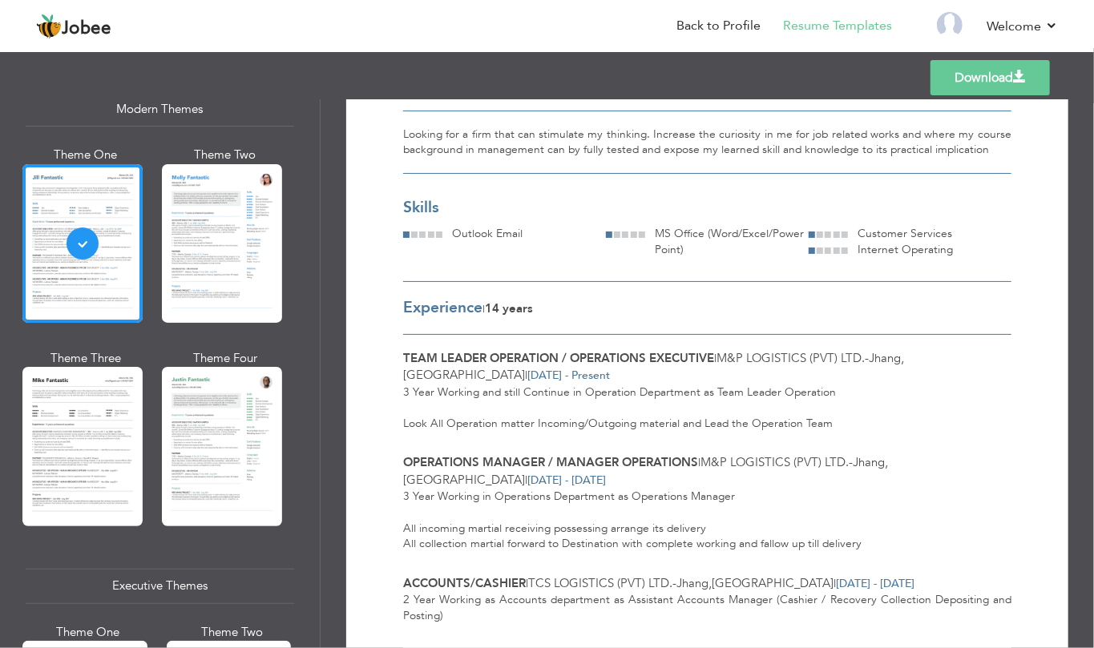
drag, startPoint x: 691, startPoint y: 224, endPoint x: 780, endPoint y: 228, distance: 89.0
click at [780, 223] on div "Skills Outlook Email MS Office (Word/Excel/Power Point) Customer Services Inter…" at bounding box center [707, 239] width 608 height 84
click at [754, 250] on div "MS Office (Word/Excel/Power Point)" at bounding box center [726, 242] width 163 height 32
click at [911, 264] on div "Skills Outlook Email MS Office (Word/Excel/Power Point) Customer Services Inter…" at bounding box center [707, 239] width 608 height 84
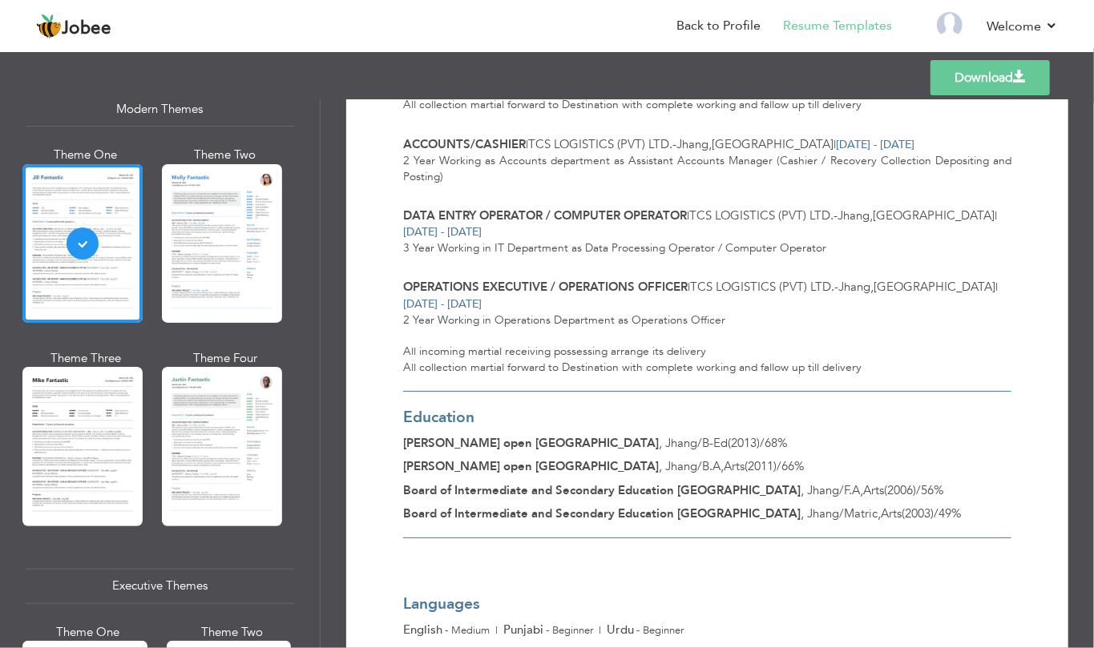
scroll to position [620, 0]
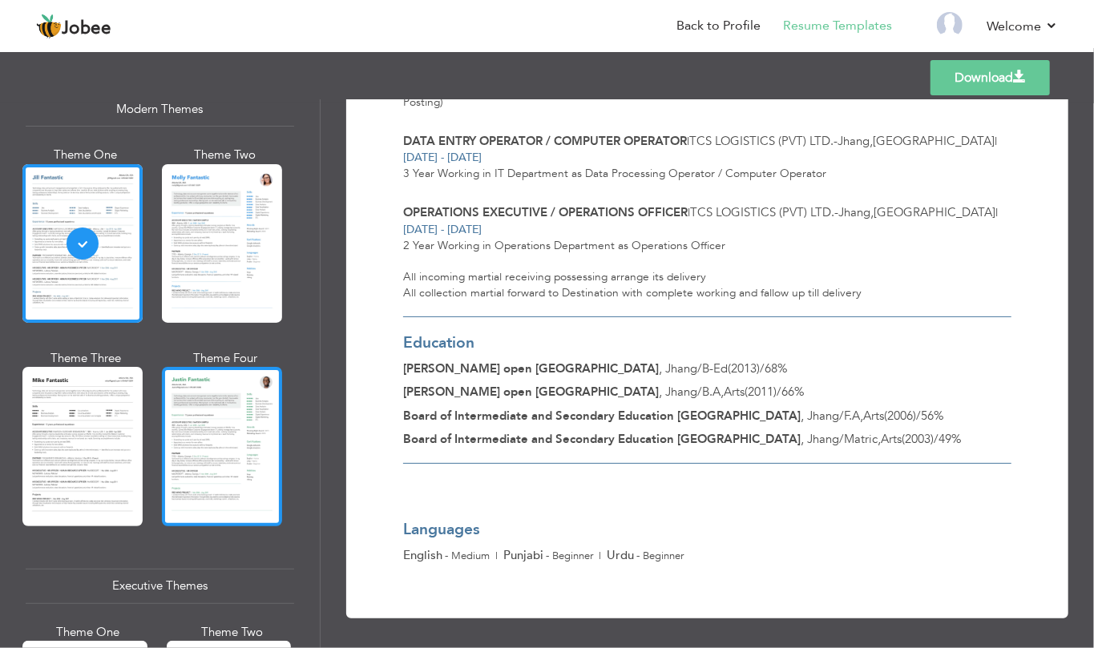
click at [200, 430] on div at bounding box center [222, 446] width 120 height 159
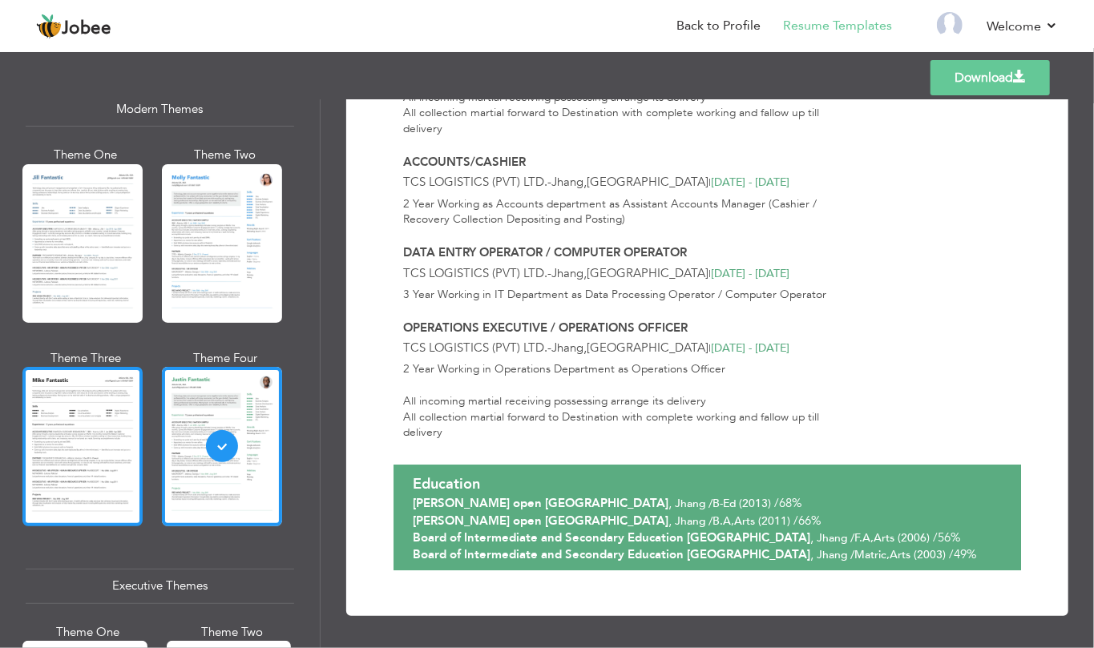
scroll to position [1068, 0]
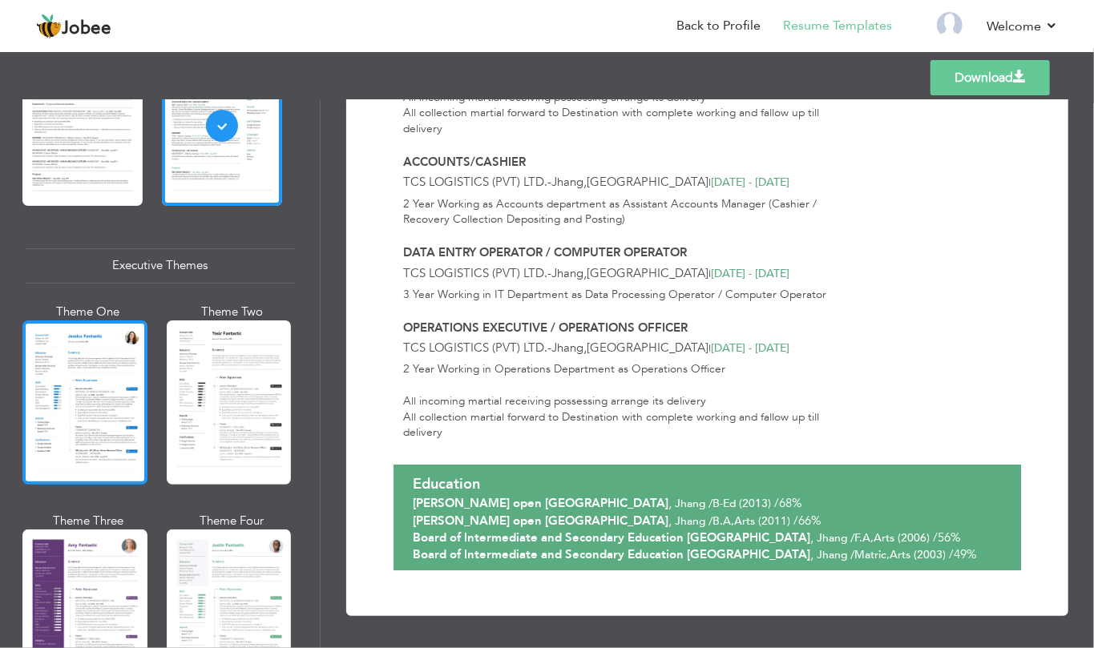
click at [66, 398] on div at bounding box center [84, 402] width 125 height 164
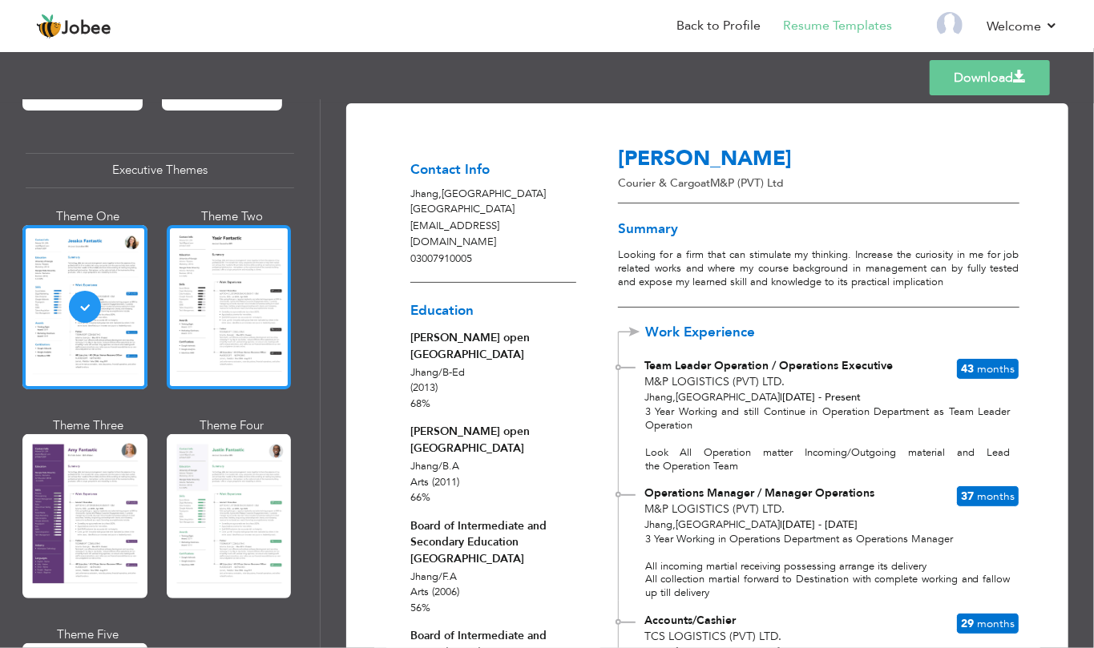
scroll to position [1280, 0]
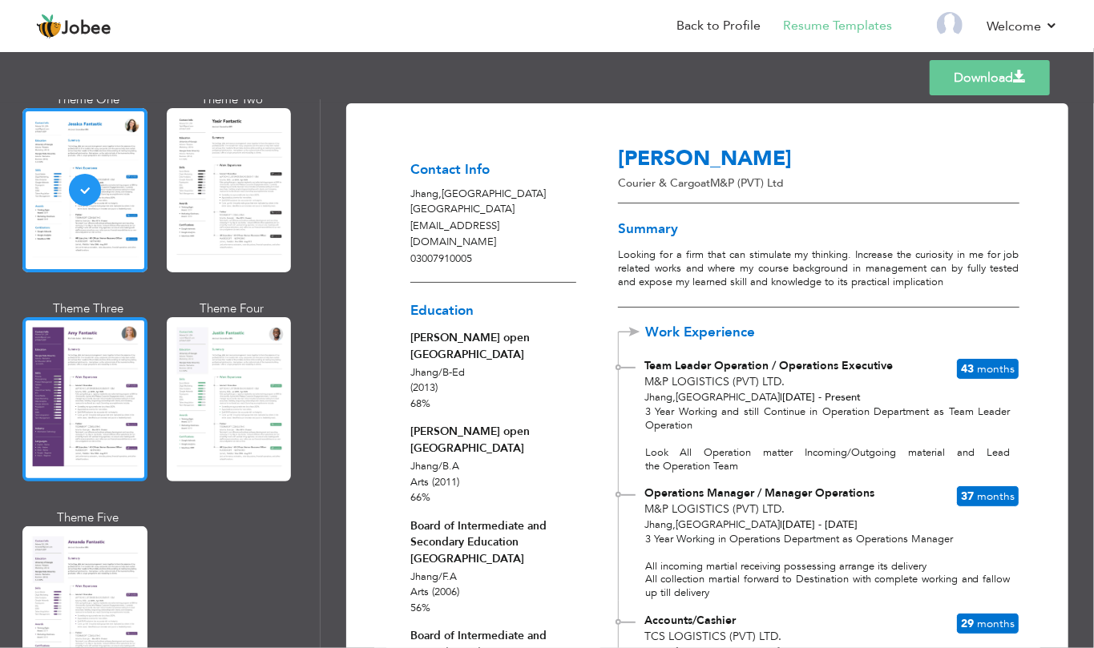
click at [71, 392] on div at bounding box center [84, 399] width 125 height 164
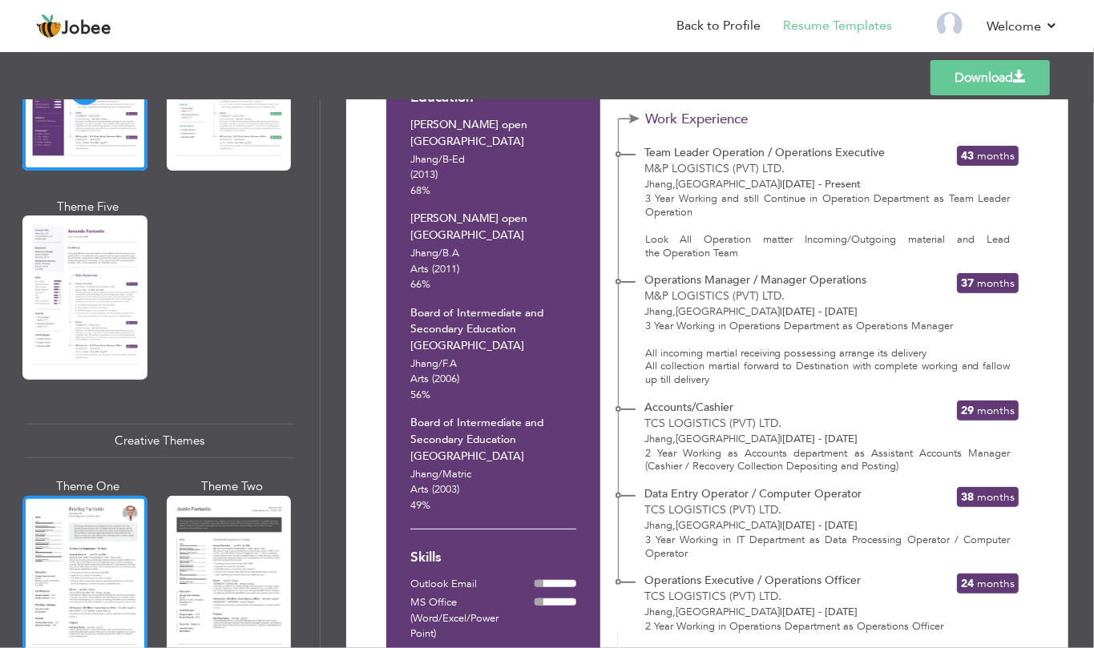
scroll to position [1709, 0]
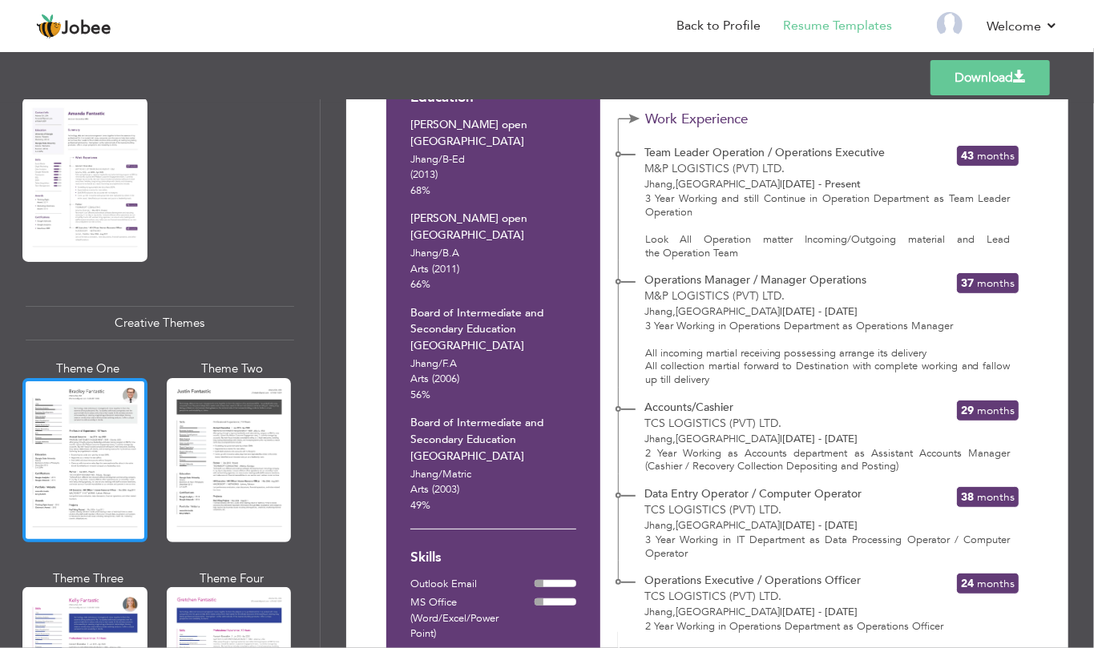
click at [77, 453] on div at bounding box center [84, 460] width 125 height 164
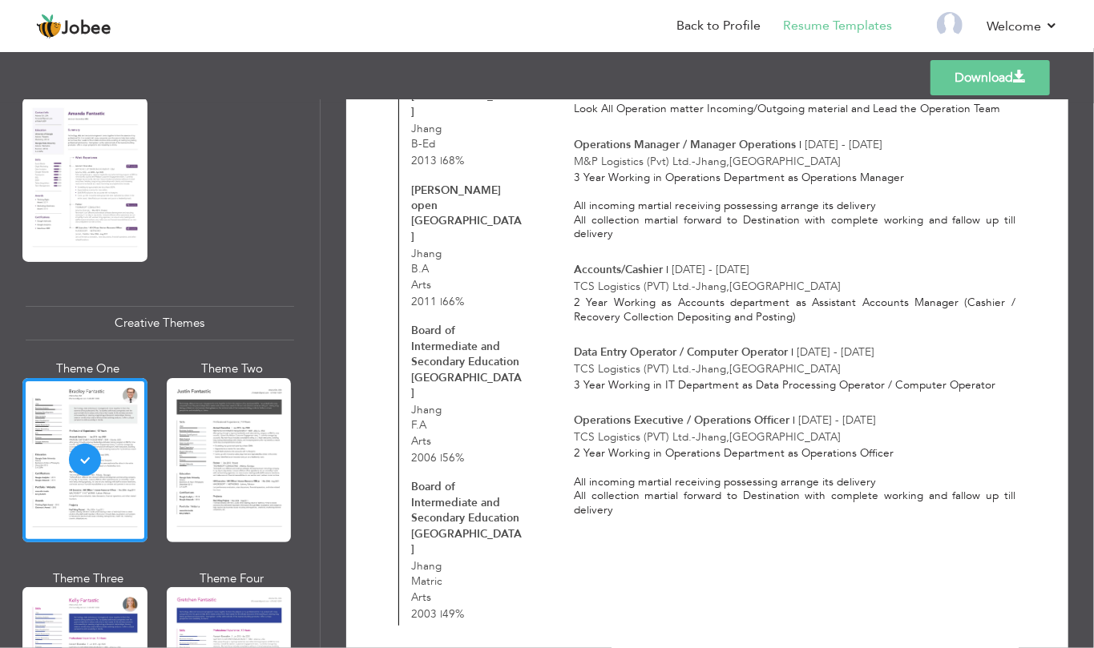
scroll to position [383, 0]
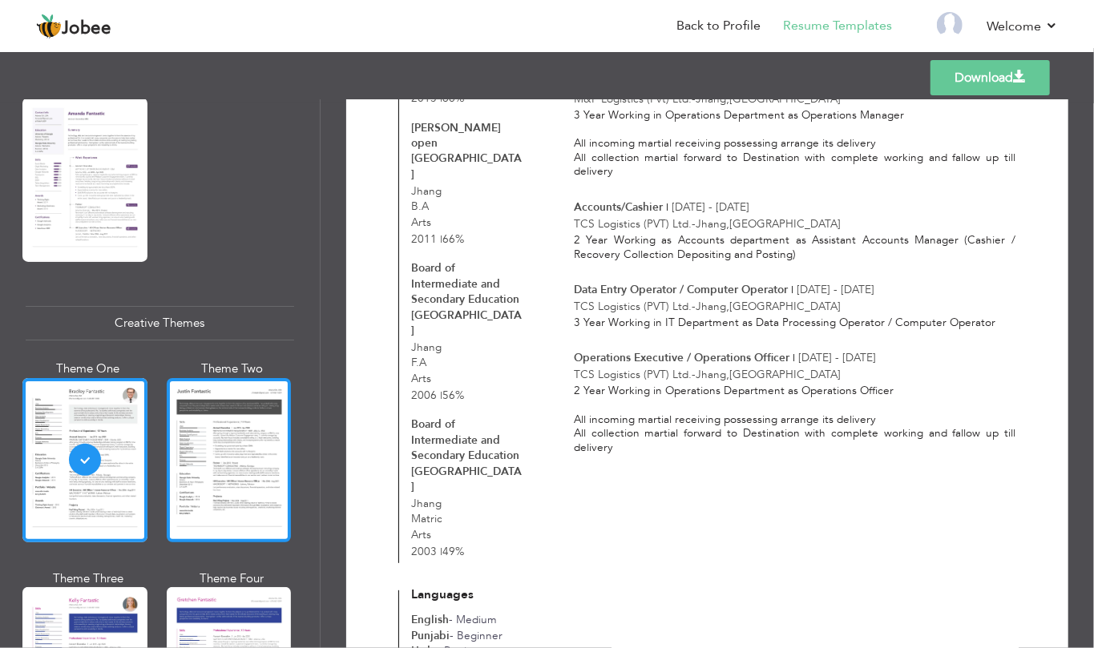
click at [235, 459] on div at bounding box center [229, 460] width 125 height 164
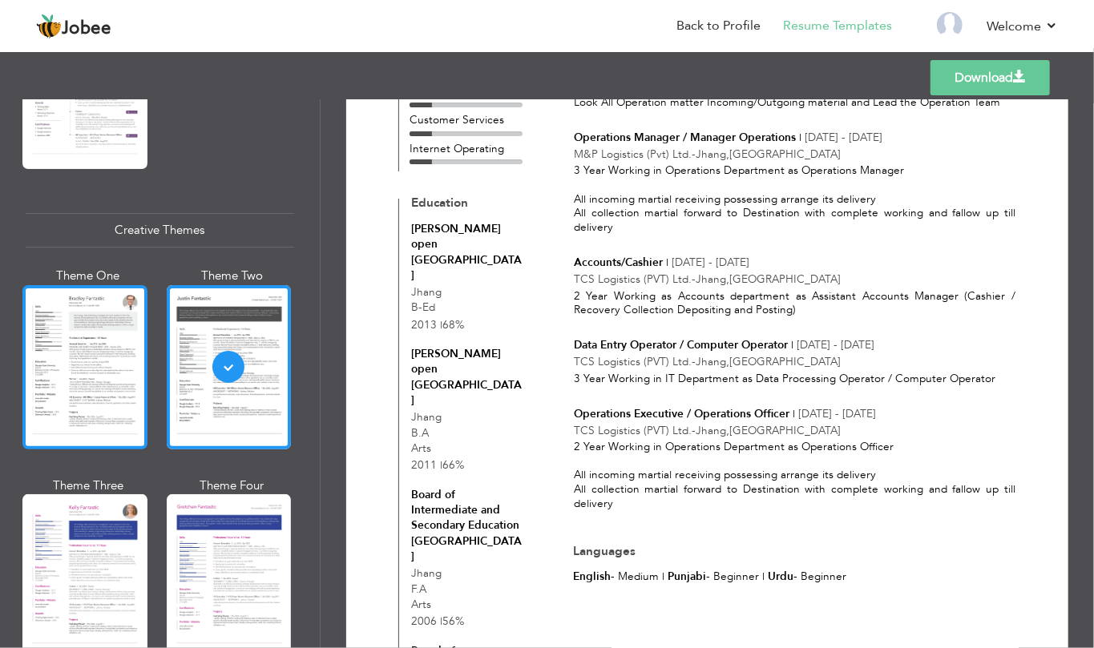
scroll to position [2029, 0]
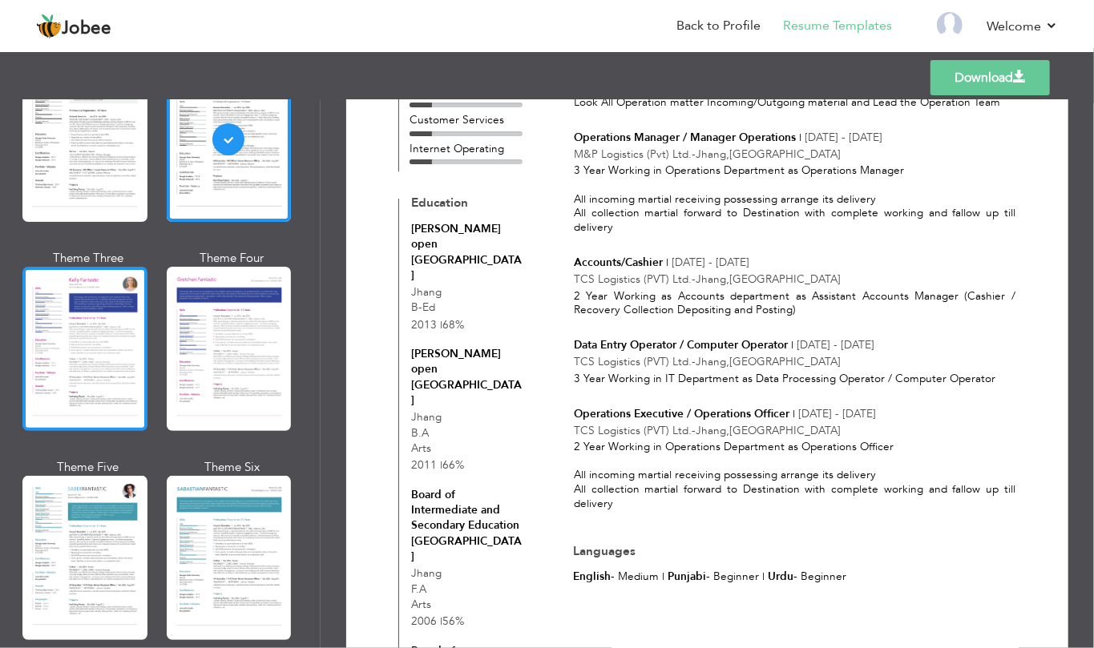
click at [123, 308] on div at bounding box center [84, 349] width 125 height 164
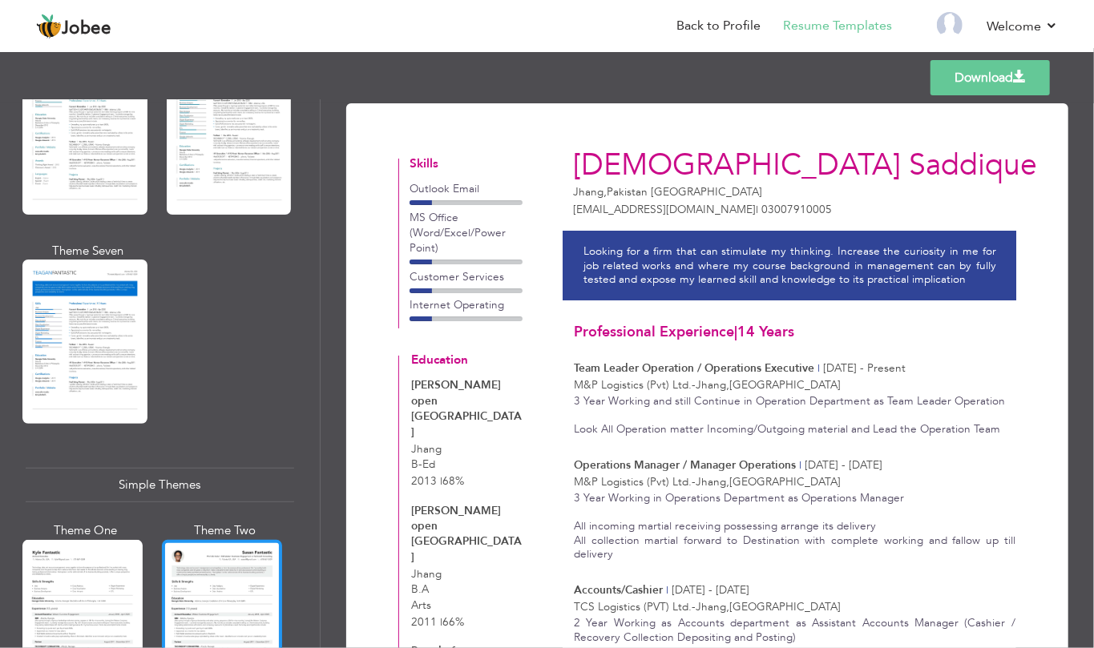
scroll to position [2456, 0]
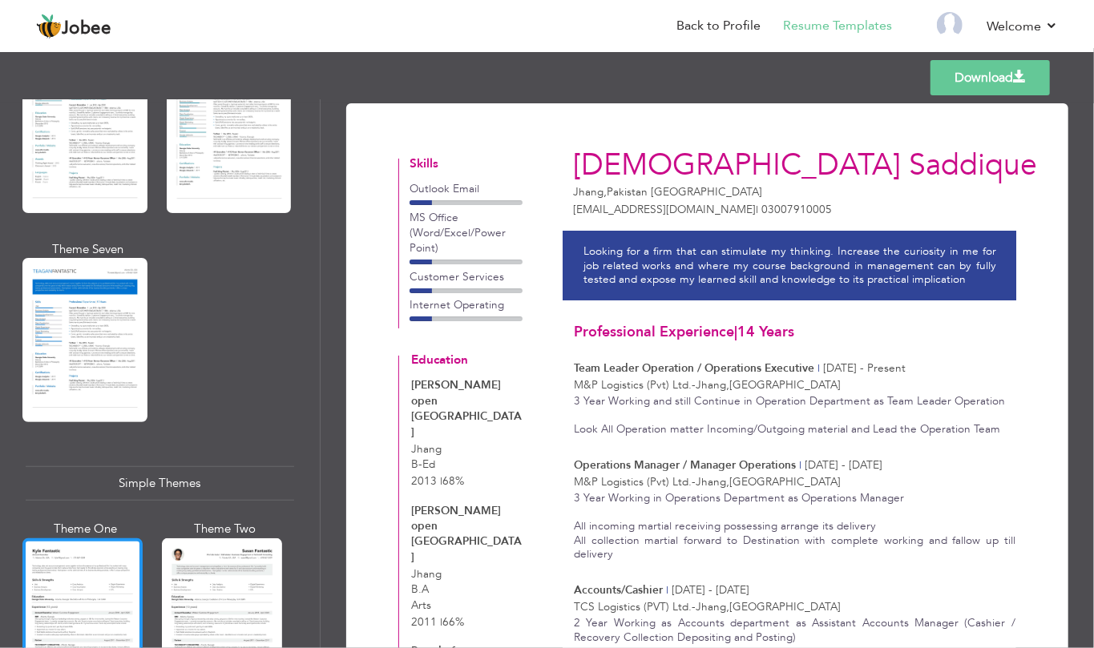
click at [64, 580] on div at bounding box center [82, 617] width 120 height 159
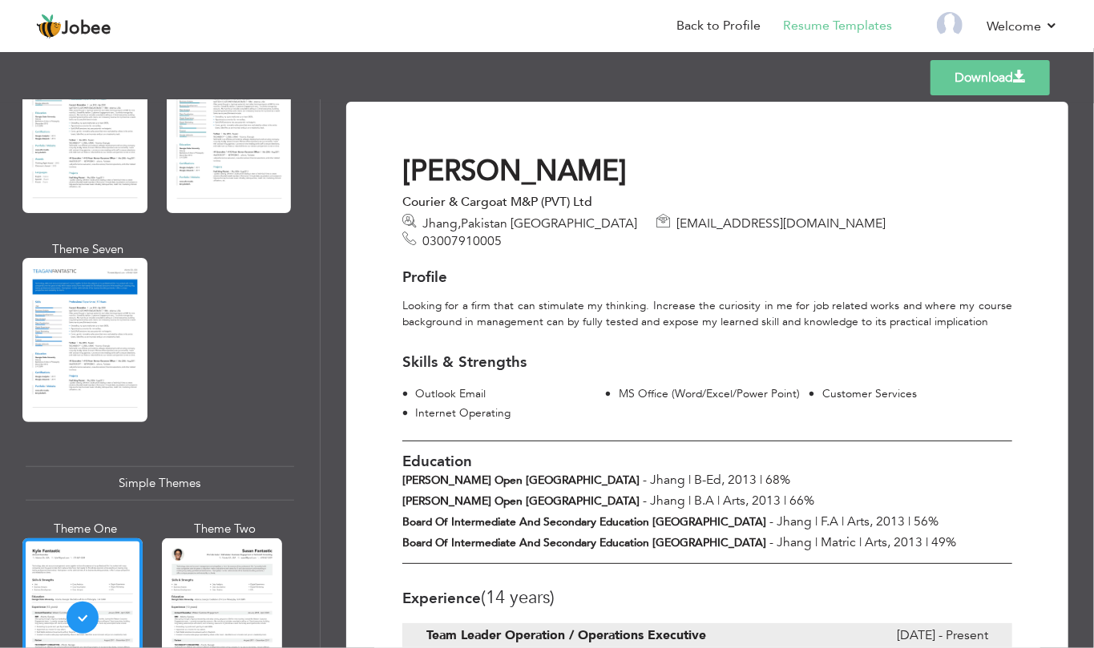
scroll to position [0, 0]
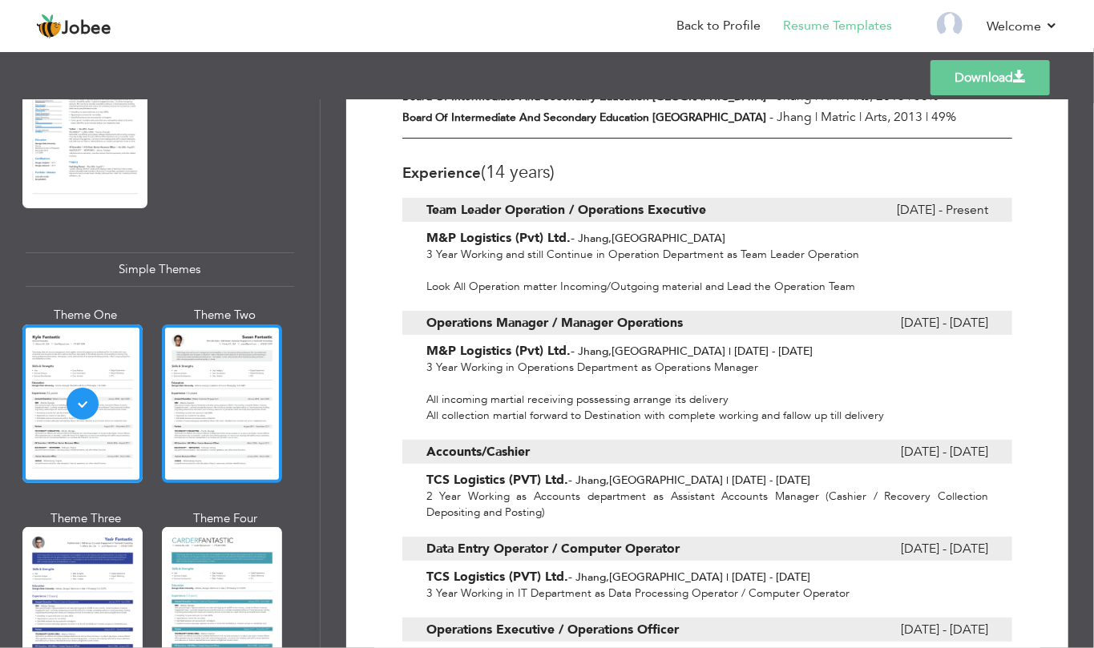
click at [200, 375] on div at bounding box center [222, 403] width 120 height 159
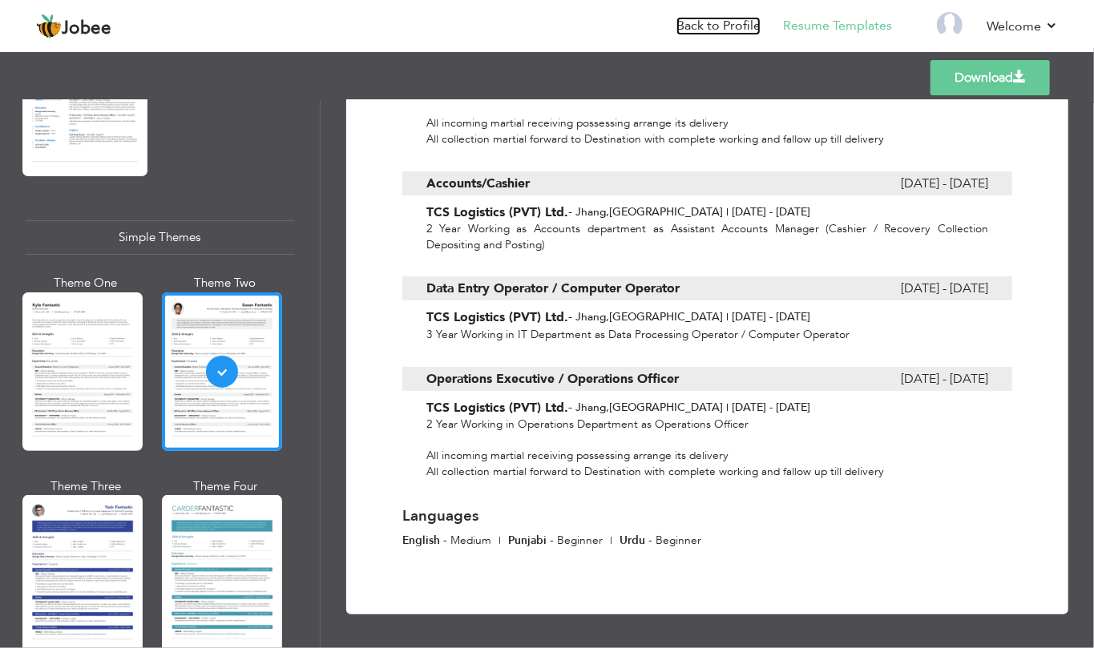
scroll to position [2719, 0]
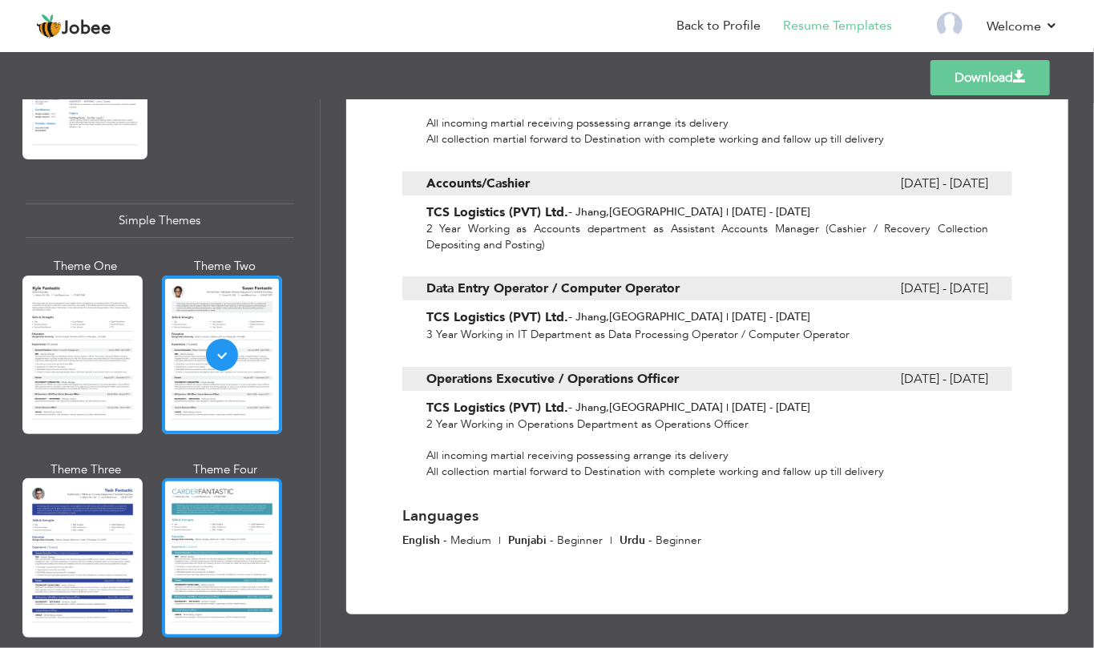
click at [236, 523] on div at bounding box center [222, 557] width 120 height 159
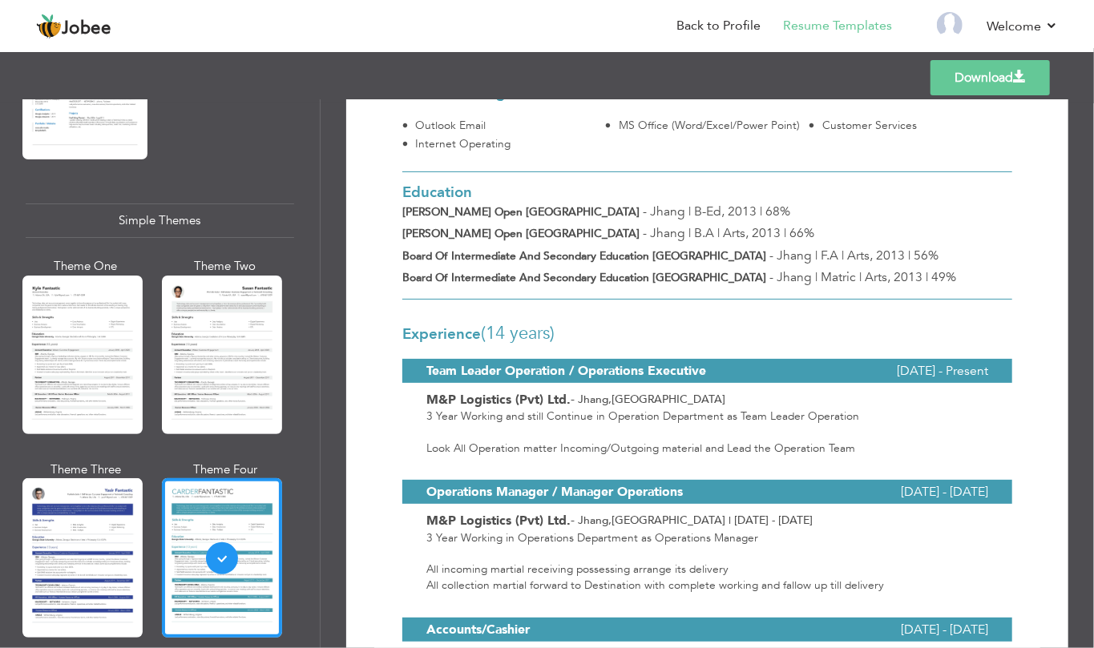
scroll to position [320, 0]
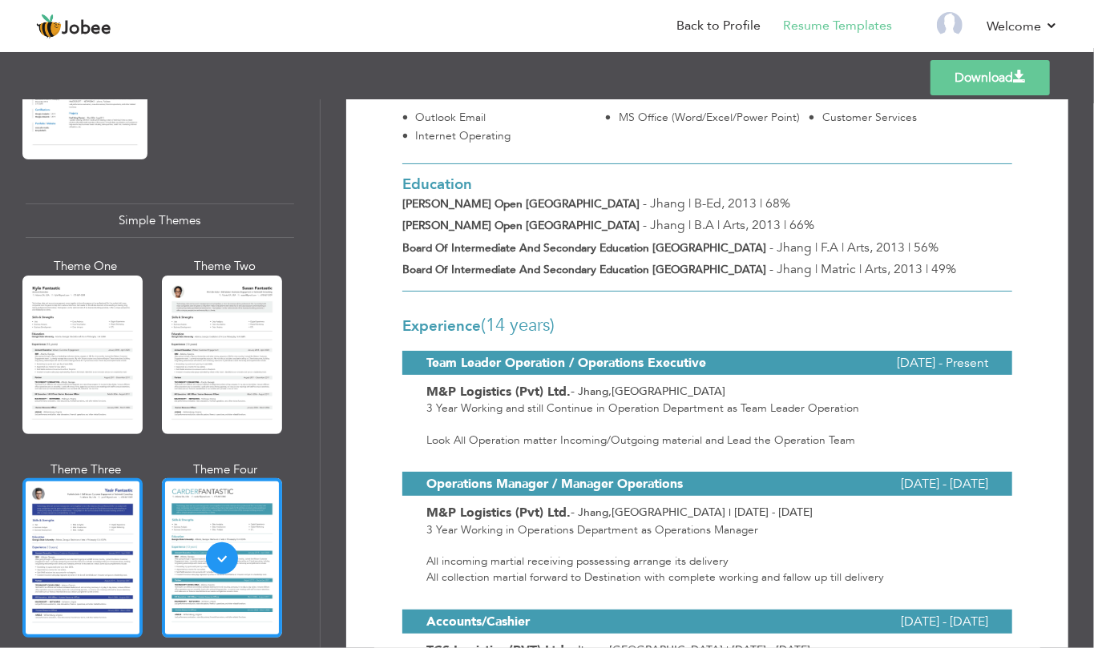
click at [27, 552] on div at bounding box center [82, 557] width 120 height 159
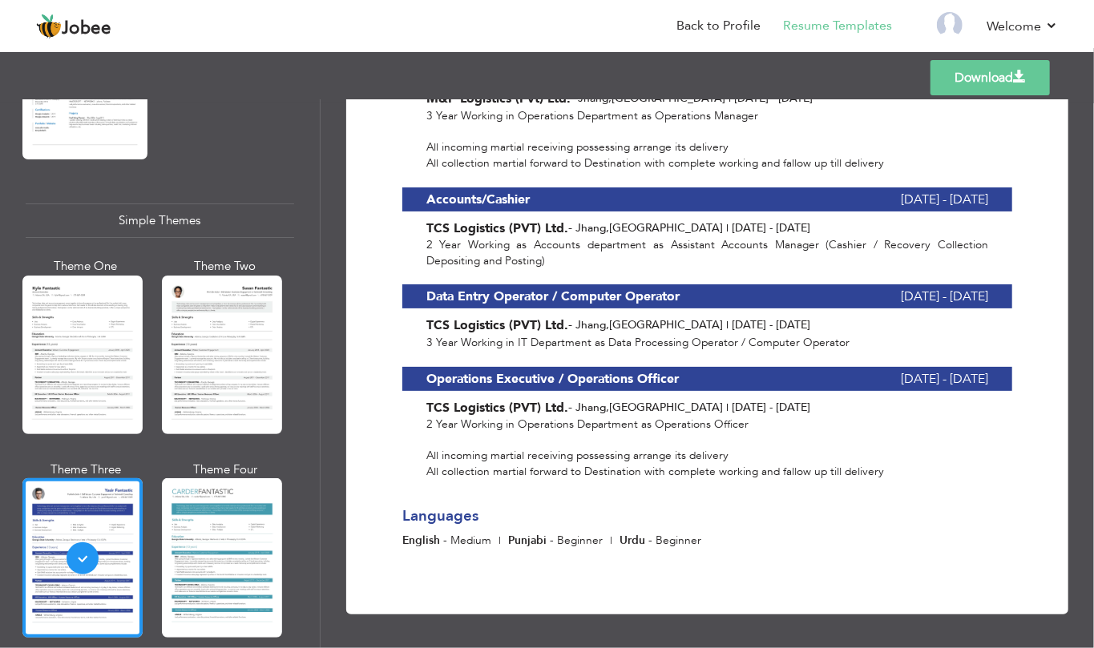
scroll to position [0, 0]
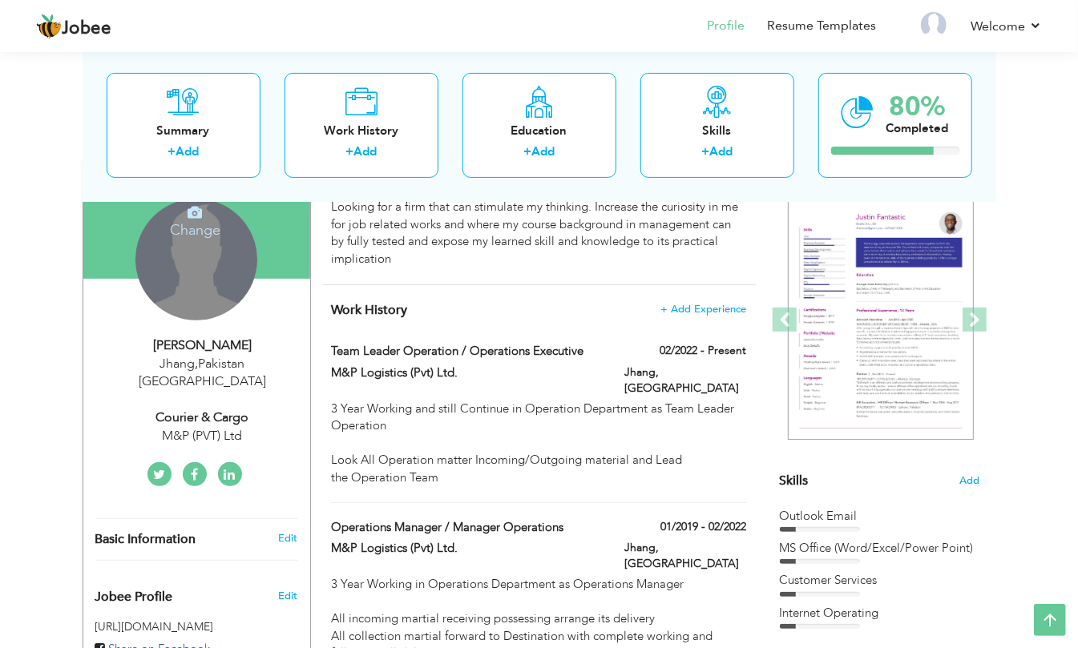
scroll to position [107, 0]
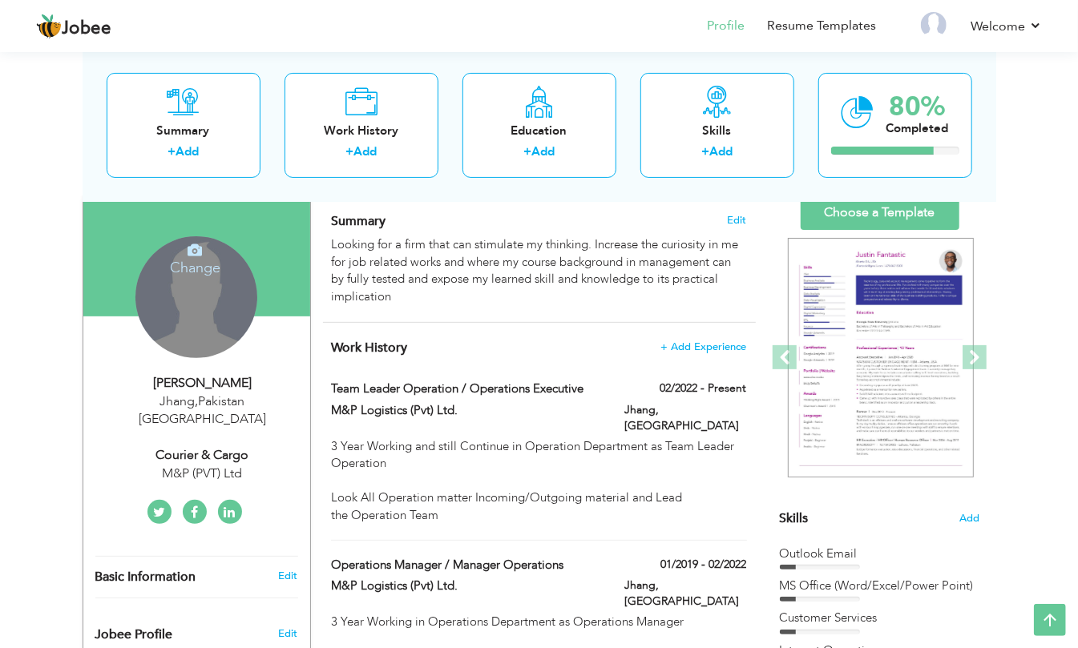
click at [212, 282] on div "Change Remove" at bounding box center [196, 297] width 122 height 122
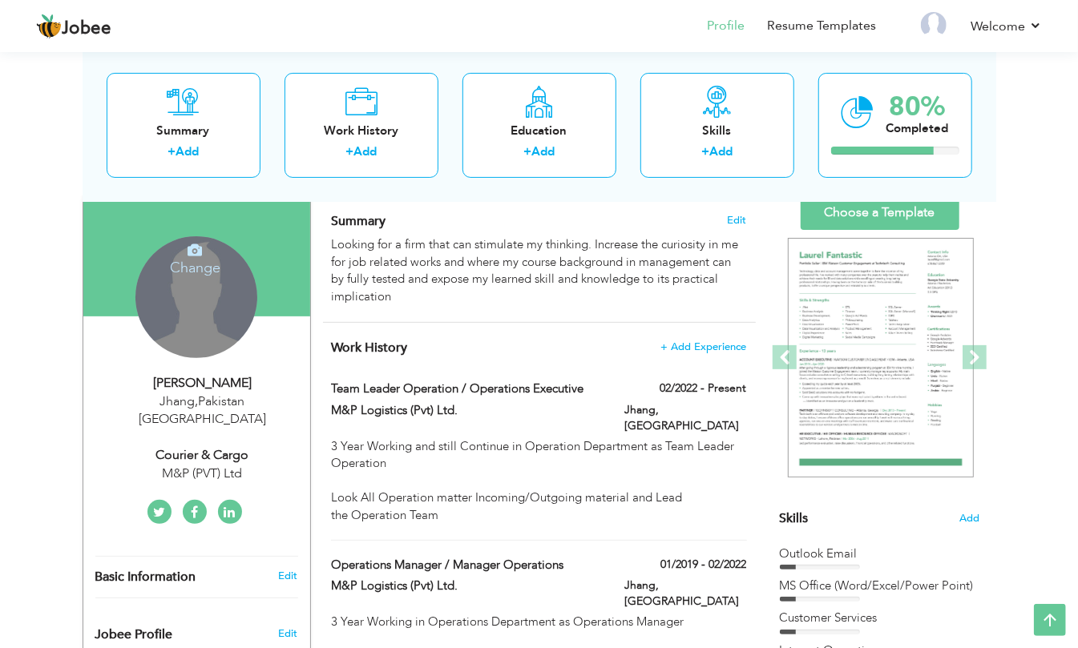
click at [197, 252] on icon at bounding box center [194, 250] width 14 height 14
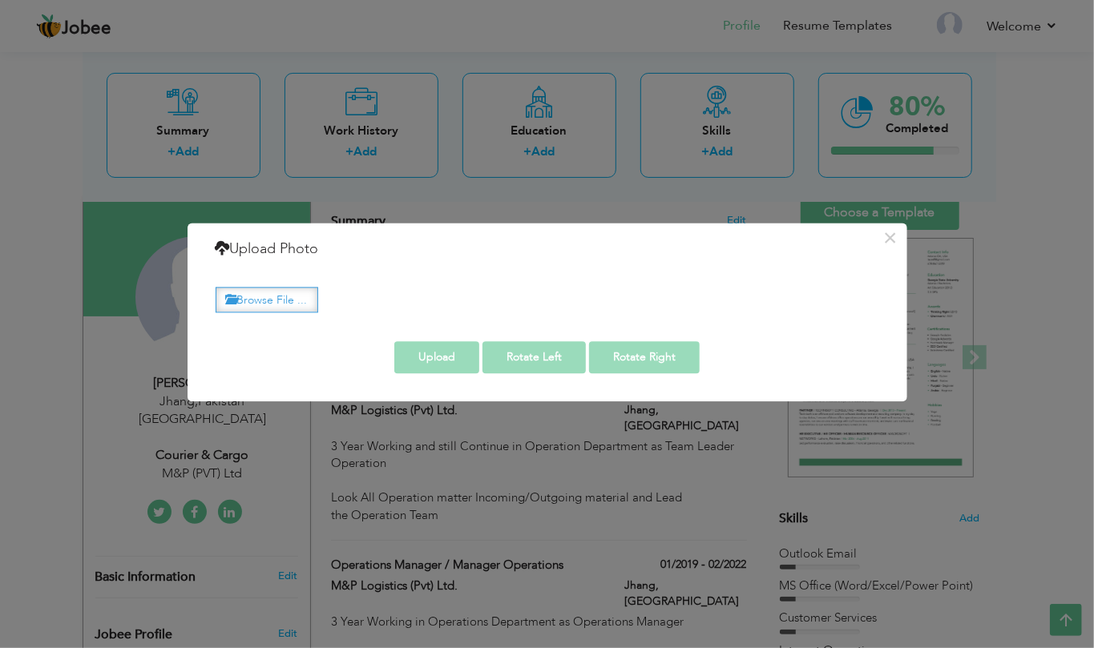
click at [287, 308] on label "Browse File ..." at bounding box center [267, 300] width 103 height 25
click at [0, 0] on input "Browse File ..." at bounding box center [0, 0] width 0 height 0
click at [894, 235] on button "×" at bounding box center [890, 238] width 26 height 26
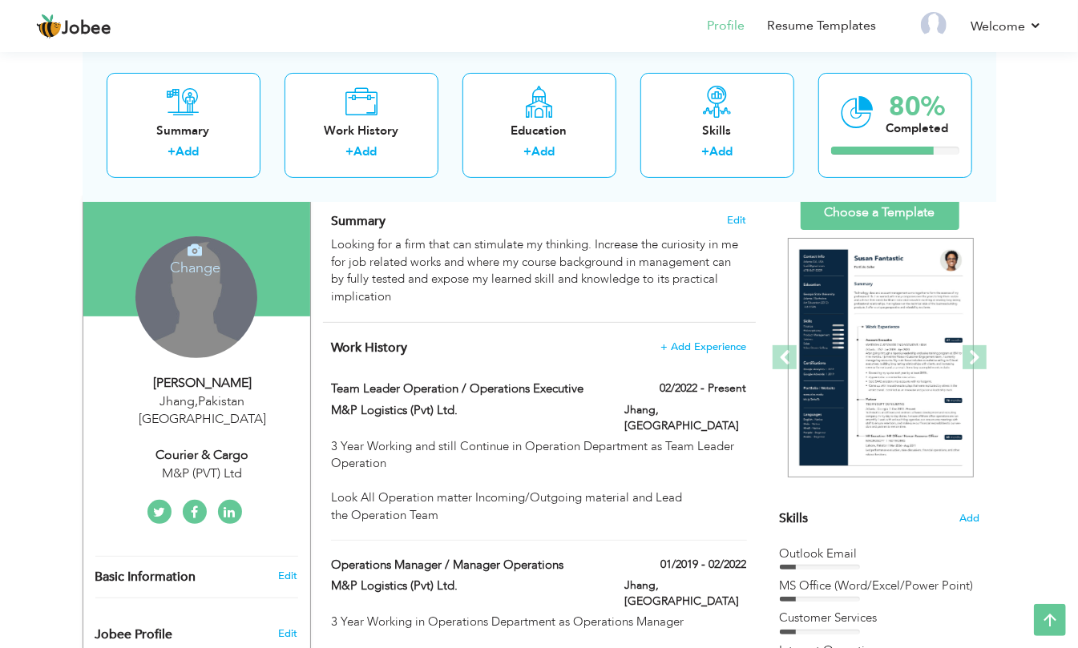
click at [199, 251] on icon at bounding box center [194, 250] width 14 height 14
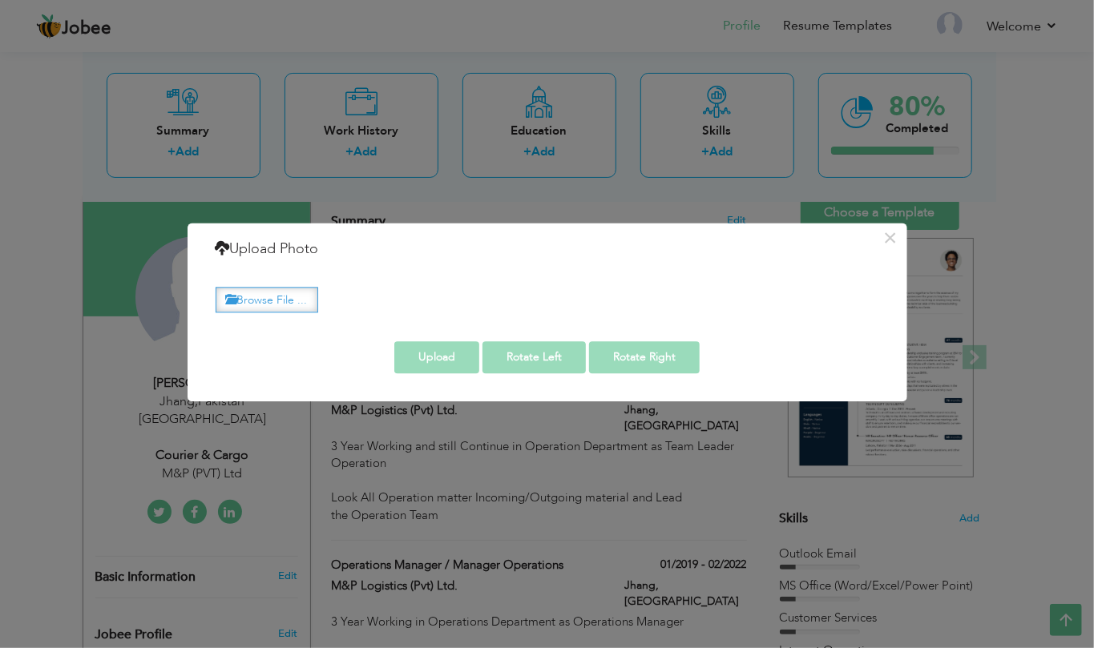
click at [292, 306] on label "Browse File ..." at bounding box center [267, 300] width 103 height 25
click at [0, 0] on input "Browse File ..." at bounding box center [0, 0] width 0 height 0
click at [287, 301] on label "Browse File ..." at bounding box center [267, 300] width 103 height 25
click at [0, 0] on input "Browse File ..." at bounding box center [0, 0] width 0 height 0
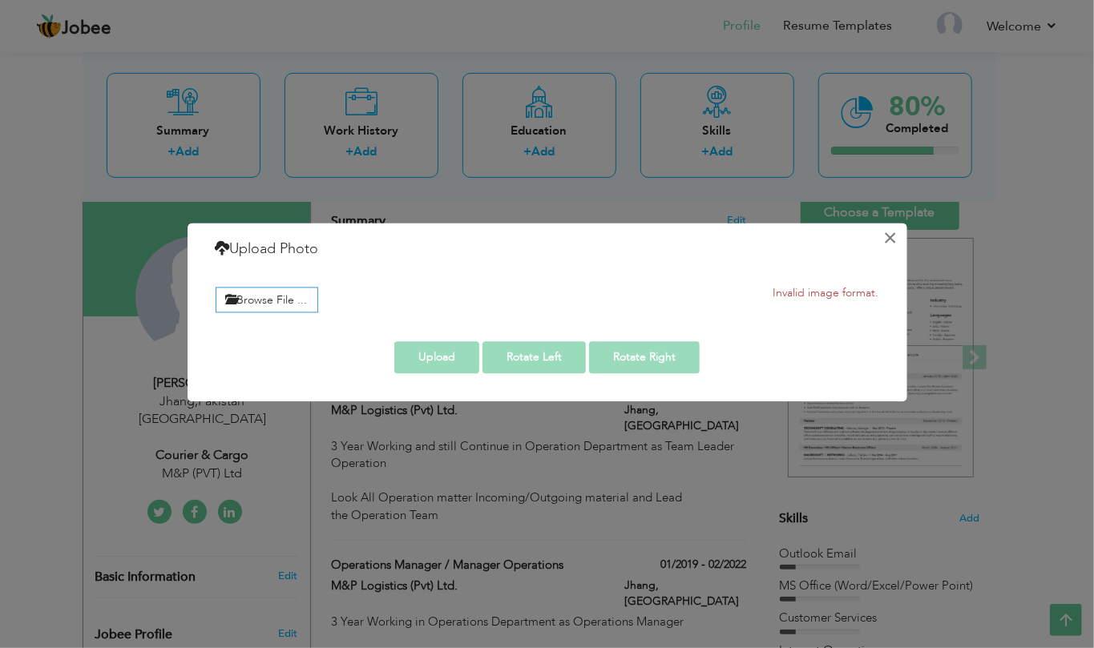
click at [886, 241] on button "×" at bounding box center [890, 238] width 26 height 26
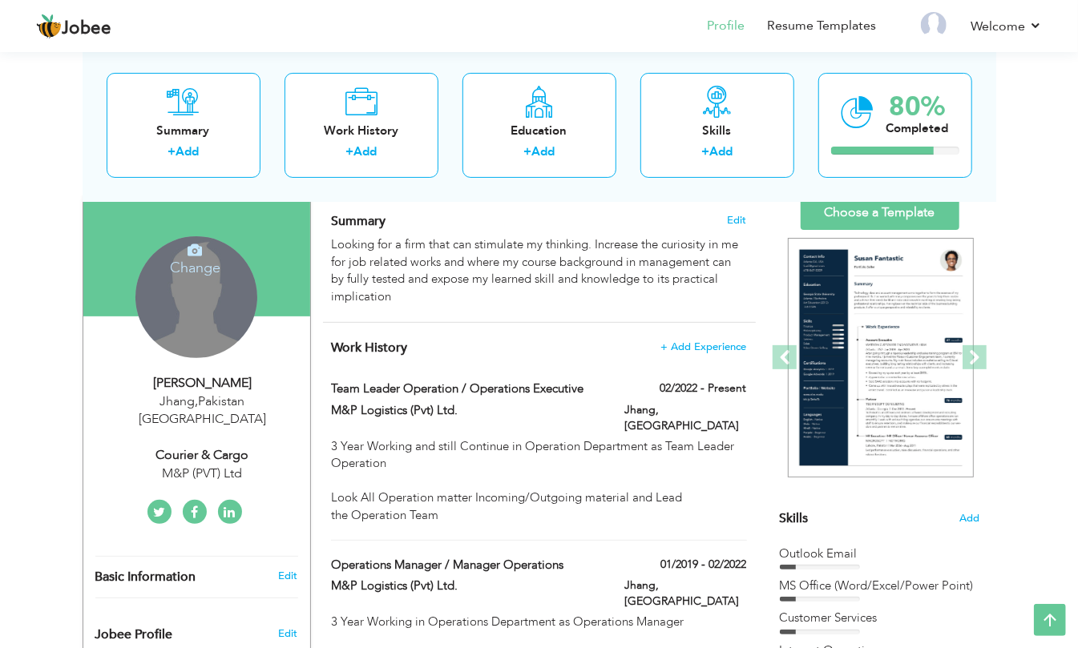
click at [200, 258] on h4 "Change" at bounding box center [195, 257] width 115 height 38
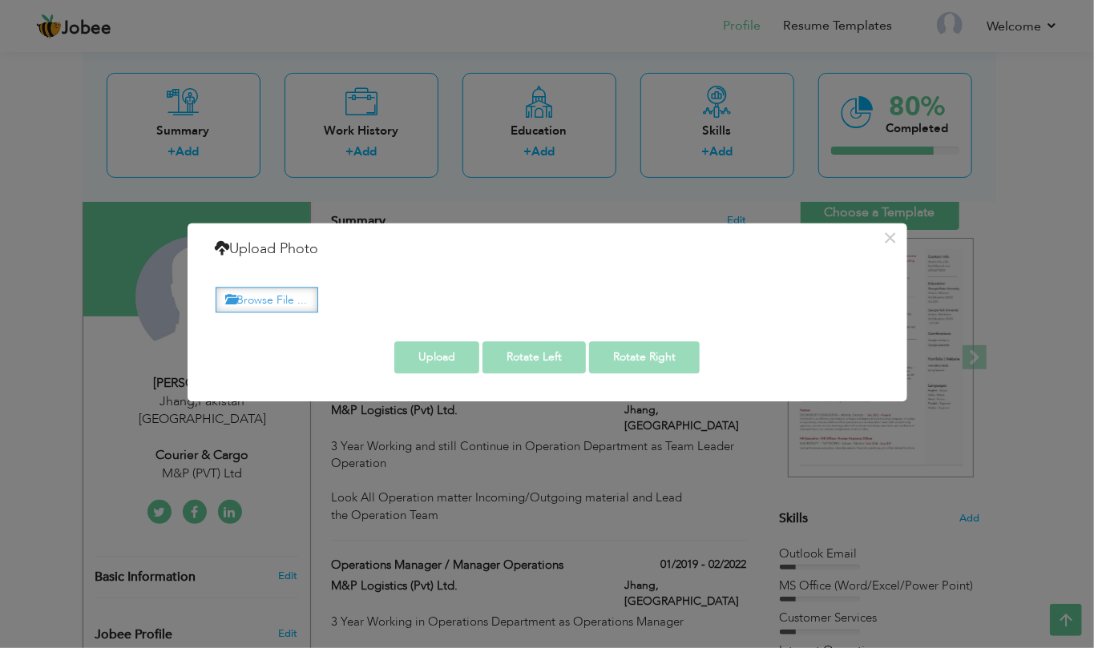
click at [292, 288] on label "Browse File ..." at bounding box center [267, 300] width 103 height 25
click at [0, 0] on input "Browse File ..." at bounding box center [0, 0] width 0 height 0
click at [840, 296] on span "Invalid image format." at bounding box center [826, 294] width 106 height 12
click at [840, 292] on span "Invalid image format." at bounding box center [826, 294] width 106 height 12
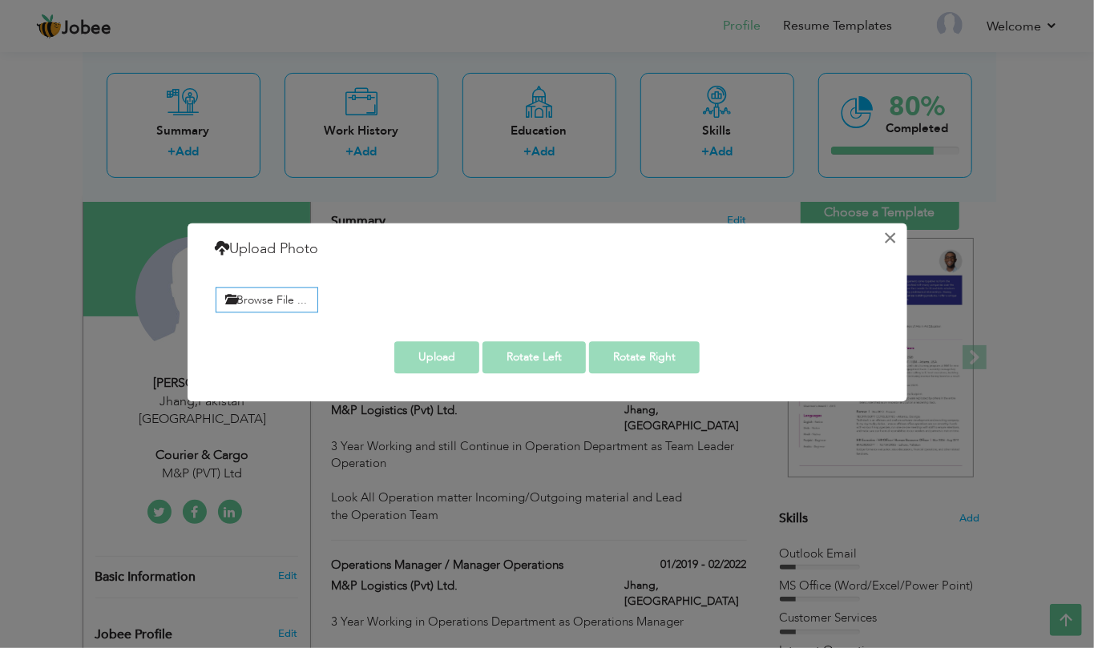
click at [898, 239] on button "×" at bounding box center [890, 238] width 26 height 26
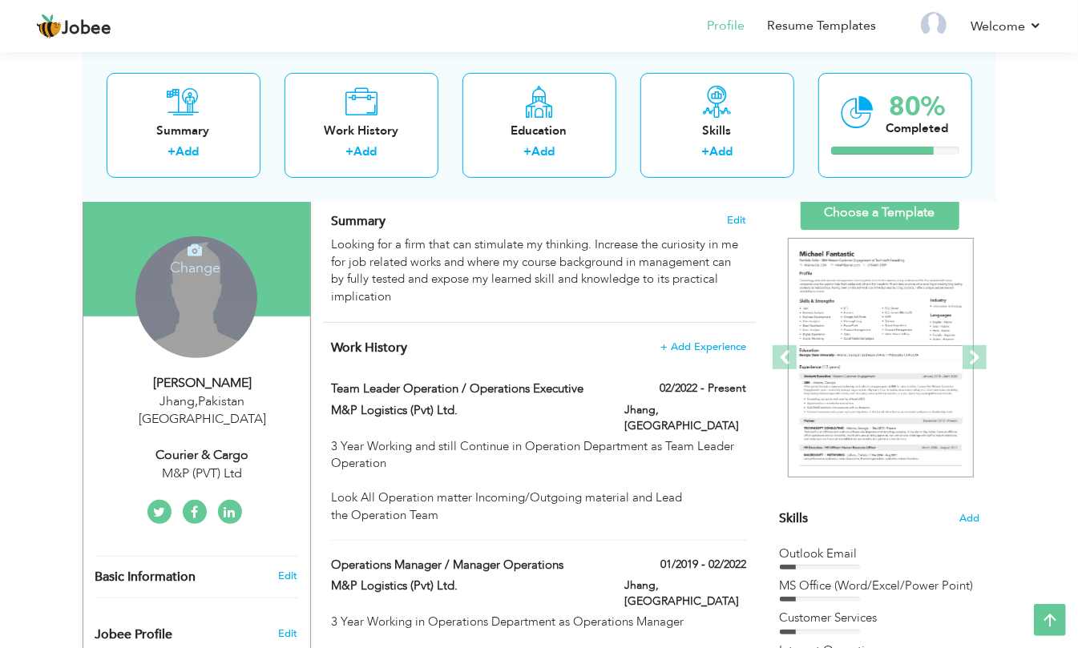
click at [176, 223] on div at bounding box center [196, 256] width 227 height 120
click at [208, 261] on h4 "Change" at bounding box center [195, 257] width 115 height 38
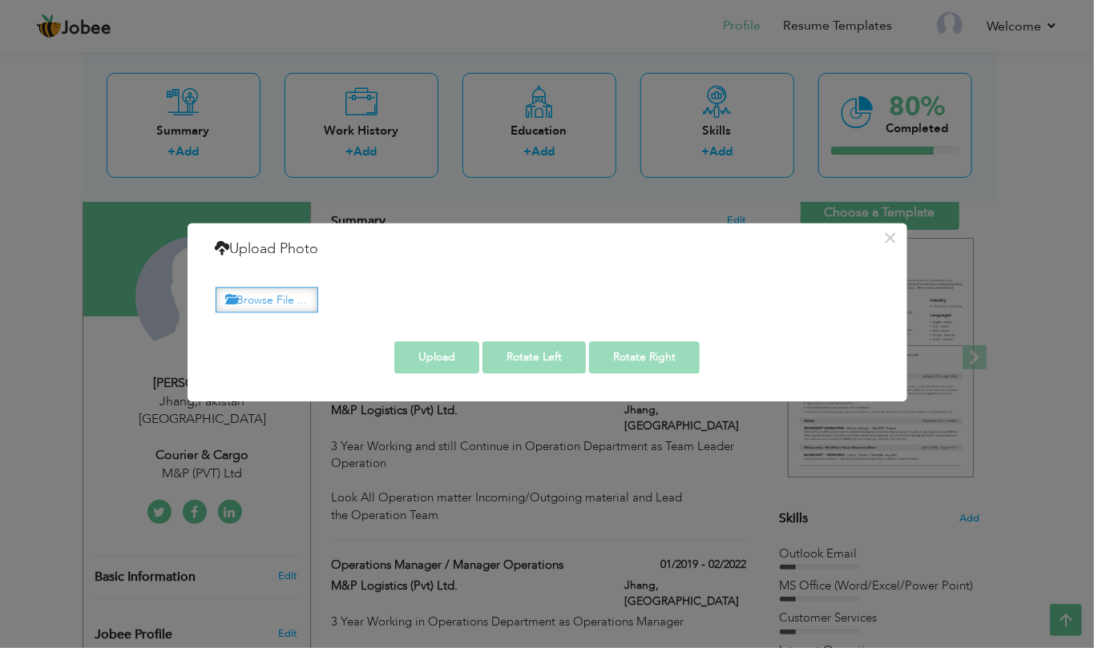
click at [236, 308] on label "Browse File ..." at bounding box center [267, 300] width 103 height 25
click at [0, 0] on input "Browse File ..." at bounding box center [0, 0] width 0 height 0
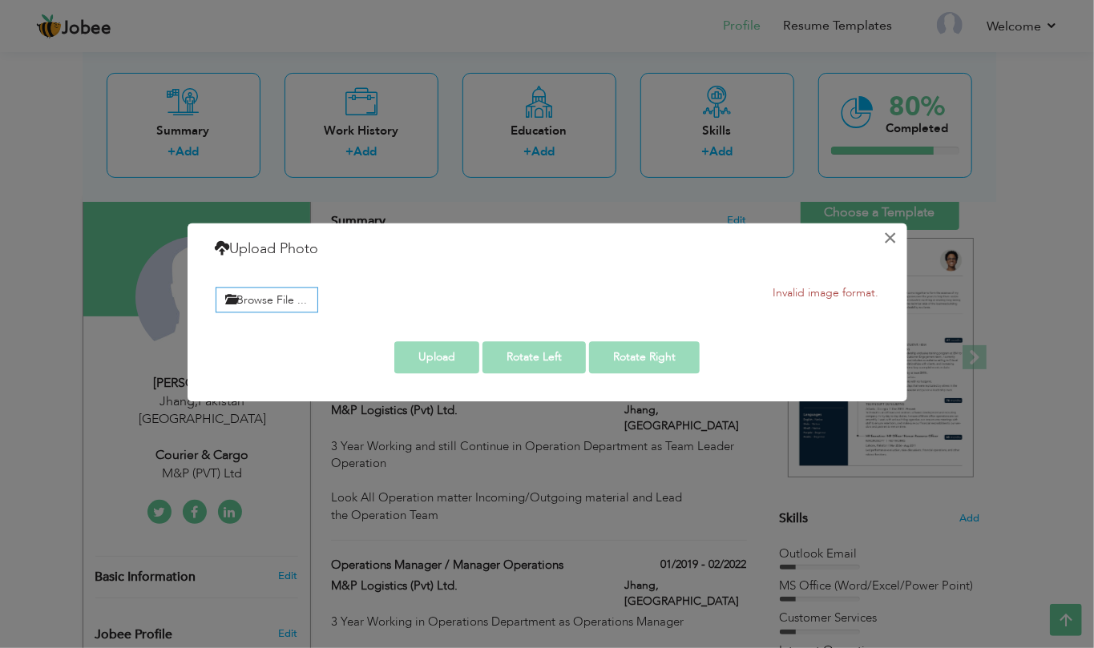
click at [896, 234] on button "×" at bounding box center [890, 238] width 26 height 26
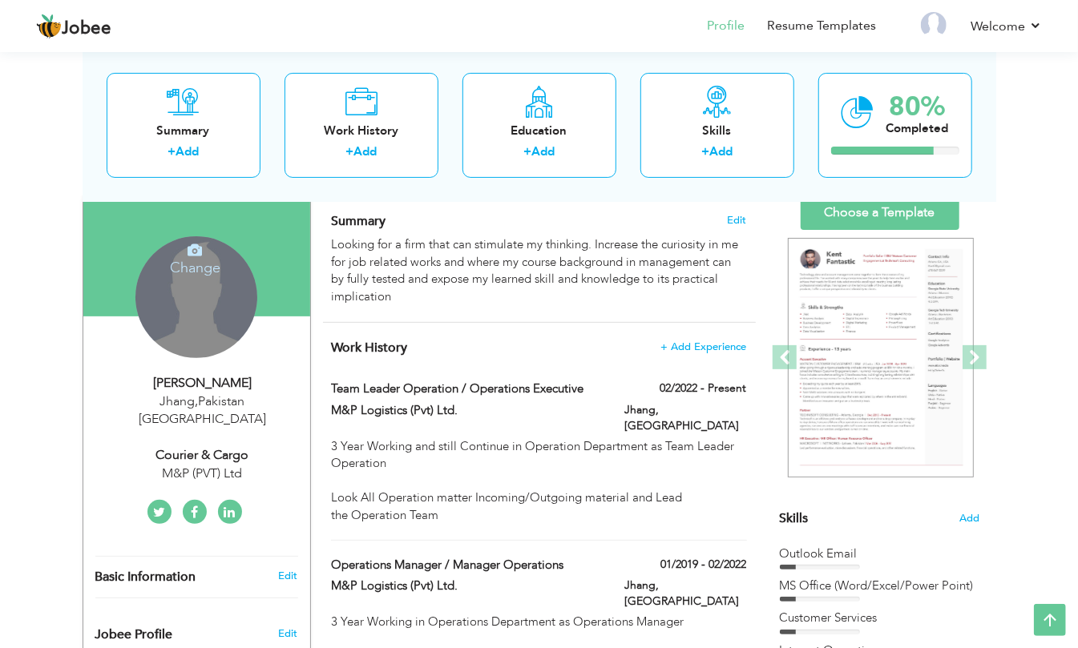
click at [197, 248] on icon at bounding box center [194, 250] width 14 height 14
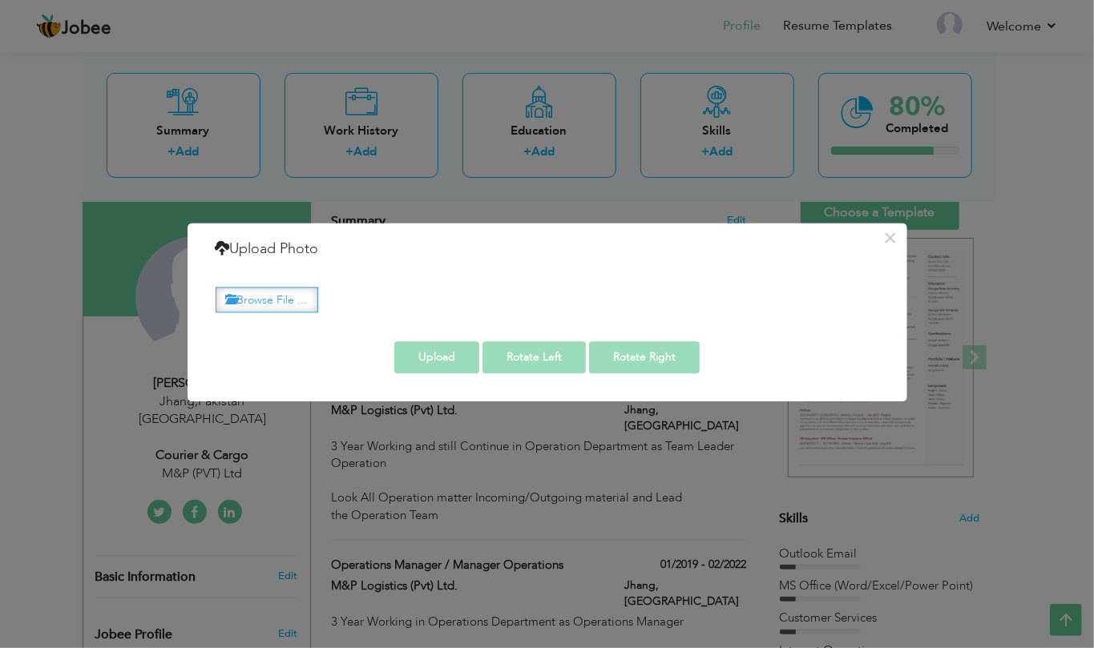
click at [257, 302] on label "Browse File ..." at bounding box center [267, 300] width 103 height 25
click at [0, 0] on input "Browse File ..." at bounding box center [0, 0] width 0 height 0
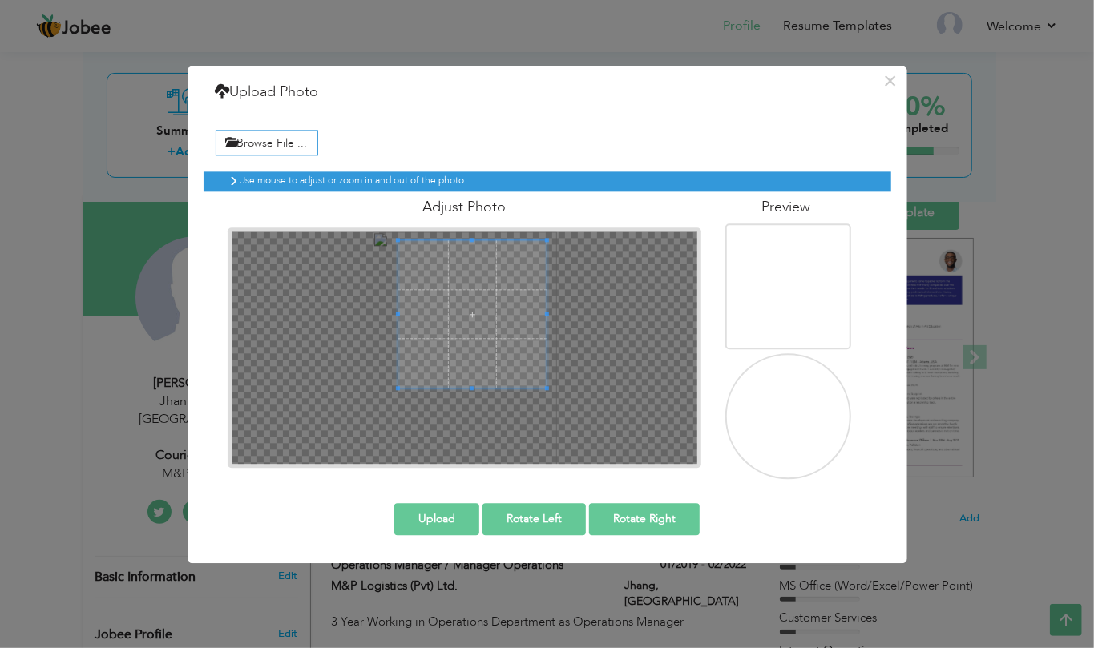
click at [476, 321] on span at bounding box center [471, 313] width 147 height 147
click at [800, 389] on img at bounding box center [783, 447] width 158 height 199
click at [527, 337] on span at bounding box center [475, 317] width 147 height 147
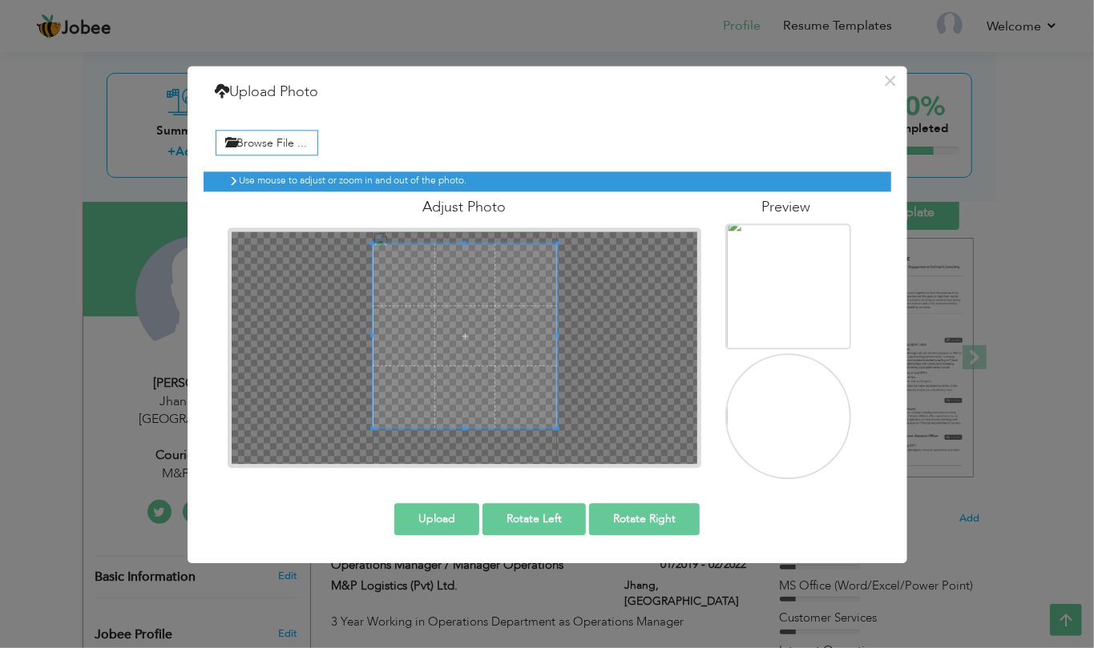
click at [488, 456] on div at bounding box center [465, 349] width 467 height 234
click at [465, 286] on span at bounding box center [465, 328] width 185 height 185
click at [384, 335] on span at bounding box center [386, 328] width 4 height 171
click at [440, 514] on button "Upload" at bounding box center [436, 520] width 85 height 32
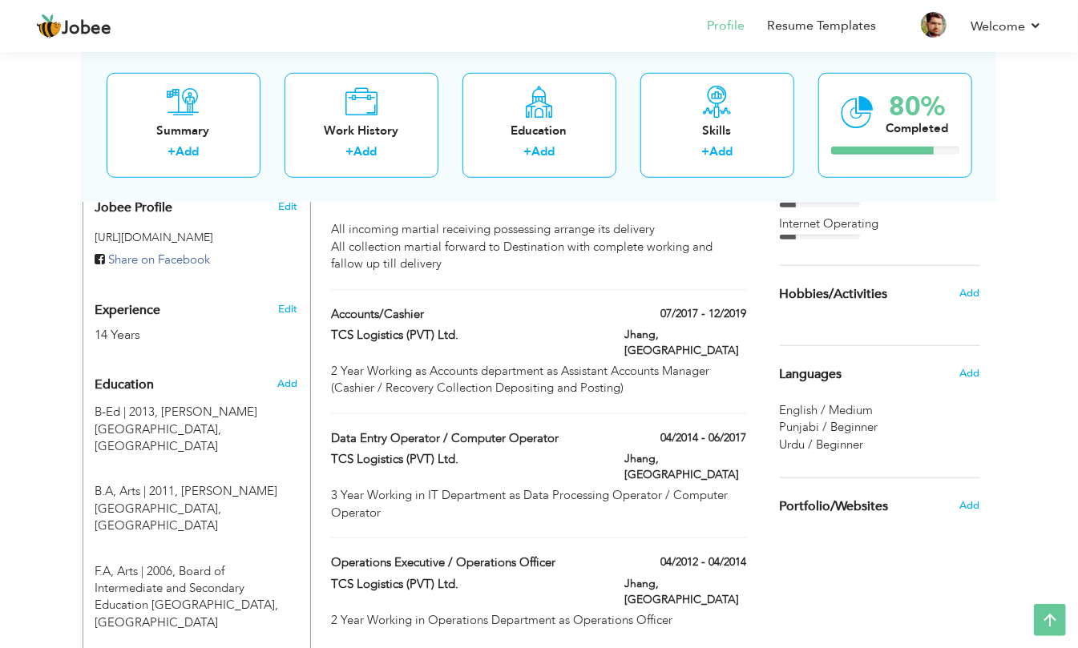
scroll to position [0, 0]
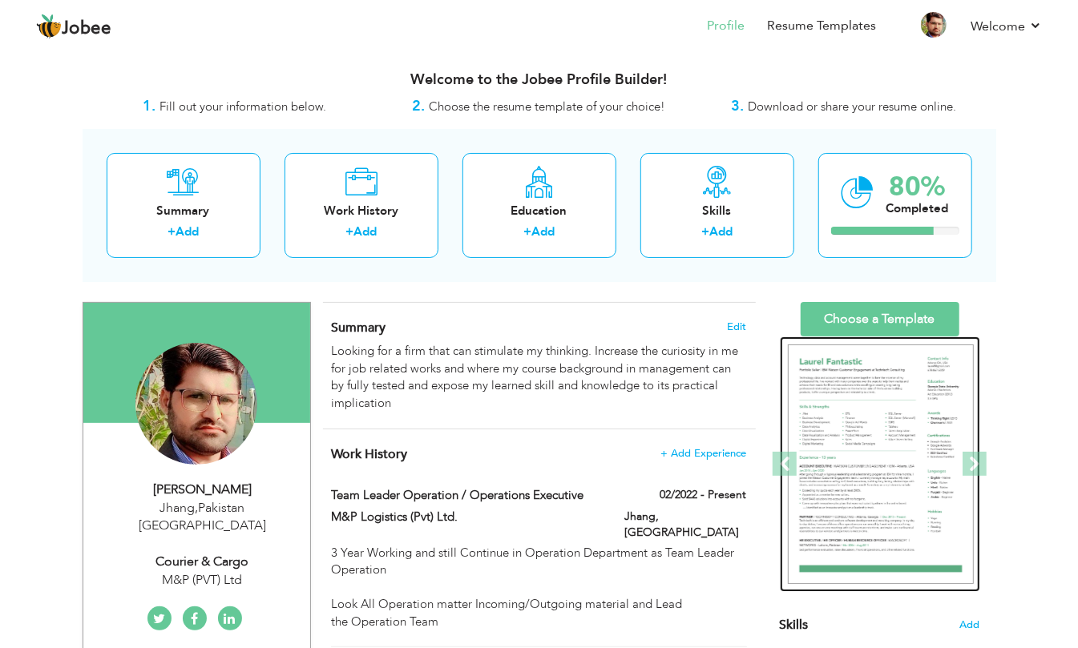
click at [889, 452] on img at bounding box center [881, 465] width 186 height 240
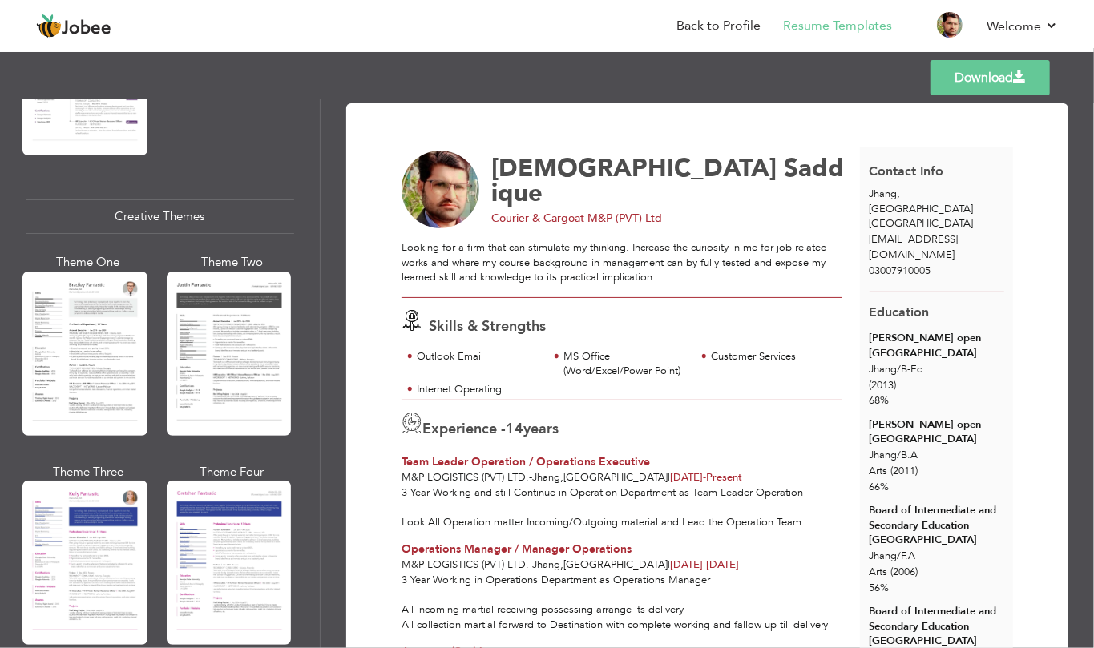
scroll to position [2719, 0]
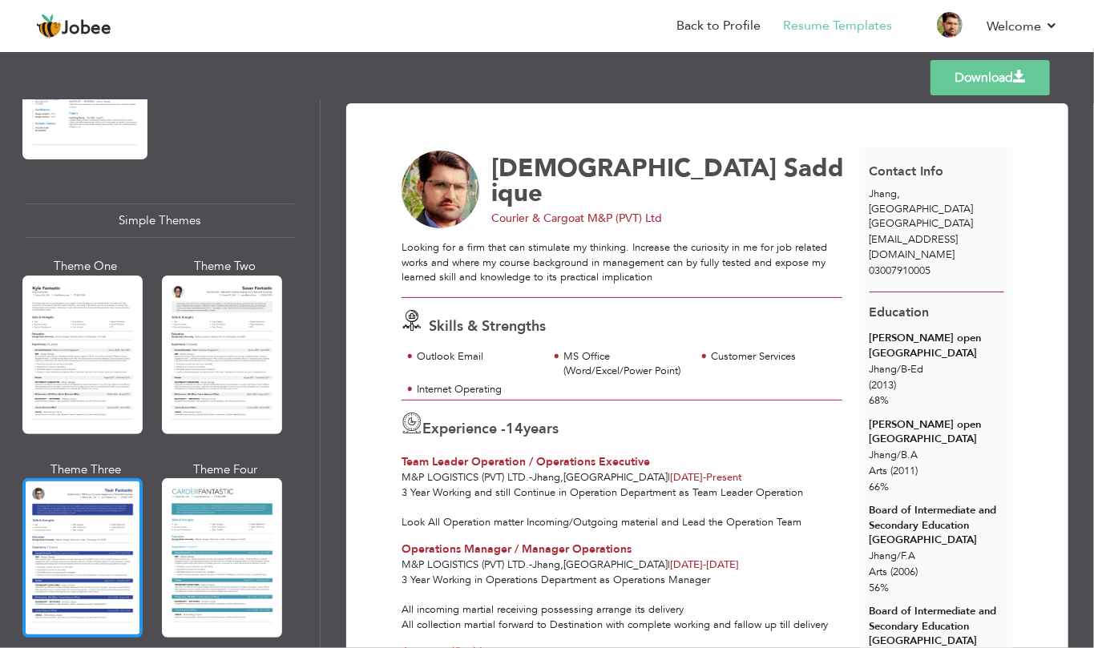
click at [103, 492] on div at bounding box center [82, 557] width 120 height 159
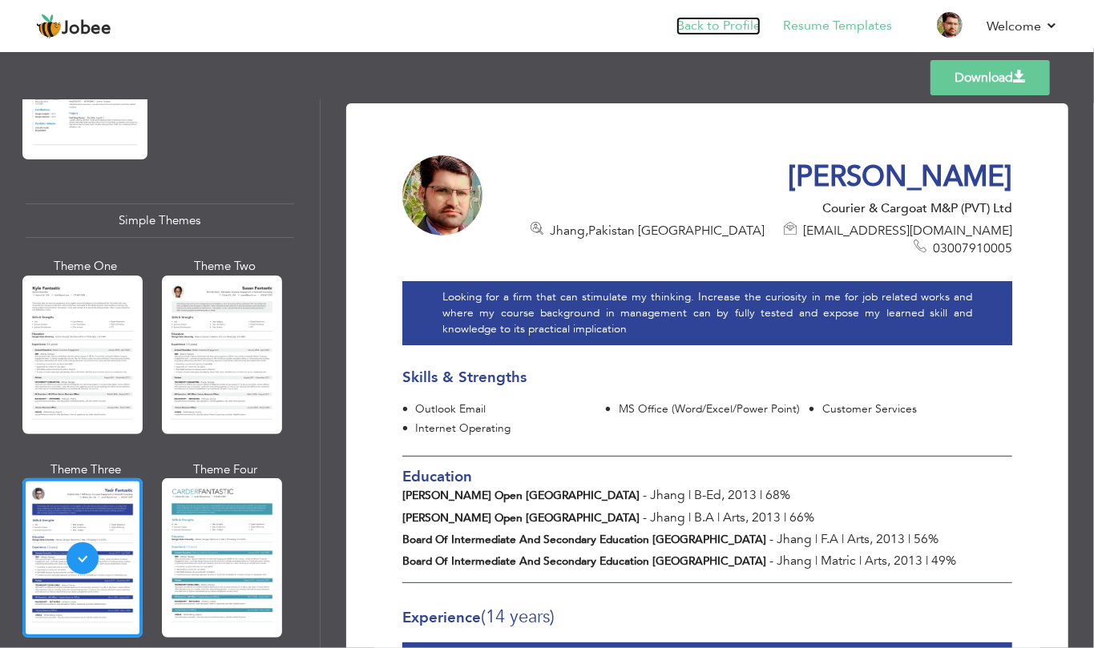
click at [750, 17] on link "Back to Profile" at bounding box center [718, 26] width 84 height 18
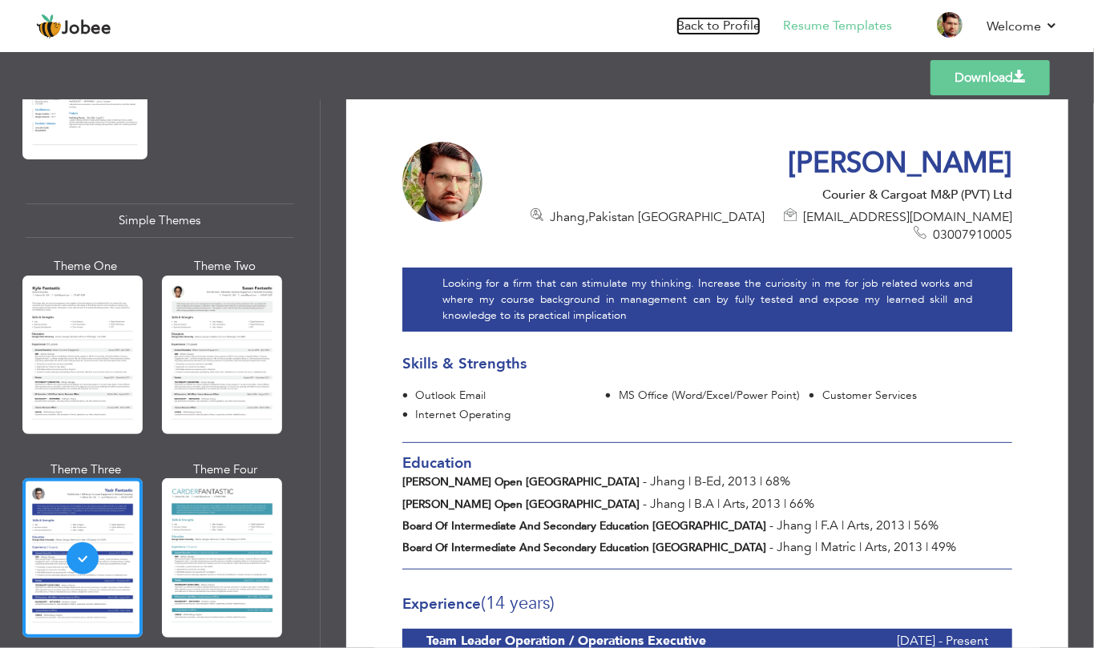
scroll to position [0, 0]
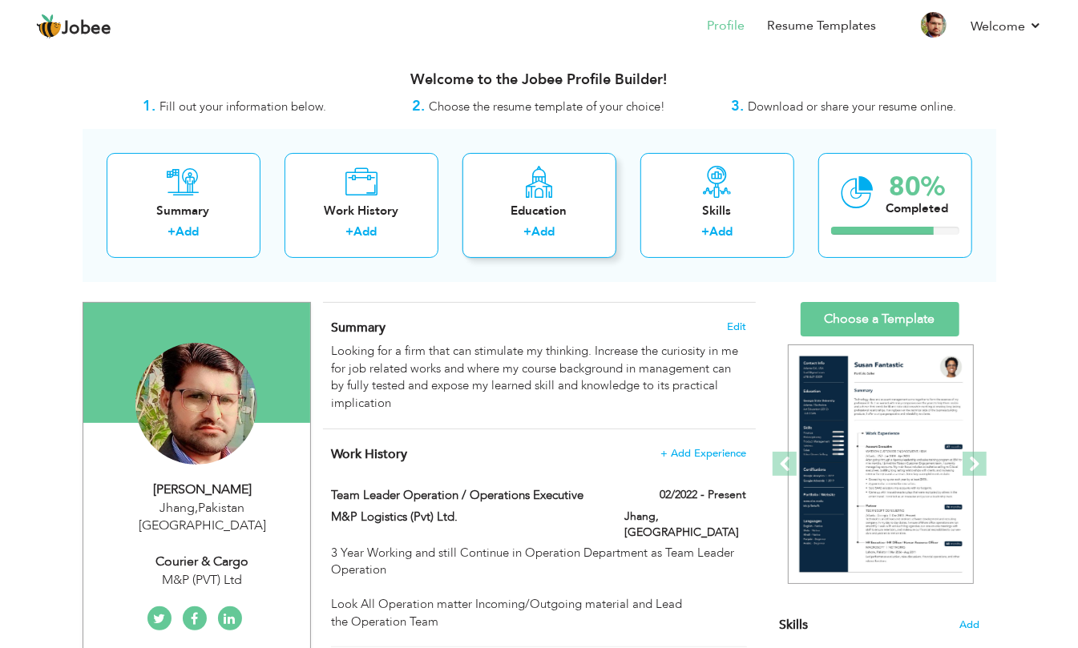
click at [566, 199] on div "Education + Add" at bounding box center [539, 205] width 154 height 105
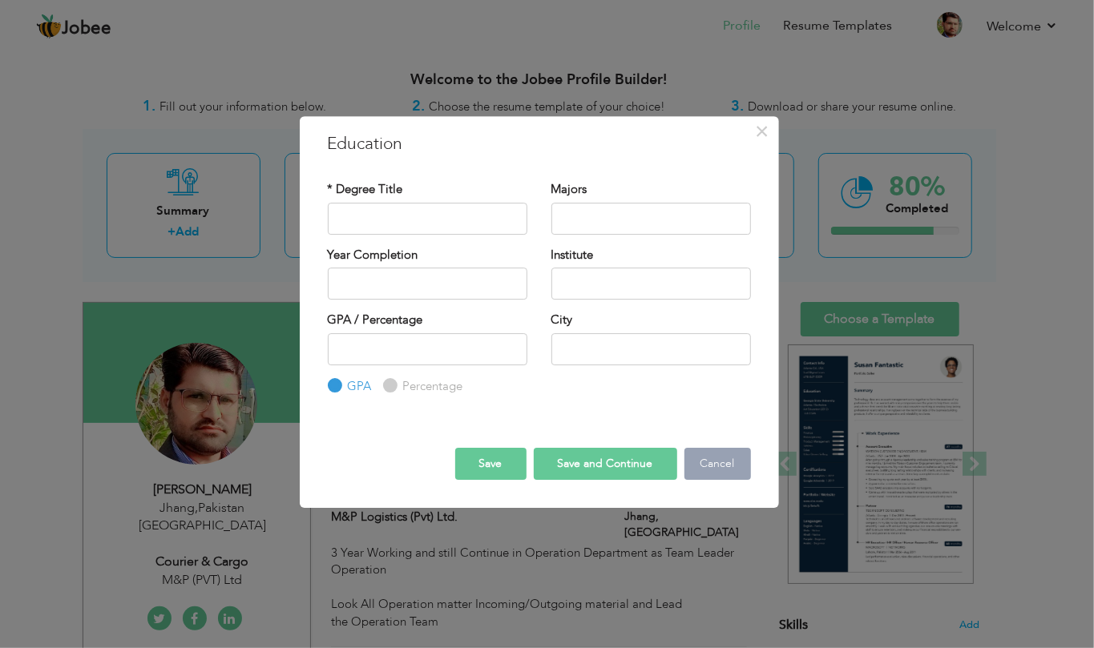
click at [719, 461] on button "Cancel" at bounding box center [717, 464] width 66 height 32
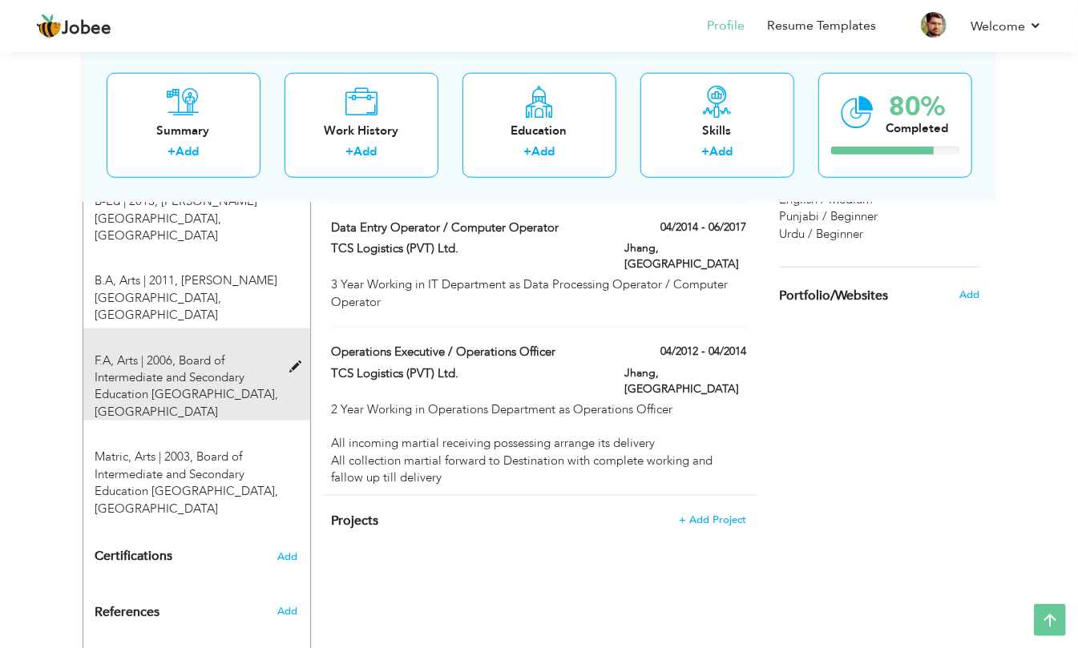
scroll to position [638, 0]
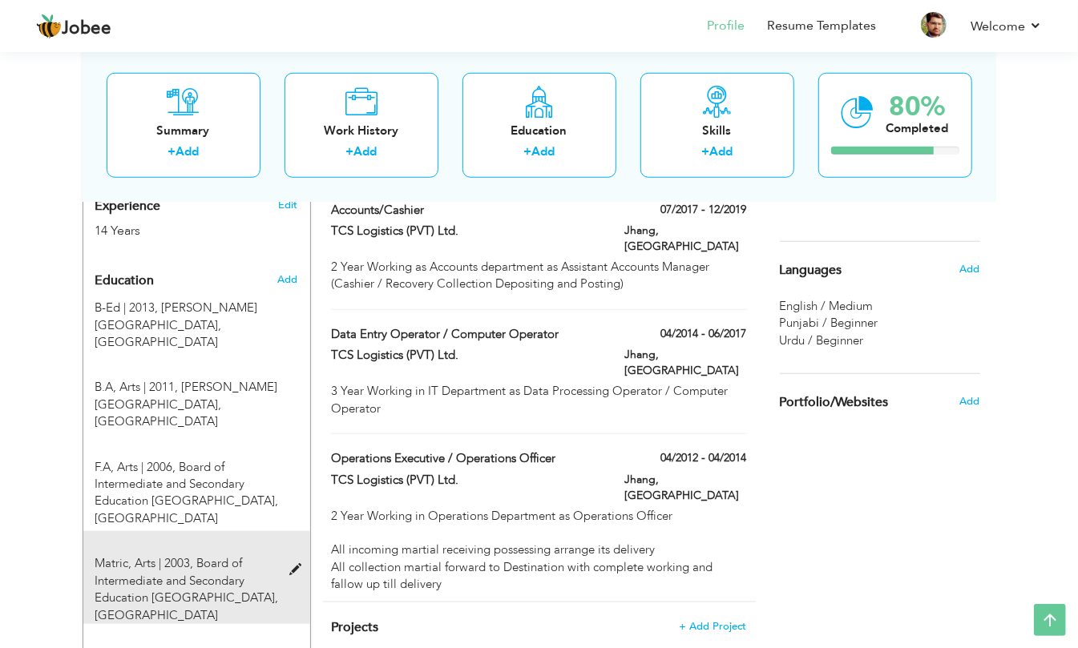
click at [147, 555] on span "Matric, Arts | 2003," at bounding box center [144, 563] width 99 height 16
type input "Matric"
type input "Arts"
type input "2003"
type input "Board of Intermediate and Secondary Education [GEOGRAPHIC_DATA]"
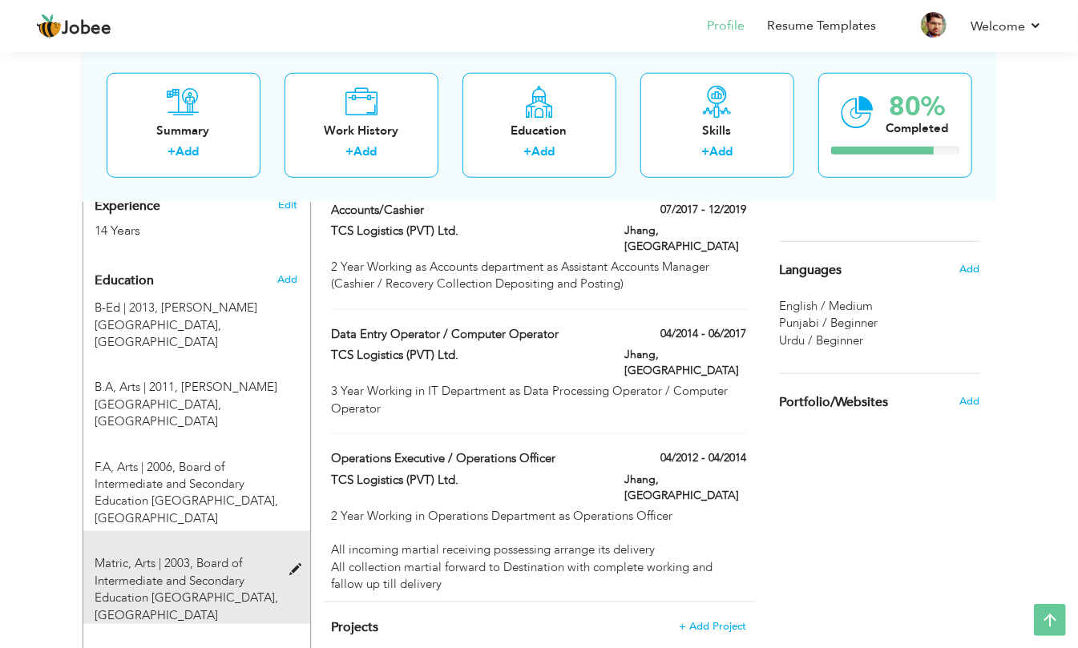
type input "49"
radio input "false"
radio input "true"
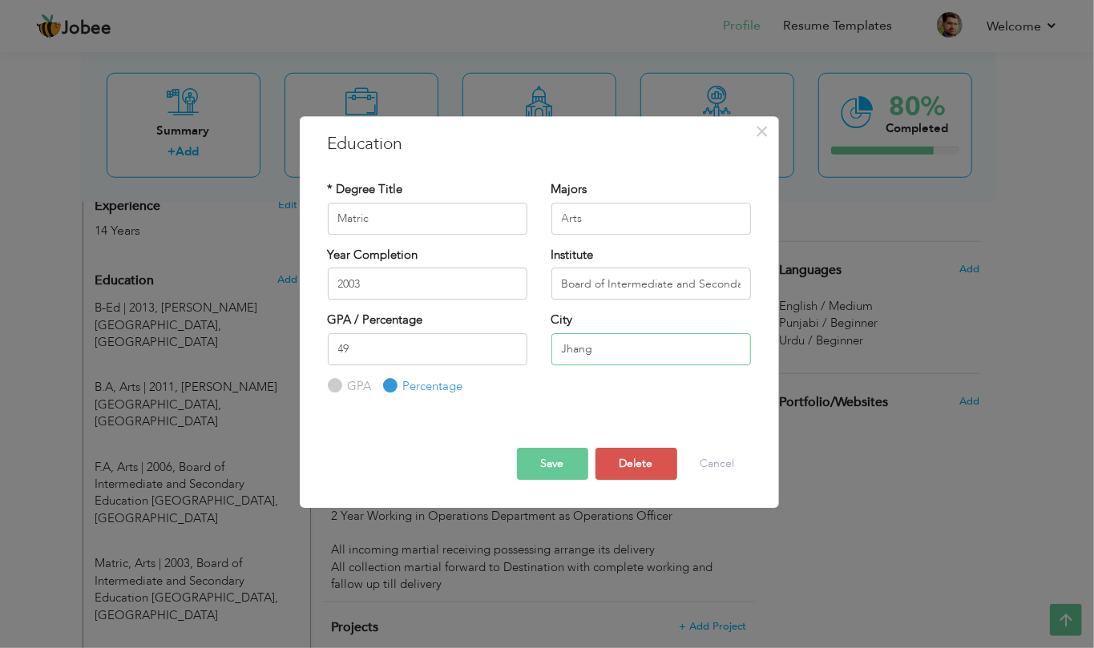
click at [588, 353] on input "Jhang" at bounding box center [650, 349] width 199 height 32
click at [684, 350] on input "[PERSON_NAME]" at bounding box center [650, 349] width 199 height 32
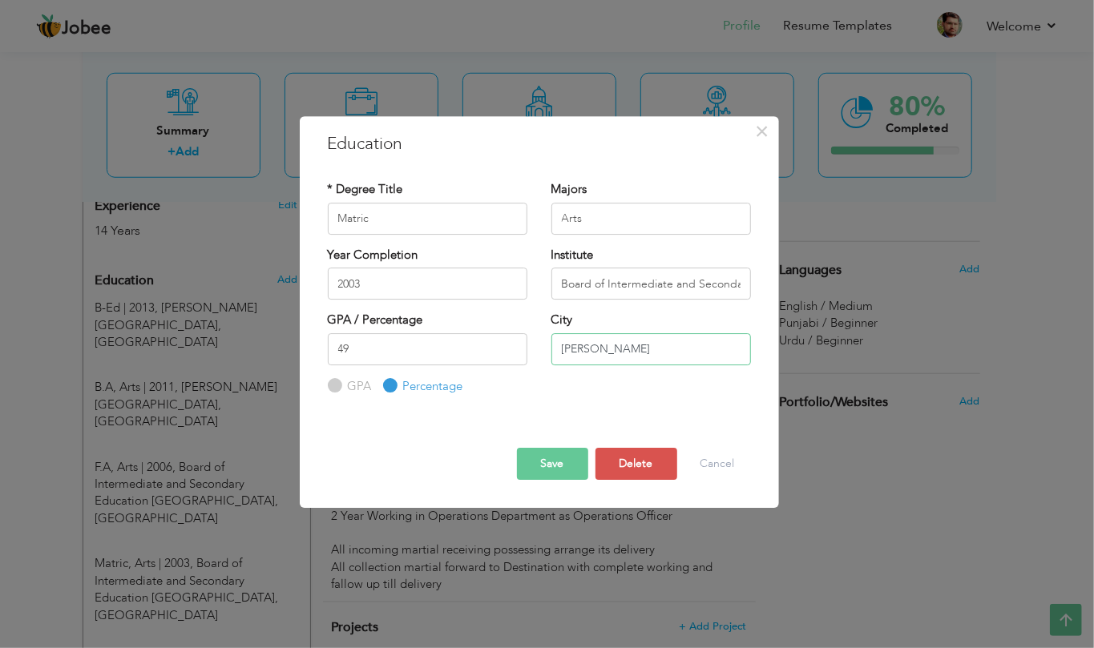
type input "[PERSON_NAME]"
click at [565, 459] on button "Save" at bounding box center [552, 464] width 71 height 32
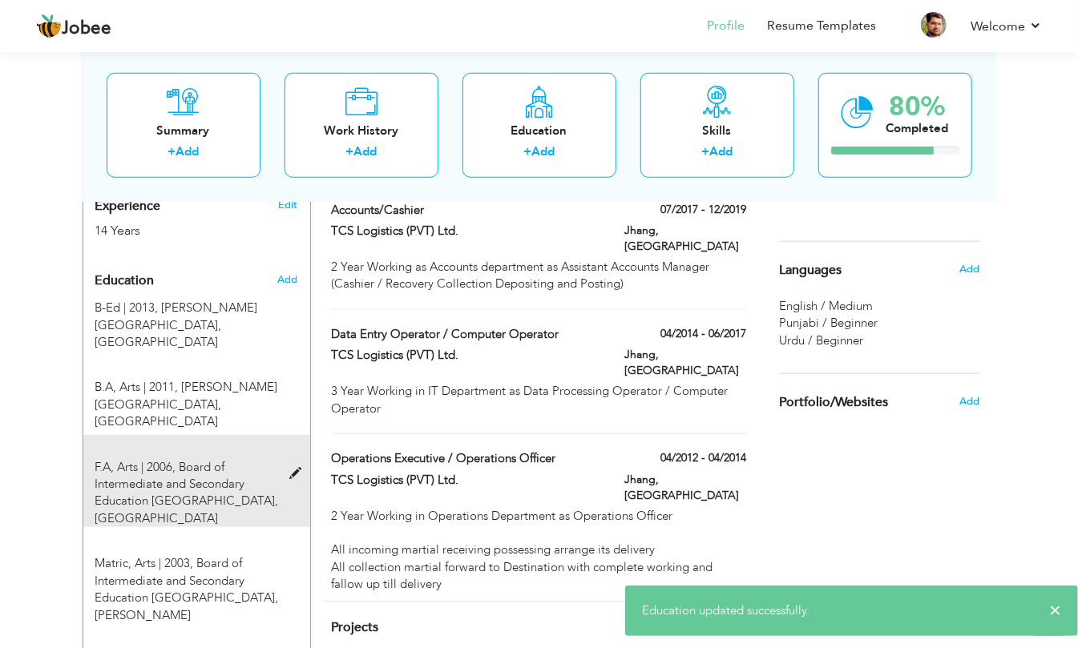
click at [206, 459] on span "Board of Intermediate and Secondary Education Faisalabad, Jhang" at bounding box center [186, 492] width 183 height 67
type input "F.A"
type input "2006"
type input "56"
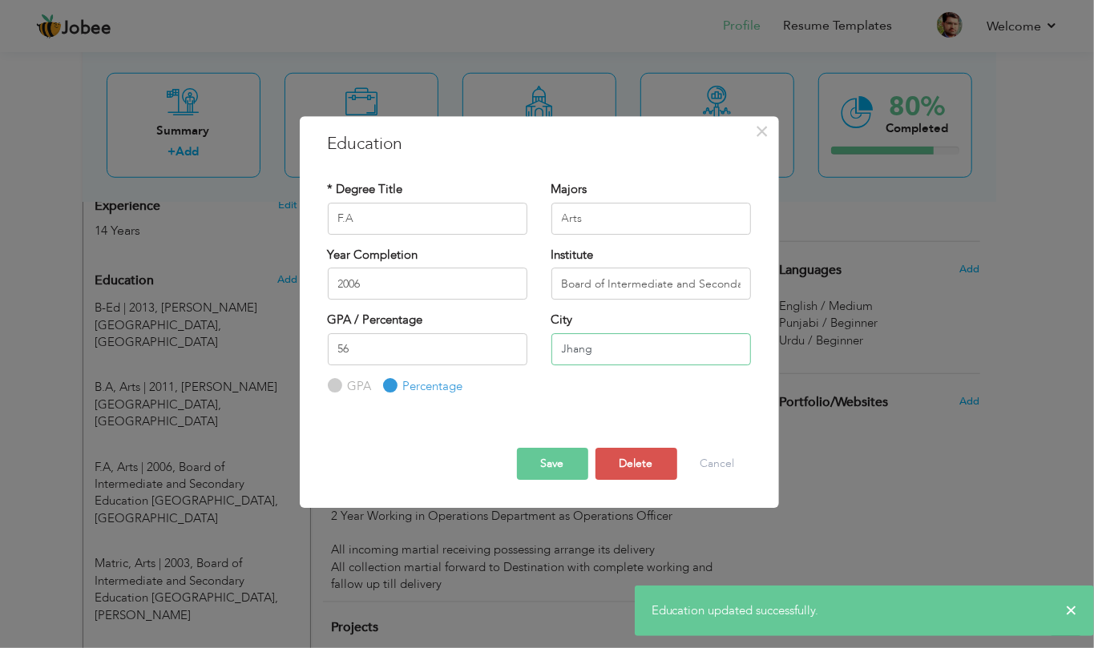
click at [617, 346] on input "Jhang" at bounding box center [650, 349] width 199 height 32
paste input "Toba Tek Singh"
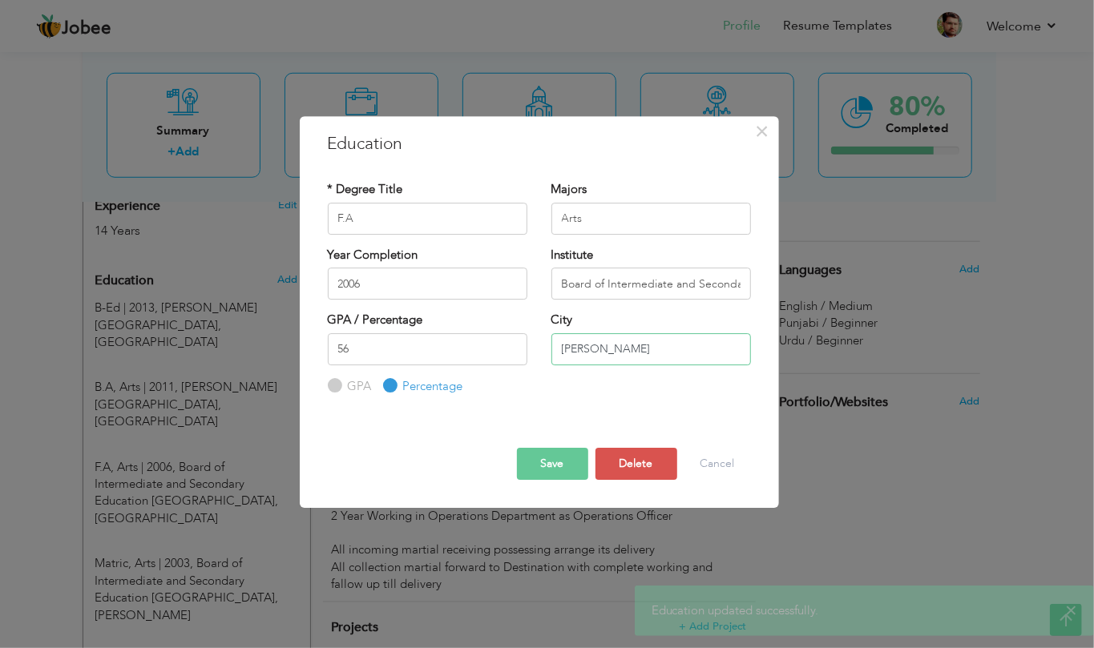
type input "Toba Tek Singh"
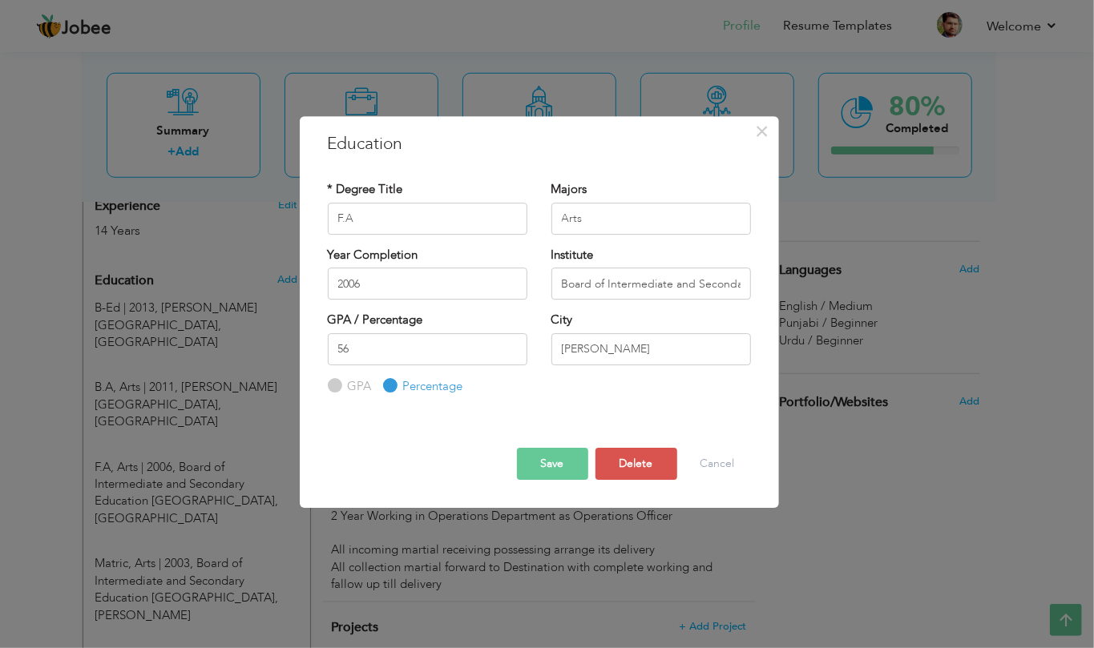
click at [572, 458] on button "Save" at bounding box center [552, 464] width 71 height 32
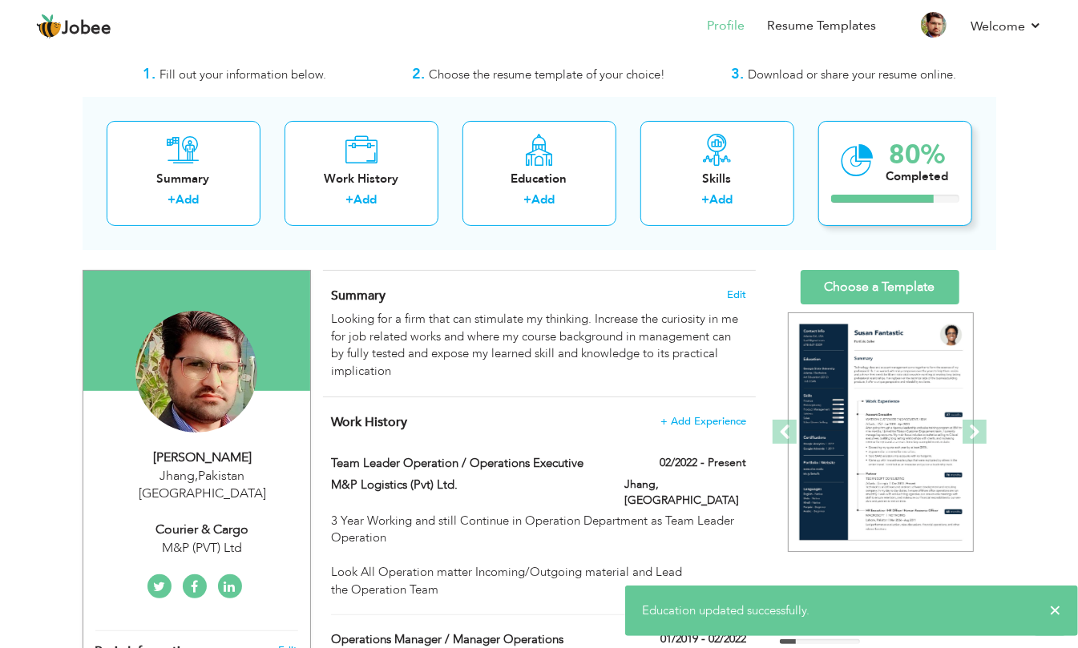
scroll to position [30, 0]
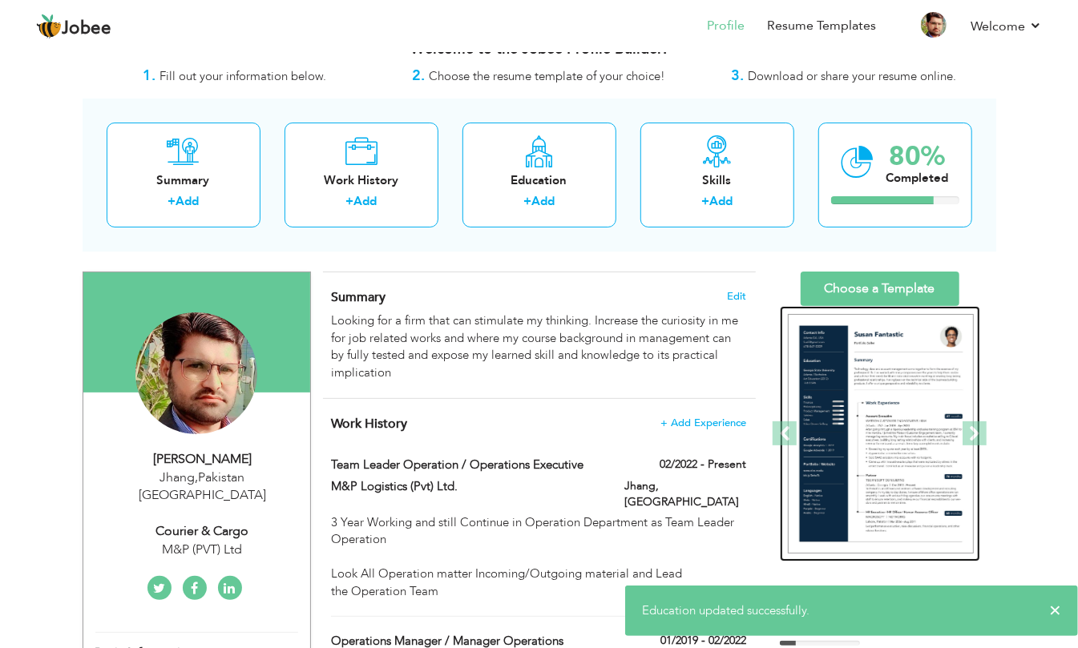
click at [891, 437] on img at bounding box center [881, 434] width 186 height 240
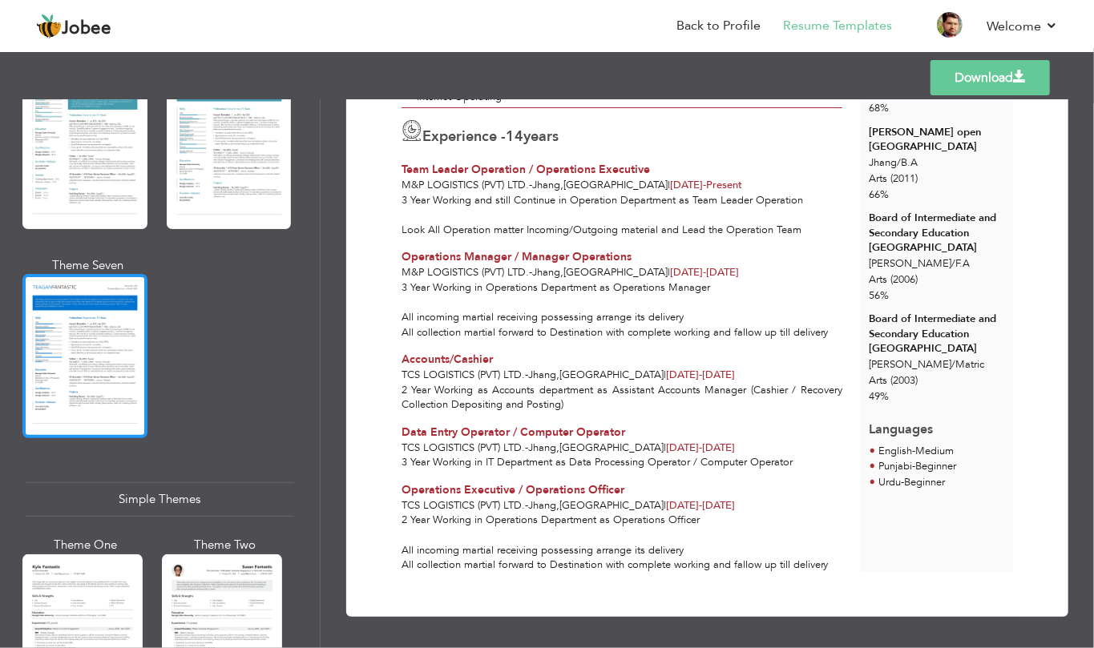
scroll to position [2719, 0]
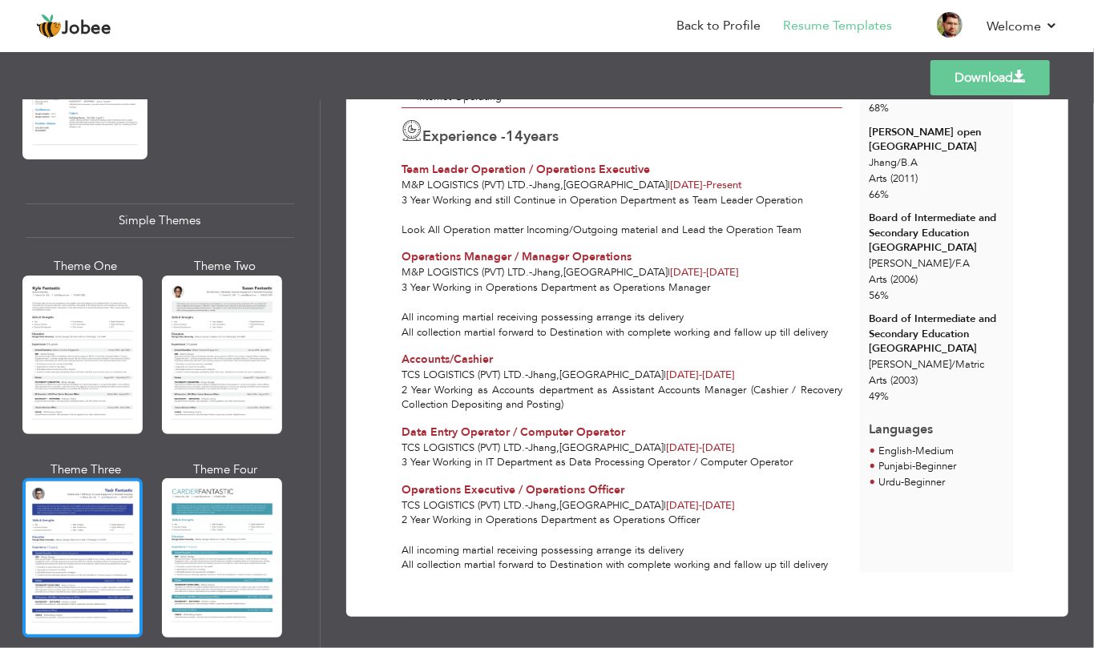
click at [77, 562] on div at bounding box center [82, 557] width 120 height 159
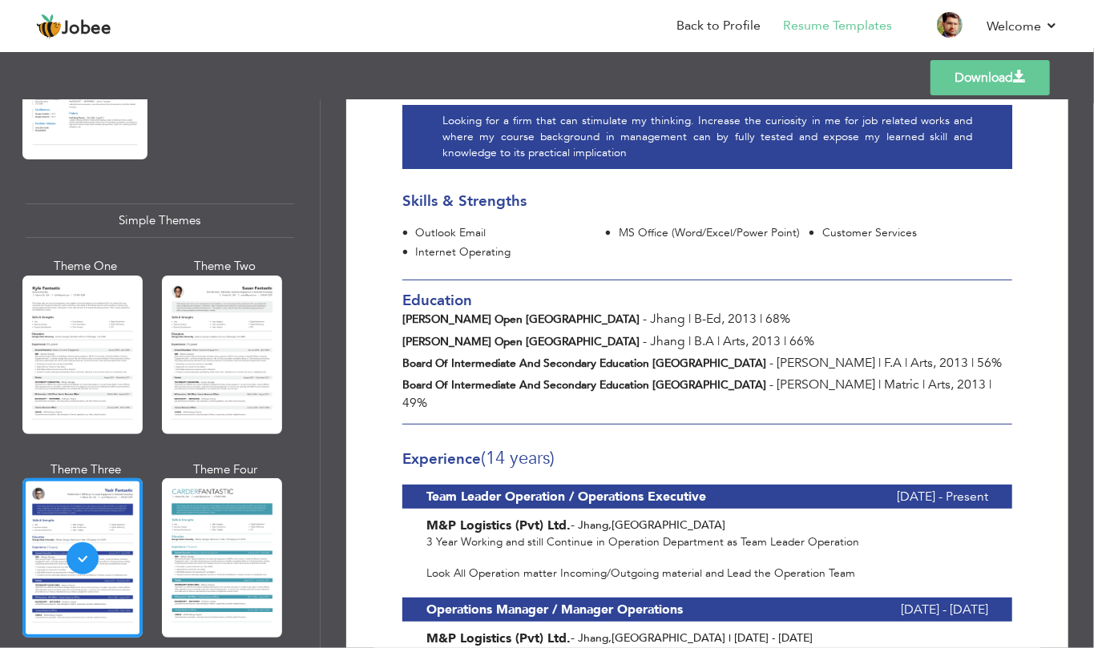
scroll to position [213, 0]
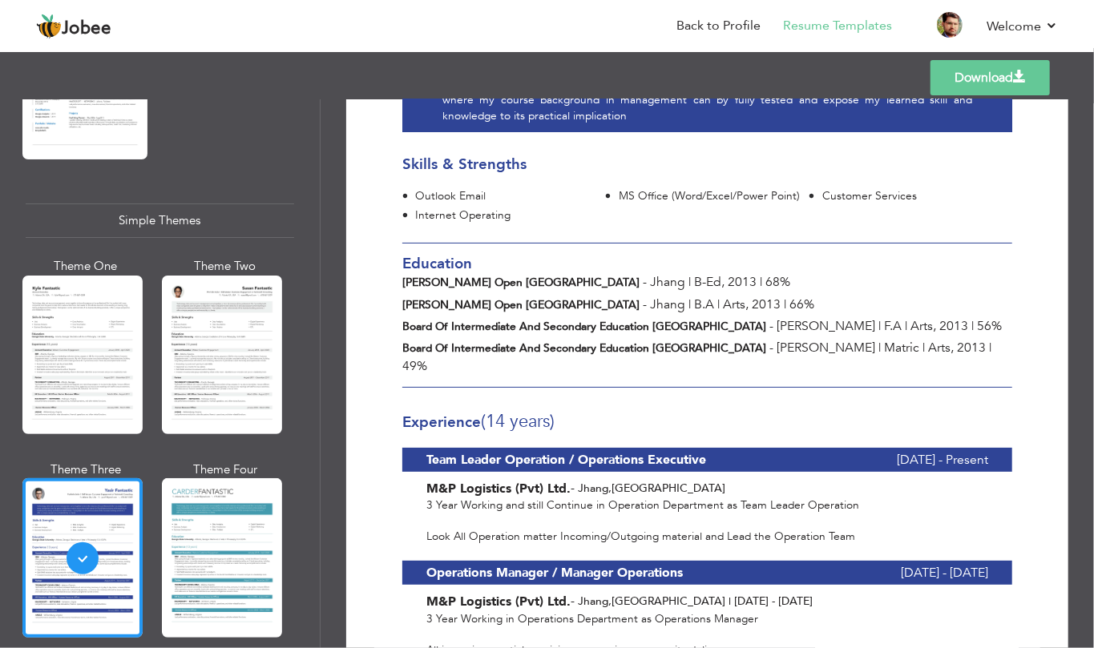
click at [841, 317] on div "Board of Intermediate and Secondary Education [GEOGRAPHIC_DATA] - [PERSON_NAME]…" at bounding box center [707, 326] width 634 height 18
click at [884, 339] on span "Matric" at bounding box center [901, 348] width 35 height 18
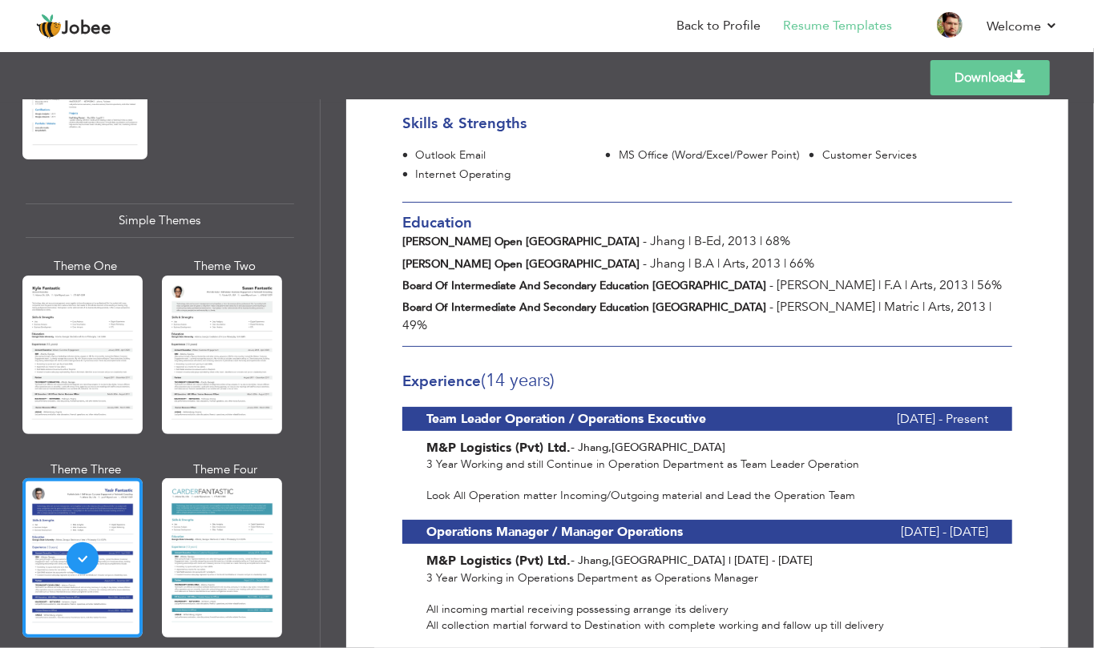
scroll to position [0, 0]
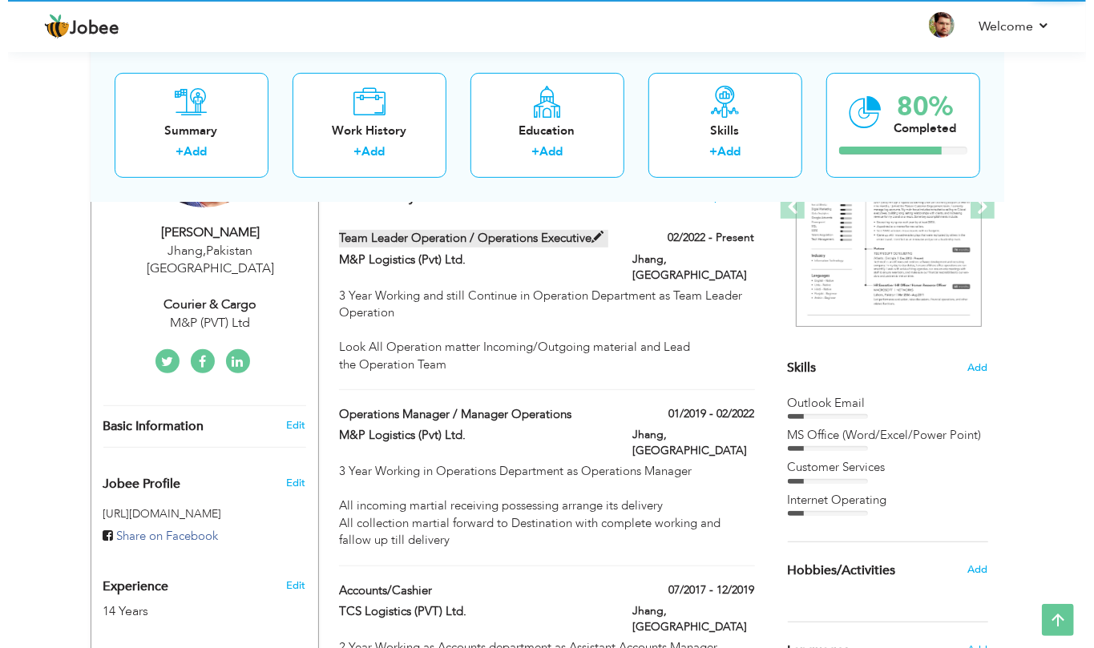
scroll to position [30, 0]
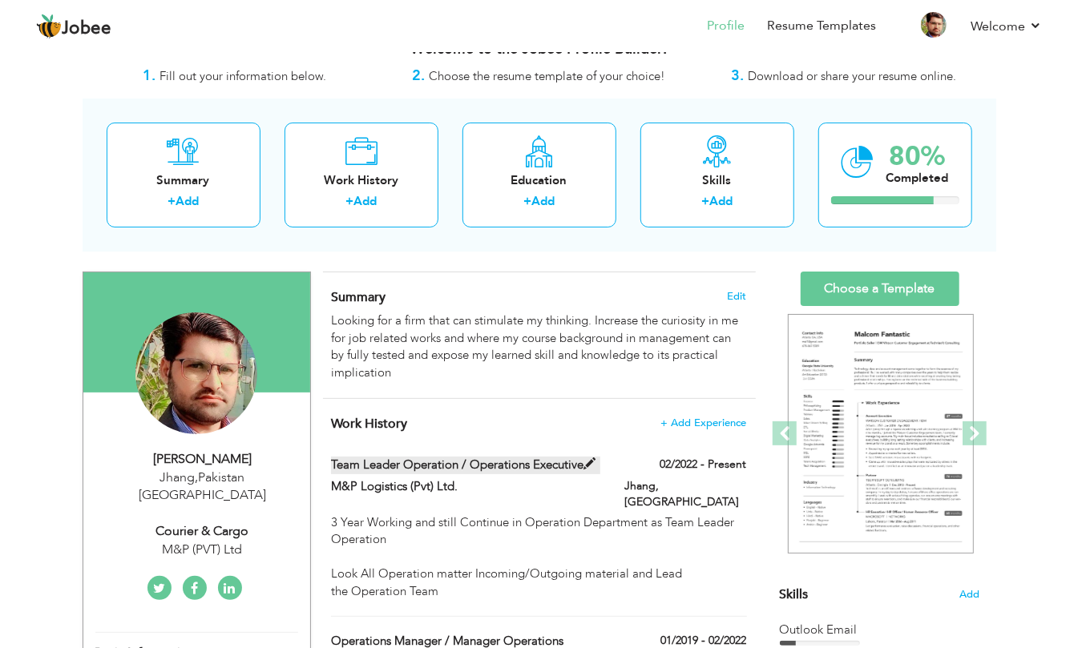
click at [490, 468] on label "Team Leader Operation / Operations Executive" at bounding box center [465, 465] width 269 height 17
type input "Team Leader Operation / Operations Executive"
type input "M&P Logistics (Pvt) Ltd."
type input "02/2022"
type input "[GEOGRAPHIC_DATA]"
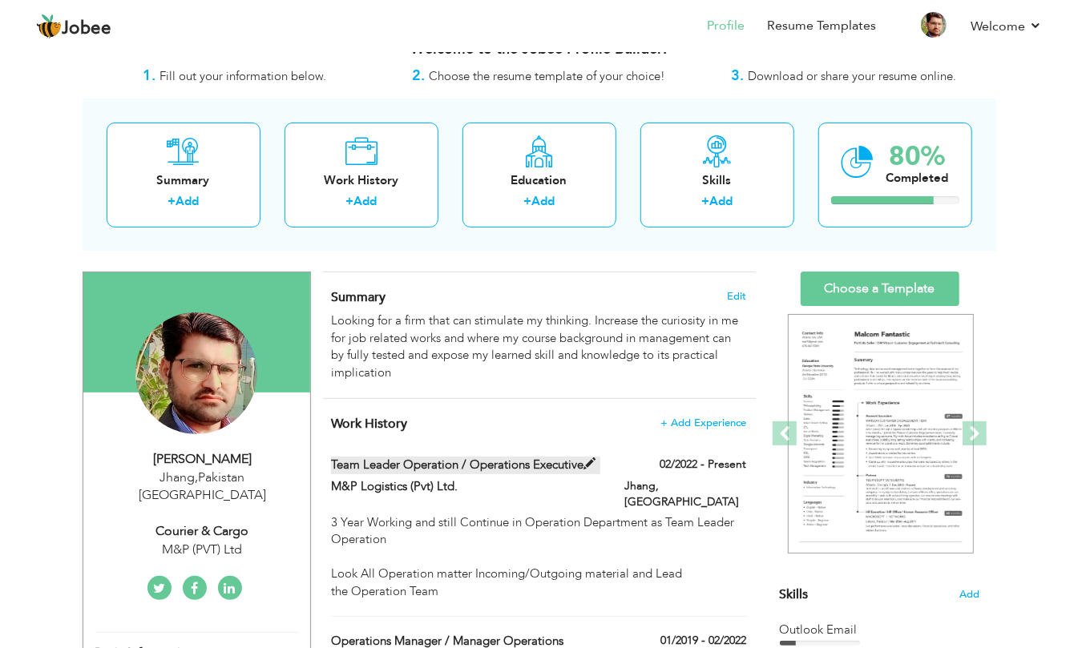
type input "Jhang"
checkbox input "true"
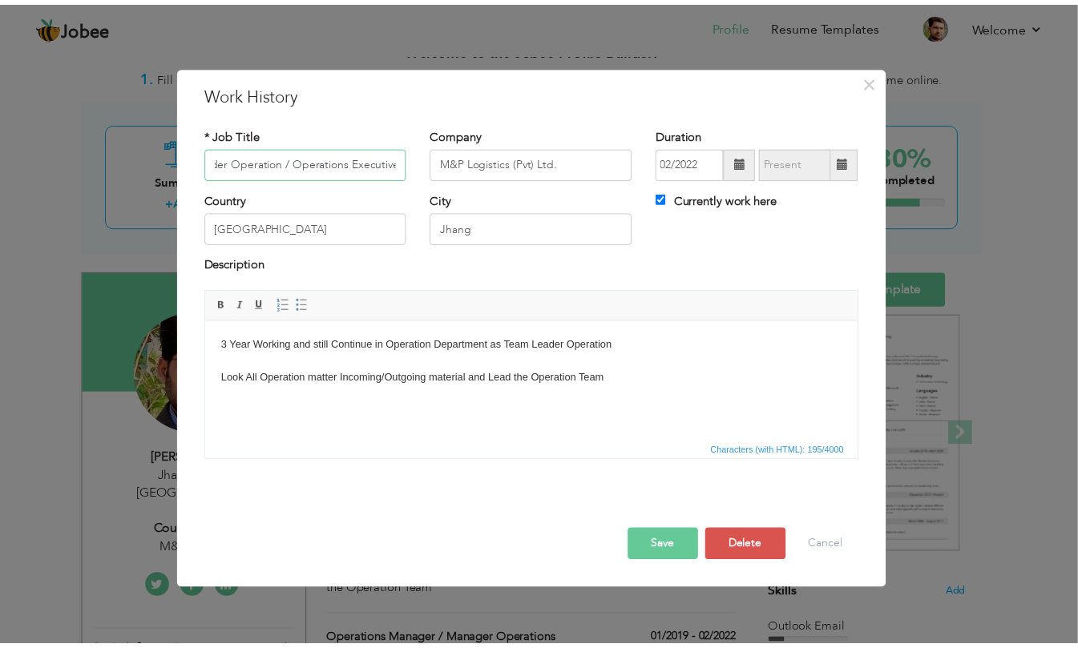
scroll to position [0, 0]
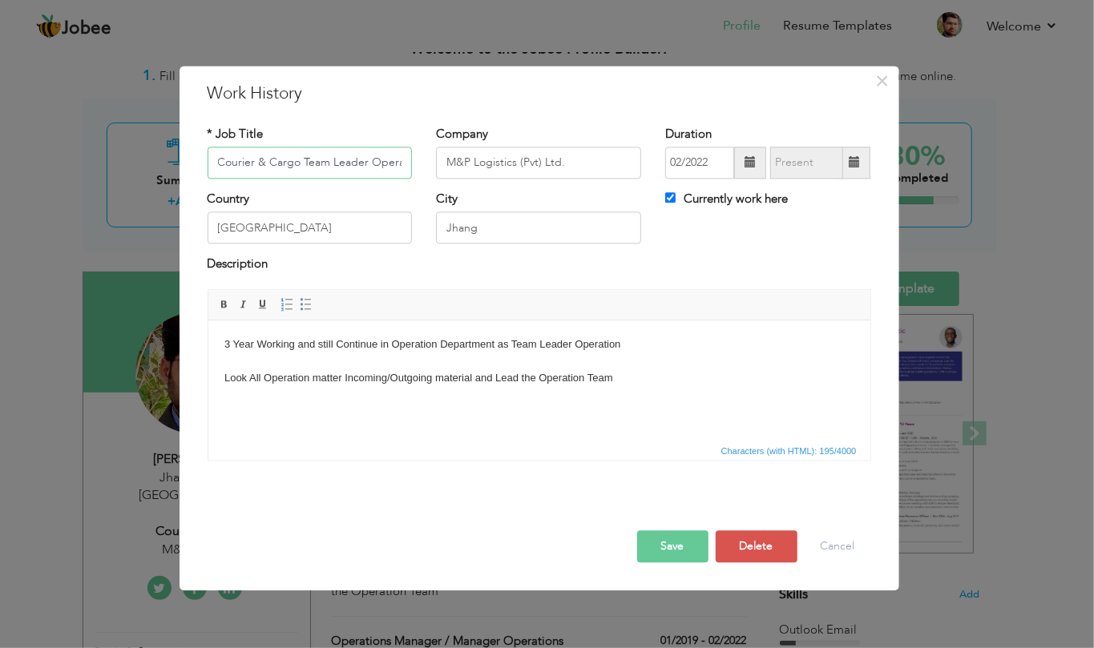
drag, startPoint x: 300, startPoint y: 167, endPoint x: 154, endPoint y: 129, distance: 150.6
click at [154, 129] on div "× Work History * Job Title Courier & Cargo Team Leader Operation Company M&P Lo…" at bounding box center [547, 324] width 1094 height 648
type input "Courier & Cargo Team Leader Operation"
click at [691, 543] on button "Save" at bounding box center [672, 546] width 71 height 32
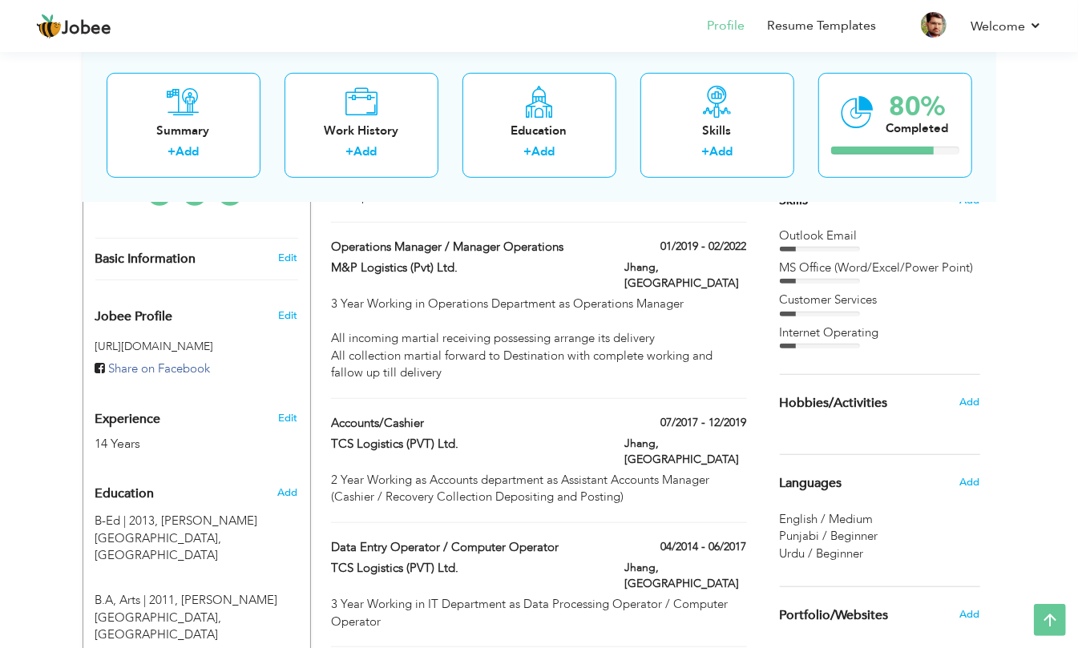
scroll to position [138, 0]
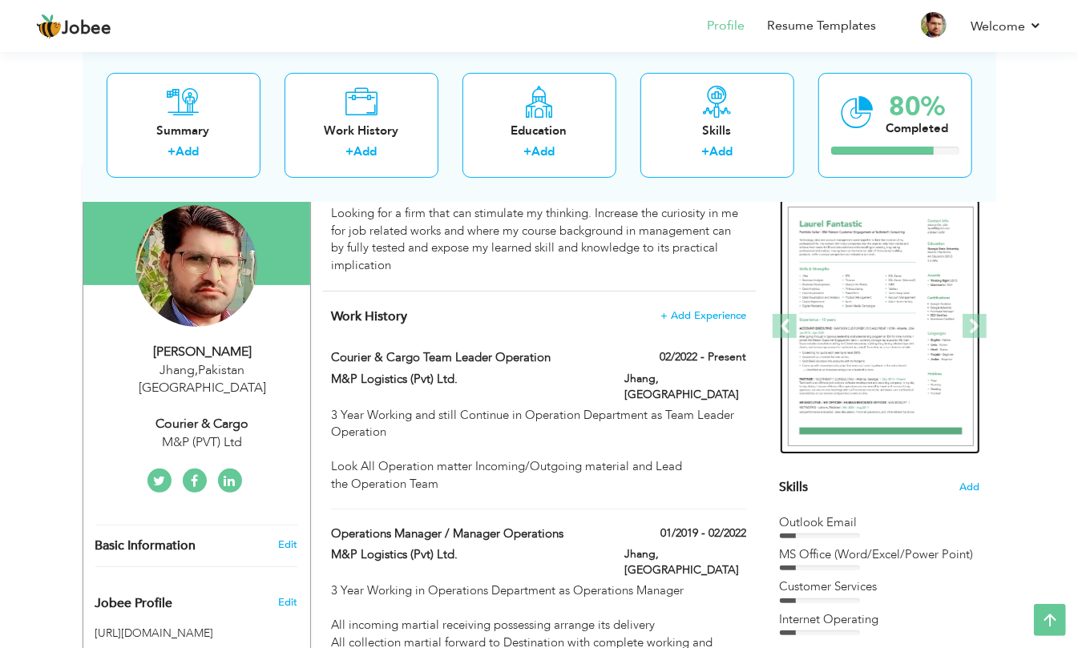
click at [905, 341] on img at bounding box center [881, 327] width 186 height 240
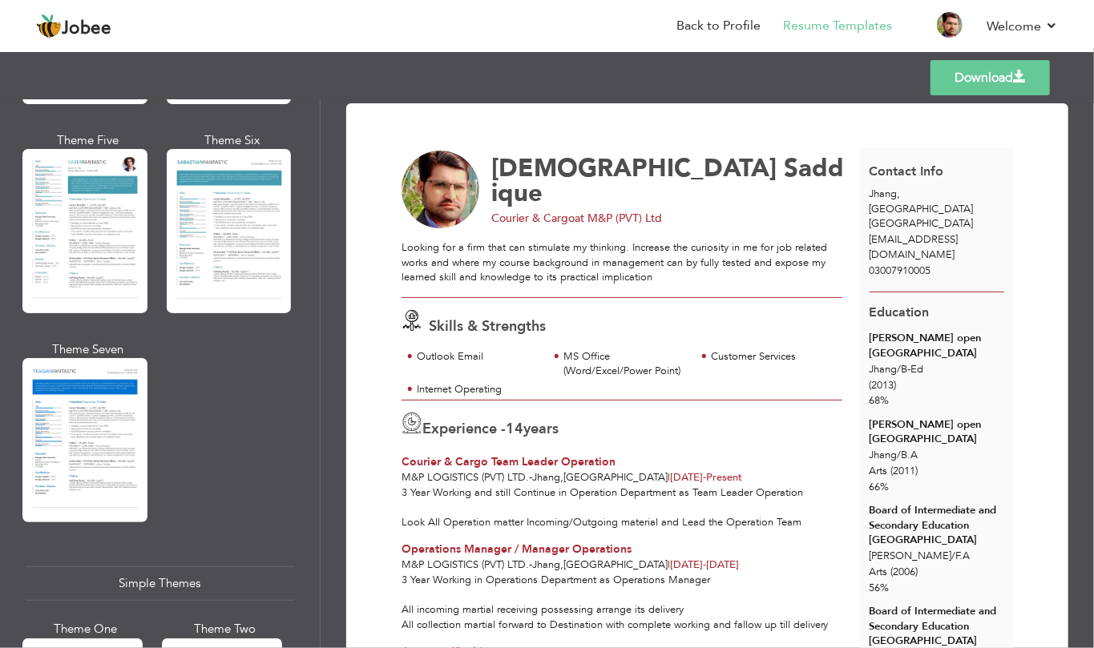
scroll to position [2719, 0]
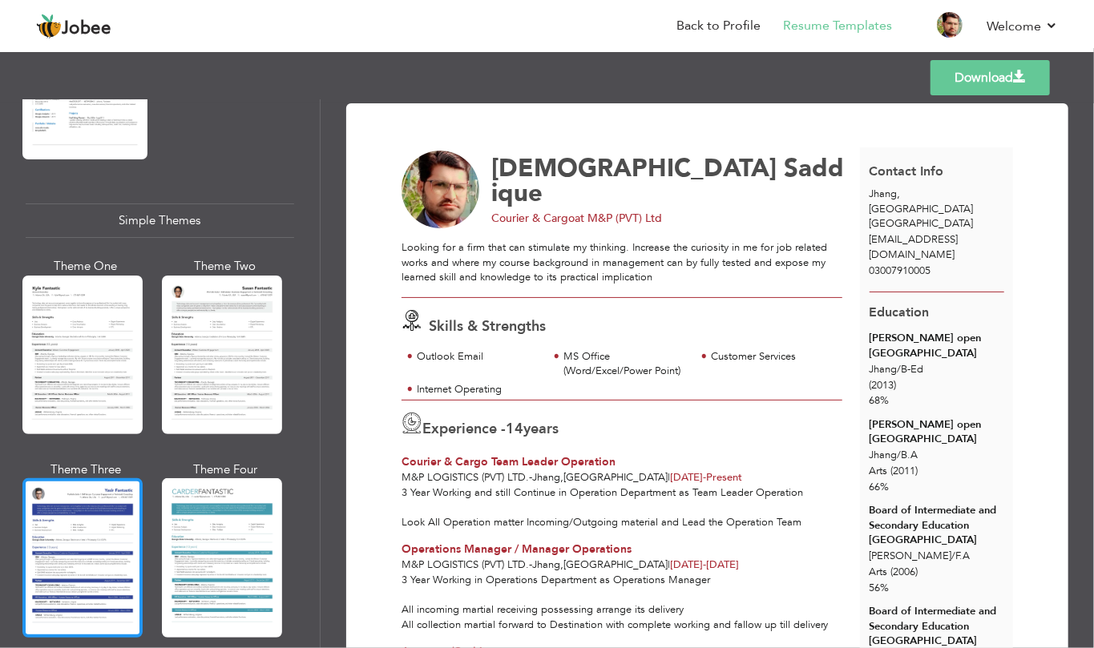
click at [87, 513] on div at bounding box center [82, 557] width 120 height 159
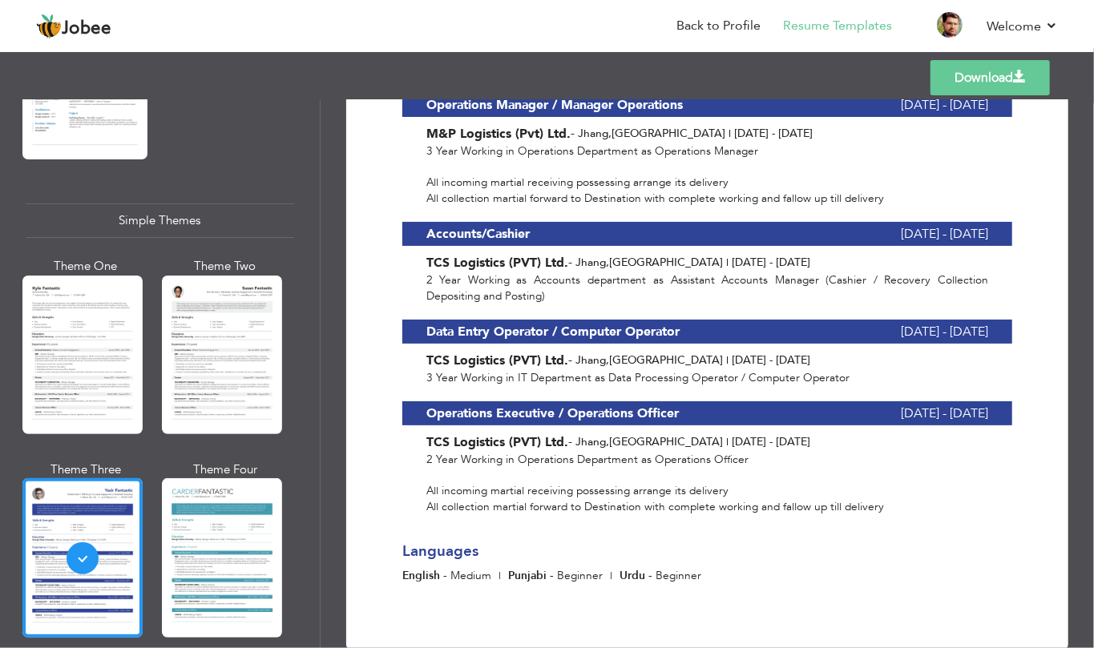
scroll to position [0, 0]
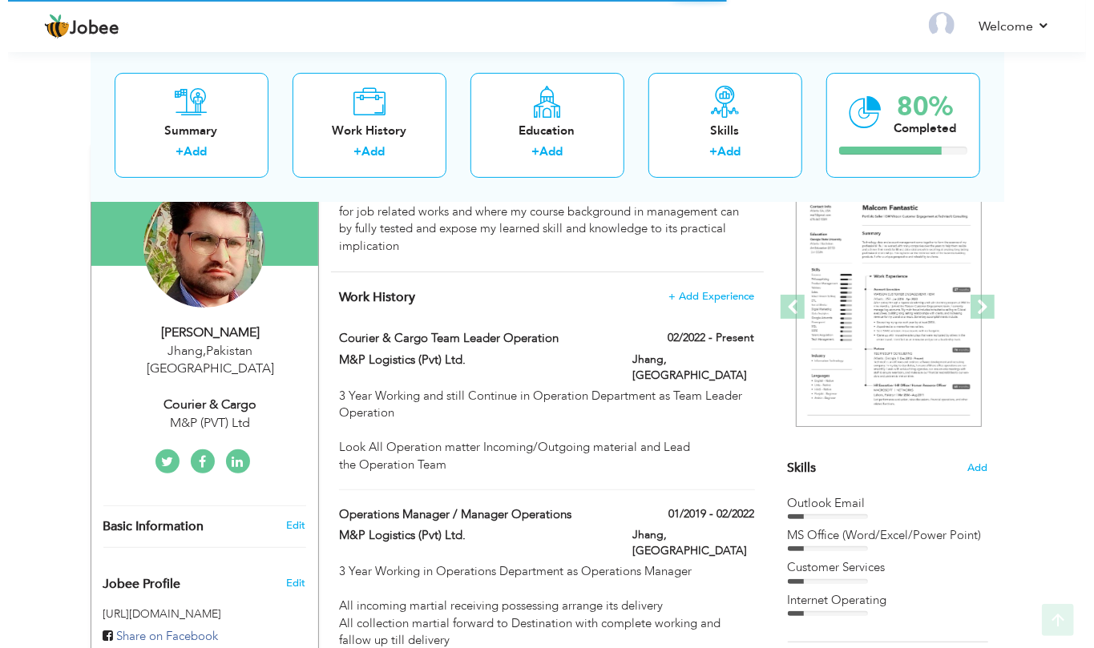
scroll to position [213, 0]
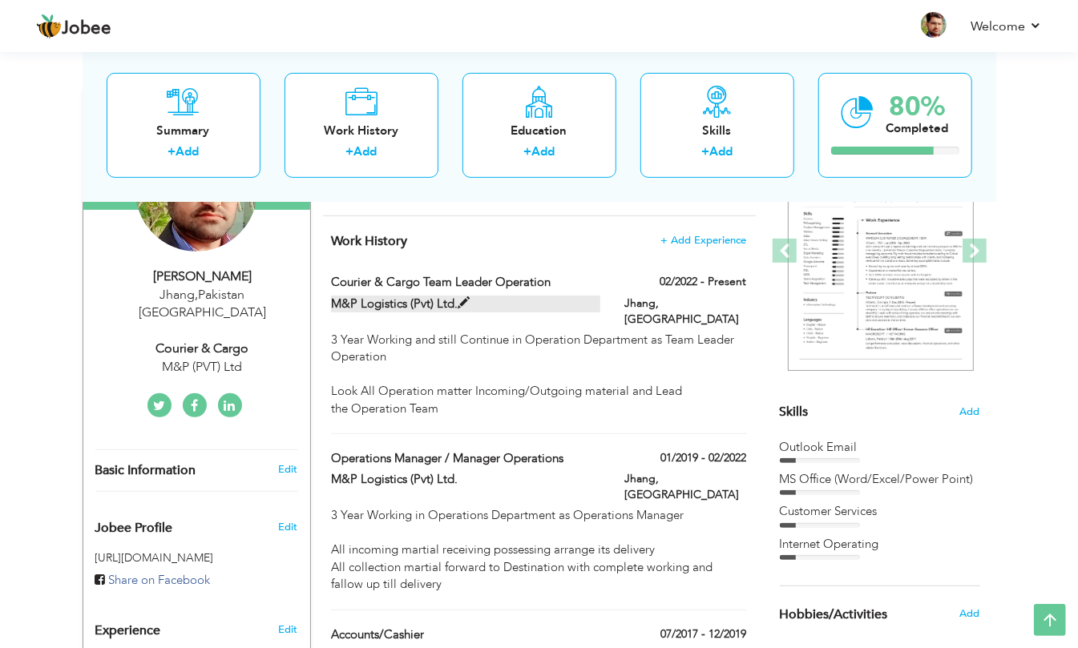
click at [463, 305] on span at bounding box center [463, 303] width 12 height 12
type input "Courier & Cargo Team Leader Operation"
type input "M&P Logistics (Pvt) Ltd."
type input "02/2022"
type input "[GEOGRAPHIC_DATA]"
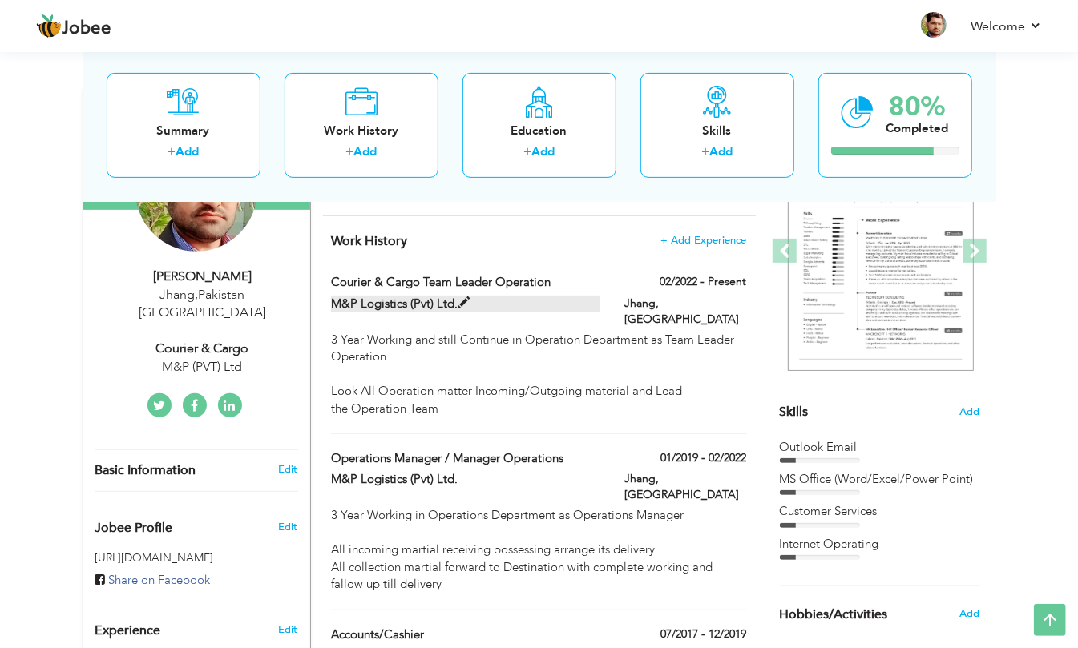
type input "Jhang"
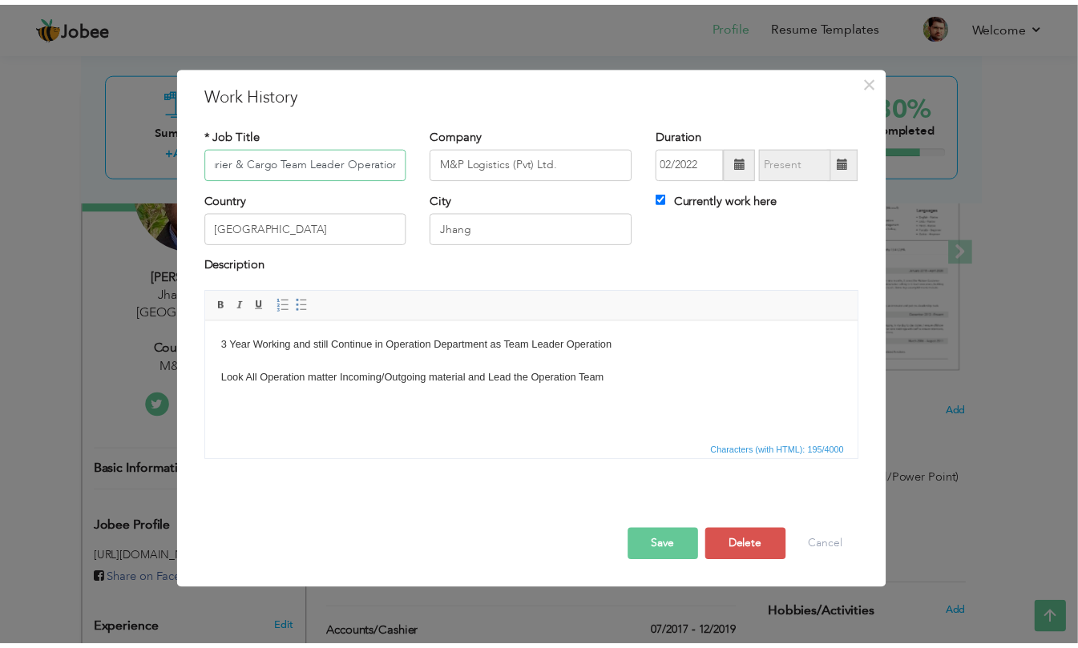
scroll to position [0, 0]
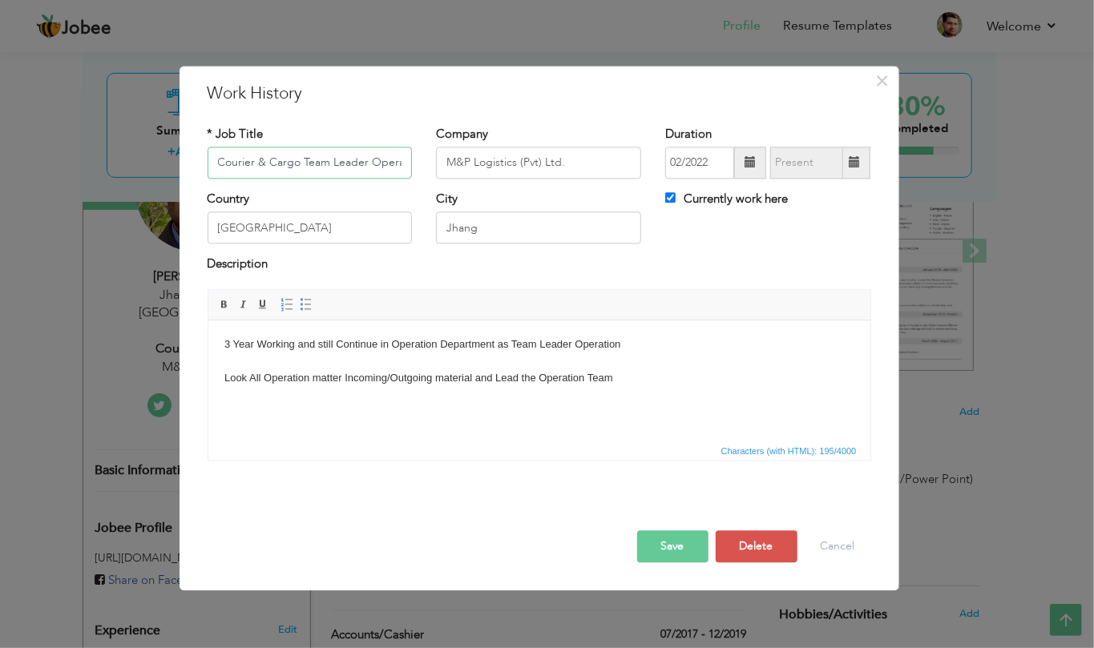
drag, startPoint x: 283, startPoint y: 164, endPoint x: 122, endPoint y: 167, distance: 161.1
click at [122, 167] on div "× Work History * Job Title Courier & Cargo Team Leader Operation Company M&P Lo…" at bounding box center [547, 324] width 1094 height 648
click at [651, 535] on button "Save" at bounding box center [672, 546] width 71 height 32
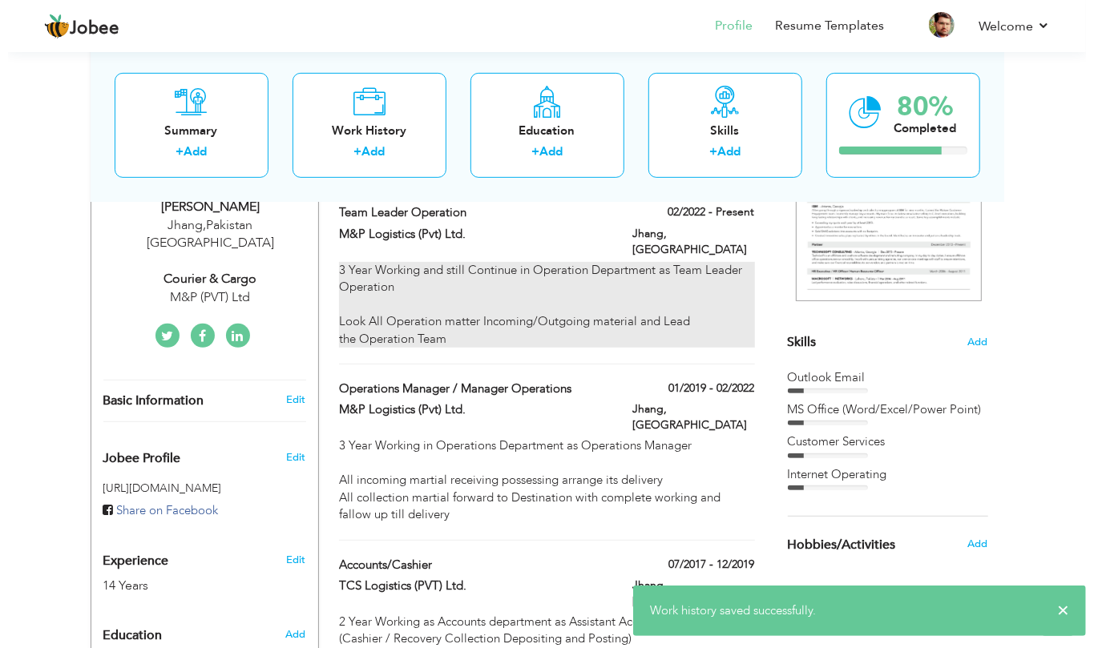
scroll to position [320, 0]
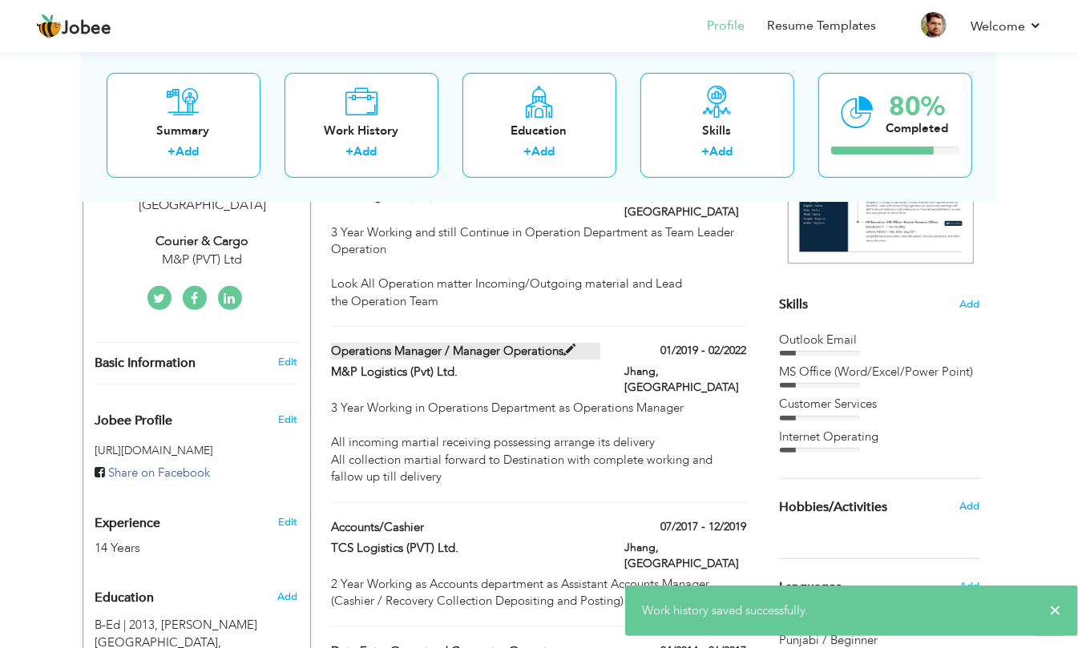
click at [545, 343] on label "Operations Manager / Manager Operations" at bounding box center [465, 351] width 269 height 17
type input "Operations Manager / Manager Operations"
type input "01/2019"
type input "02/2022"
checkbox input "false"
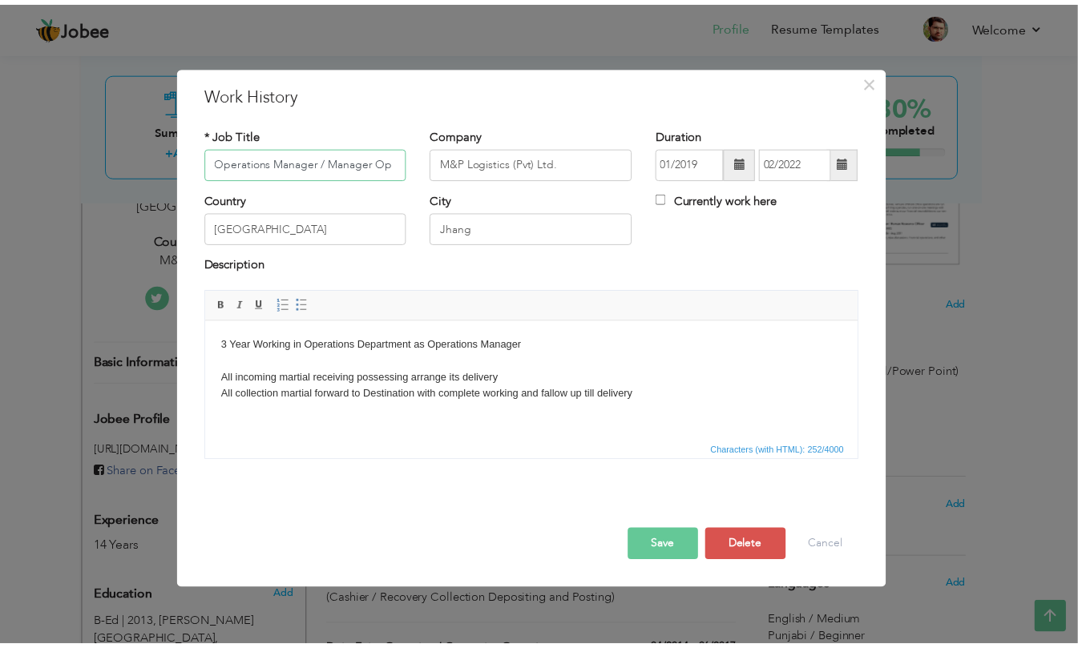
scroll to position [0, 0]
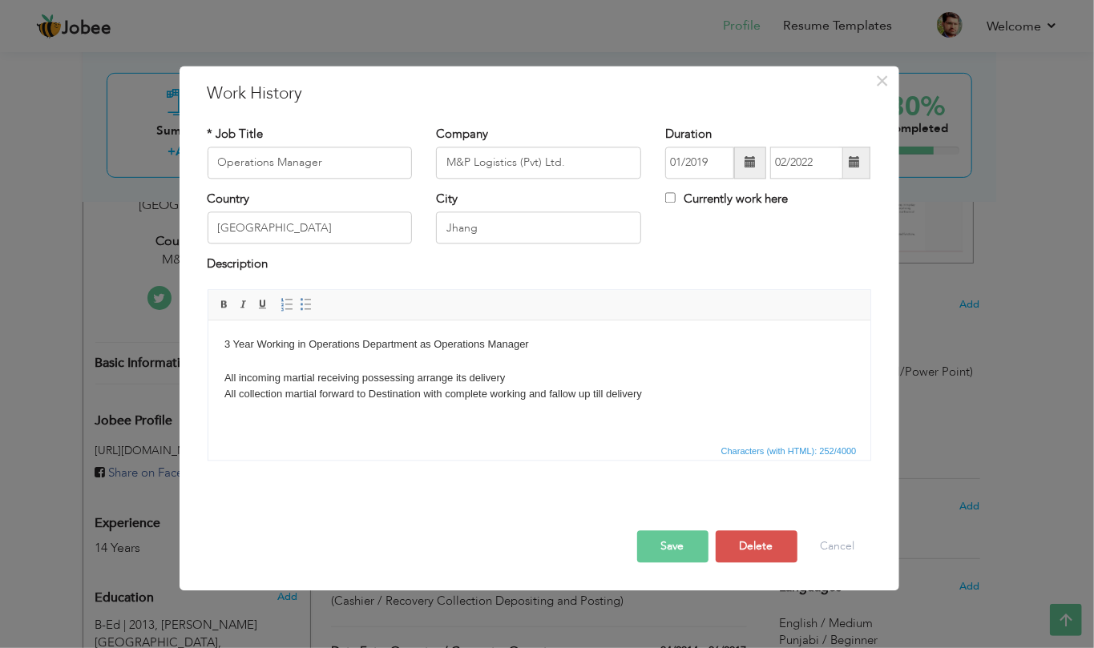
click at [668, 554] on button "Save" at bounding box center [672, 546] width 71 height 32
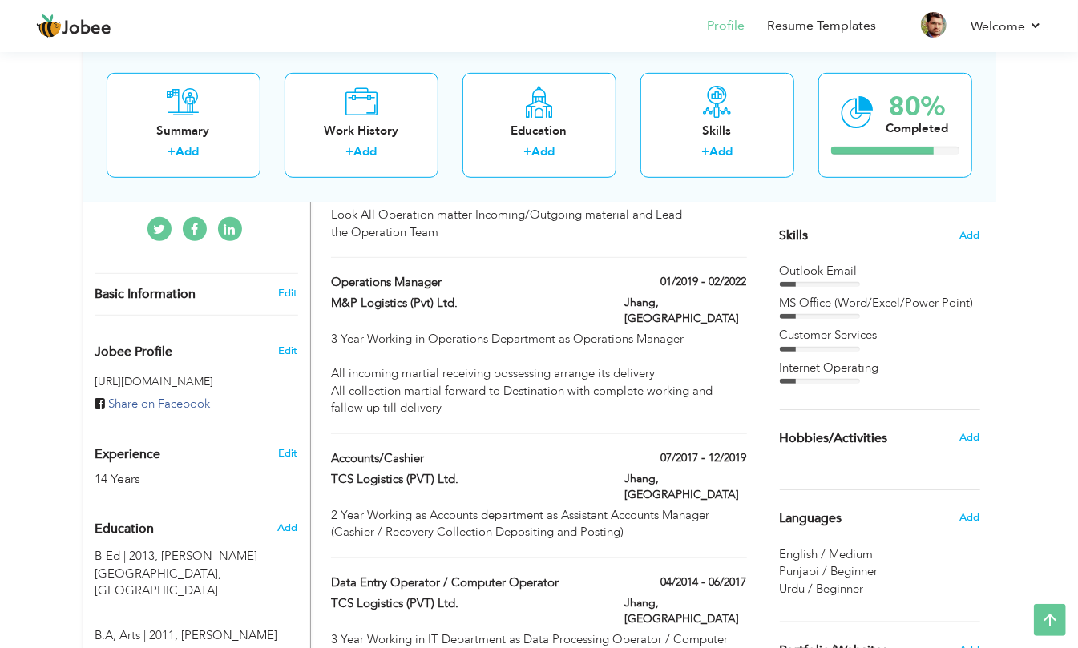
scroll to position [427, 0]
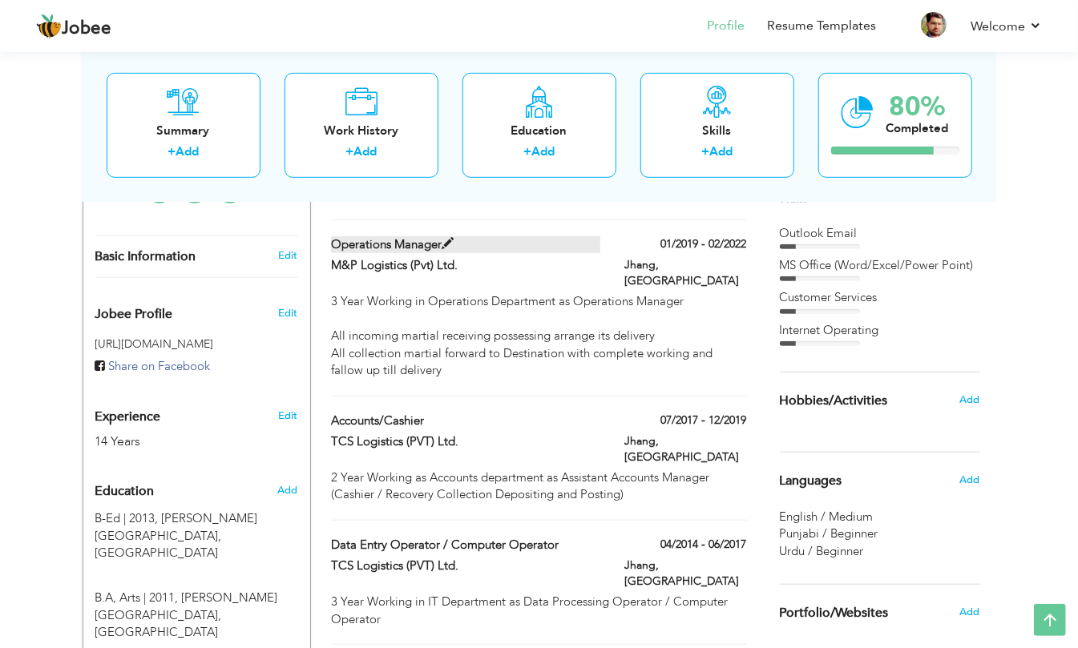
click at [417, 236] on label "Operations Manager" at bounding box center [465, 244] width 269 height 17
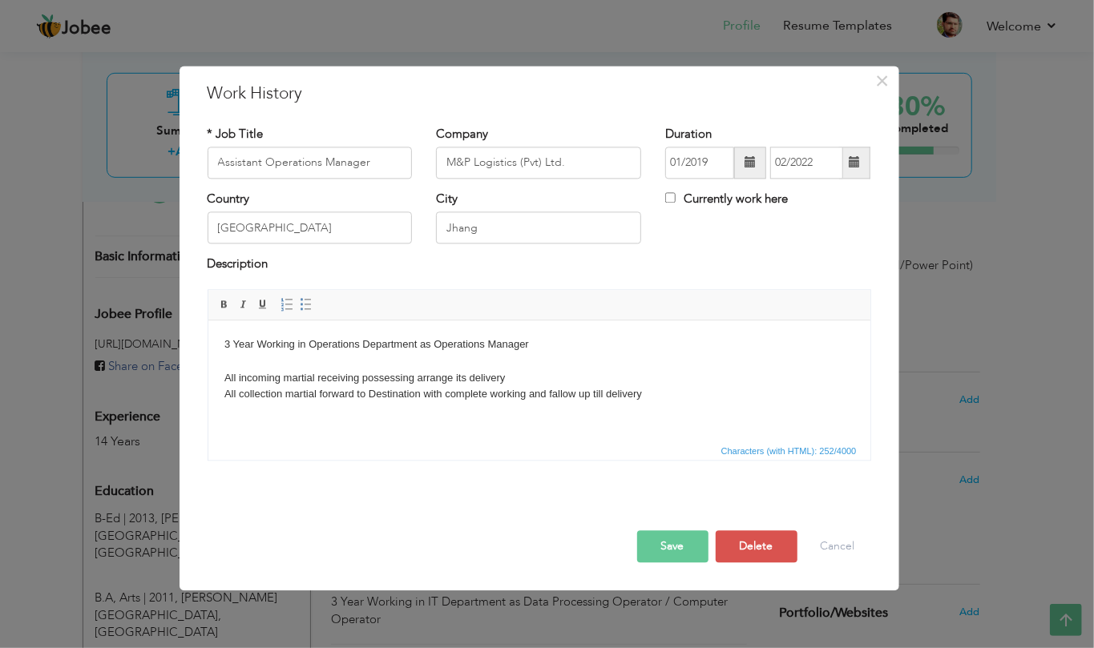
click at [683, 559] on button "Save" at bounding box center [672, 546] width 71 height 32
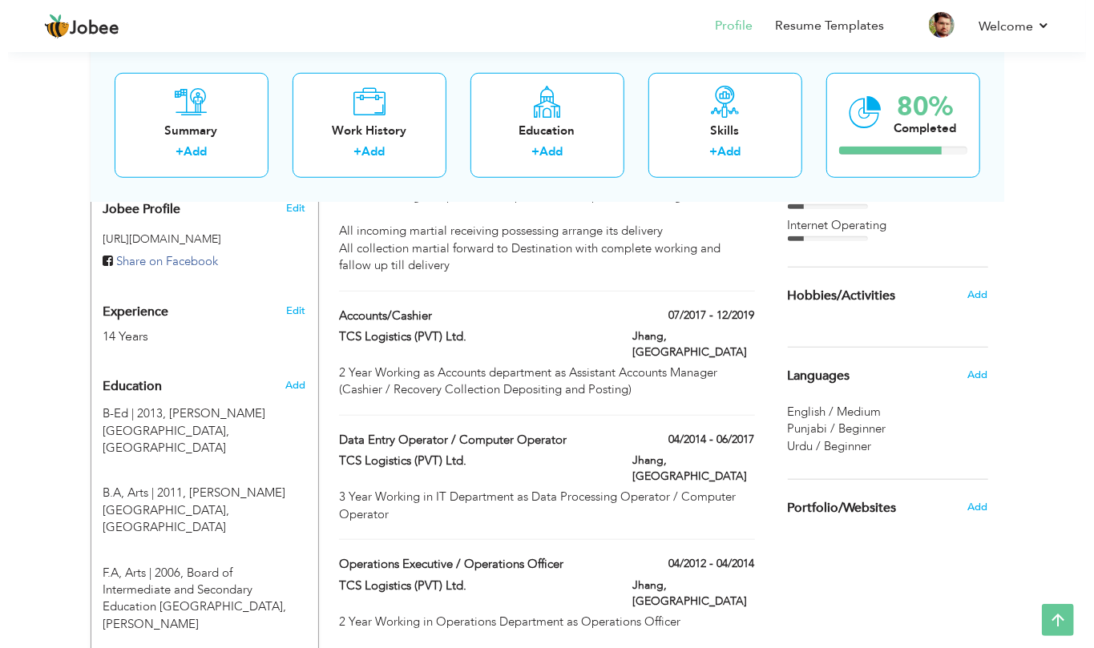
scroll to position [534, 0]
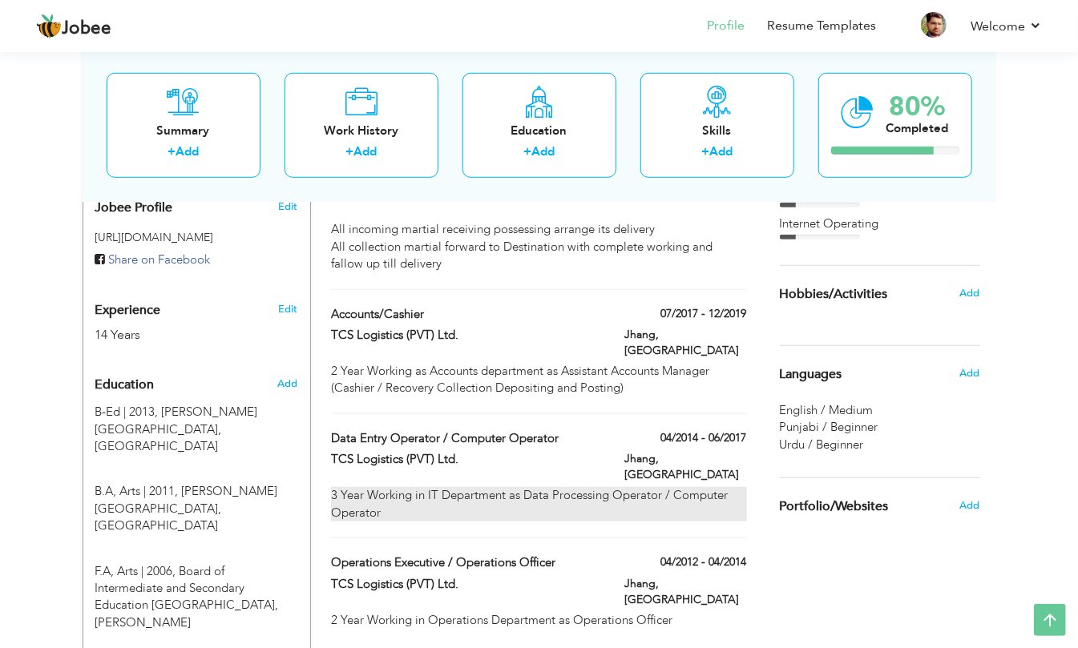
drag, startPoint x: 459, startPoint y: 393, endPoint x: 494, endPoint y: 429, distance: 50.4
click at [494, 430] on div "Data Entry Operator / Computer Operator 04/2014 - 06/2017 Data Entry Operator /…" at bounding box center [538, 484] width 415 height 108
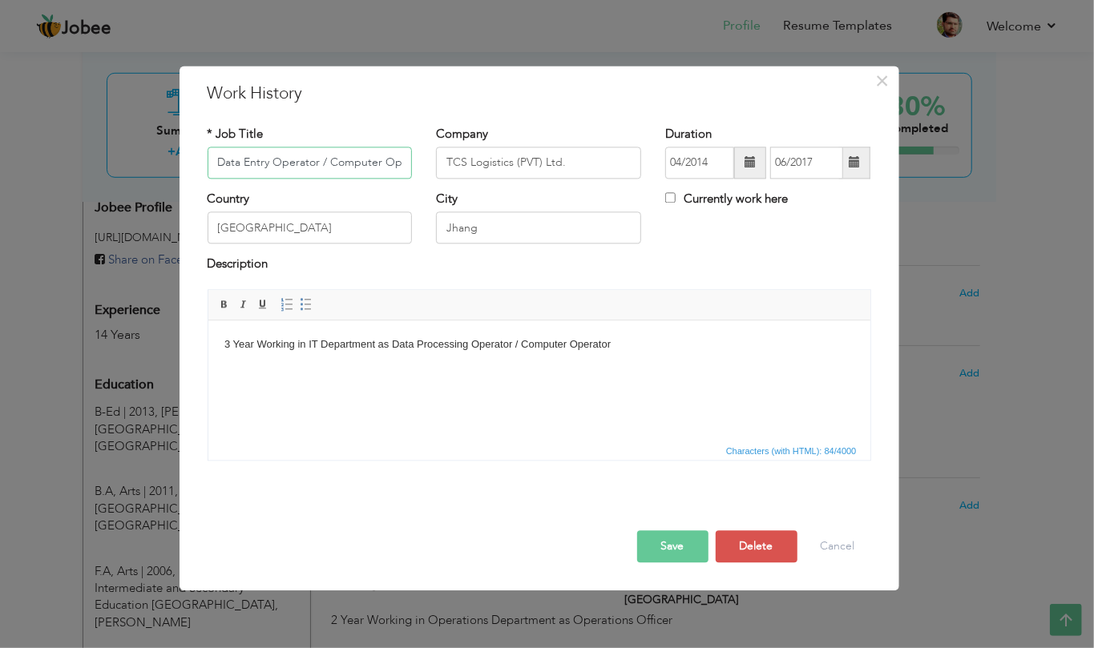
scroll to position [0, 27]
click at [824, 558] on button "Cancel" at bounding box center [837, 546] width 66 height 32
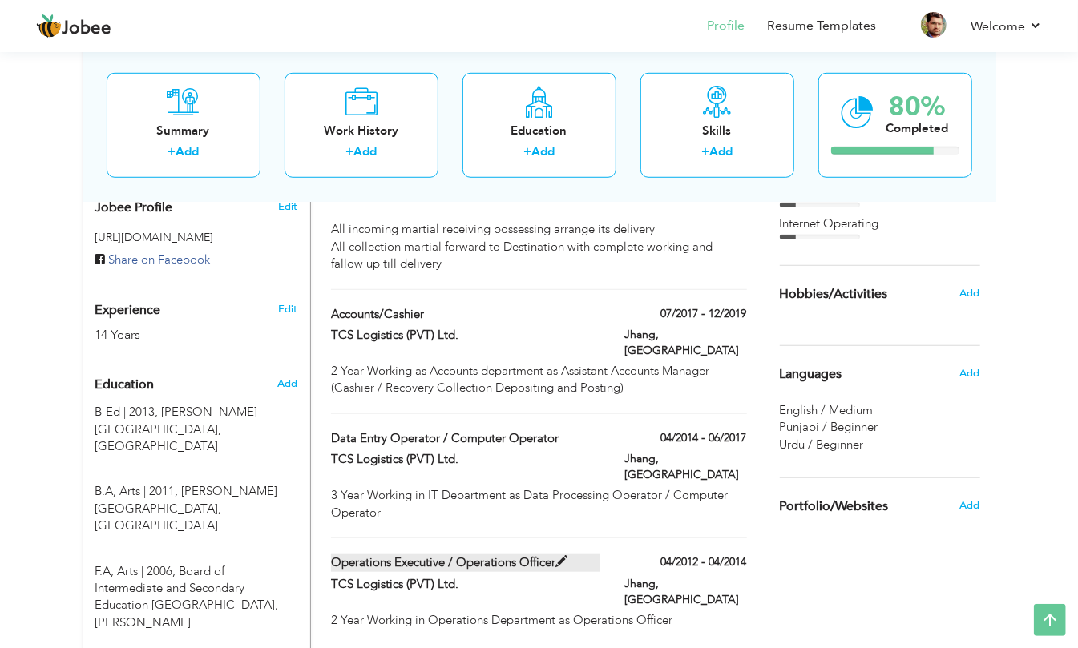
click at [505, 554] on label "Operations Executive / Operations Officer" at bounding box center [465, 562] width 269 height 17
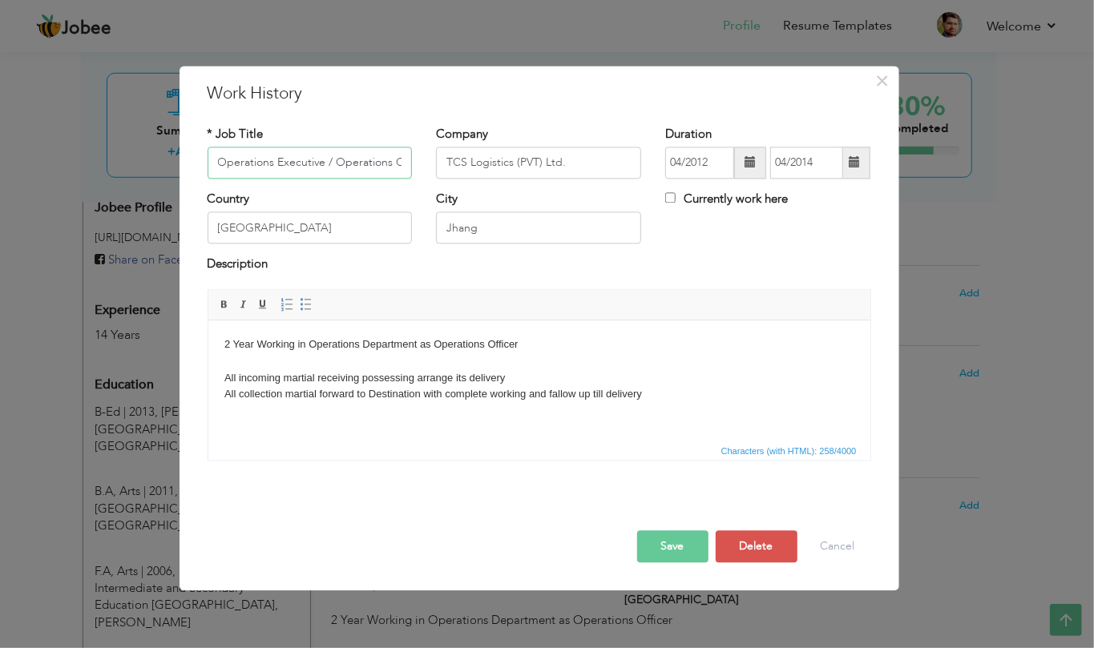
scroll to position [0, 26]
drag, startPoint x: 299, startPoint y: 162, endPoint x: 602, endPoint y: 192, distance: 305.2
click at [602, 192] on div "* Job Title Operations Executive / Operations Officer Company TCS Logistics (PV…" at bounding box center [538, 299] width 687 height 371
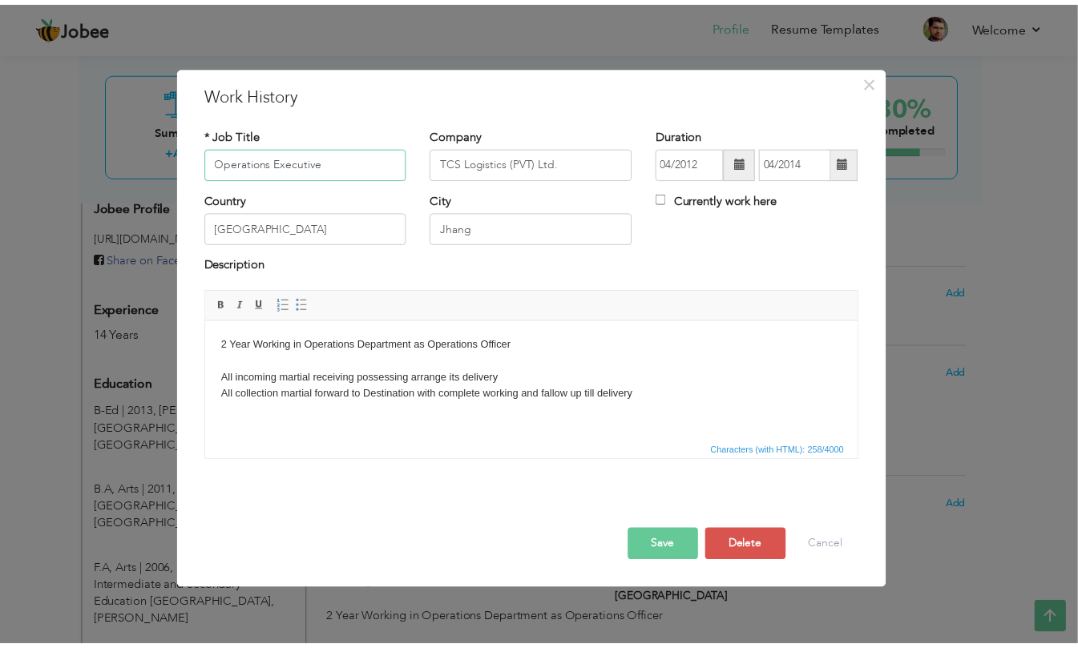
scroll to position [0, 0]
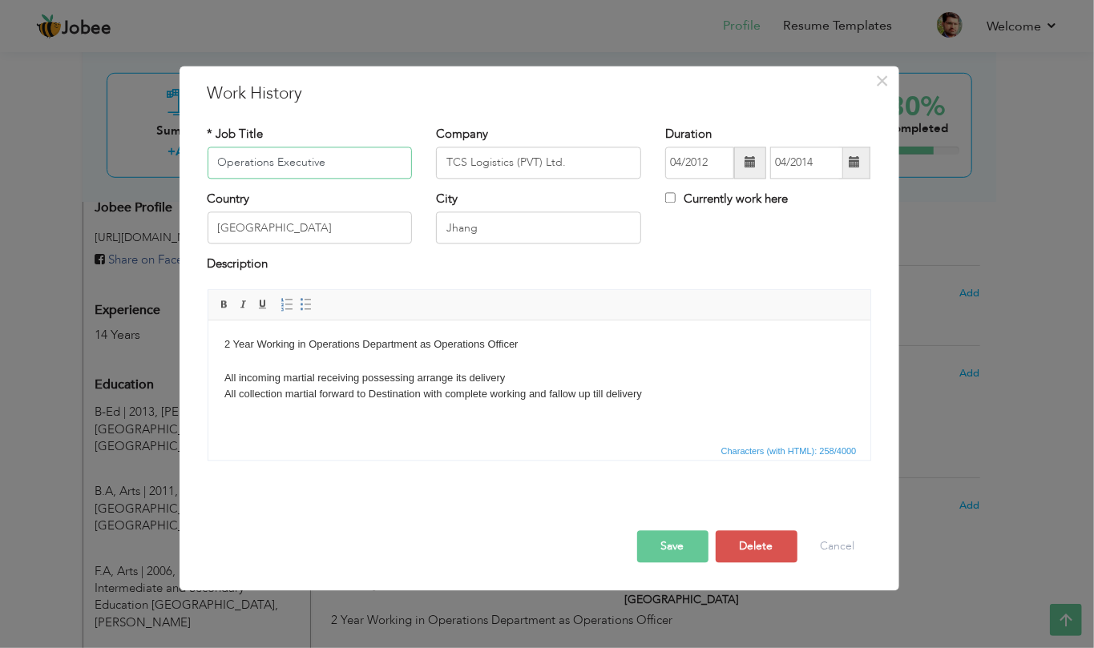
type input "Operations Executive"
click at [668, 546] on button "Save" at bounding box center [672, 546] width 71 height 32
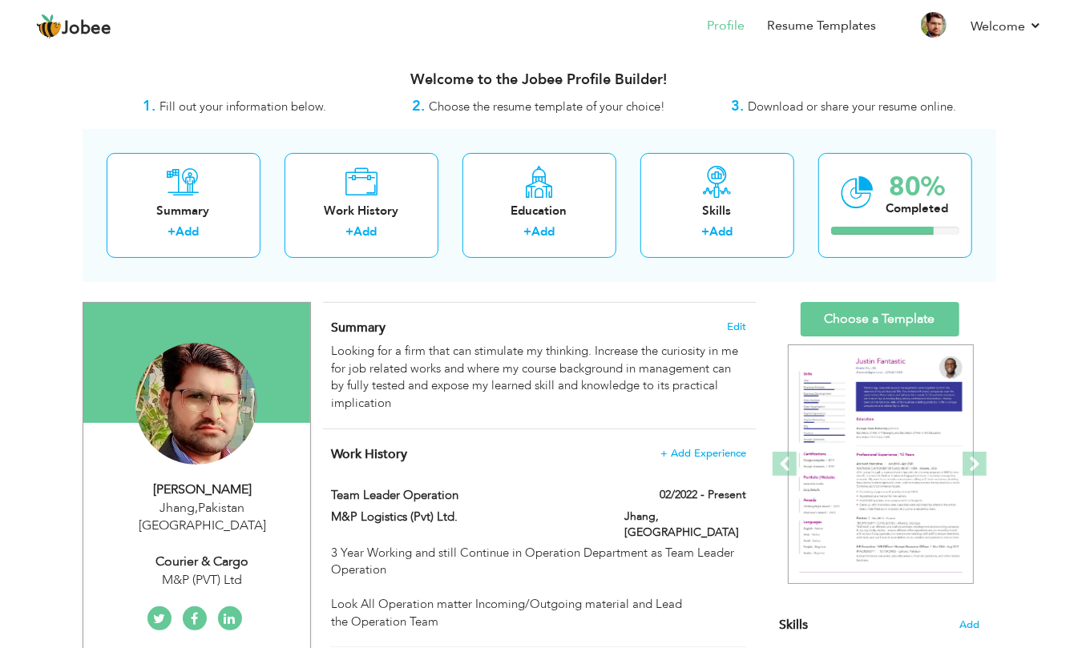
click at [181, 553] on div "Courier & Cargo" at bounding box center [202, 562] width 215 height 18
select select "number:166"
select select "number:16"
type input "M&P (PVT) Ltd"
type input "Courier & Cargo"
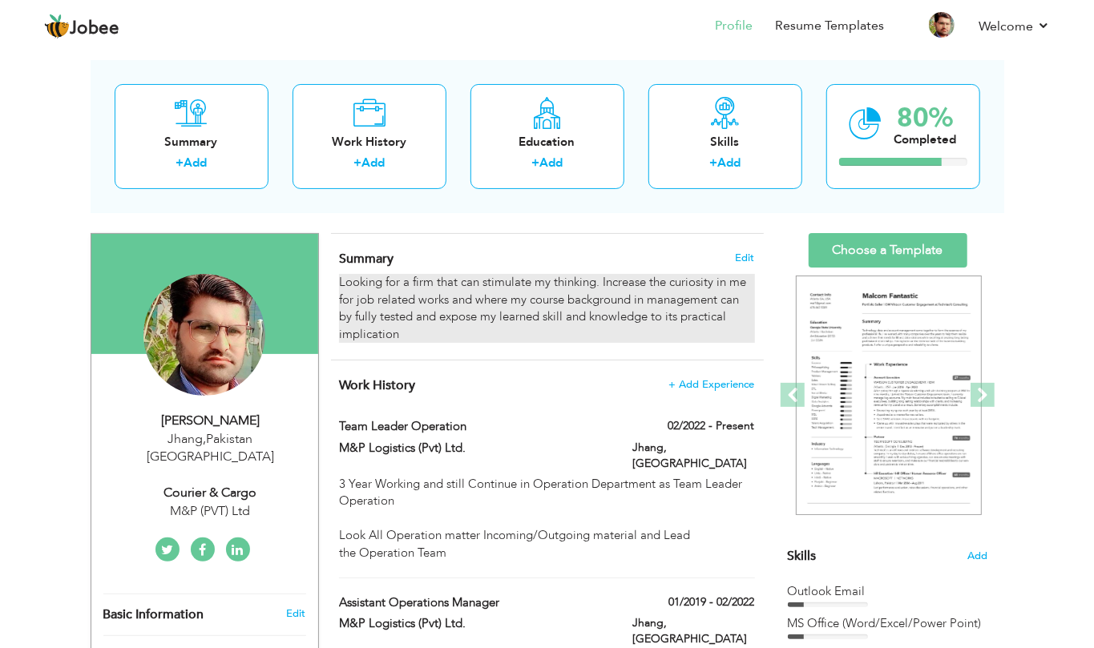
scroll to position [107, 0]
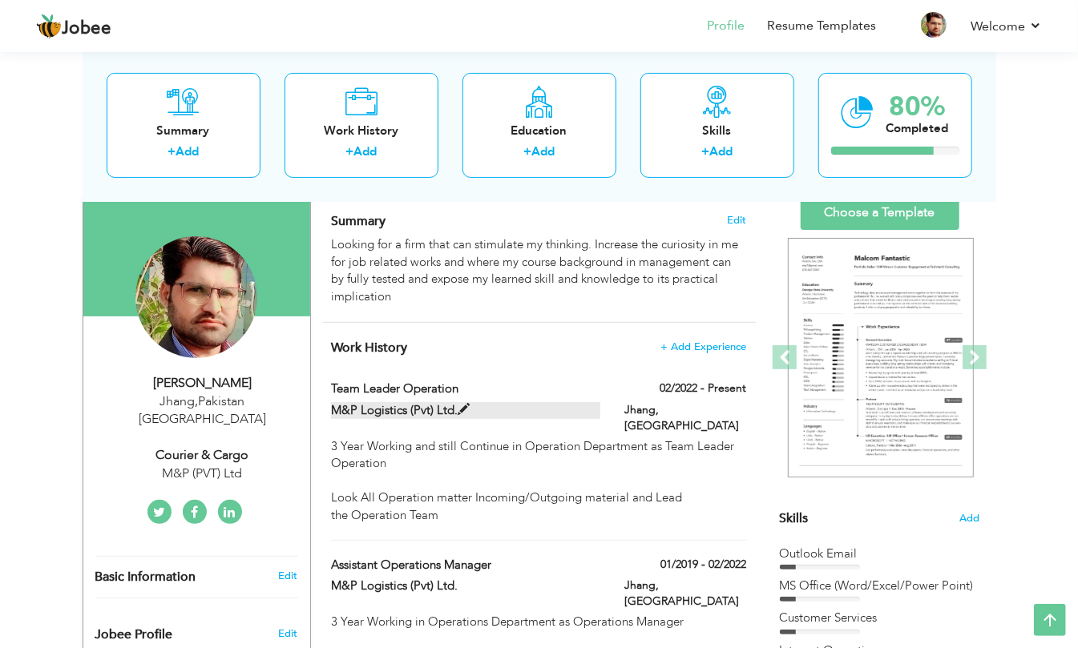
click at [417, 412] on label "M&P Logistics (Pvt) Ltd." at bounding box center [465, 410] width 269 height 17
type input "Team Leader Operation"
type input "M&P Logistics (Pvt) Ltd."
type input "02/2022"
checkbox input "true"
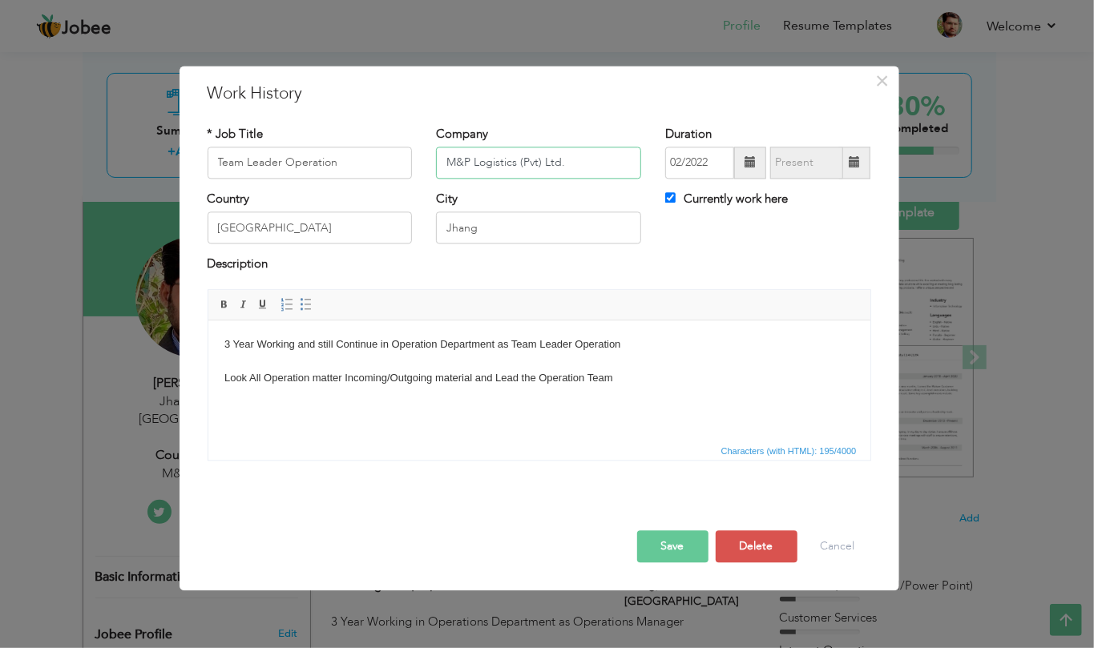
drag, startPoint x: 612, startPoint y: 170, endPoint x: 332, endPoint y: 160, distance: 280.6
click at [332, 160] on div "* Job Title Team Leader Operation Company M&P Logistics (Pvt) Ltd. Duration 02/…" at bounding box center [538, 158] width 687 height 65
click at [840, 549] on button "Cancel" at bounding box center [837, 546] width 66 height 32
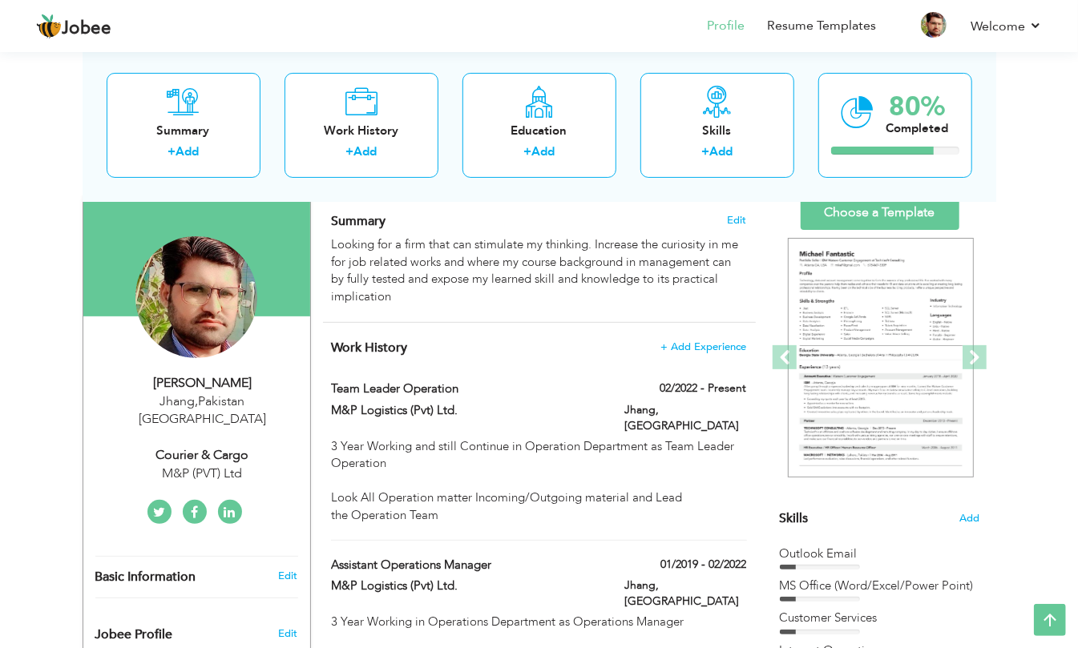
click at [238, 465] on div "M&P (PVT) Ltd" at bounding box center [202, 474] width 215 height 18
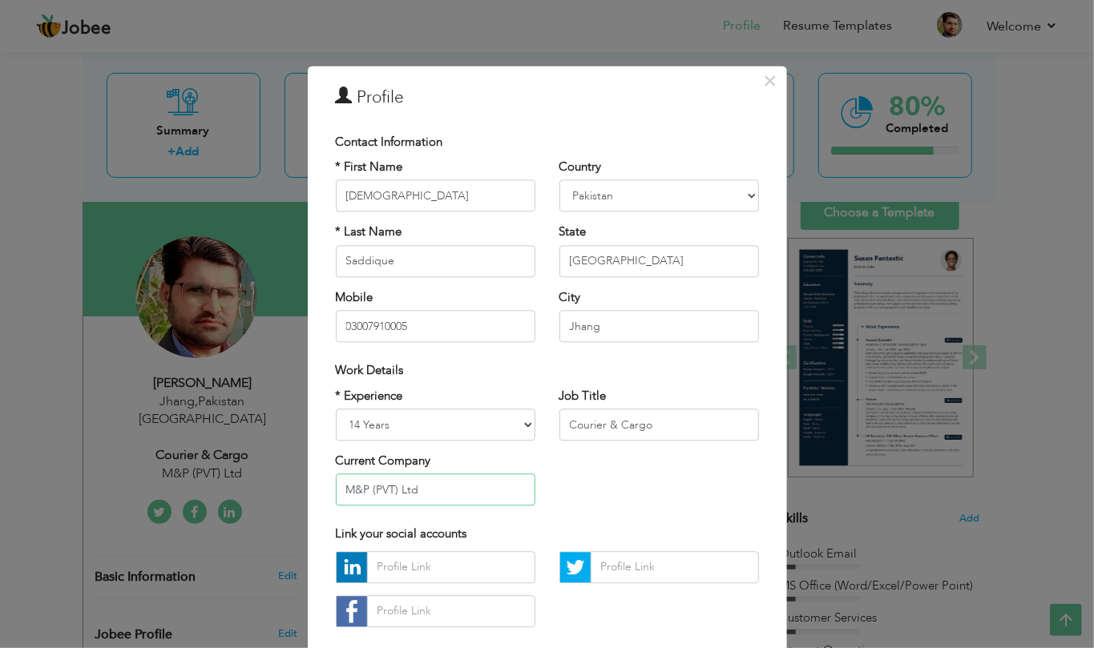
click at [453, 494] on input "M&P (PVT) Ltd" at bounding box center [435, 490] width 199 height 32
paste input "Logistics (Pvt) Ltd."
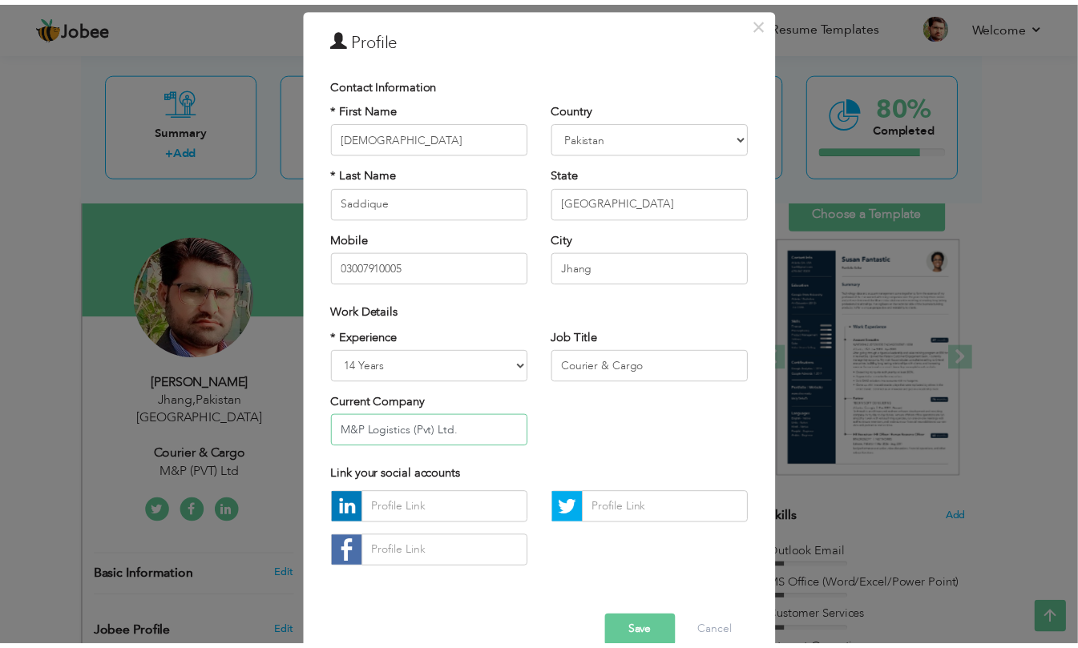
scroll to position [90, 0]
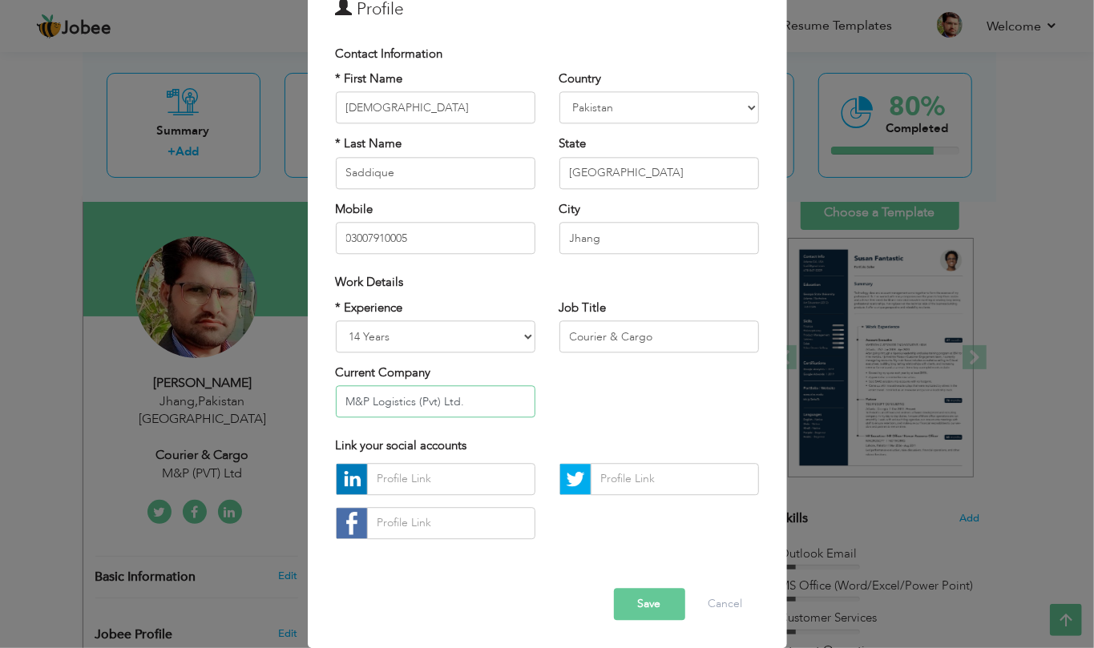
type input "M&P Logistics (Pvt) Ltd."
click at [643, 590] on button "Save" at bounding box center [649, 604] width 71 height 32
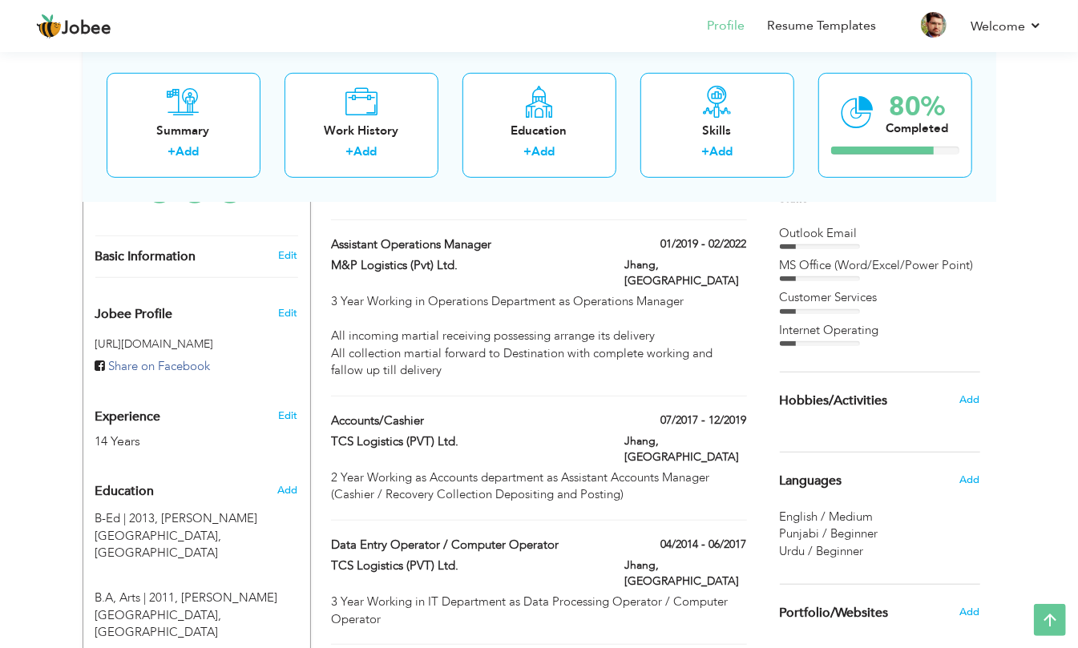
scroll to position [0, 0]
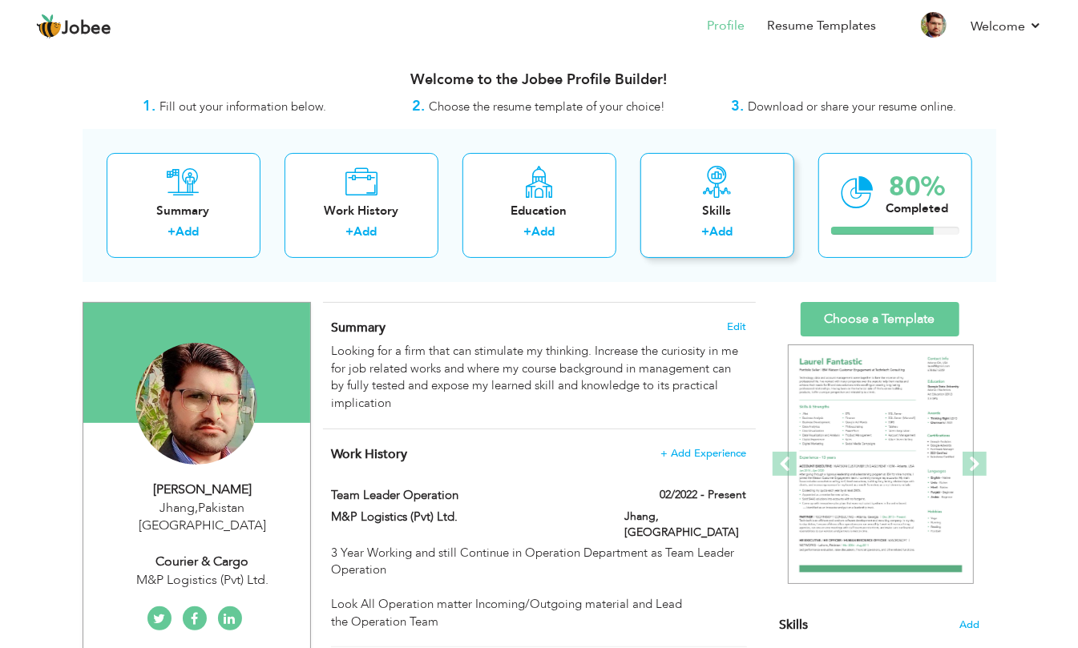
click at [715, 222] on div "Skills + Add" at bounding box center [717, 205] width 154 height 105
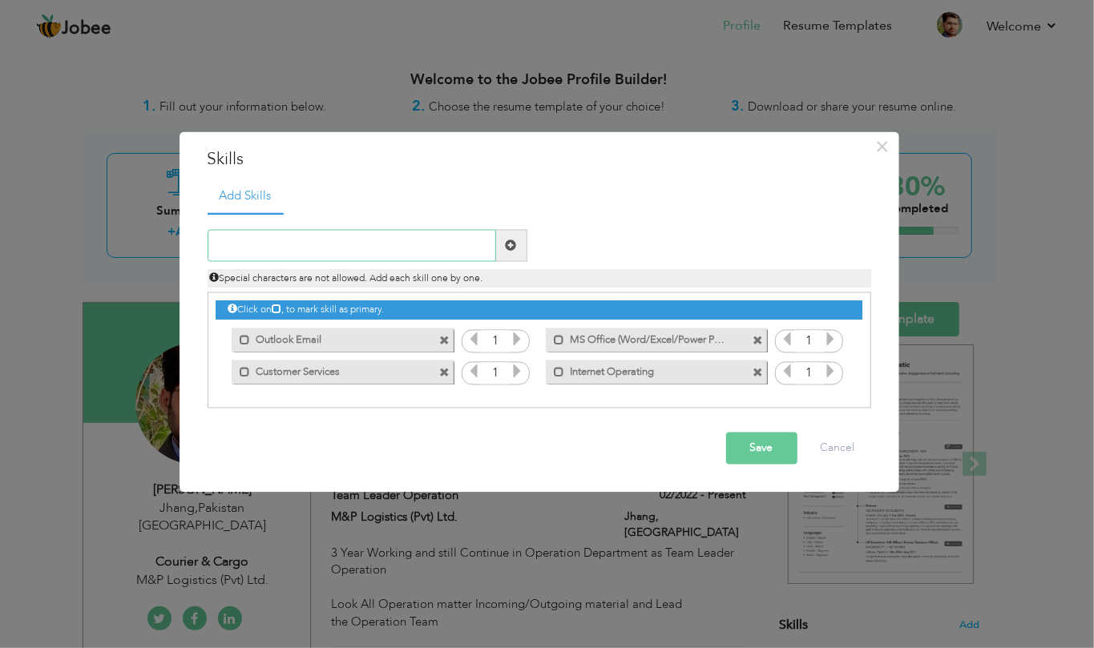
type input "A"
type input "C"
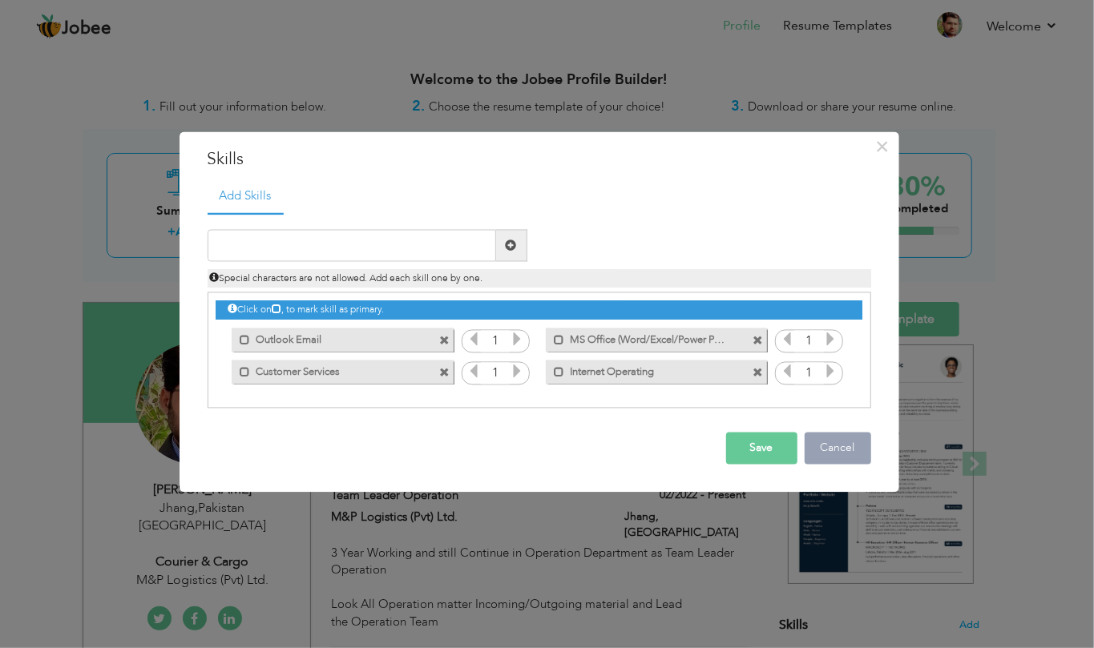
click at [834, 450] on button "Cancel" at bounding box center [837, 449] width 66 height 32
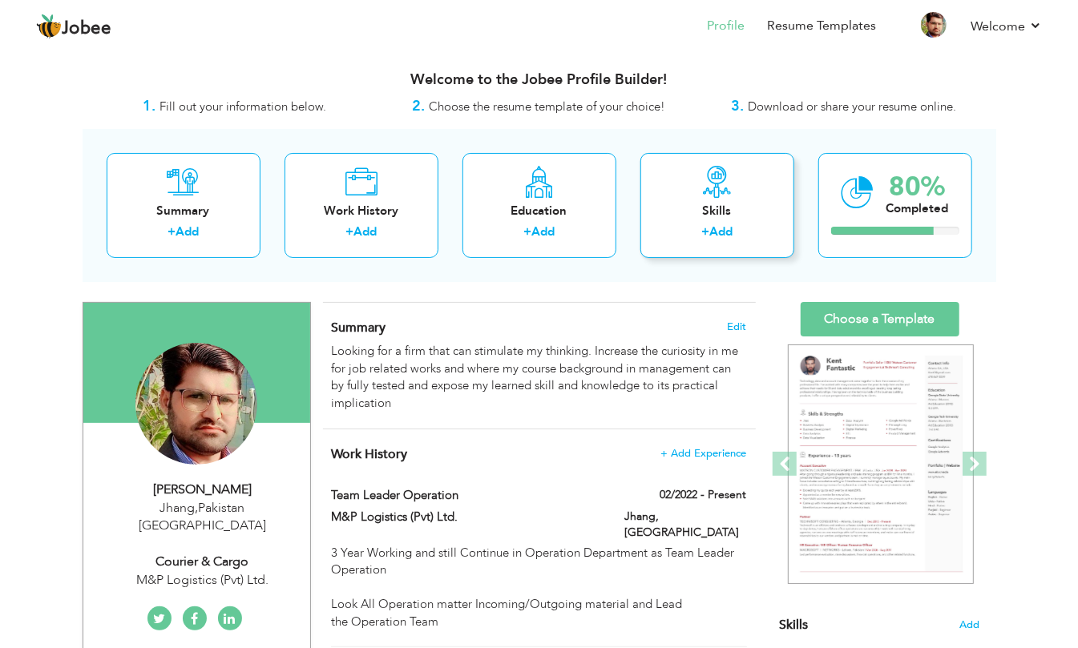
click at [756, 213] on div "Skills" at bounding box center [717, 211] width 128 height 17
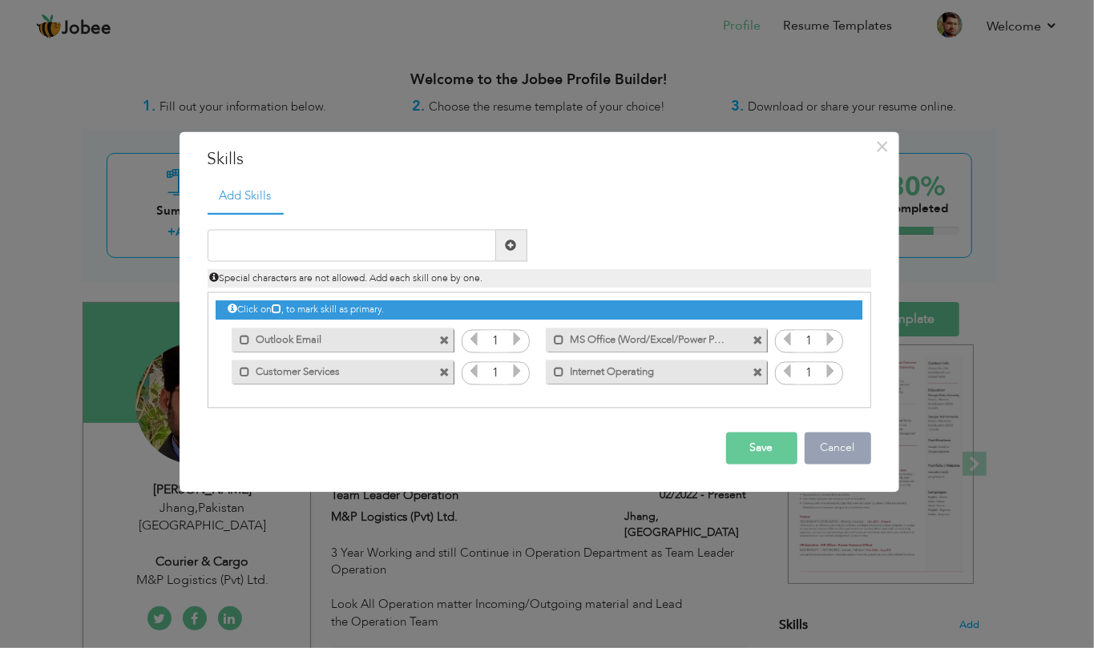
click at [838, 462] on button "Cancel" at bounding box center [837, 449] width 66 height 32
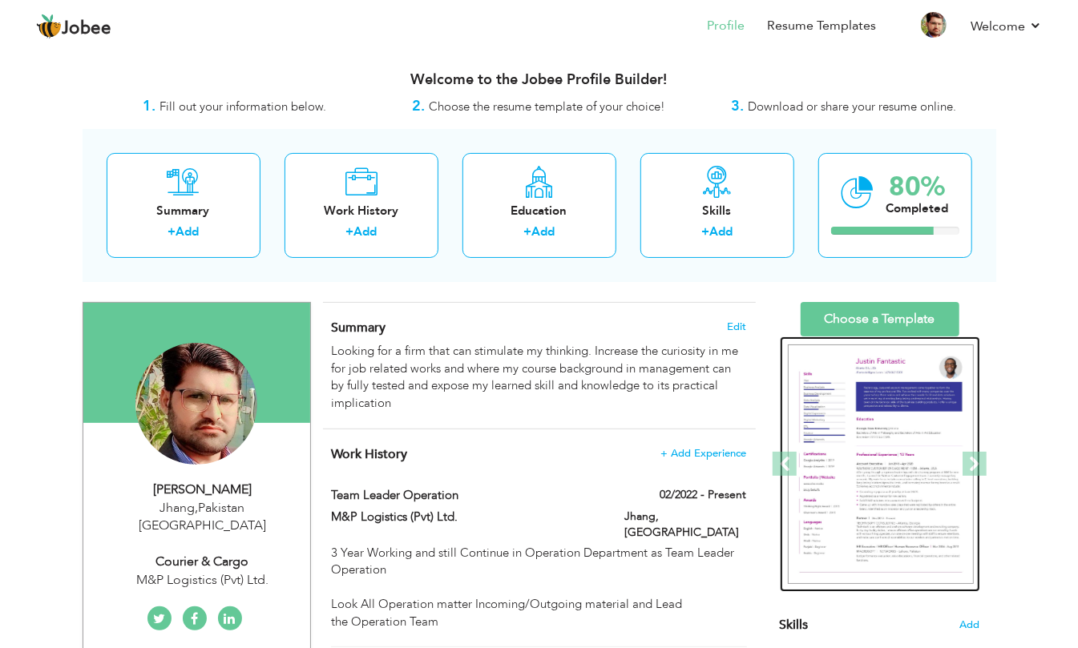
click at [846, 437] on img at bounding box center [881, 465] width 186 height 240
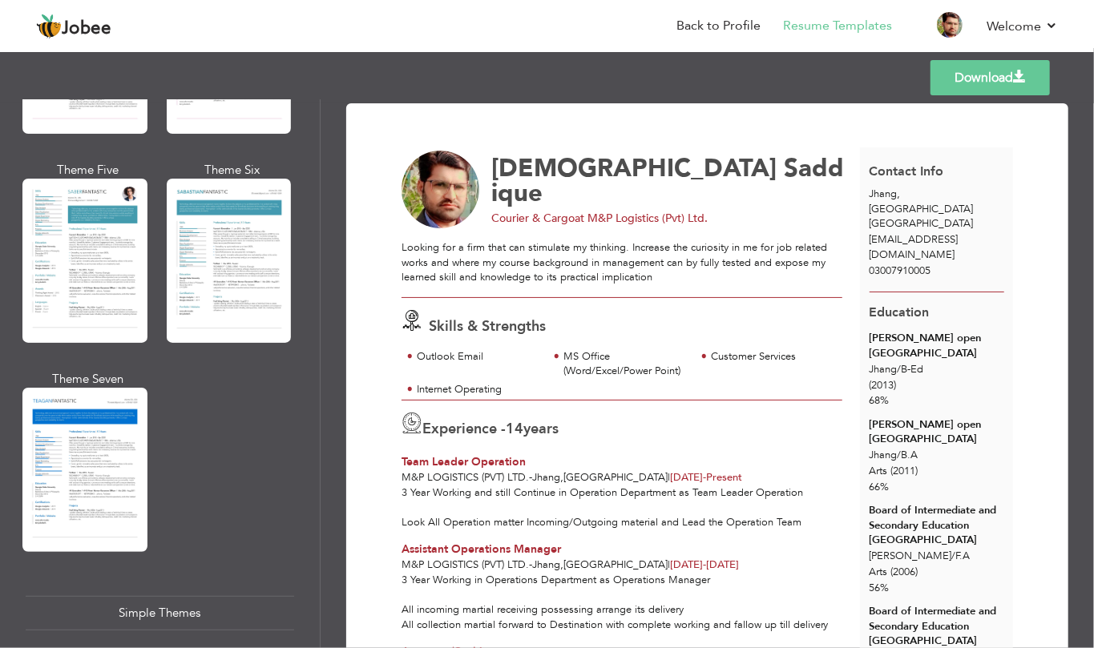
scroll to position [2719, 0]
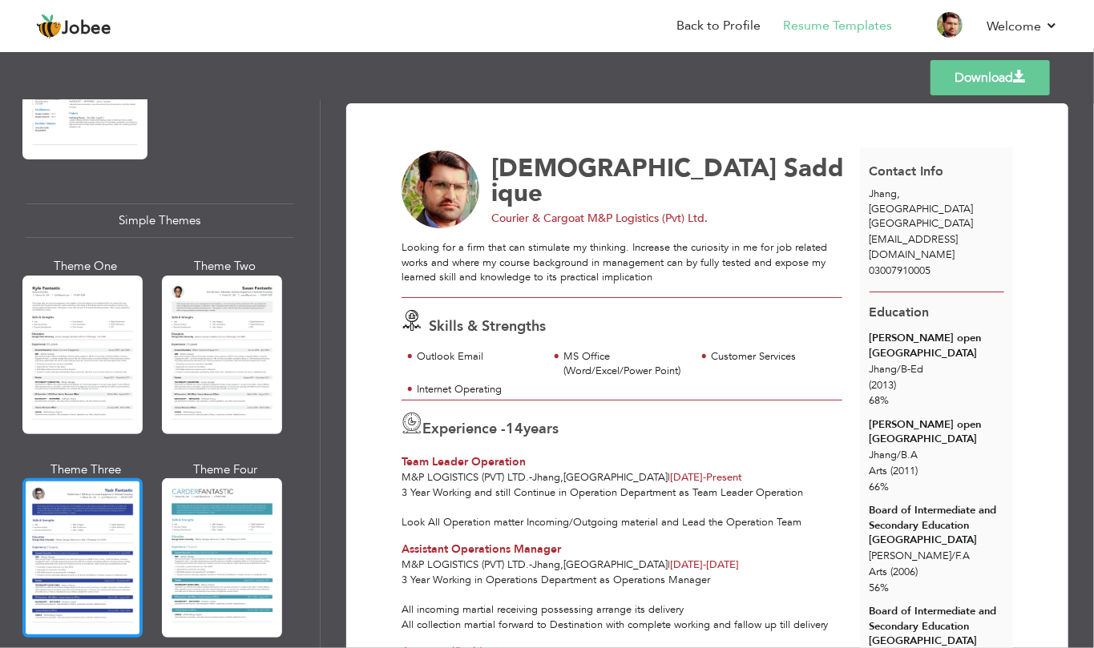
click at [103, 521] on div at bounding box center [82, 557] width 120 height 159
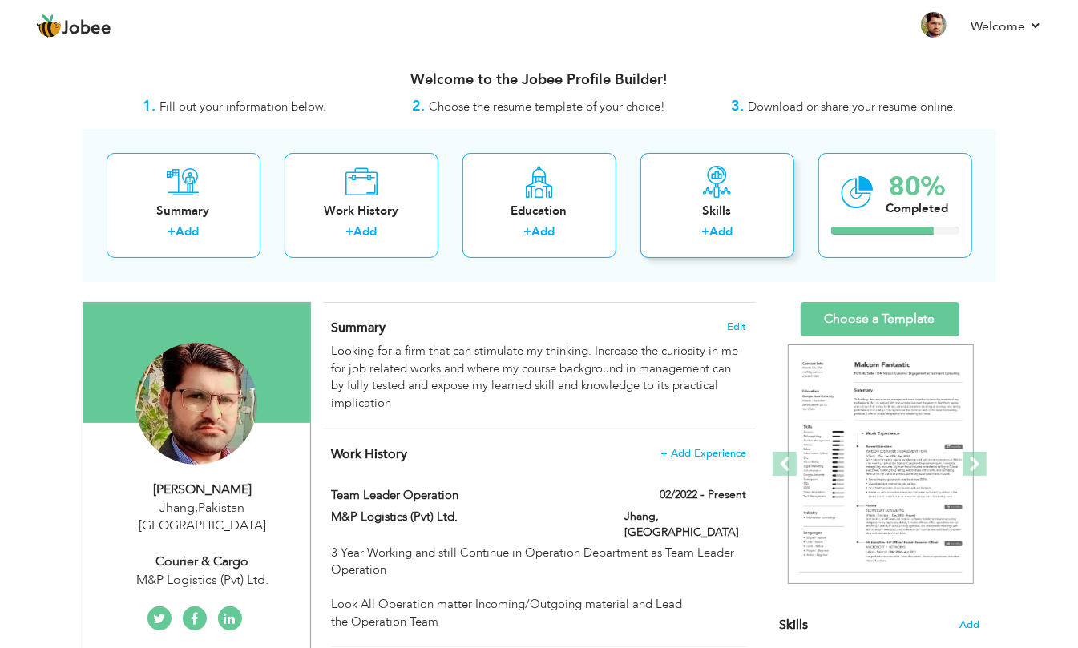
click at [713, 228] on link "Add" at bounding box center [720, 232] width 23 height 16
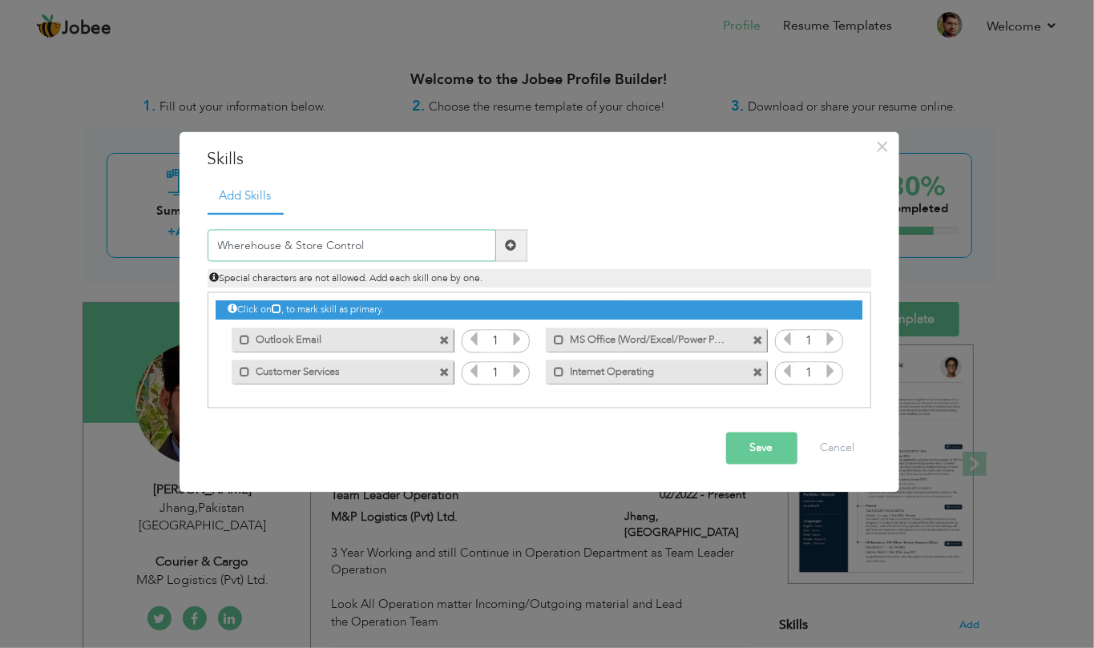
click at [270, 244] on input "Wherehouse & Store Control" at bounding box center [352, 246] width 288 height 32
click at [433, 251] on input "Wearhouse & Store Control" at bounding box center [352, 246] width 288 height 32
click at [328, 245] on input "Wearhouse & Store Control" at bounding box center [352, 246] width 288 height 32
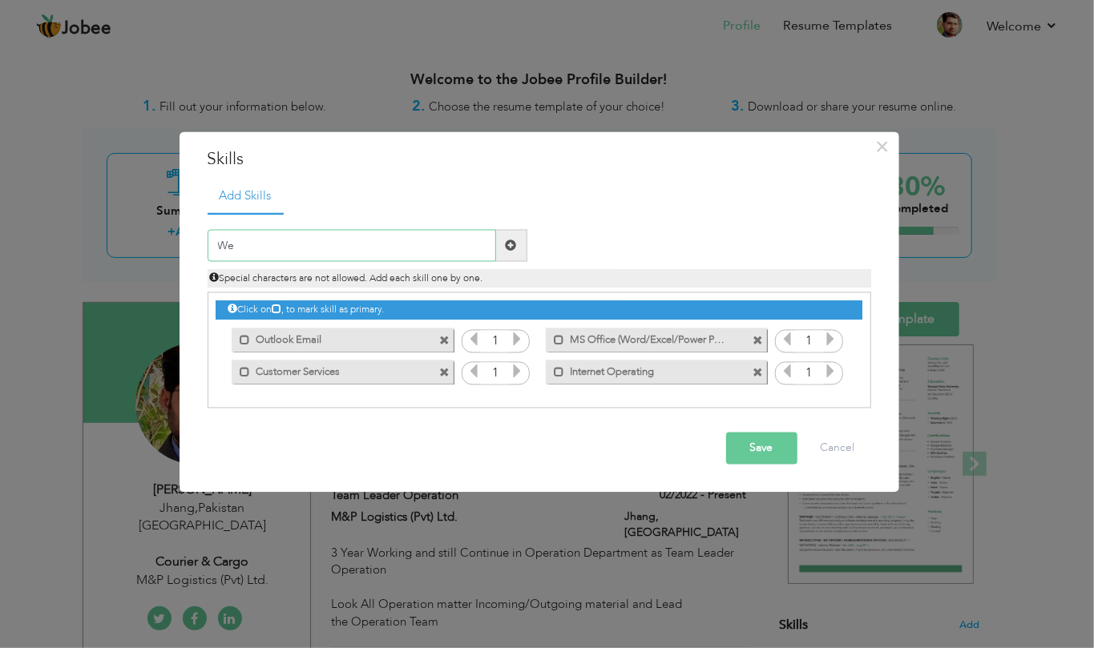
type input "W"
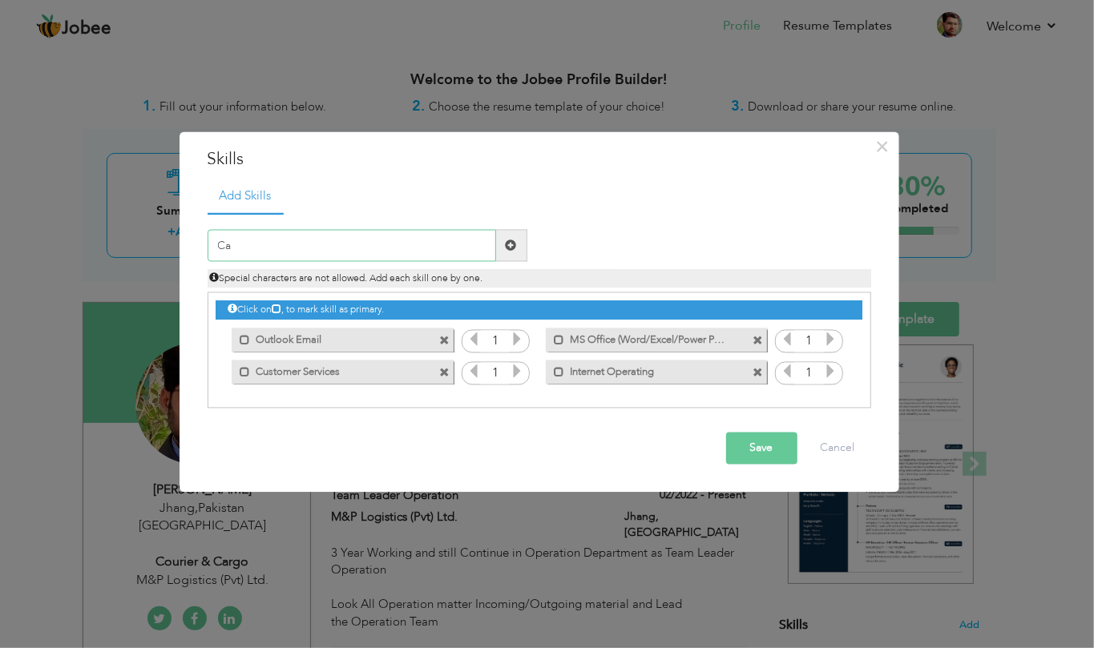
type input "C"
click at [860, 468] on div "Save Cancel" at bounding box center [538, 449] width 687 height 56
click at [849, 449] on button "Cancel" at bounding box center [837, 449] width 66 height 32
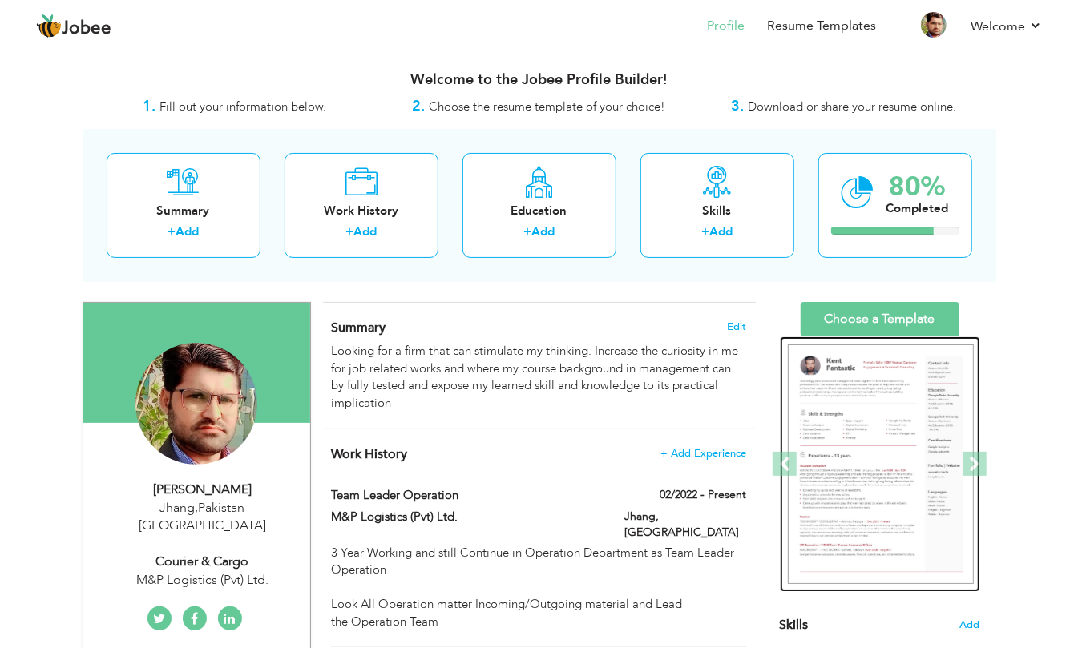
click at [840, 492] on img at bounding box center [881, 465] width 186 height 240
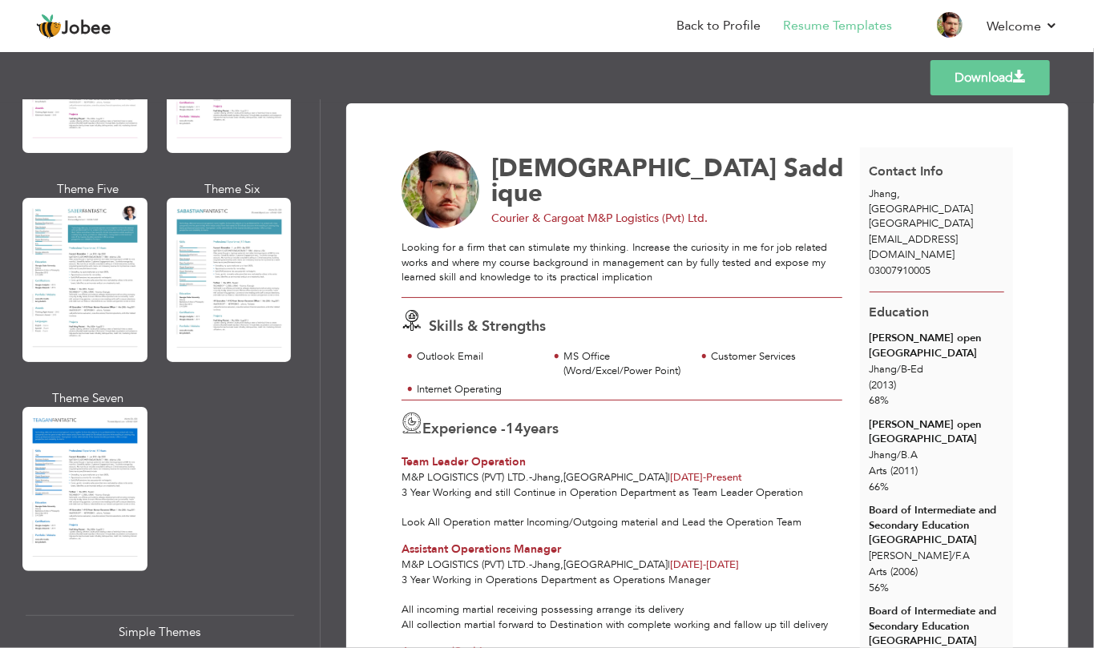
scroll to position [2719, 0]
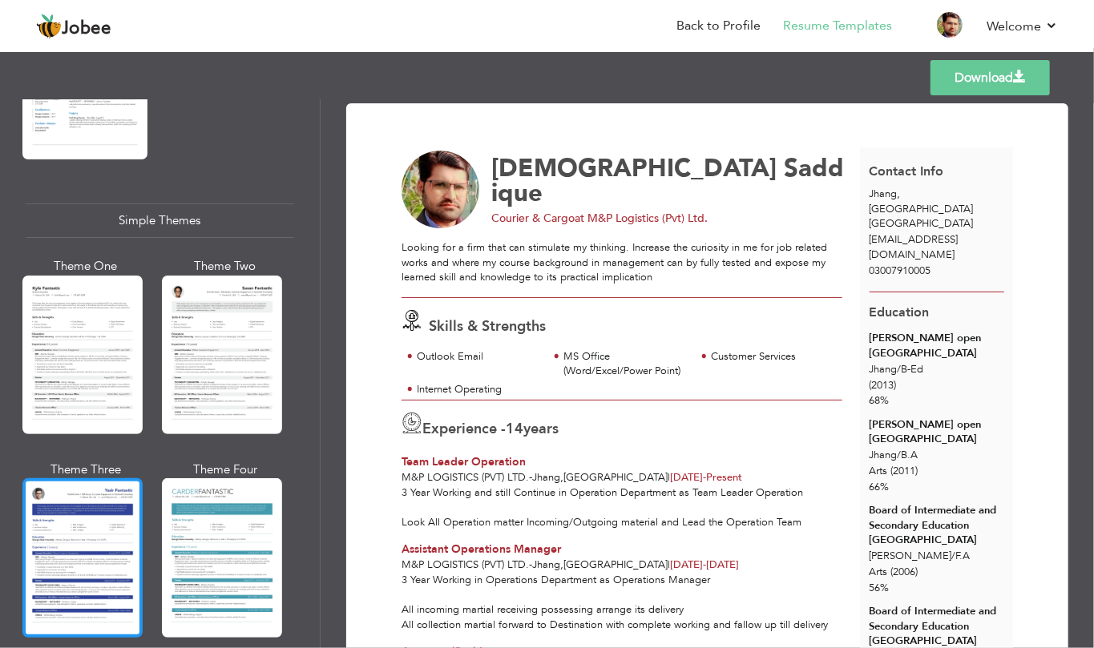
click at [116, 494] on div at bounding box center [82, 557] width 120 height 159
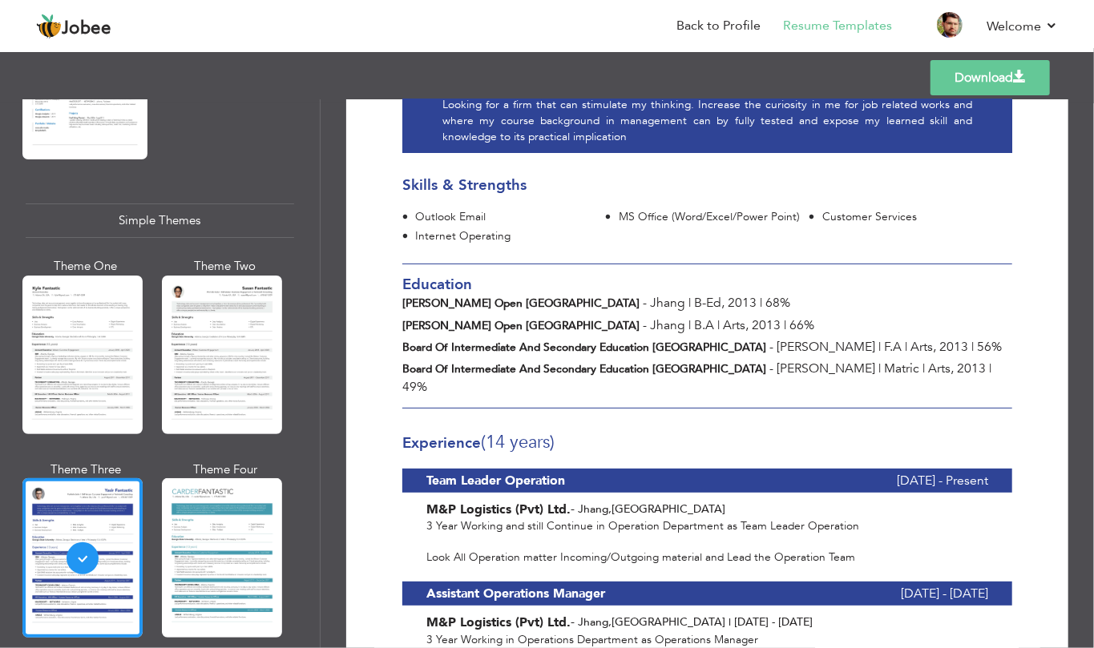
scroll to position [0, 0]
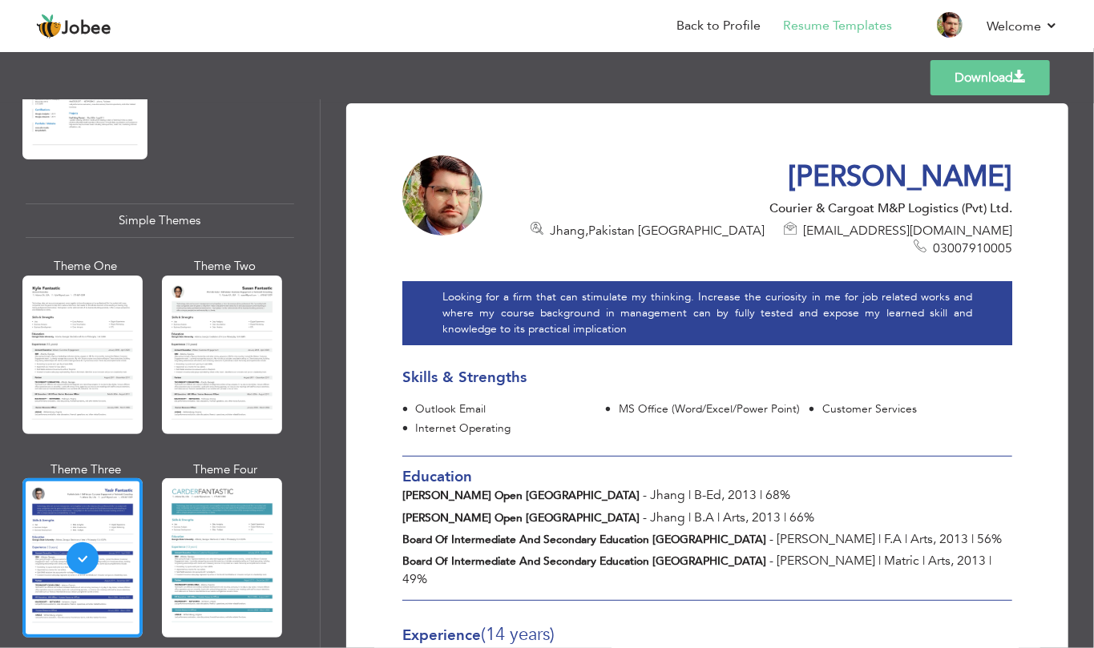
click at [981, 82] on link "Download" at bounding box center [989, 77] width 119 height 35
click at [225, 315] on div at bounding box center [222, 355] width 120 height 159
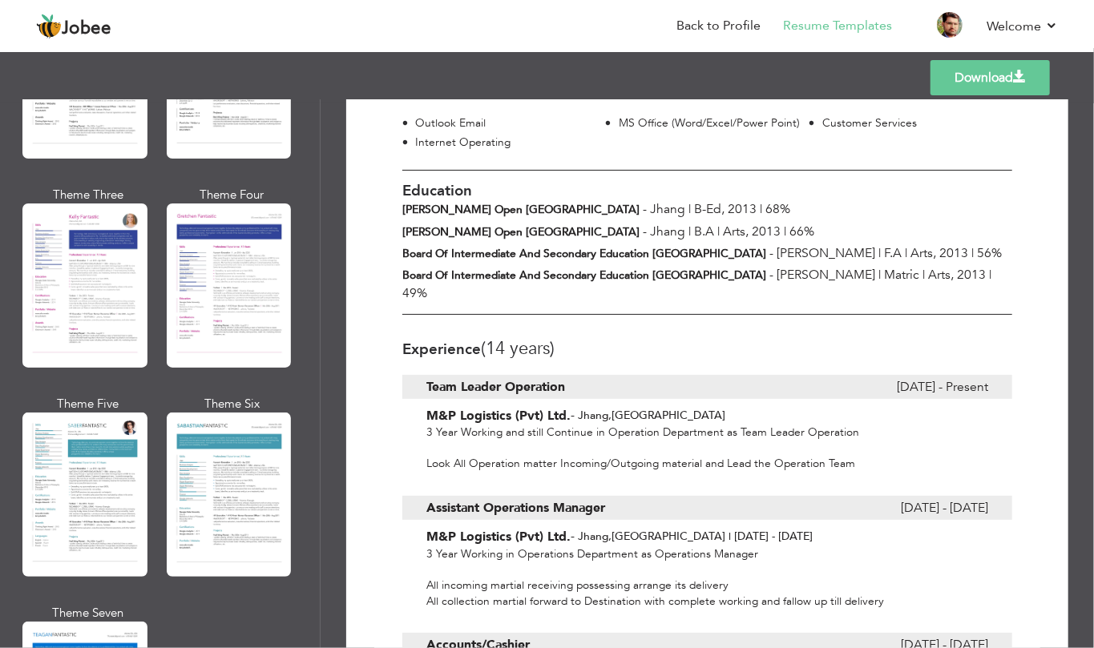
scroll to position [2078, 0]
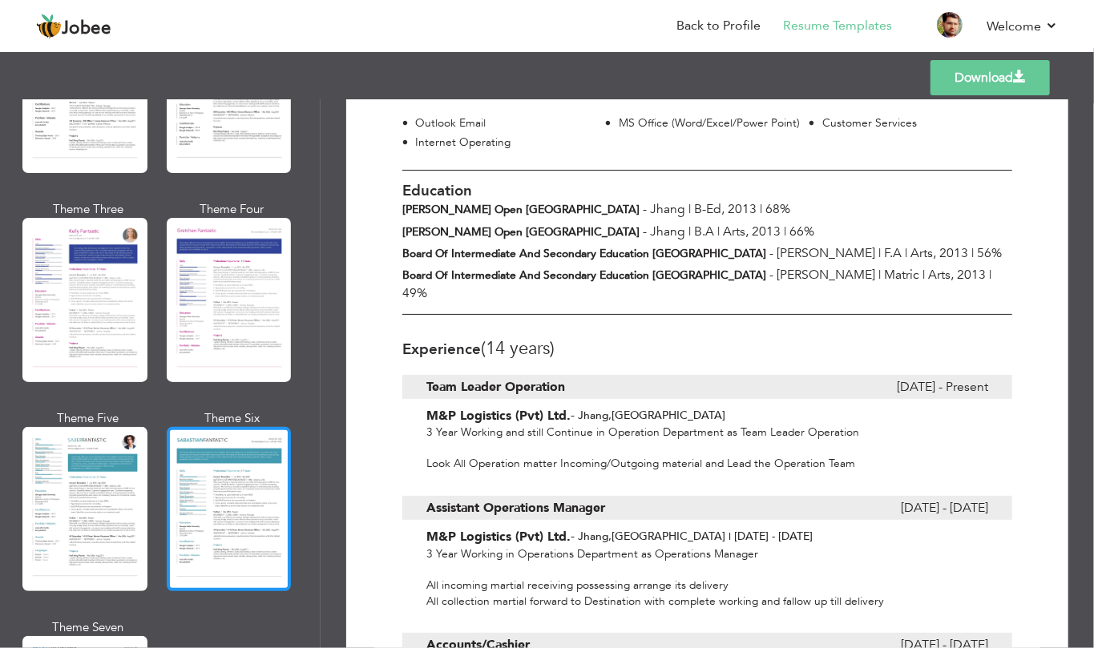
click at [222, 514] on div at bounding box center [229, 509] width 125 height 164
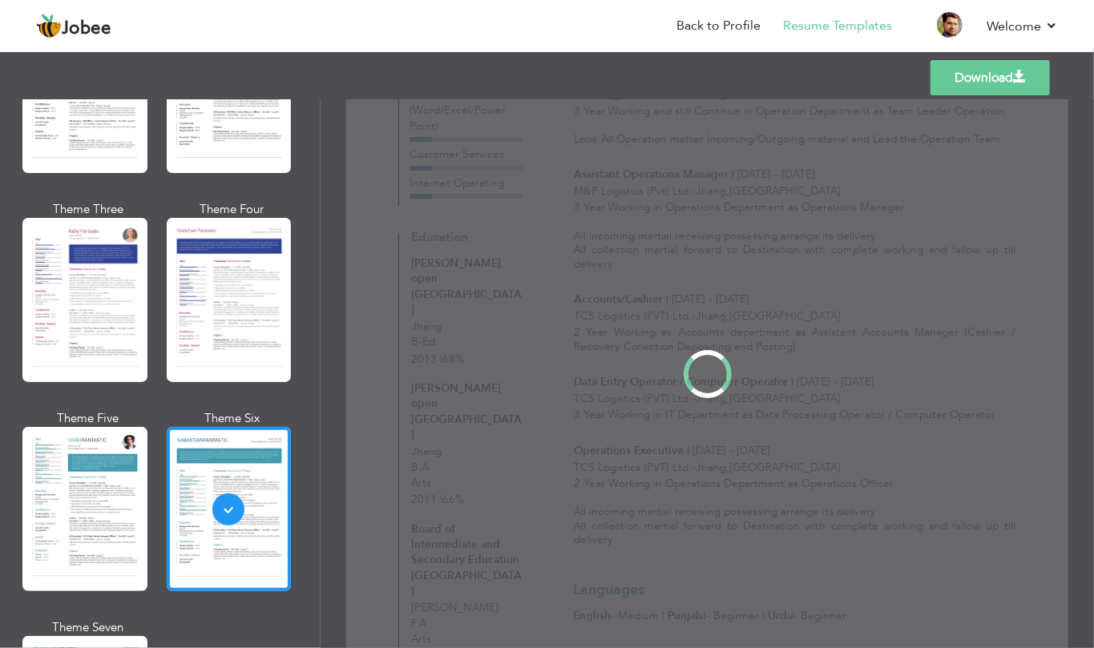
scroll to position [0, 0]
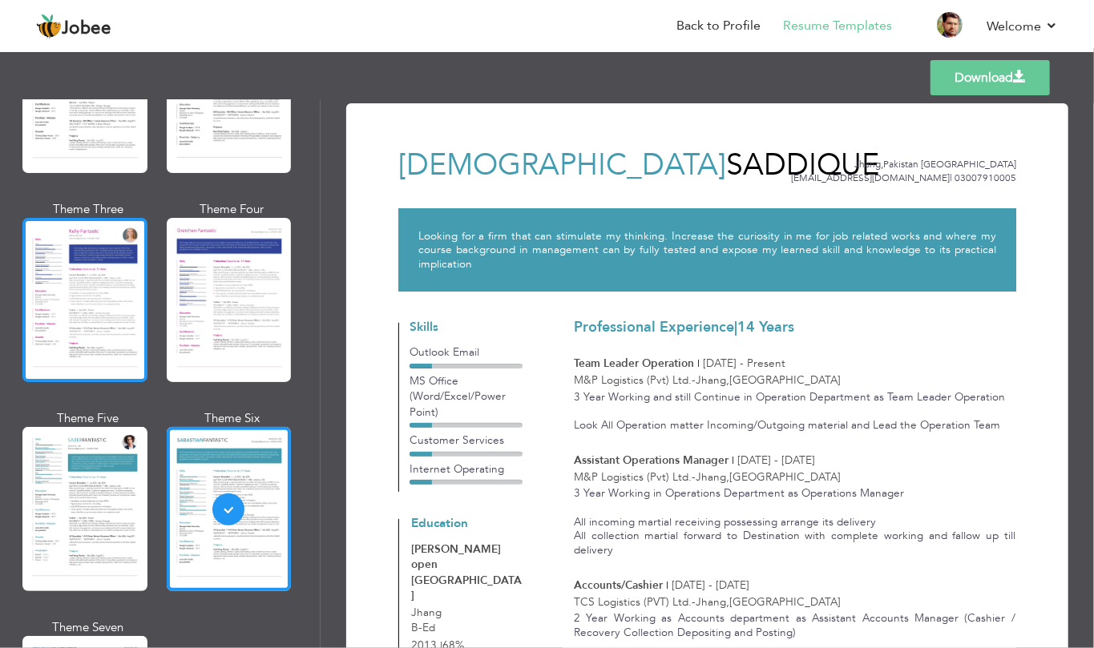
click at [127, 267] on div at bounding box center [84, 300] width 125 height 164
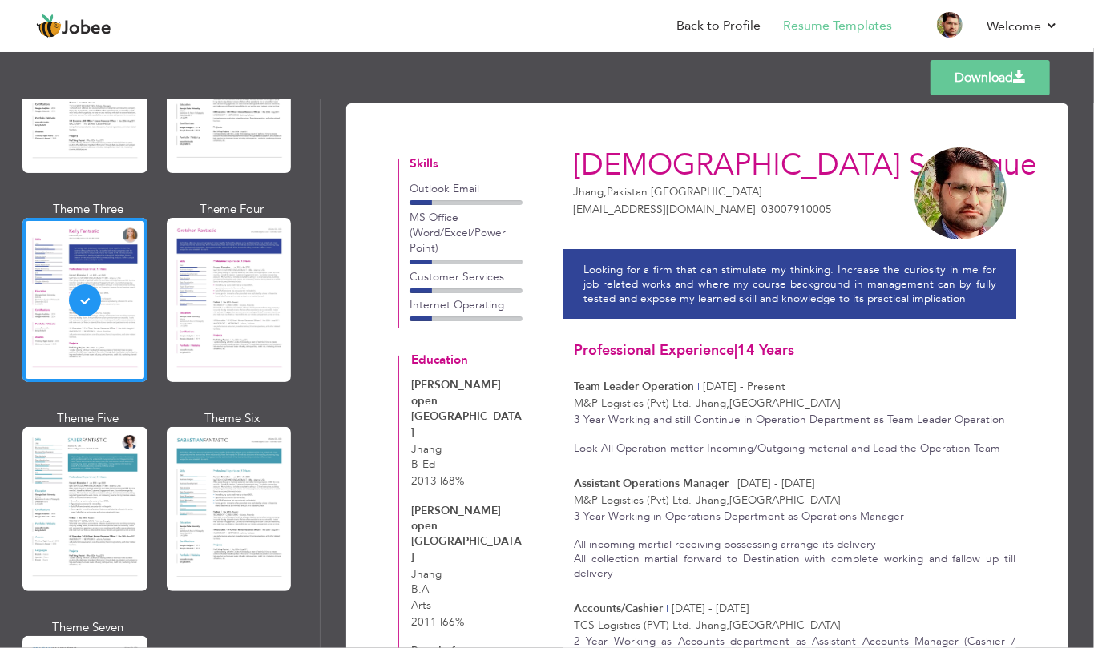
drag, startPoint x: 221, startPoint y: 271, endPoint x: 160, endPoint y: 287, distance: 63.0
click at [160, 287] on div "Theme One Theme Two Theme Three Theme Four" at bounding box center [160, 409] width 268 height 837
click at [100, 445] on div at bounding box center [84, 509] width 125 height 164
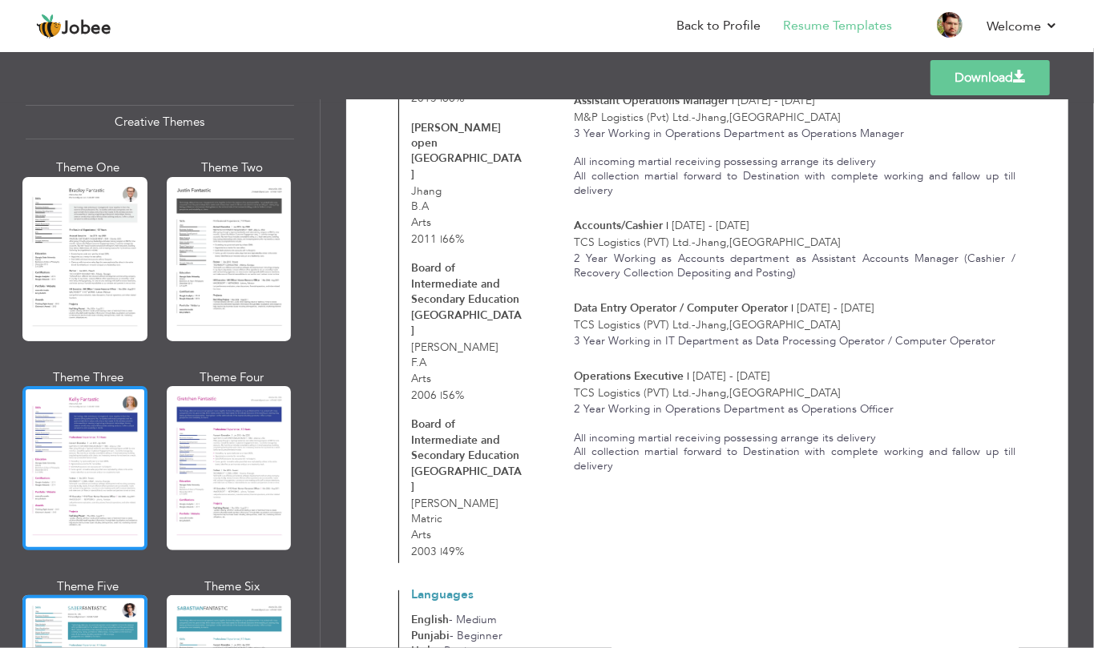
scroll to position [1651, 0]
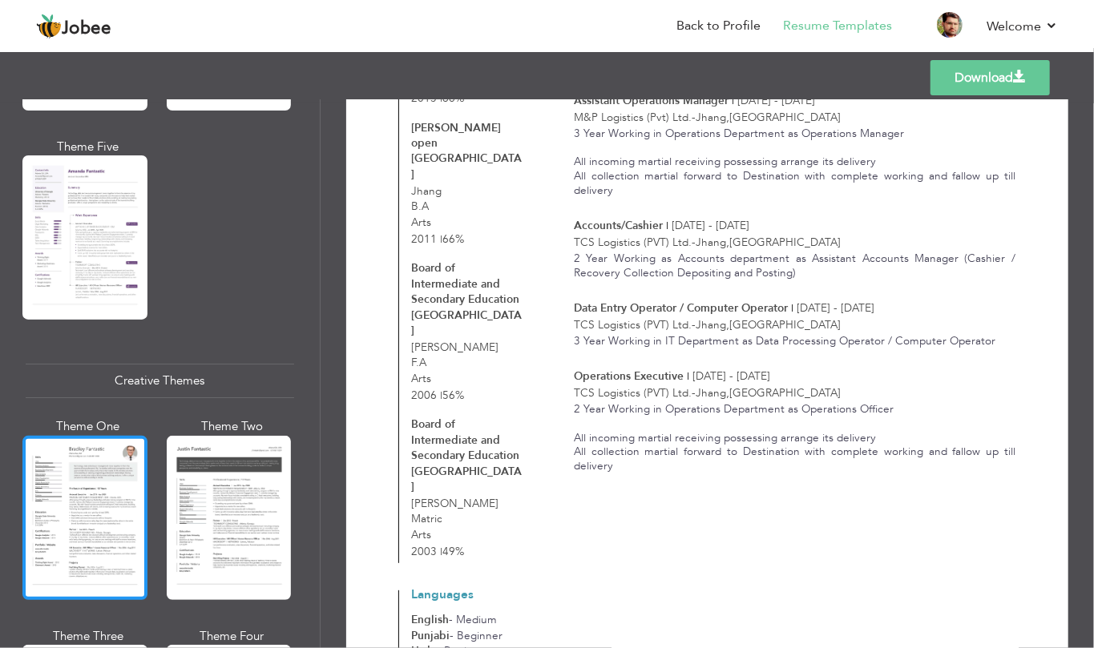
click at [98, 469] on div at bounding box center [84, 518] width 125 height 164
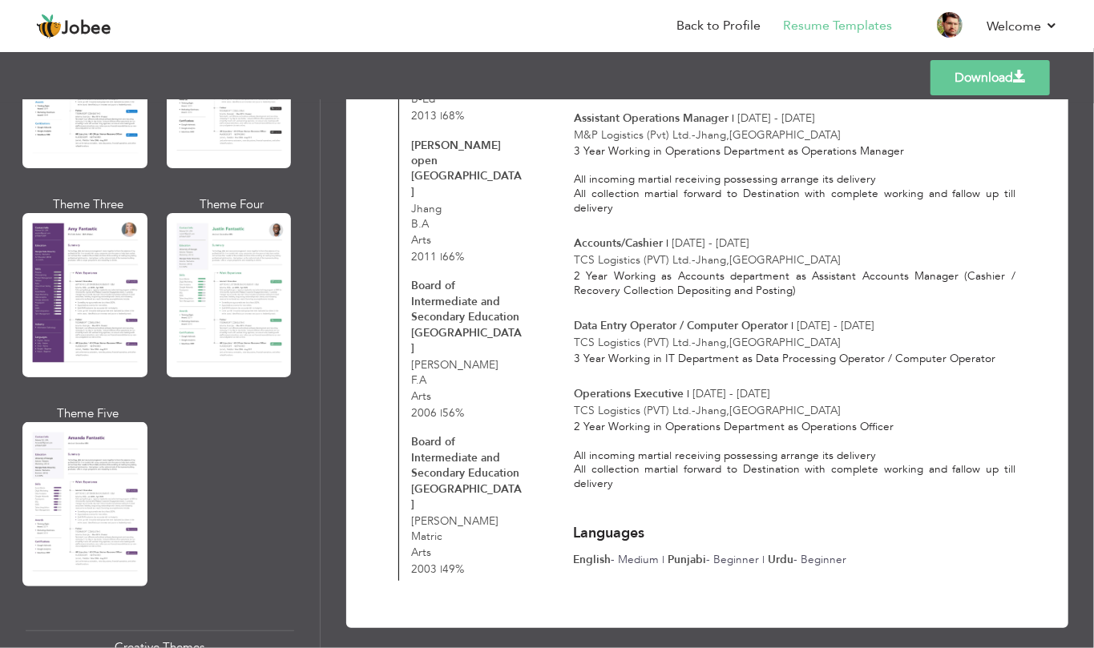
scroll to position [1224, 0]
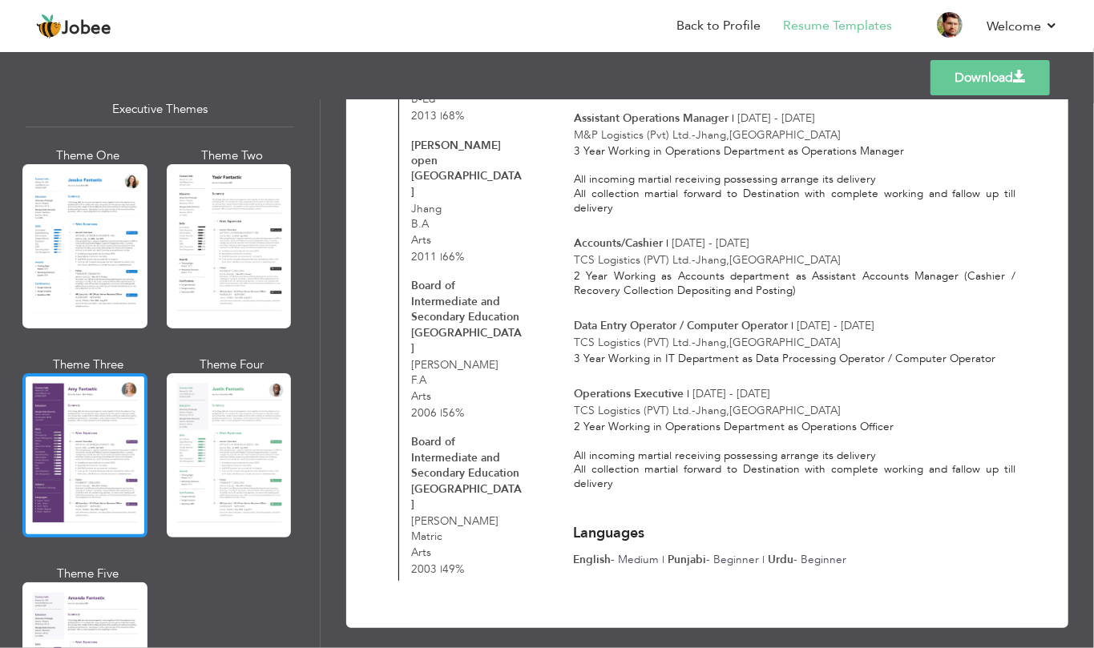
click at [111, 449] on div at bounding box center [84, 455] width 125 height 164
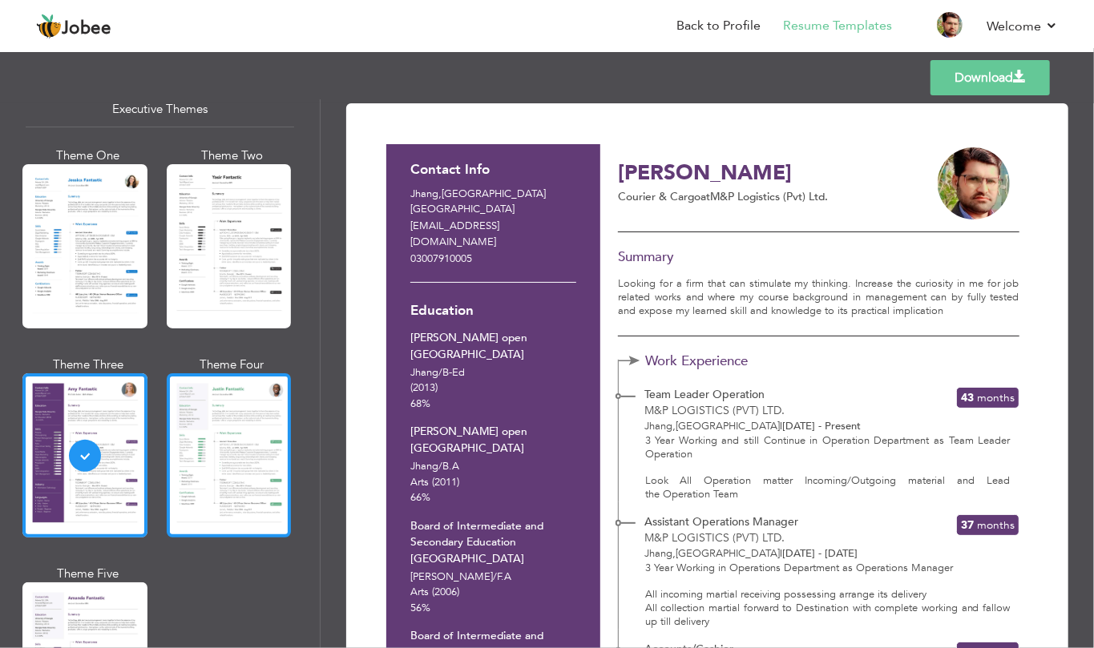
click at [216, 465] on div at bounding box center [229, 455] width 125 height 164
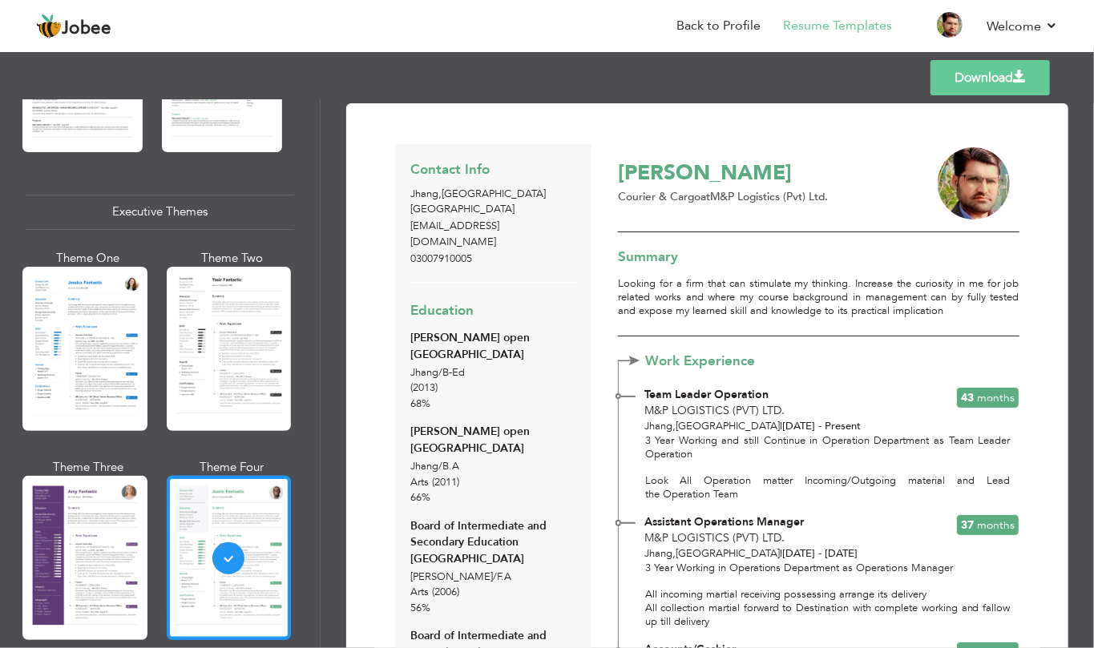
scroll to position [904, 0]
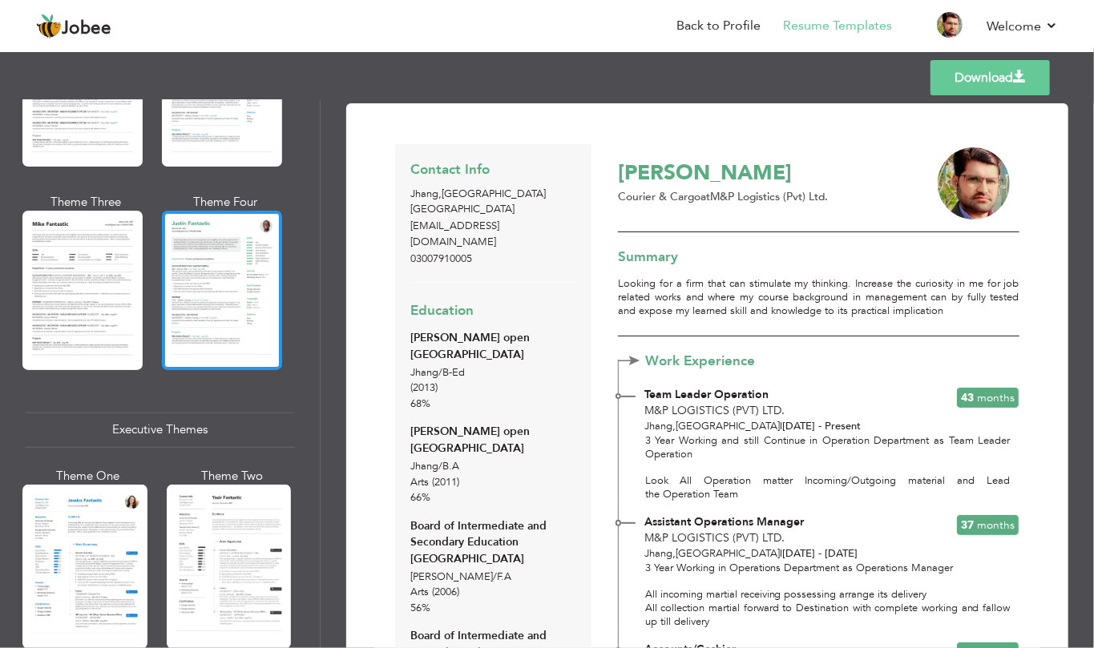
click at [203, 279] on div at bounding box center [222, 290] width 120 height 159
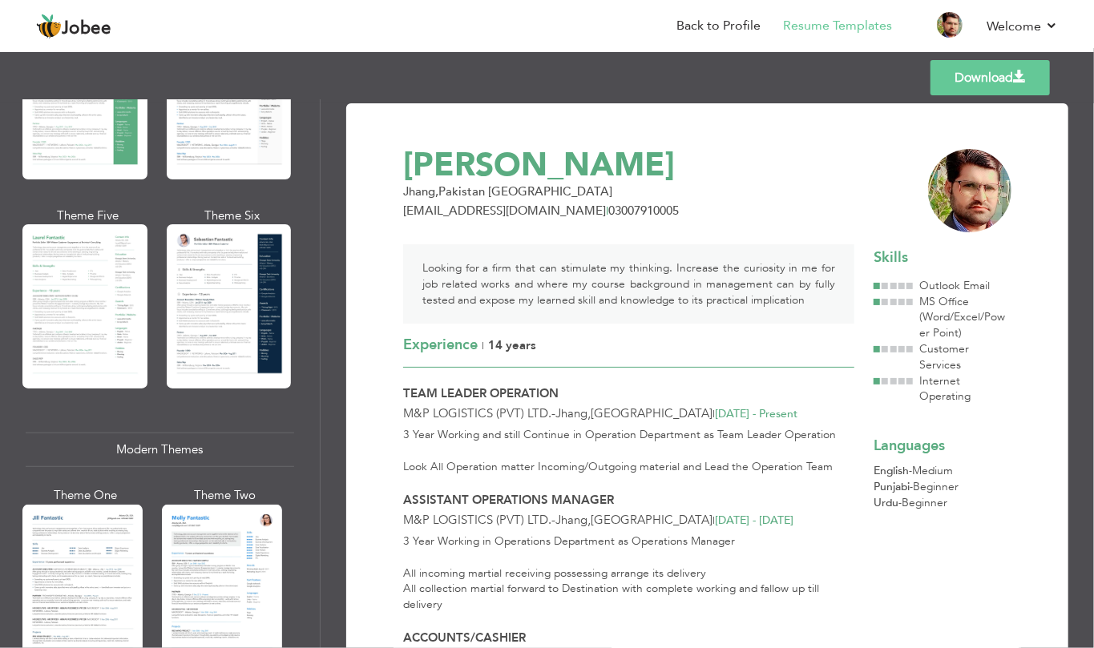
scroll to position [369, 0]
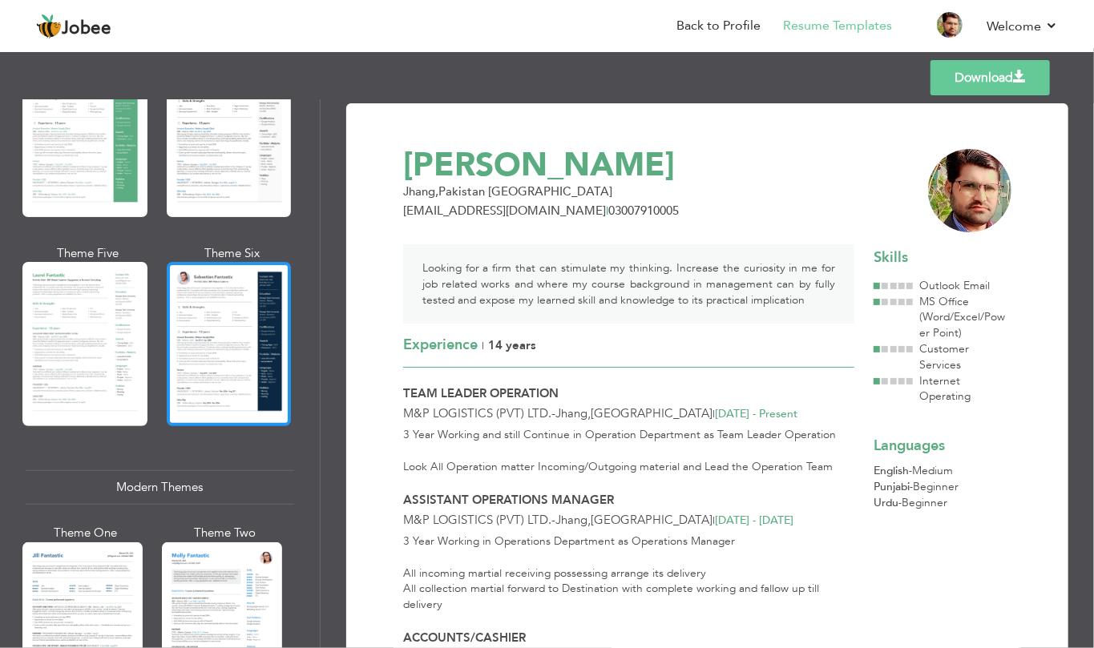
click at [270, 338] on div at bounding box center [229, 344] width 125 height 164
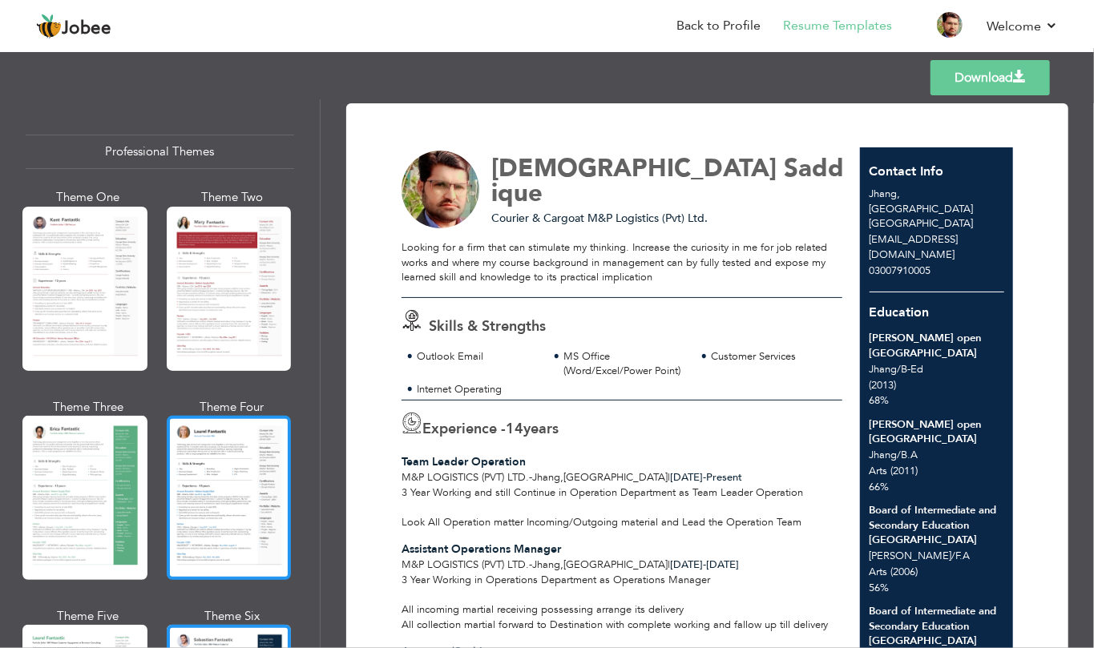
scroll to position [0, 0]
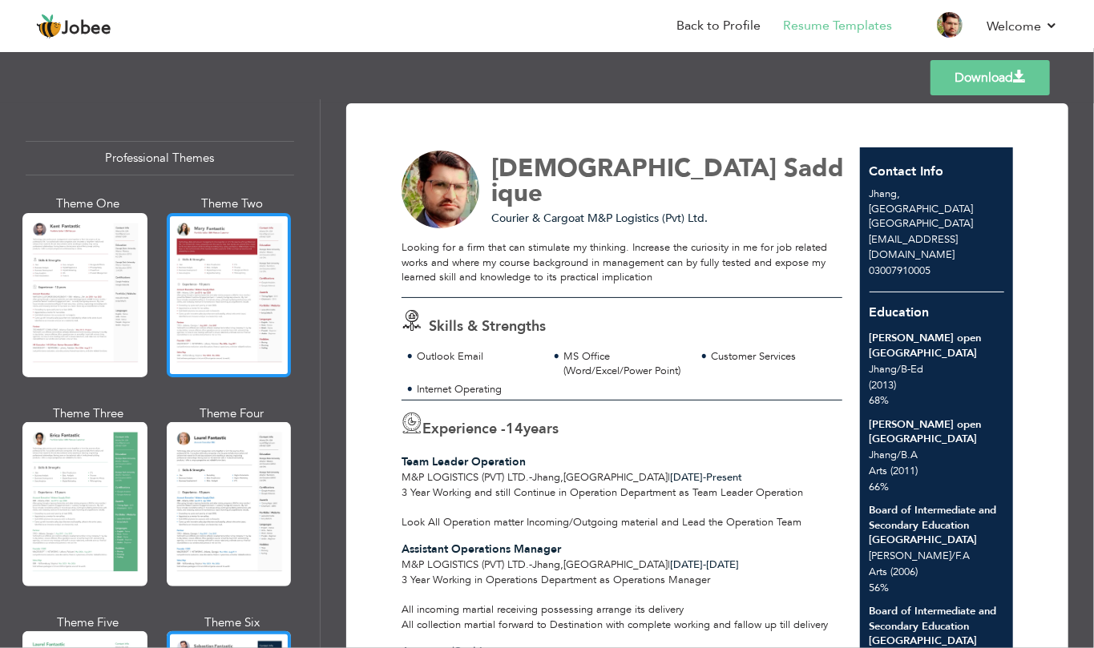
click at [216, 301] on div at bounding box center [229, 295] width 125 height 164
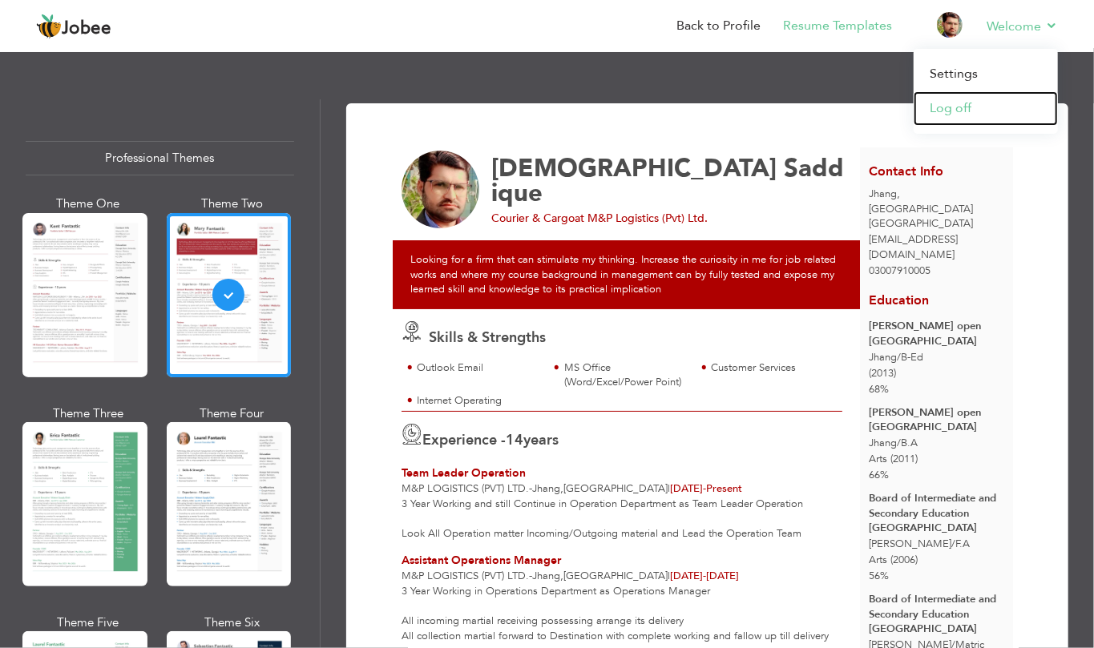
click at [959, 96] on link "Log off" at bounding box center [985, 108] width 144 height 34
